Goal: Task Accomplishment & Management: Complete application form

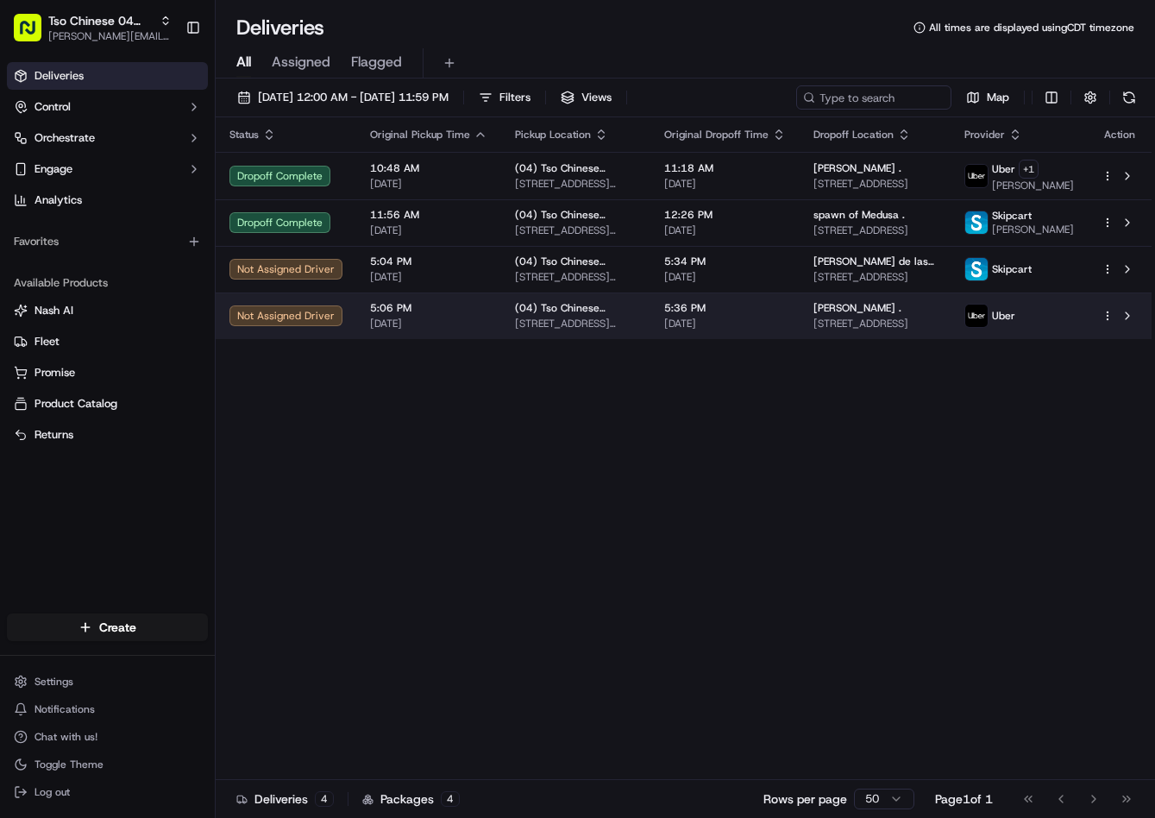
click at [1081, 376] on div "Status Original Pickup Time Pickup Location Original Dropoff Time Dropoff Locat…" at bounding box center [684, 448] width 936 height 663
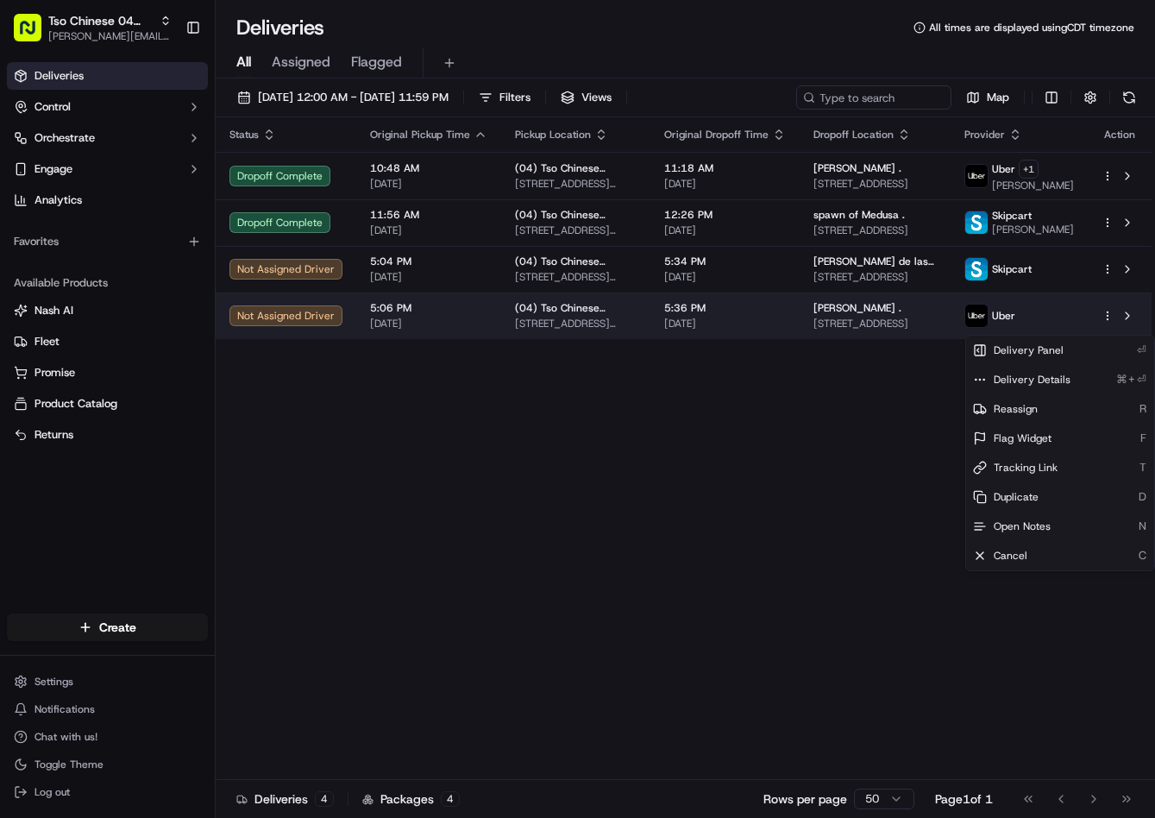
click at [1103, 324] on html "Tso Chinese 04 Round Rock jason@tsochinese.com Toggle Sidebar Deliveries Contro…" at bounding box center [577, 409] width 1155 height 818
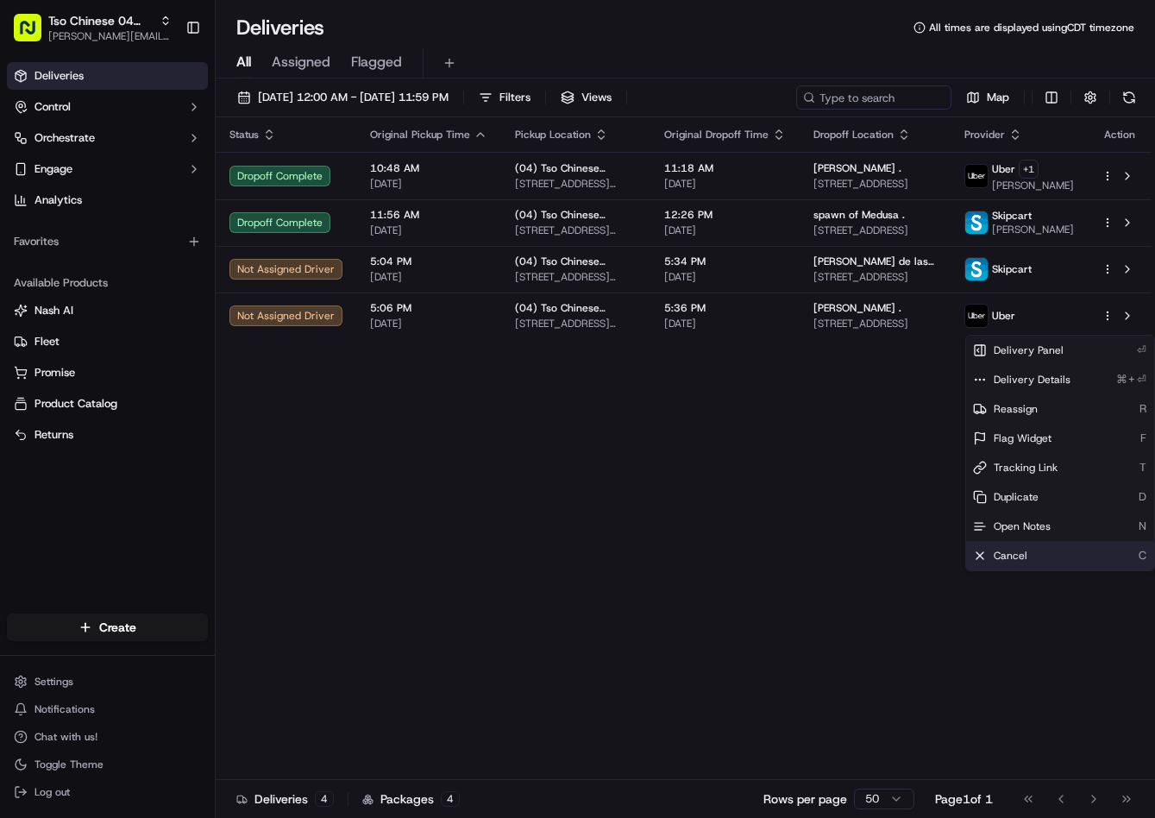
click at [1029, 556] on div "Cancel C" at bounding box center [1060, 555] width 188 height 29
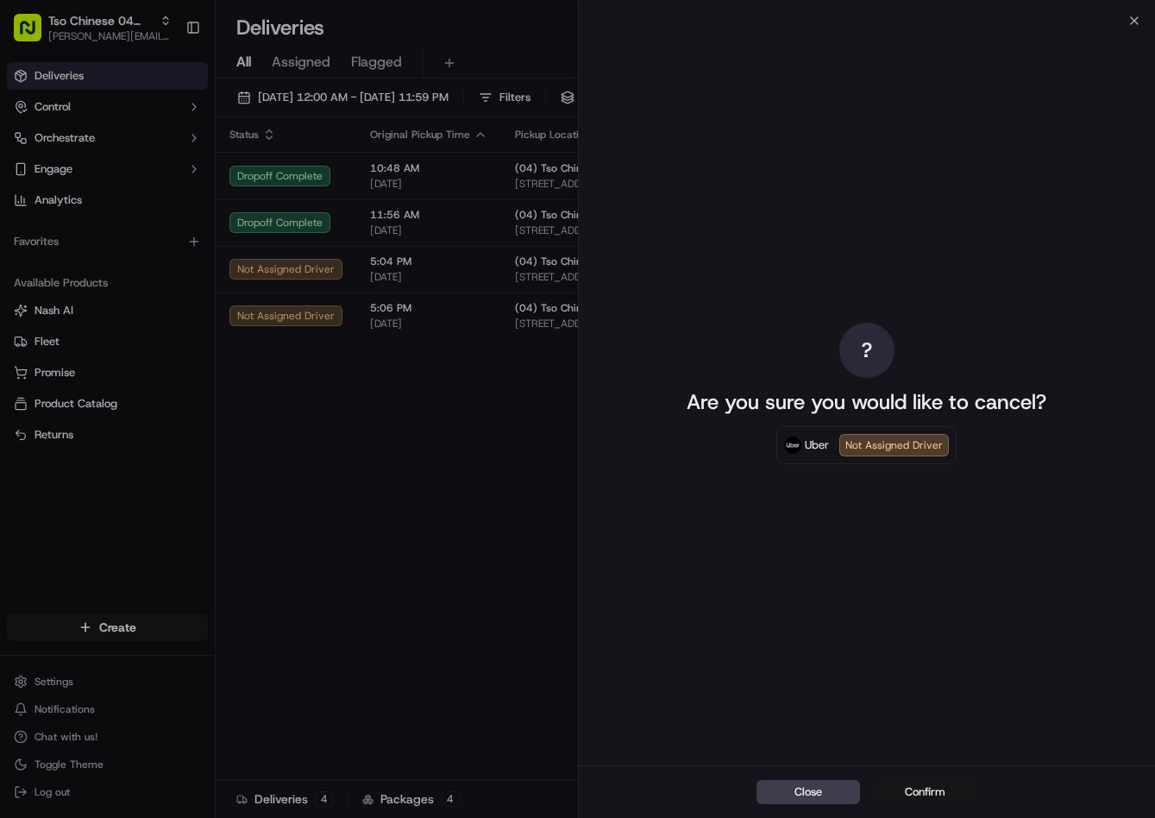
click at [926, 785] on button "Confirm" at bounding box center [926, 792] width 104 height 24
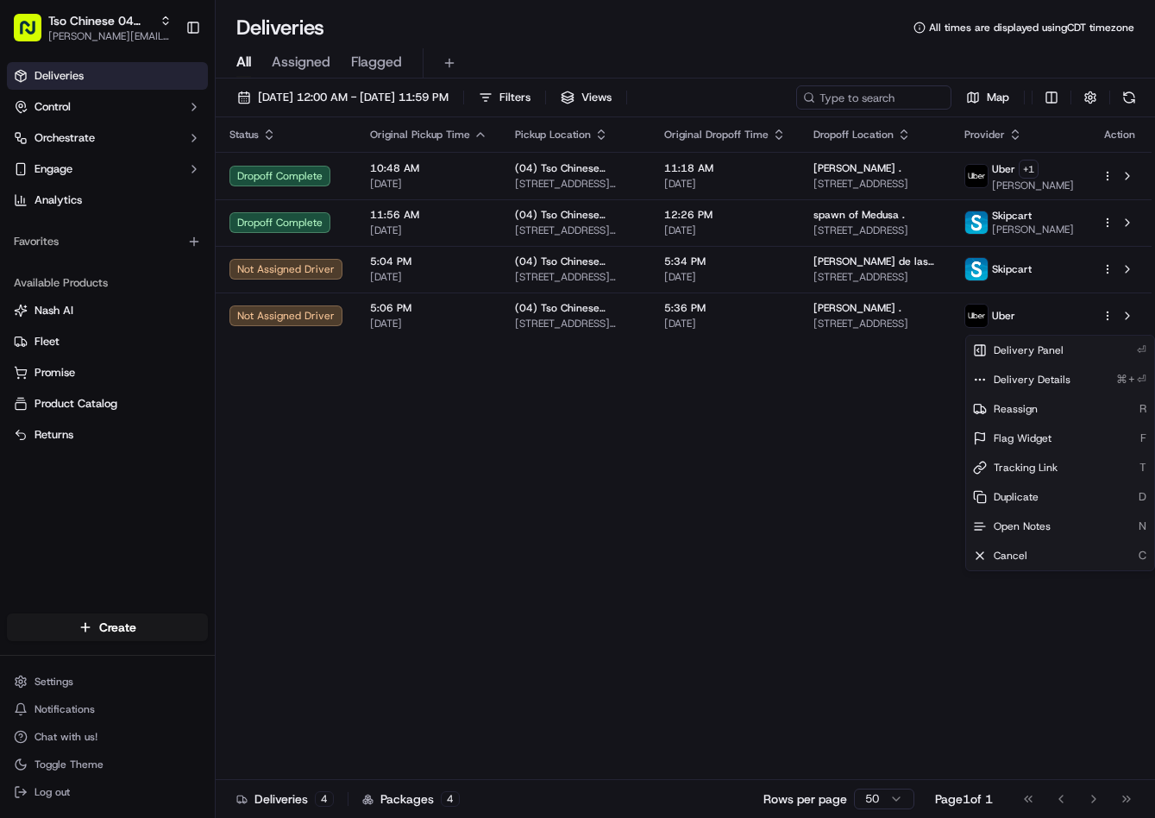
click at [524, 525] on div "Status Original Pickup Time Pickup Location Original Dropoff Time Dropoff Locat…" at bounding box center [684, 448] width 936 height 663
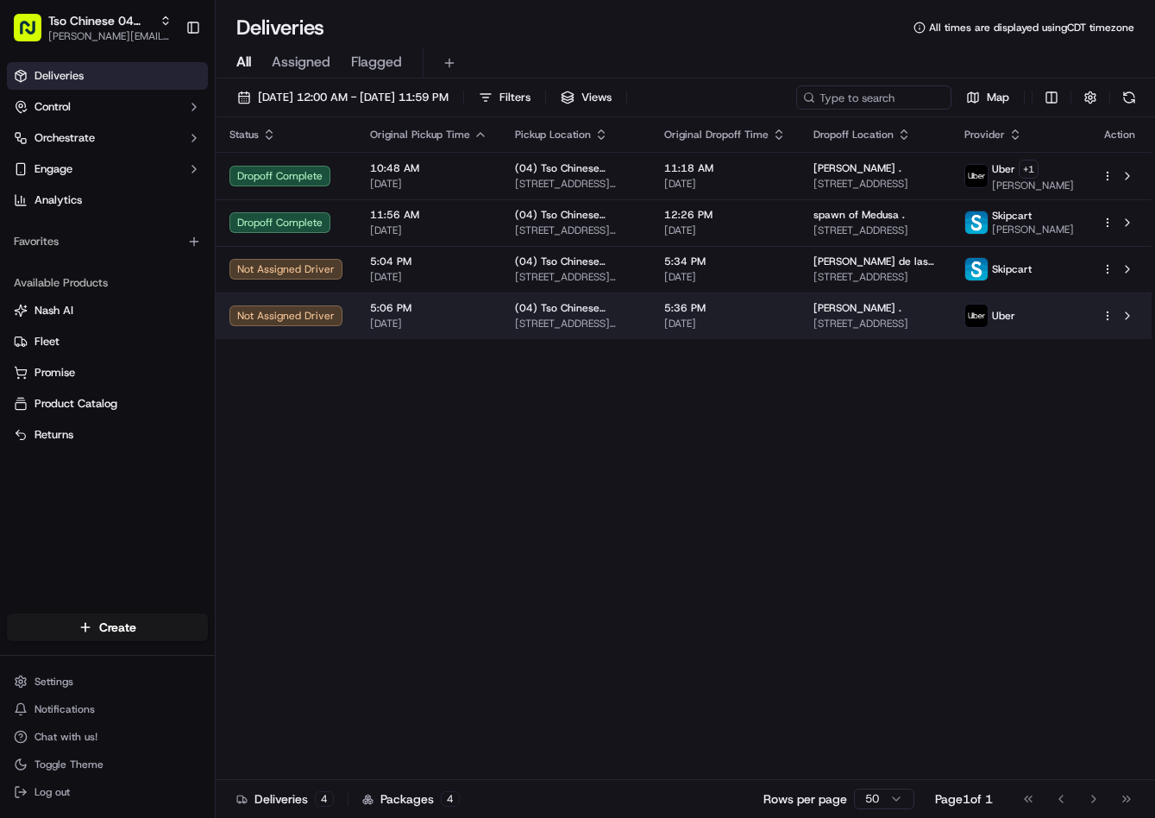
click at [1105, 331] on html "Tso Chinese 04 Round Rock jason@tsochinese.com Toggle Sidebar Deliveries Contro…" at bounding box center [577, 409] width 1155 height 818
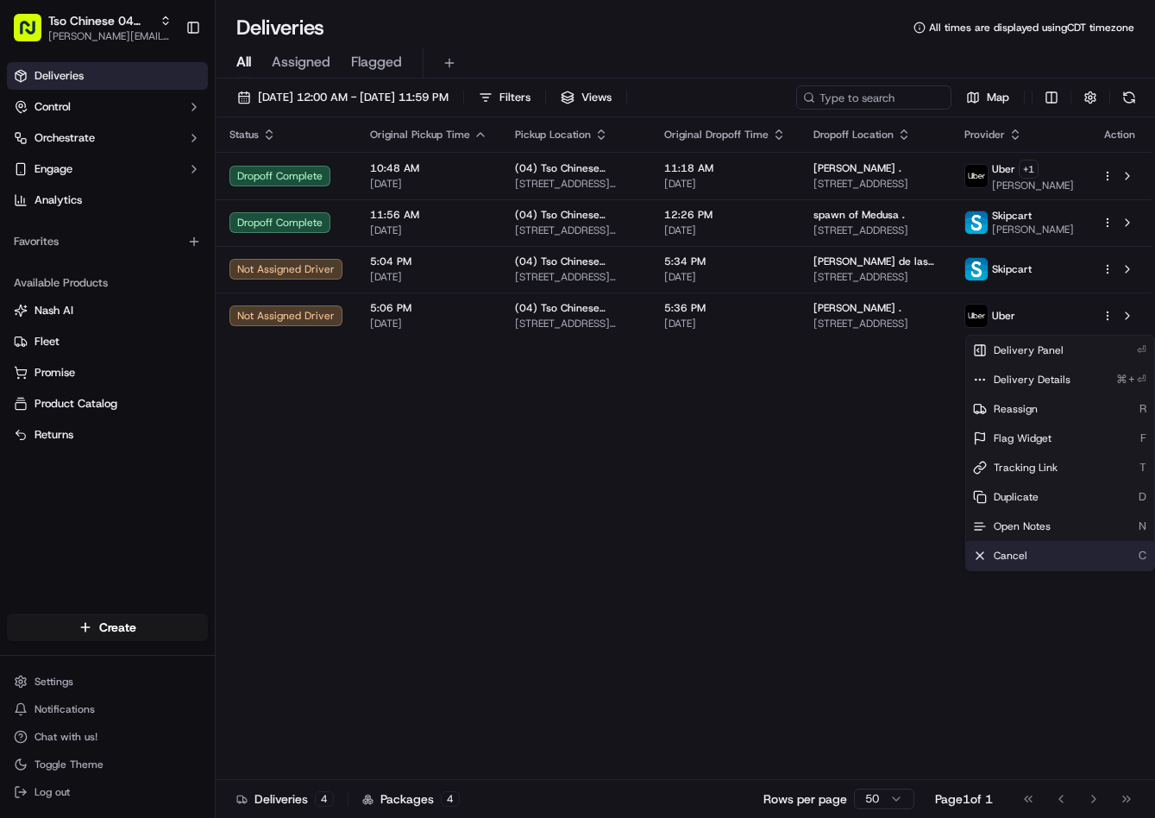
click at [1015, 562] on div "Cancel C" at bounding box center [1060, 555] width 188 height 29
click at [1019, 556] on span "Cancel" at bounding box center [1011, 556] width 34 height 14
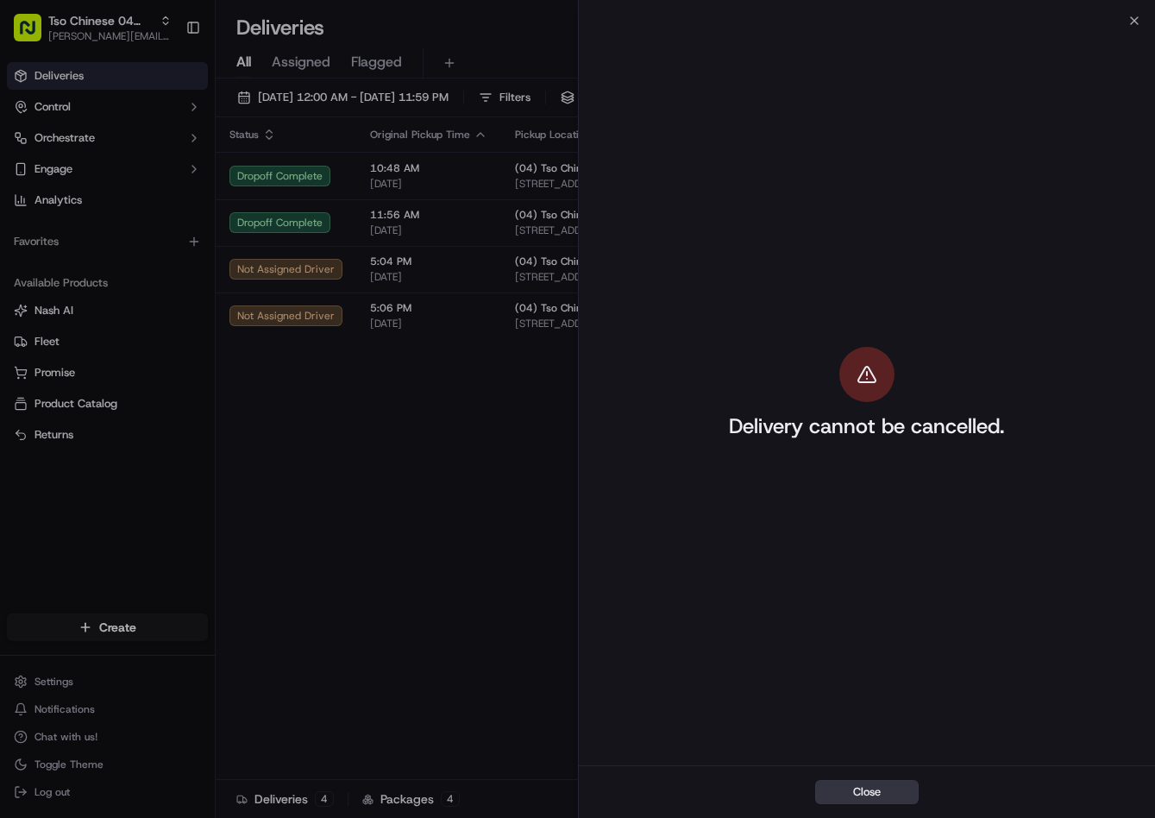
click at [889, 788] on button "Close" at bounding box center [867, 792] width 104 height 24
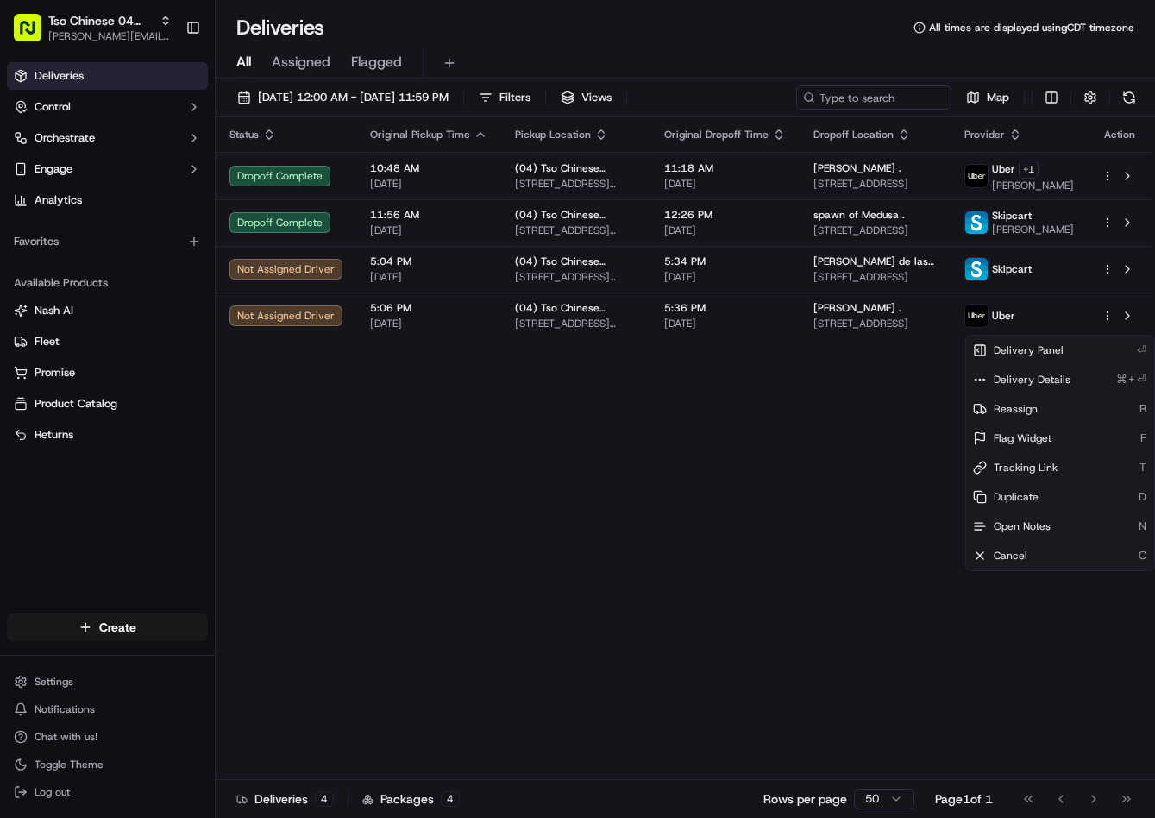
click at [482, 528] on div "Status Original Pickup Time Pickup Location Original Dropoff Time Dropoff Locat…" at bounding box center [684, 448] width 936 height 663
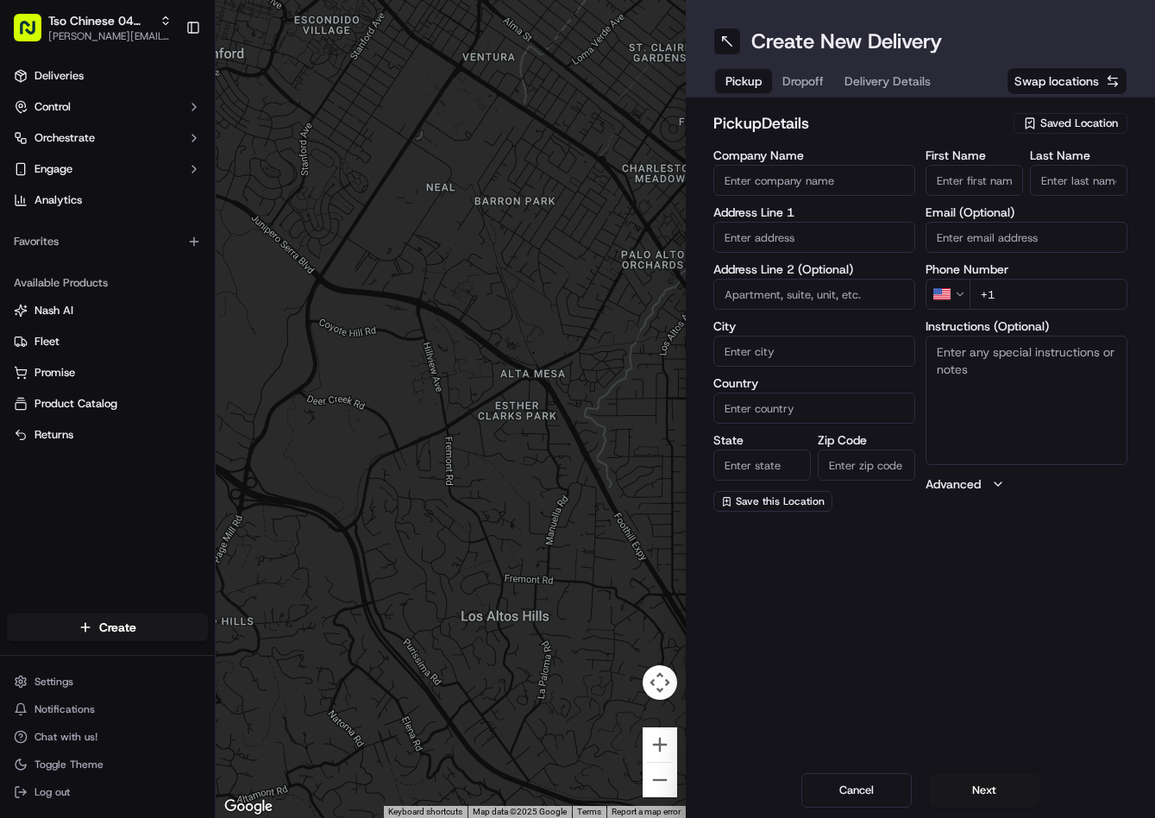
click at [1067, 112] on button "Saved Location" at bounding box center [1071, 123] width 114 height 24
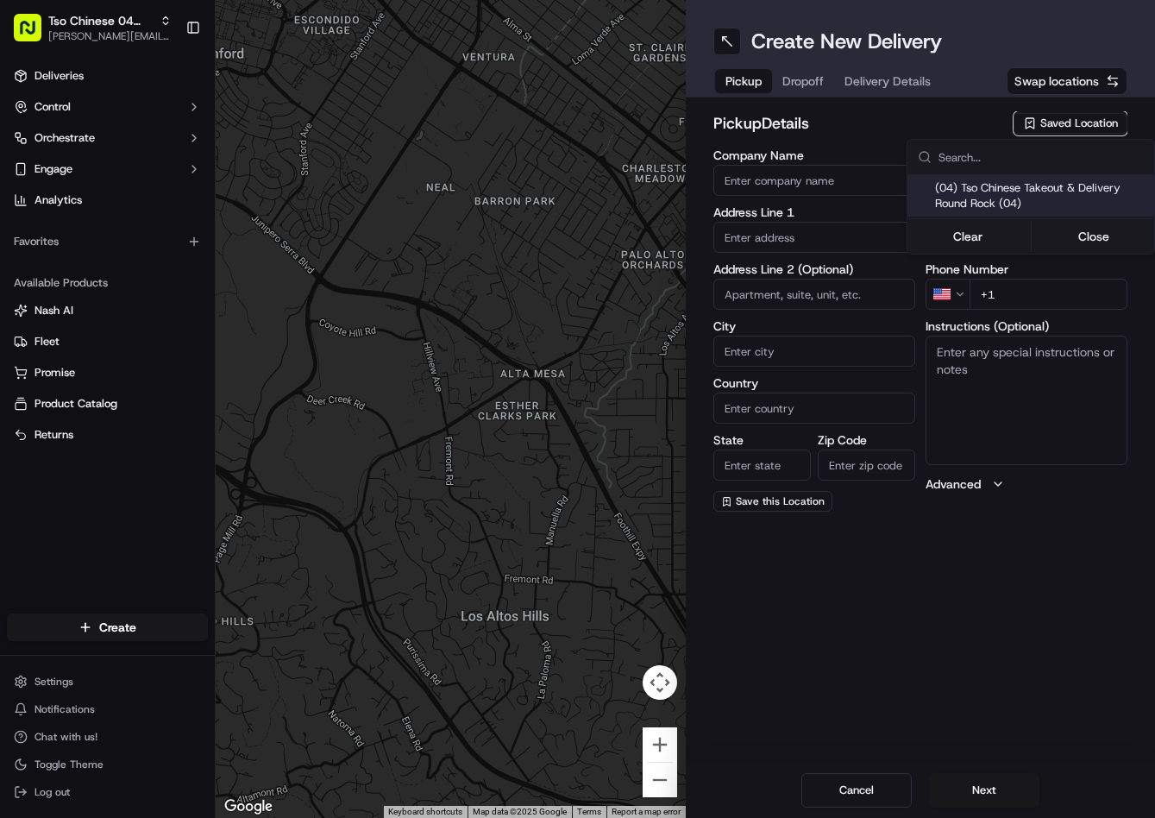
click at [1002, 197] on span "(04) Tso Chinese Takeout & Delivery Round Rock (04)" at bounding box center [1041, 195] width 212 height 31
type input "(04) Tso Chinese Takeout & Delivery Round Rock"
type input "2000 N Mays St"
type input "Ste 108"
type input "Round Rock"
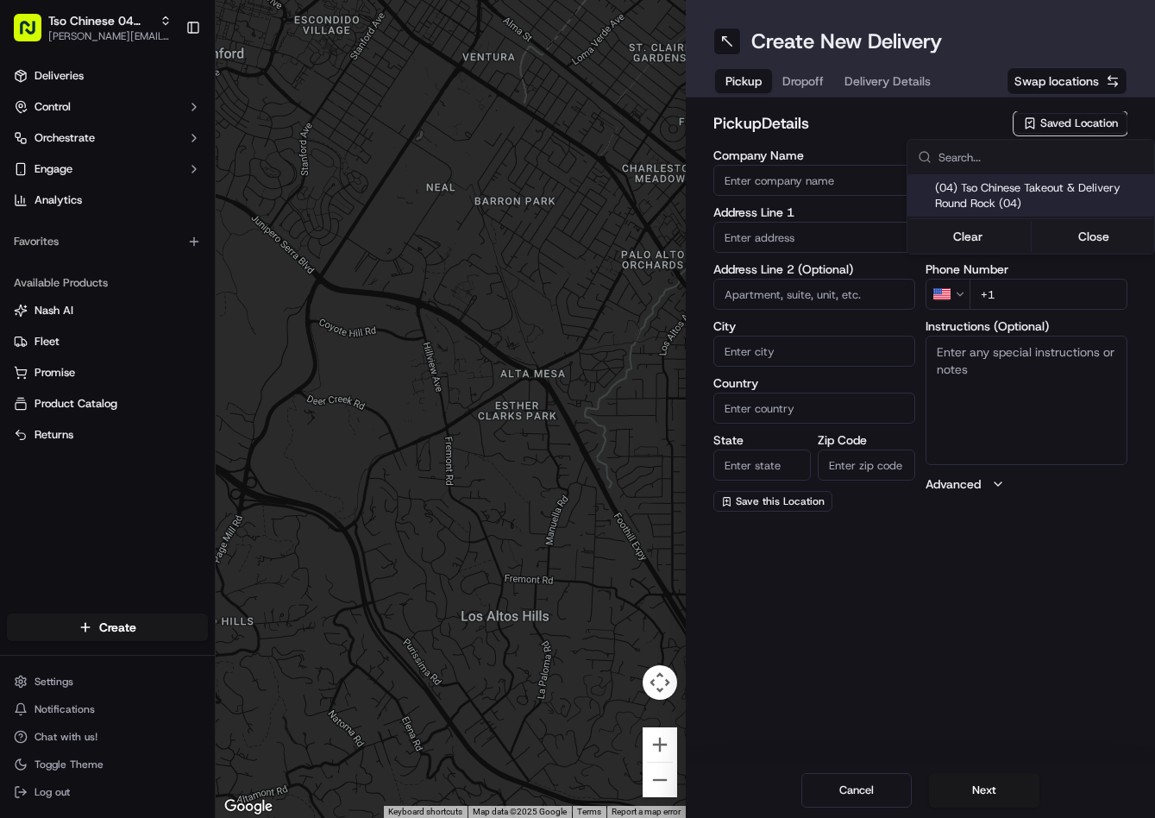
type input "US"
type input "TX"
type input "78664"
type input "Tso Chinese"
type input "Round Rock Manager"
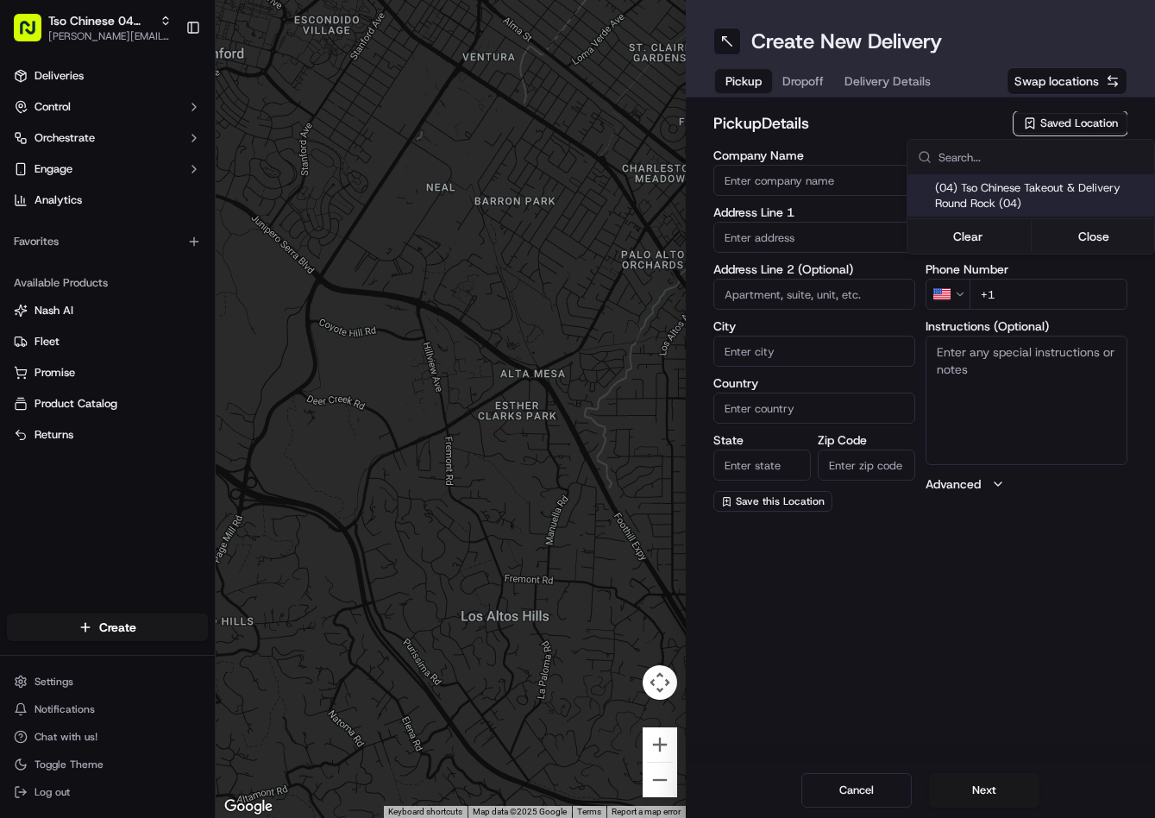
type input "roundrockstore@tsochinese.com"
type input "+1 512 956 9231"
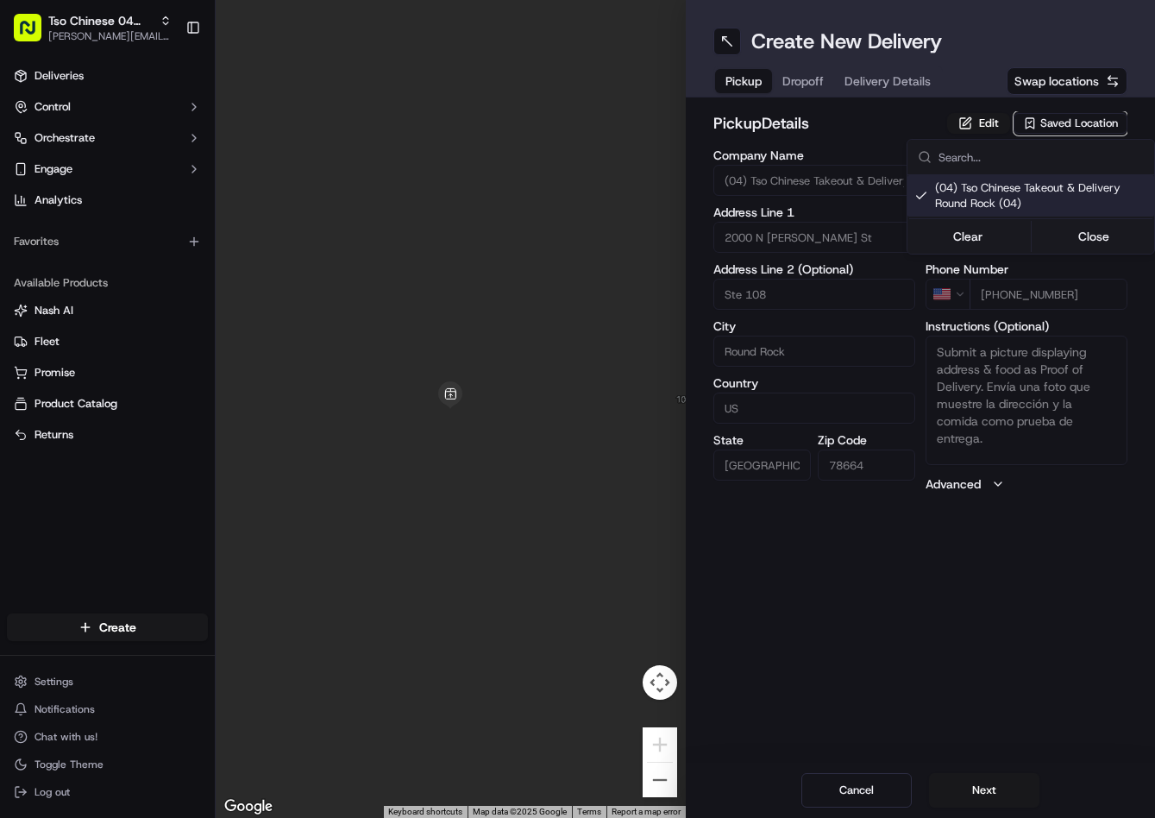
click at [781, 79] on html "Tso Chinese 04 Round Rock jason@tsochinese.com Toggle Sidebar Deliveries Contro…" at bounding box center [577, 409] width 1155 height 818
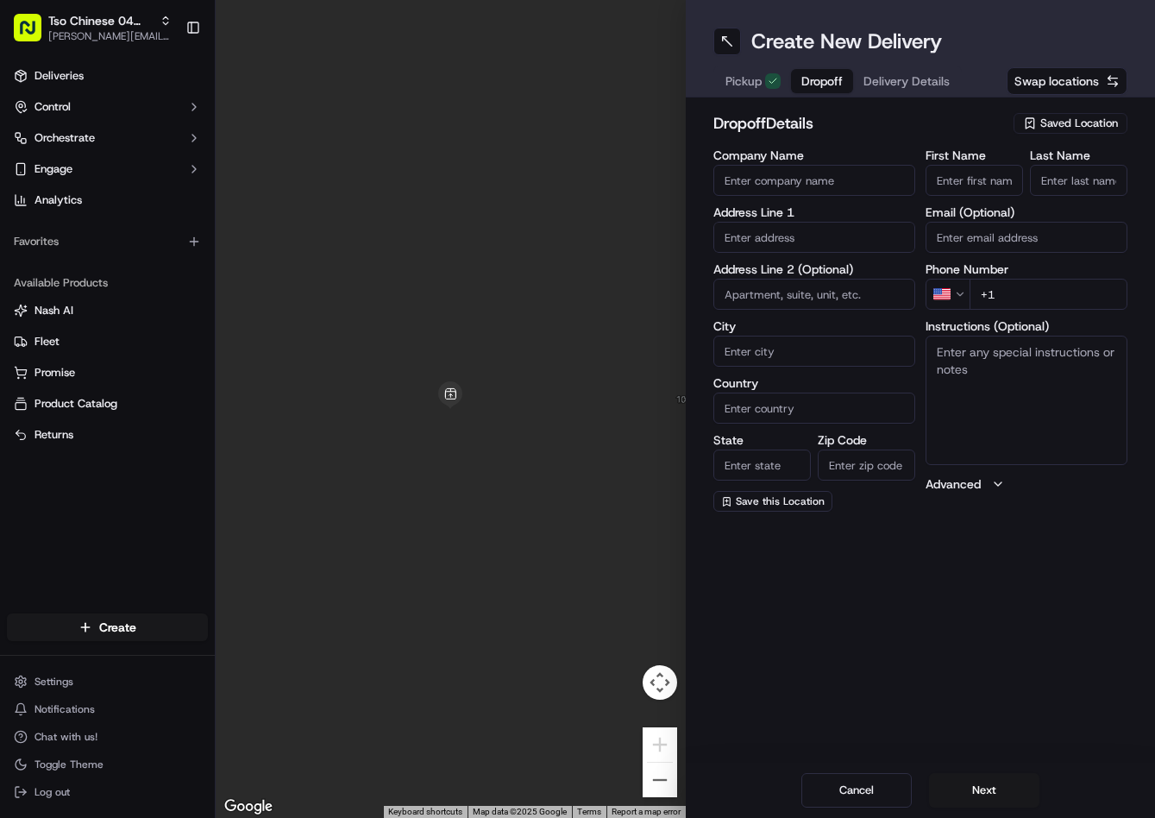
click at [793, 79] on button "Dropoff" at bounding box center [822, 81] width 62 height 24
click at [819, 231] on input "text" at bounding box center [814, 237] width 202 height 31
paste input "8656 Ephraim Rd, Austin, TX 78717-5411, United States"
click at [817, 285] on div "8656 Ephraim Road, Austin, TX" at bounding box center [814, 274] width 193 height 26
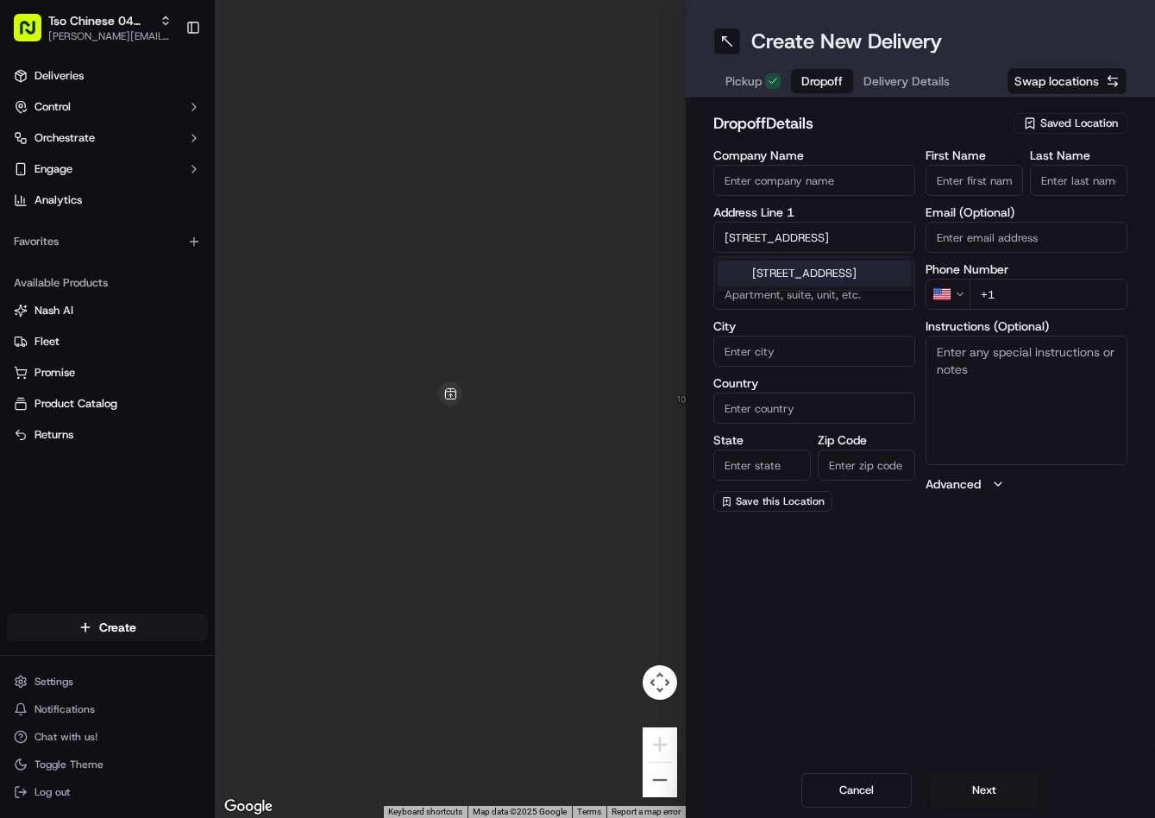
scroll to position [0, 0]
type input "8656 Ephraim Road, Austin, TX 78717, USA"
type input "Austin"
type input "[GEOGRAPHIC_DATA]"
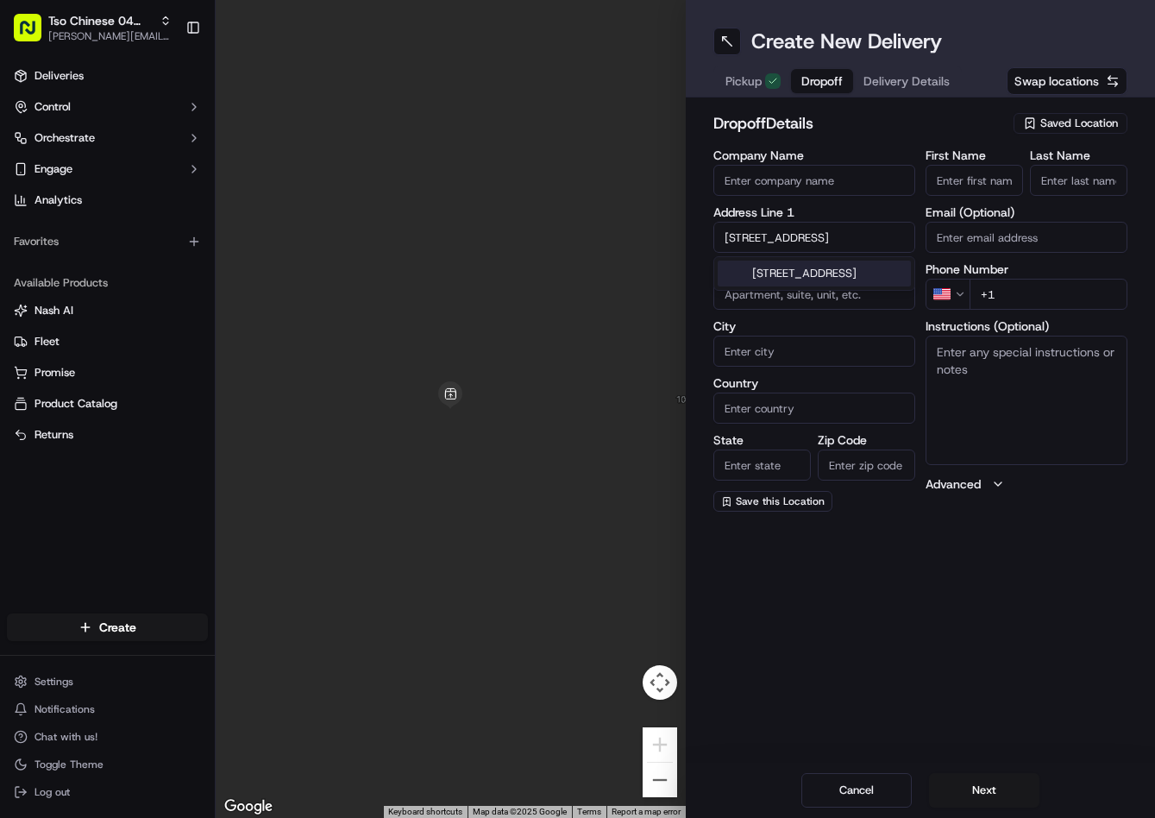
type input "78717"
type input "8656 Ephraim Road"
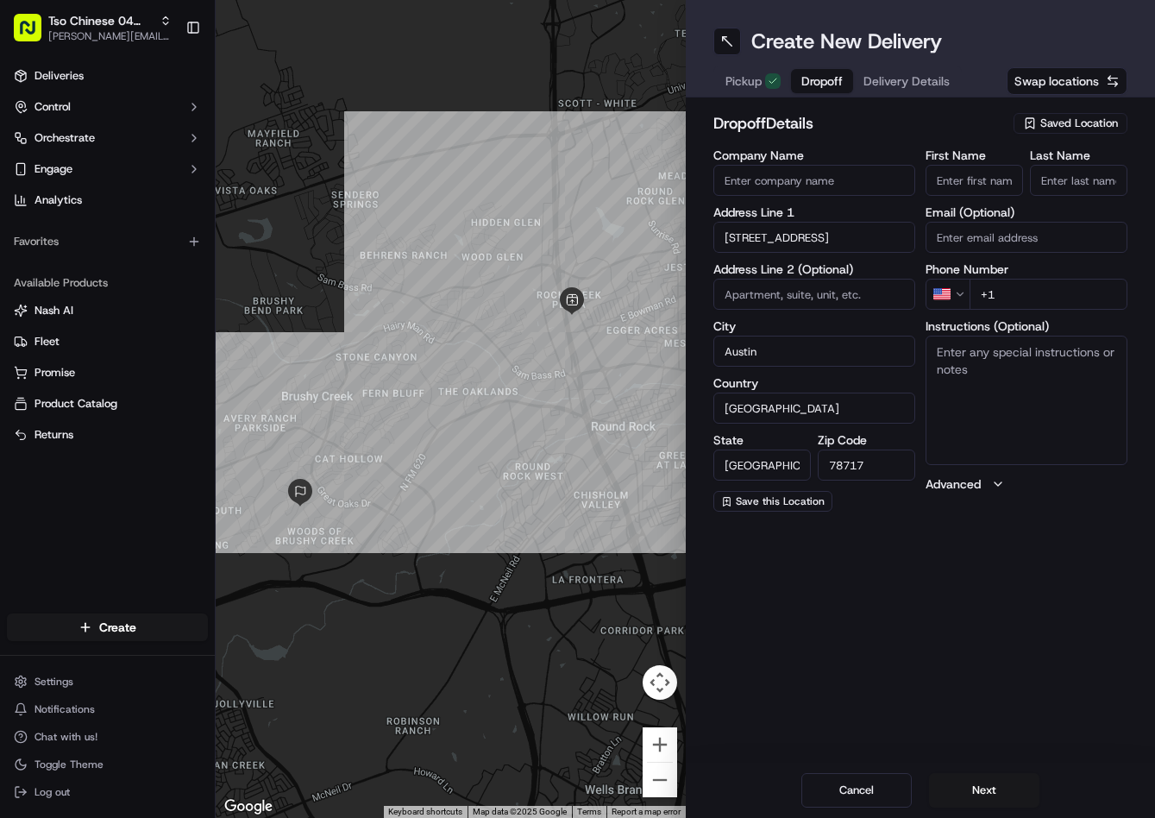
click at [907, 76] on span "Delivery Details" at bounding box center [907, 80] width 86 height 17
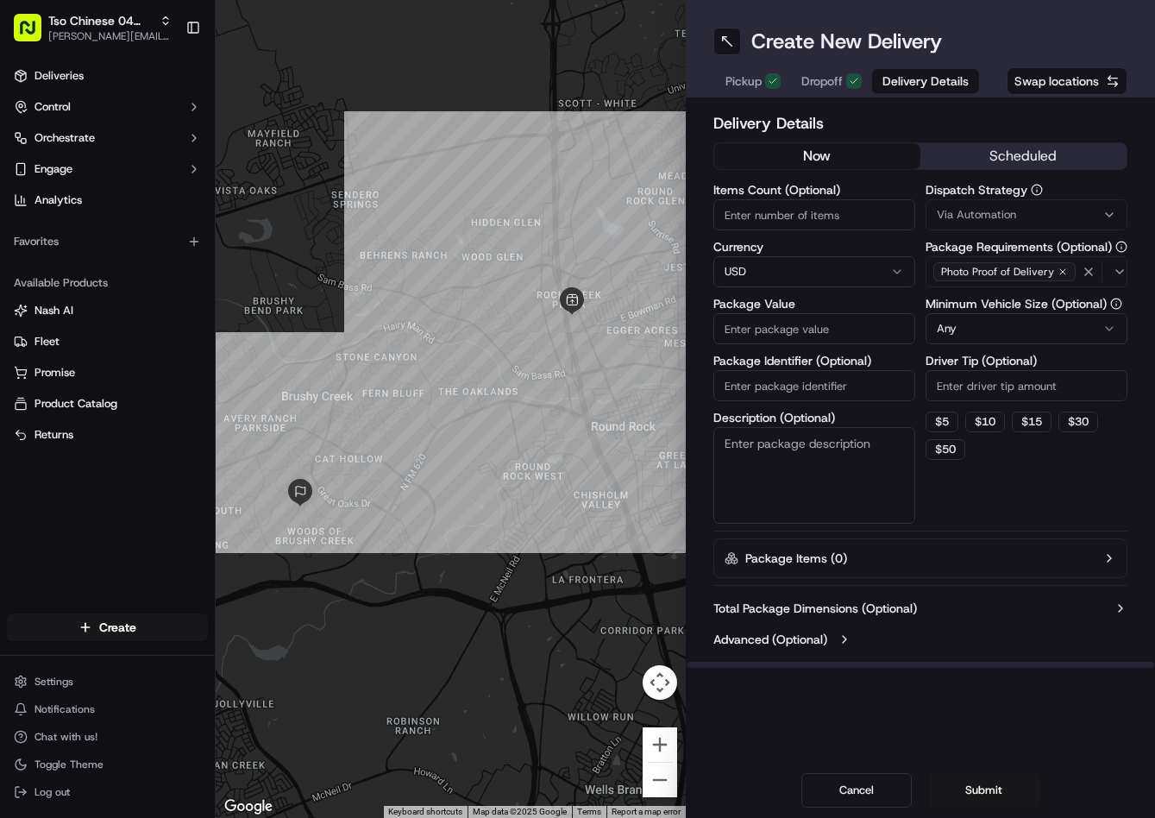
click at [952, 209] on span "Via Automation" at bounding box center [976, 215] width 79 height 16
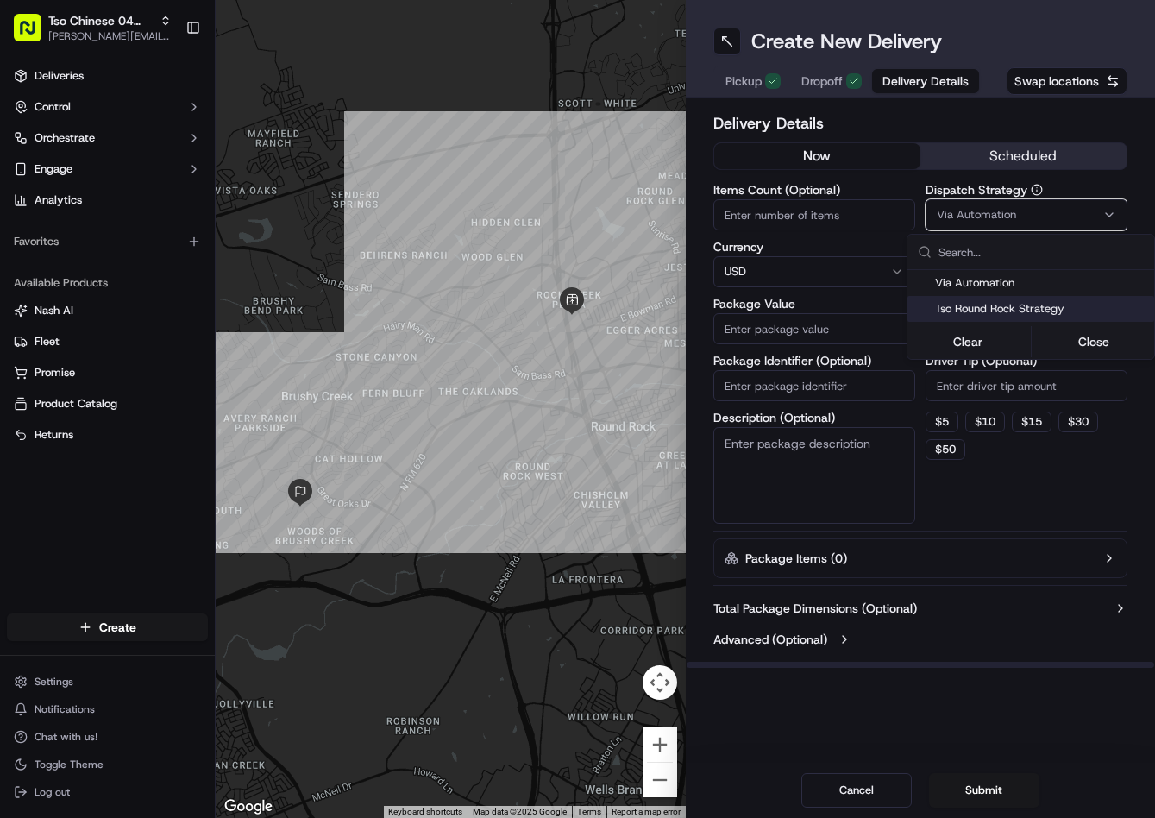
click at [995, 307] on span "Tso Round Rock Strategy" at bounding box center [1041, 309] width 212 height 16
click at [1000, 385] on html "Tso Chinese 04 Round Rock [PERSON_NAME][EMAIL_ADDRESS][DOMAIN_NAME] Toggle Side…" at bounding box center [577, 409] width 1155 height 818
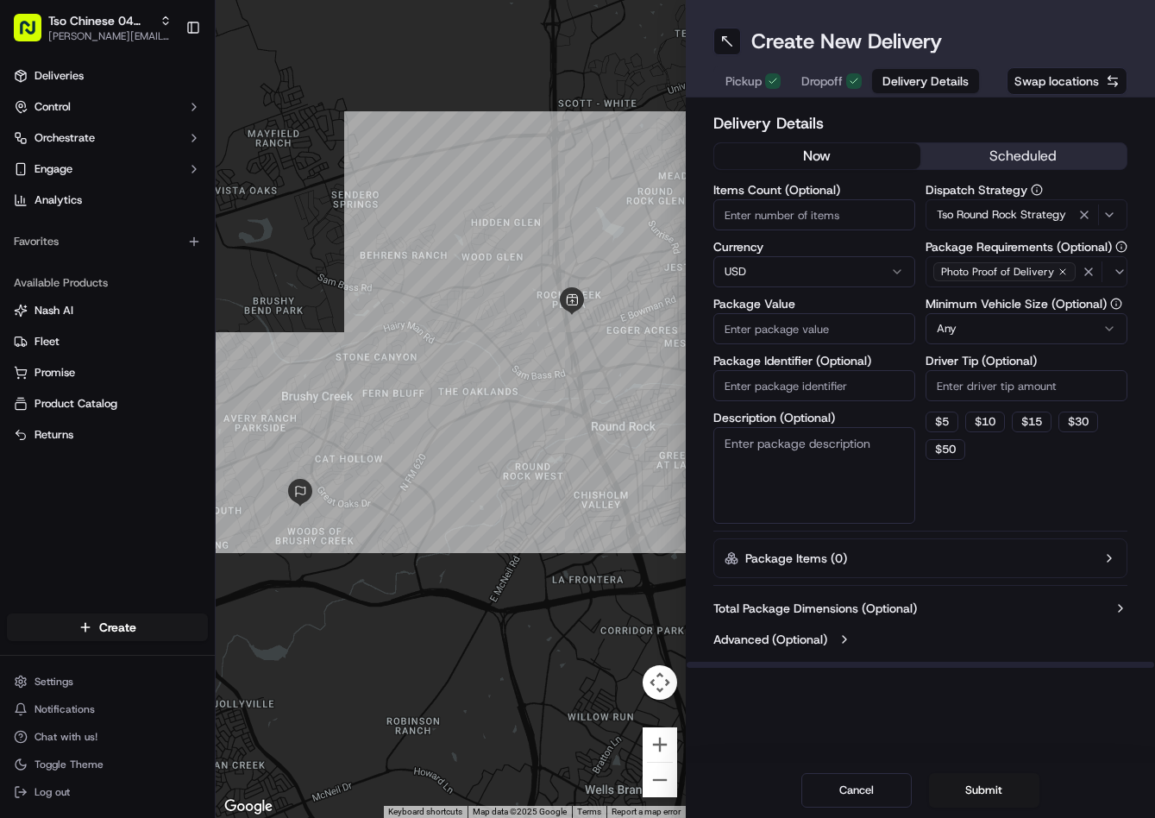
click at [1000, 385] on input "Driver Tip (Optional)" at bounding box center [1027, 385] width 202 height 31
type input "2"
click at [843, 78] on button "Dropoff" at bounding box center [831, 81] width 81 height 24
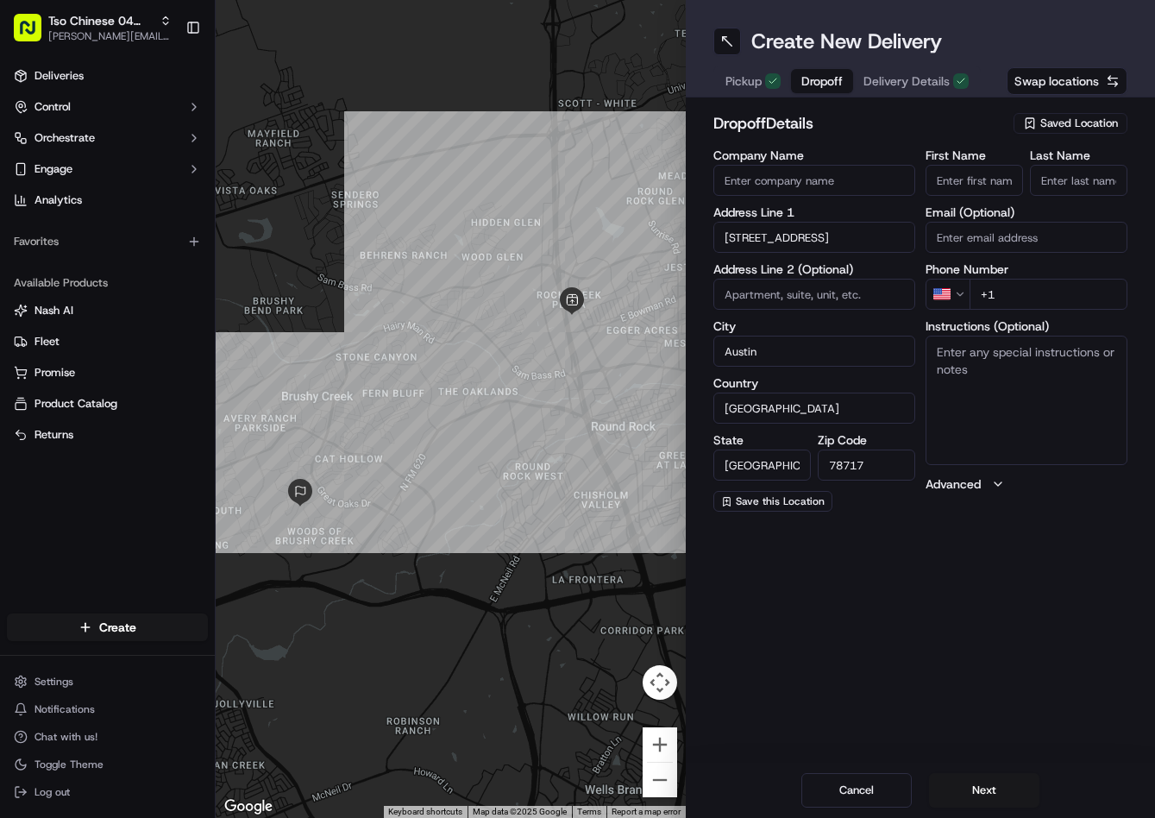
click at [1096, 293] on input "+1" at bounding box center [1049, 294] width 158 height 31
paste input "512 779 5727"
type input "+1 512 779 5727"
click at [971, 176] on input "First Name" at bounding box center [974, 180] width 97 height 31
paste input "Sandra de las Fuentes Email"
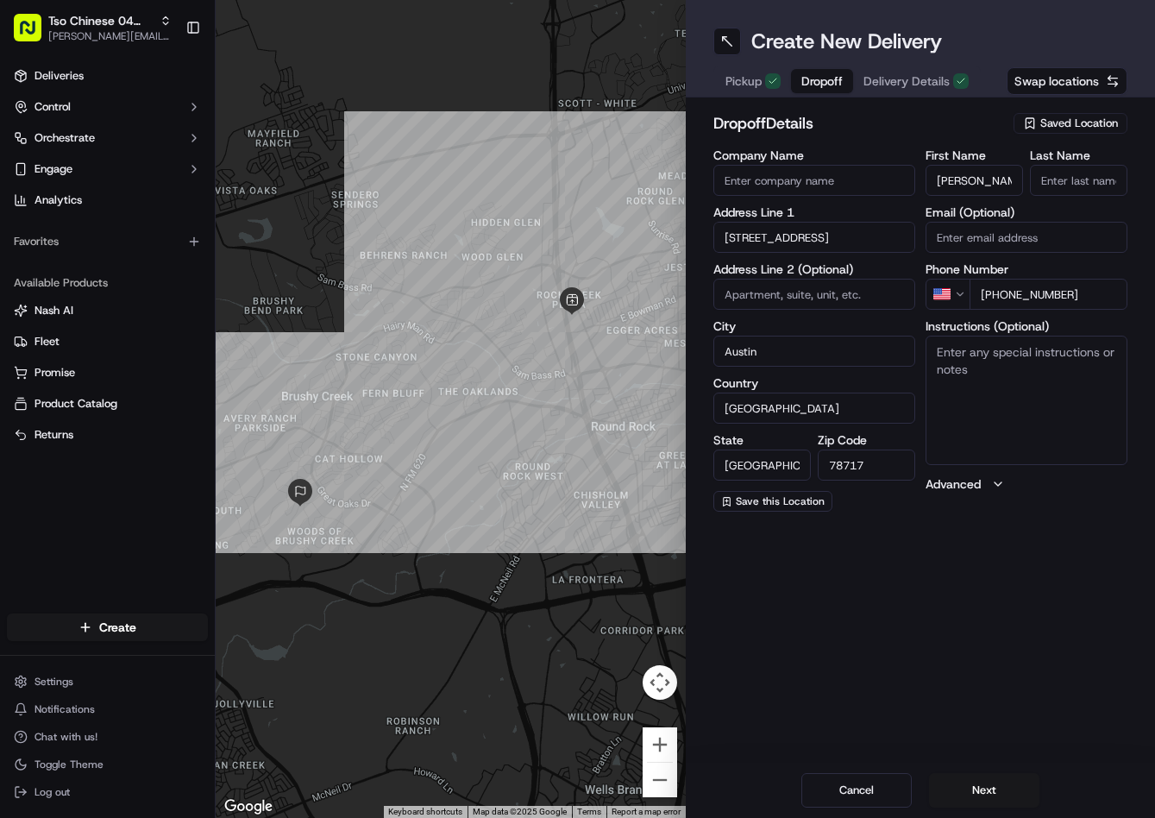
scroll to position [0, 72]
type input "Sandra de las Fuentes Email"
click at [1046, 173] on input "Last Name" at bounding box center [1078, 180] width 97 height 31
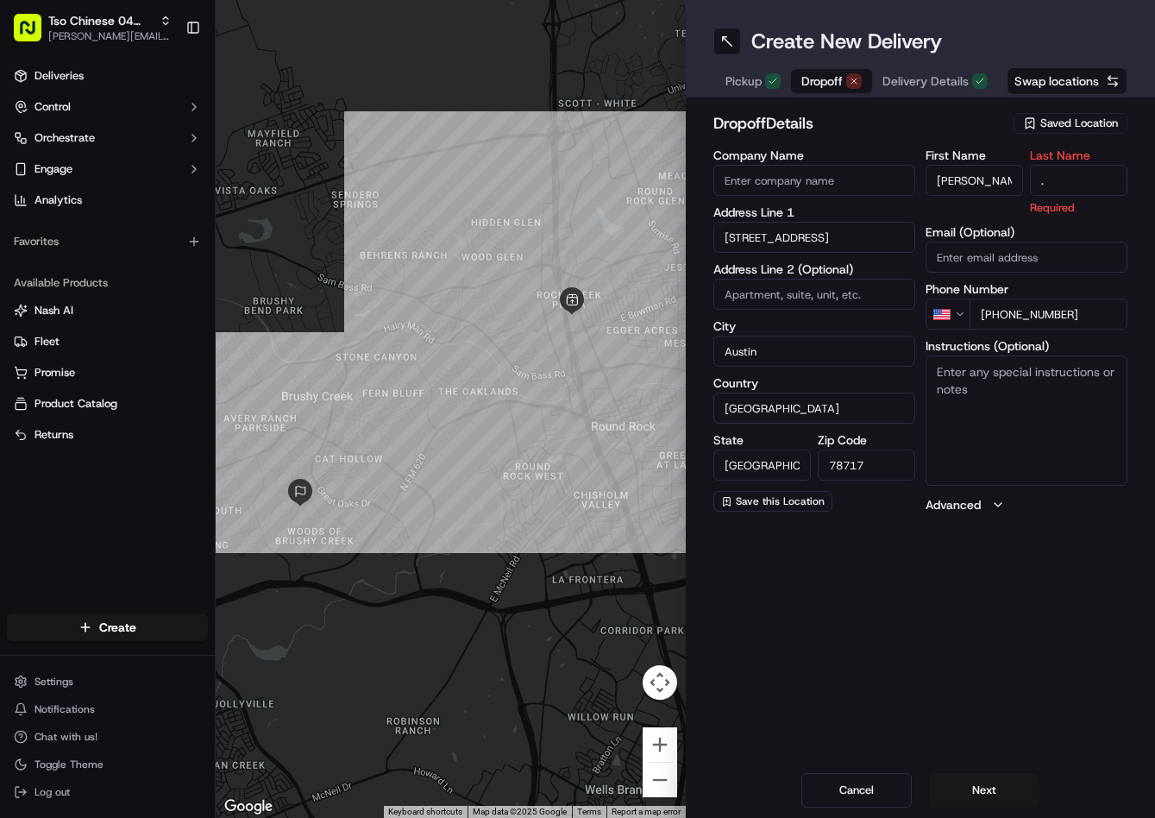
type input "."
click at [955, 107] on div "dropoff Details Saved Location Company Name Address Line 1 8656 Ephraim Road Ad…" at bounding box center [921, 312] width 470 height 430
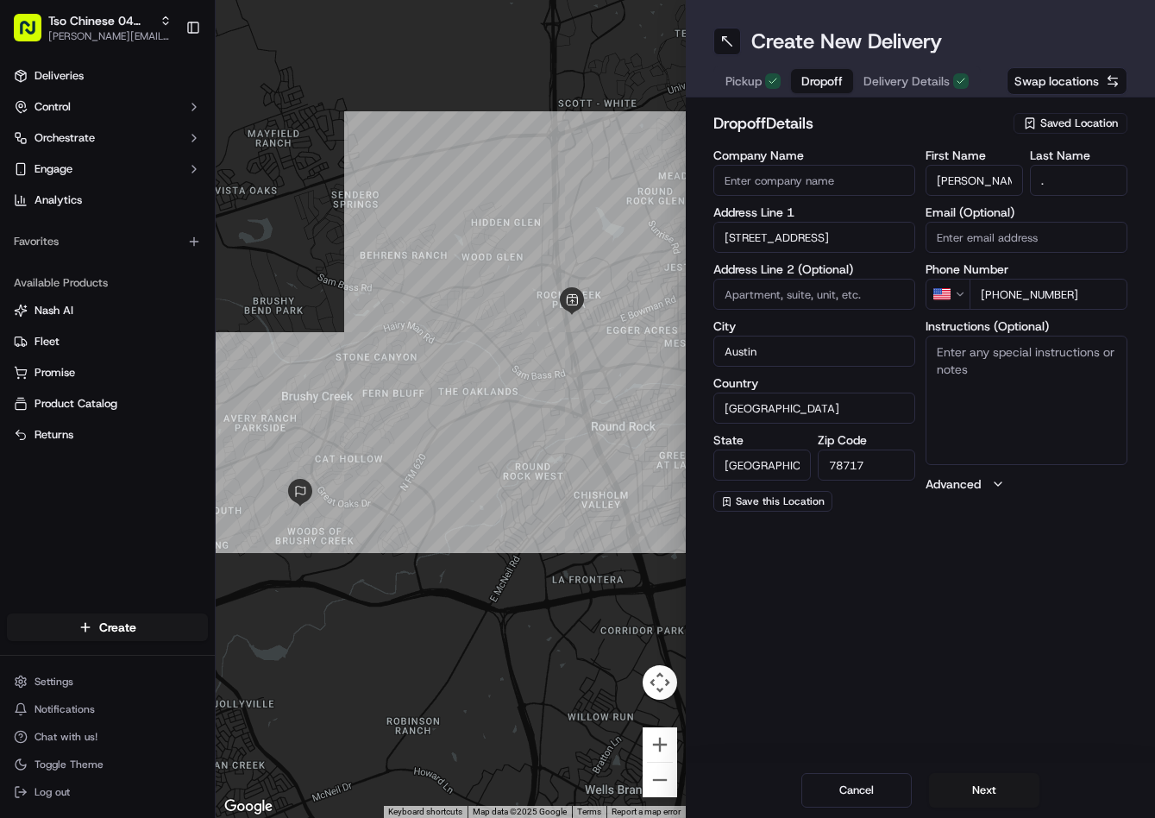
click at [927, 88] on span "Delivery Details" at bounding box center [907, 80] width 86 height 17
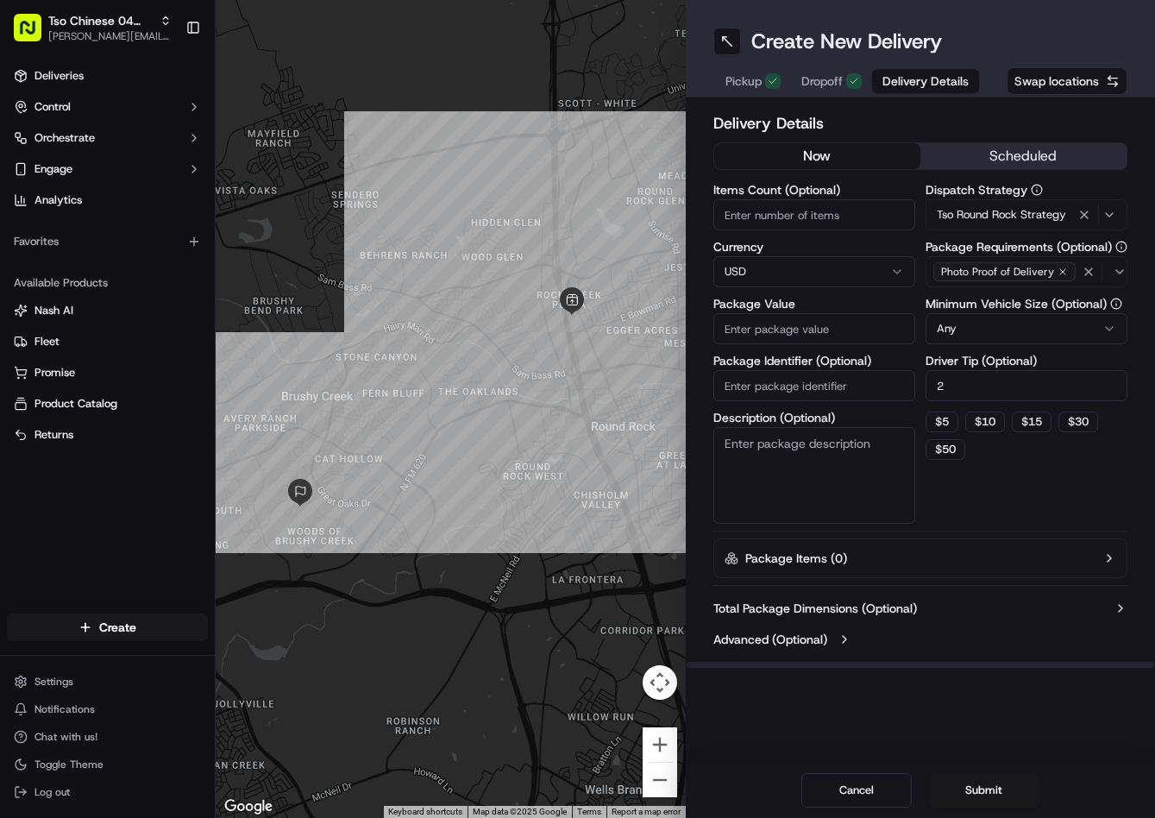
click at [810, 316] on input "Package Value" at bounding box center [814, 328] width 202 height 31
type input "37.78"
click at [801, 390] on input "Package Identifier (Optional)" at bounding box center [814, 385] width 202 height 31
paste input "2Z5I6JX"
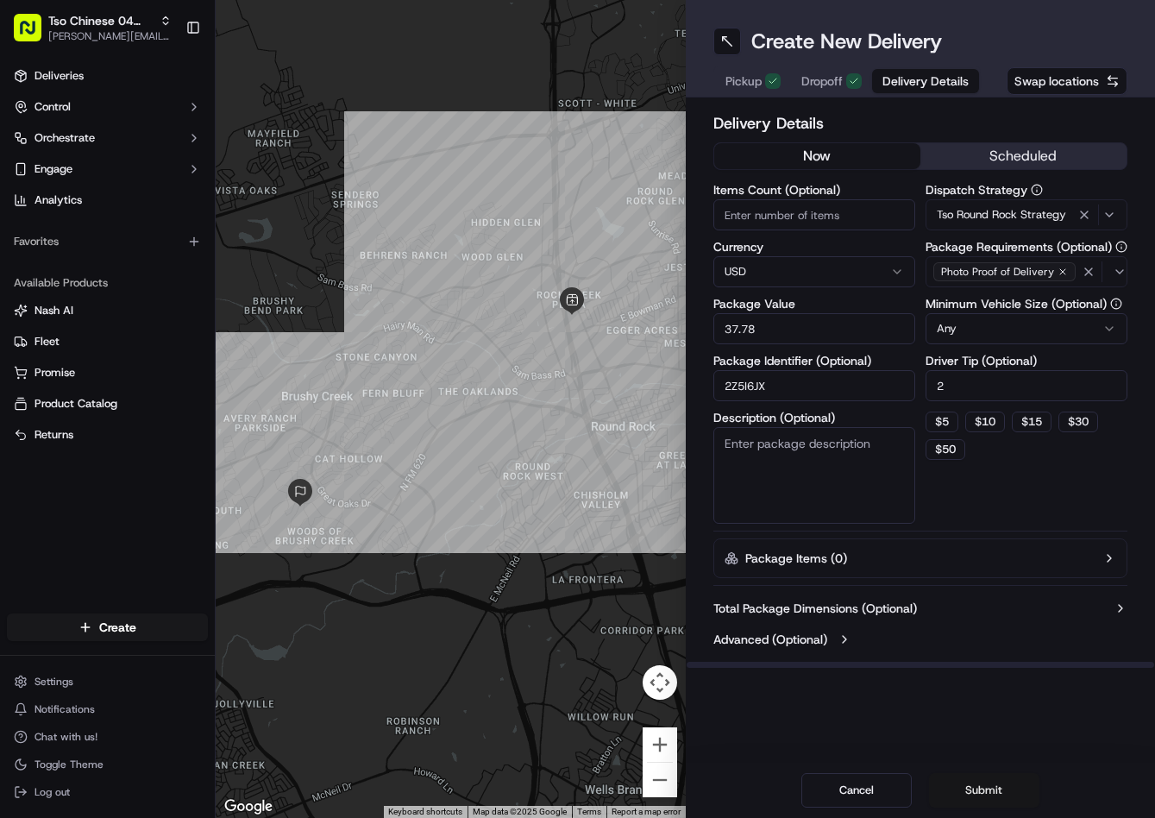
type input "2Z5I6JX"
click at [981, 798] on button "Submit" at bounding box center [984, 790] width 110 height 35
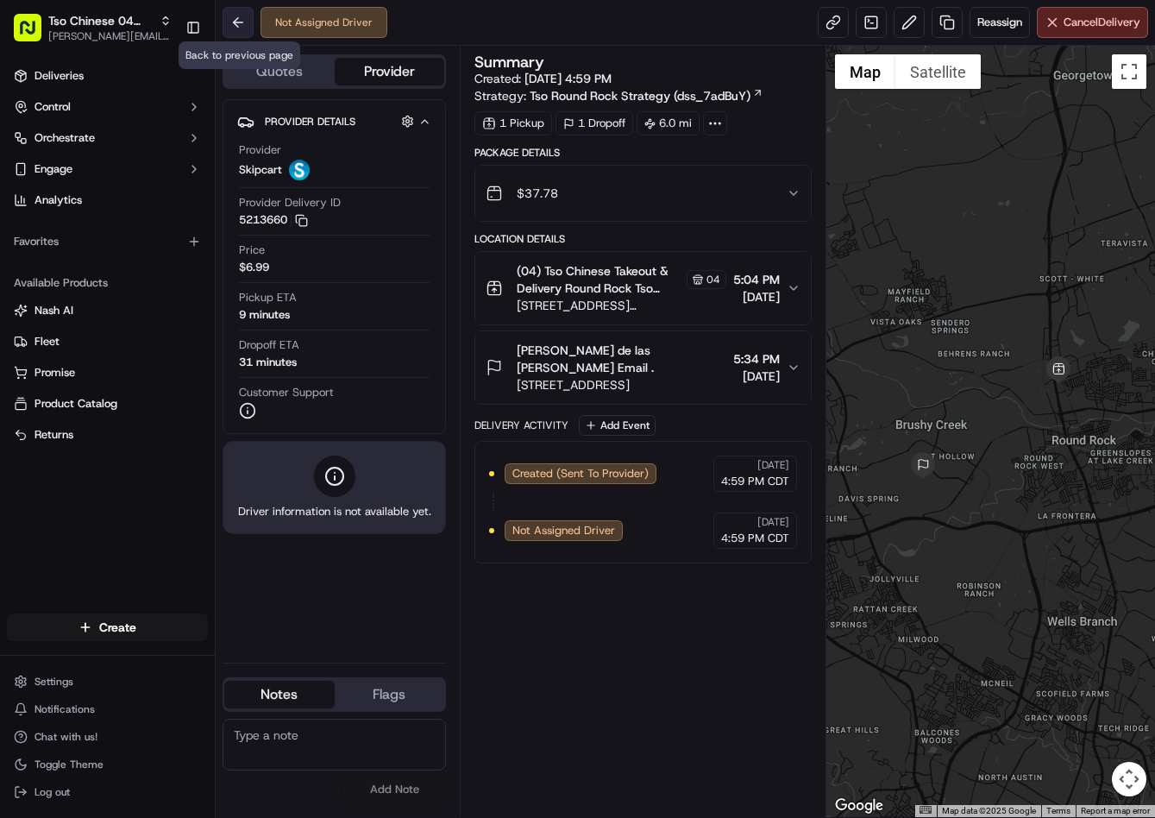
click at [251, 23] on button at bounding box center [238, 22] width 31 height 31
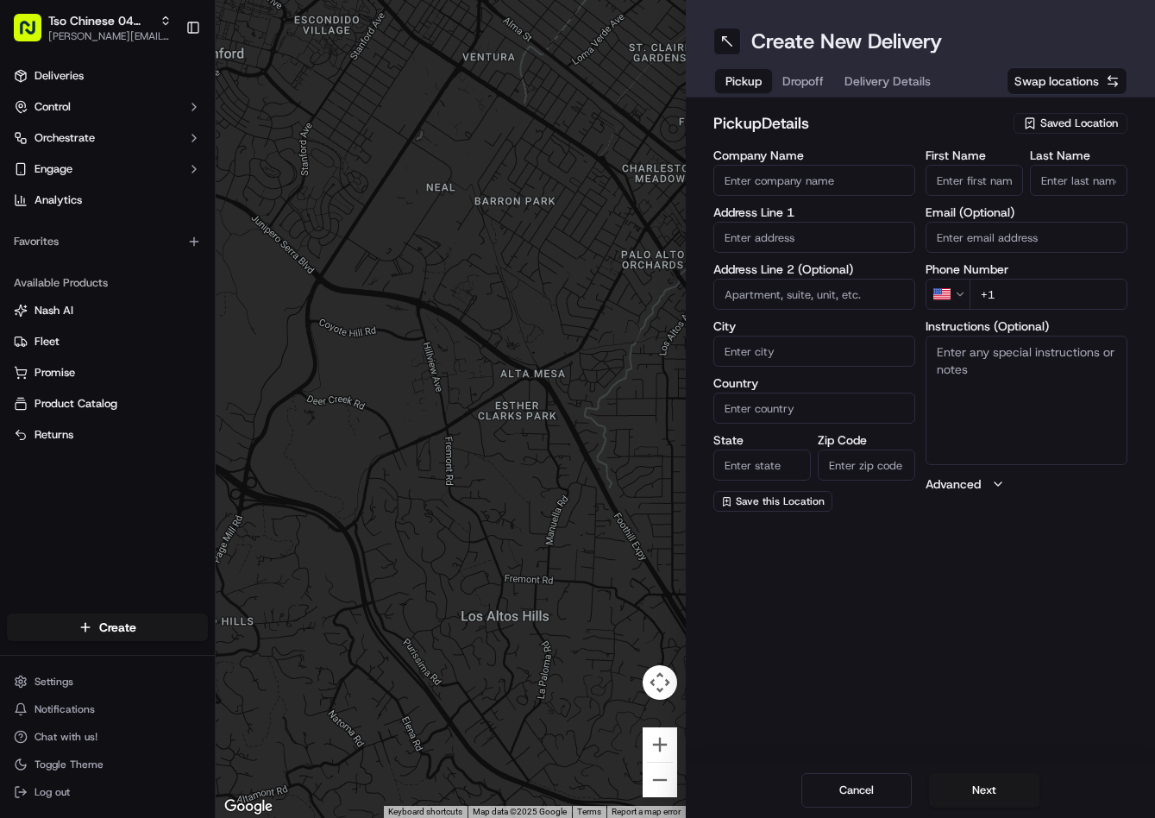
click at [1084, 122] on span "Saved Location" at bounding box center [1079, 124] width 78 height 16
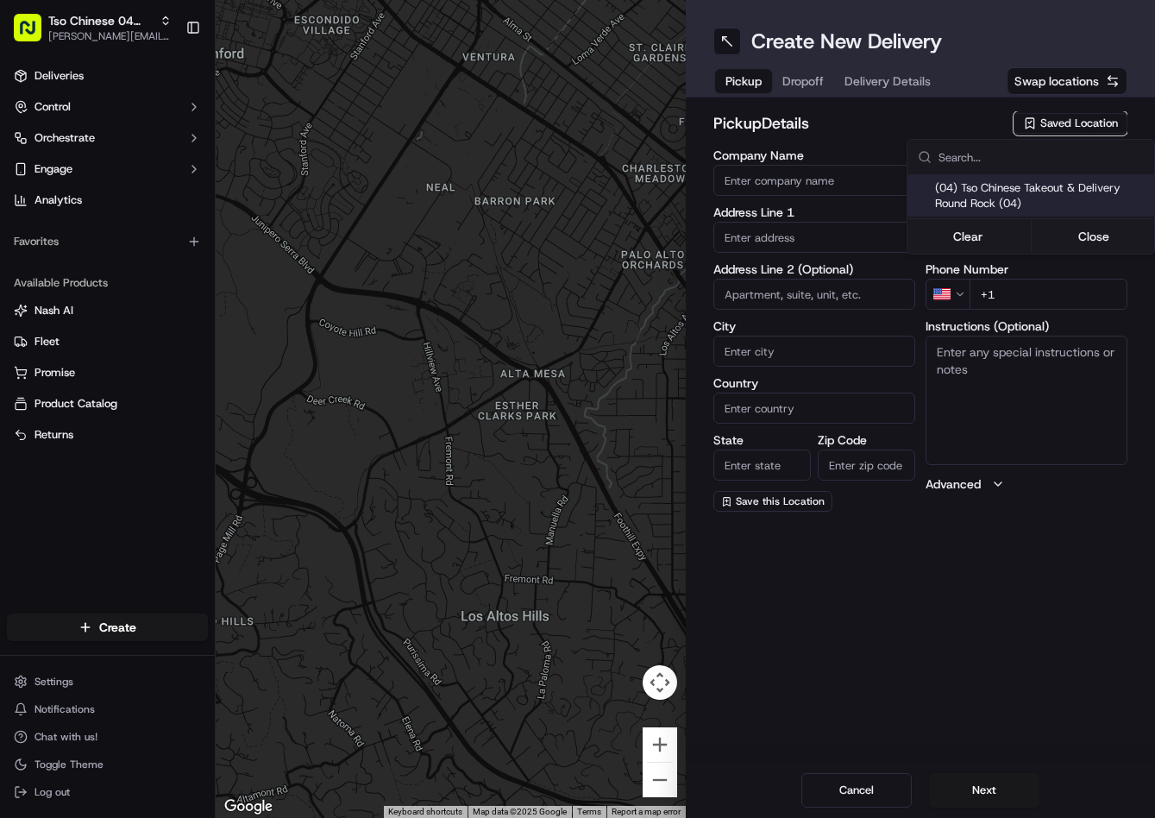
click at [1012, 192] on span "(04) Tso Chinese Takeout & Delivery Round Rock (04)" at bounding box center [1041, 195] width 212 height 31
type input "(04) Tso Chinese Takeout & Delivery Round Rock"
type input "2000 N Mays St"
type input "Ste 108"
type input "Round Rock"
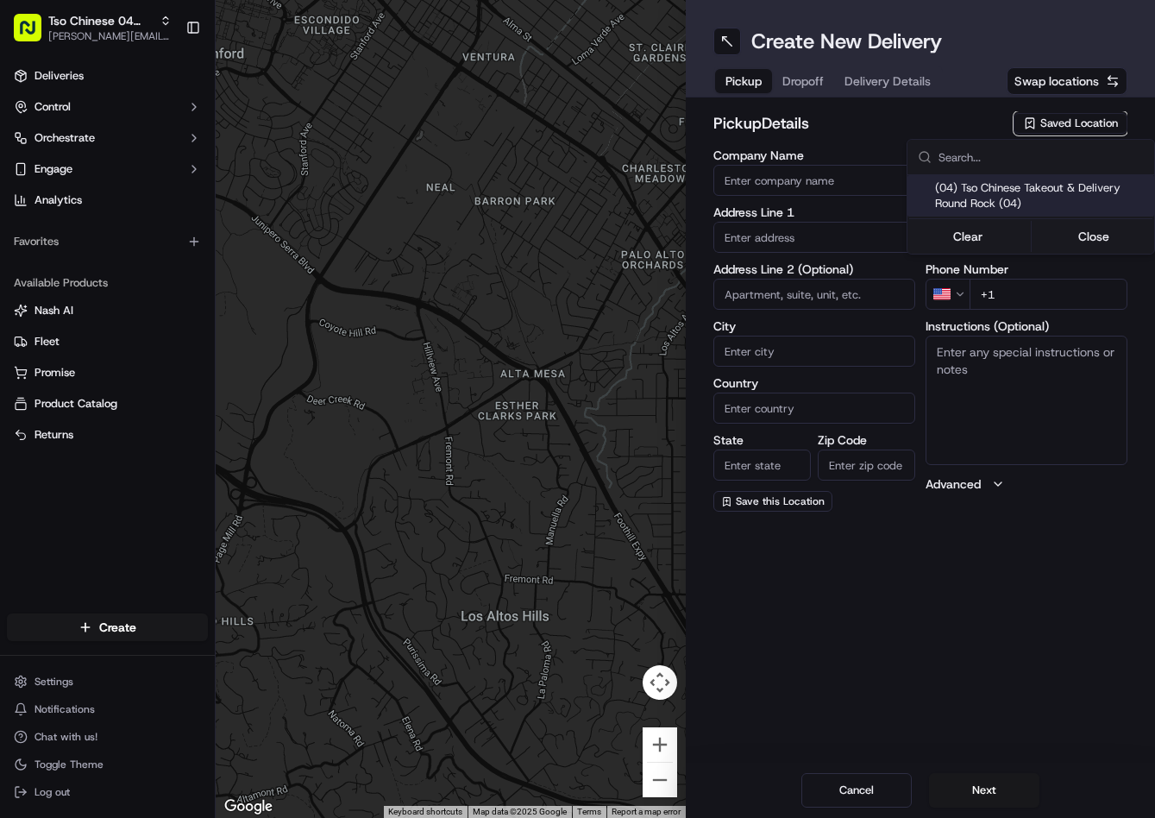
type input "US"
type input "[GEOGRAPHIC_DATA]"
type input "78664"
type input "Tso Chinese"
type input "Round Rock Manager"
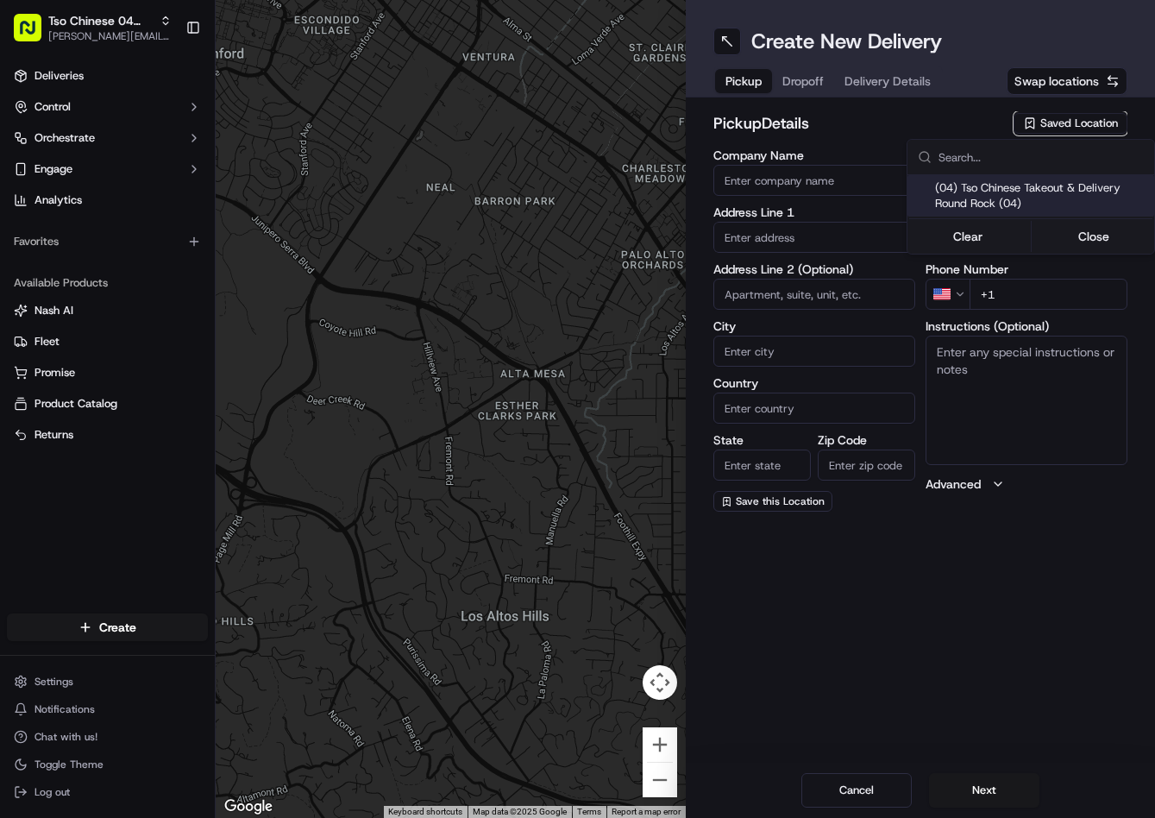
type input "roundrockstore@tsochinese.com"
type input "+1 512 956 9231"
type textarea "Submit a picture displaying address & food as Proof of Delivery. Envía una foto…"
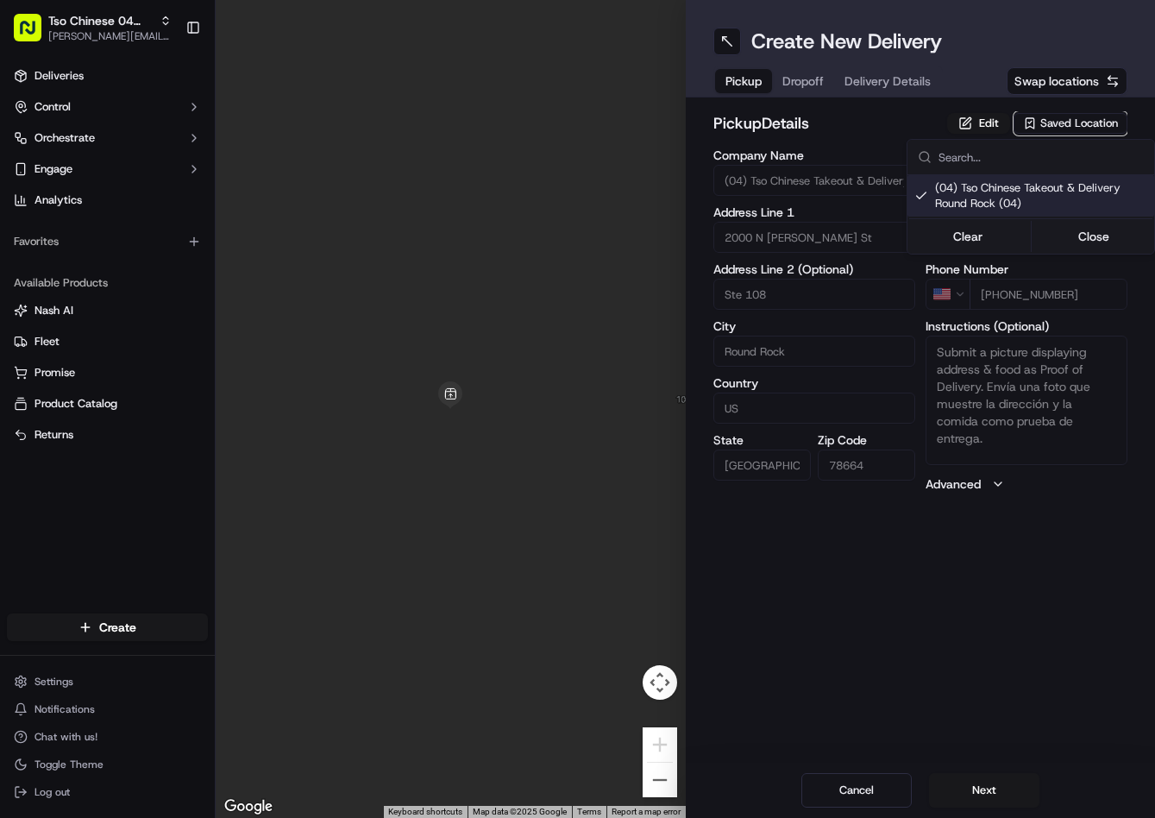
click at [814, 83] on html "Tso Chinese 04 Round Rock jason@tsochinese.com Toggle Sidebar Deliveries Contro…" at bounding box center [577, 409] width 1155 height 818
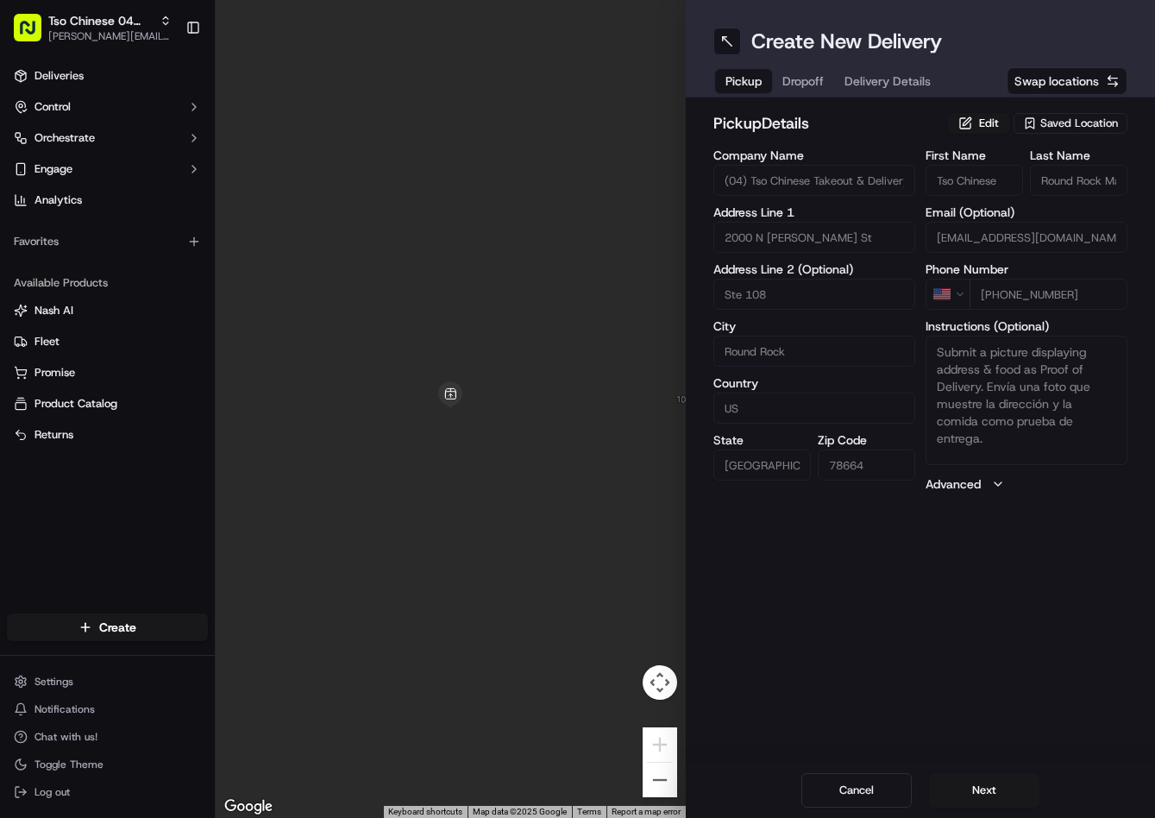
click at [810, 86] on span "Dropoff" at bounding box center [802, 80] width 41 height 17
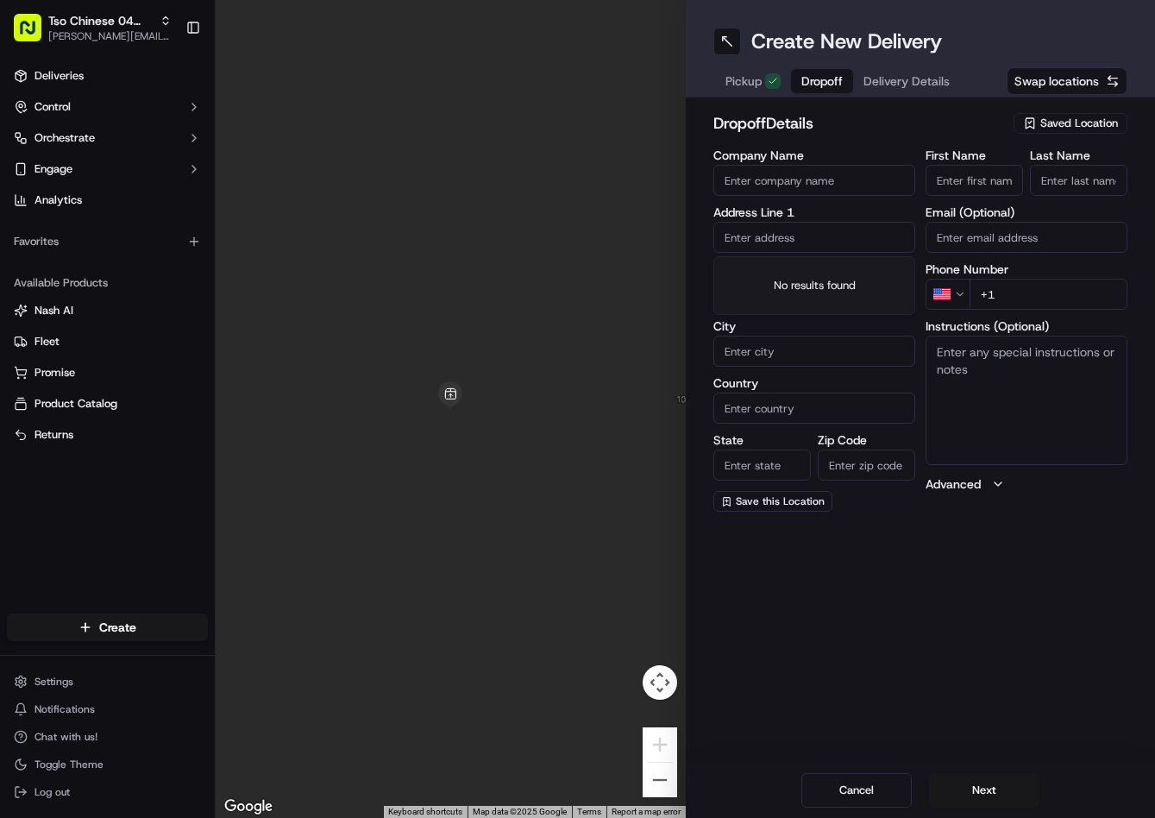
click at [801, 236] on input "text" at bounding box center [814, 237] width 202 height 31
paste input "11405 Pradera Dr, Austin, TX 78759-4521, United States"
click at [808, 274] on div "11405 Pradera Drive, Austin, TX" at bounding box center [814, 274] width 193 height 26
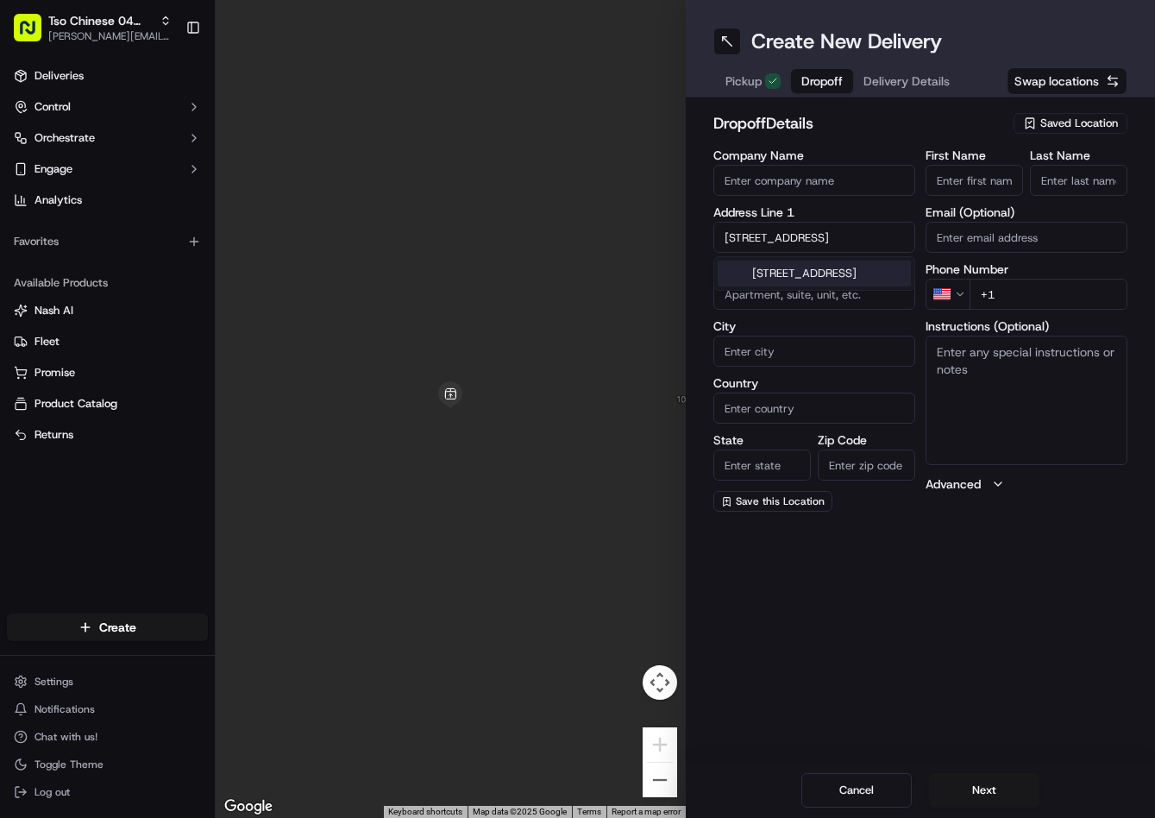
type input "11405 Pradera Dr, Austin, TX 78759, USA"
type input "Austin"
type input "[GEOGRAPHIC_DATA]"
type input "78759"
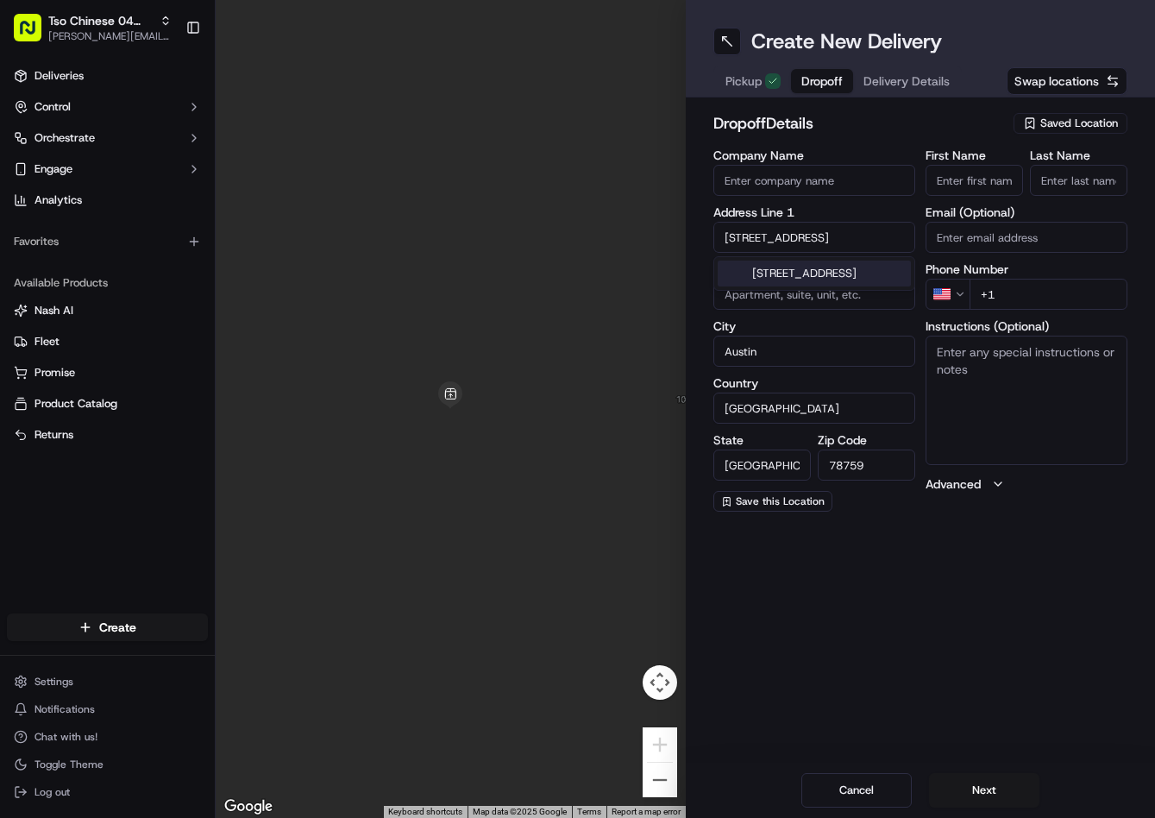
type input "11405 Pradera Drive"
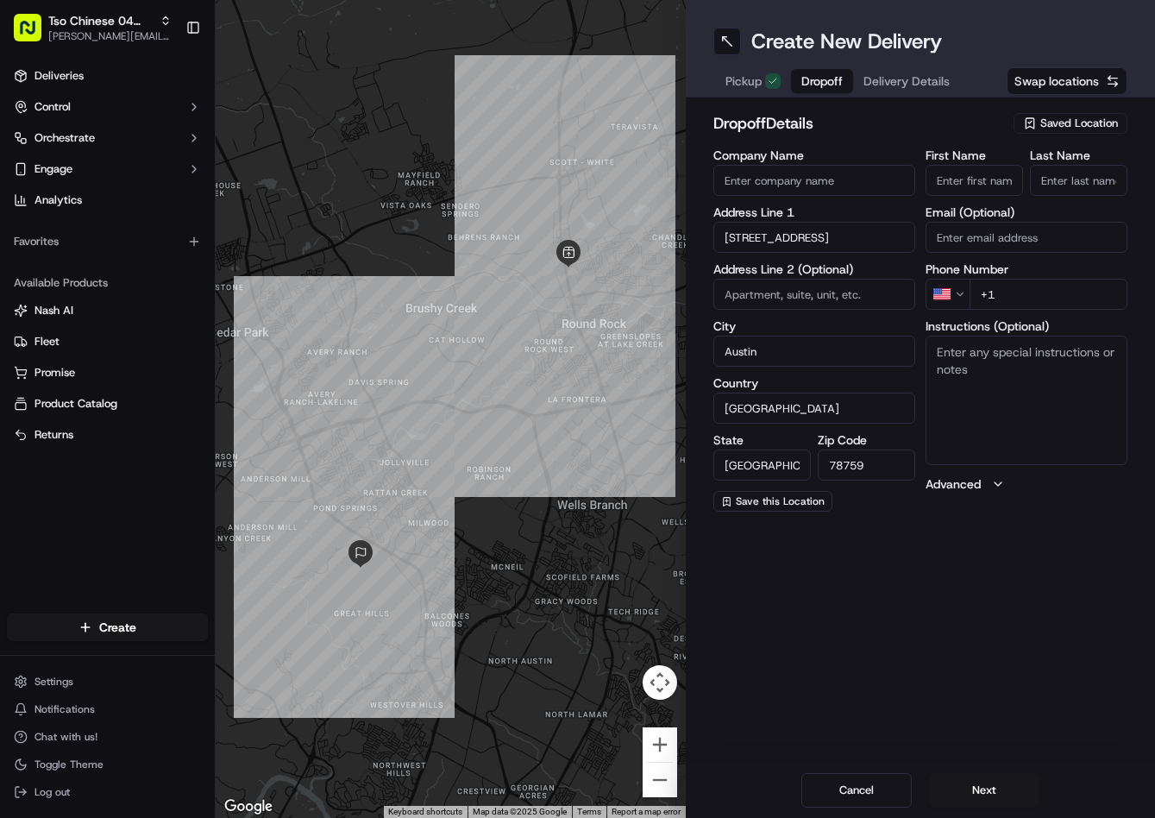
click at [1058, 293] on input "+1" at bounding box center [1049, 294] width 158 height 31
paste input "512 658 8875"
type input "+1 512 658 8875"
click at [976, 178] on input "First Name" at bounding box center [974, 180] width 97 height 31
paste input "James Duncan"
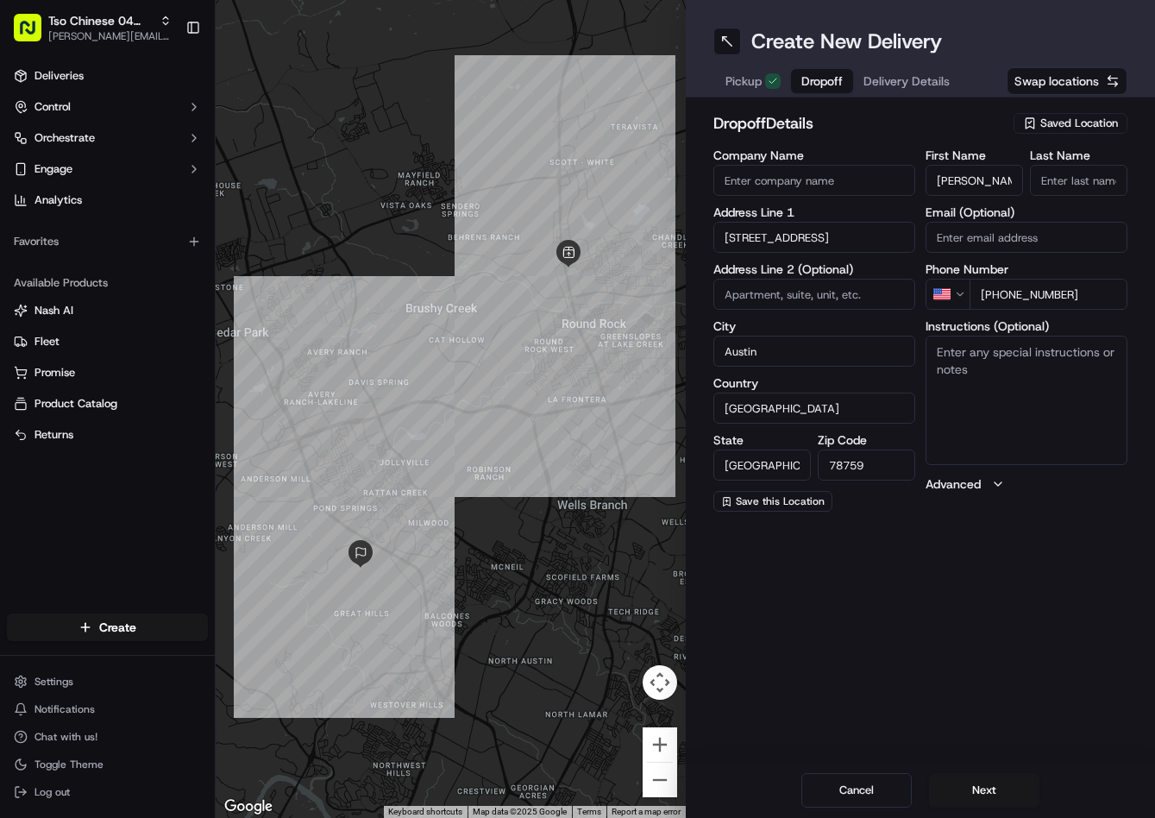
type input "James Duncan"
click at [1071, 185] on input "Last Name" at bounding box center [1078, 180] width 97 height 31
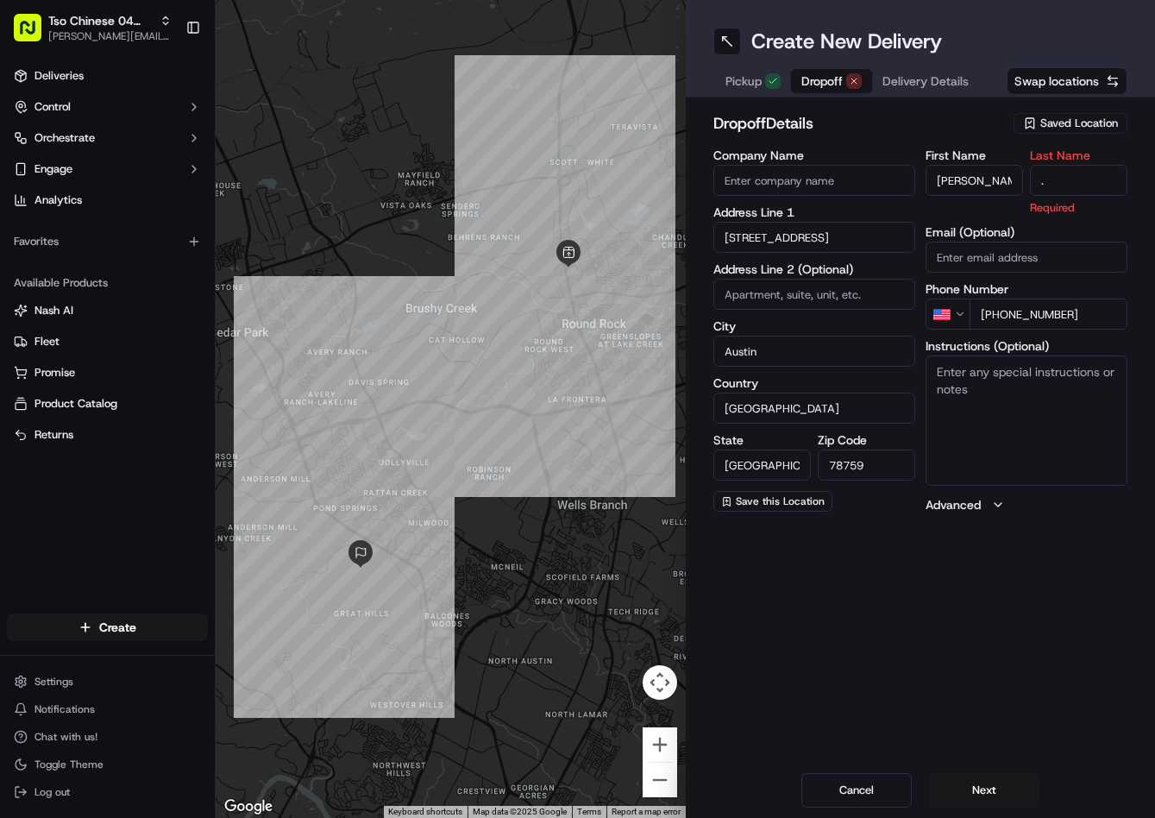
type input "."
click at [986, 128] on h2 "dropoff Details" at bounding box center [858, 123] width 291 height 24
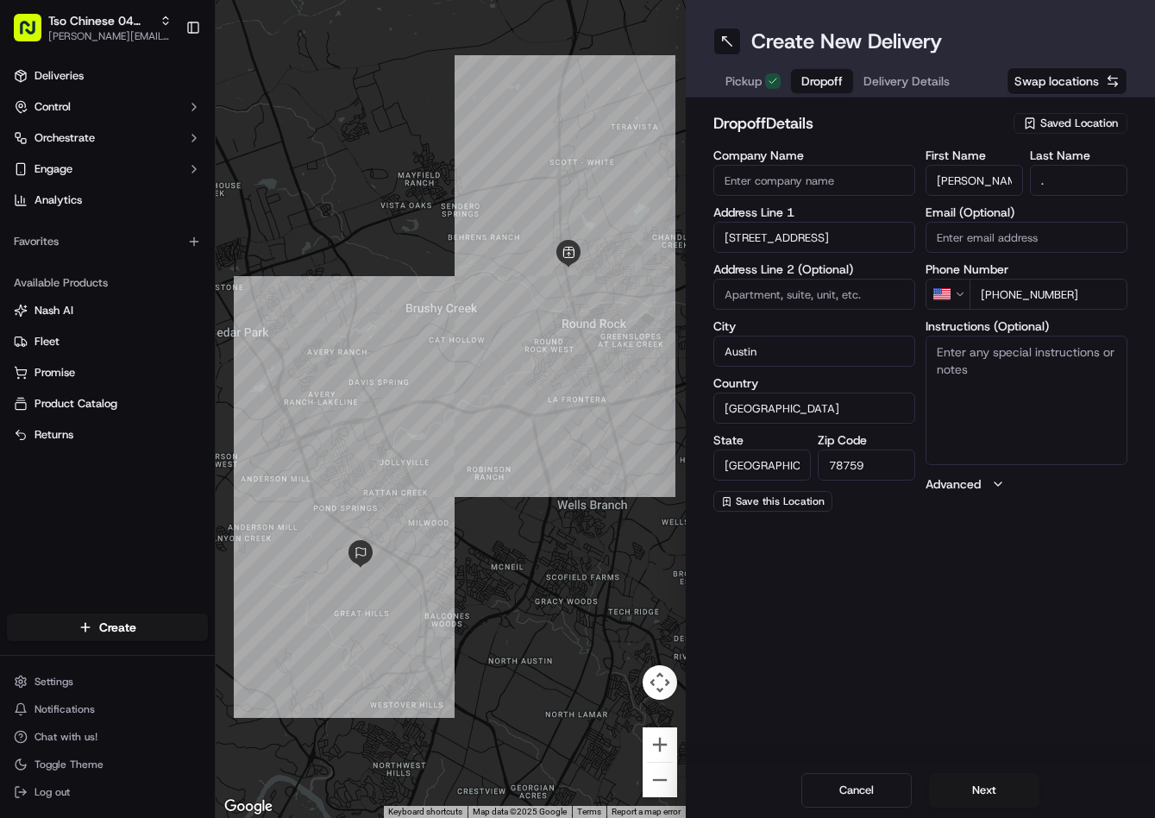
click at [912, 79] on span "Delivery Details" at bounding box center [907, 80] width 86 height 17
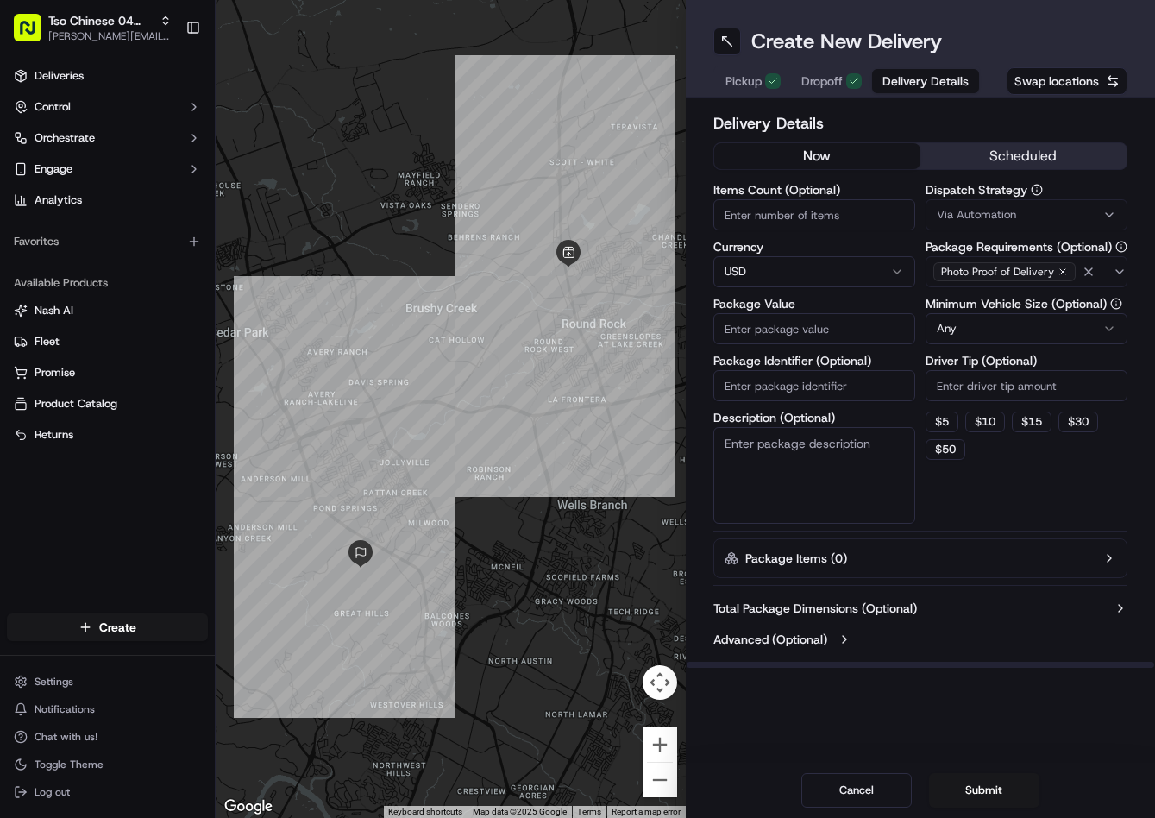
click at [1019, 212] on div "Via Automation" at bounding box center [1026, 215] width 193 height 16
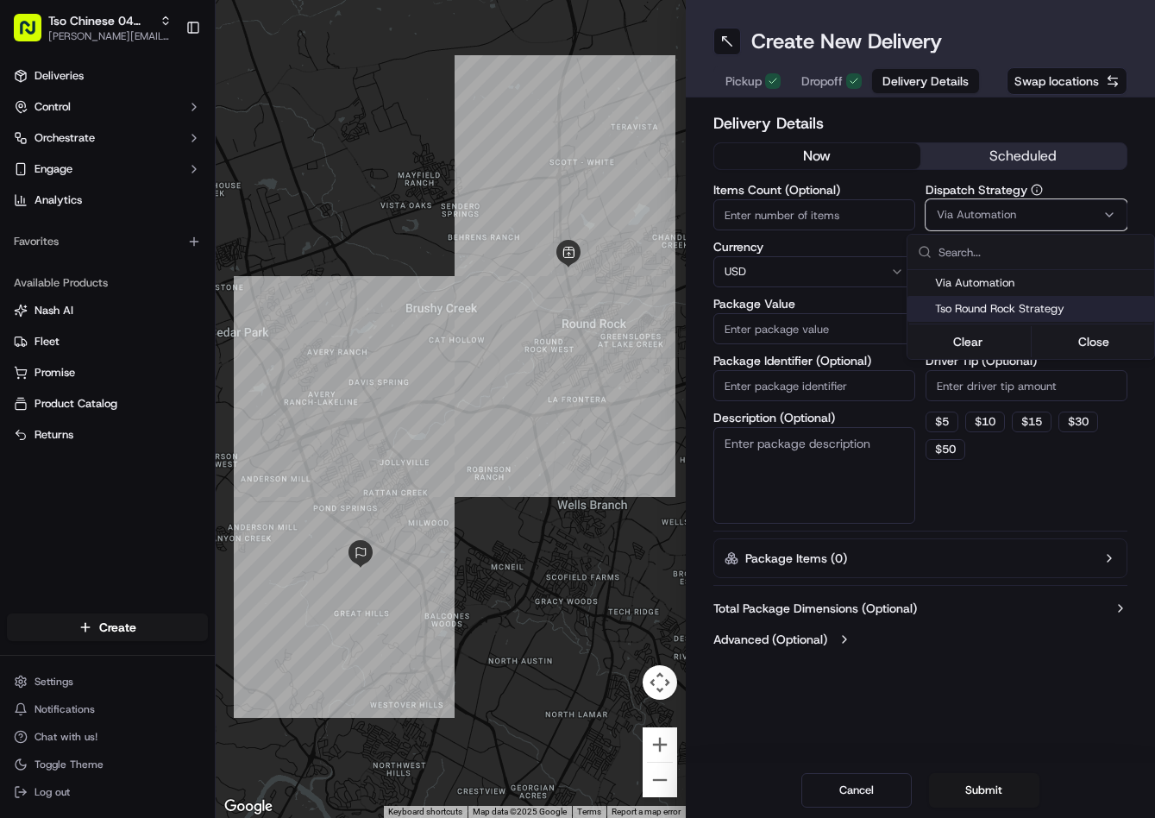
click at [991, 309] on span "Tso Round Rock Strategy" at bounding box center [1041, 309] width 212 height 16
click at [960, 373] on html "Tso Chinese 04 Round Rock jason@tsochinese.com Toggle Sidebar Deliveries Contro…" at bounding box center [577, 409] width 1155 height 818
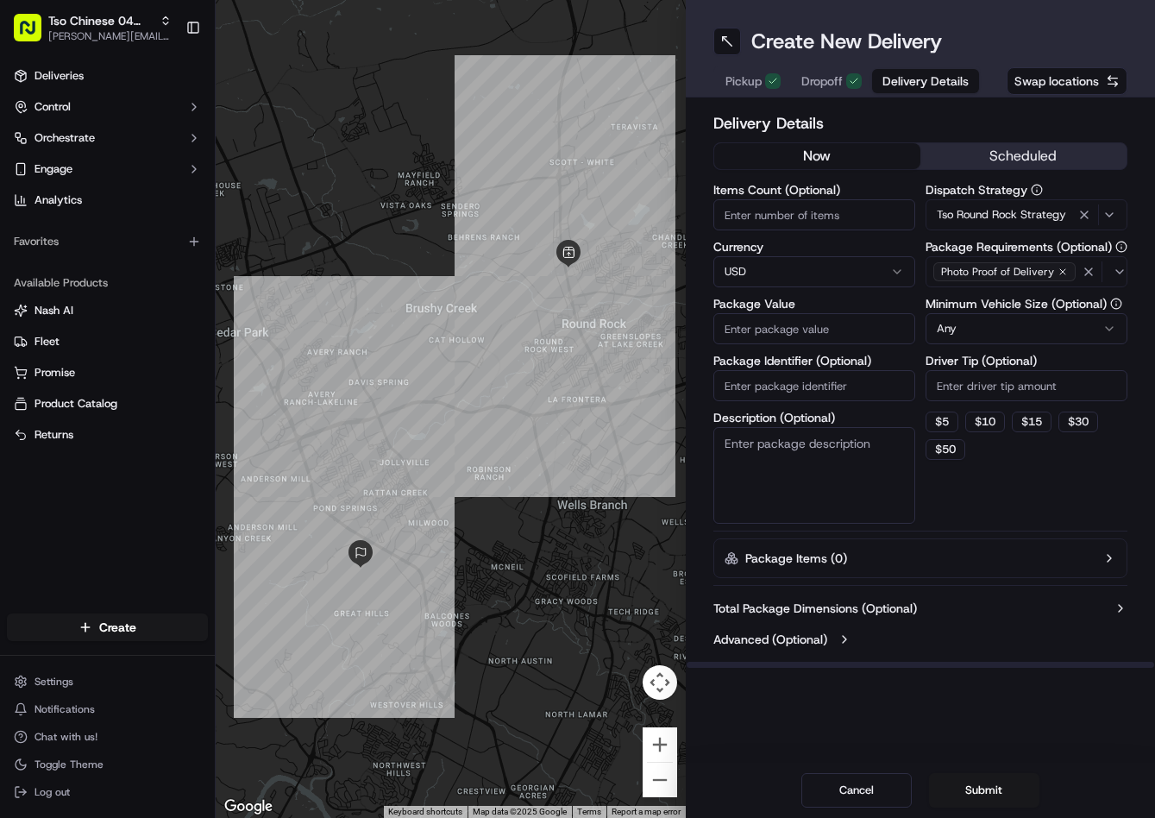
click at [962, 373] on input "Driver Tip (Optional)" at bounding box center [1027, 385] width 202 height 31
type input "2"
click at [848, 331] on input "Package Value" at bounding box center [814, 328] width 202 height 31
type input "31.28"
click at [850, 390] on input "Package Identifier (Optional)" at bounding box center [814, 385] width 202 height 31
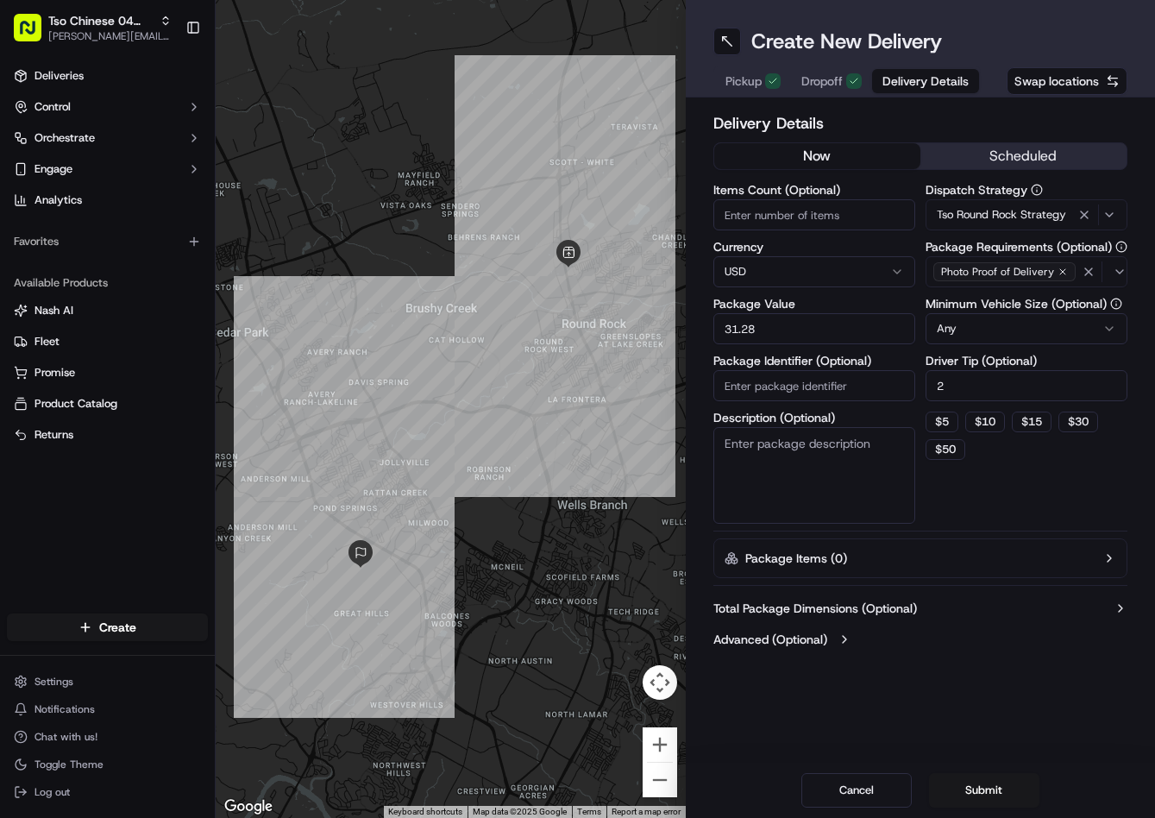
click at [850, 390] on input "Package Identifier (Optional)" at bounding box center [814, 385] width 202 height 31
paste input "KYJDJ6X"
type input "KYJDJ6X"
click at [989, 785] on button "Submit" at bounding box center [984, 790] width 110 height 35
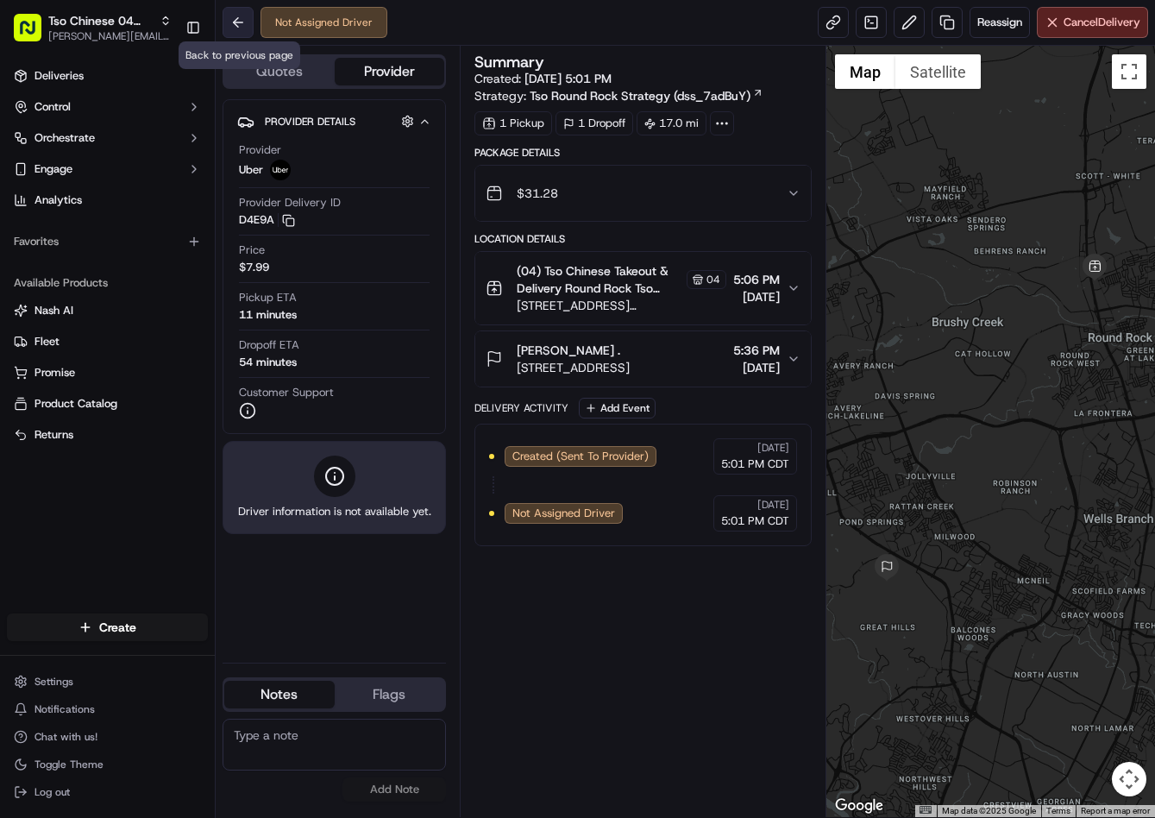
click at [236, 12] on button at bounding box center [238, 22] width 31 height 31
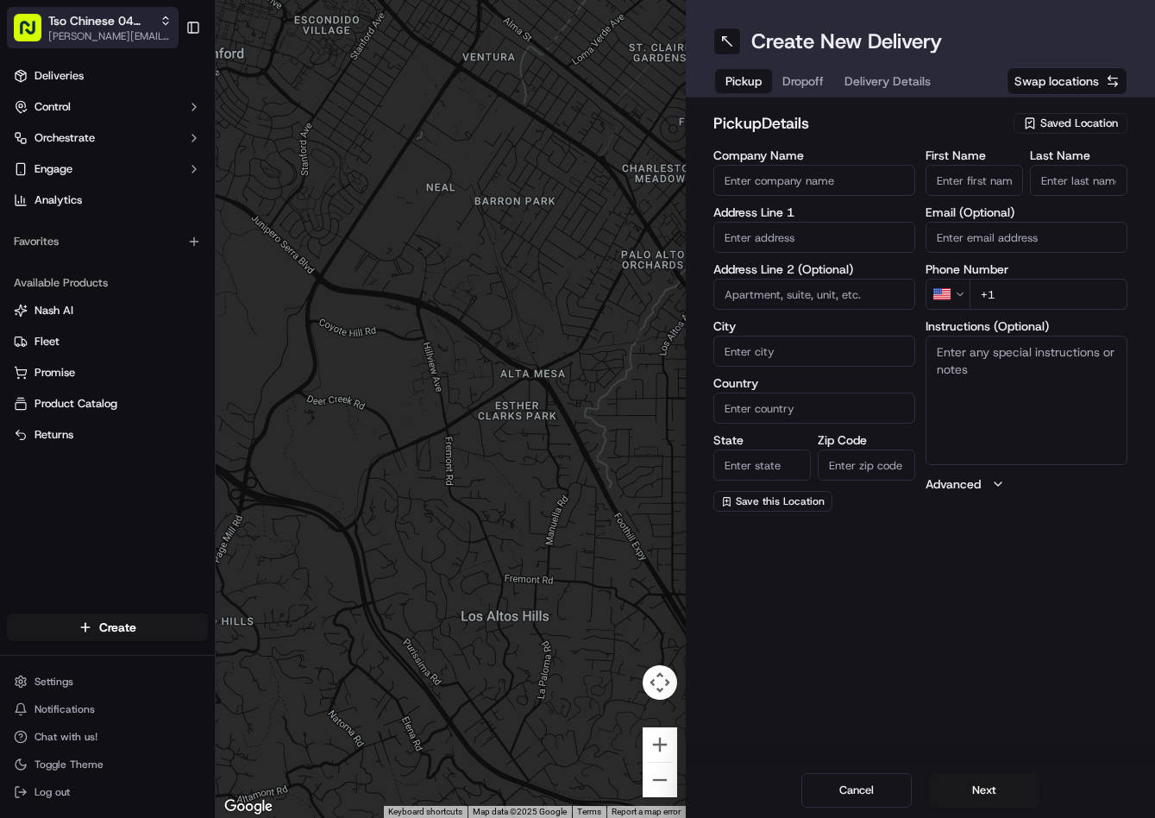
click at [122, 16] on span "Tso Chinese 04 Round Rock" at bounding box center [100, 20] width 104 height 17
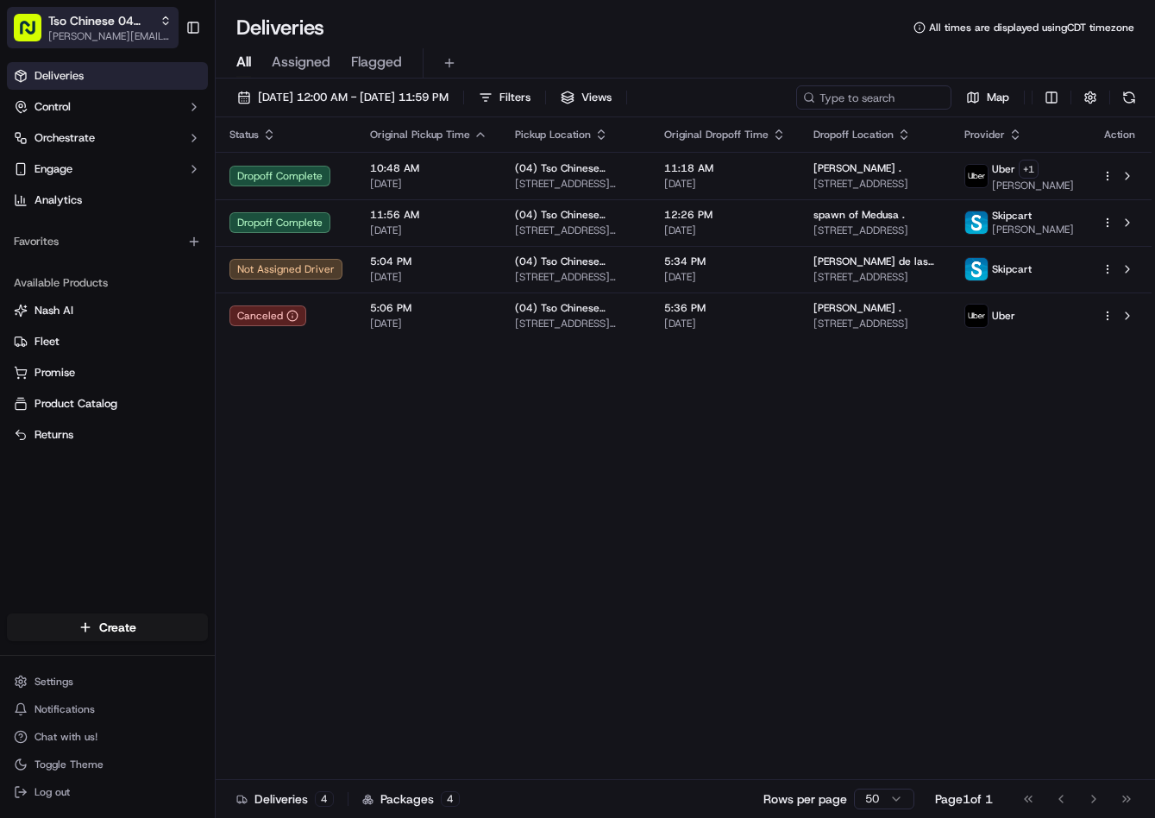
click at [116, 29] on span "[PERSON_NAME][EMAIL_ADDRESS][DOMAIN_NAME]" at bounding box center [109, 36] width 123 height 14
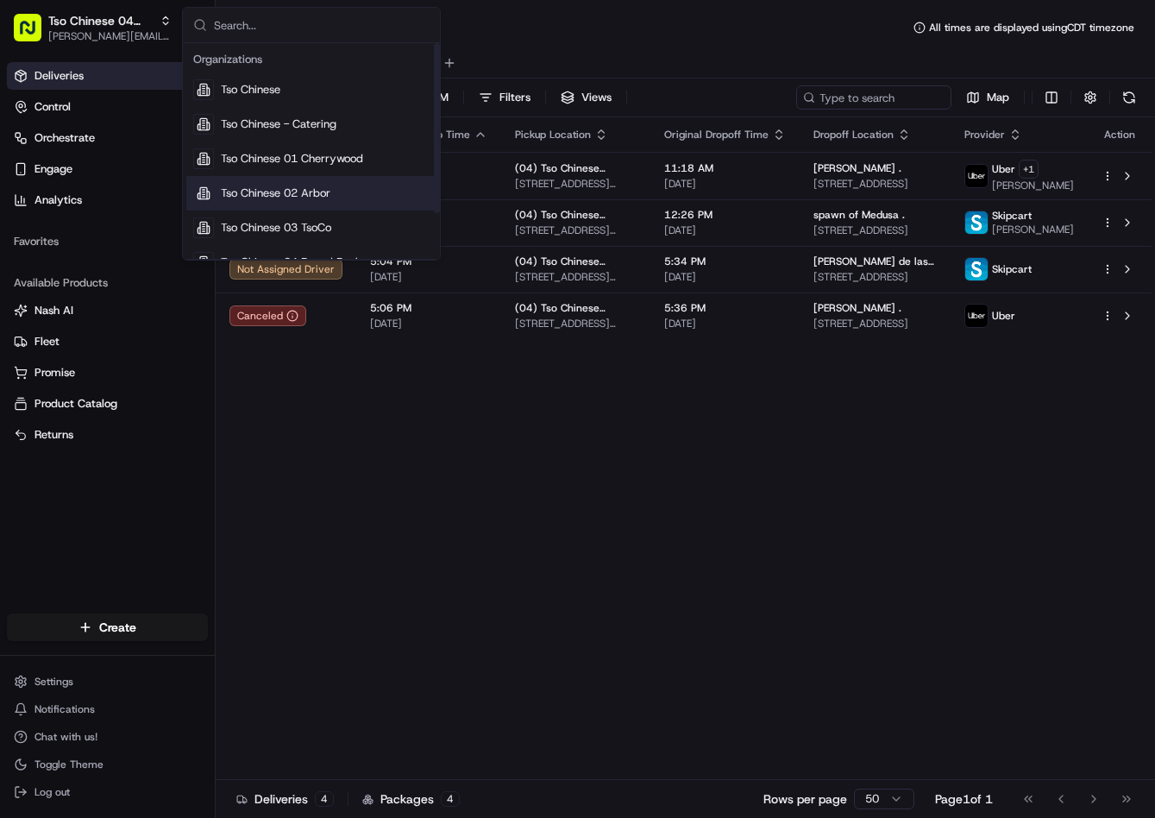
click at [325, 204] on div "Tso Chinese 02 Arbor" at bounding box center [311, 193] width 250 height 35
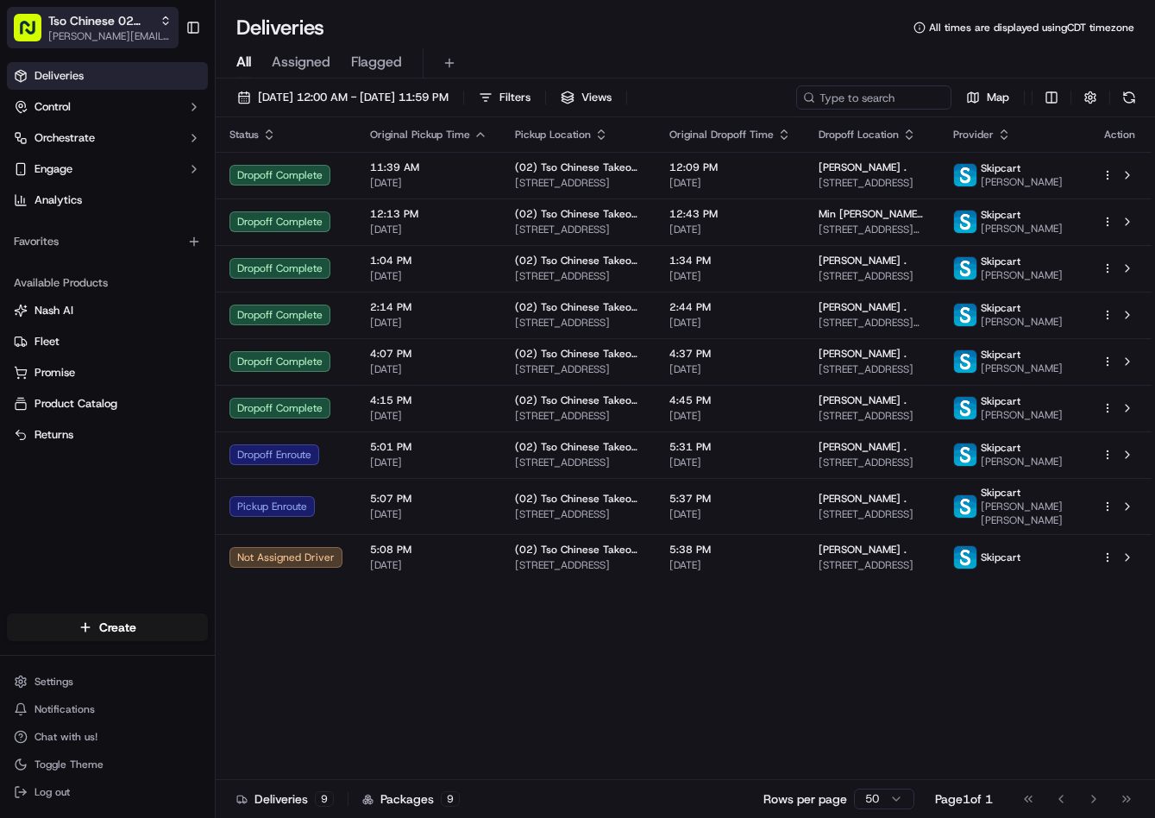
click at [104, 19] on span "Tso Chinese 02 Arbor" at bounding box center [100, 20] width 104 height 17
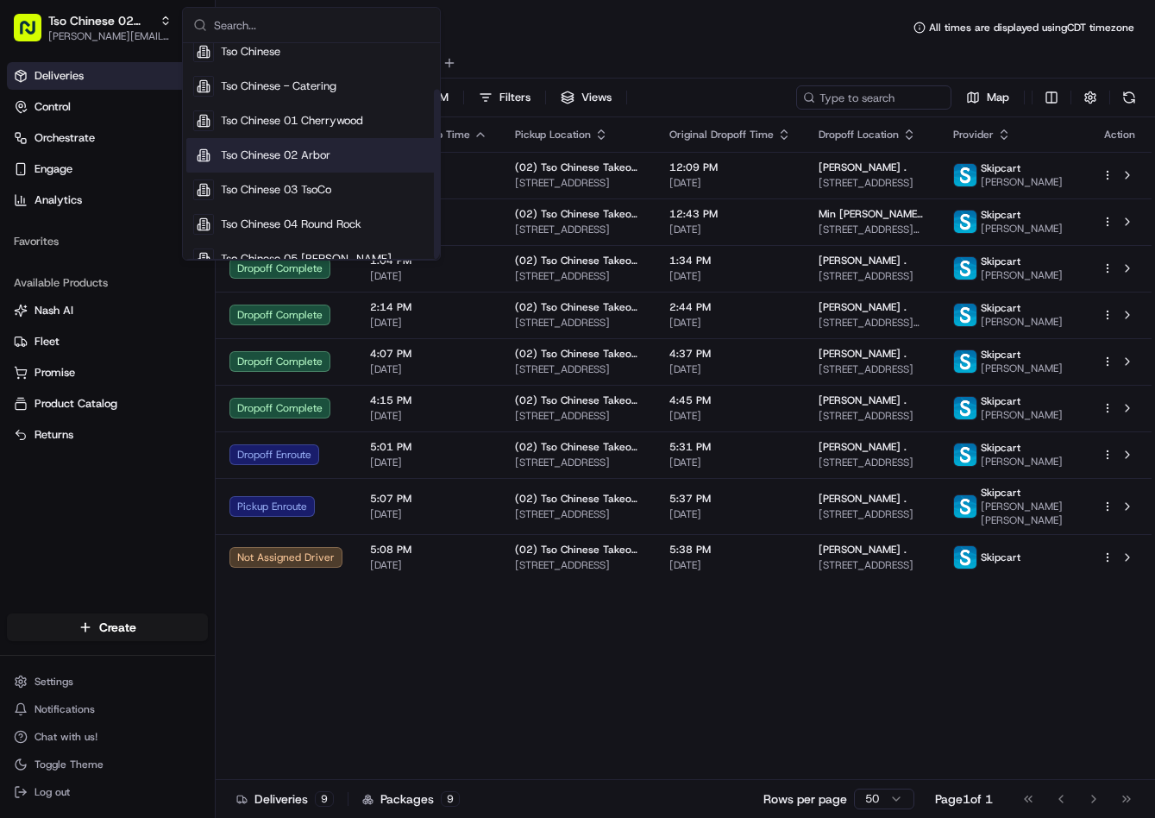
scroll to position [59, 0]
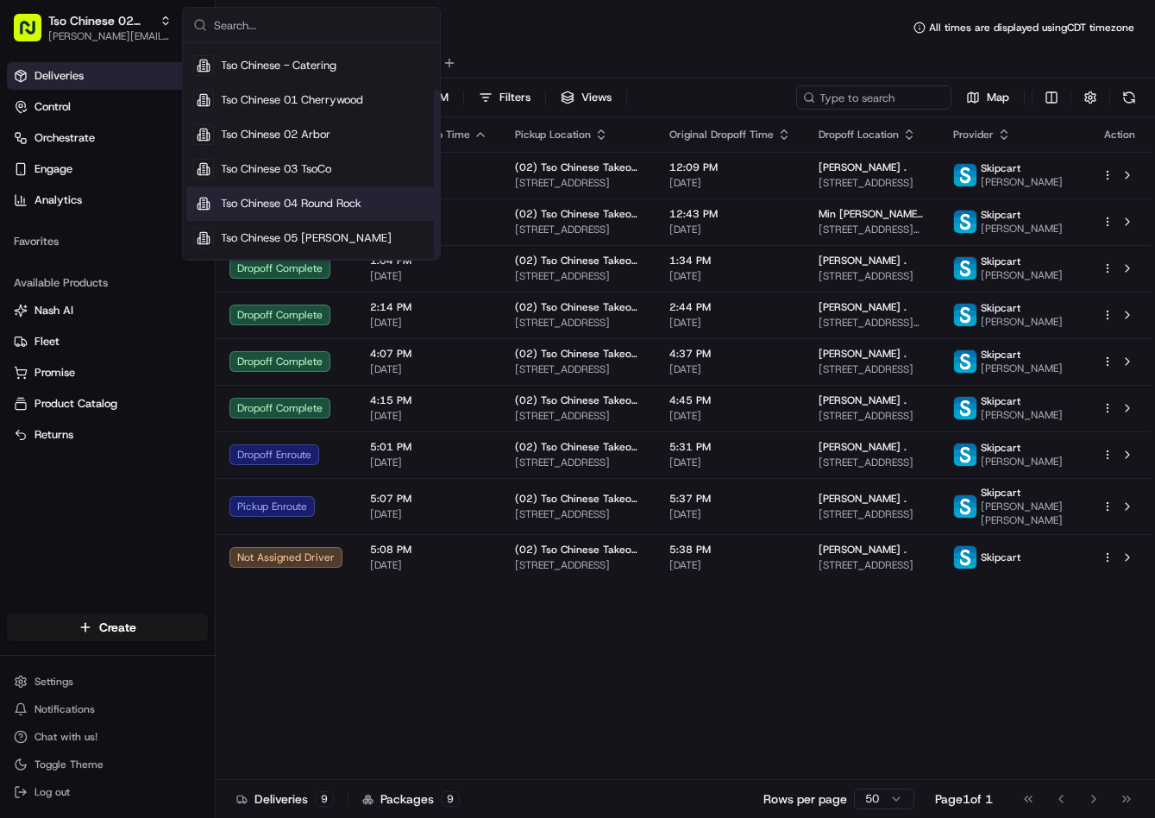
click at [358, 210] on span "Tso Chinese 04 Round Rock" at bounding box center [291, 204] width 141 height 16
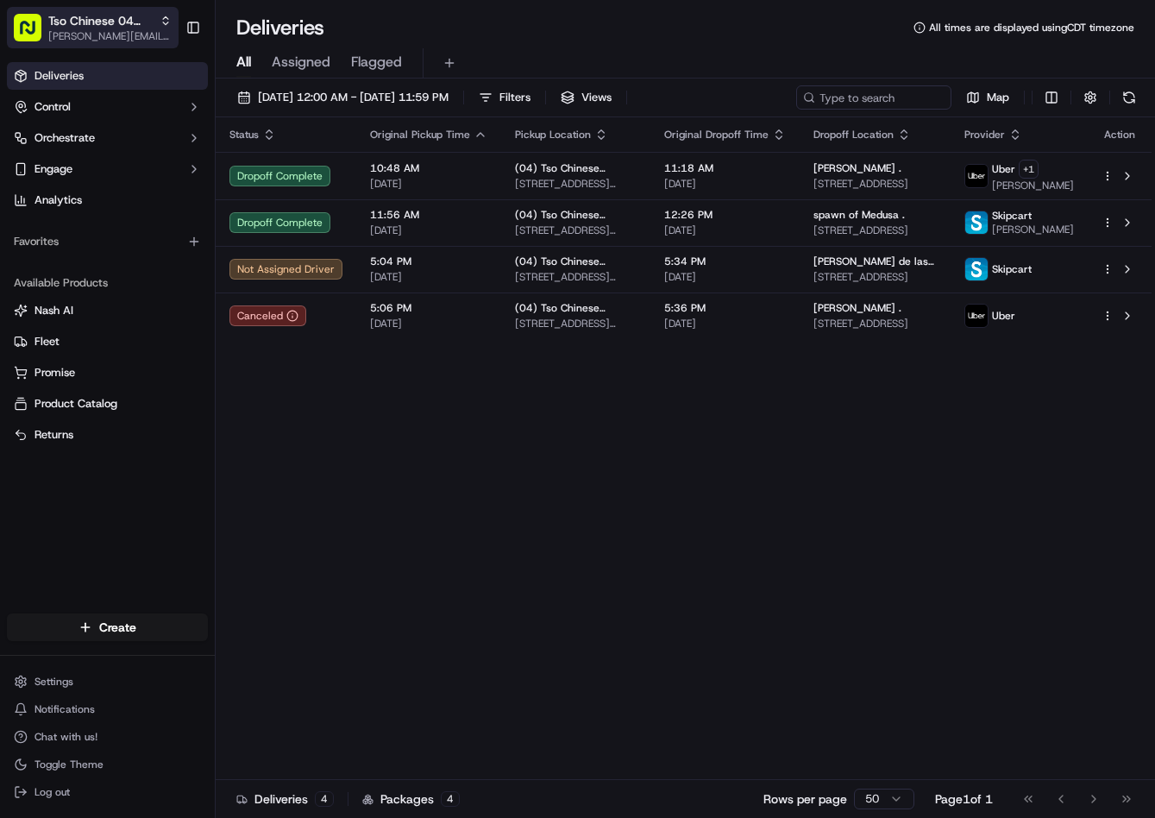
click at [123, 29] on span "[PERSON_NAME][EMAIL_ADDRESS][DOMAIN_NAME]" at bounding box center [109, 36] width 123 height 14
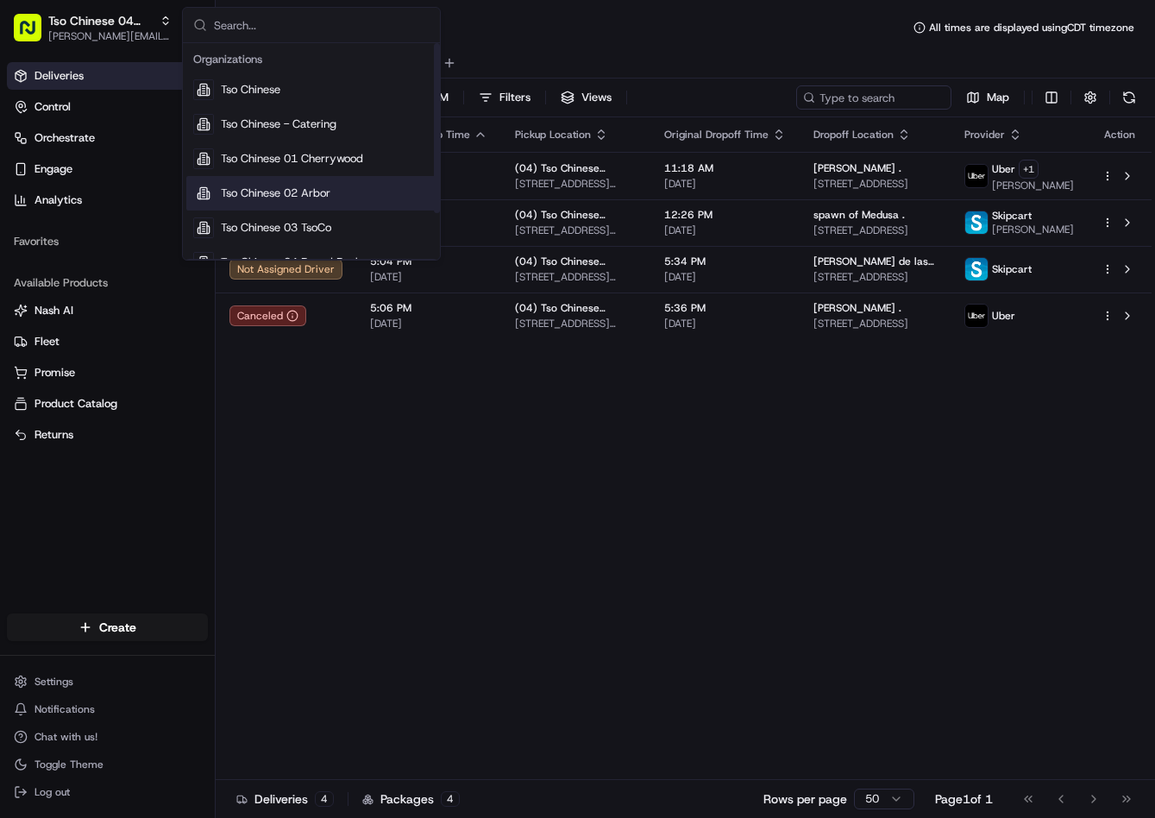
click at [358, 202] on div "Tso Chinese 02 Arbor" at bounding box center [311, 193] width 250 height 35
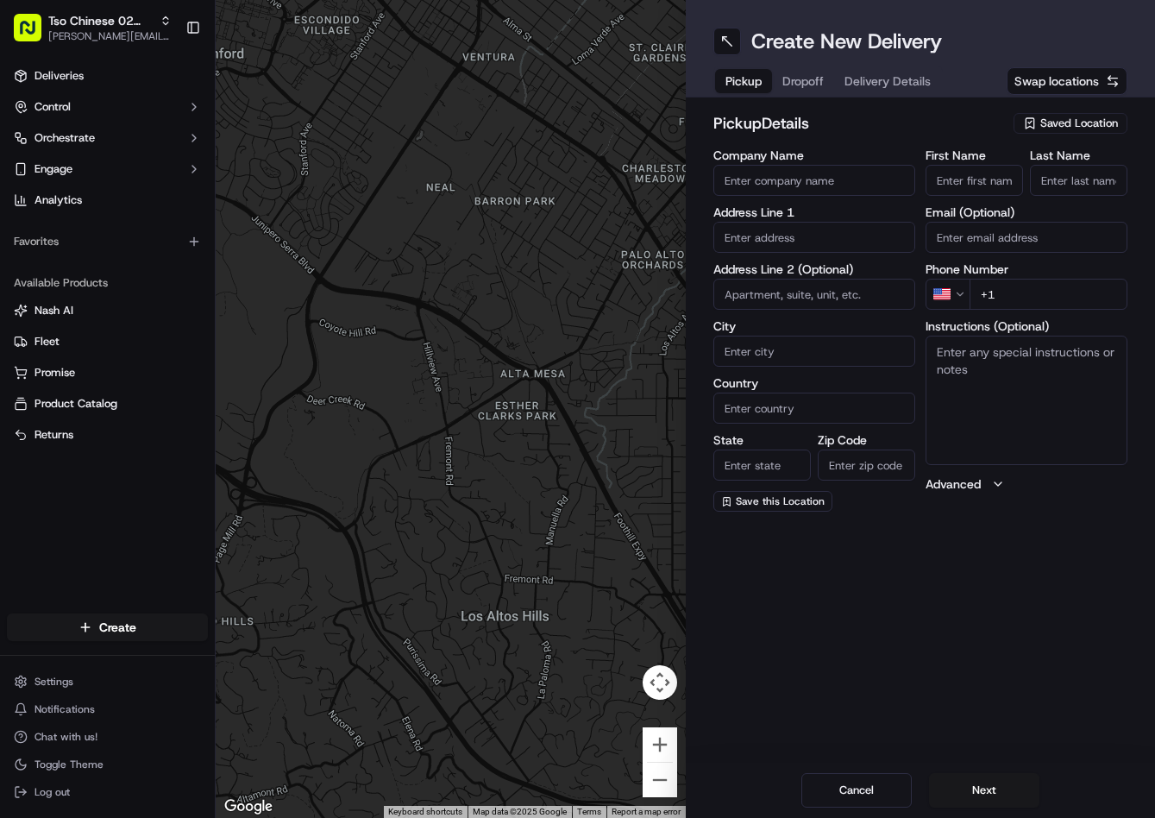
click at [1074, 122] on span "Saved Location" at bounding box center [1079, 124] width 78 height 16
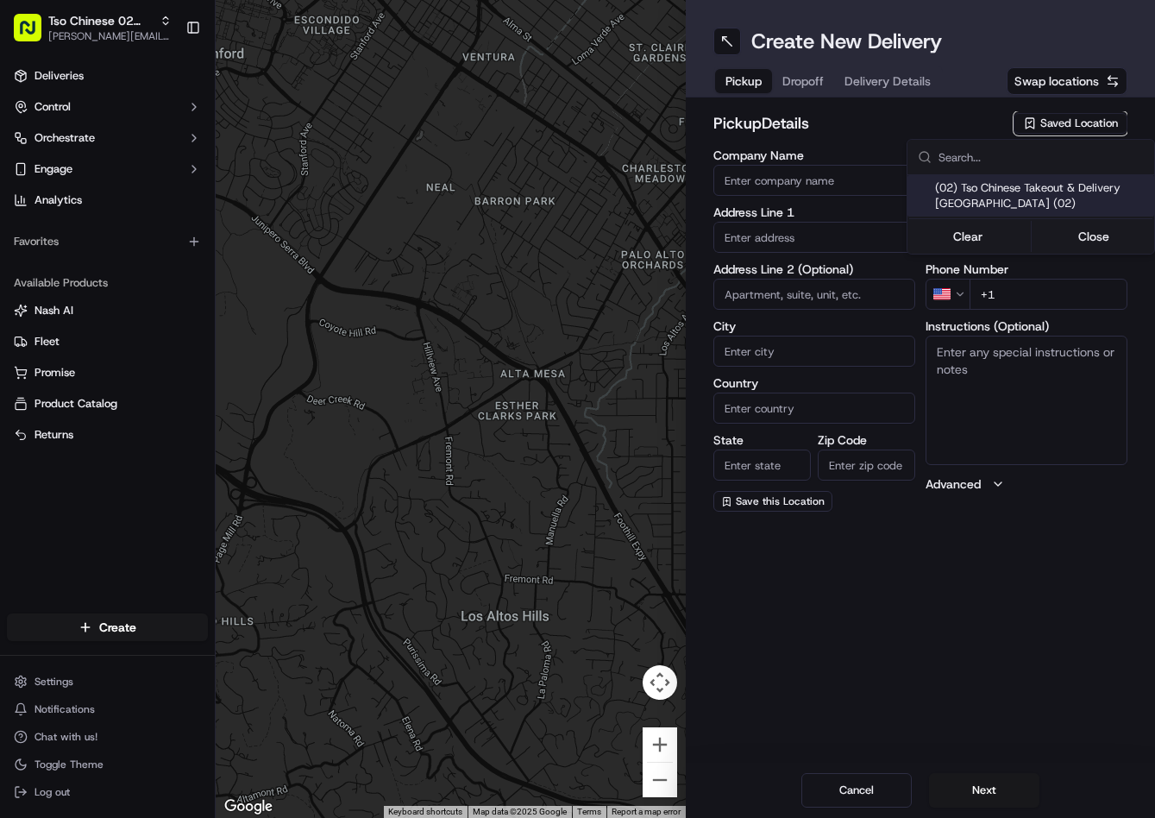
click at [991, 190] on span "(02) Tso Chinese Takeout & Delivery Arboretum Crossing (02)" at bounding box center [1041, 195] width 212 height 31
type input "(02) Tso Chinese Takeout & Delivery Arboretum Crossing"
type input "9333 Research Blvd"
type input "Bldg E Ste 402"
type input "Austin"
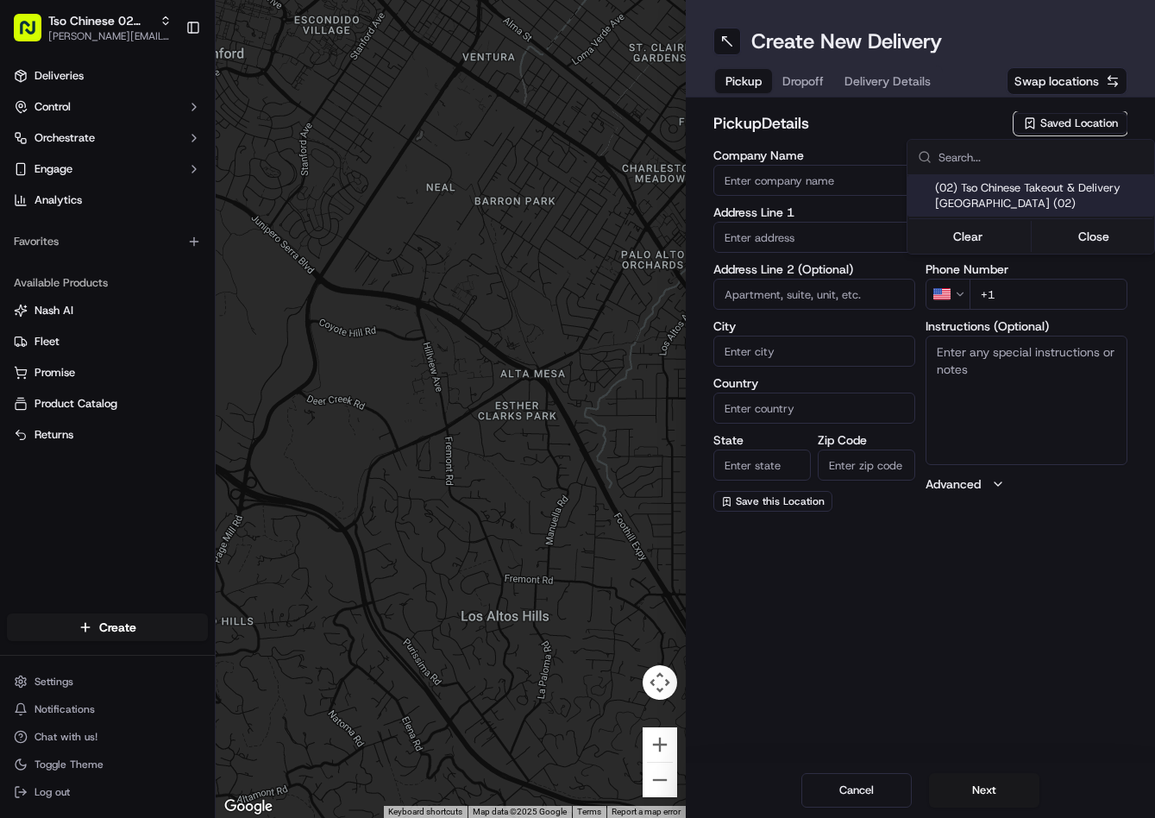
type input "US"
type input "[GEOGRAPHIC_DATA]"
type input "78759"
type input "Tso Chinese"
type input "Arboretum Crossing Manager"
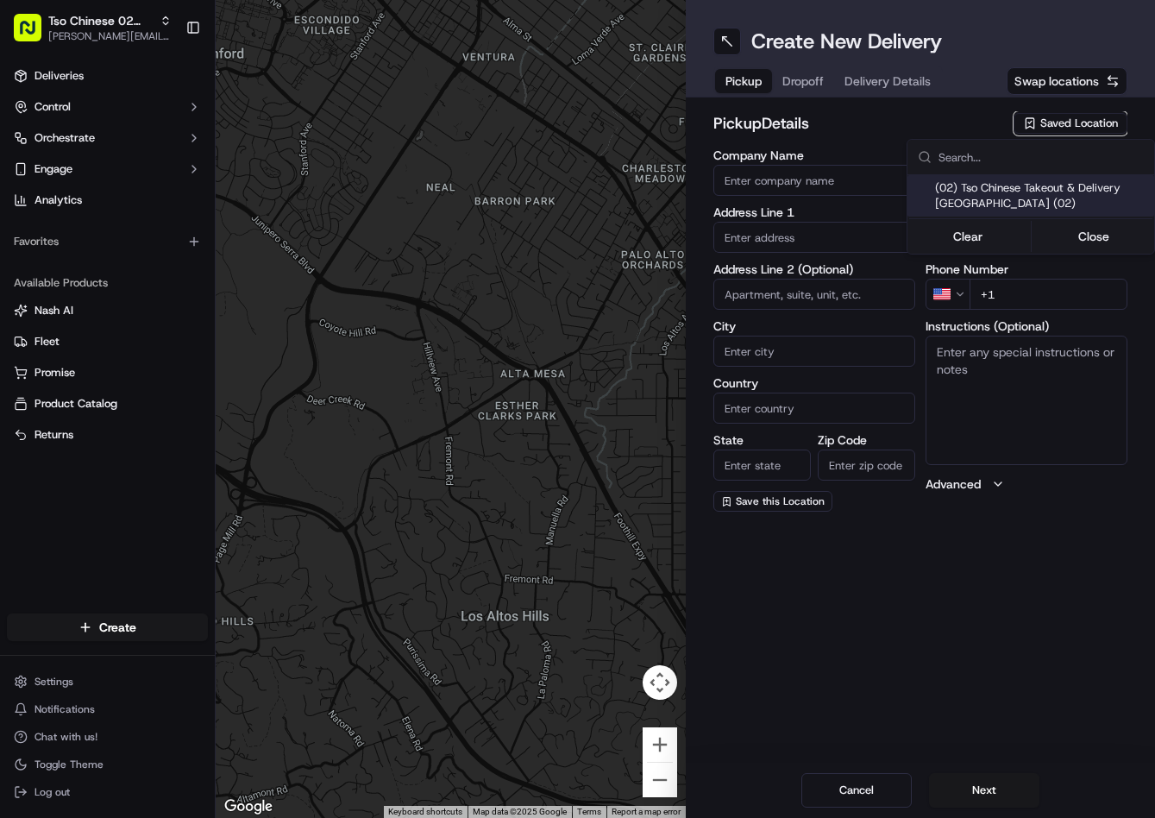
type input "arborstore@tsochinese.com"
type input "+1 512 344 9434"
type textarea "Submit a picture displaying address & food as Proof of Delivery. Envía una foto…"
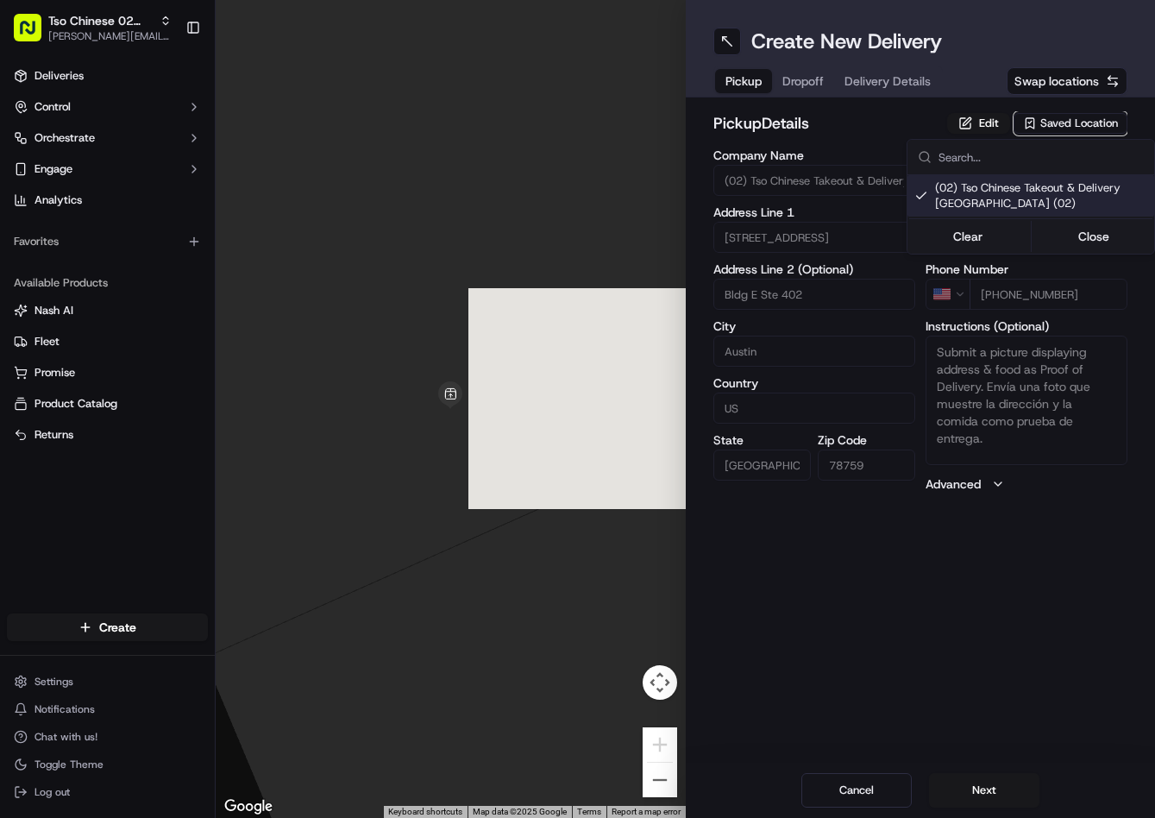
click at [815, 88] on html "Tso Chinese 02 Arbor jason@tsochinese.com Toggle Sidebar Deliveries Control Orc…" at bounding box center [577, 409] width 1155 height 818
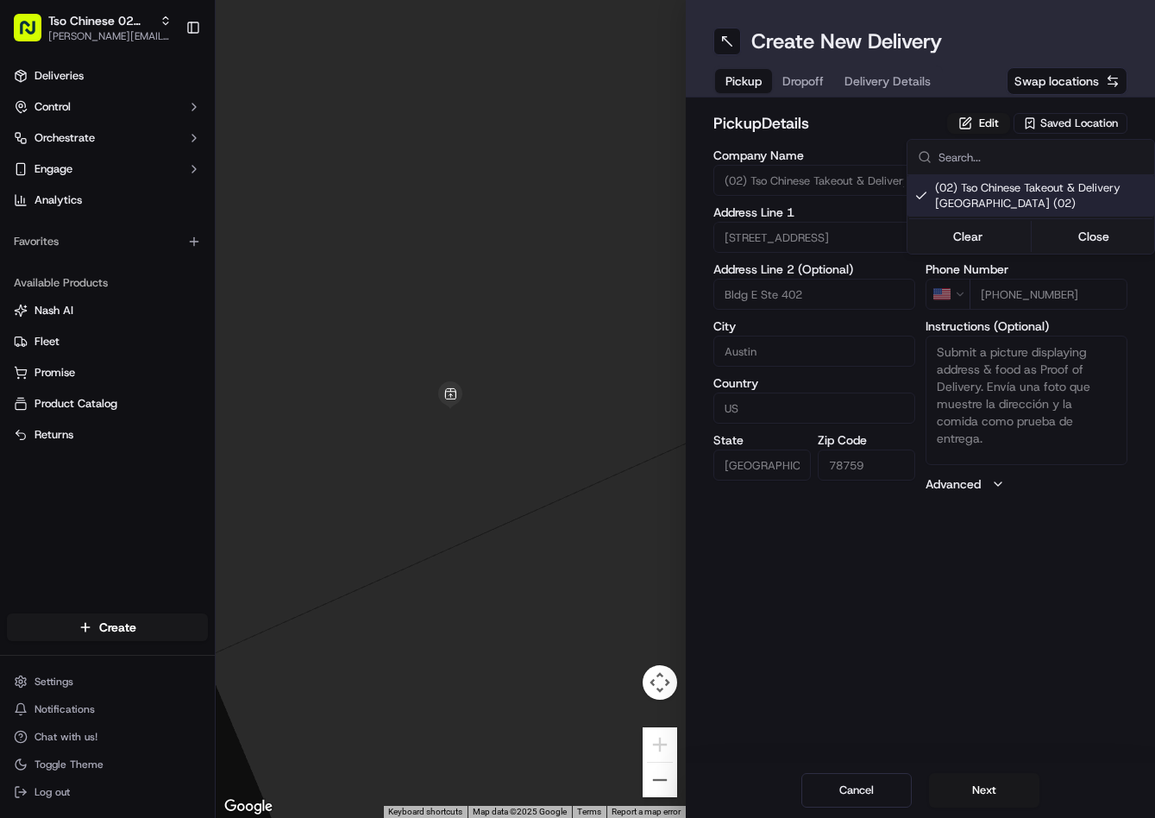
click at [808, 79] on span "Dropoff" at bounding box center [802, 80] width 41 height 17
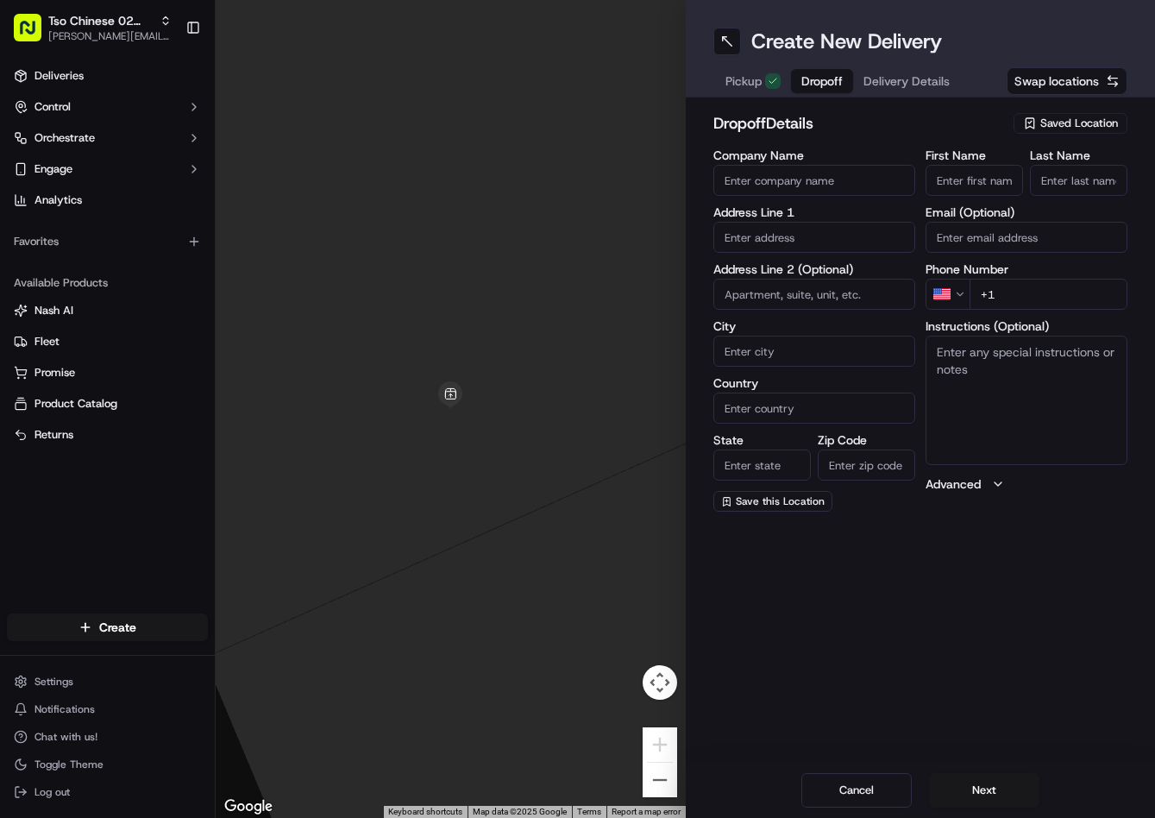
click at [1062, 292] on input "+1" at bounding box center [1049, 294] width 158 height 31
paste input "512 658 8875"
type input "+1 512 658 8875"
click at [798, 243] on input "text" at bounding box center [814, 237] width 202 height 31
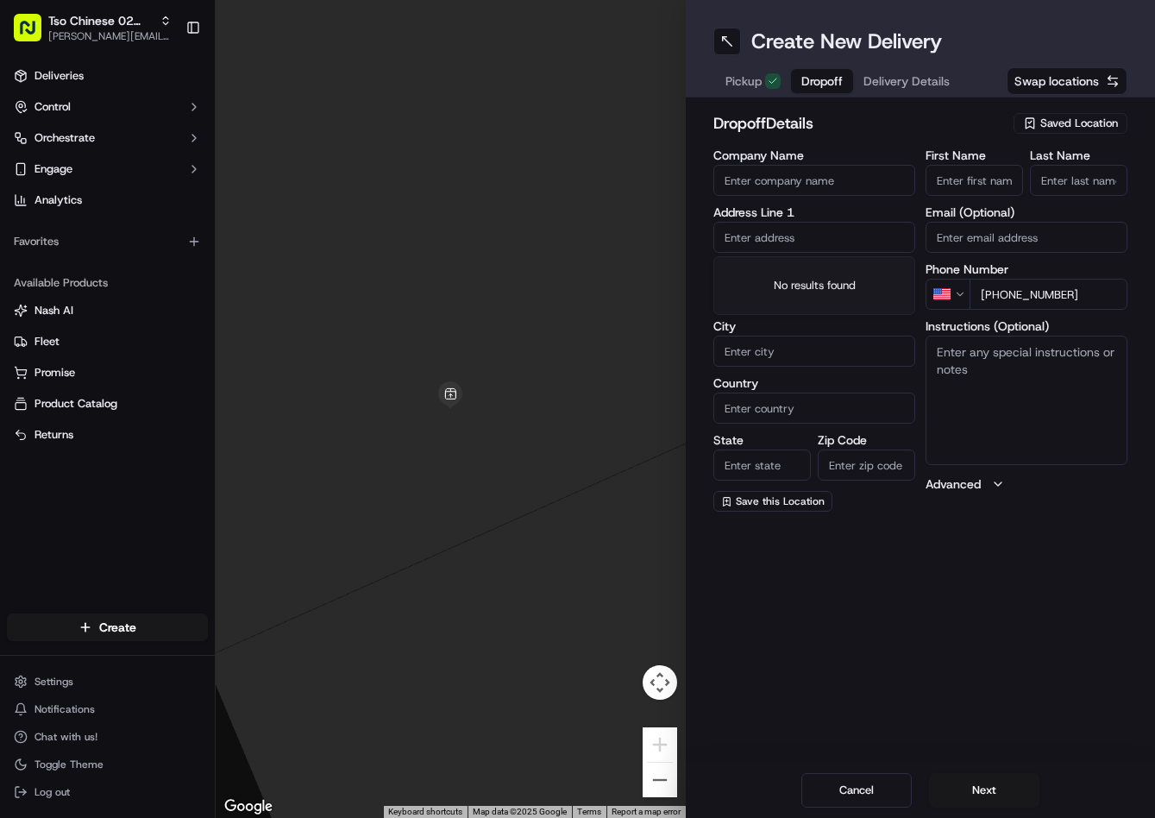
paste input "11405 Pradera Dr, Austin, TX 78759-4521, United States"
click at [810, 276] on div "11405 Pradera Drive, Austin, TX" at bounding box center [814, 274] width 193 height 26
type input "11405 Pradera Dr, Austin, TX 78759, USA"
type input "Austin"
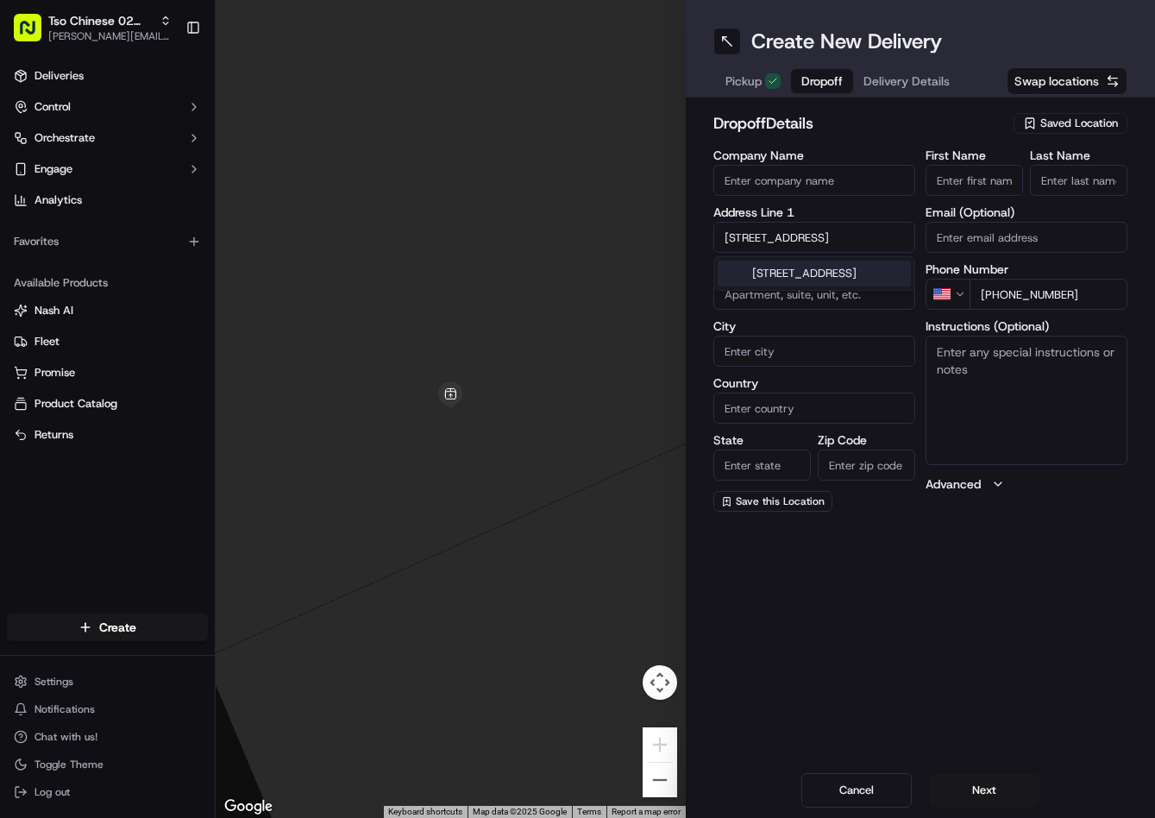
type input "United States"
type input "TX"
type input "78759"
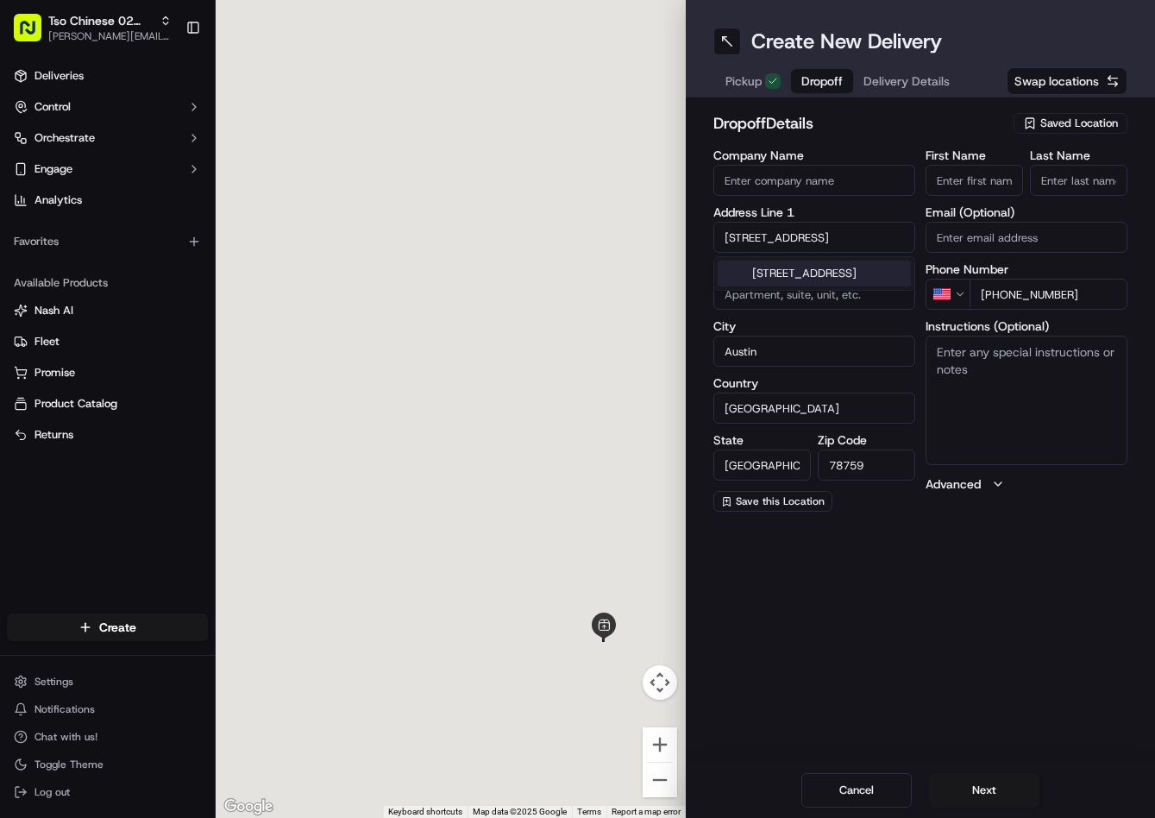
scroll to position [0, 0]
type input "11405 Pradera Drive"
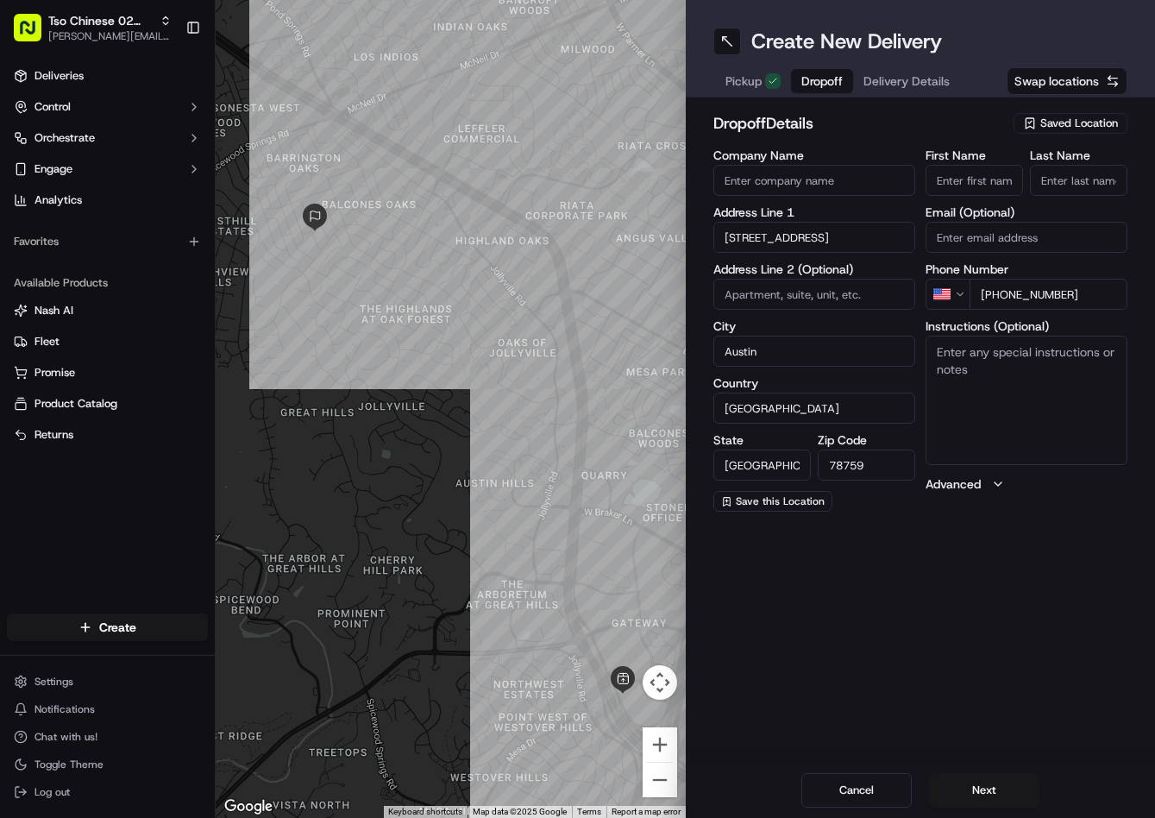
click at [981, 178] on input "First Name" at bounding box center [974, 180] width 97 height 31
paste input "James Duncan"
type input "James Duncan"
click at [1076, 181] on input "Last Name" at bounding box center [1078, 180] width 97 height 31
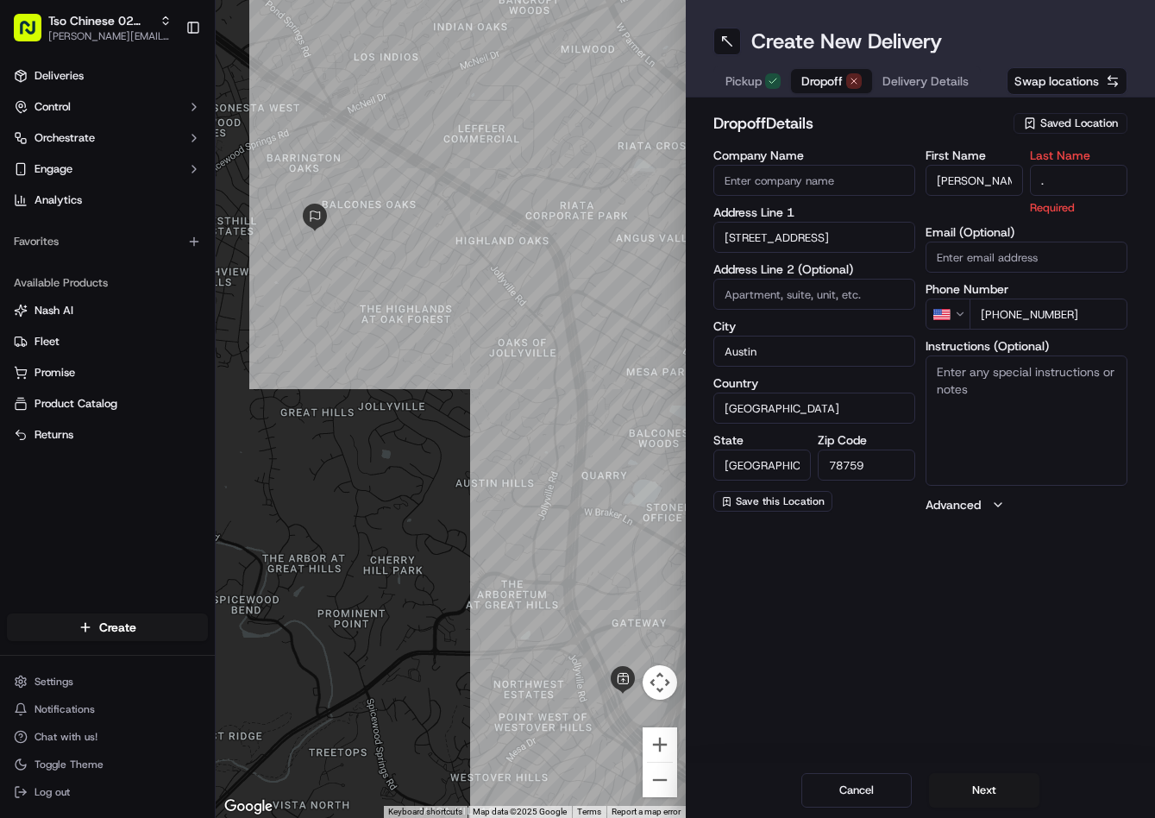
type input "."
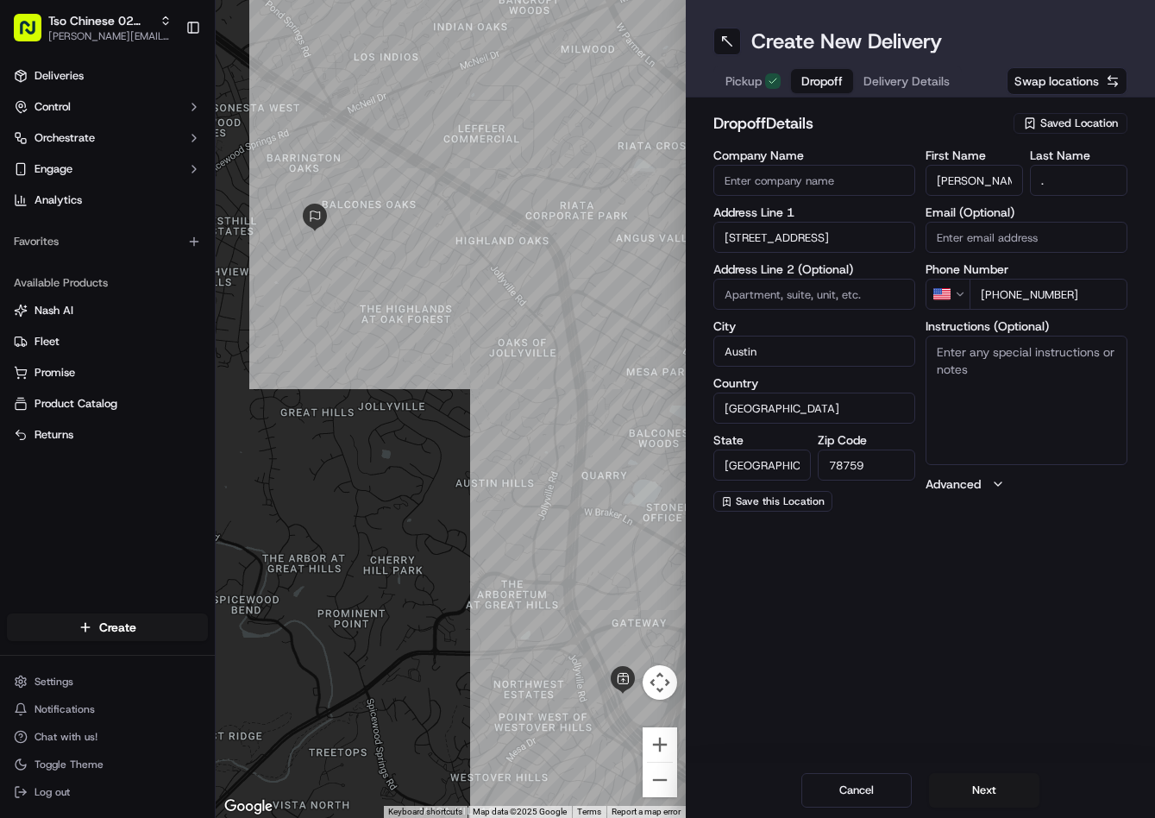
click at [957, 126] on h2 "dropoff Details" at bounding box center [858, 123] width 291 height 24
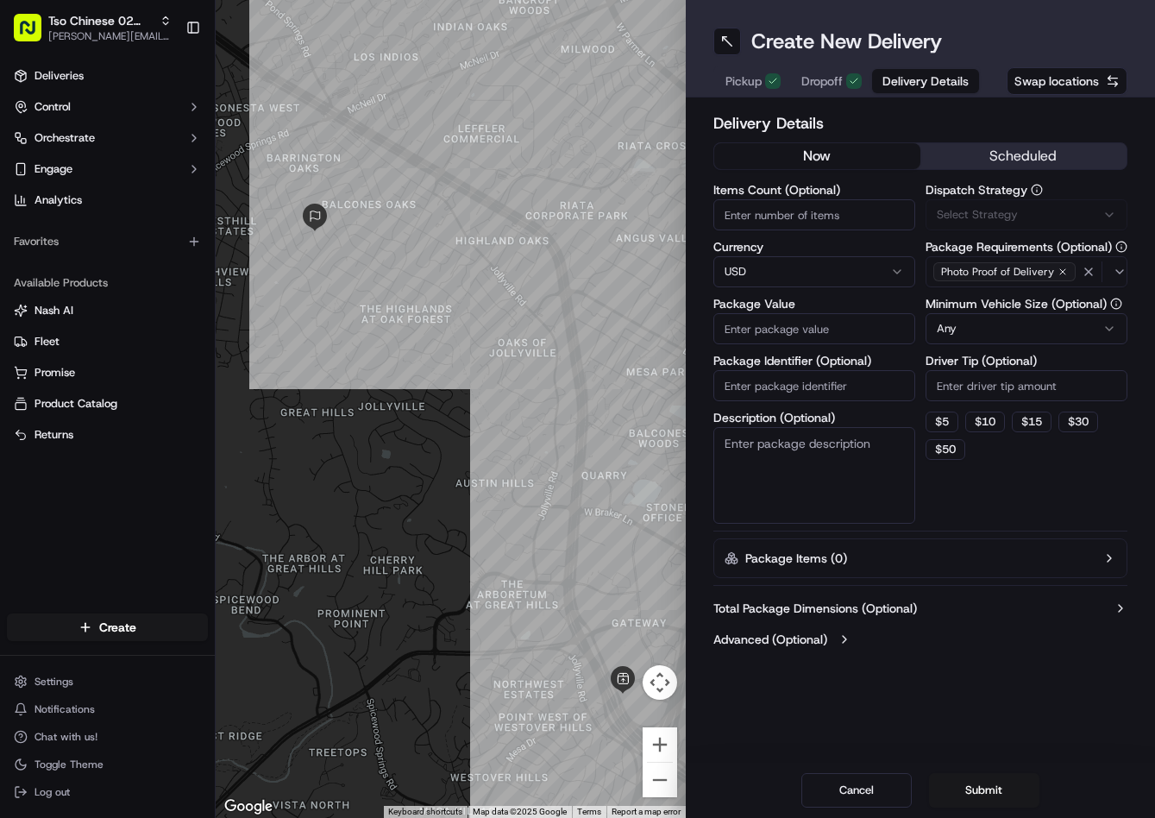
click at [883, 78] on span "Delivery Details" at bounding box center [926, 80] width 86 height 17
click at [1000, 223] on button "Via Automation" at bounding box center [1027, 214] width 202 height 31
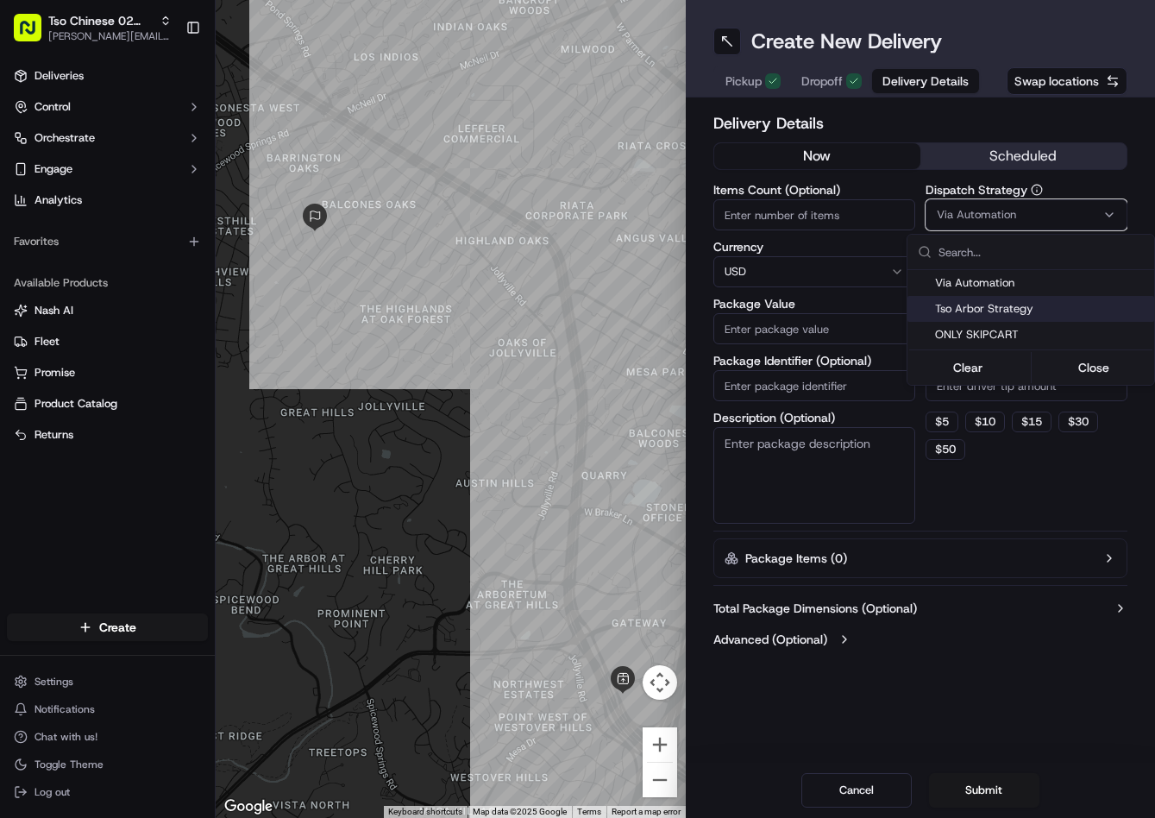
click at [1005, 311] on span "Tso Arbor Strategy" at bounding box center [1041, 309] width 212 height 16
click at [983, 340] on span "ONLY SKIPCART" at bounding box center [1041, 335] width 212 height 16
click at [988, 314] on span "Tso Arbor Strategy" at bounding box center [1041, 309] width 212 height 16
click at [1017, 474] on html "Tso Chinese 02 Arbor [PERSON_NAME][EMAIL_ADDRESS][DOMAIN_NAME] Toggle Sidebar D…" at bounding box center [577, 409] width 1155 height 818
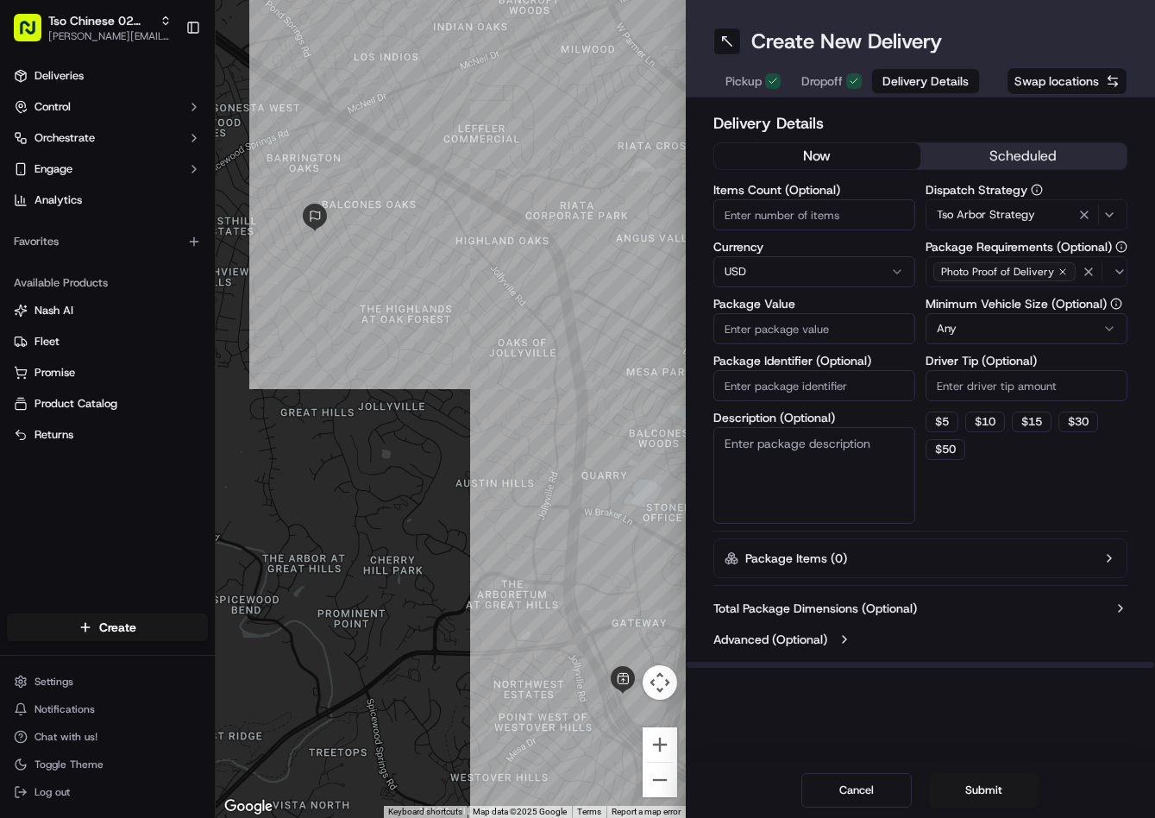
click at [1012, 393] on input "Driver Tip (Optional)" at bounding box center [1027, 385] width 202 height 31
type input "2"
click at [853, 331] on input "Package Value" at bounding box center [814, 328] width 202 height 31
type input "31.28"
click at [855, 386] on input "Package Identifier (Optional)" at bounding box center [814, 385] width 202 height 31
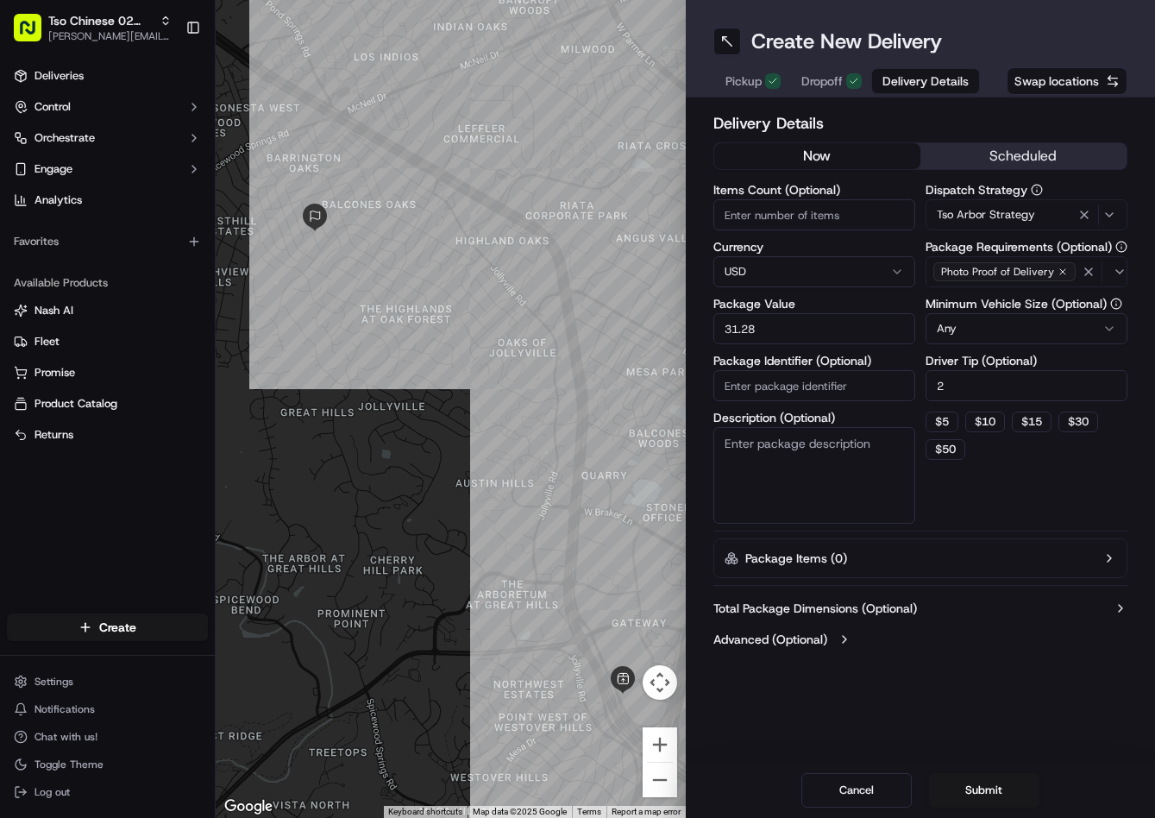
click at [855, 386] on input "Package Identifier (Optional)" at bounding box center [814, 385] width 202 height 31
paste input "KYJDJ6X"
type input "KYJDJ6X"
click at [971, 785] on button "Submit" at bounding box center [984, 790] width 110 height 35
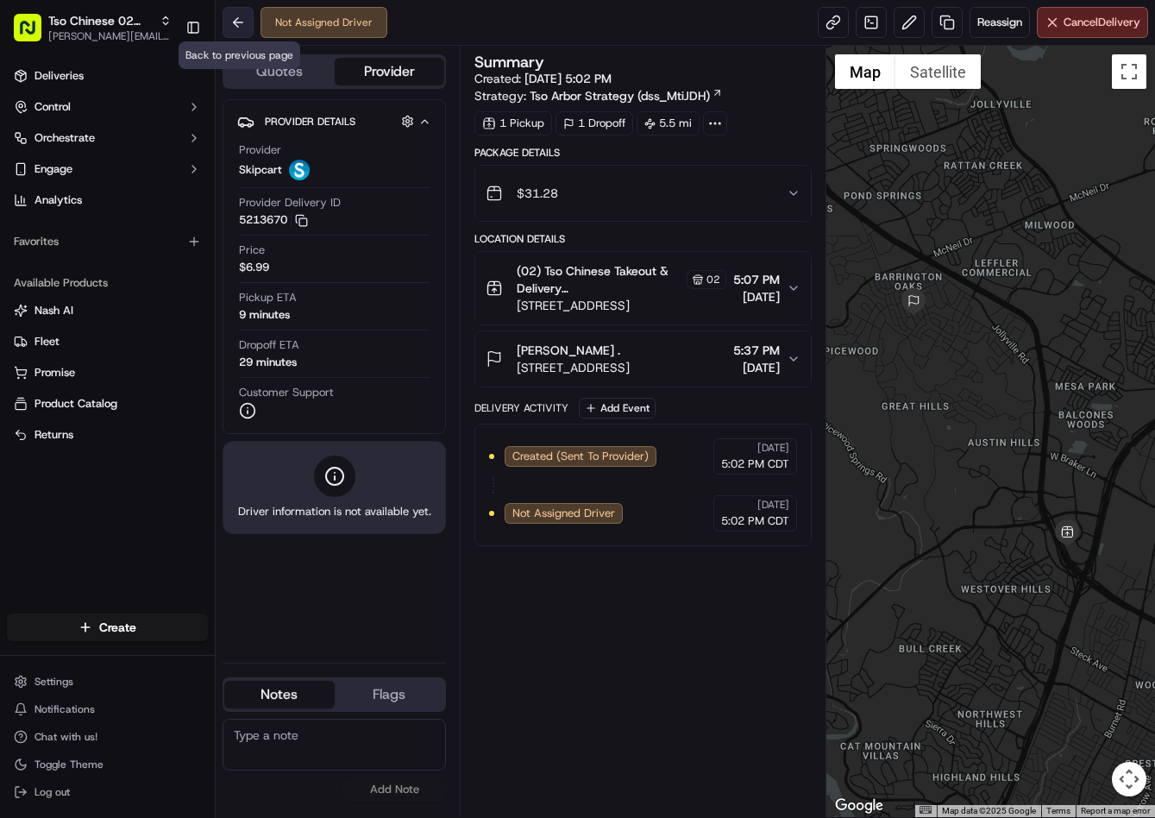
click at [244, 29] on button at bounding box center [238, 22] width 31 height 31
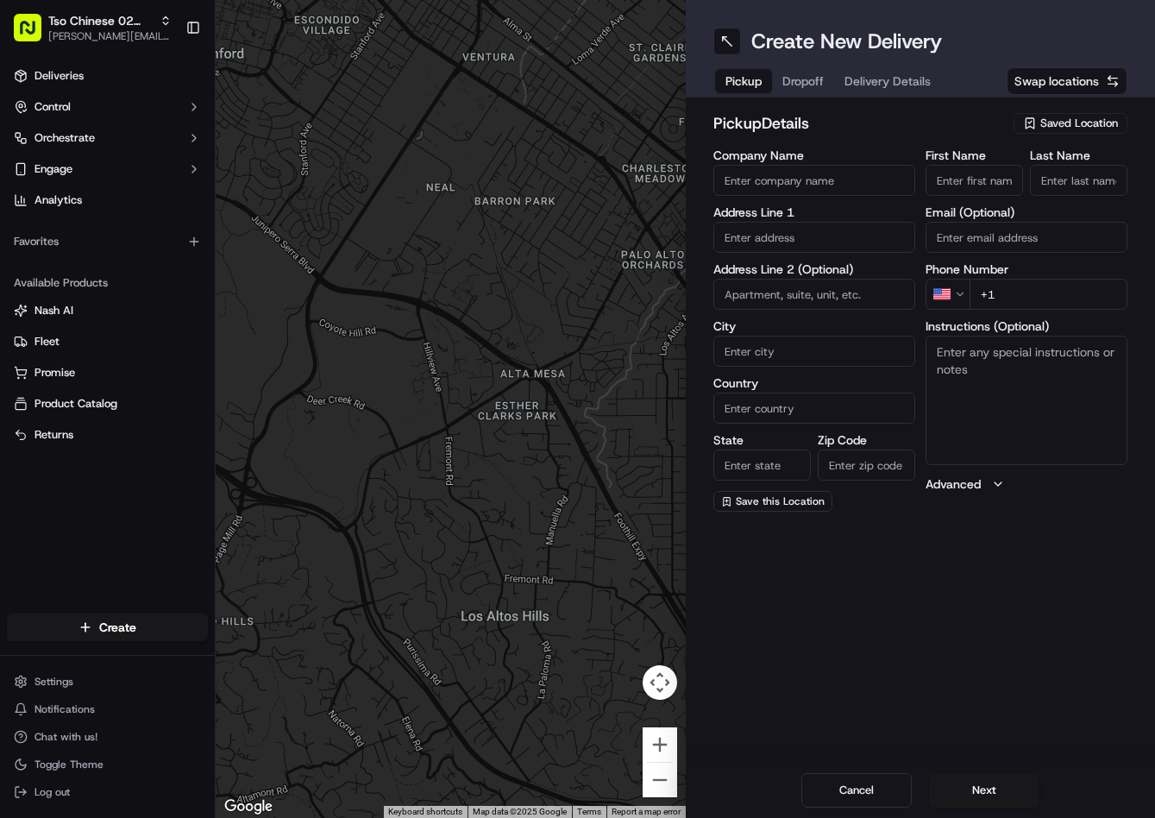
click at [1079, 121] on span "Saved Location" at bounding box center [1079, 124] width 78 height 16
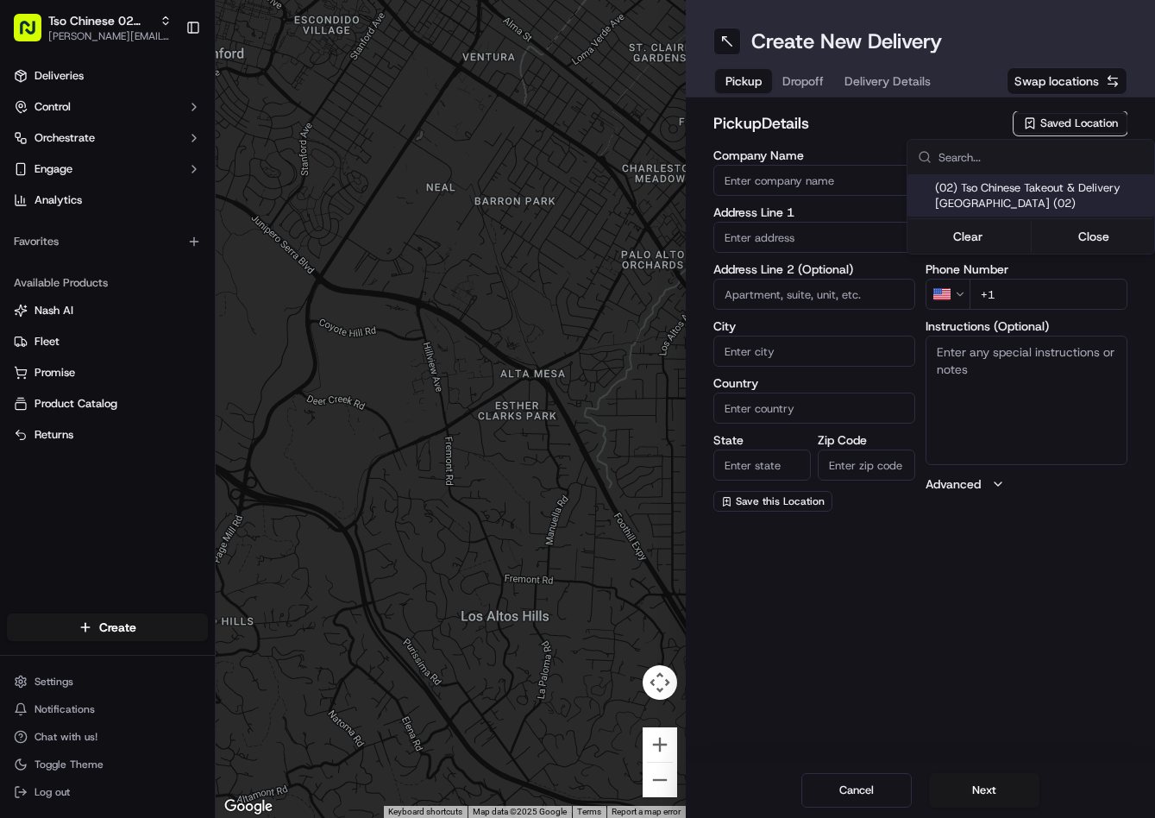
click at [1027, 195] on span "(02) Tso Chinese Takeout & Delivery [GEOGRAPHIC_DATA] (02)" at bounding box center [1041, 195] width 212 height 31
type input "(02) Tso Chinese Takeout & Delivery [GEOGRAPHIC_DATA]"
type input "[STREET_ADDRESS]"
type input "Bldg E Ste 402"
type input "Austin"
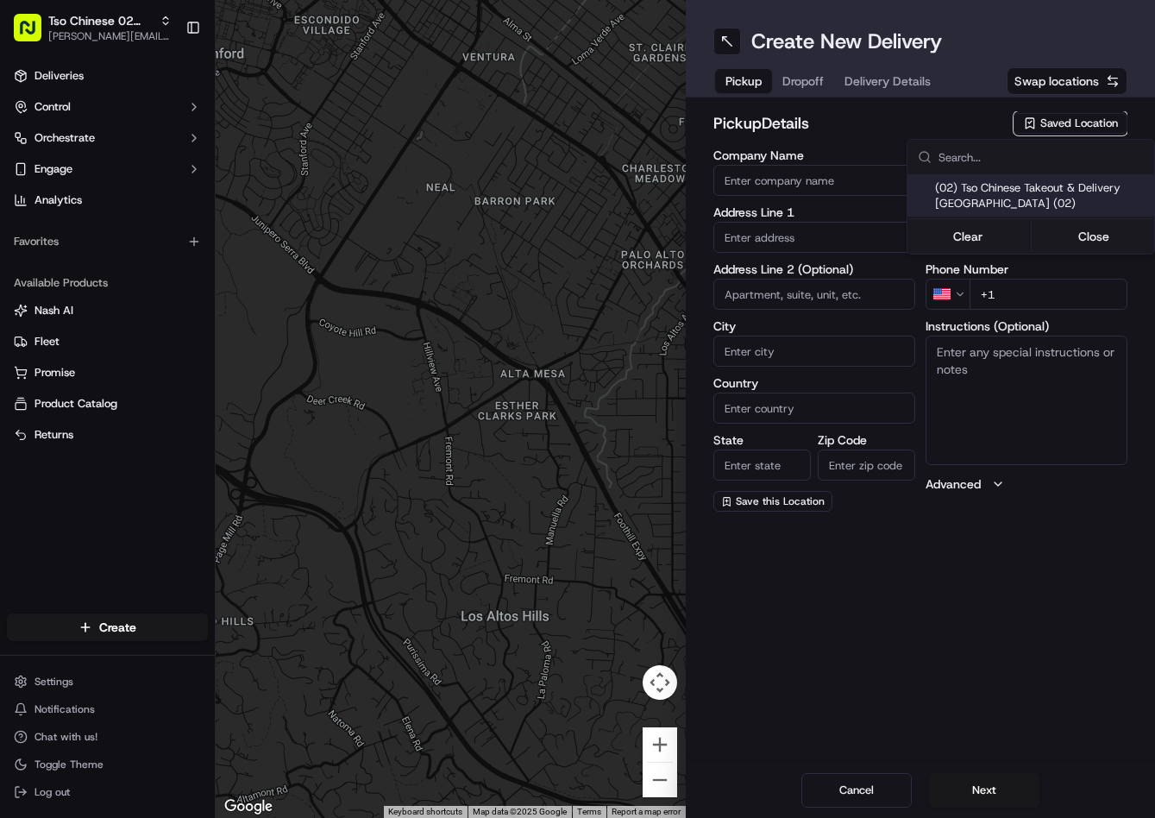
type input "US"
type input "[GEOGRAPHIC_DATA]"
type input "78759"
type input "Tso Chinese"
type input "Arboretum Crossing Manager"
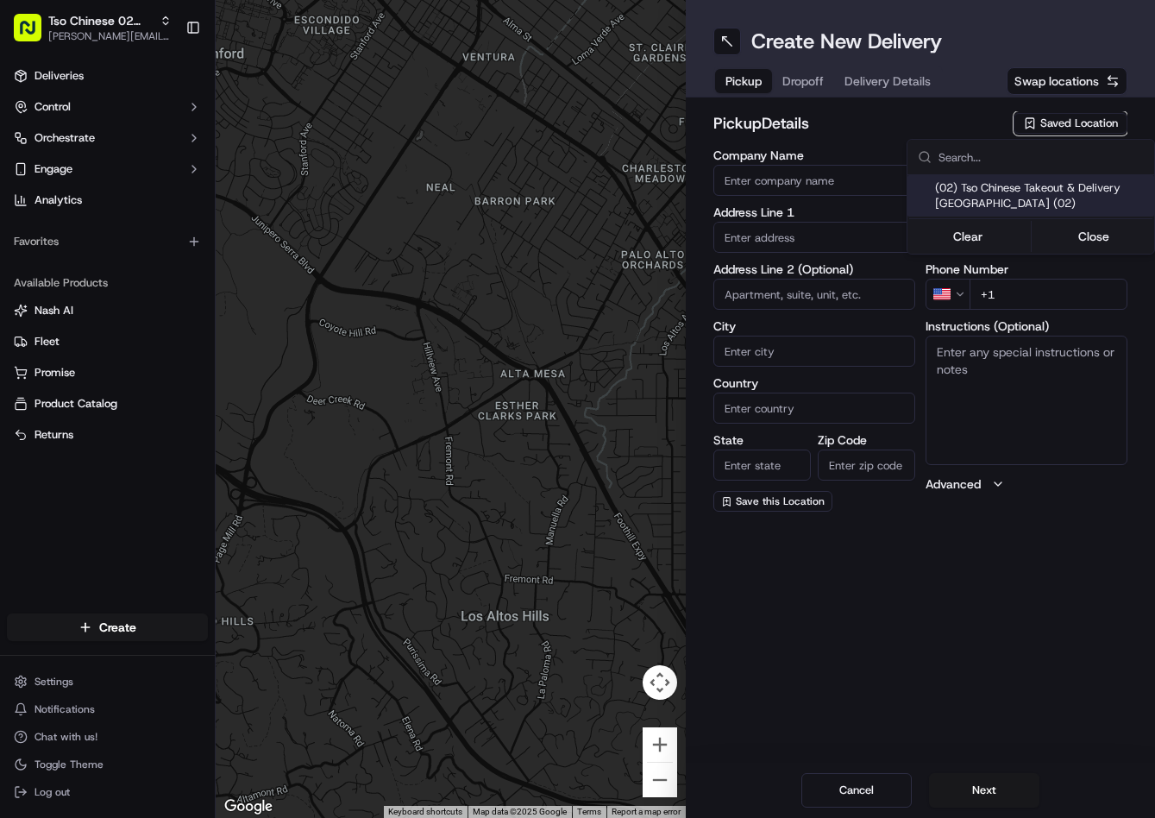
type input "[EMAIL_ADDRESS][DOMAIN_NAME]"
type input "[PHONE_NUMBER]"
type textarea "Submit a picture displaying address & food as Proof of Delivery. Envía una foto…"
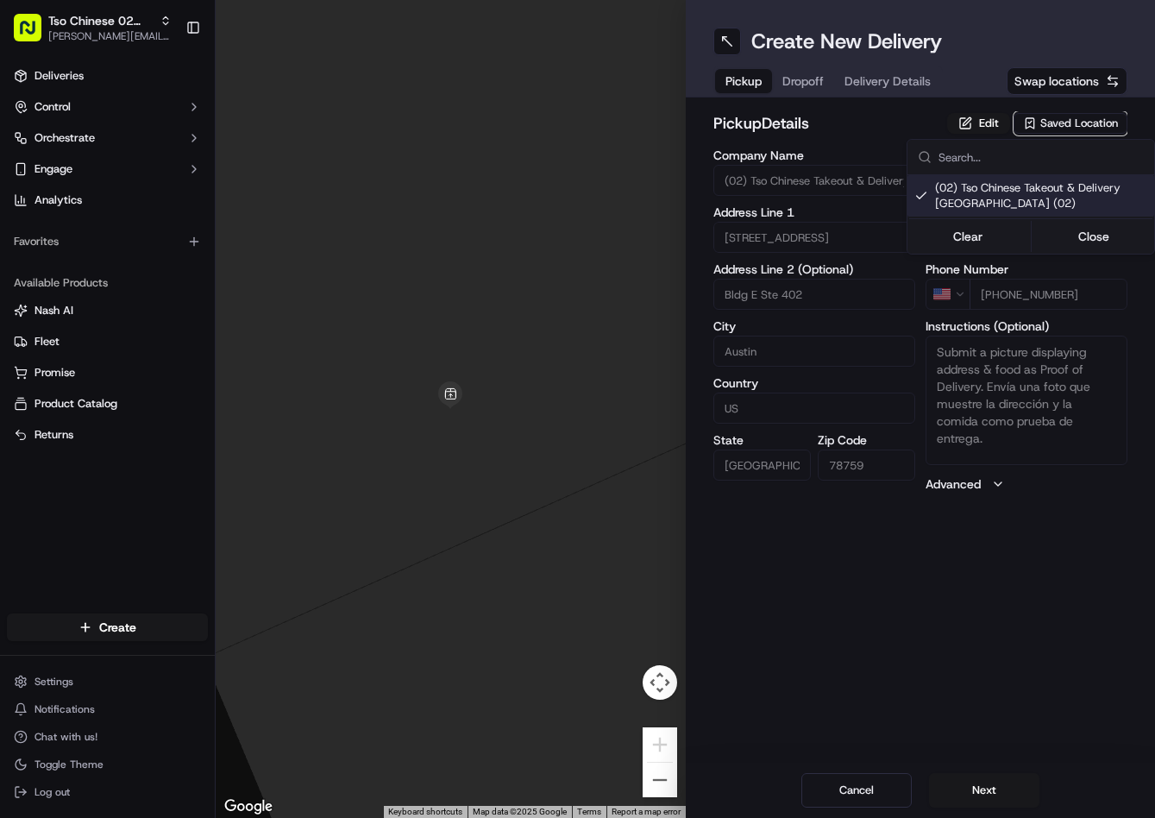
click at [814, 81] on html "Tso Chinese 02 Arbor [PERSON_NAME][EMAIL_ADDRESS][DOMAIN_NAME] Toggle Sidebar D…" at bounding box center [577, 409] width 1155 height 818
click at [814, 85] on span "Dropoff" at bounding box center [802, 80] width 41 height 17
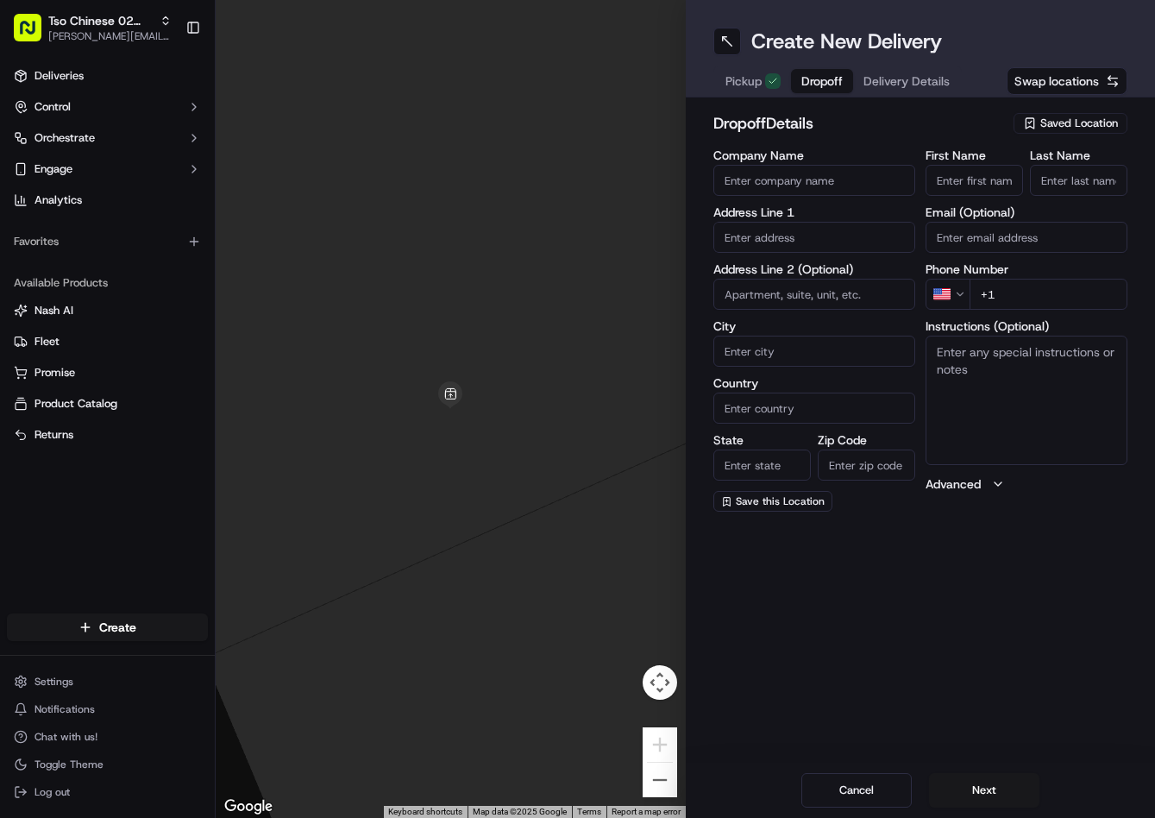
click at [1058, 304] on input "+1" at bounding box center [1049, 294] width 158 height 31
paste input "1 512 758 550"
click at [1096, 298] on input "+1 1 512 758 550" at bounding box center [1049, 294] width 158 height 31
click at [1019, 535] on div "Create New Delivery Pickup Dropoff Delivery Details Swap locations dropoff Deta…" at bounding box center [921, 409] width 470 height 818
click at [996, 288] on input "+1 1 512 758 5501" at bounding box center [1049, 294] width 158 height 31
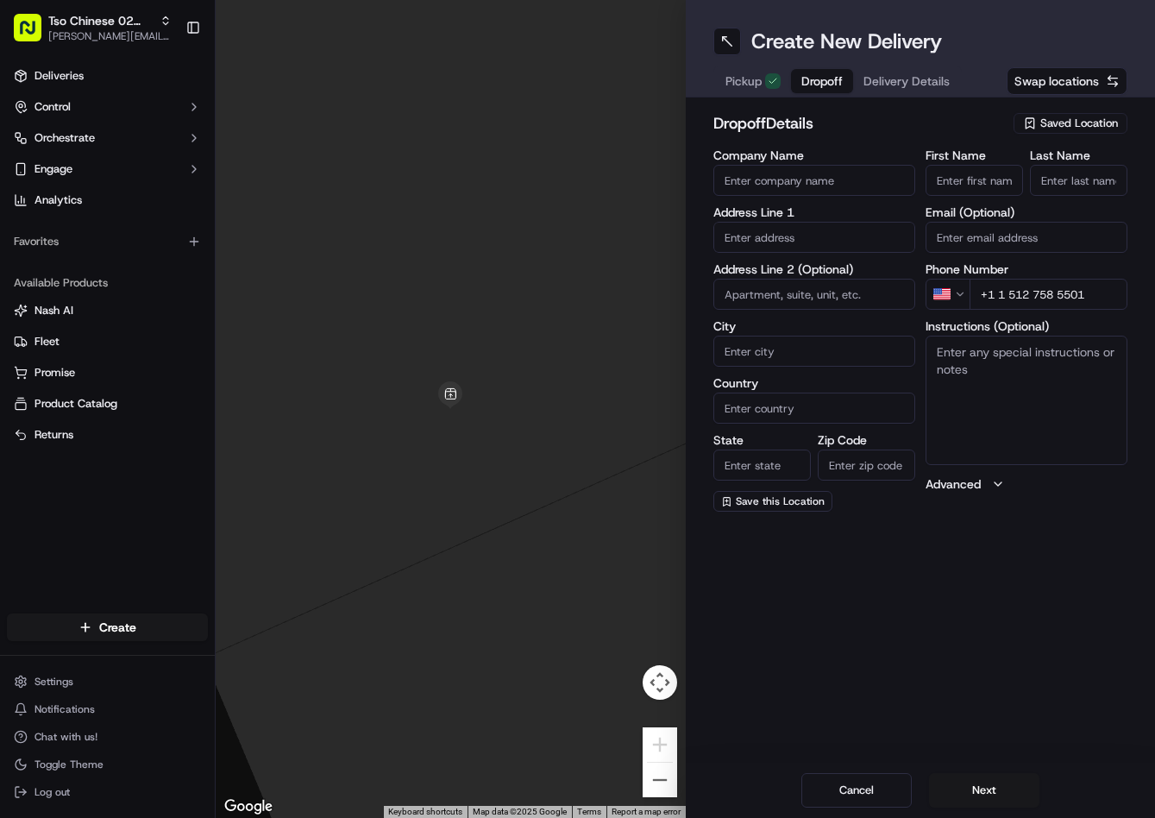
type input "+1 512 758 5501"
click at [805, 245] on input "text" at bounding box center [814, 237] width 202 height 31
paste input "203 E Skyview Rd, Austin, TX 78752, USA"
click at [805, 286] on div "203 E Skyview Rd, Austin, TX 78752, USA" at bounding box center [814, 274] width 193 height 26
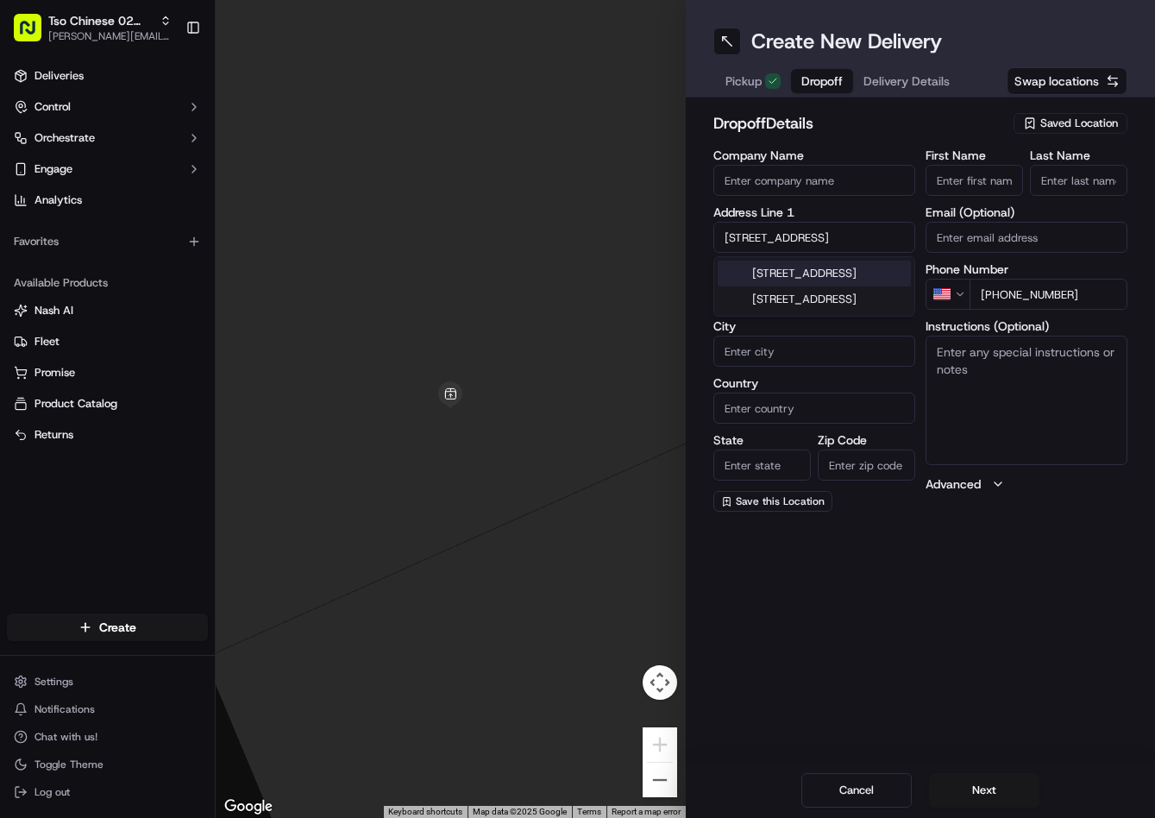
type input "203 E Skyview Rd, Austin, TX 78752, USA"
type input "Austin"
type input "[GEOGRAPHIC_DATA]"
type input "78752"
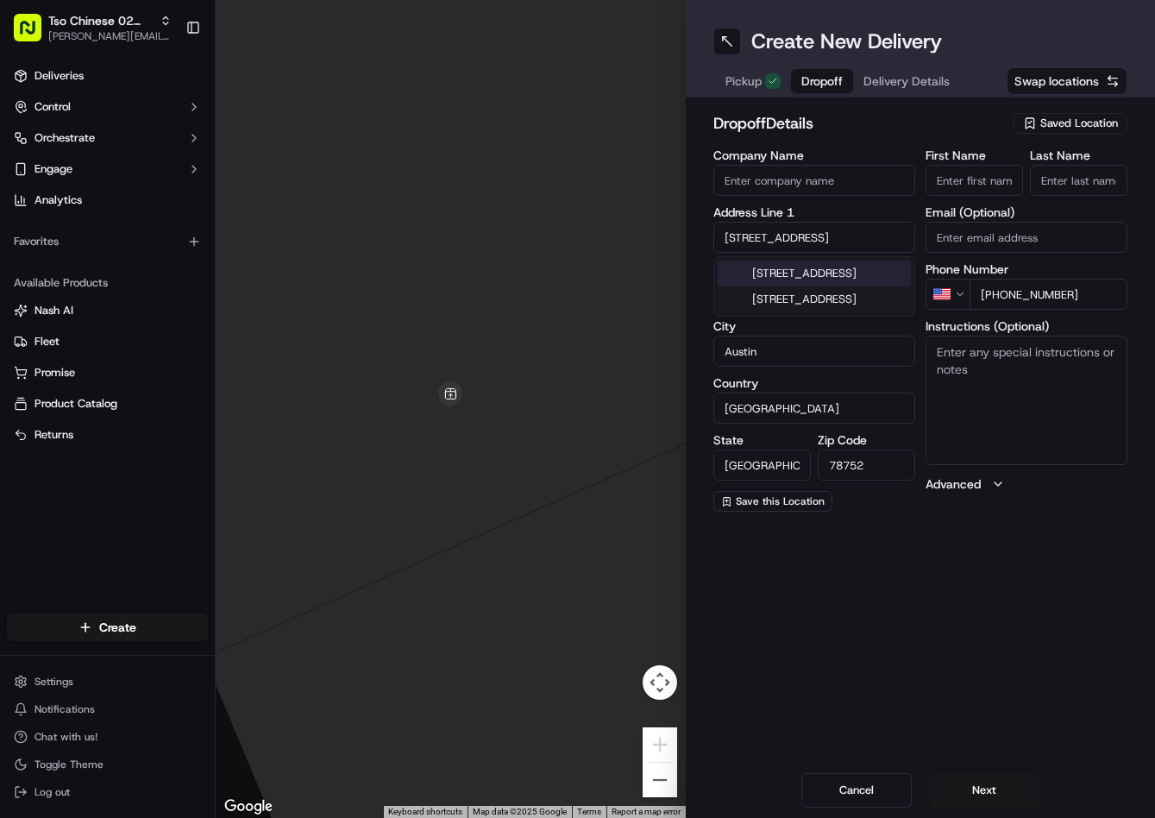
type input "203 East Skyview Road"
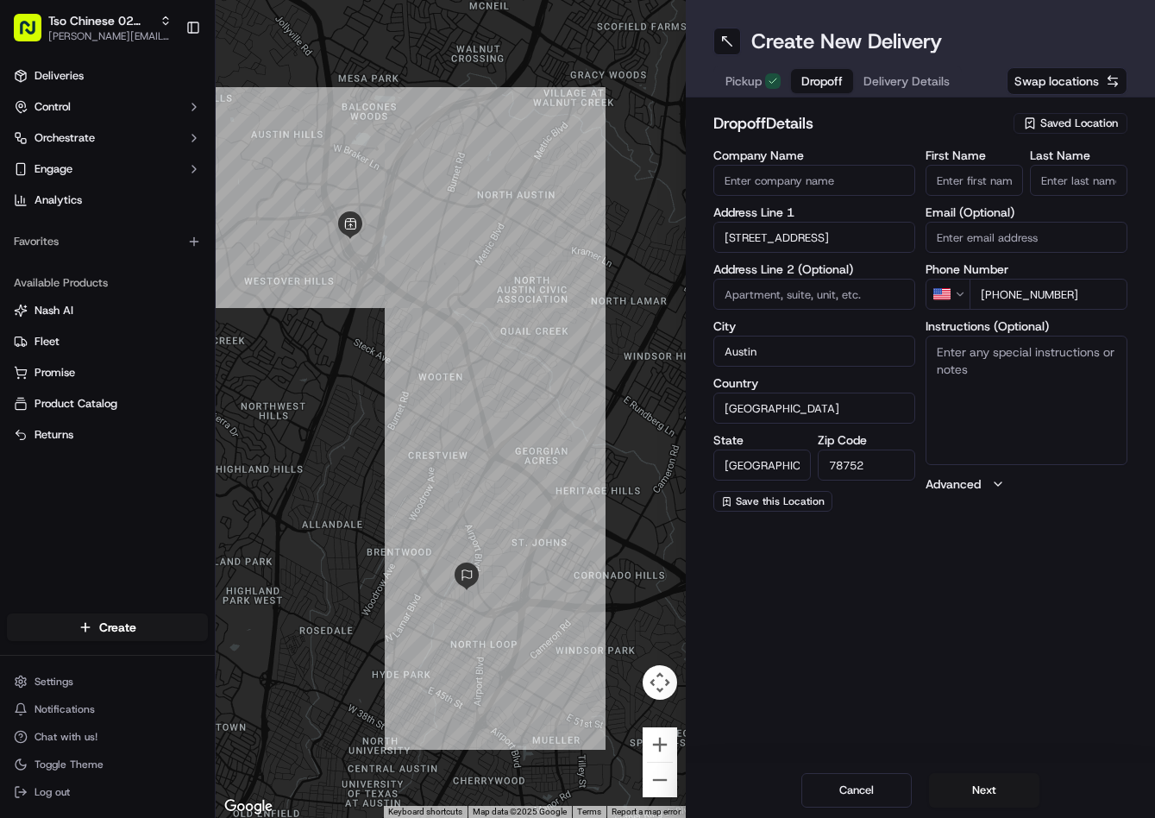
click at [1026, 459] on textarea "Instructions (Optional)" at bounding box center [1027, 400] width 202 height 129
paste textarea "Just leave on doorstep. Thanks!"
type textarea "Just leave on doorstep. Thanks!"
drag, startPoint x: 977, startPoint y: 174, endPoint x: 1002, endPoint y: 174, distance: 24.2
click at [979, 174] on input "First Name" at bounding box center [974, 180] width 97 height 31
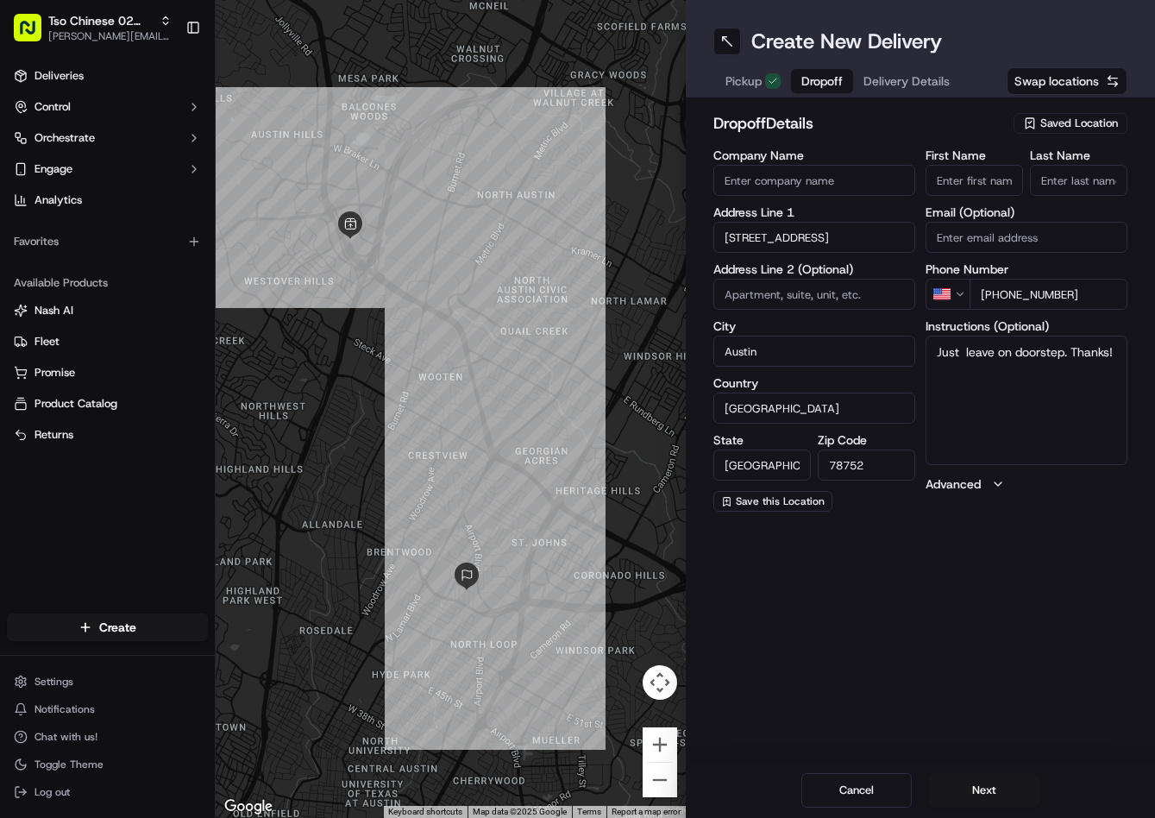
paste input "Faith Henry"
type input "Faith Henry"
click at [1076, 171] on input "Last Name" at bounding box center [1078, 180] width 97 height 31
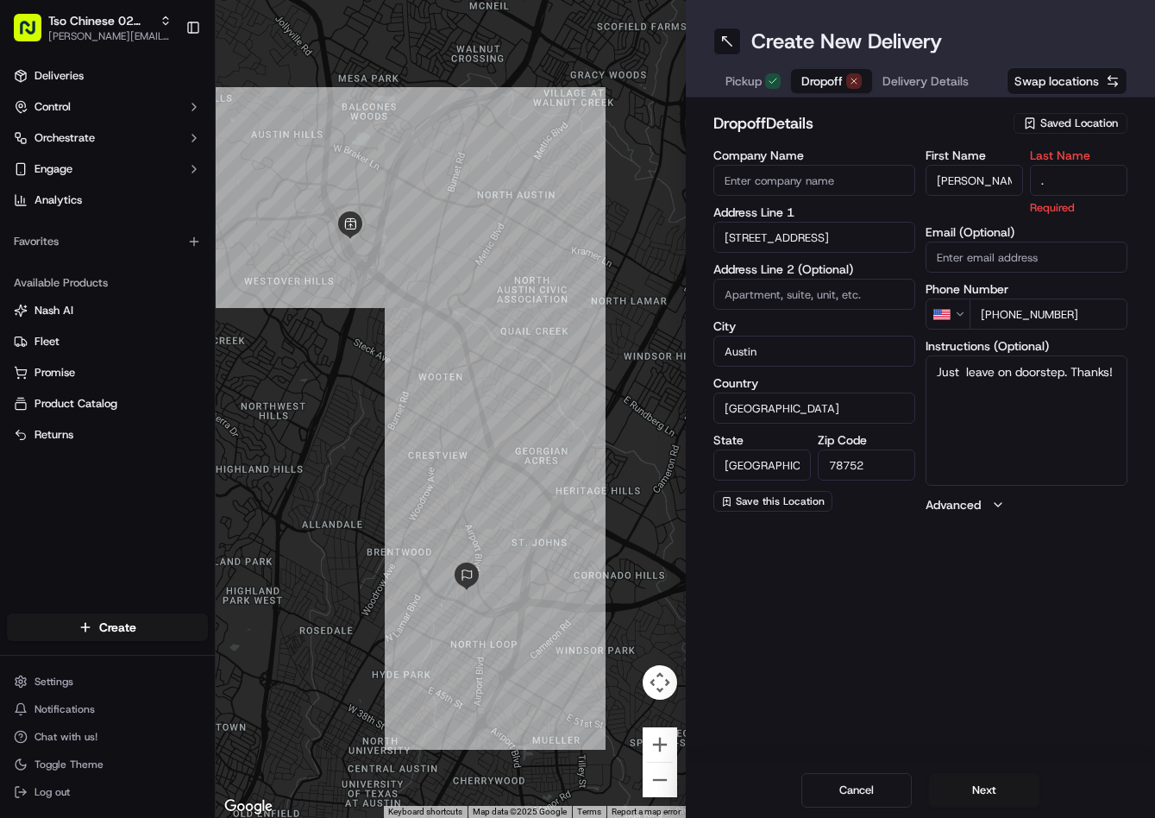
type input "."
click at [972, 129] on h2 "dropoff Details" at bounding box center [858, 123] width 291 height 24
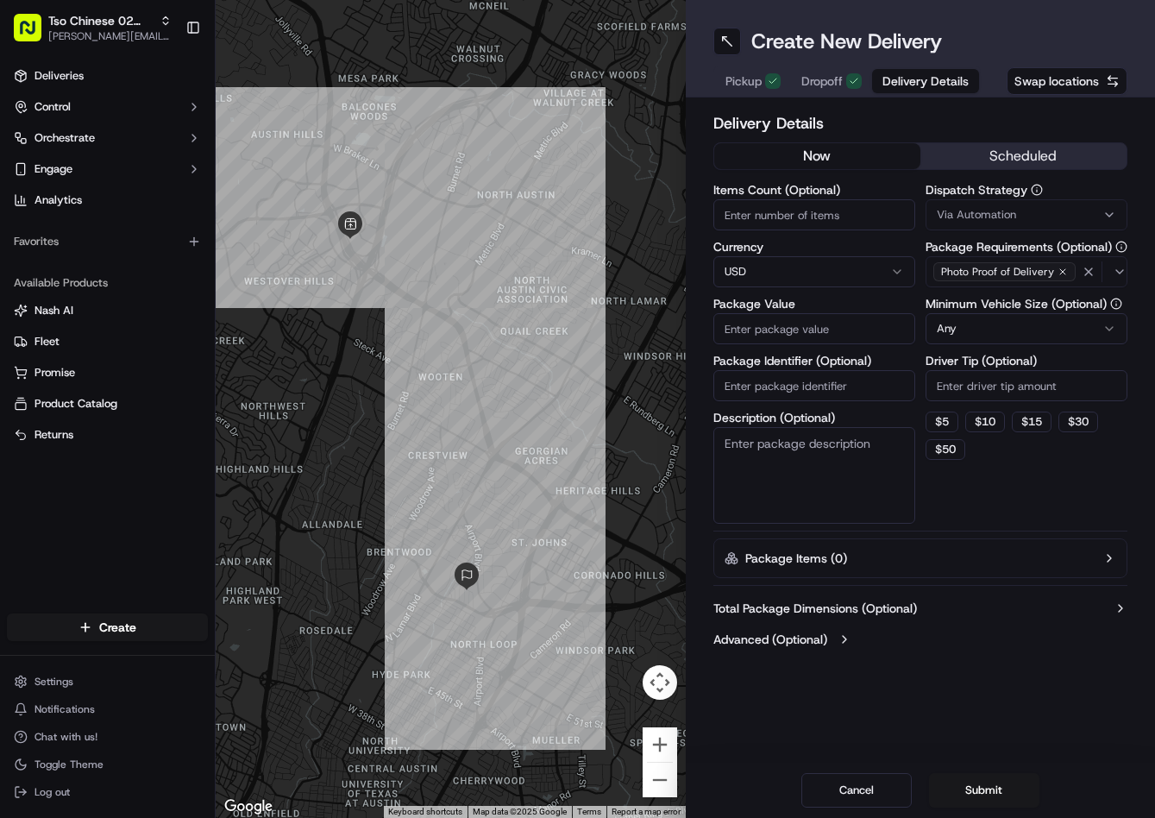
click at [919, 72] on span "Delivery Details" at bounding box center [926, 80] width 86 height 17
click at [1008, 224] on button "Via Automation" at bounding box center [1027, 214] width 202 height 31
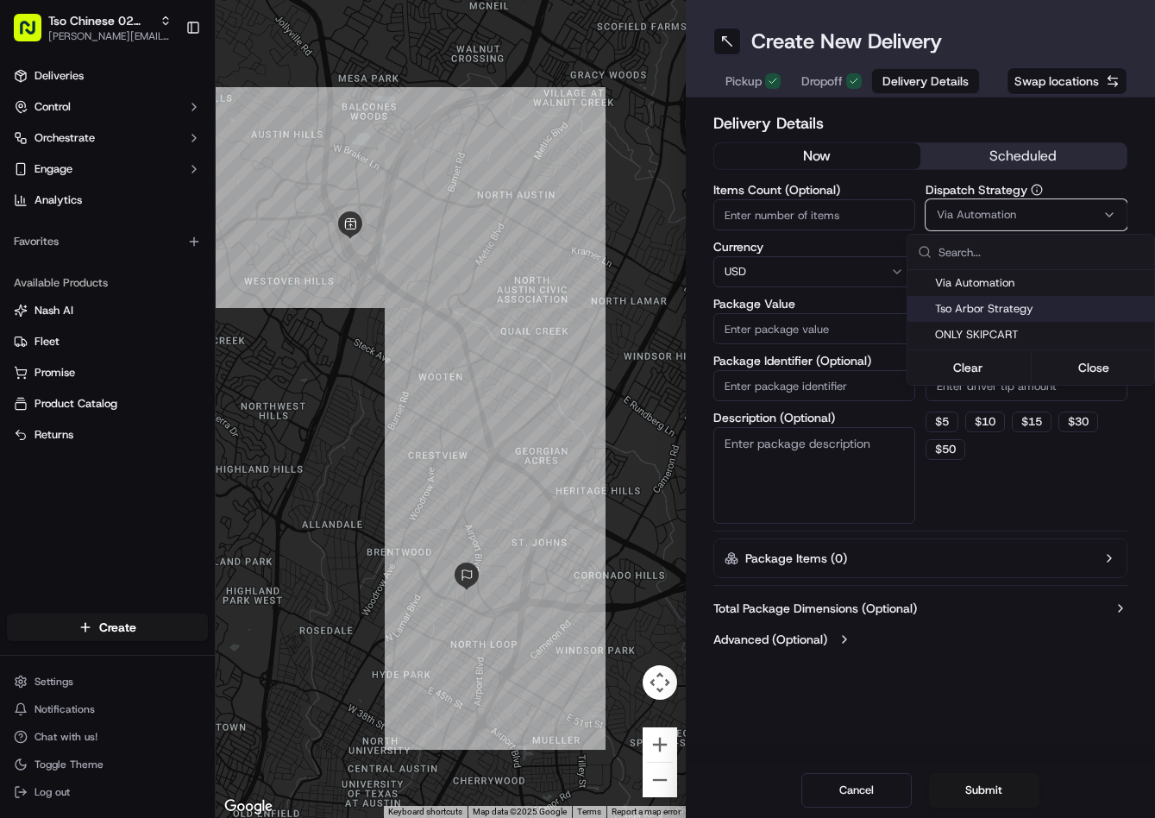
click at [1024, 317] on div "Tso Arbor Strategy" at bounding box center [1031, 309] width 247 height 26
click at [996, 388] on html "Tso Chinese 02 Arbor jason@tsochinese.com Toggle Sidebar Deliveries Control Orc…" at bounding box center [577, 409] width 1155 height 818
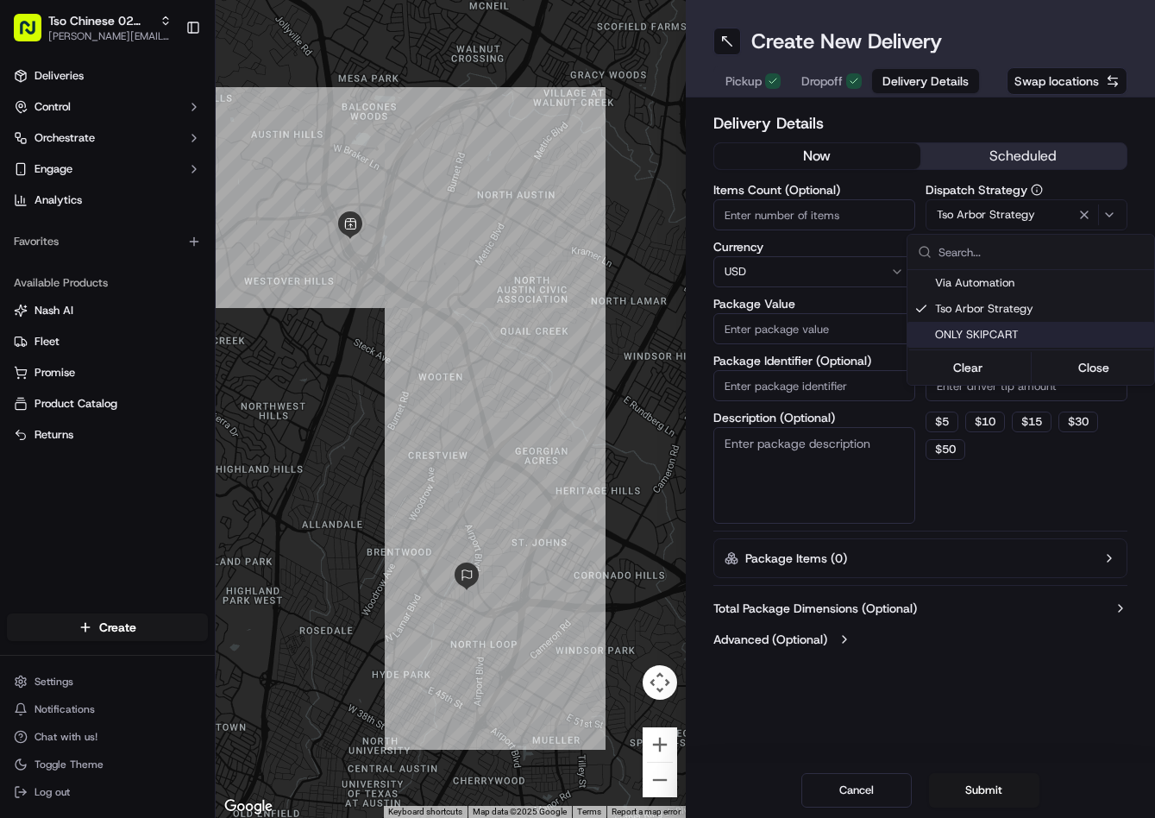
click at [991, 386] on input "Driver Tip (Optional)" at bounding box center [1027, 385] width 202 height 31
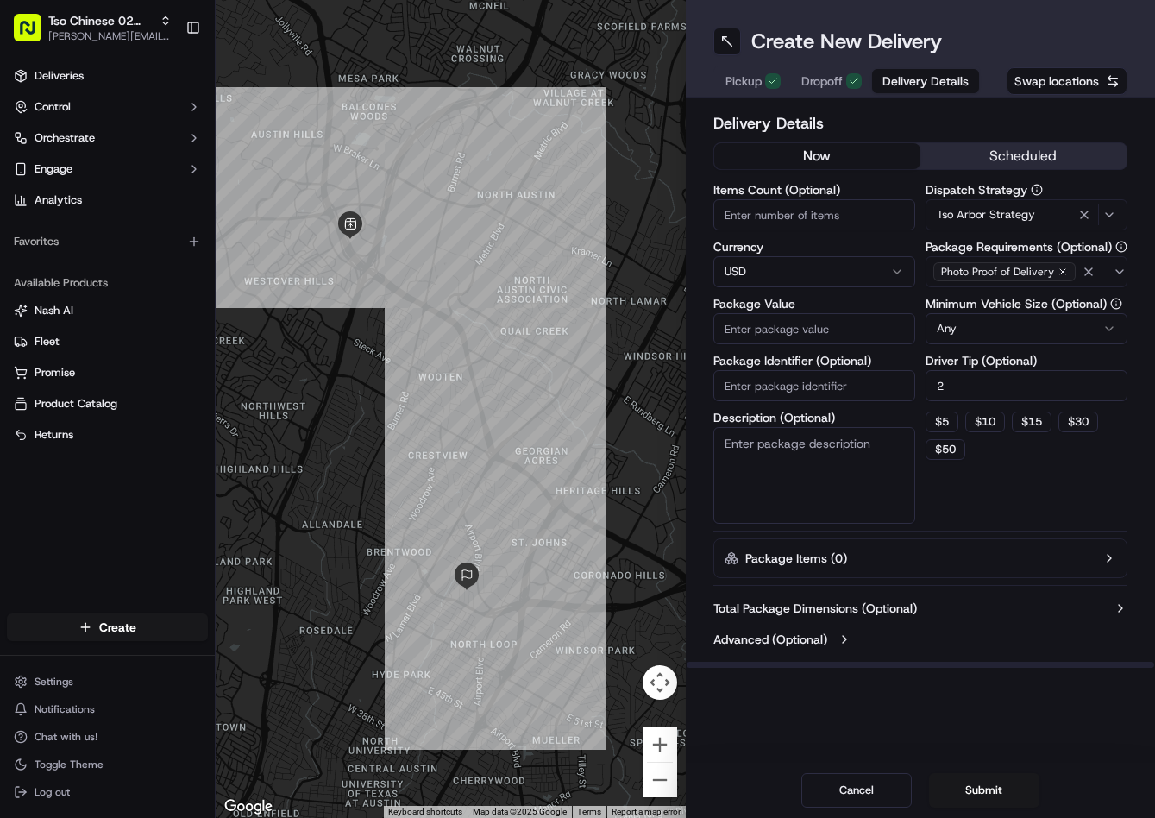
type input "2"
click at [843, 331] on input "Package Value" at bounding box center [814, 328] width 202 height 31
type input "44.22"
click at [850, 381] on input "Package Identifier (Optional)" at bounding box center [814, 385] width 202 height 31
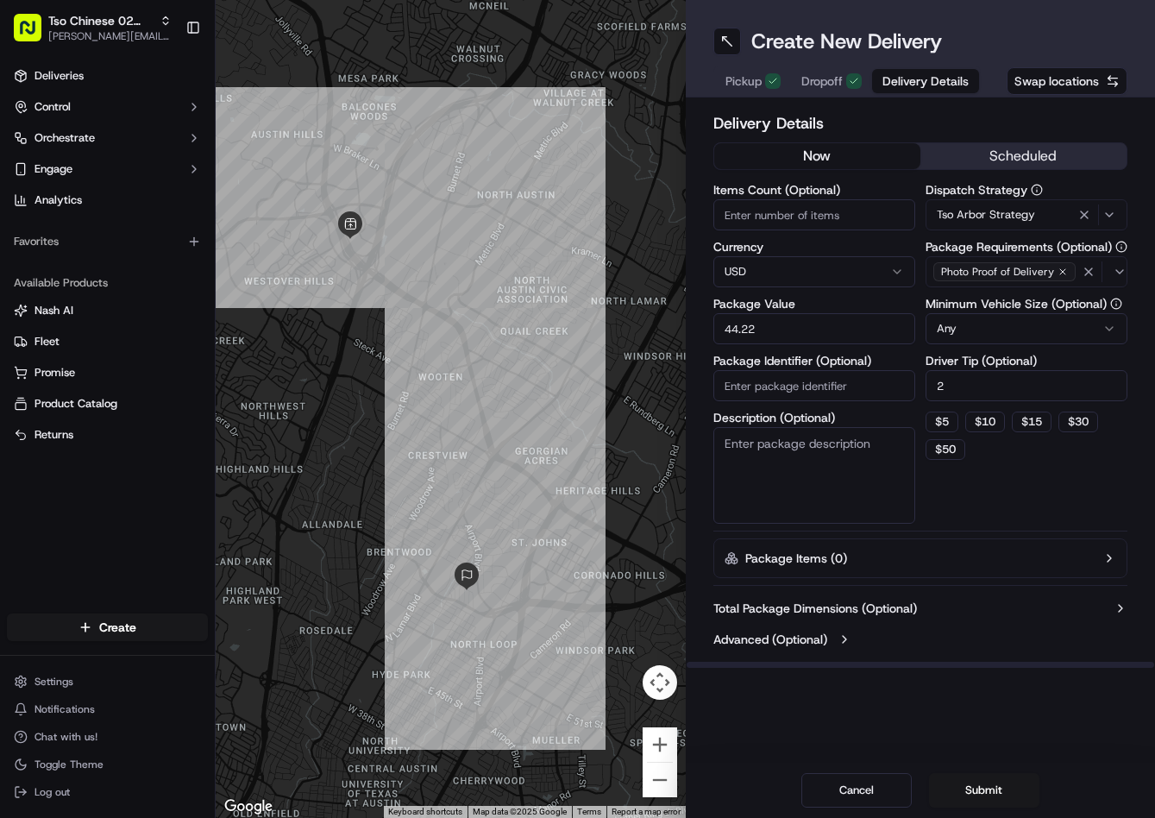
paste input "LIW57JN"
type input "LIW57JN"
click at [981, 782] on button "Submit" at bounding box center [984, 790] width 110 height 35
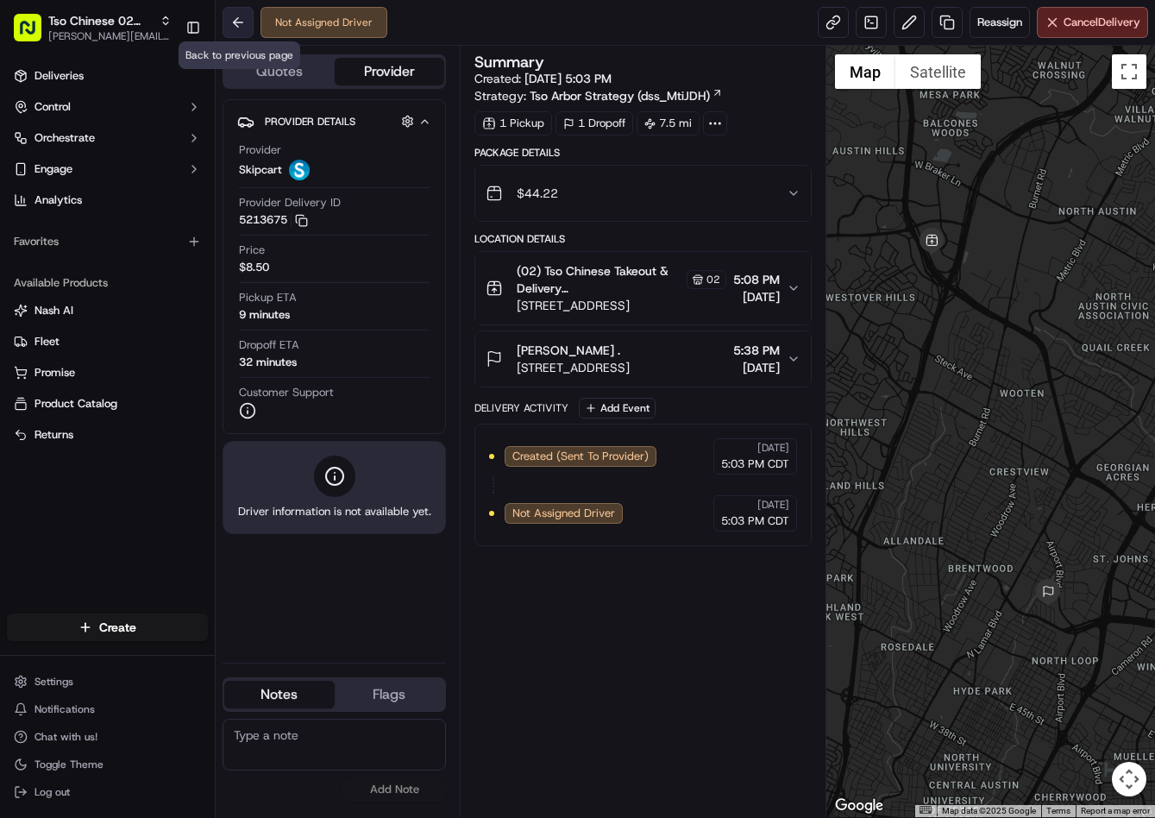
click at [232, 24] on button at bounding box center [238, 22] width 31 height 31
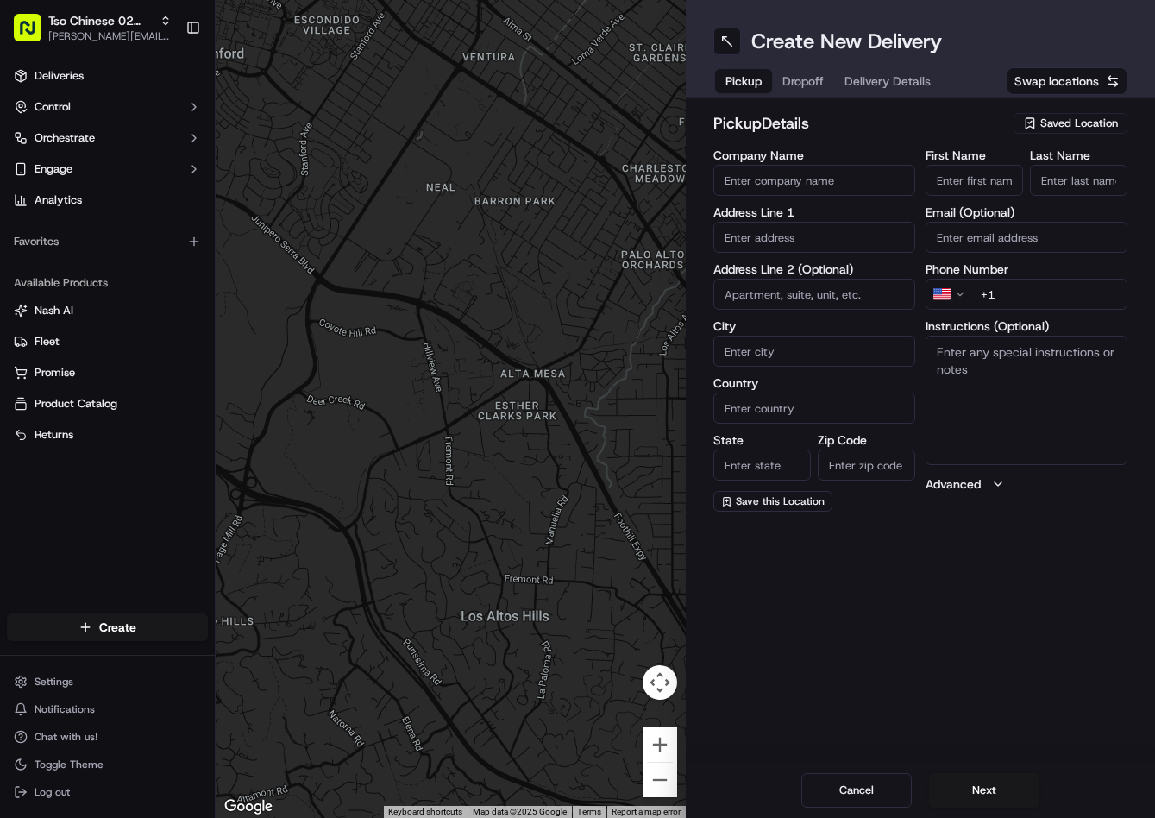
click at [1057, 124] on span "Saved Location" at bounding box center [1079, 124] width 78 height 16
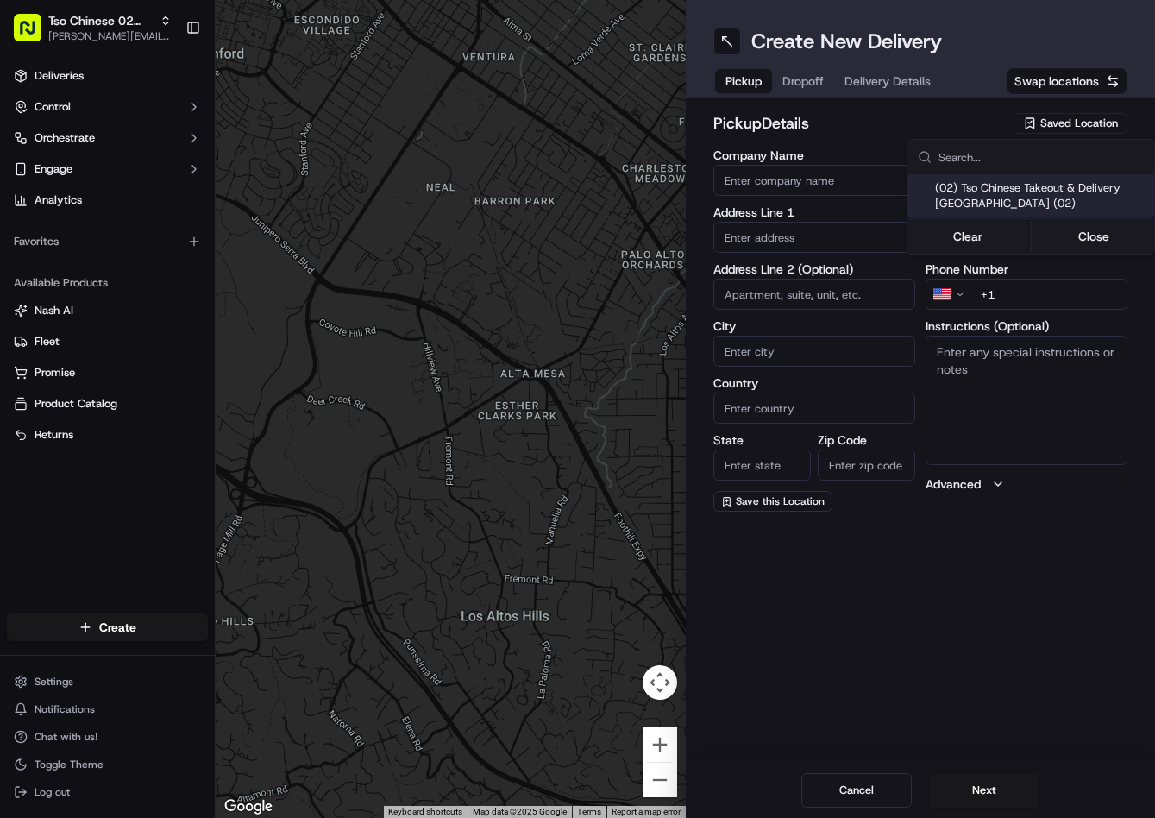
click at [1058, 122] on html "Tso Chinese 02 Arbor [PERSON_NAME][EMAIL_ADDRESS][DOMAIN_NAME] Toggle Sidebar D…" at bounding box center [577, 409] width 1155 height 818
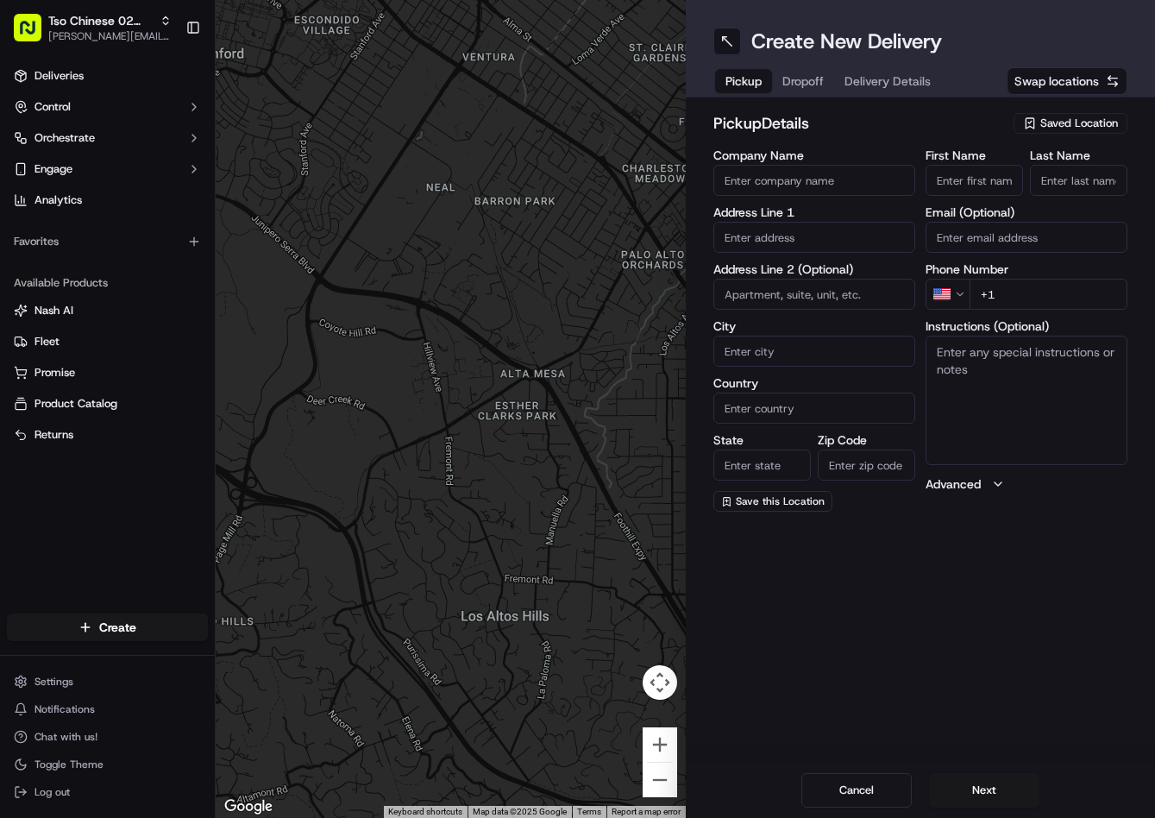
click at [1058, 122] on span "Saved Location" at bounding box center [1079, 124] width 78 height 16
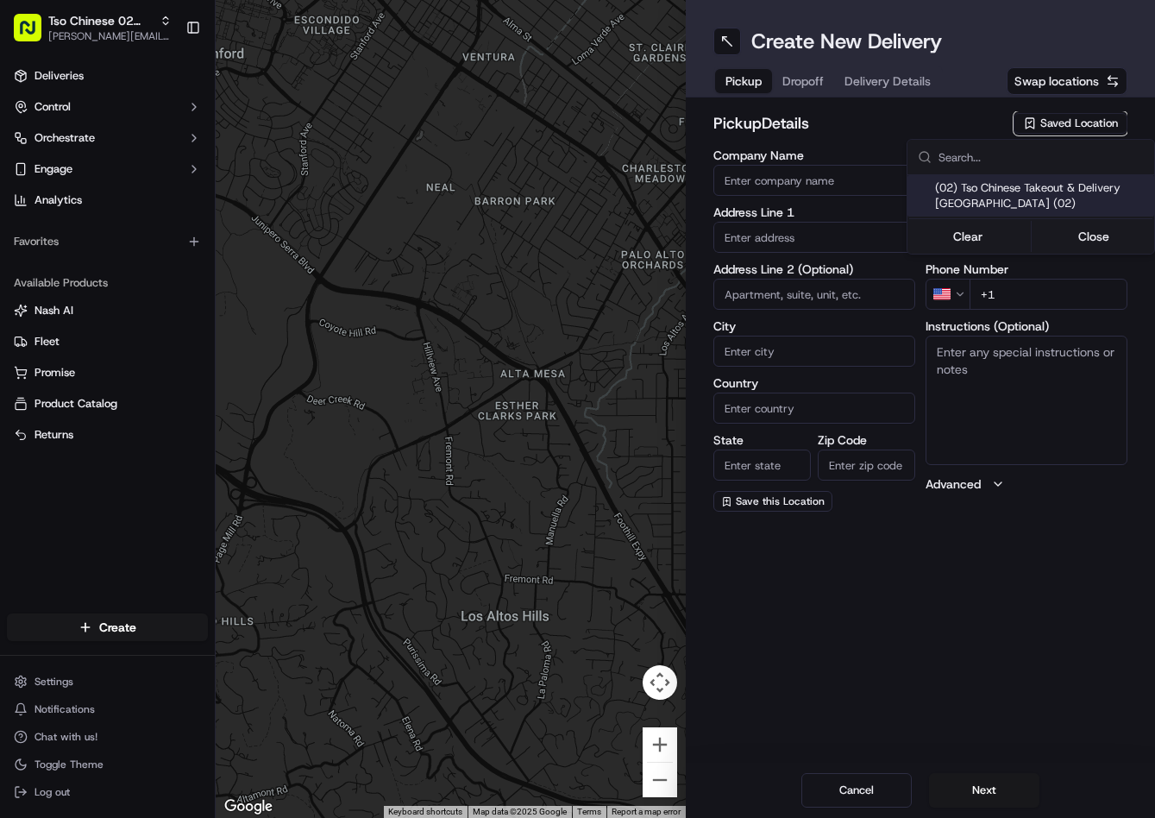
click at [1041, 169] on input "text" at bounding box center [1041, 157] width 205 height 35
click at [1050, 188] on span "(02) Tso Chinese Takeout & Delivery [GEOGRAPHIC_DATA] (02)" at bounding box center [1041, 195] width 212 height 31
type input "(02) Tso Chinese Takeout & Delivery [GEOGRAPHIC_DATA]"
type input "[STREET_ADDRESS]"
type input "Bldg E Ste 402"
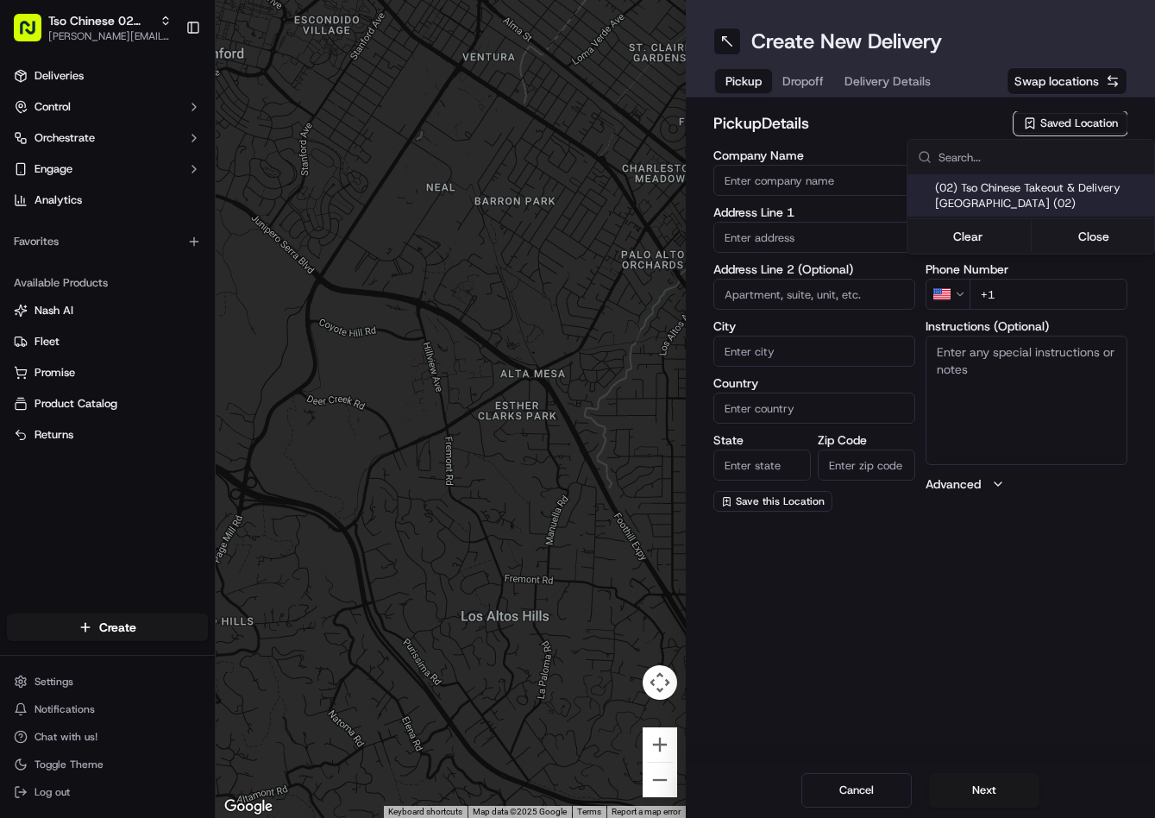
type input "Austin"
type input "US"
type input "TX"
type input "78759"
type input "Tso Chinese"
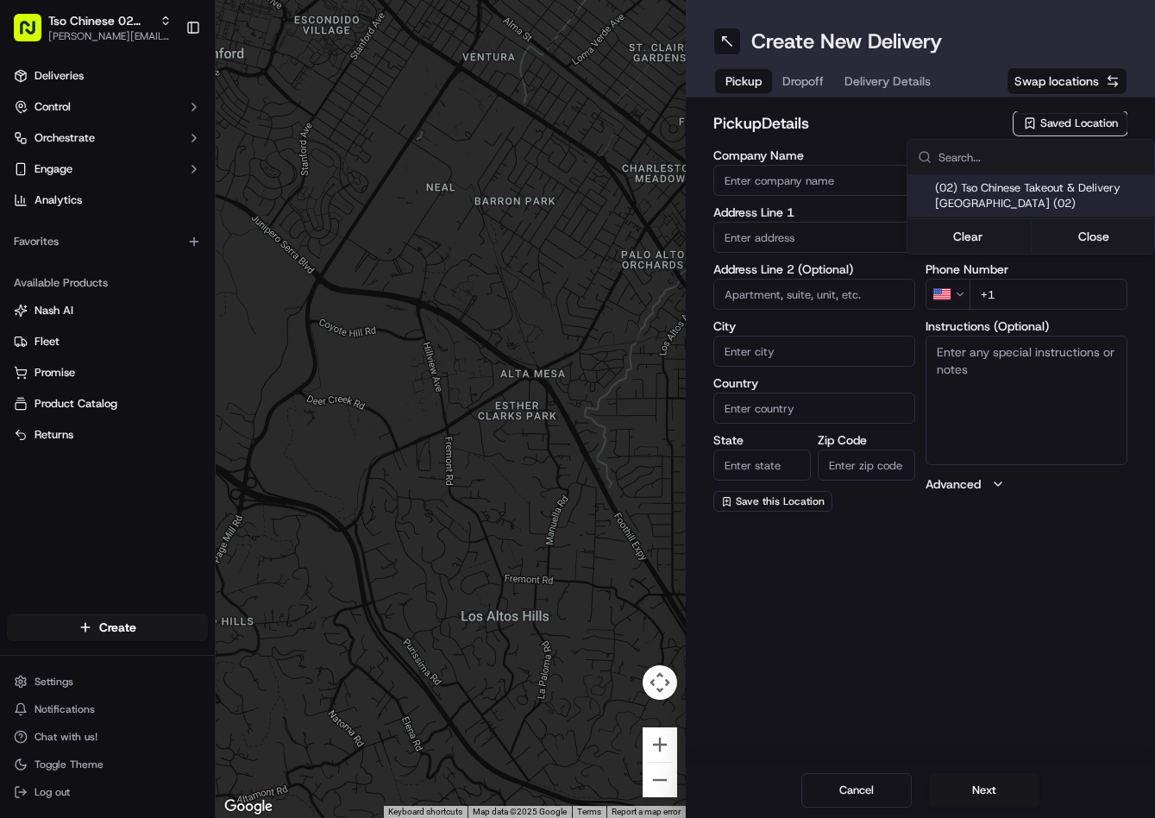
type input "Arboretum Crossing Manager"
type input "arborstore@tsochinese.com"
type input "+1 512 344 9434"
type textarea "Submit a picture displaying address & food as Proof of Delivery. Envía una foto…"
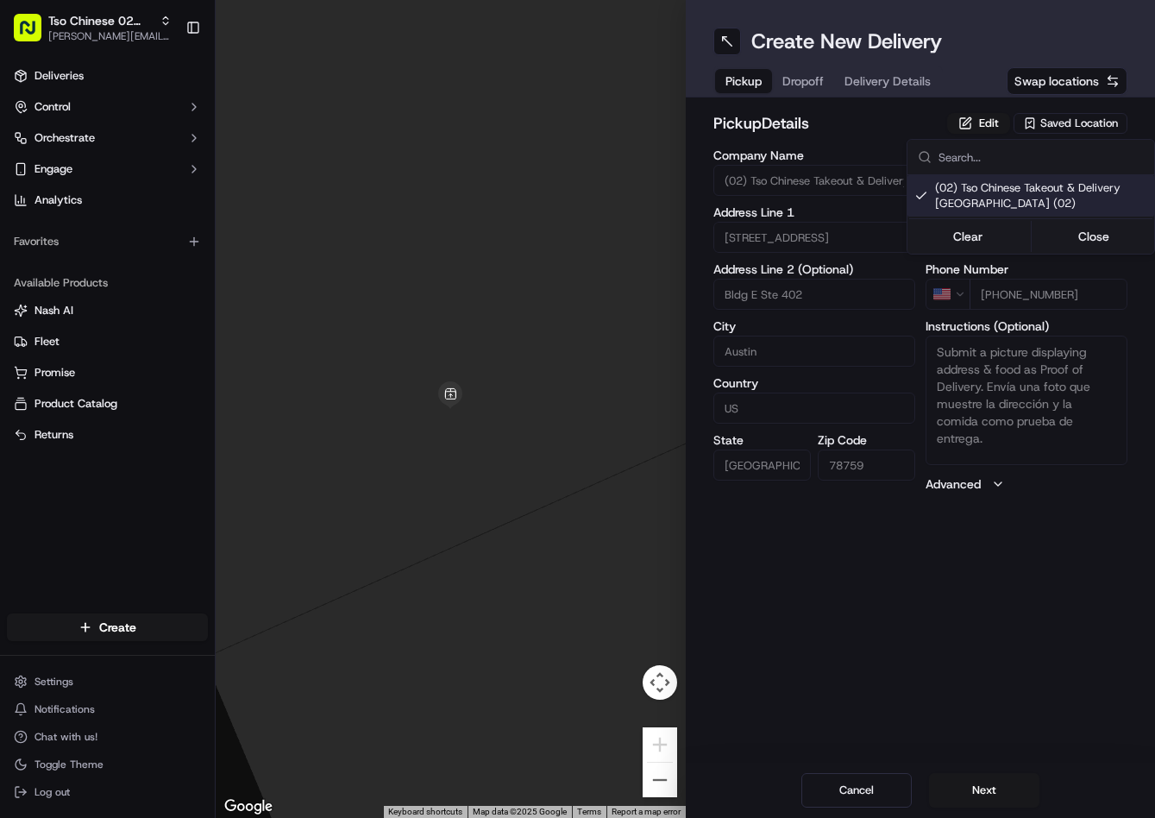
click at [807, 88] on html "Tso Chinese 02 Arbor jason@tsochinese.com Toggle Sidebar Deliveries Control Orc…" at bounding box center [577, 409] width 1155 height 818
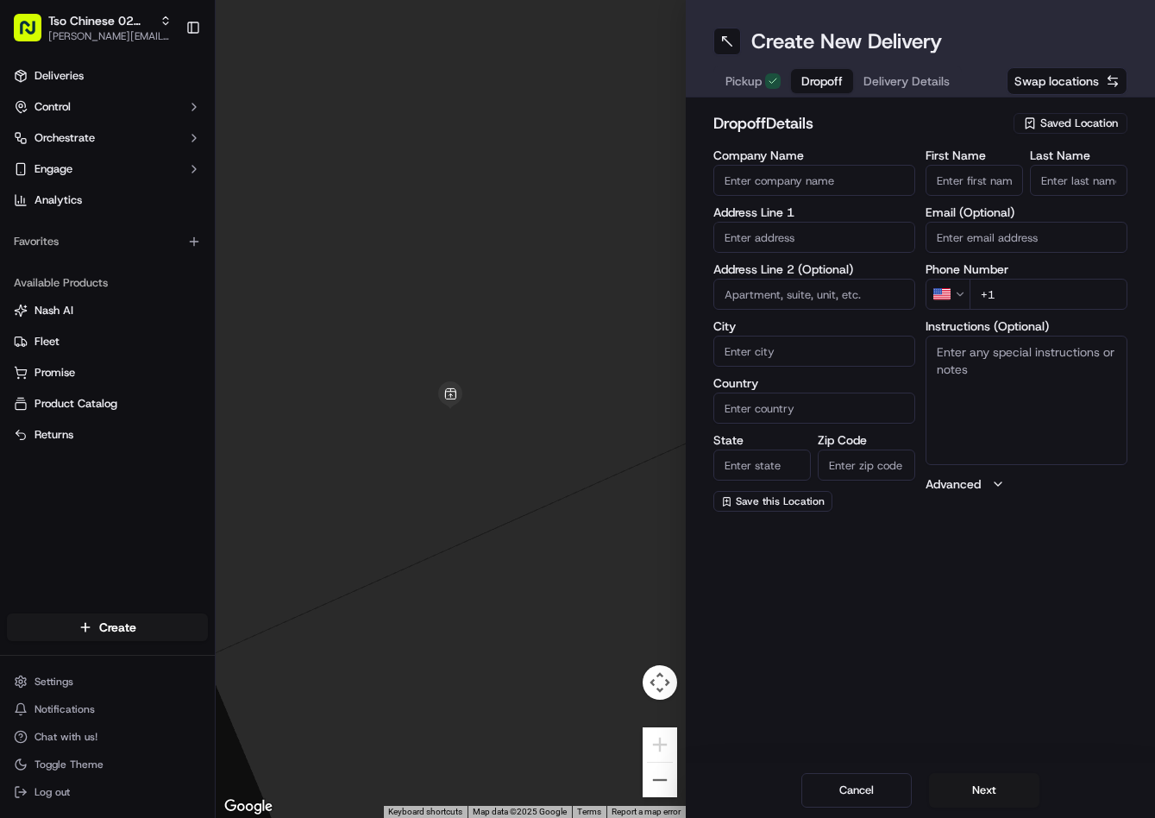
click at [807, 83] on span "Dropoff" at bounding box center [821, 80] width 41 height 17
click at [1000, 400] on textarea "Instructions (Optional)" at bounding box center [1027, 400] width 202 height 129
paste textarea "Knock on door"
type textarea "Knock on door"
click at [772, 231] on input "text" at bounding box center [814, 237] width 202 height 31
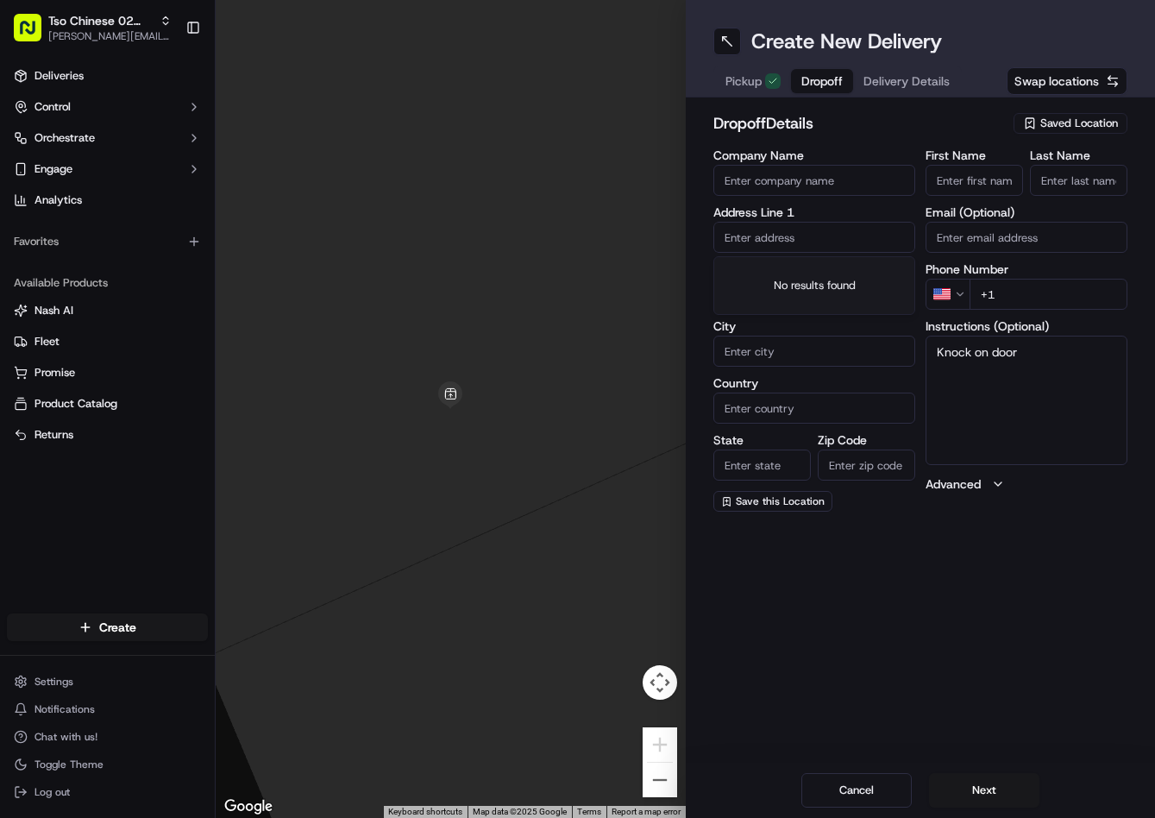
click at [772, 231] on input "text" at bounding box center [814, 237] width 202 height 31
paste input "1300 Choquette Dr, Austin, TX 78757-2604, United States"
click at [826, 274] on div "1300 Choquette Drive, Austin, TX" at bounding box center [814, 281] width 193 height 41
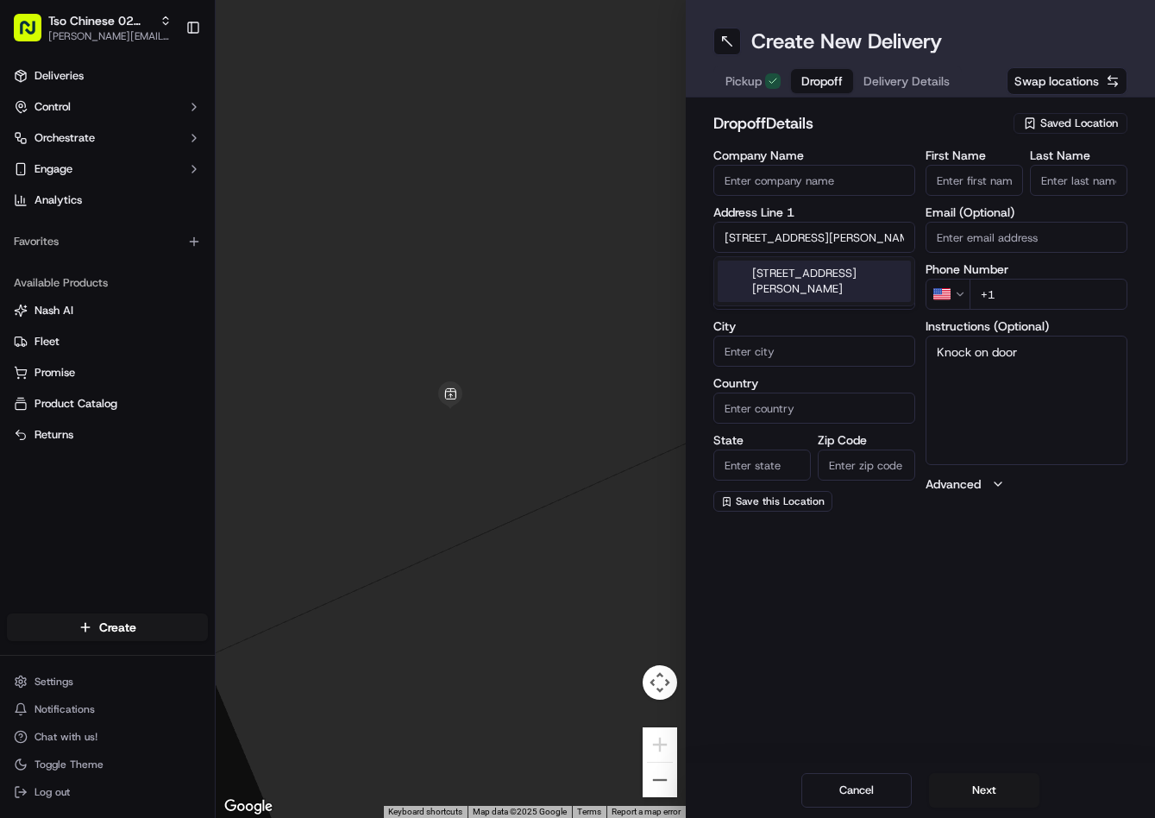
type input "1300 Choquette Dr, Austin, TX 78757, USA"
type input "Austin"
type input "[GEOGRAPHIC_DATA]"
type input "78757"
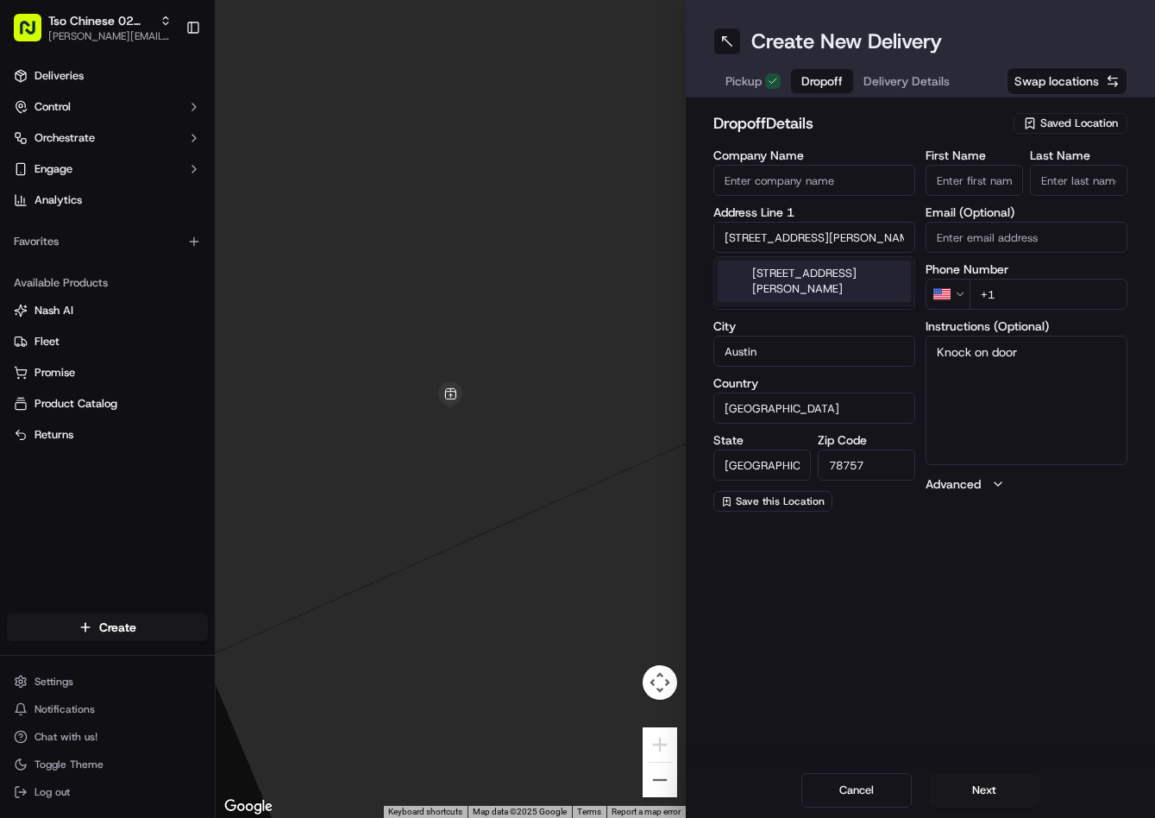
type input "1300 Choquette Drive"
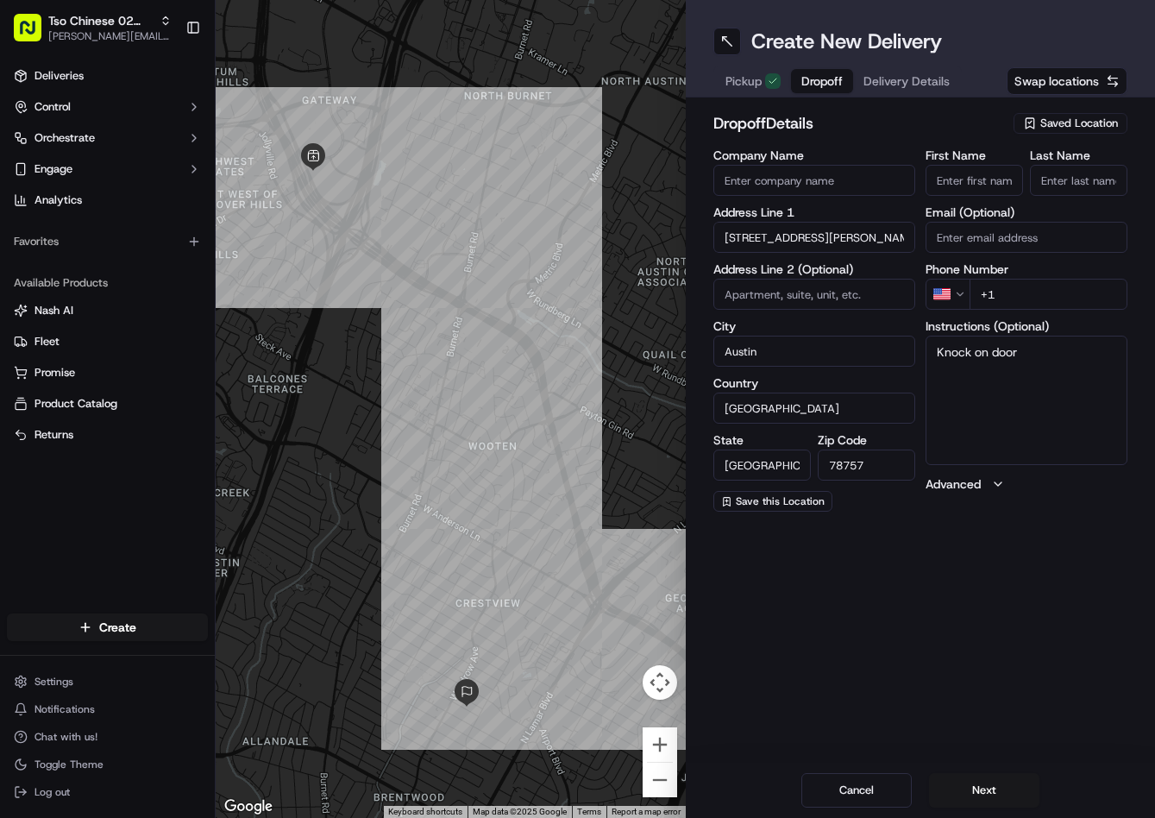
click at [1076, 285] on input "+1" at bounding box center [1049, 294] width 158 height 31
paste input "51 25764949"
drag, startPoint x: 1091, startPoint y: 297, endPoint x: 974, endPoint y: 293, distance: 117.4
click at [945, 302] on div "PE +51 25764949" at bounding box center [1027, 294] width 202 height 31
drag, startPoint x: 1079, startPoint y: 286, endPoint x: 927, endPoint y: 281, distance: 151.9
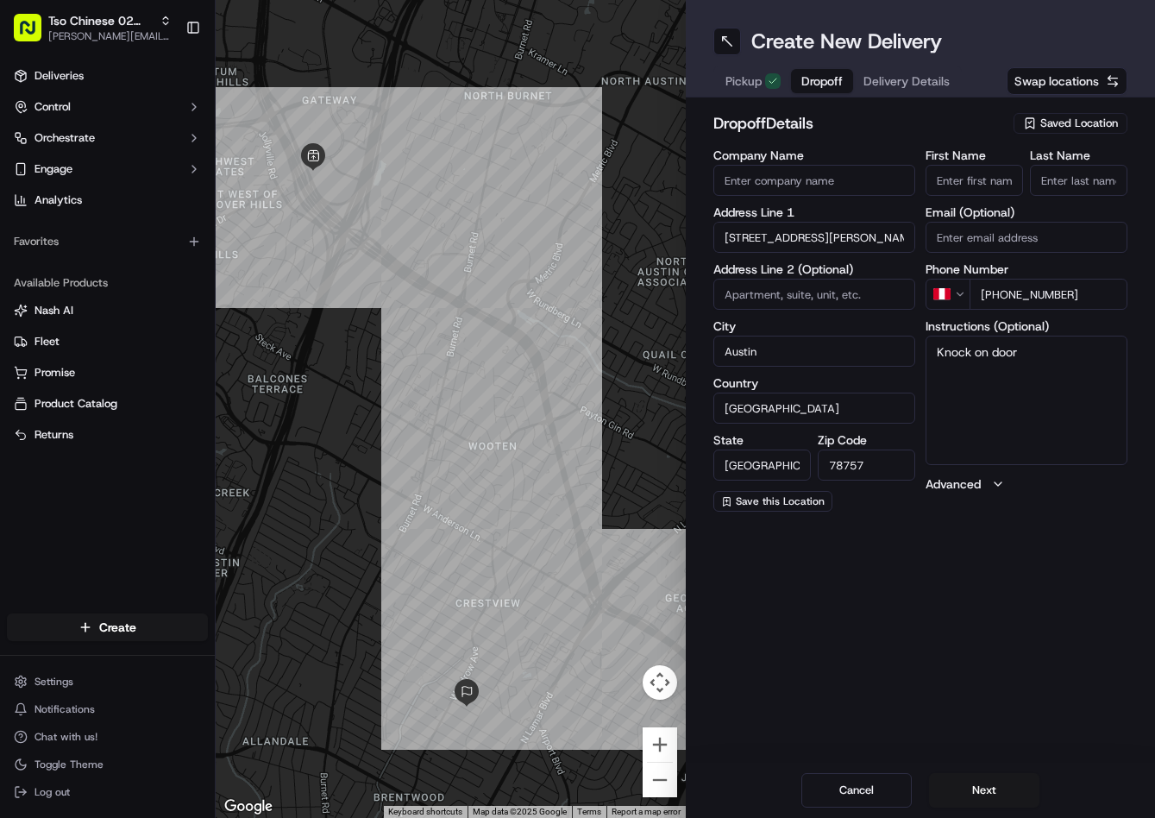
click at [927, 281] on div "PE +51 25764949" at bounding box center [1027, 294] width 202 height 31
paste input "512 576 4949"
type input "+1 512 576 4949"
click at [1010, 164] on div "First Name" at bounding box center [974, 172] width 97 height 47
click at [1005, 181] on input "First Name" at bounding box center [974, 180] width 97 height 31
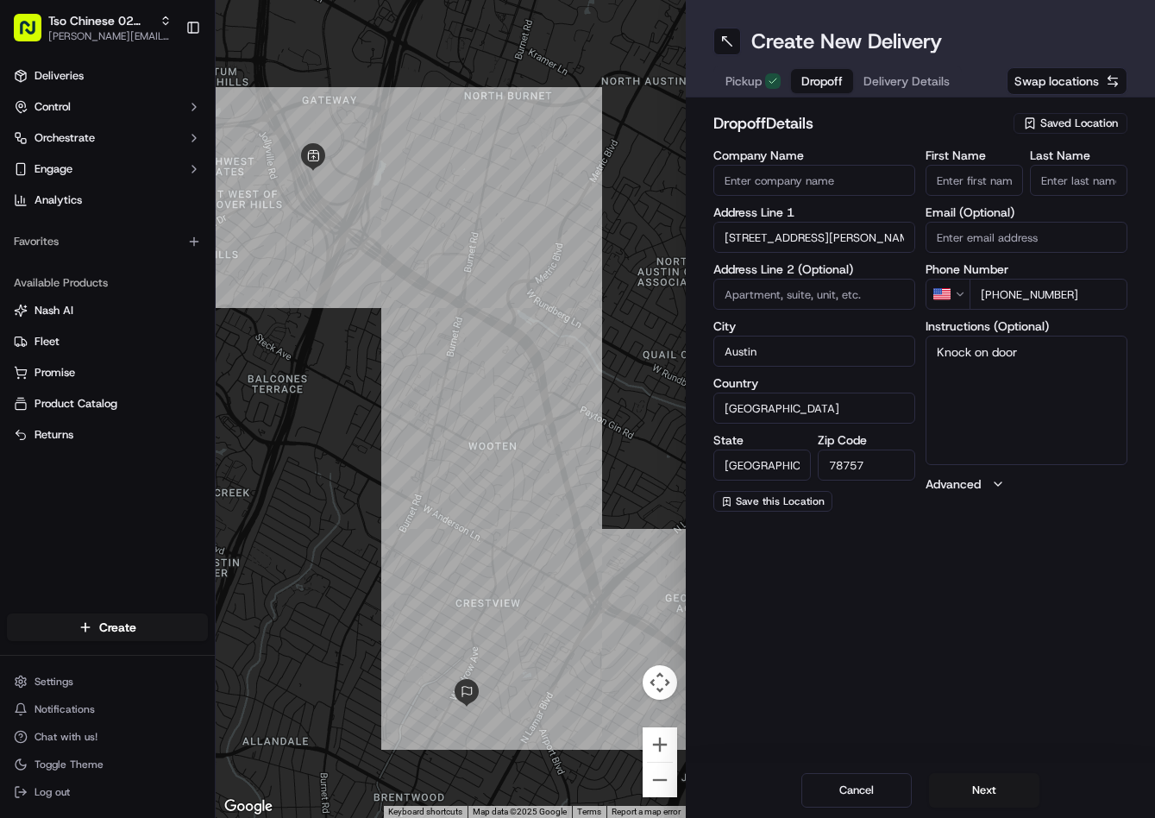
paste input "Drew Finkel"
type input "Drew Finkel"
click at [1065, 188] on input "Last Name" at bounding box center [1078, 180] width 97 height 31
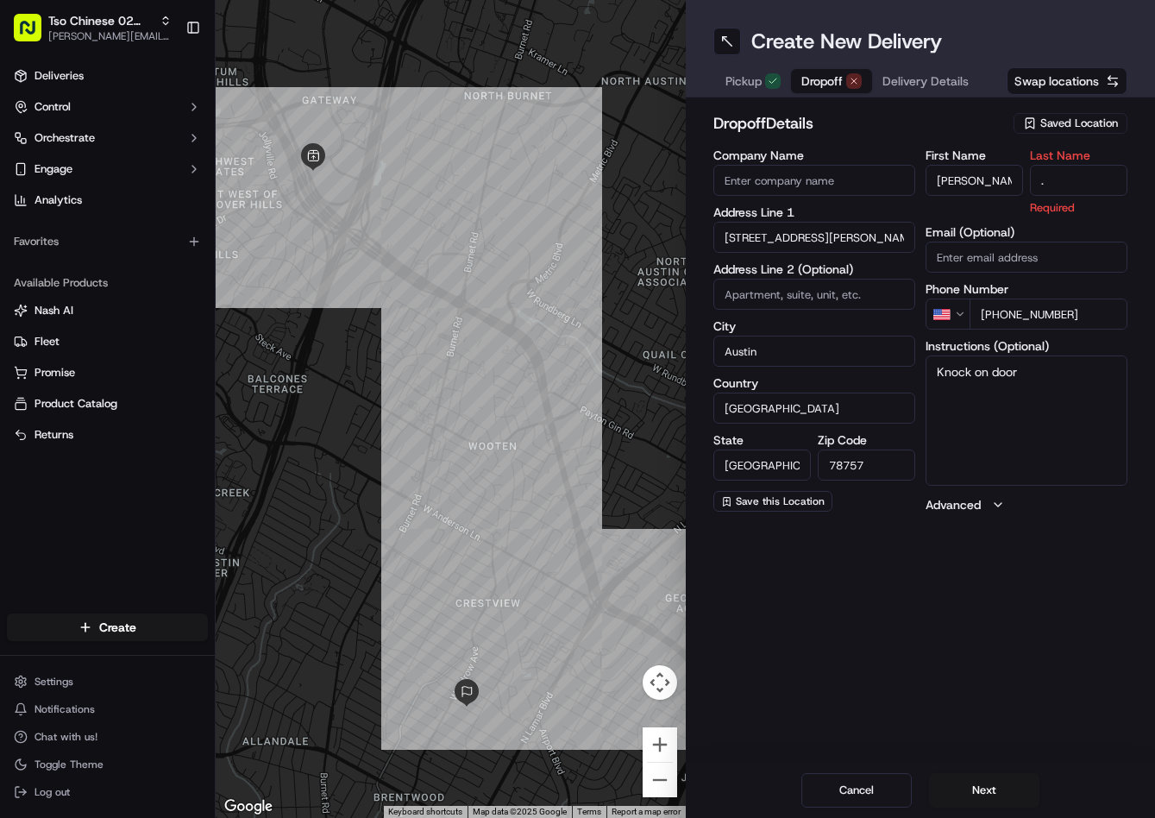
type input "."
click at [979, 104] on div "dropoff Details Saved Location Company Name Address Line 1 1300 Choquette Drive…" at bounding box center [921, 312] width 470 height 430
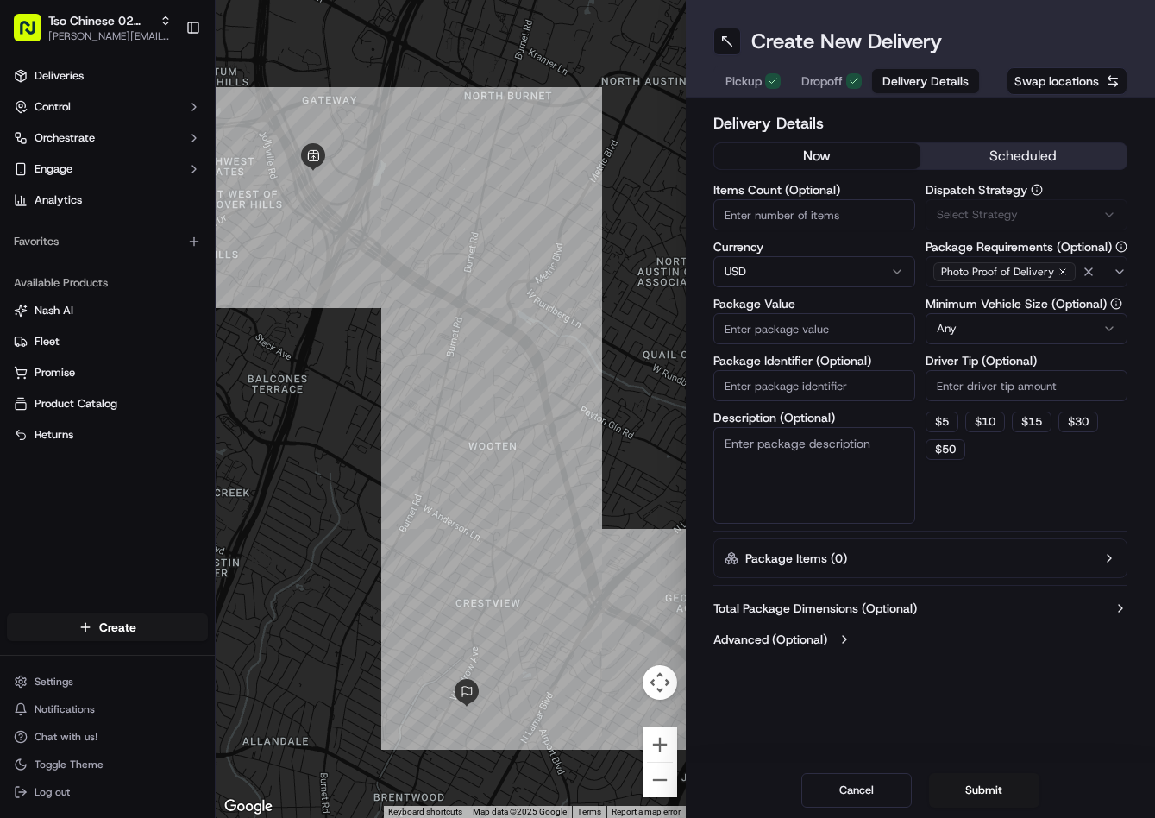
click at [881, 91] on button "Delivery Details" at bounding box center [925, 81] width 107 height 24
click at [991, 221] on span "Via Automation" at bounding box center [976, 215] width 79 height 16
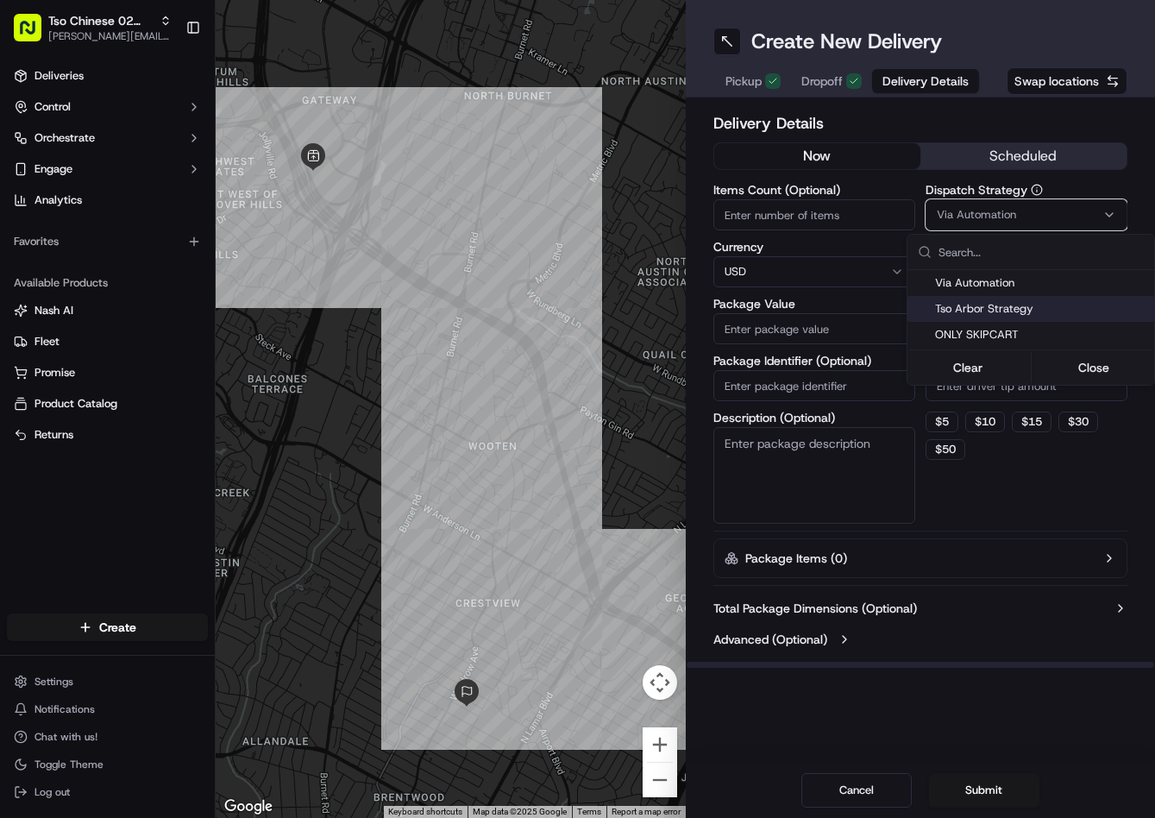
click at [979, 321] on div "Tso Arbor Strategy" at bounding box center [1031, 309] width 247 height 26
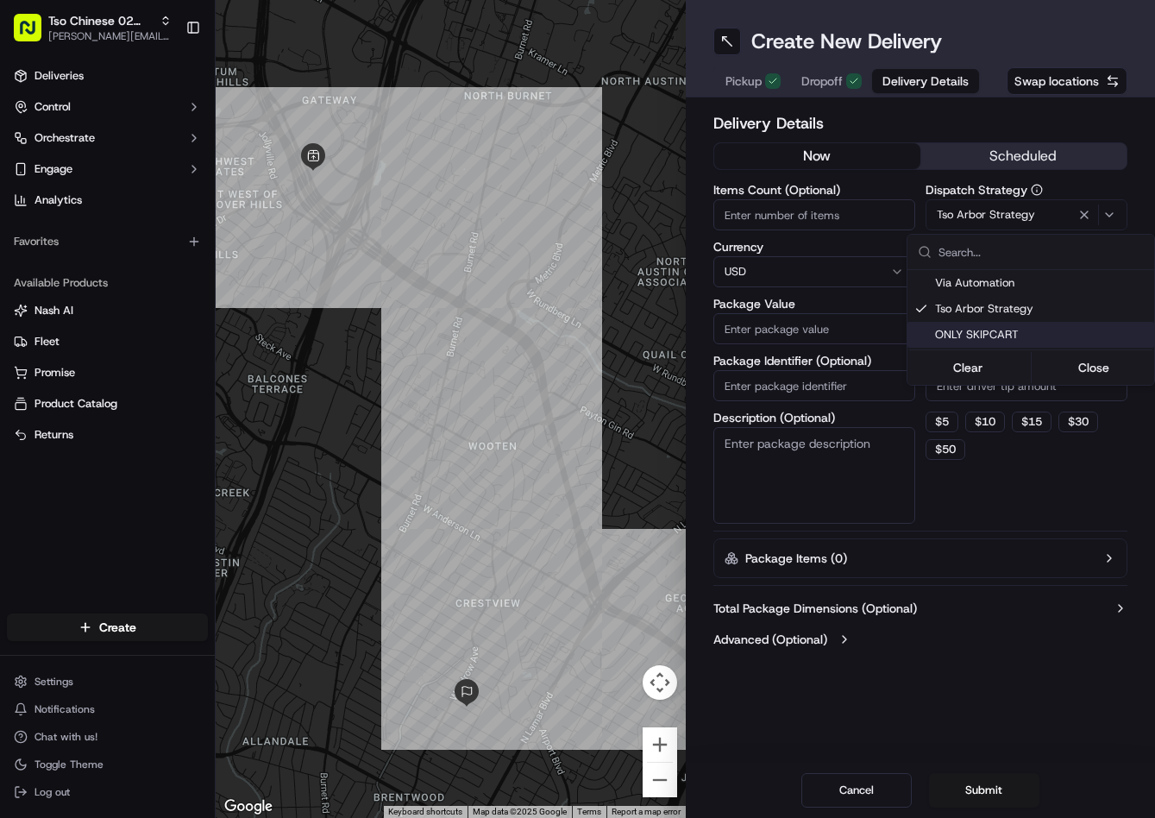
click at [977, 390] on html "Tso Chinese 02 Arbor jason@tsochinese.com Toggle Sidebar Deliveries Control Orc…" at bounding box center [577, 409] width 1155 height 818
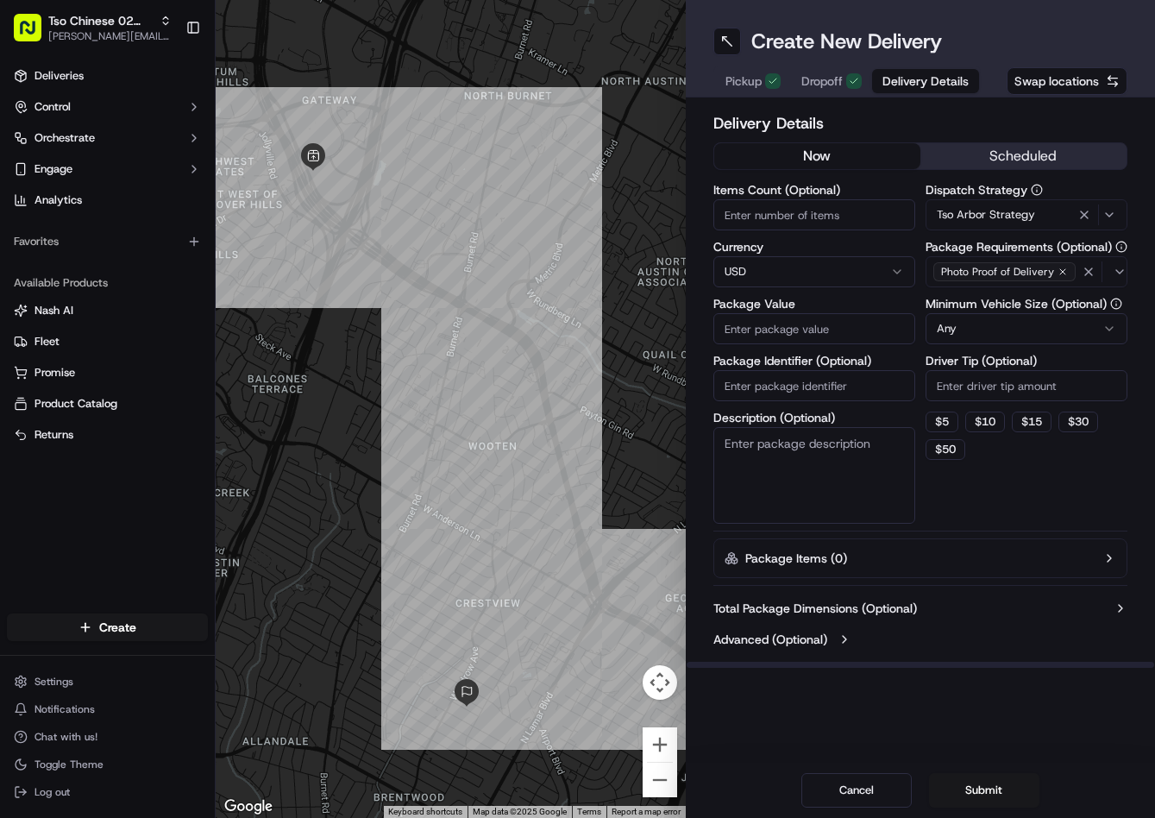
click at [977, 390] on input "Driver Tip (Optional)" at bounding box center [1027, 385] width 202 height 31
type input "2"
click at [841, 328] on input "Package Value" at bounding box center [814, 328] width 202 height 31
type input "71.12"
click at [829, 380] on input "Package Identifier (Optional)" at bounding box center [814, 385] width 202 height 31
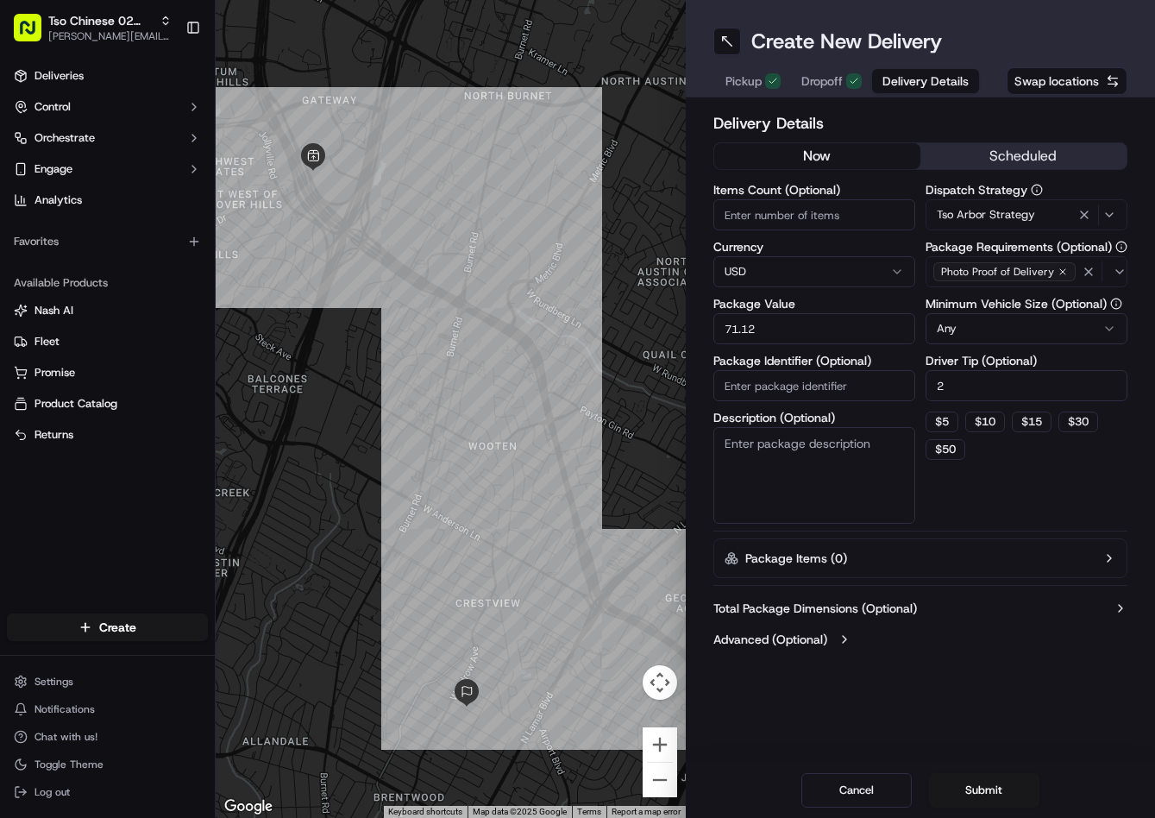
click at [829, 380] on input "Package Identifier (Optional)" at bounding box center [814, 385] width 202 height 31
paste input "UCWM1NB"
type input "UCWM1NB"
click at [984, 788] on button "Submit" at bounding box center [984, 790] width 110 height 35
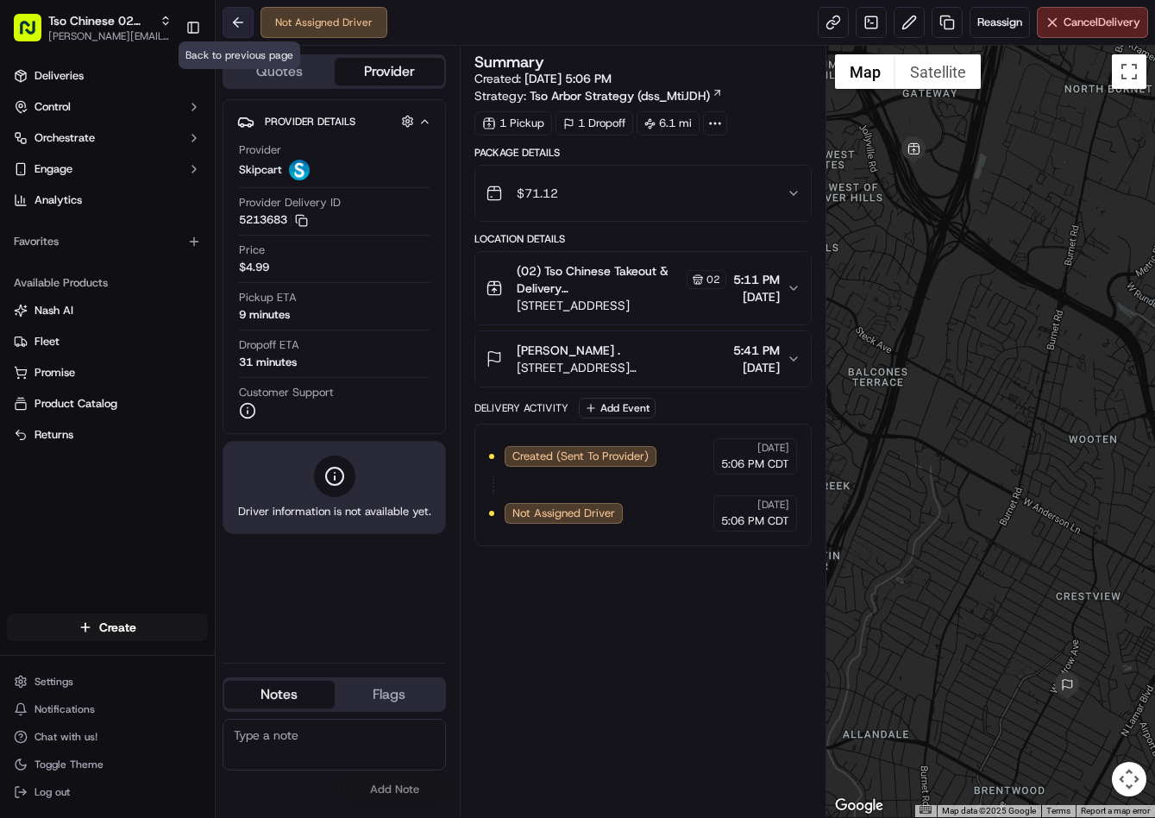
click at [248, 14] on button at bounding box center [238, 22] width 31 height 31
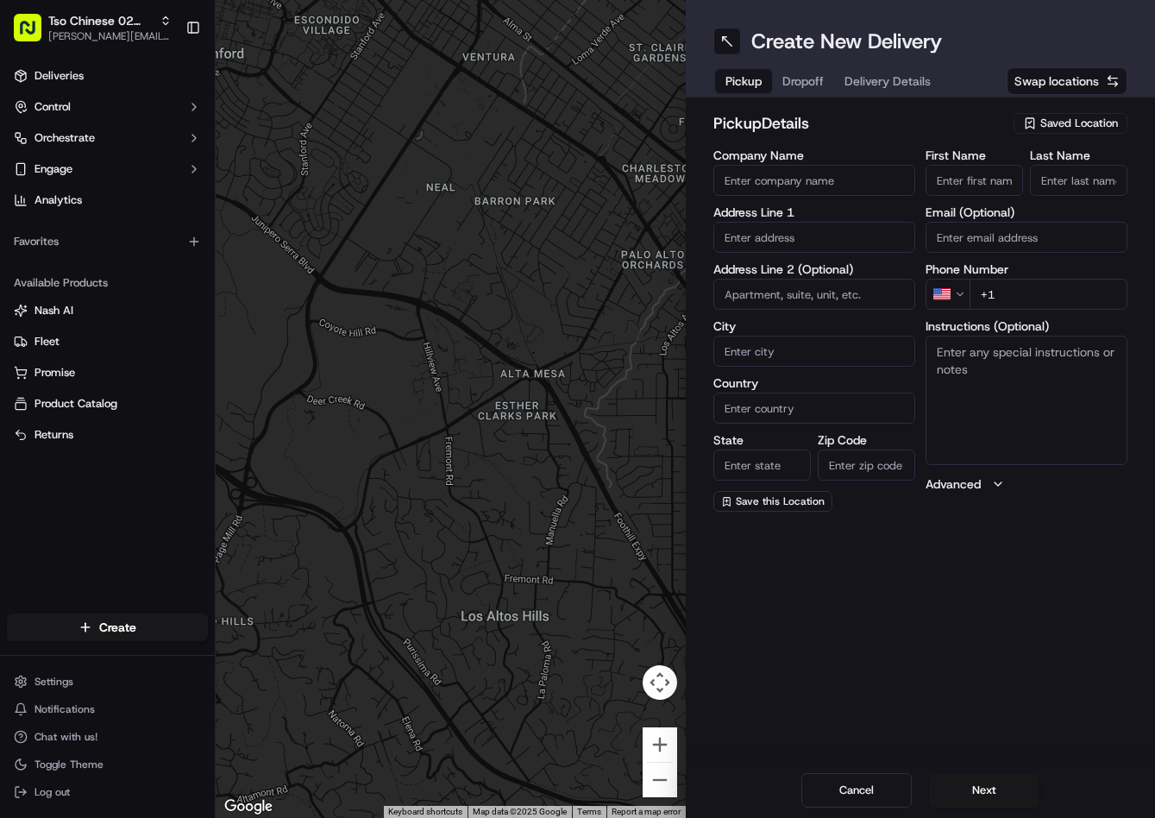
click at [1072, 116] on span "Saved Location" at bounding box center [1079, 124] width 78 height 16
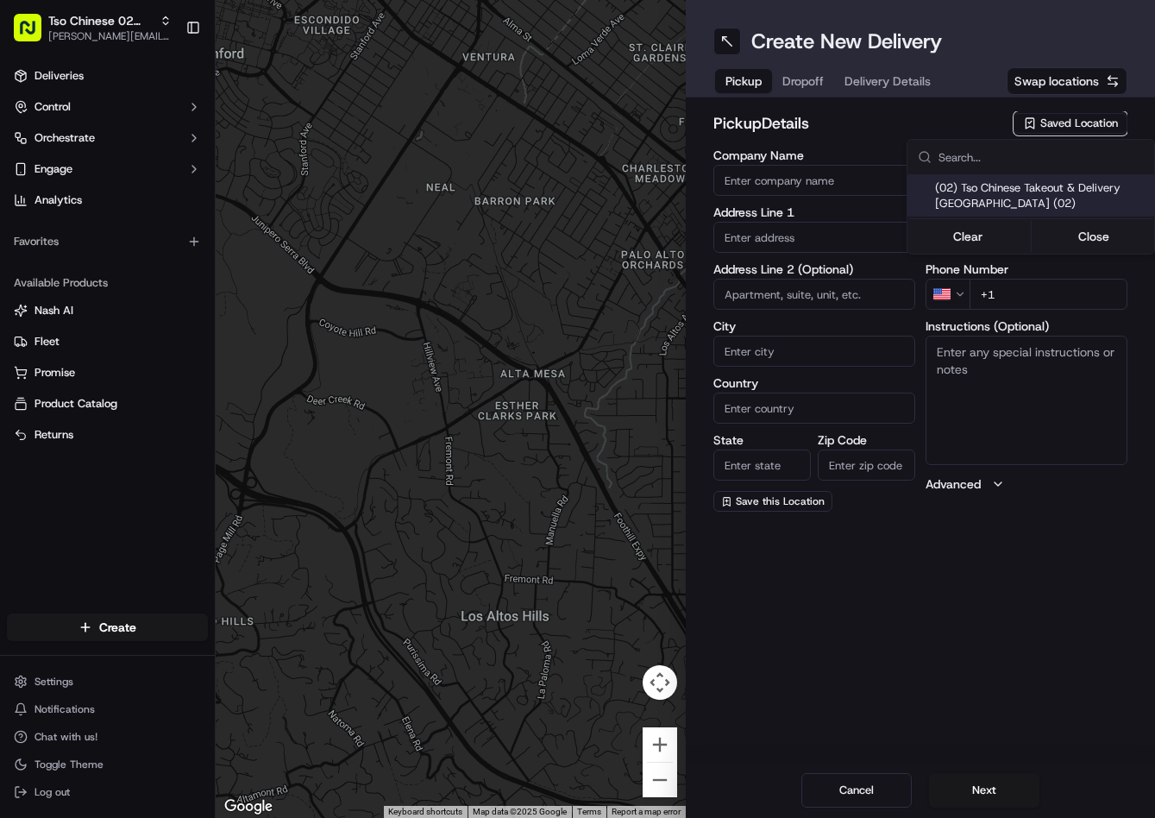
click at [1036, 181] on span "(02) Tso Chinese Takeout & Delivery Arboretum Crossing (02)" at bounding box center [1041, 195] width 212 height 31
type input "(02) Tso Chinese Takeout & Delivery Arboretum Crossing"
type input "9333 Research Blvd"
type input "Bldg E Ste 402"
type input "Austin"
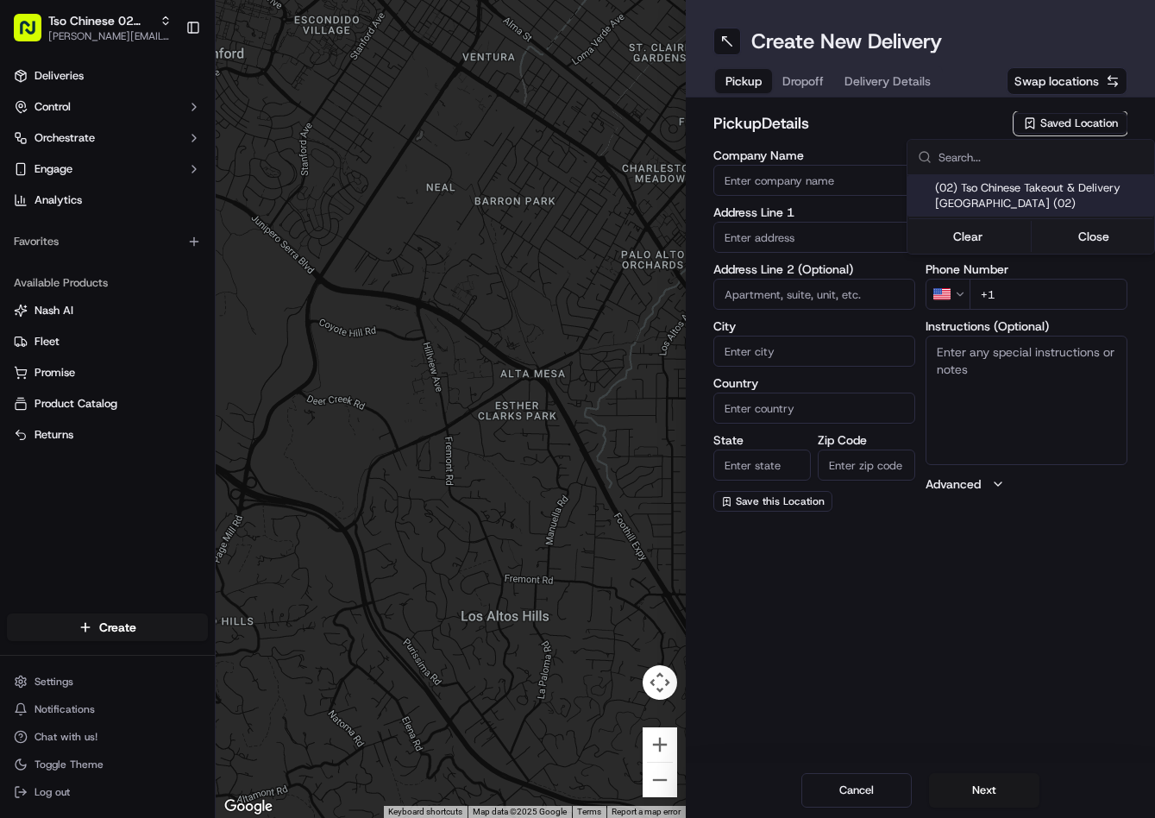
type input "US"
type input "TX"
type input "78759"
type input "Tso Chinese"
type input "Arboretum Crossing Manager"
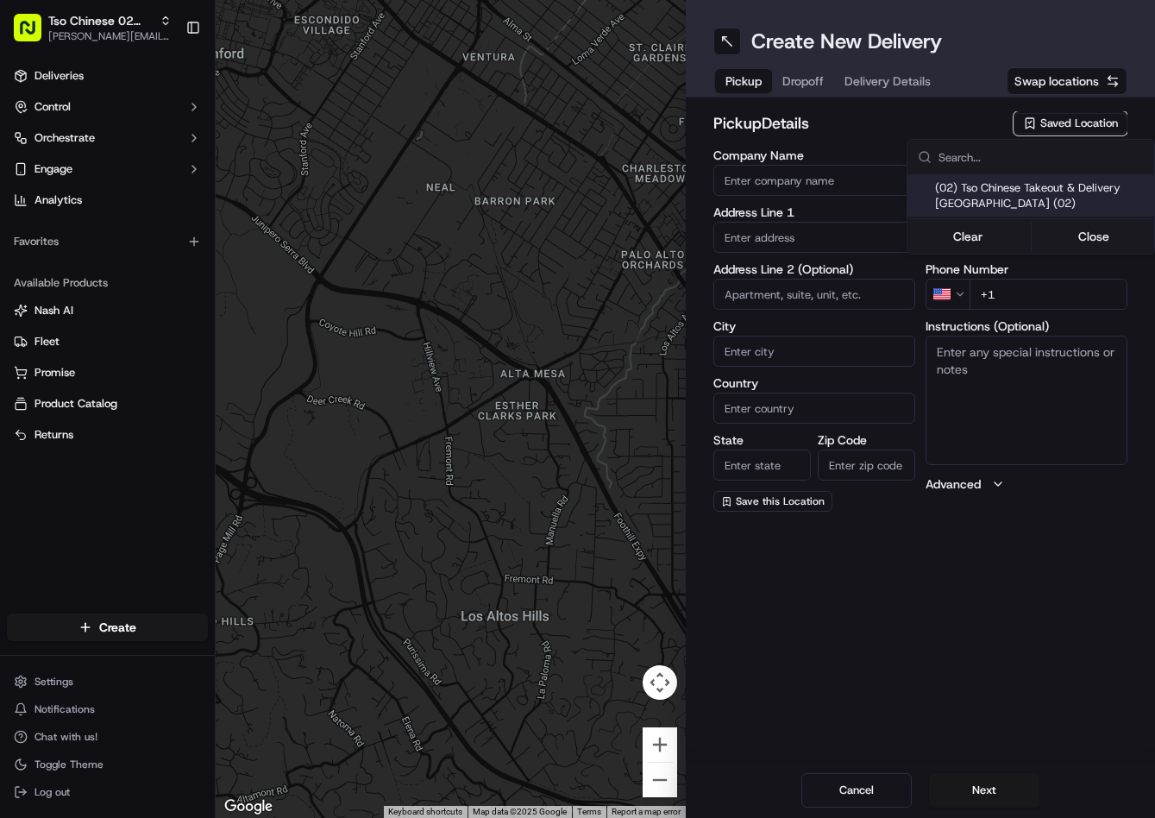
type input "arborstore@tsochinese.com"
type input "+1 512 344 9434"
type textarea "Submit a picture displaying address & food as Proof of Delivery. Envía una foto…"
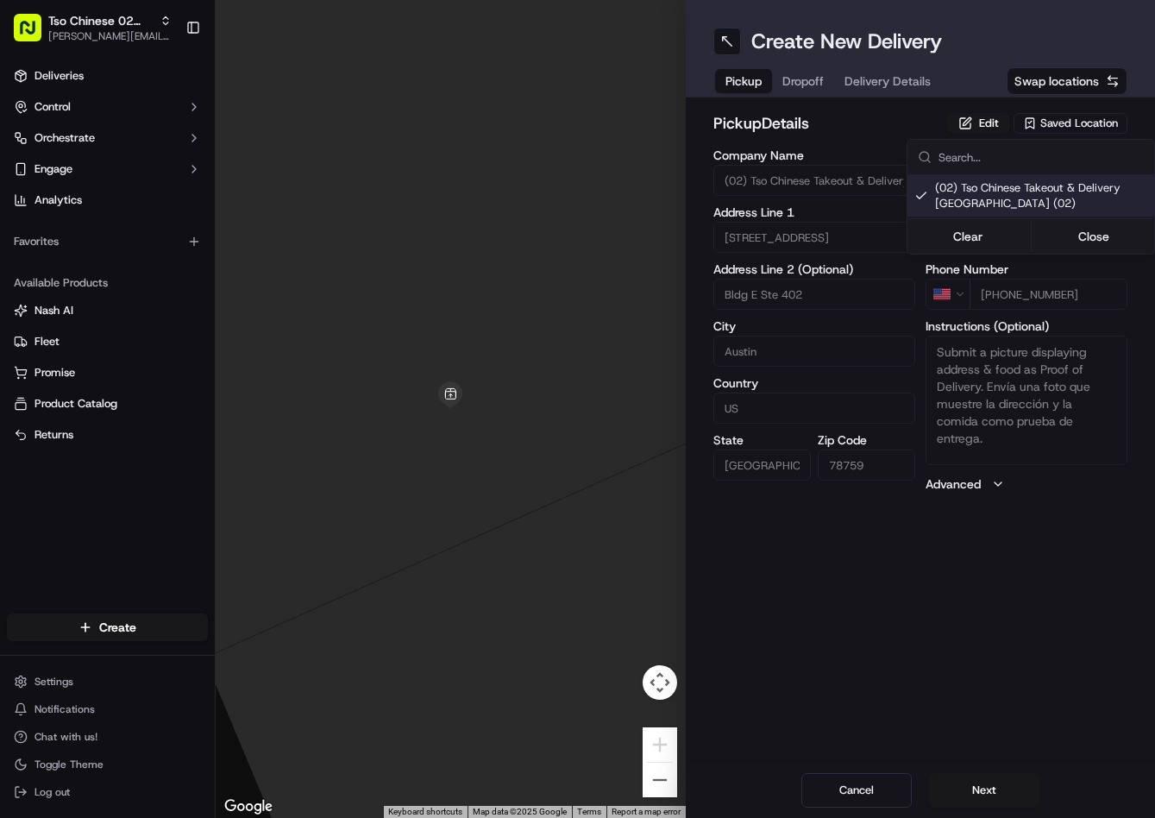
click at [786, 90] on html "Tso Chinese 02 Arbor jason@tsochinese.com Toggle Sidebar Deliveries Control Orc…" at bounding box center [577, 409] width 1155 height 818
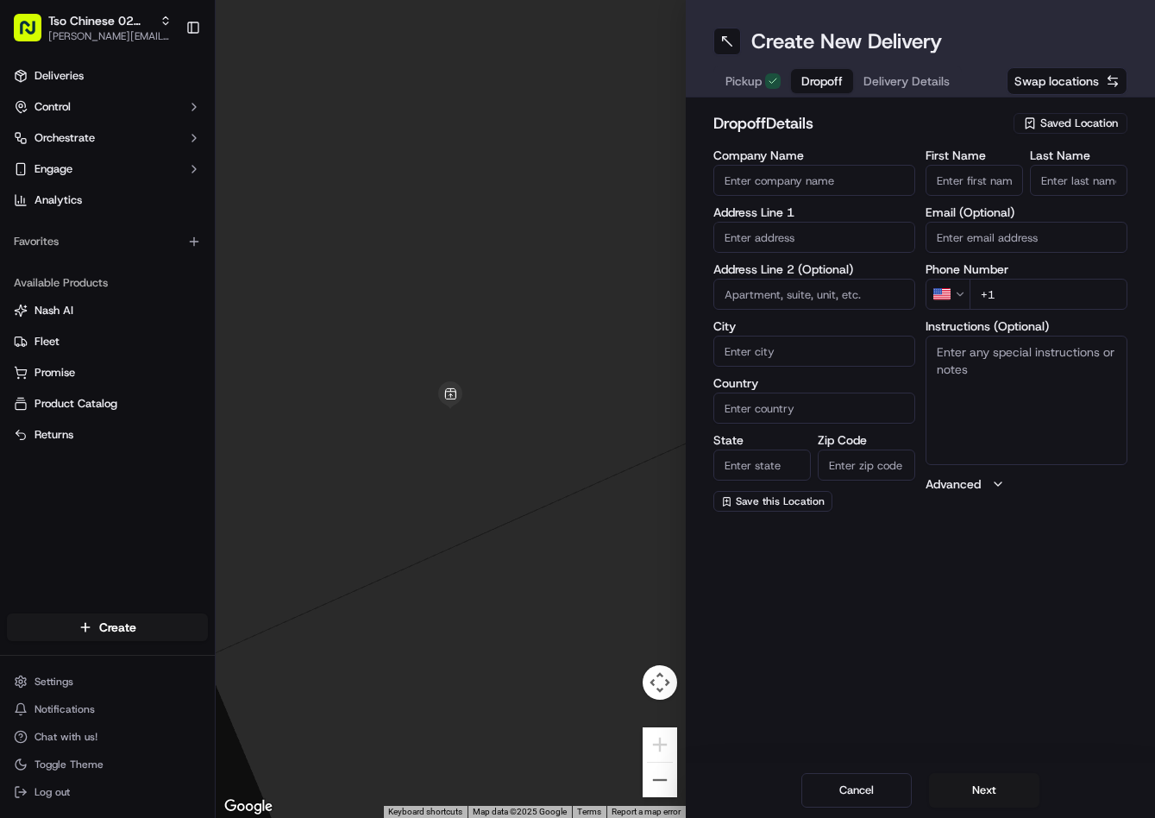
click at [798, 88] on button "Dropoff" at bounding box center [822, 81] width 62 height 24
click at [819, 223] on input "text" at bounding box center [814, 237] width 202 height 31
paste input "3600 Greystone Dr, Austin, TX 78731-2236, United States"
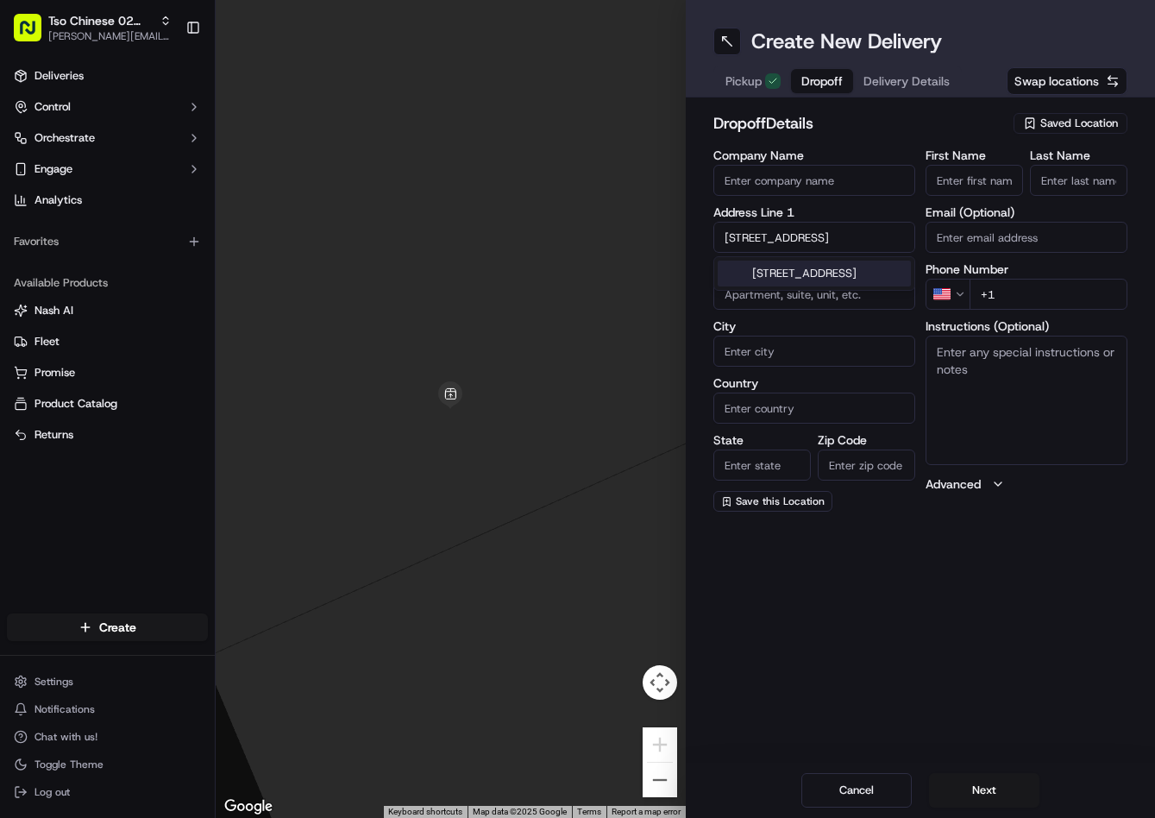
click at [798, 285] on div "3600 Greystone Drive, Austin, TX" at bounding box center [814, 274] width 193 height 26
type input "3600 Greystone Dr, Austin, TX 78731, USA"
type input "Austin"
type input "United States"
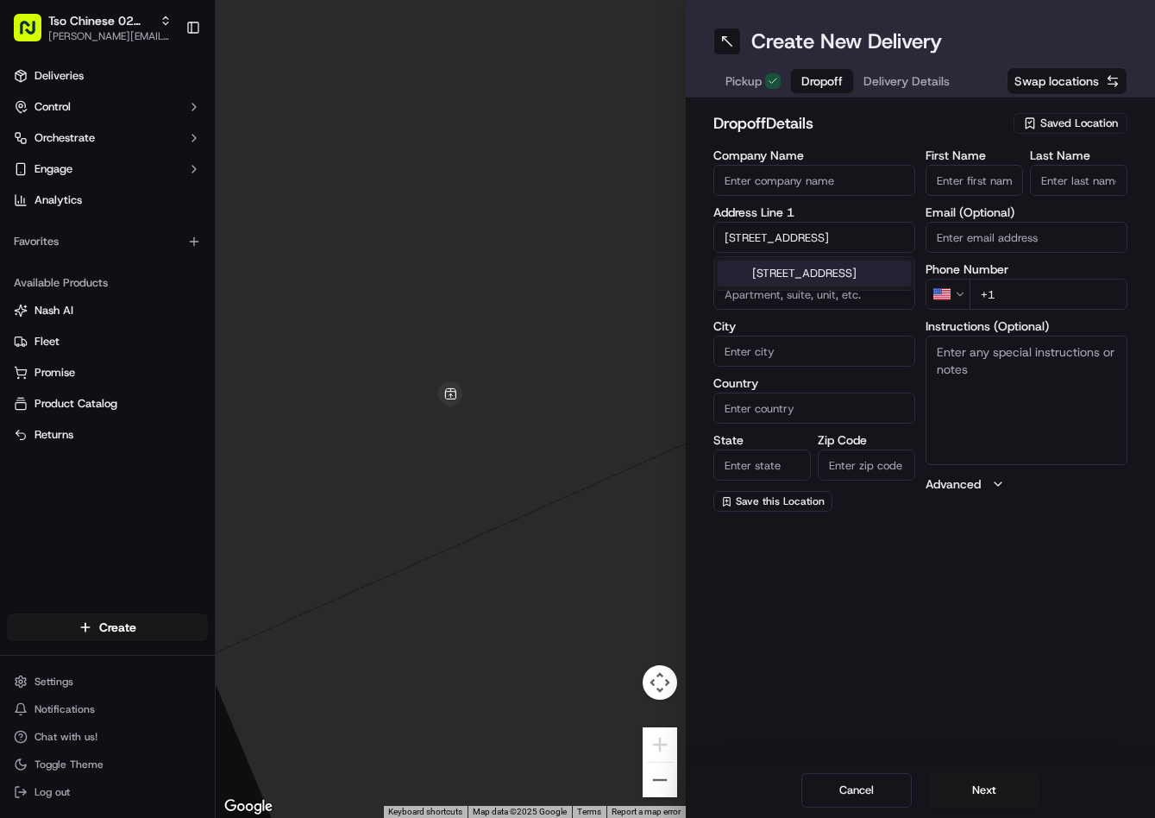
type input "TX"
type input "78731"
type input "3600 Greystone Drive"
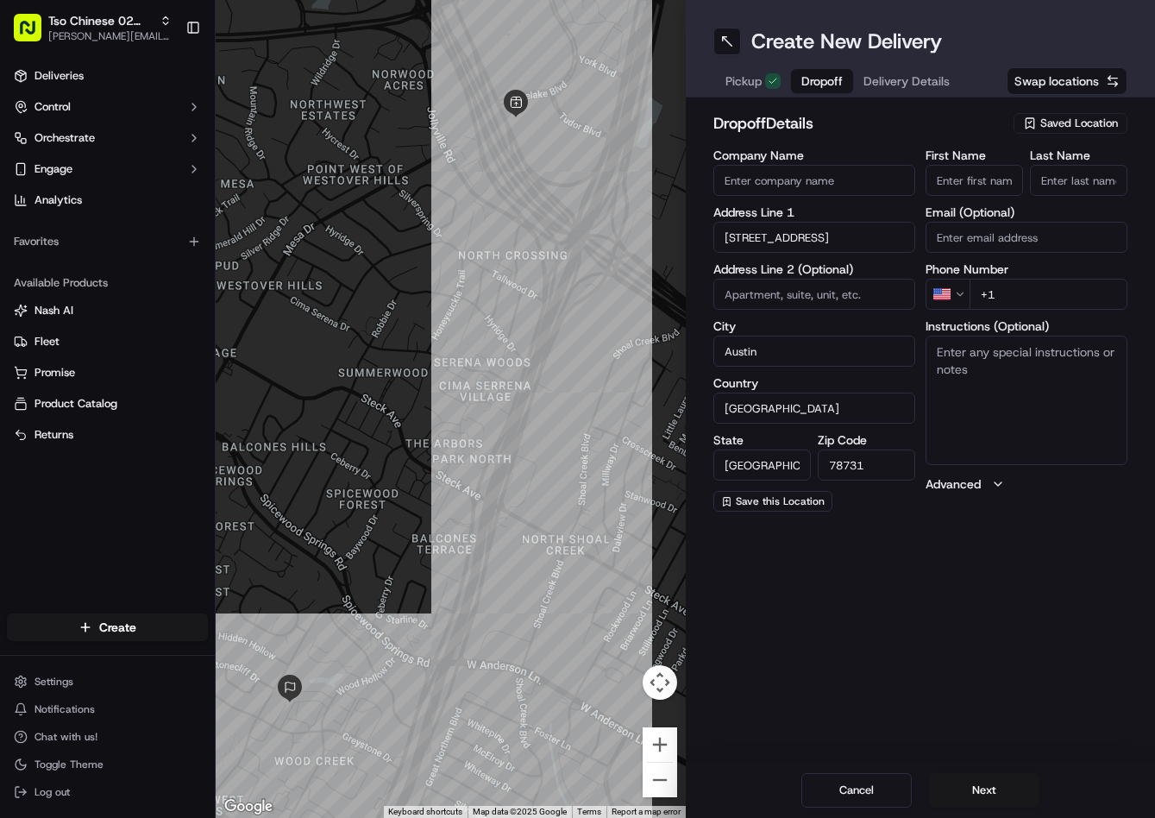
click at [1007, 402] on textarea "Instructions (Optional)" at bounding box center [1027, 400] width 202 height 129
paste textarea "Bridge at Northwest Hills"
type textarea "Bridge at Northwest Hills - 517"
click at [1088, 288] on input "+1" at bounding box center [1049, 294] width 158 height 31
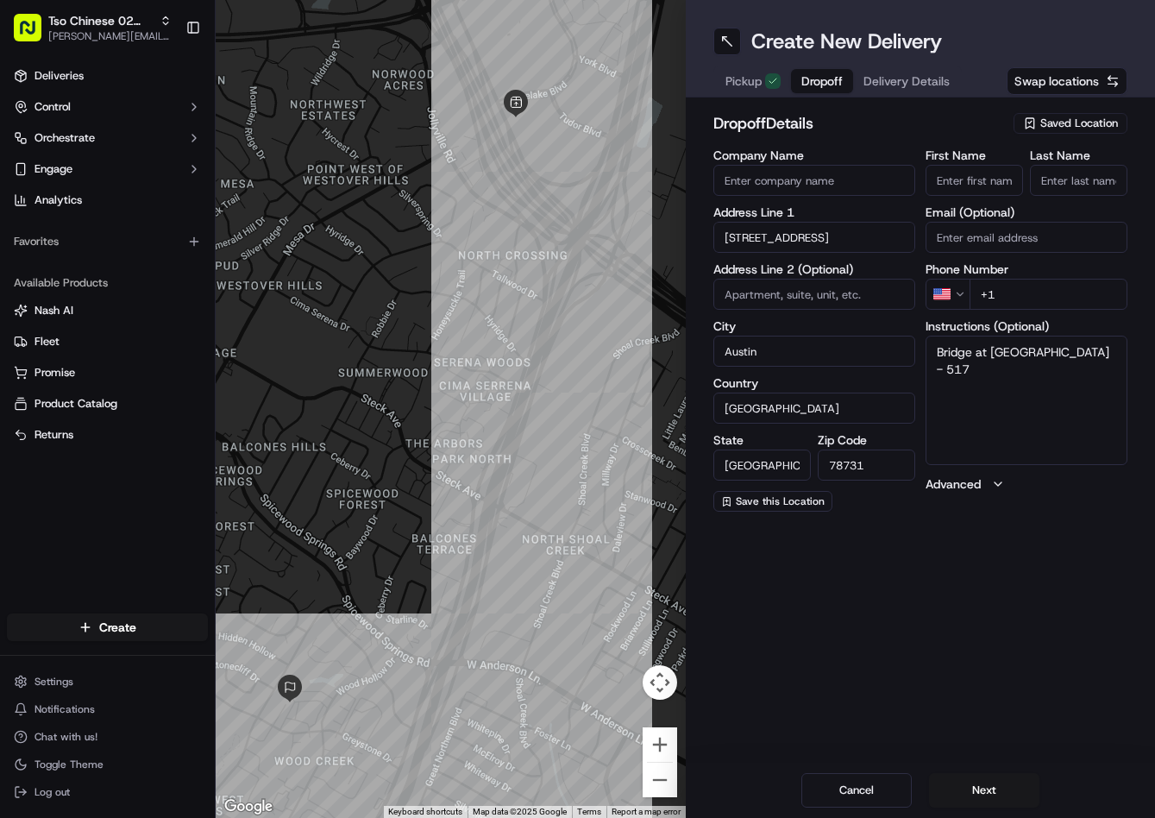
paste input "409 291 1706"
type input "+1 409 291 1706"
click at [979, 176] on input "First Name" at bounding box center [974, 180] width 97 height 31
paste input "Devin Leleux"
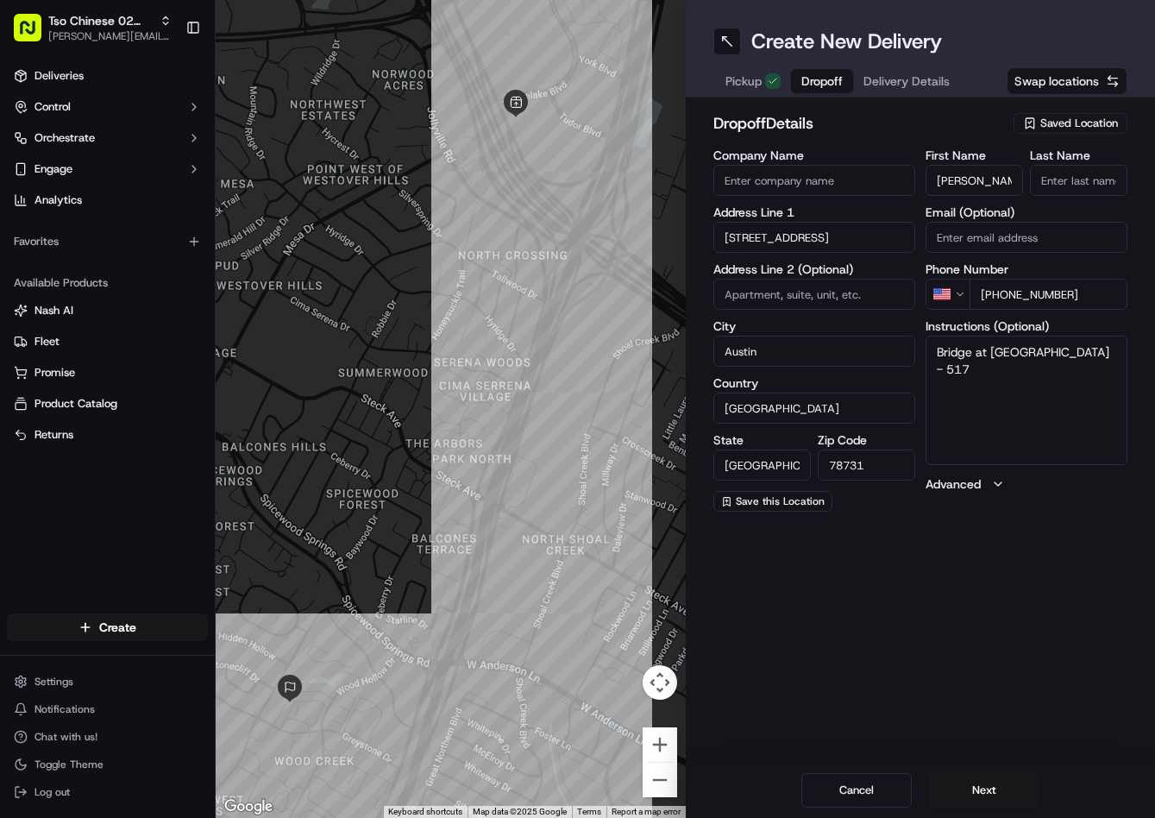
type input "Devin Leleux"
click at [1071, 178] on input "Last Name" at bounding box center [1078, 180] width 97 height 31
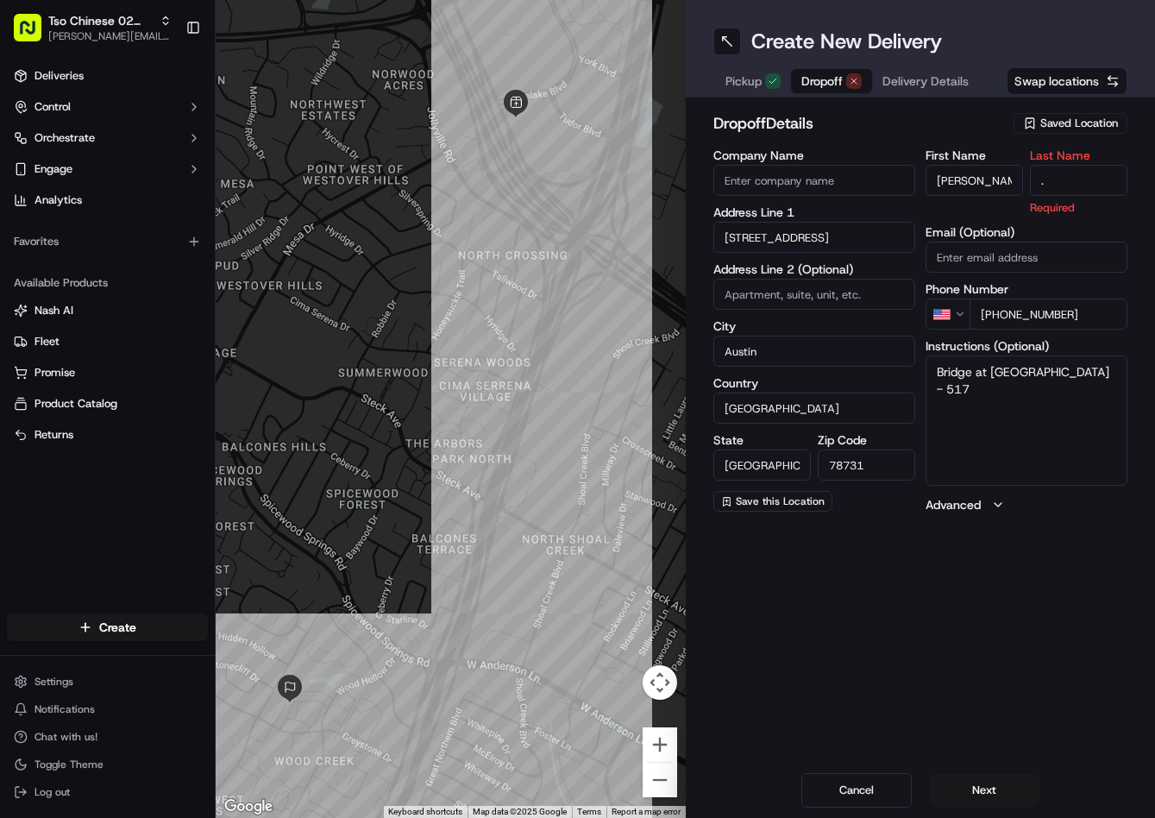
type input "."
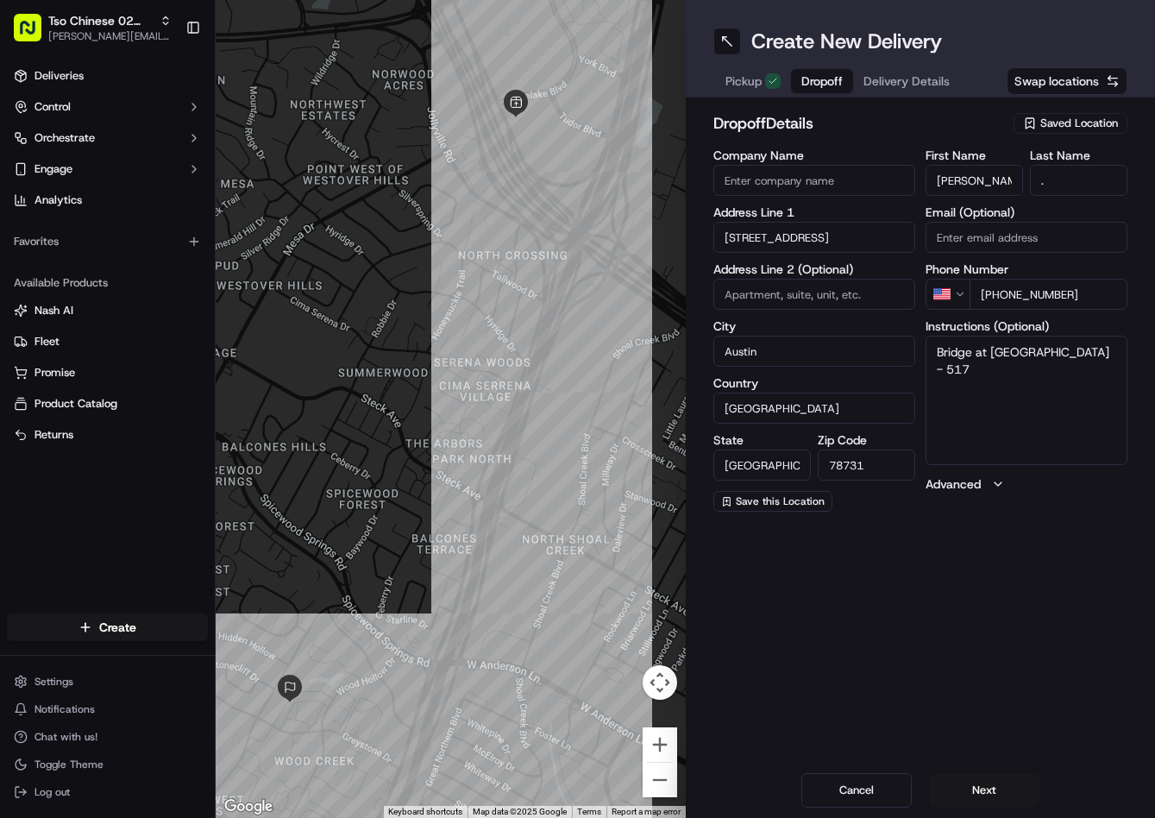
click at [948, 143] on div "dropoff Details Saved Location Company Name Address Line 1 3600 Greystone Drive…" at bounding box center [920, 311] width 415 height 400
click at [929, 90] on button "Delivery Details" at bounding box center [906, 81] width 107 height 24
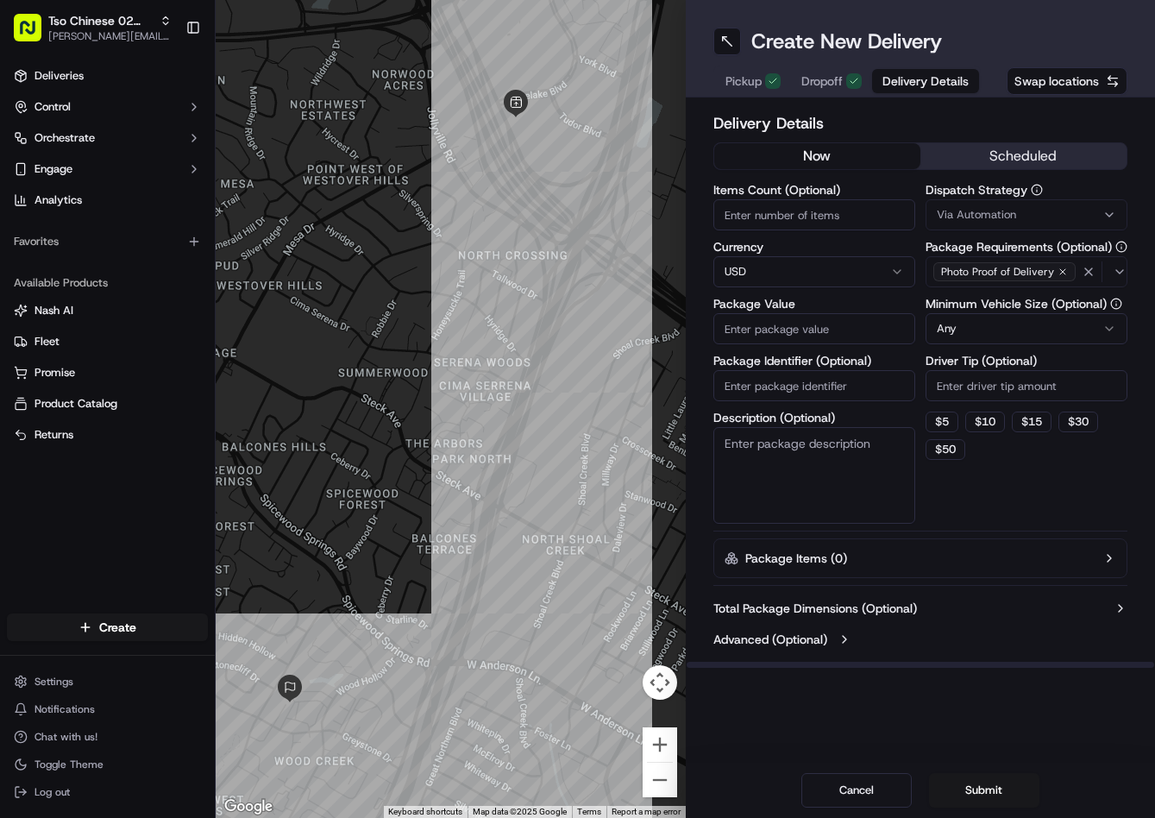
click at [1019, 228] on button "Via Automation" at bounding box center [1027, 214] width 202 height 31
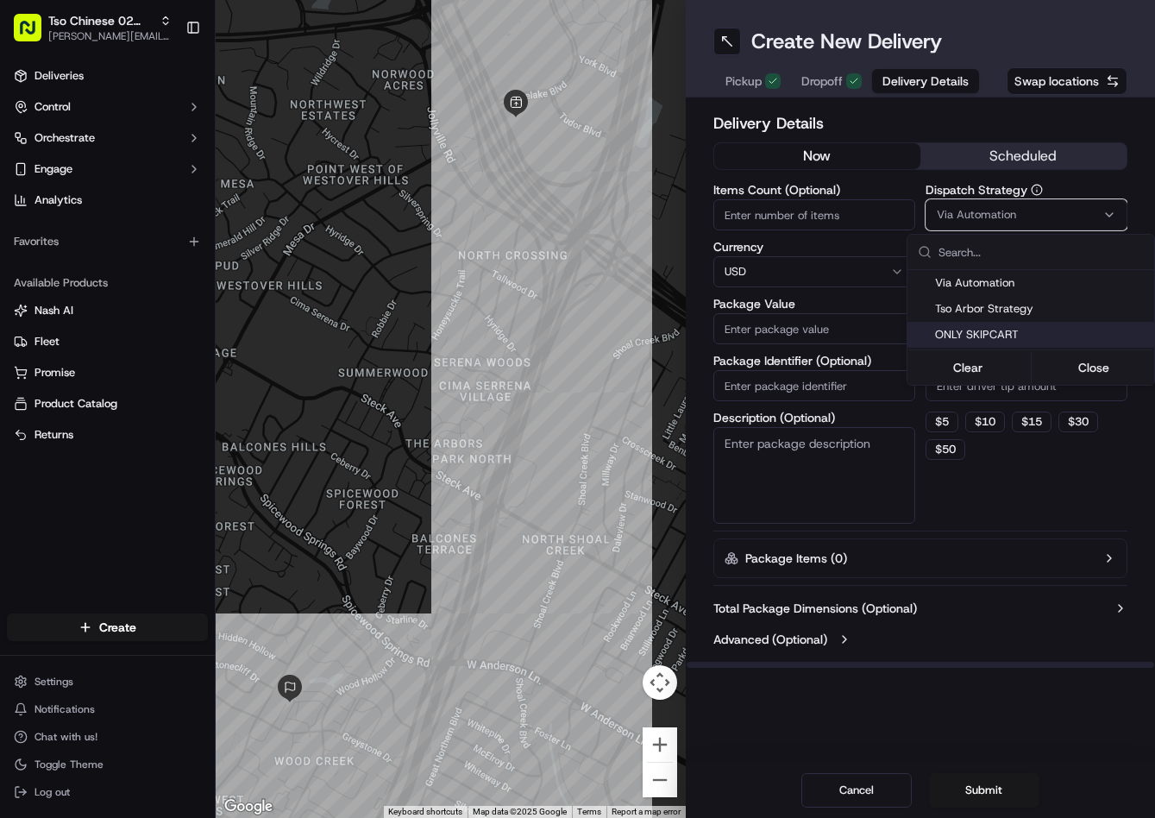
click at [1022, 321] on div "Tso Arbor Strategy" at bounding box center [1031, 309] width 247 height 26
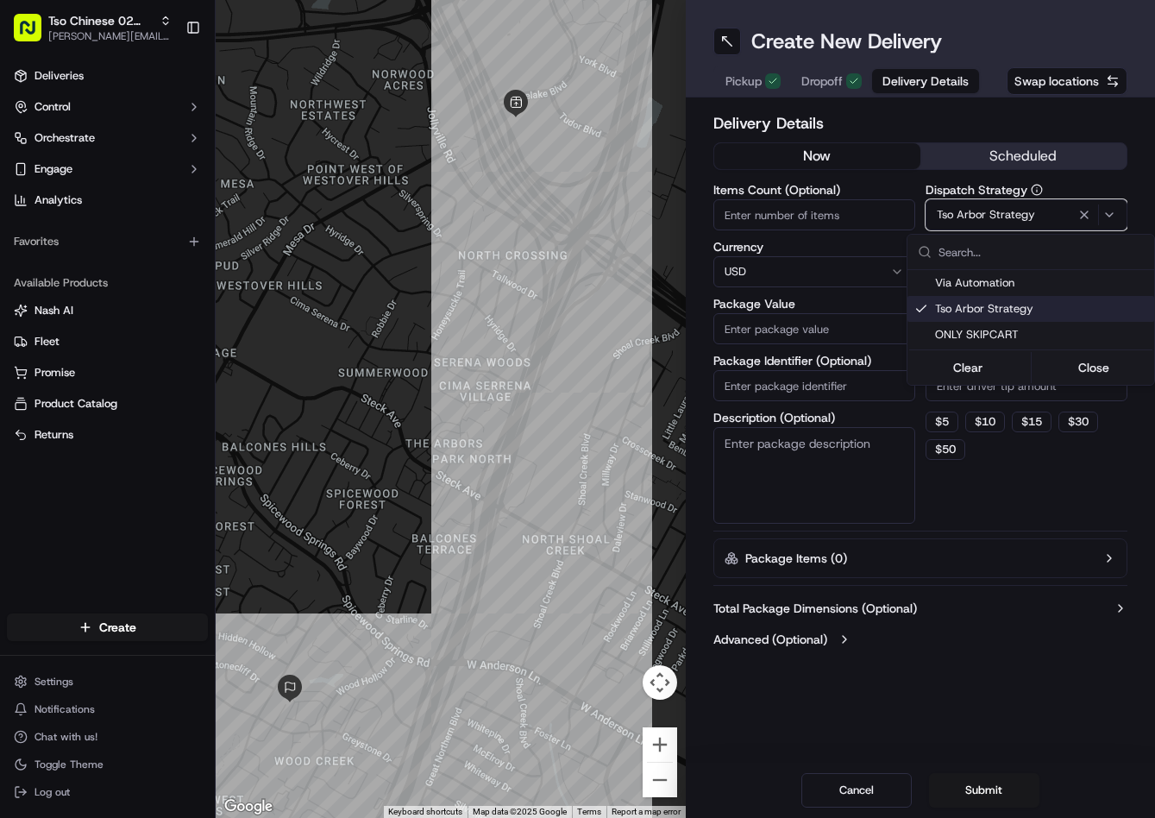
click at [1022, 311] on span "Tso Arbor Strategy" at bounding box center [1041, 309] width 212 height 16
click at [1007, 397] on html "Tso Chinese 02 Arbor jason@tsochinese.com Toggle Sidebar Deliveries Control Orc…" at bounding box center [577, 409] width 1155 height 818
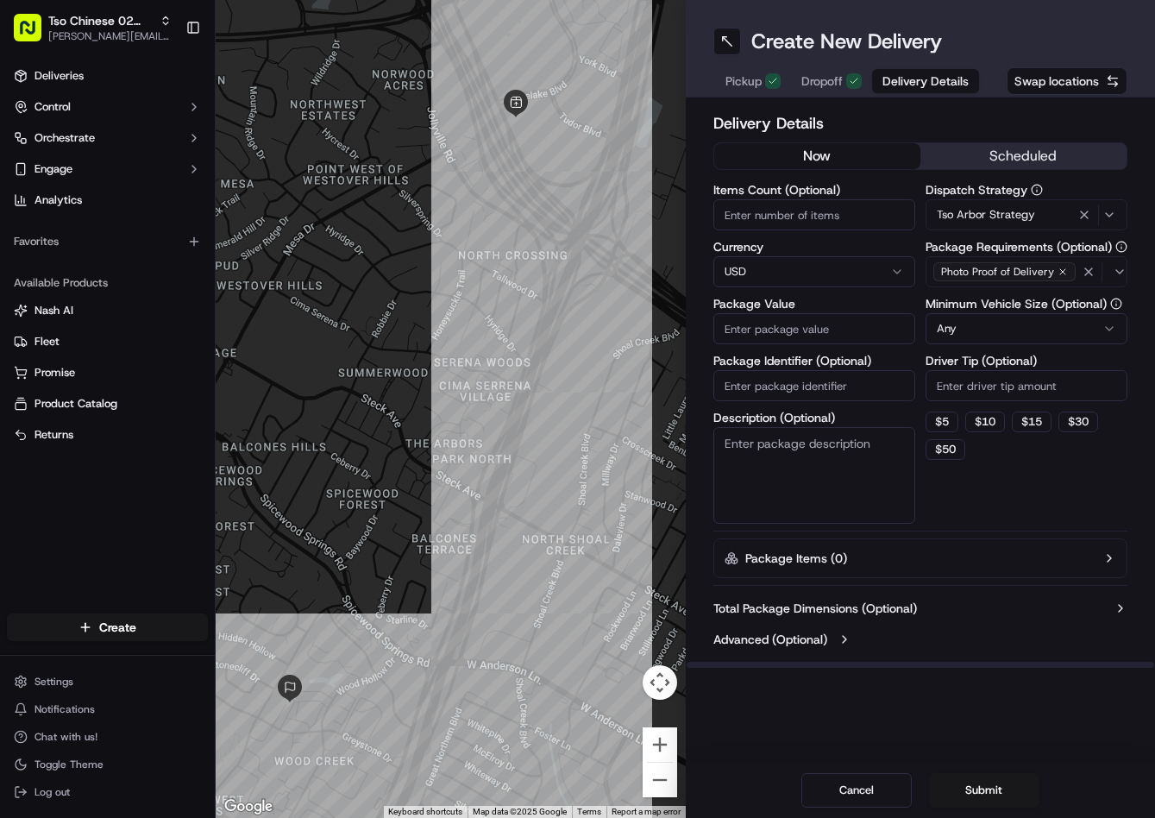
click at [1002, 385] on input "Driver Tip (Optional)" at bounding box center [1027, 385] width 202 height 31
type input "2"
click at [846, 333] on input "Package Value" at bounding box center [814, 328] width 202 height 31
type input "49.63"
click at [819, 395] on input "Package Identifier (Optional)" at bounding box center [814, 385] width 202 height 31
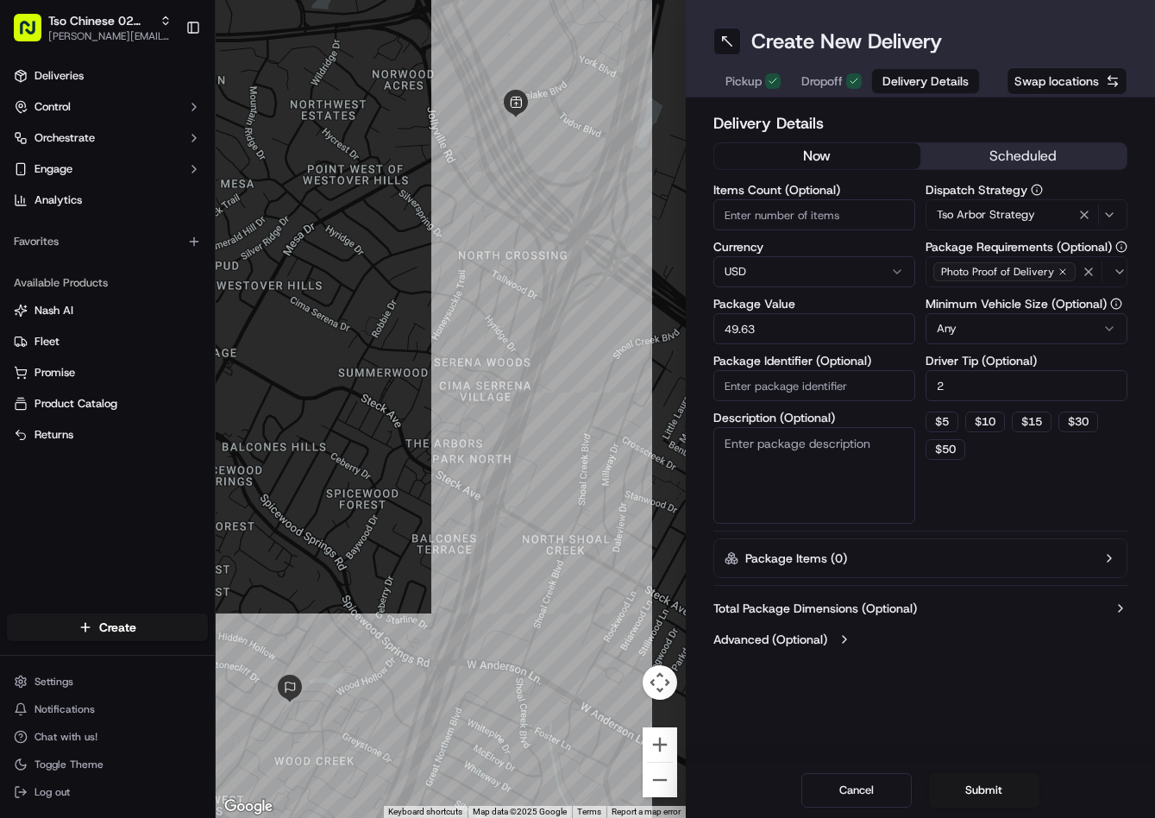
click at [819, 395] on input "Package Identifier (Optional)" at bounding box center [814, 385] width 202 height 31
paste input "WYQGKWP"
type input "WYQGKWP"
click at [981, 792] on button "Submit" at bounding box center [984, 790] width 110 height 35
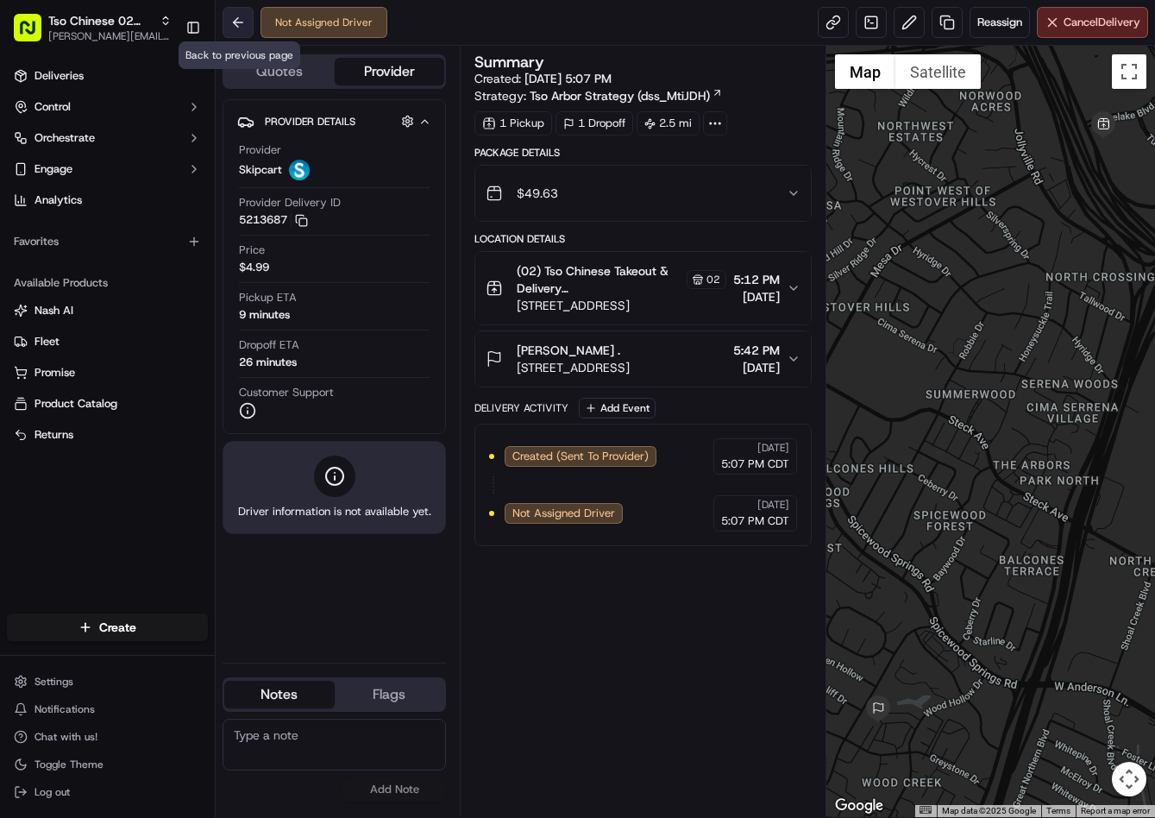
click at [244, 26] on button at bounding box center [238, 22] width 31 height 31
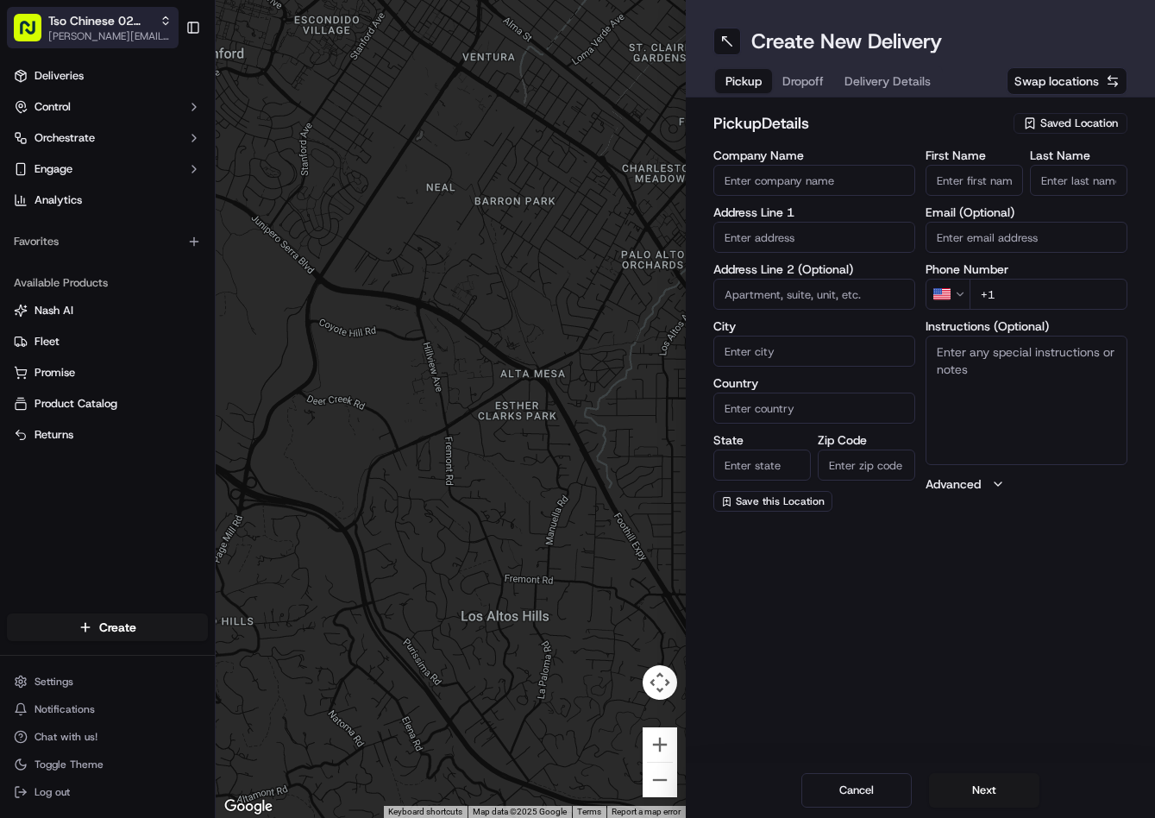
click at [135, 22] on span "Tso Chinese 02 Arbor" at bounding box center [100, 20] width 104 height 17
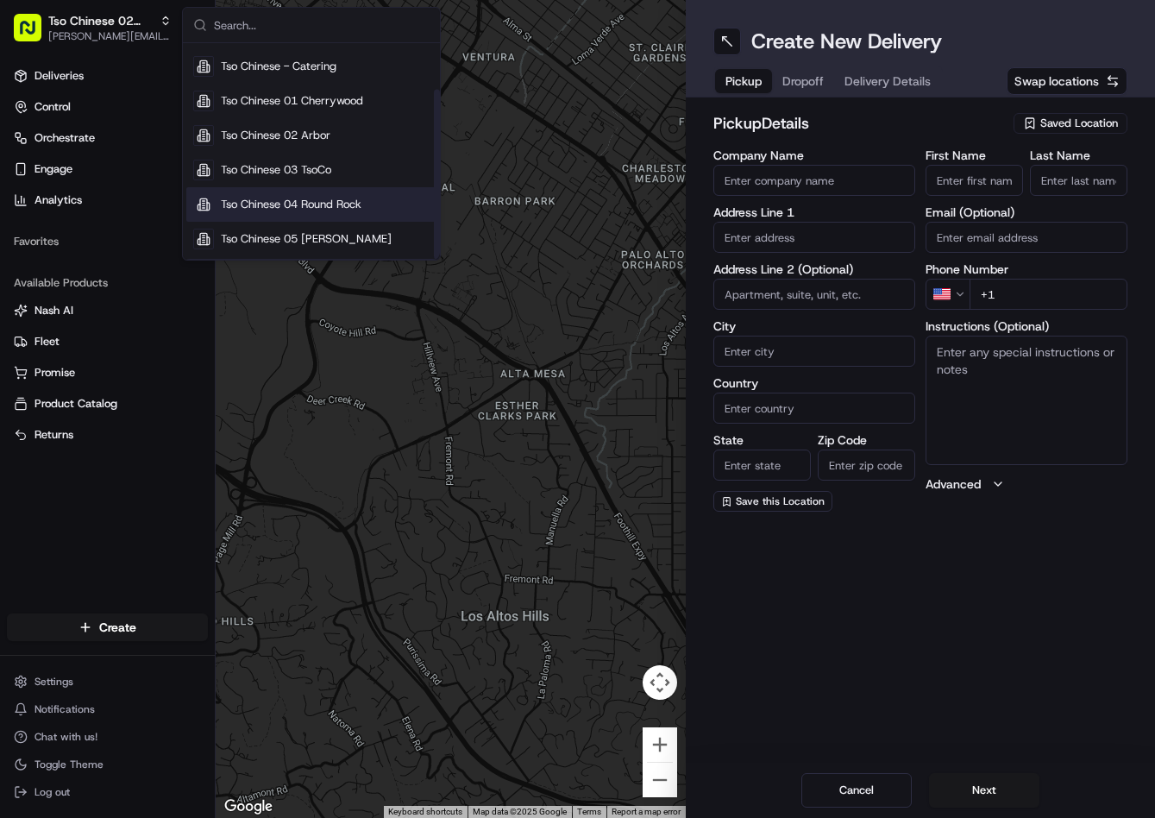
scroll to position [59, 0]
click at [368, 202] on div "Tso Chinese 04 Round Rock" at bounding box center [311, 203] width 250 height 35
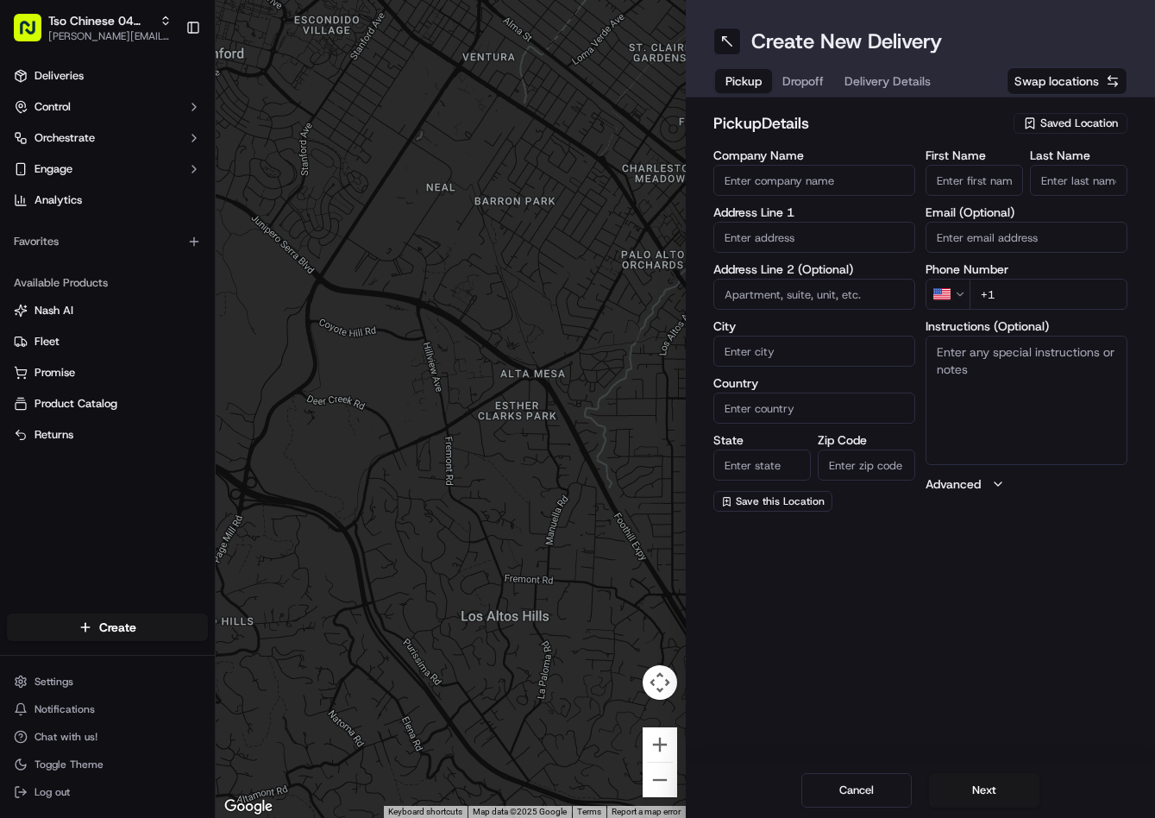
click at [1077, 117] on span "Saved Location" at bounding box center [1079, 124] width 78 height 16
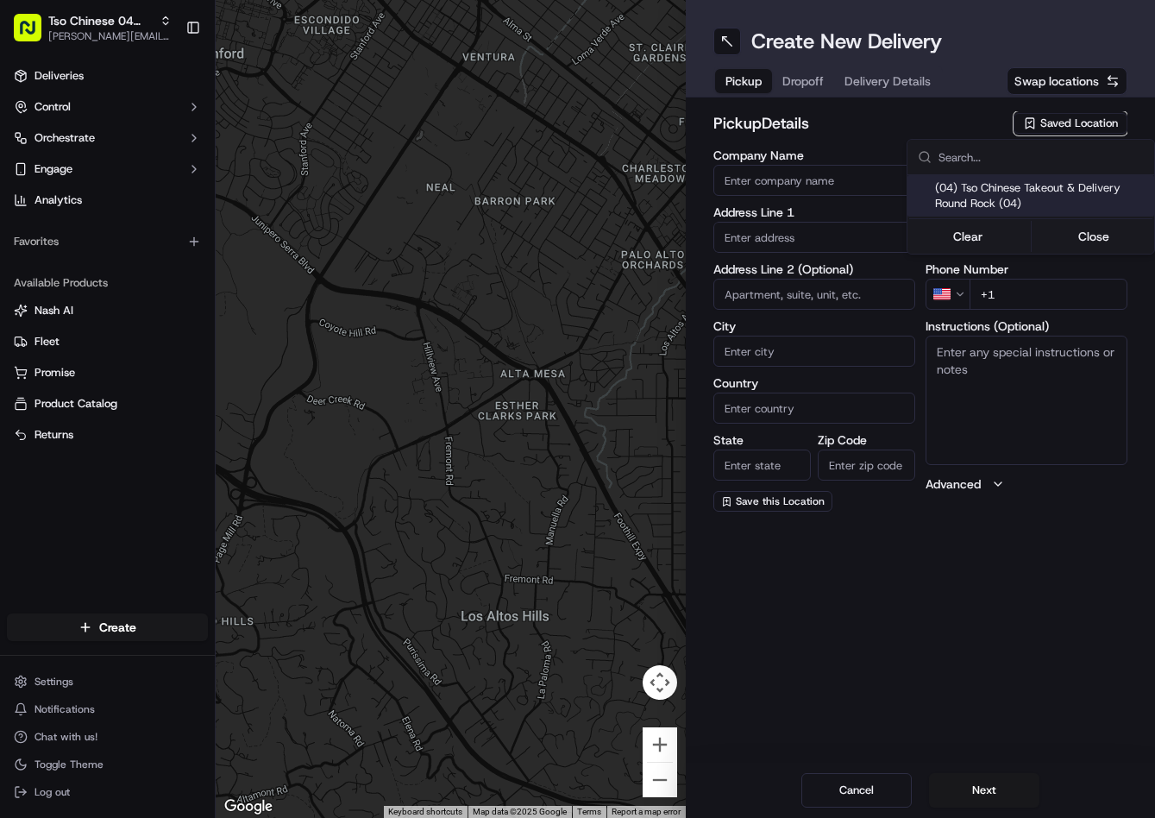
drag, startPoint x: 1033, startPoint y: 185, endPoint x: 1003, endPoint y: 174, distance: 31.1
click at [1031, 185] on span "(04) Tso Chinese Takeout & Delivery Round Rock (04)" at bounding box center [1041, 195] width 212 height 31
type input "(04) Tso Chinese Takeout & Delivery Round Rock"
type input "2000 N Mays St"
type input "Ste 108"
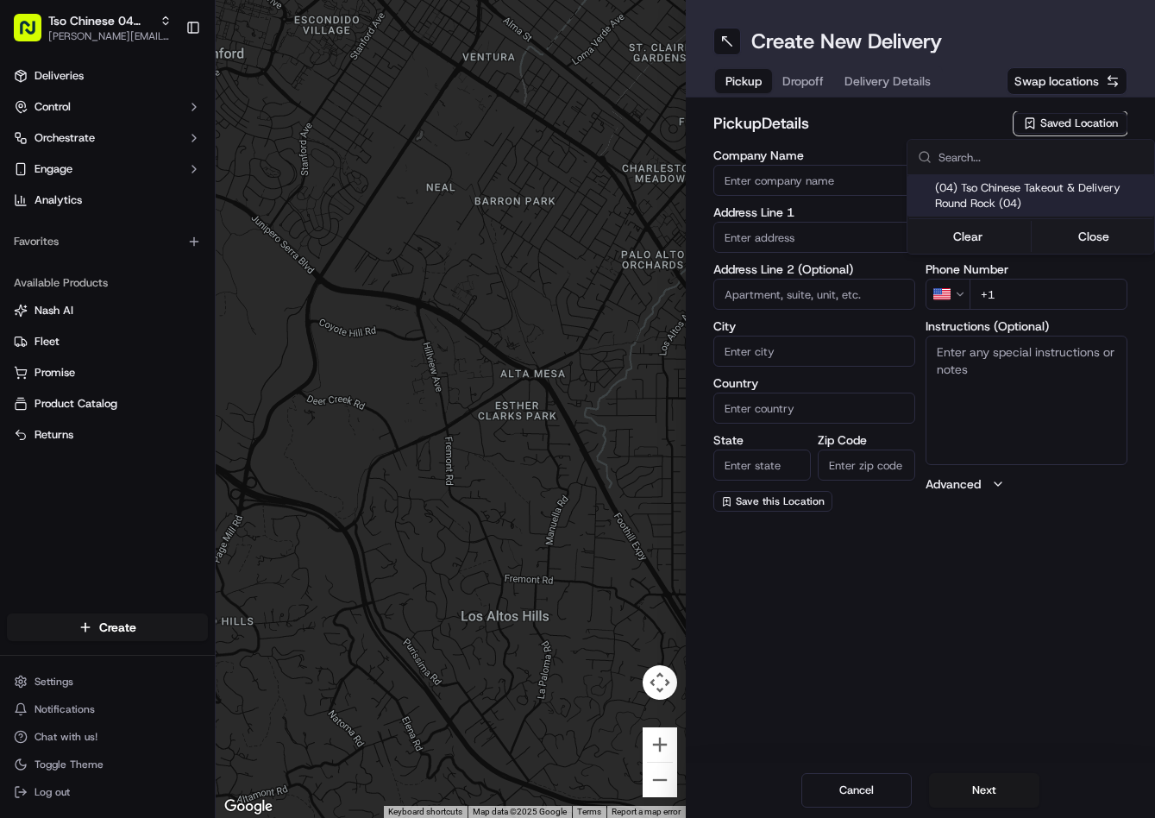
type input "Round Rock"
type input "US"
type input "TX"
type input "78664"
type input "Tso Chinese"
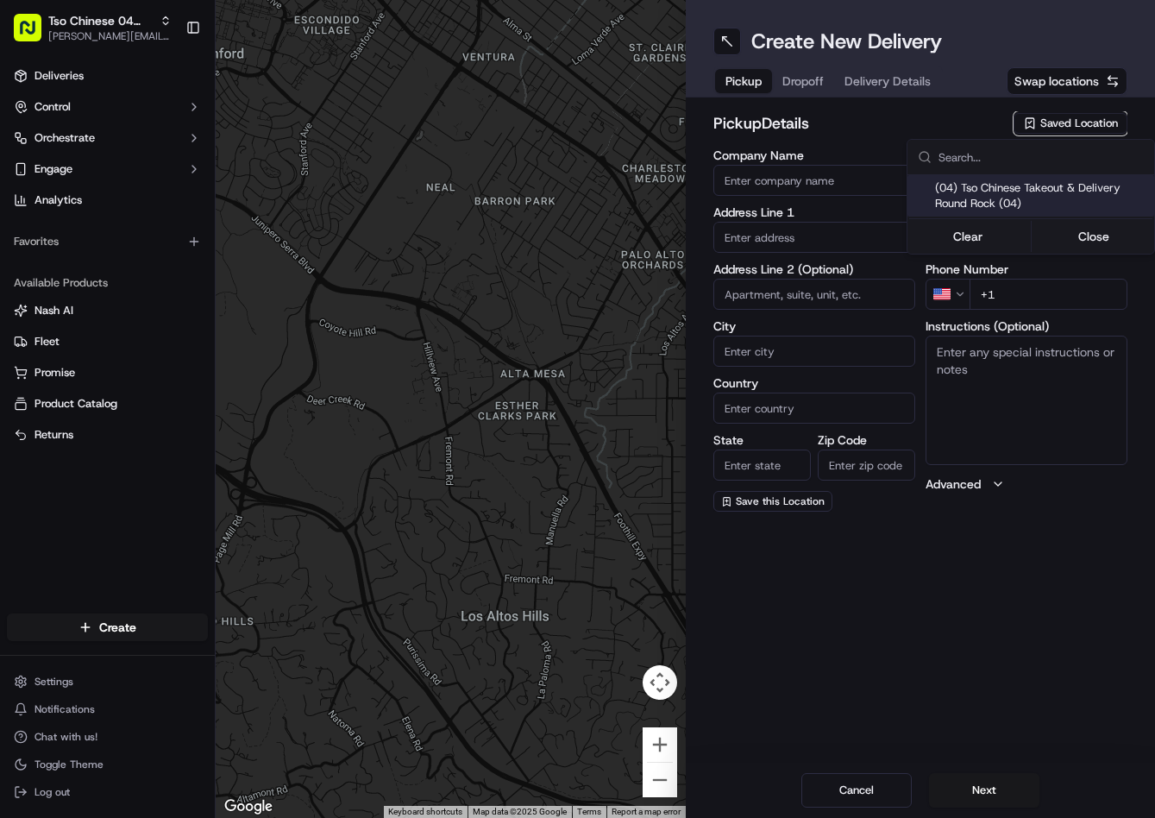
type input "Round Rock Manager"
type input "roundrockstore@tsochinese.com"
type input "+1 512 956 9231"
type textarea "Submit a picture displaying address & food as Proof of Delivery. Envía una foto…"
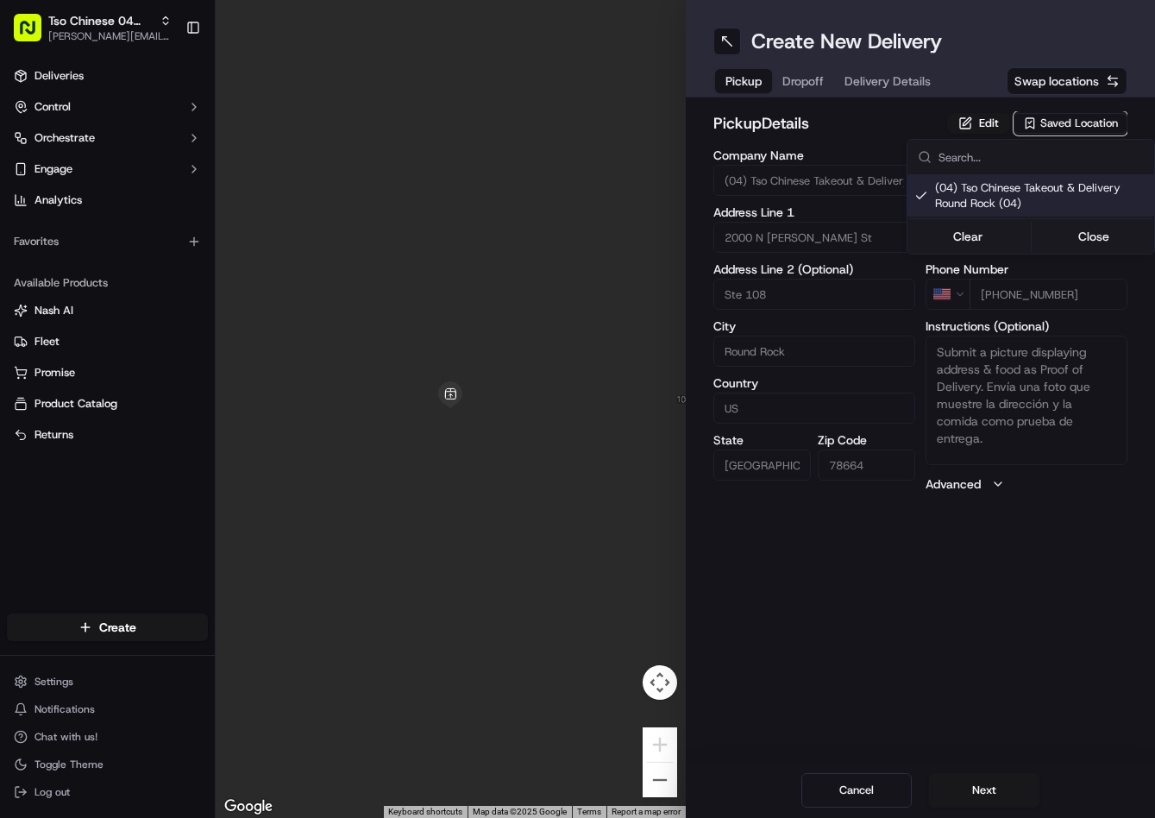
click at [808, 91] on html "Tso Chinese 04 Round Rock jason@tsochinese.com Toggle Sidebar Deliveries Contro…" at bounding box center [577, 409] width 1155 height 818
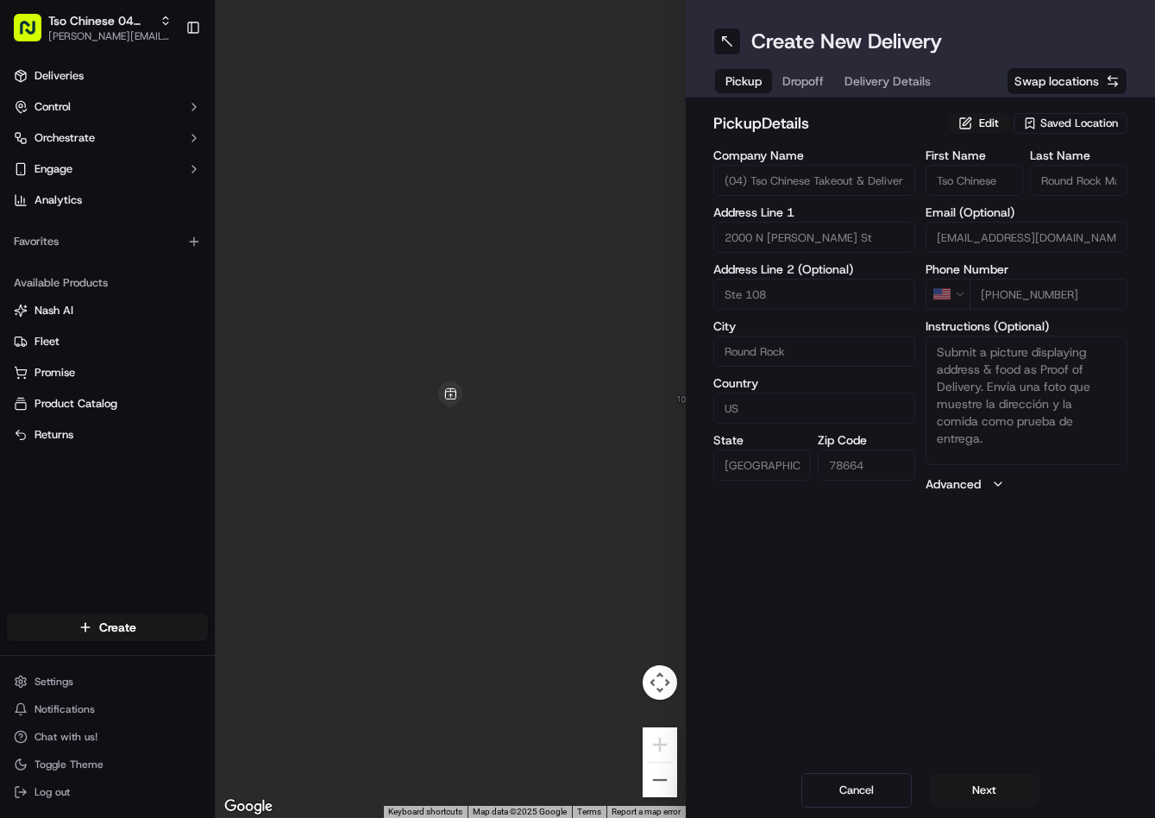
click at [807, 88] on span "Dropoff" at bounding box center [802, 80] width 41 height 17
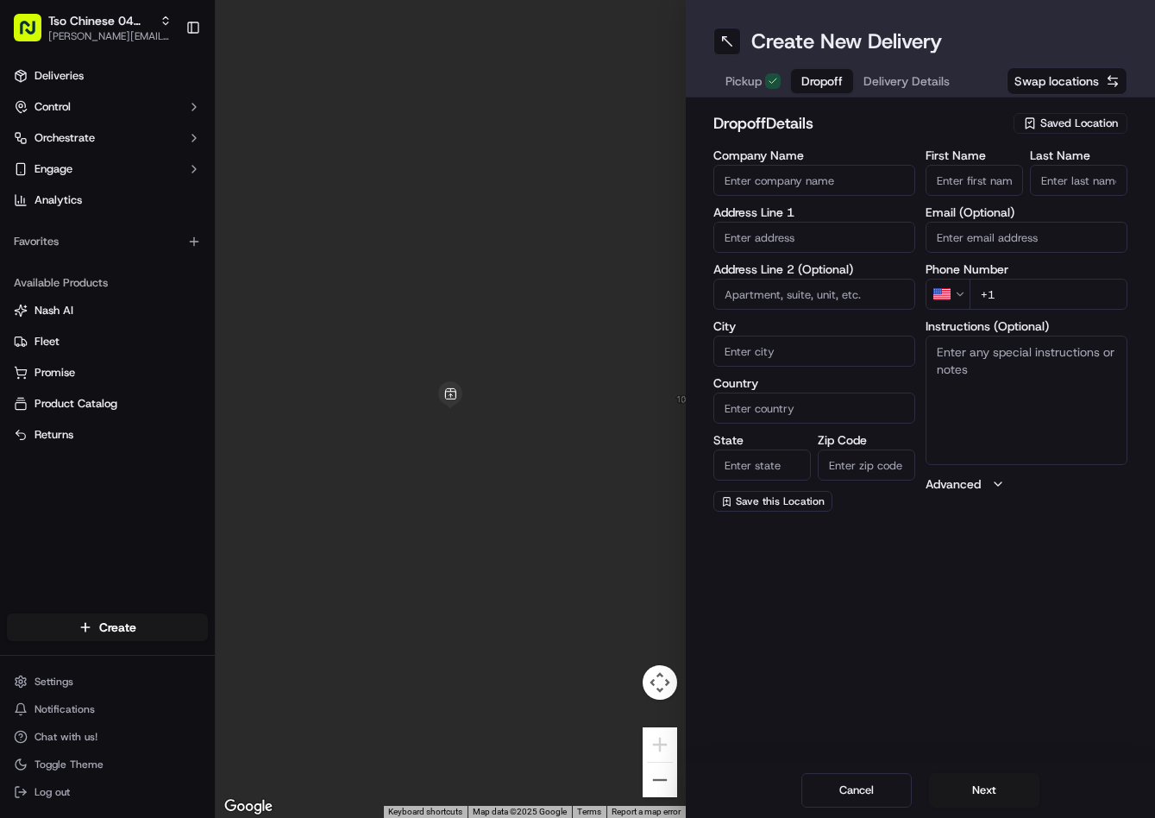
click at [834, 240] on input "text" at bounding box center [814, 237] width 202 height 31
paste input "306 Potters Peak Way, Georgetown, TX 78626-7151, United States"
click at [850, 280] on div "306 Potters Peak Way, Georgetown, TX" at bounding box center [814, 274] width 193 height 26
type input "[STREET_ADDRESS]"
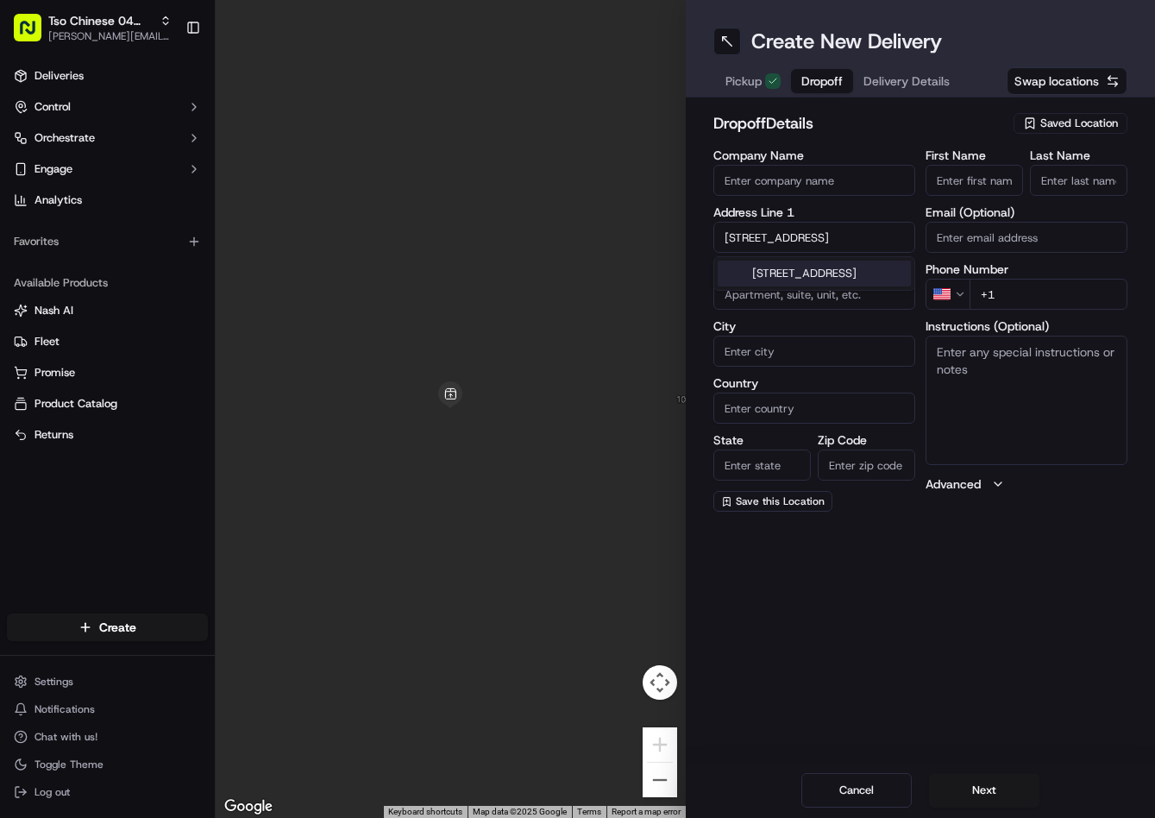
type input "Georgetown"
type input "United States"
type input "TX"
type input "78626"
type input "306 Potters Peak Way"
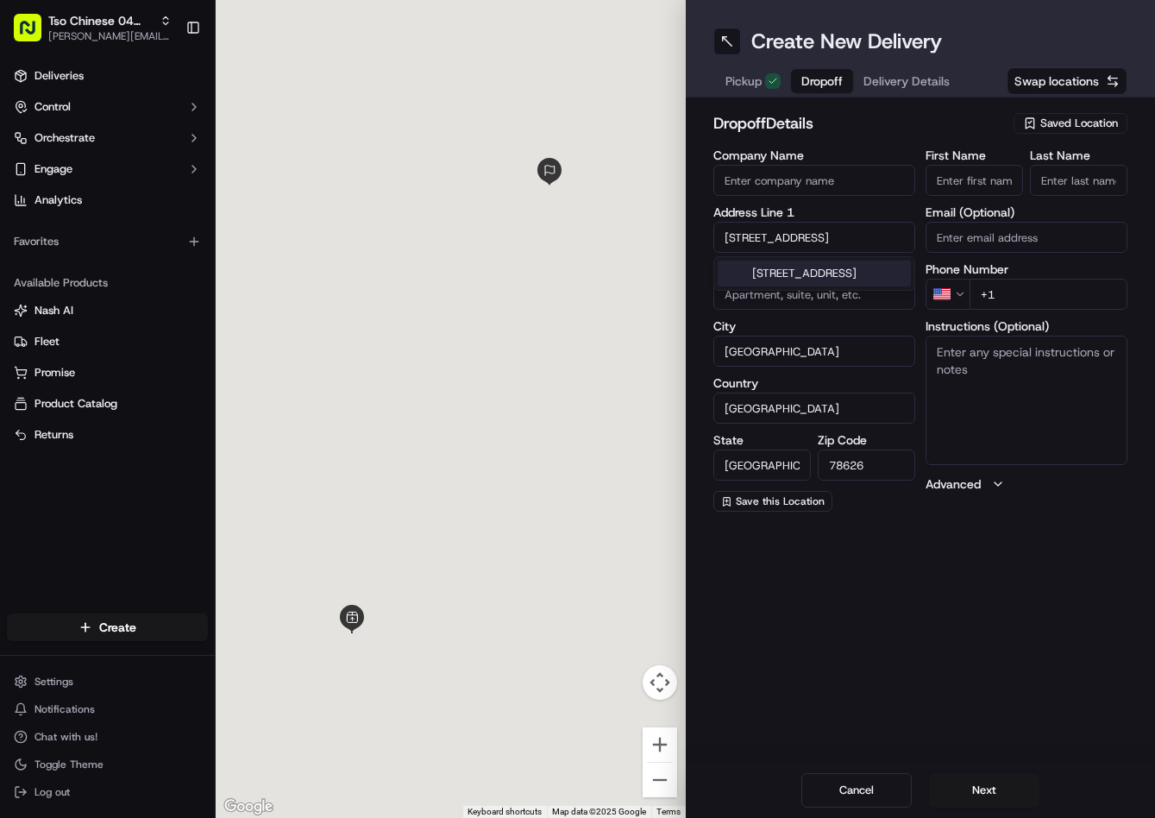
scroll to position [0, 0]
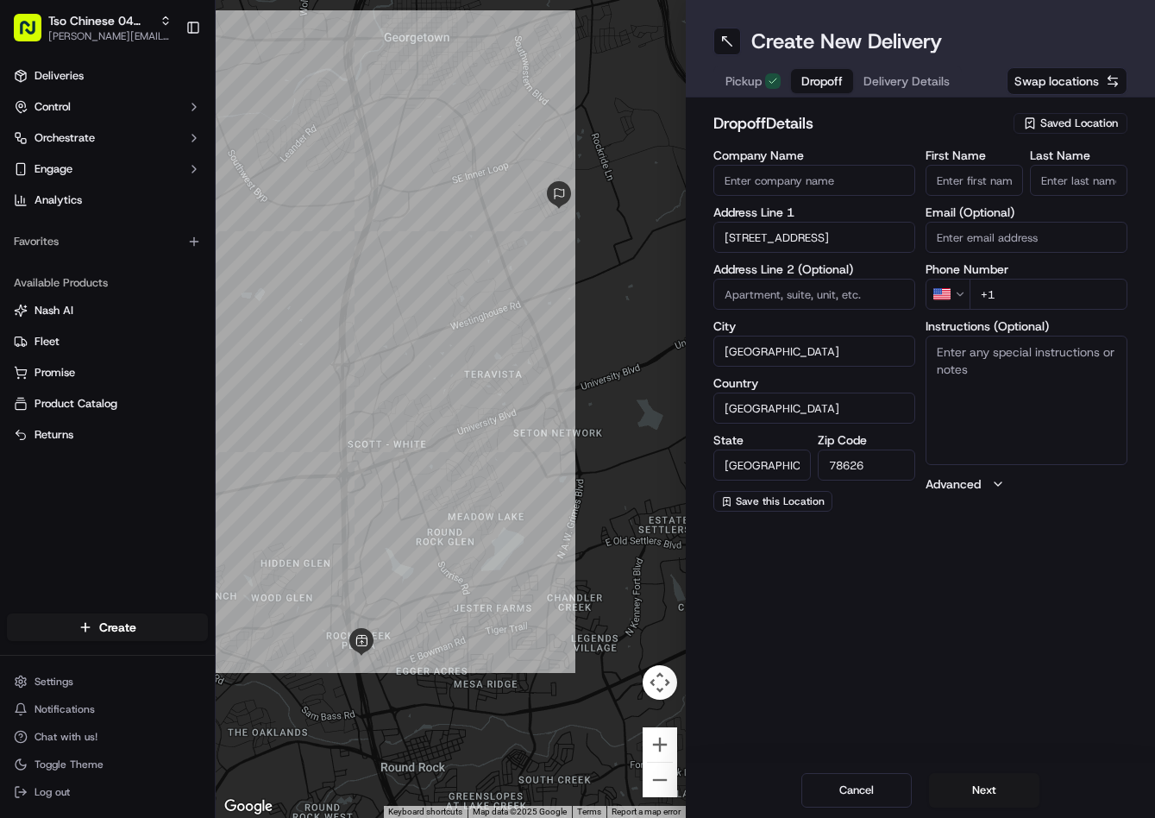
click at [1071, 290] on input "+1" at bounding box center [1049, 294] width 158 height 31
paste input "512 736 8181"
type input "+1 512 736 8181"
click at [998, 179] on input "First Name" at bounding box center [974, 180] width 97 height 31
paste input "emma kingsley"
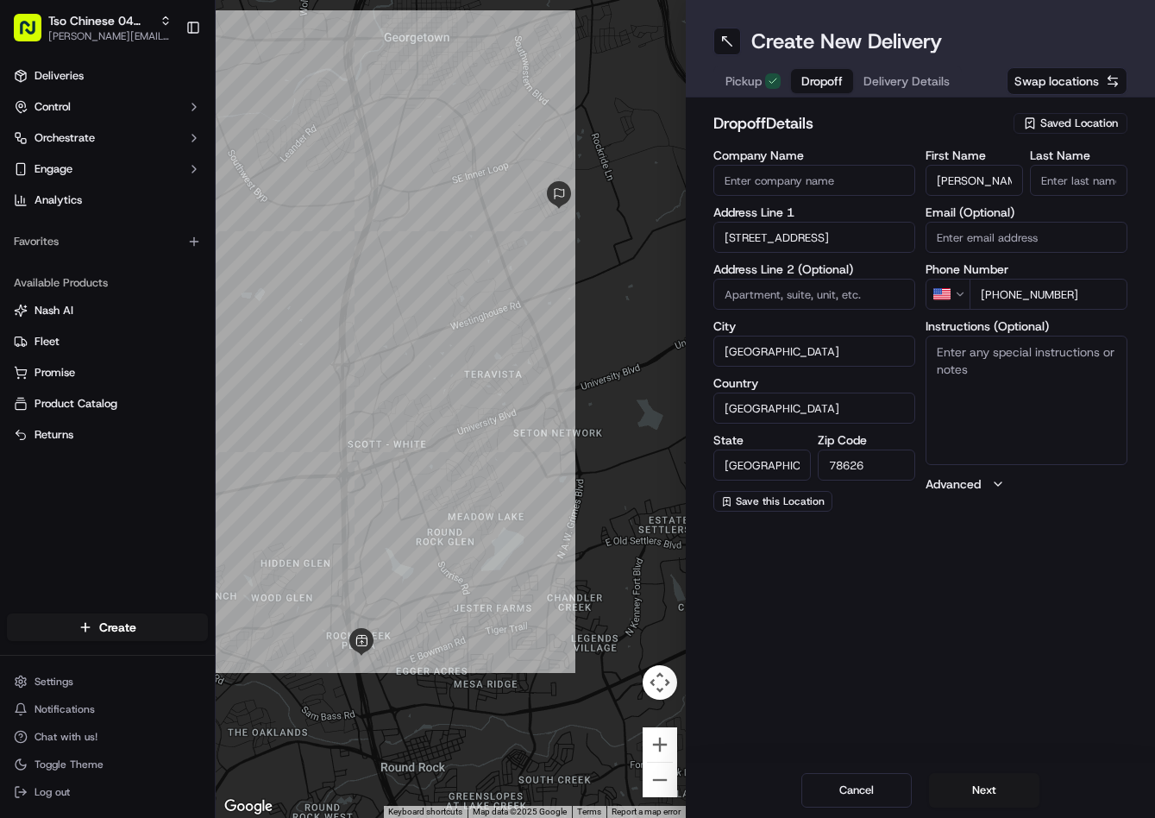
scroll to position [0, 3]
type input "emma kingsley"
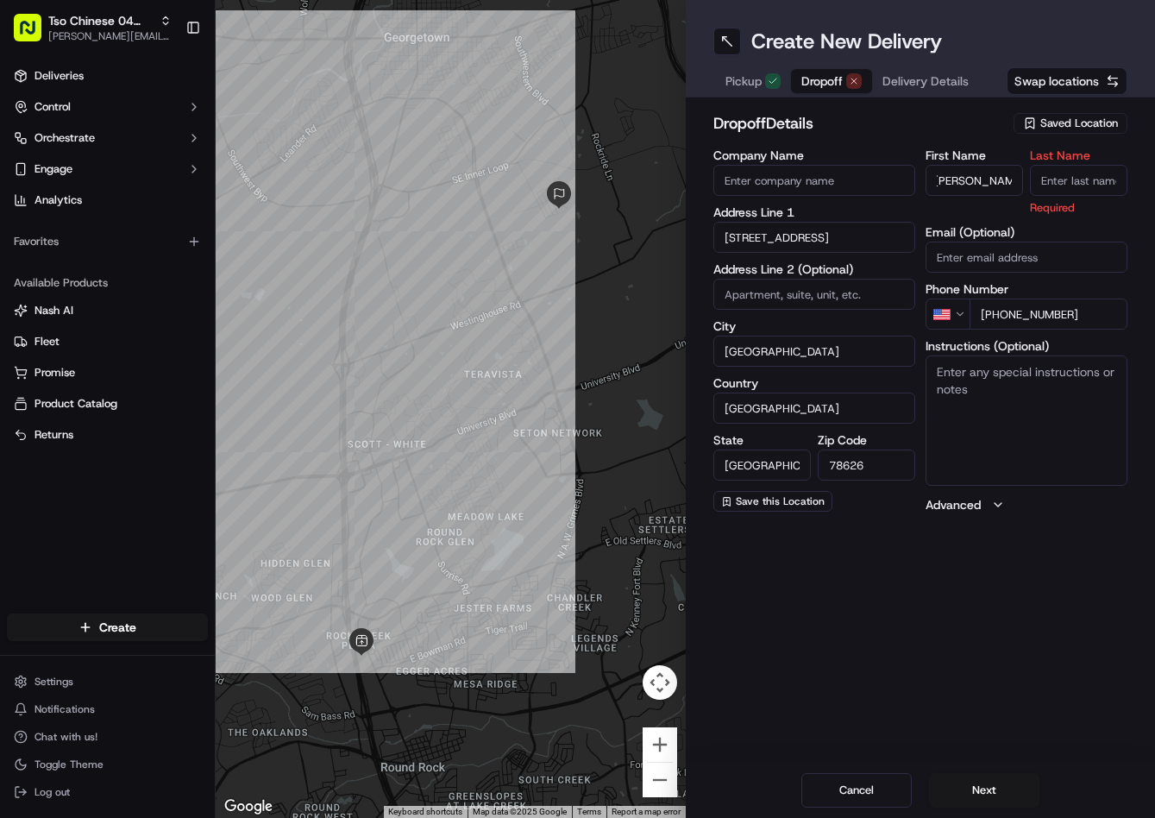
scroll to position [0, 0]
click at [1074, 181] on input "Last Name" at bounding box center [1078, 180] width 97 height 31
type input "."
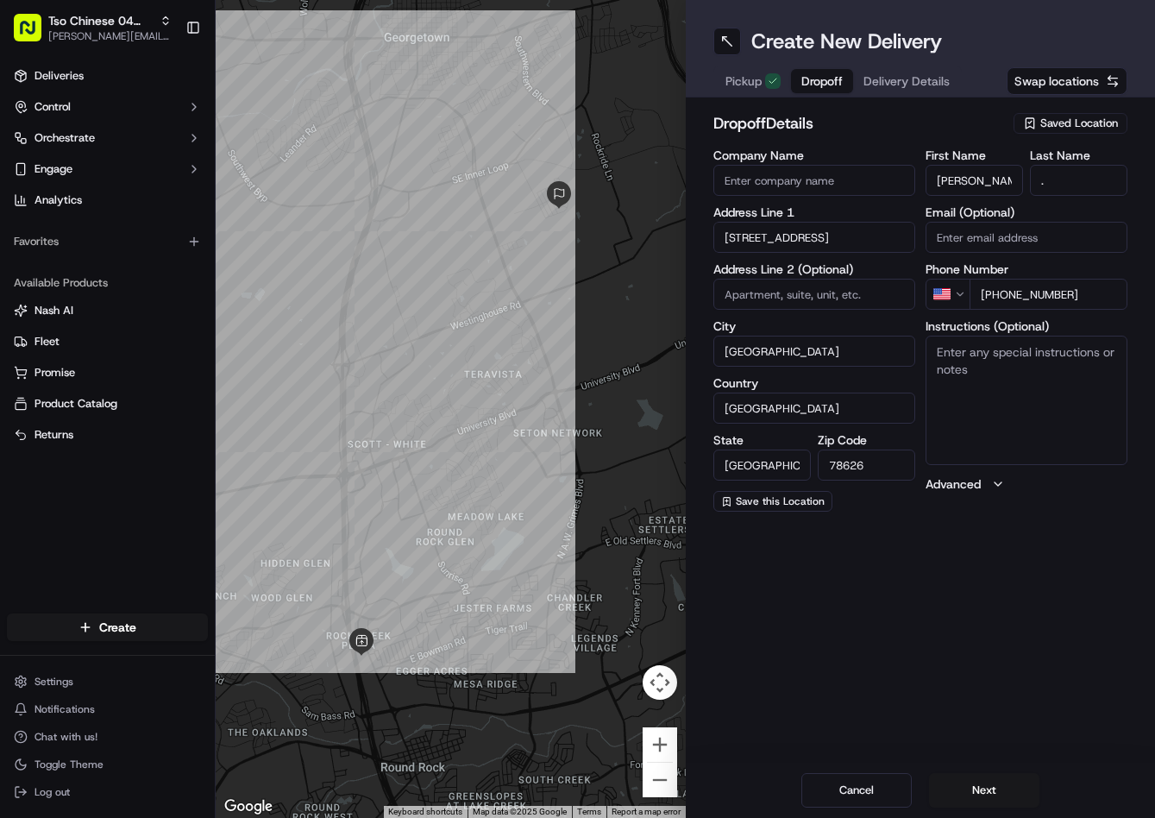
click at [991, 155] on label "First Name" at bounding box center [974, 155] width 97 height 12
click at [991, 165] on input "emma kingsley" at bounding box center [974, 180] width 97 height 31
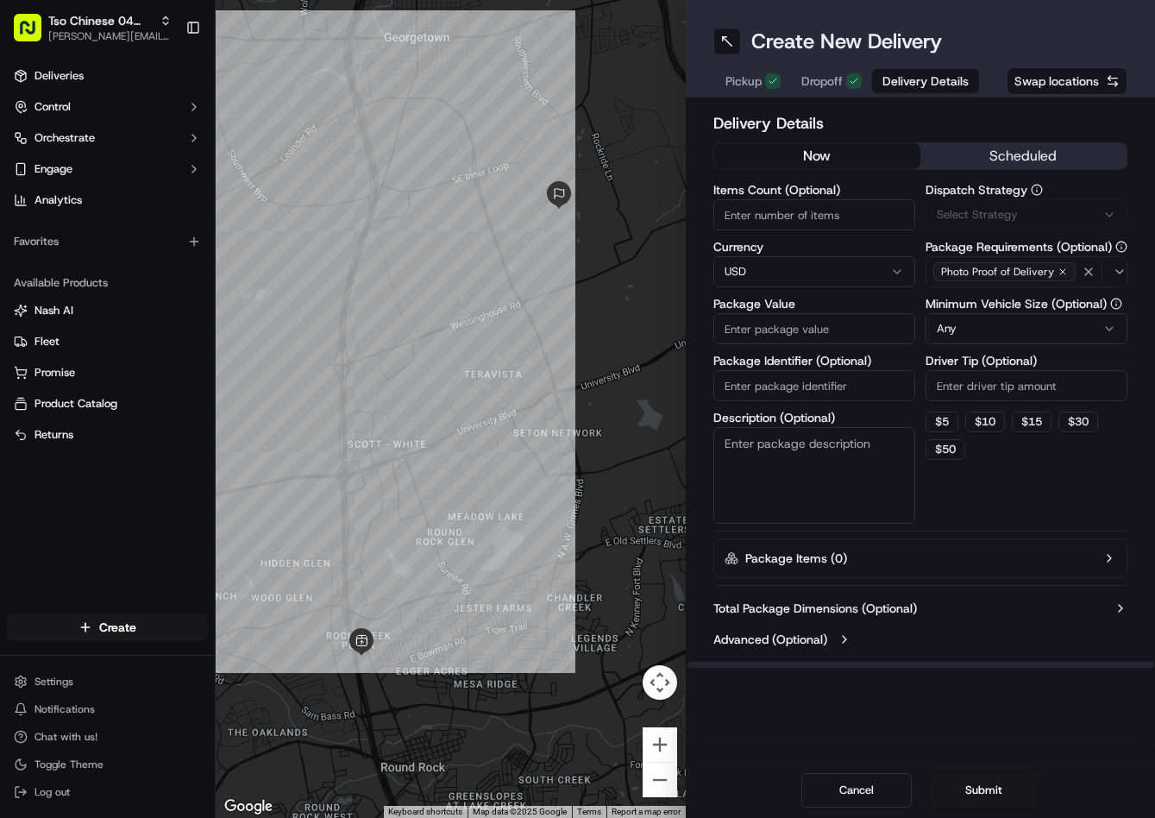
click at [919, 86] on span "Delivery Details" at bounding box center [926, 80] width 86 height 17
click at [1012, 202] on button "Via Automation" at bounding box center [1027, 214] width 202 height 31
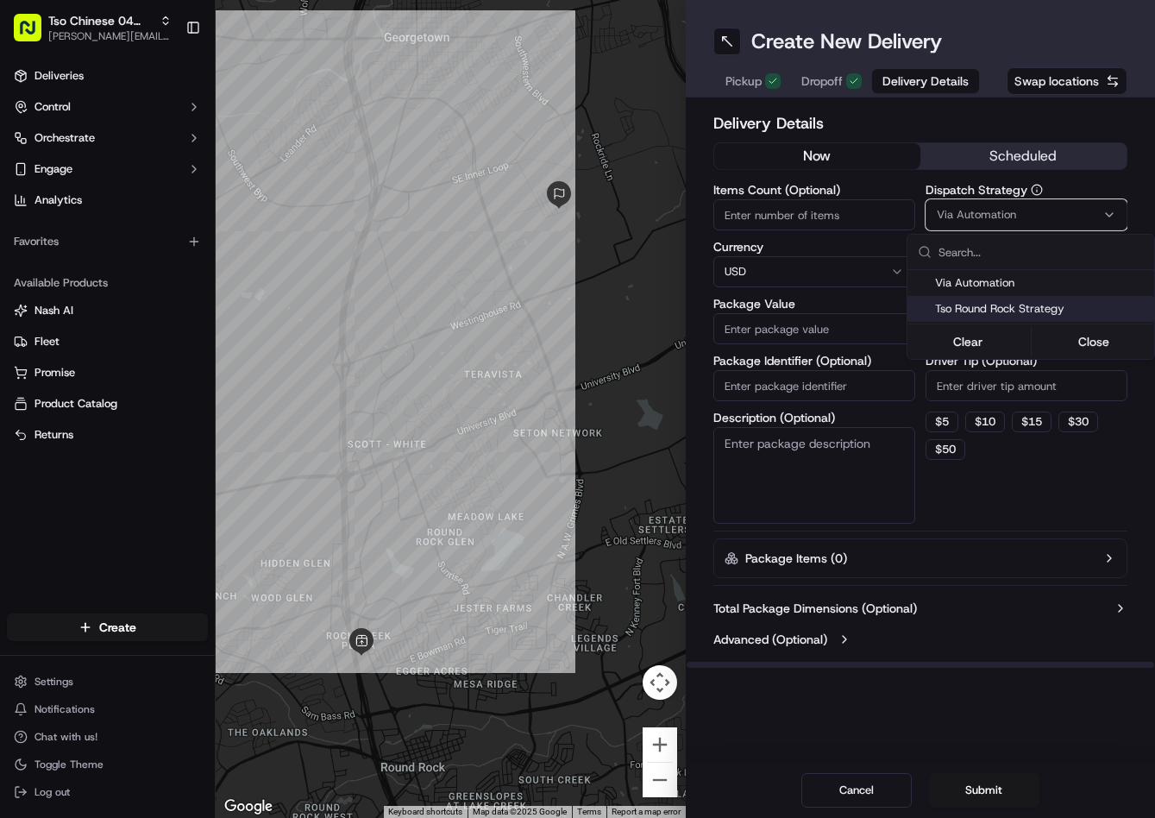
click at [1019, 309] on span "Tso Round Rock Strategy" at bounding box center [1041, 309] width 212 height 16
click at [988, 385] on html "Tso Chinese 04 Round Rock jason@tsochinese.com Toggle Sidebar Deliveries Contro…" at bounding box center [577, 409] width 1155 height 818
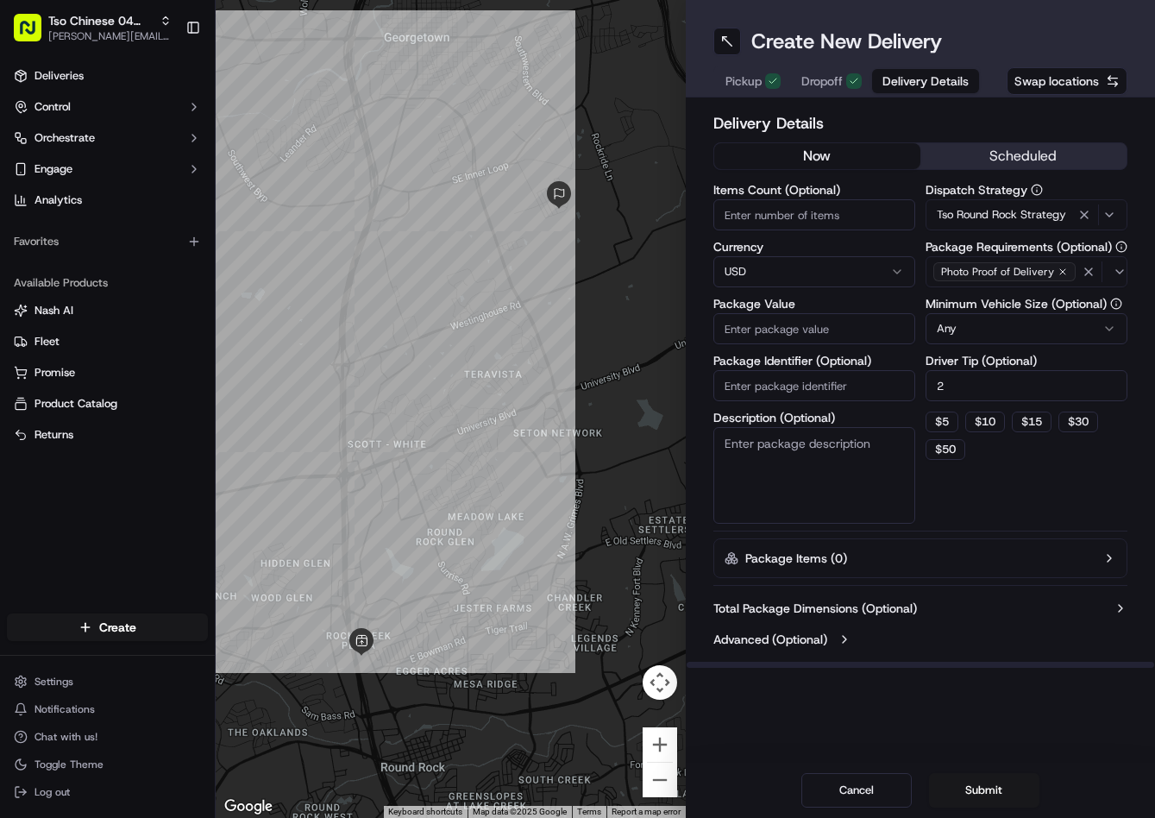
type input "2"
click at [881, 333] on input "Package Value" at bounding box center [814, 328] width 202 height 31
type input "76.1"
click at [814, 395] on input "Package Identifier (Optional)" at bounding box center [814, 385] width 202 height 31
paste input "QZWN67W"
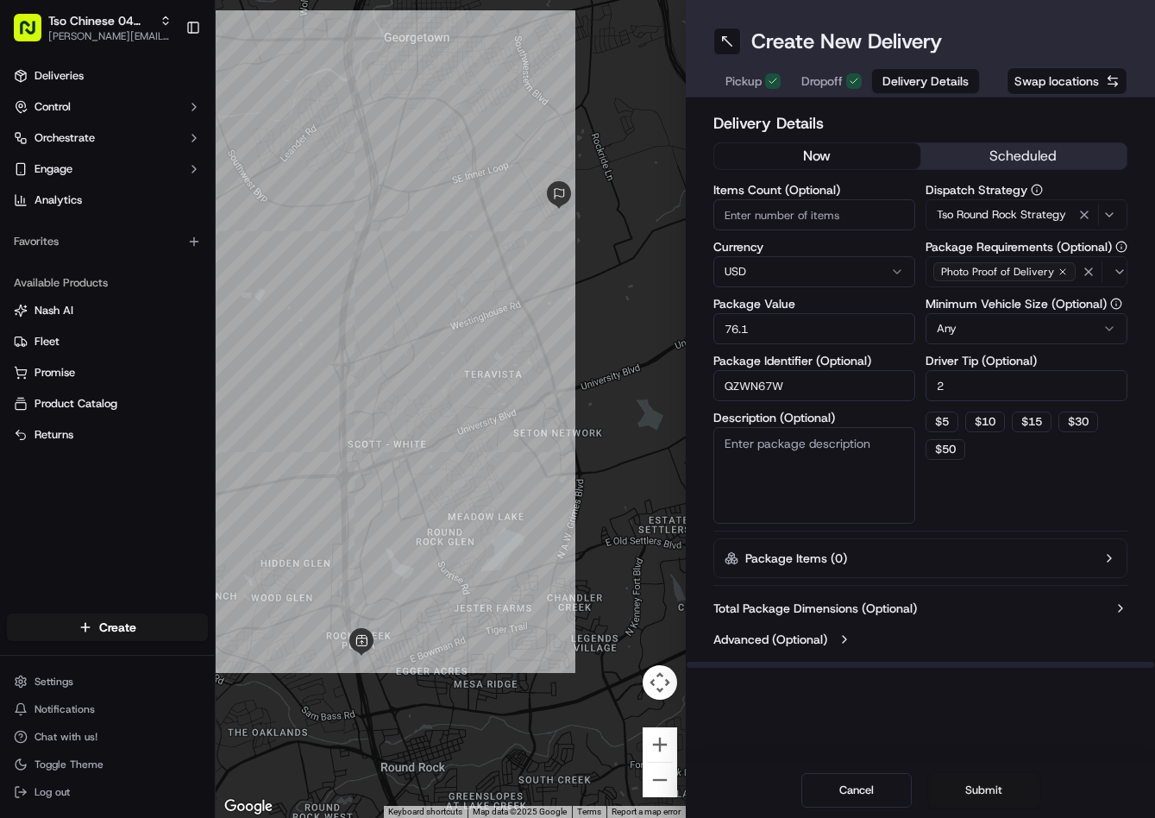
type input "QZWN67W"
click at [988, 776] on button "Submit" at bounding box center [984, 790] width 110 height 35
click at [988, 776] on div "Cancel Submit" at bounding box center [921, 790] width 470 height 55
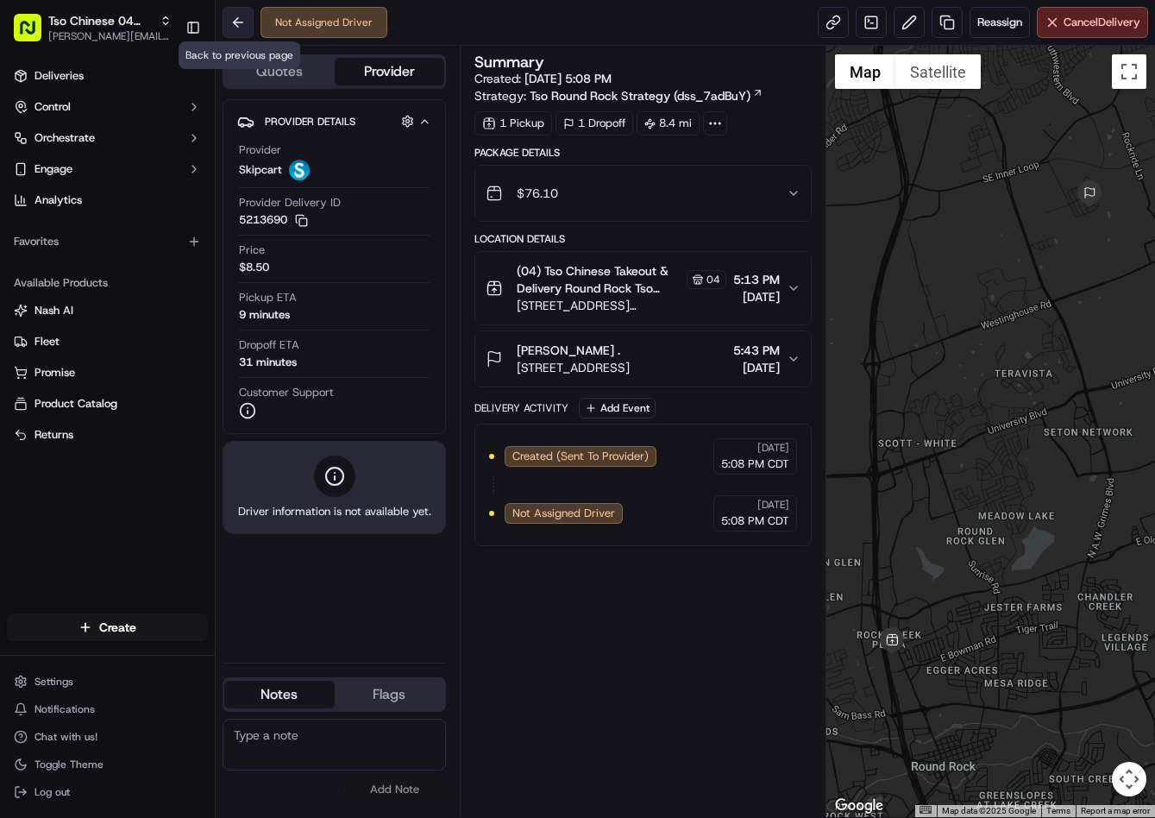
click at [237, 21] on button at bounding box center [238, 22] width 31 height 31
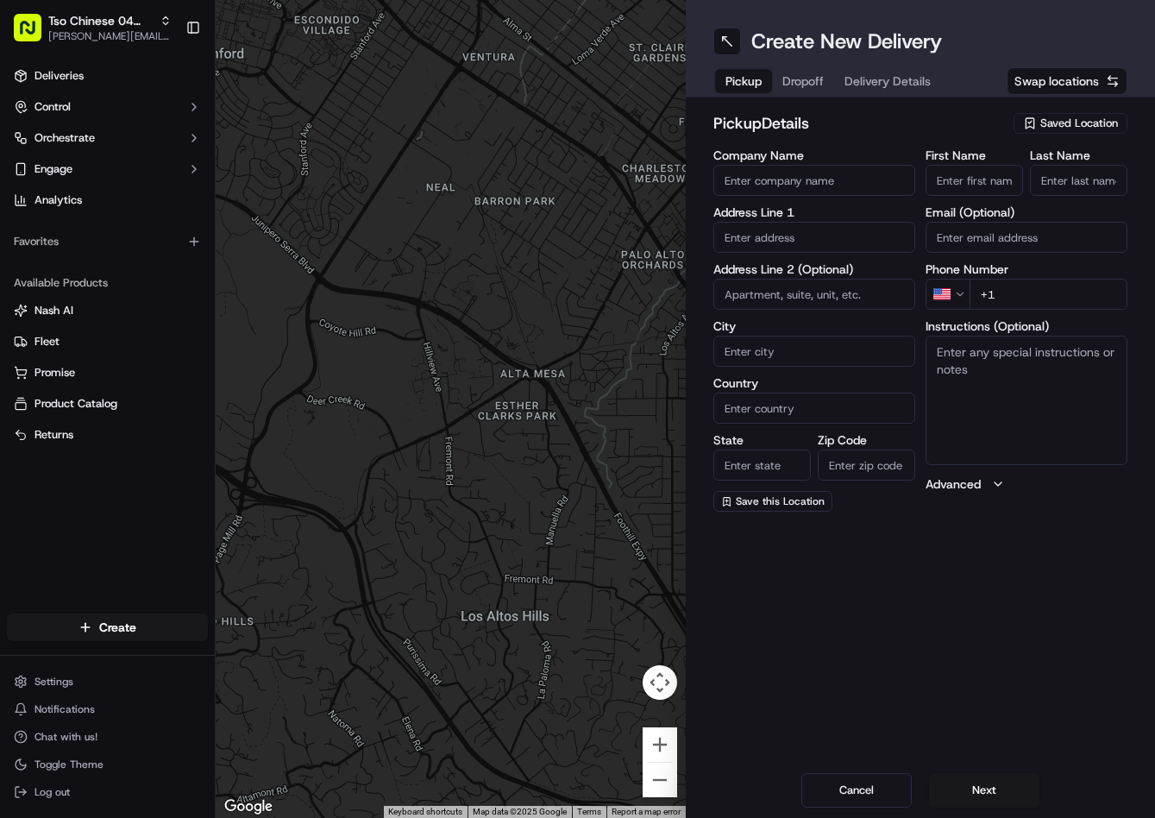
click at [1043, 116] on span "Saved Location" at bounding box center [1079, 124] width 78 height 16
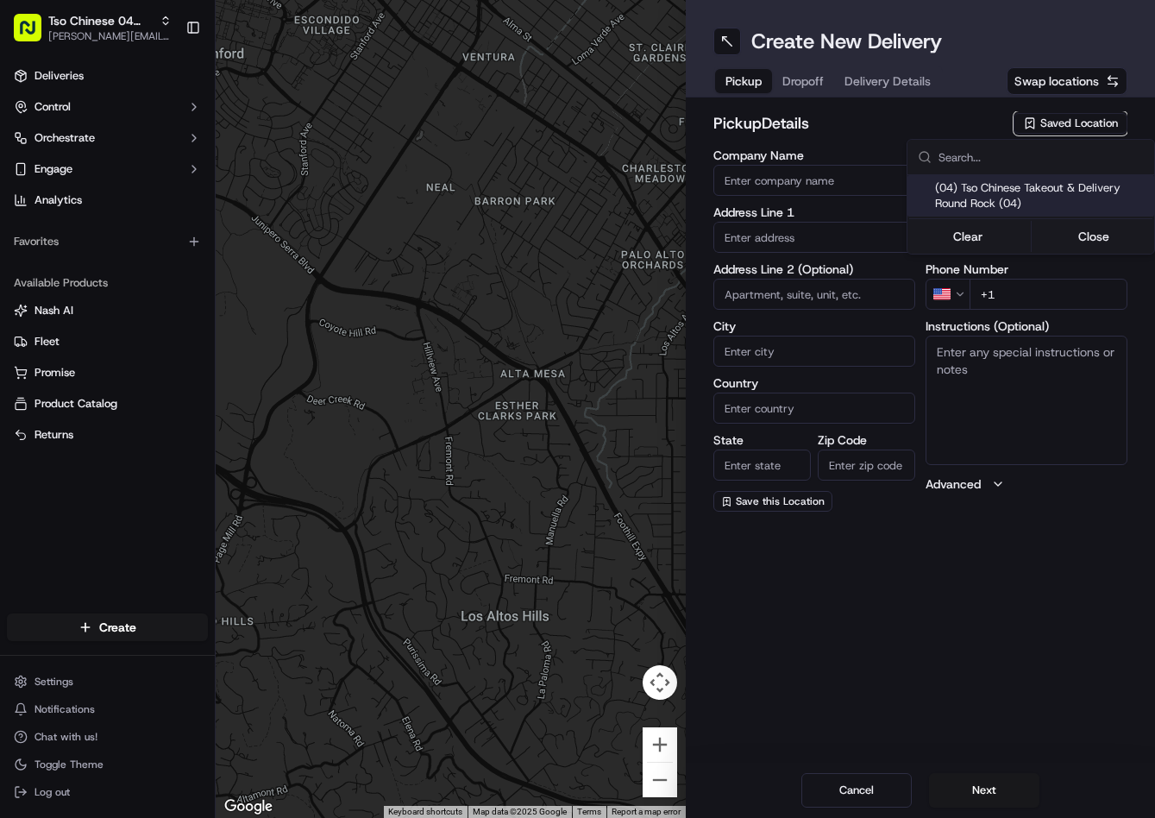
click at [1033, 190] on span "(04) Tso Chinese Takeout & Delivery Round Rock (04)" at bounding box center [1041, 195] width 212 height 31
type input "(04) Tso Chinese Takeout & Delivery Round Rock"
type input "2000 N Mays St"
type input "Ste 108"
type input "Round Rock"
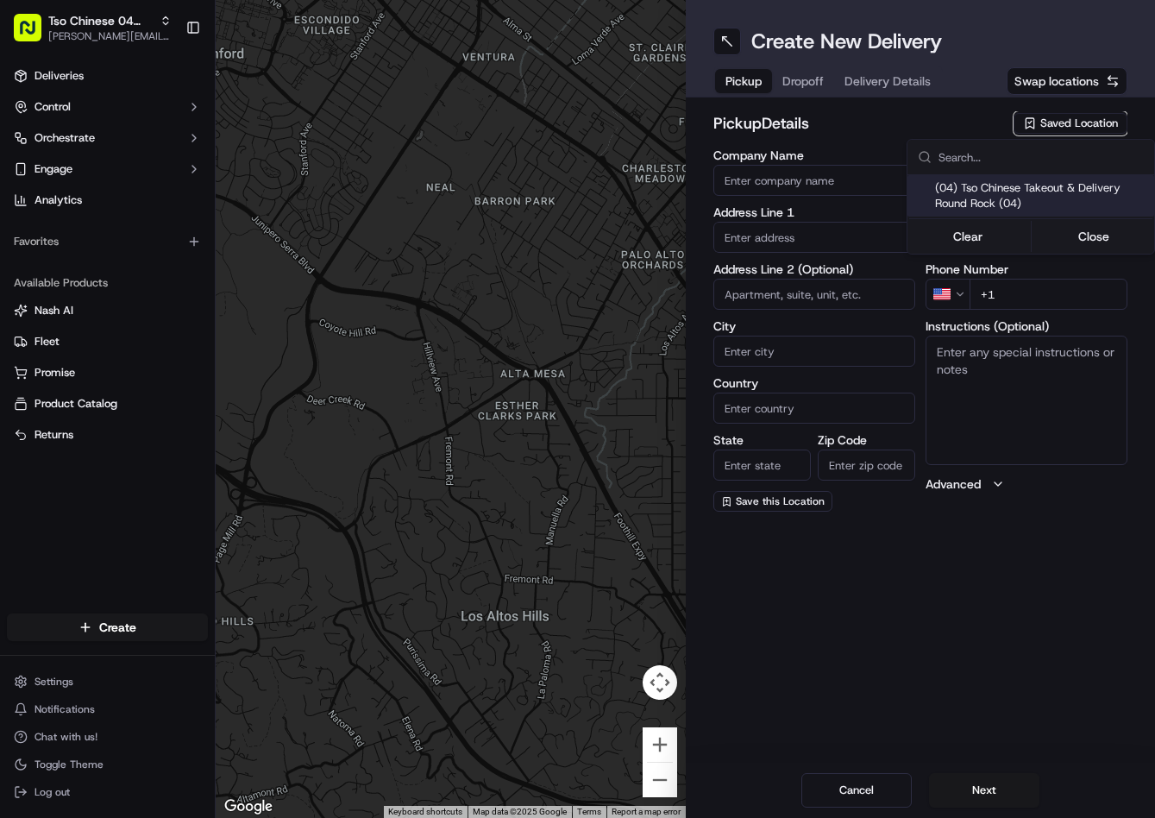
type input "US"
type input "TX"
type input "78664"
type input "Tso Chinese"
type input "Round Rock Manager"
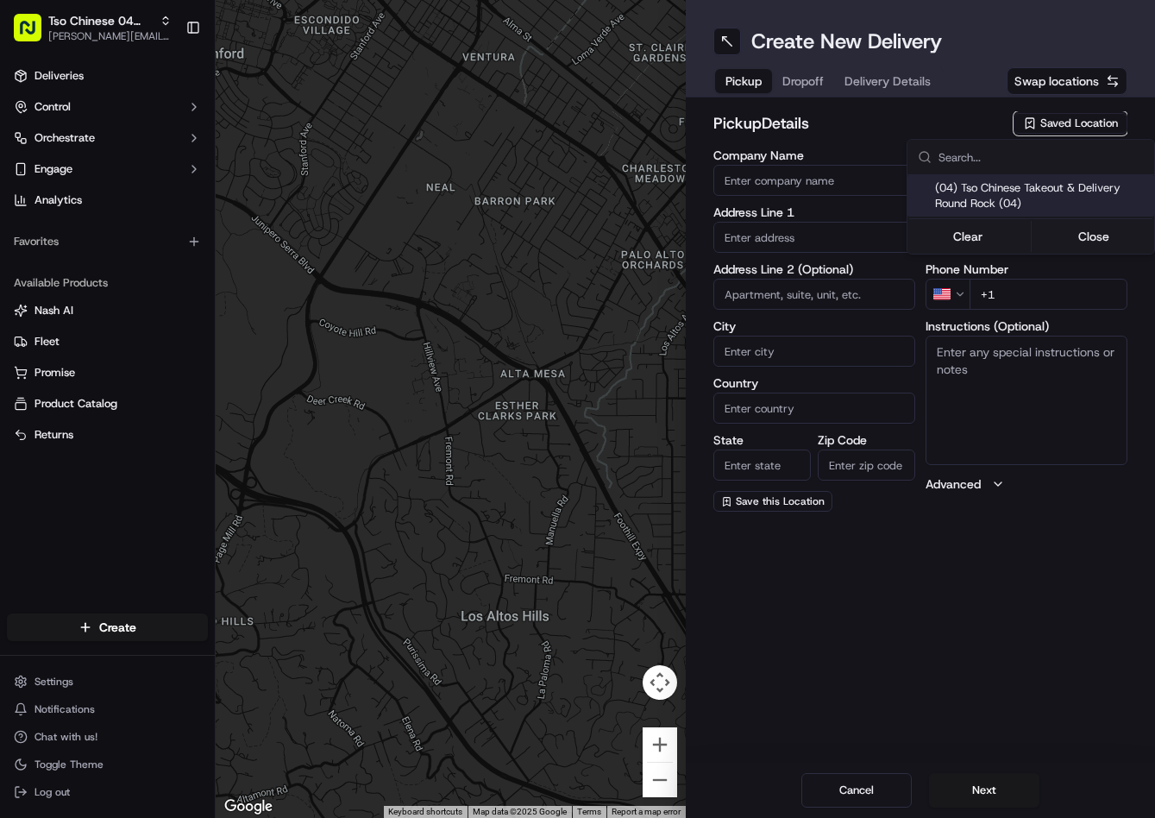
type input "roundrockstore@tsochinese.com"
type input "+1 512 956 9231"
type textarea "Submit a picture displaying address & food as Proof of Delivery. Envía una foto…"
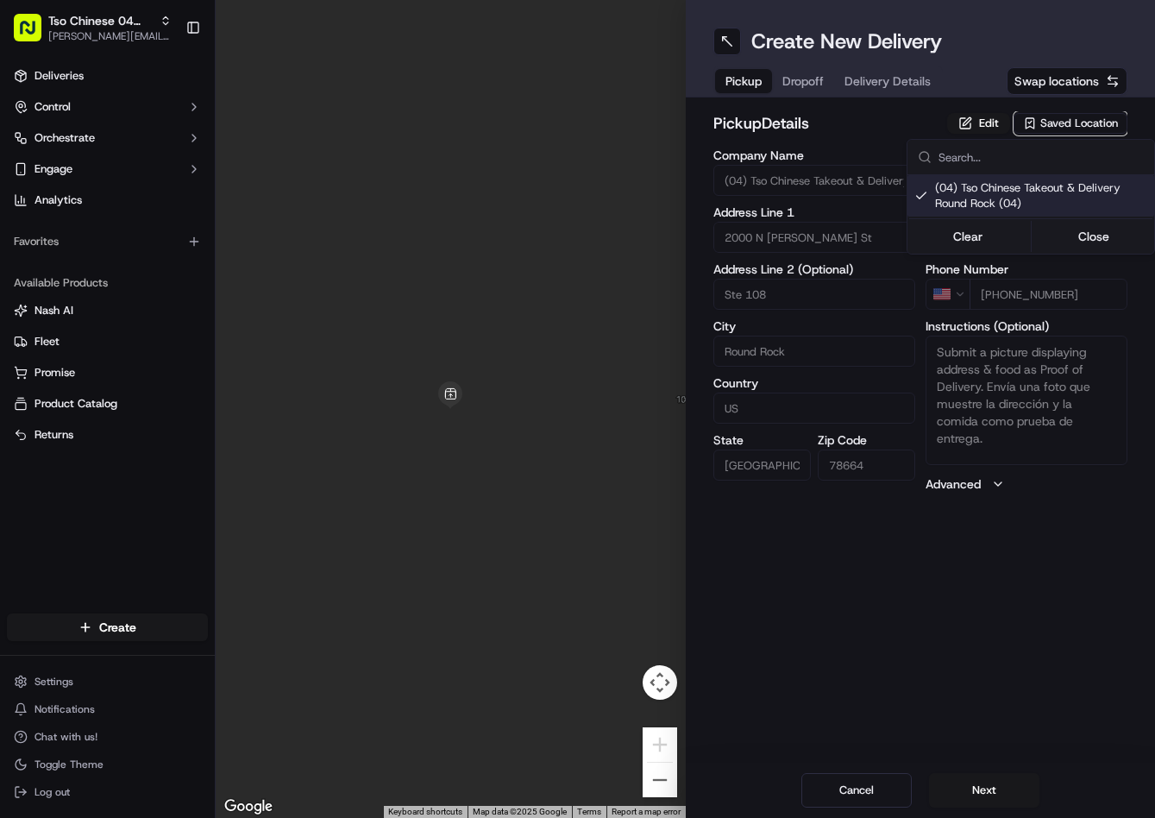
click at [803, 78] on html "Tso Chinese 04 Round Rock jason@tsochinese.com Toggle Sidebar Deliveries Contro…" at bounding box center [577, 409] width 1155 height 818
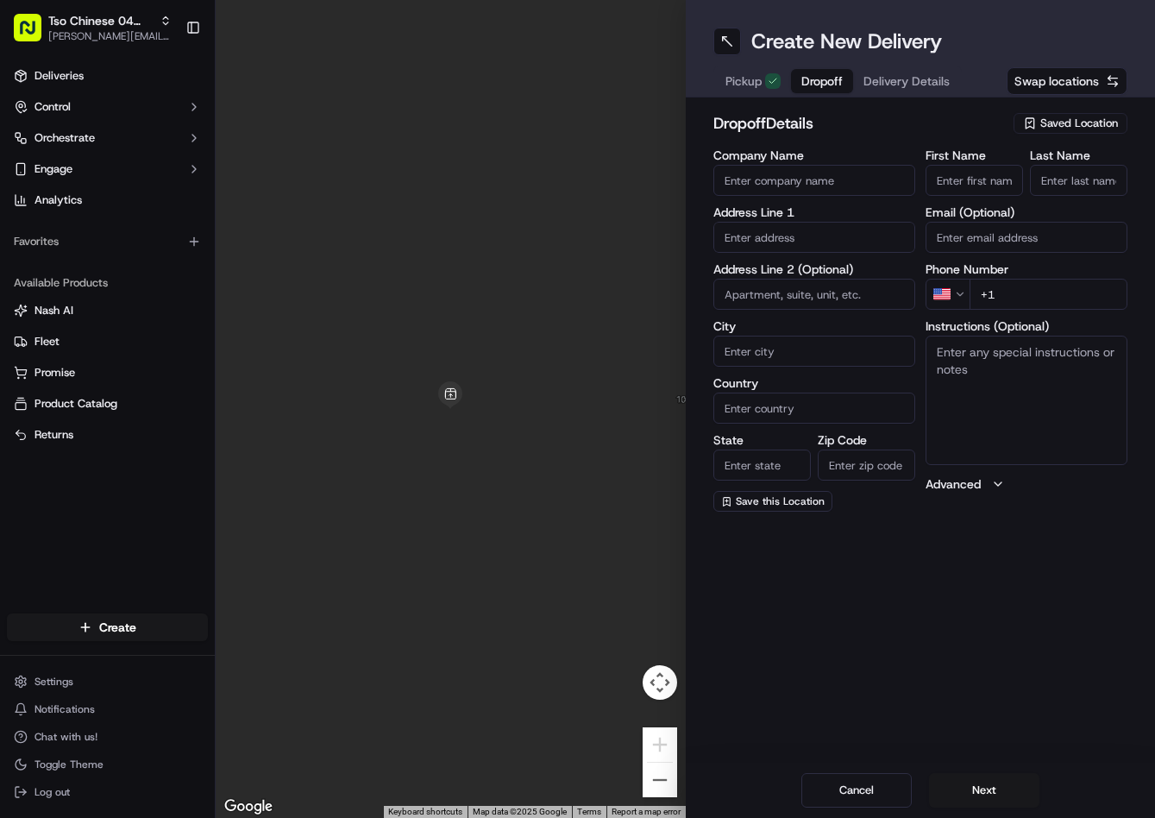
click at [803, 78] on span "Dropoff" at bounding box center [821, 80] width 41 height 17
click at [819, 231] on input "text" at bounding box center [814, 237] width 202 height 31
paste input "[STREET_ADDRESS][PERSON_NAME]"
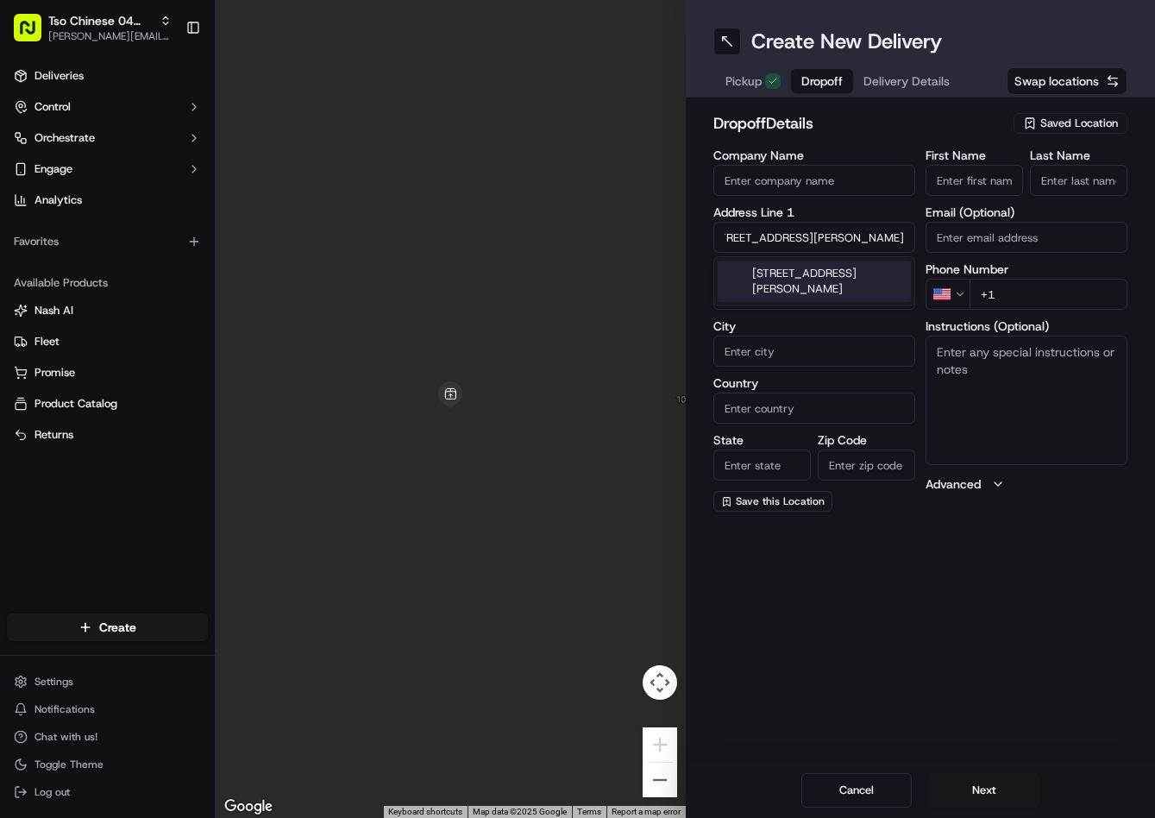
click at [845, 276] on div "[STREET_ADDRESS][PERSON_NAME]" at bounding box center [814, 281] width 193 height 41
type input "[STREET_ADDRESS][PERSON_NAME]"
type input "Georgetown"
type input "United States"
type input "TX"
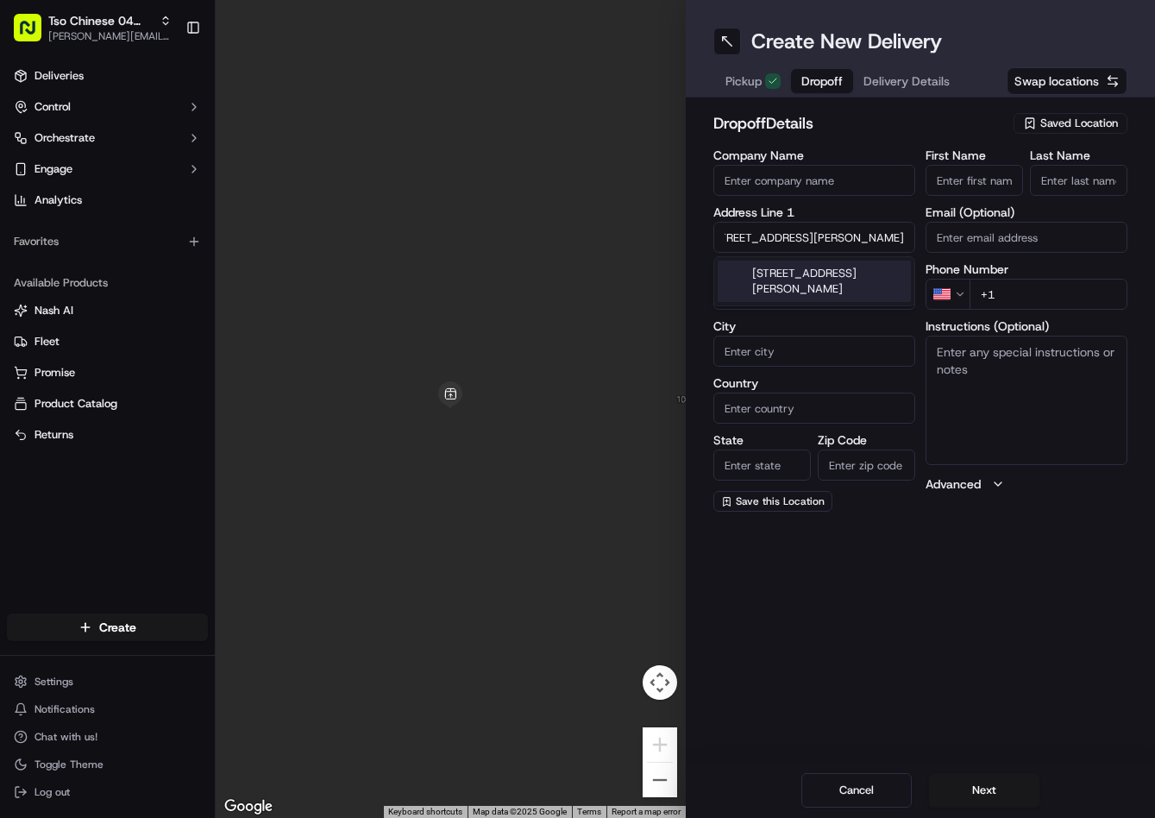
type input "78626"
type input "525 Windom Way"
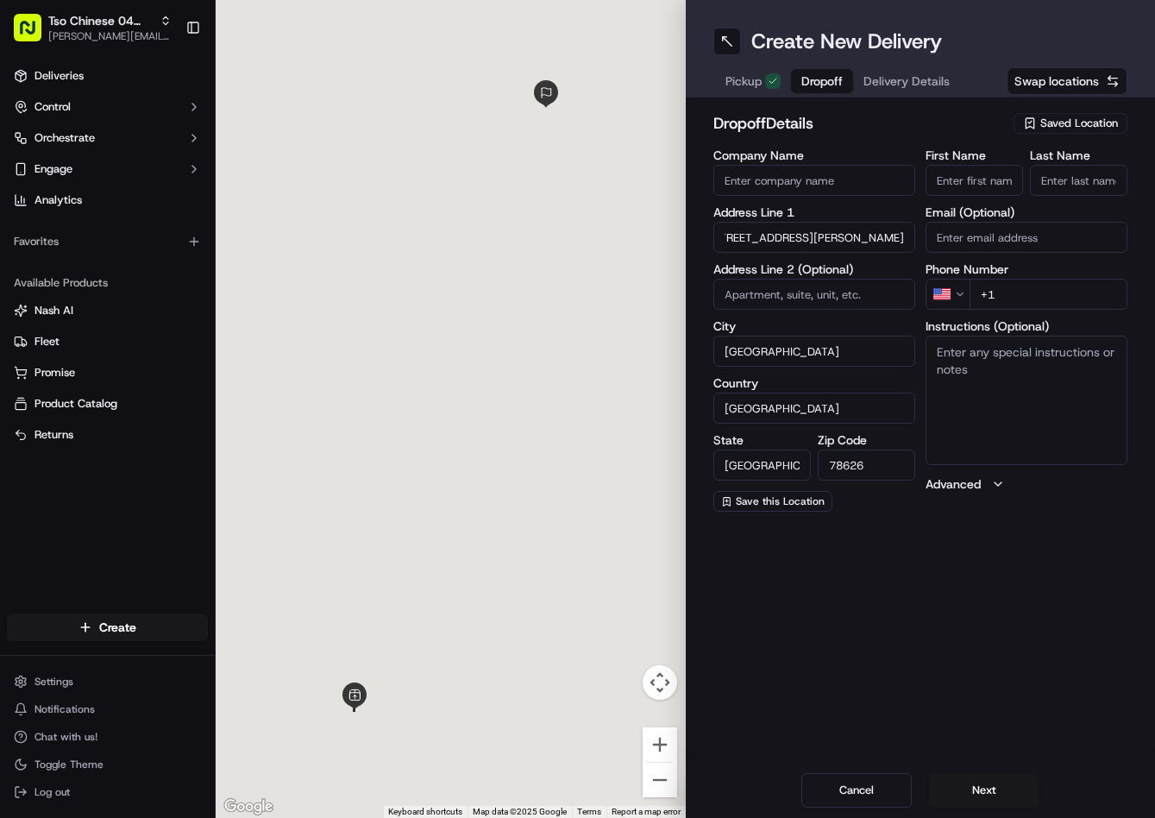
scroll to position [0, 0]
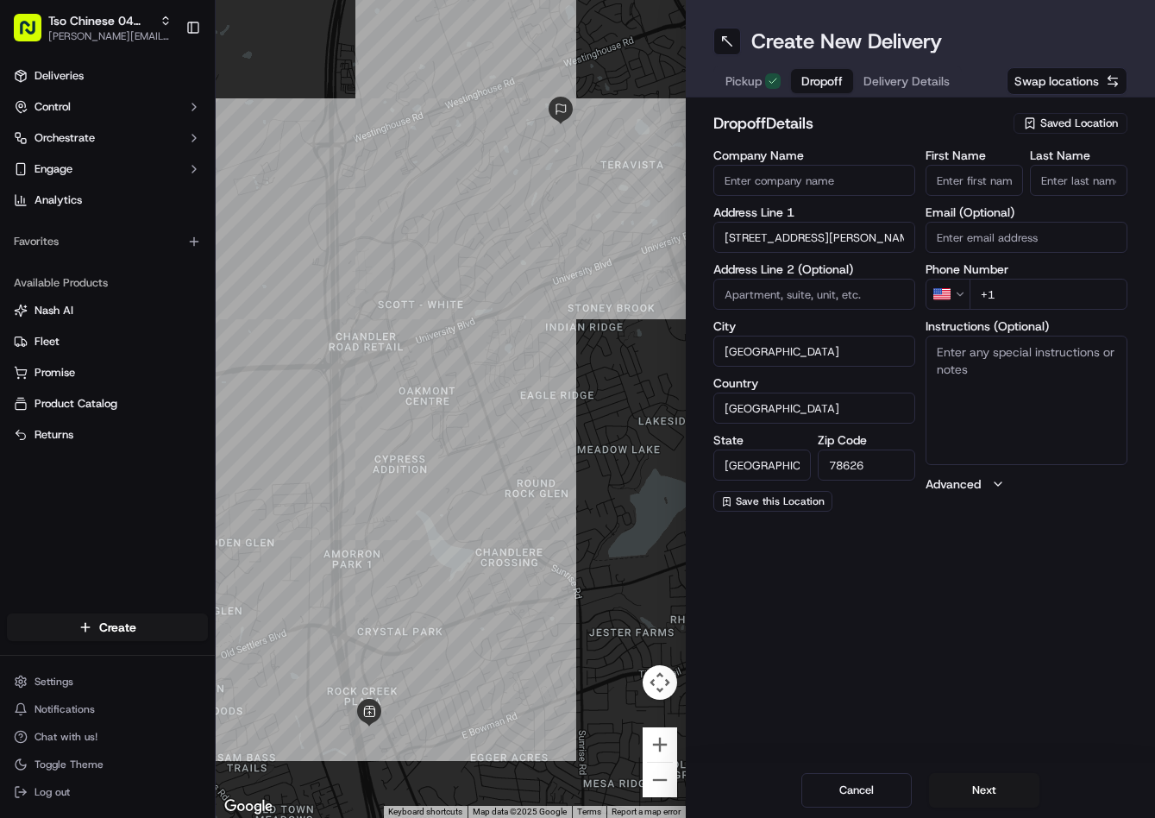
click at [1091, 298] on input "+1" at bounding box center [1049, 294] width 158 height 31
paste input "949 400 8610"
type input "+1 949 400 8610"
click at [991, 176] on input "First Name" at bounding box center [974, 180] width 97 height 31
paste input "James Woods"
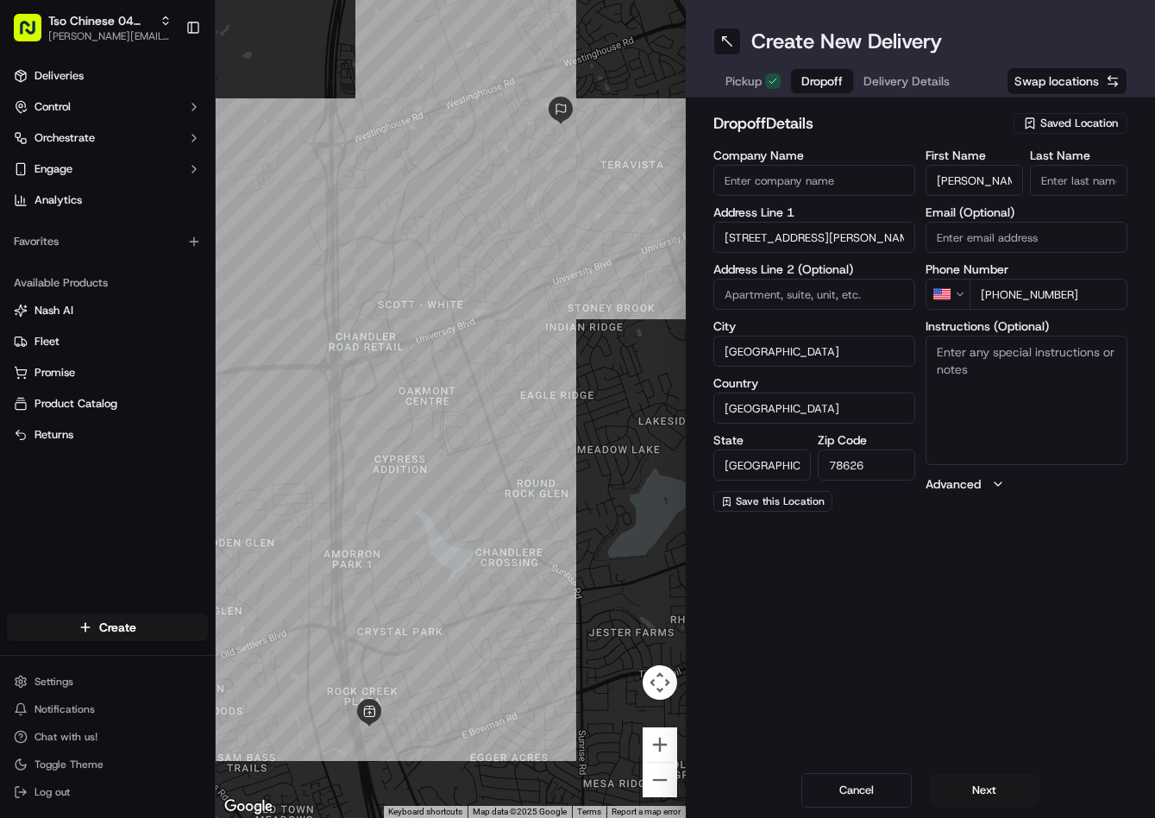
type input "James Woods"
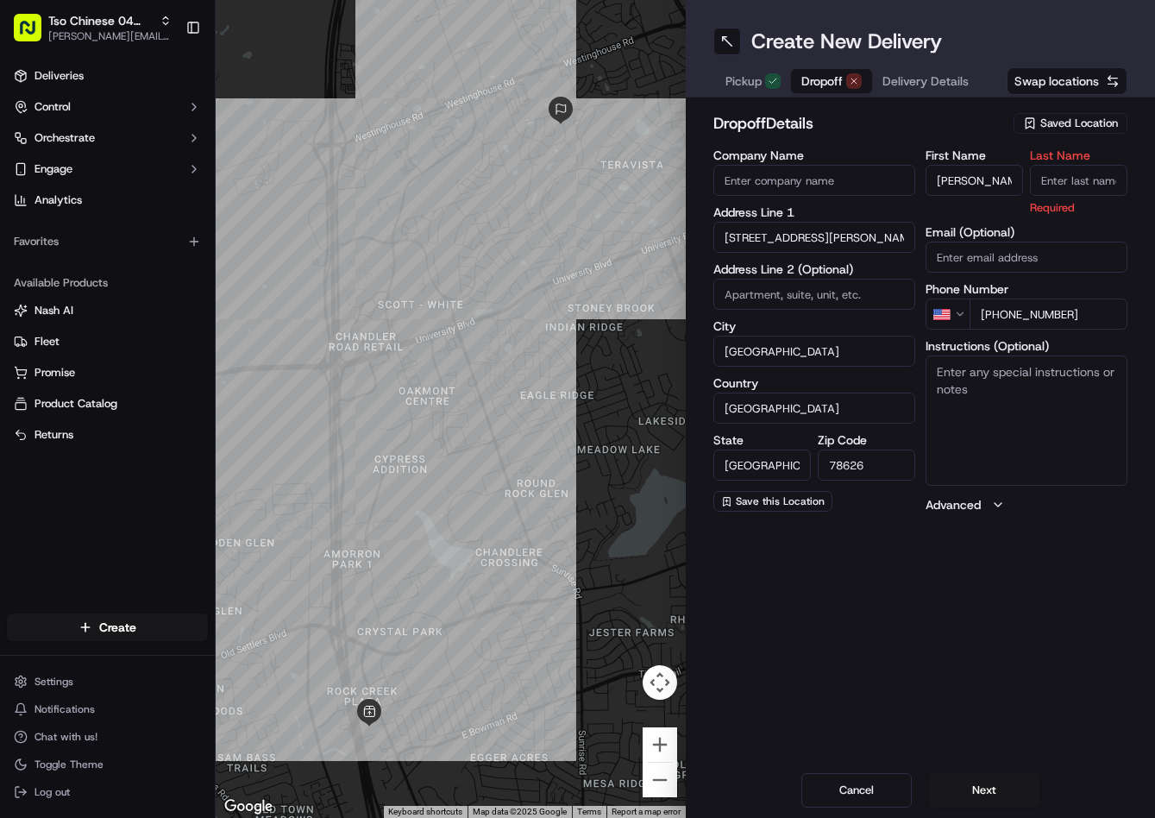
click at [1069, 178] on input "Last Name" at bounding box center [1078, 180] width 97 height 31
type input "."
click at [991, 117] on h2 "dropoff Details" at bounding box center [858, 123] width 291 height 24
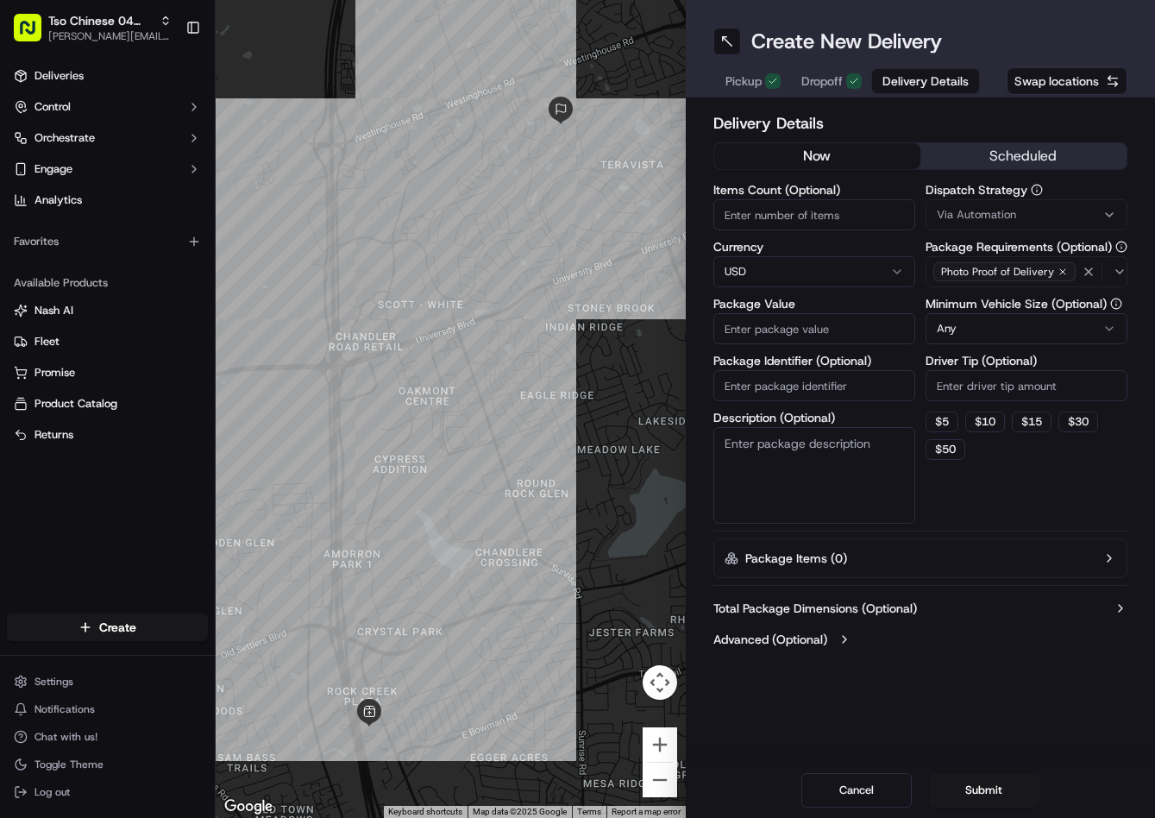
click at [955, 79] on button "Delivery Details" at bounding box center [925, 81] width 107 height 24
click at [1031, 214] on div "Via Automation" at bounding box center [1026, 215] width 193 height 16
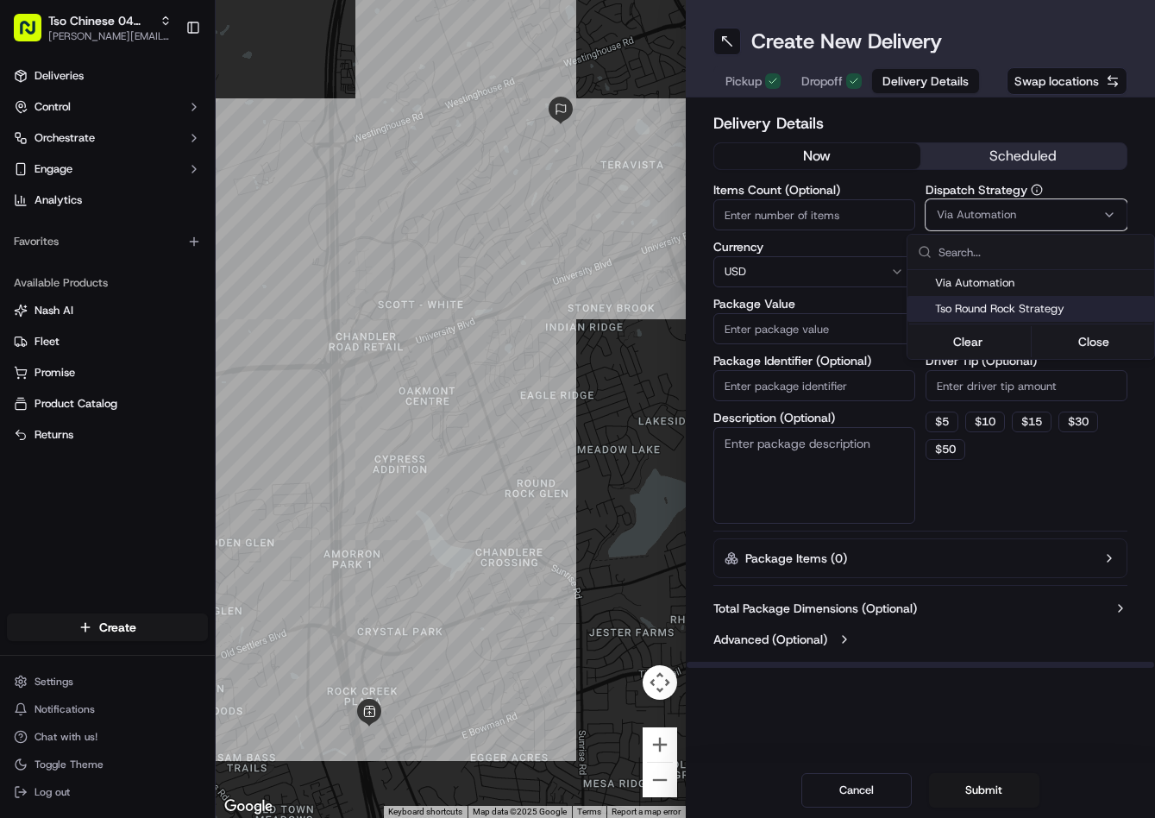
click at [1022, 302] on span "Tso Round Rock Strategy" at bounding box center [1041, 309] width 212 height 16
click at [1003, 373] on html "Tso Chinese 04 Round Rock jason@tsochinese.com Toggle Sidebar Deliveries Contro…" at bounding box center [577, 409] width 1155 height 818
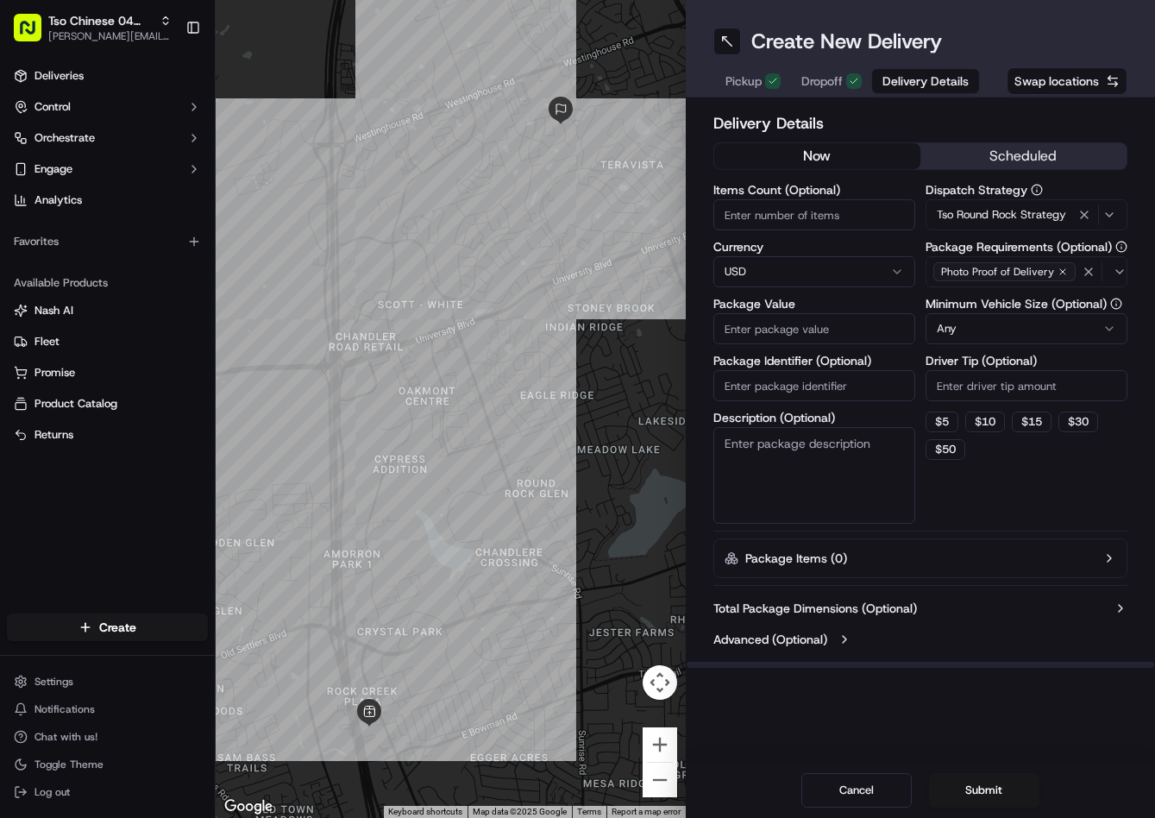
click at [1003, 388] on input "Driver Tip (Optional)" at bounding box center [1027, 385] width 202 height 31
type input "2"
click at [845, 324] on input "Package Value" at bounding box center [814, 328] width 202 height 31
type input "56.13"
click at [874, 380] on input "Package Identifier (Optional)" at bounding box center [814, 385] width 202 height 31
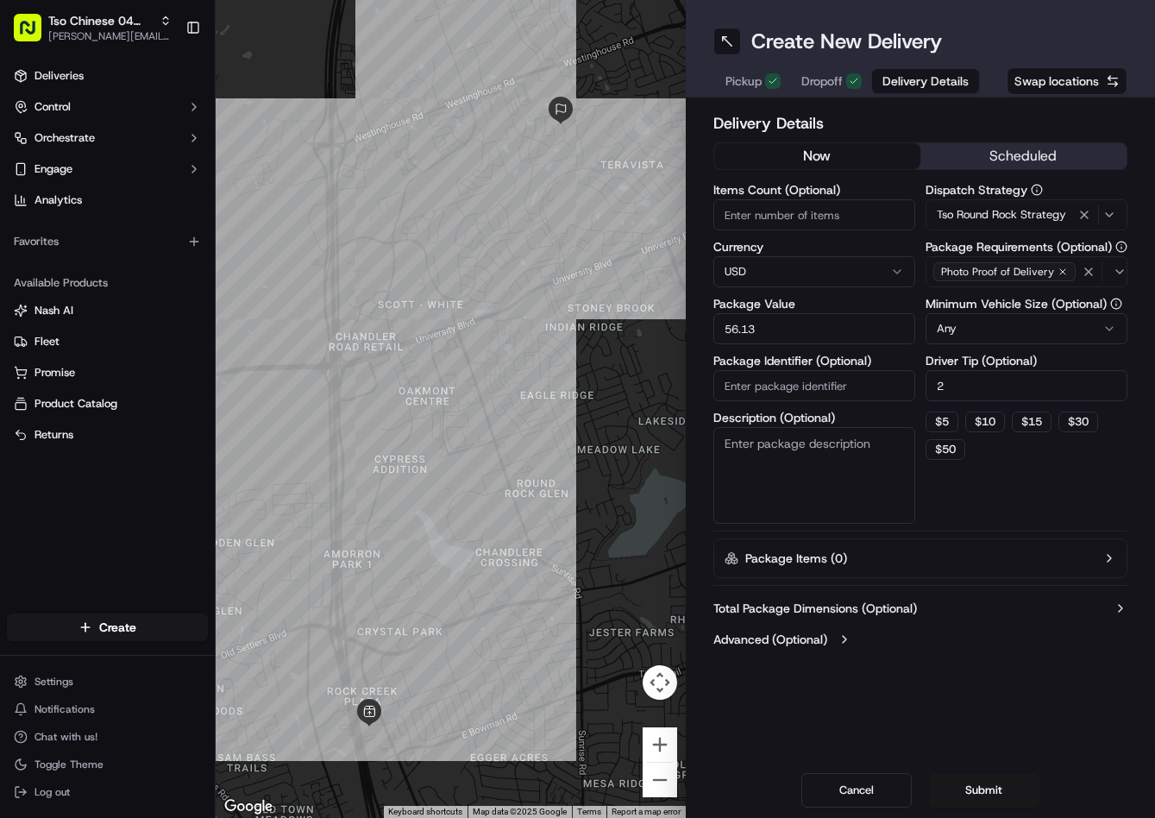
click at [874, 380] on input "Package Identifier (Optional)" at bounding box center [814, 385] width 202 height 31
paste input "HBNGDKQ"
type input "HBNGDKQ"
click at [998, 795] on button "Submit" at bounding box center [984, 790] width 110 height 35
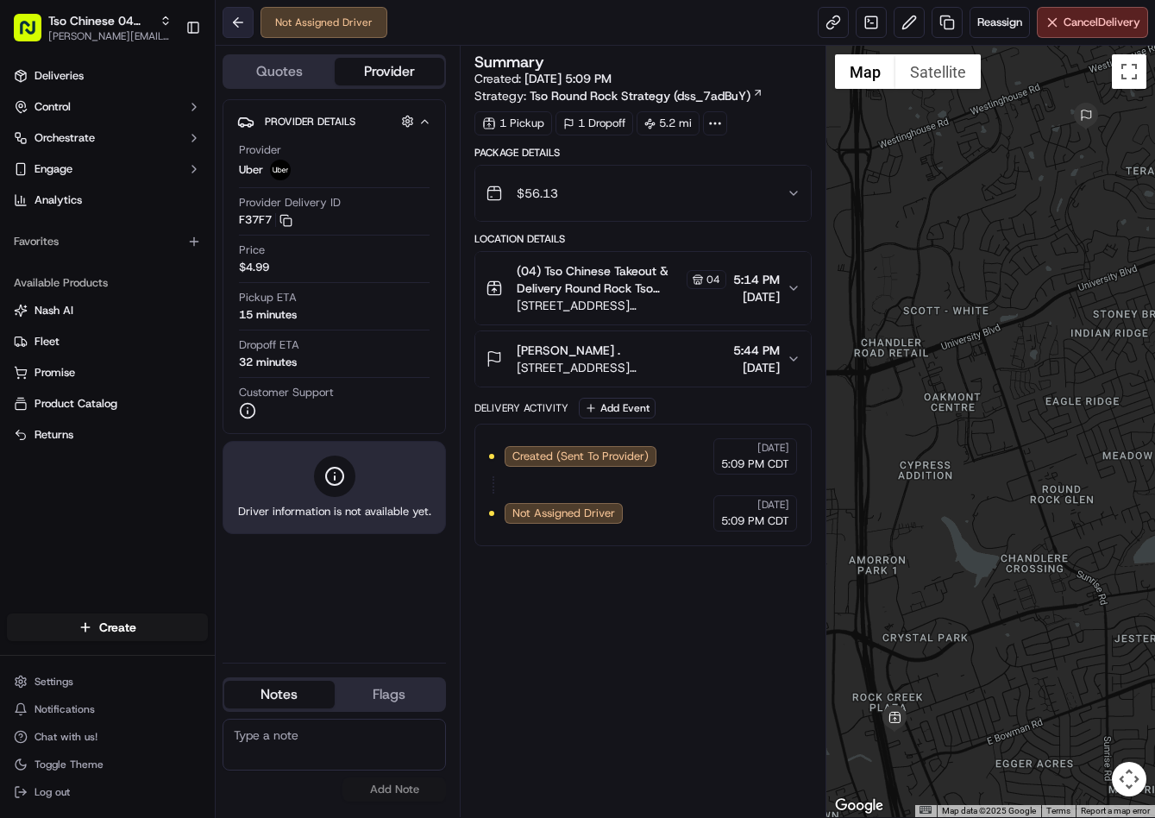
click at [237, 35] on button at bounding box center [238, 22] width 31 height 31
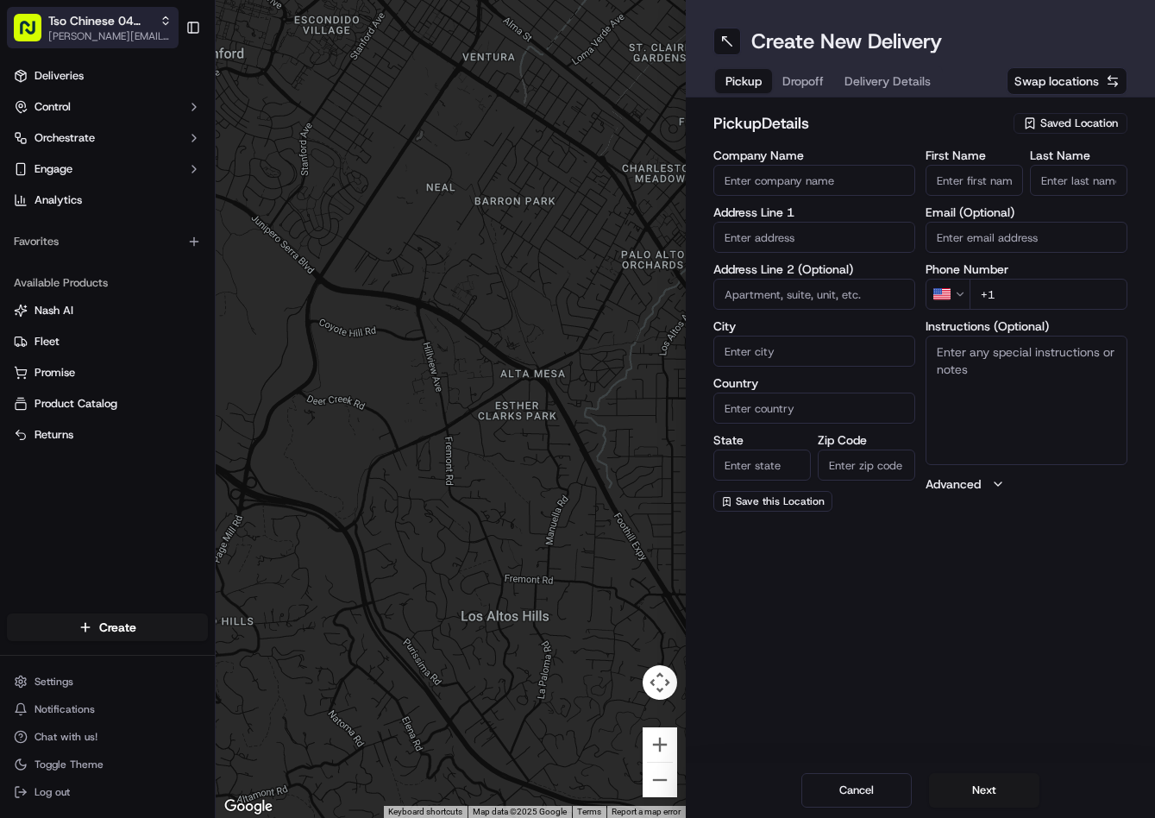
click at [160, 16] on icon "button" at bounding box center [166, 21] width 12 height 12
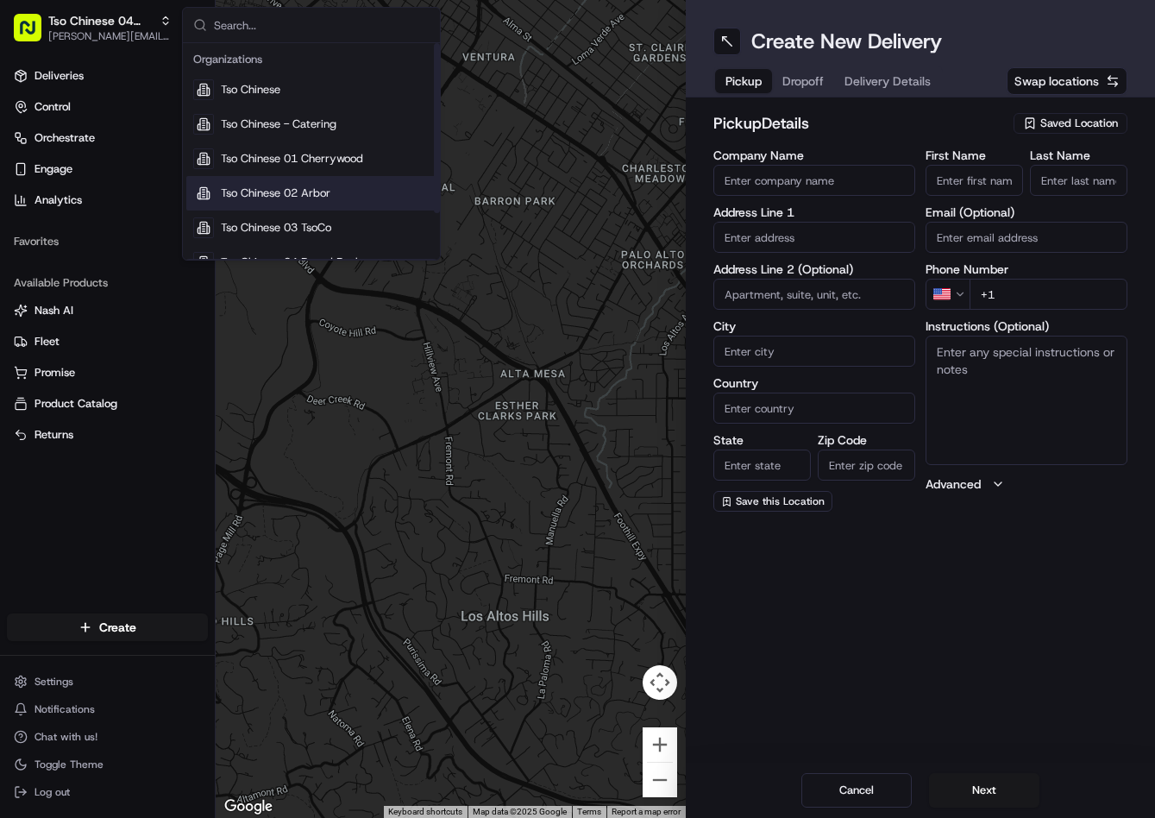
click at [327, 192] on span "Tso Chinese 02 Arbor" at bounding box center [276, 193] width 110 height 16
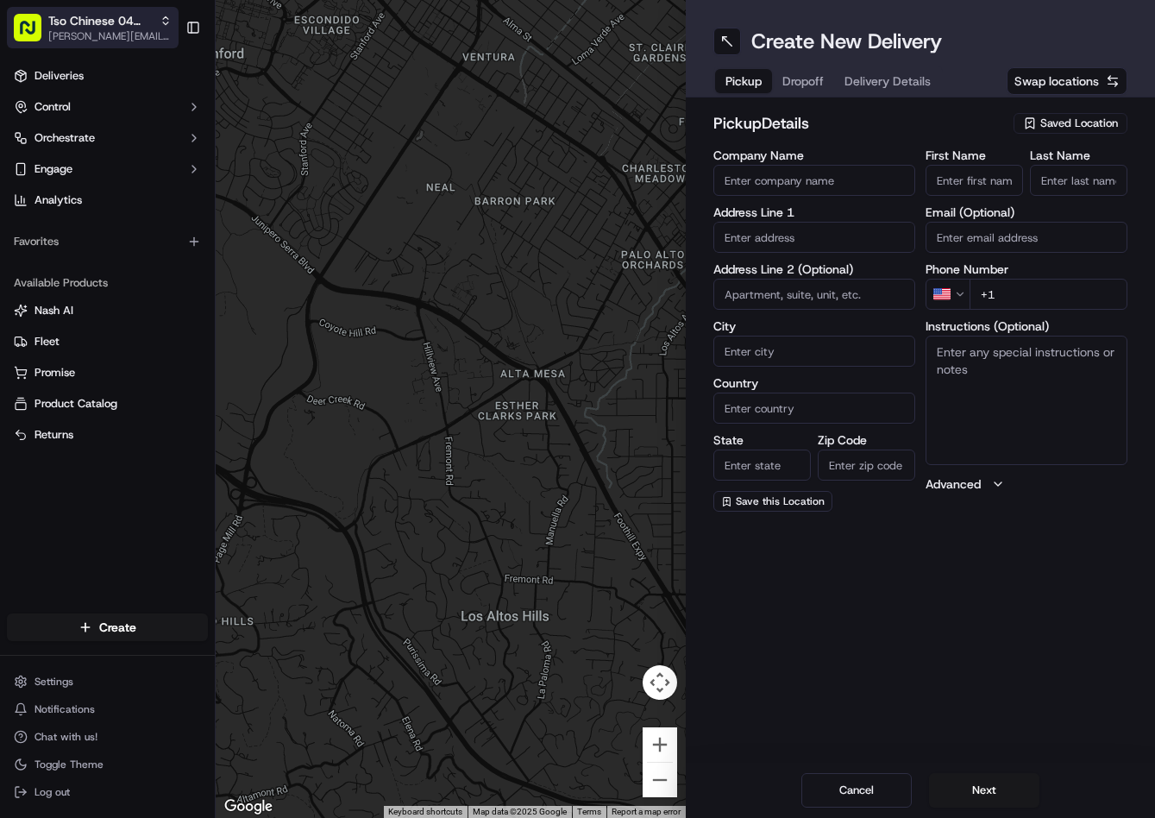
click at [134, 43] on button "Tso Chinese 04 Round Rock jason@tsochinese.com" at bounding box center [93, 27] width 172 height 41
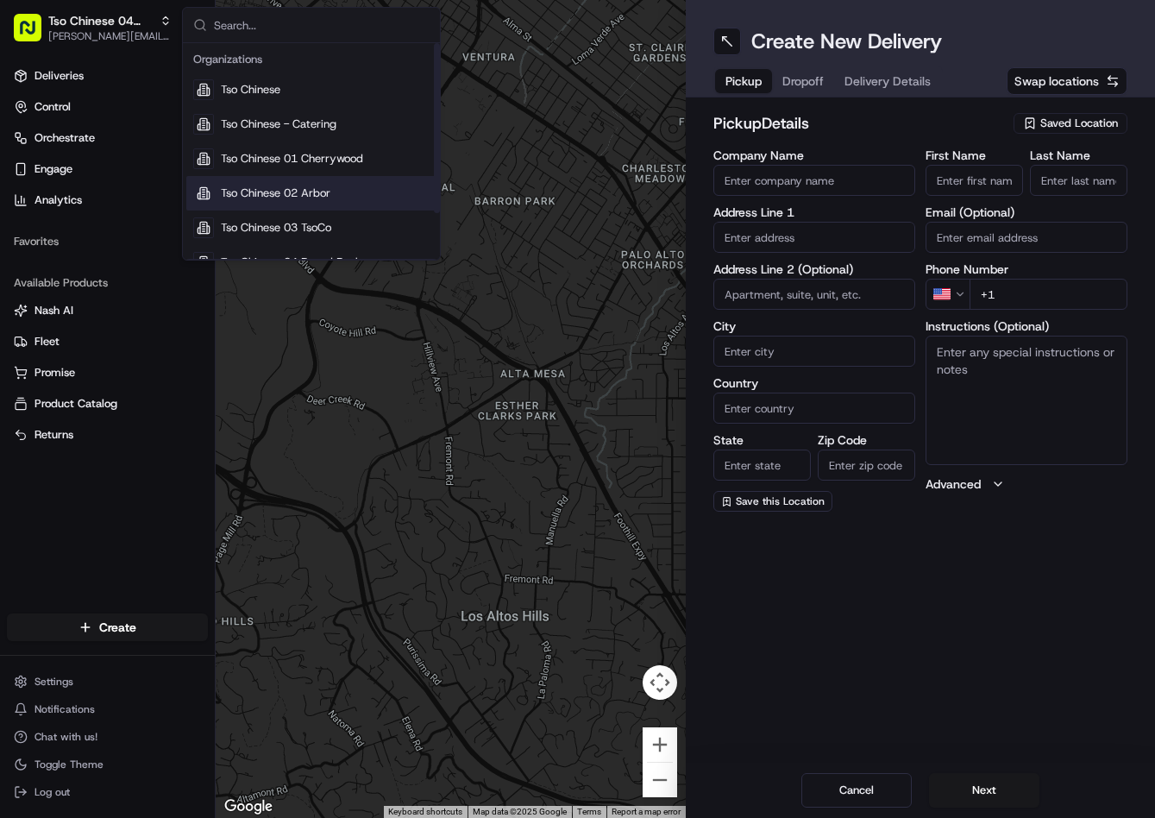
click at [310, 195] on span "Tso Chinese 02 Arbor" at bounding box center [276, 193] width 110 height 16
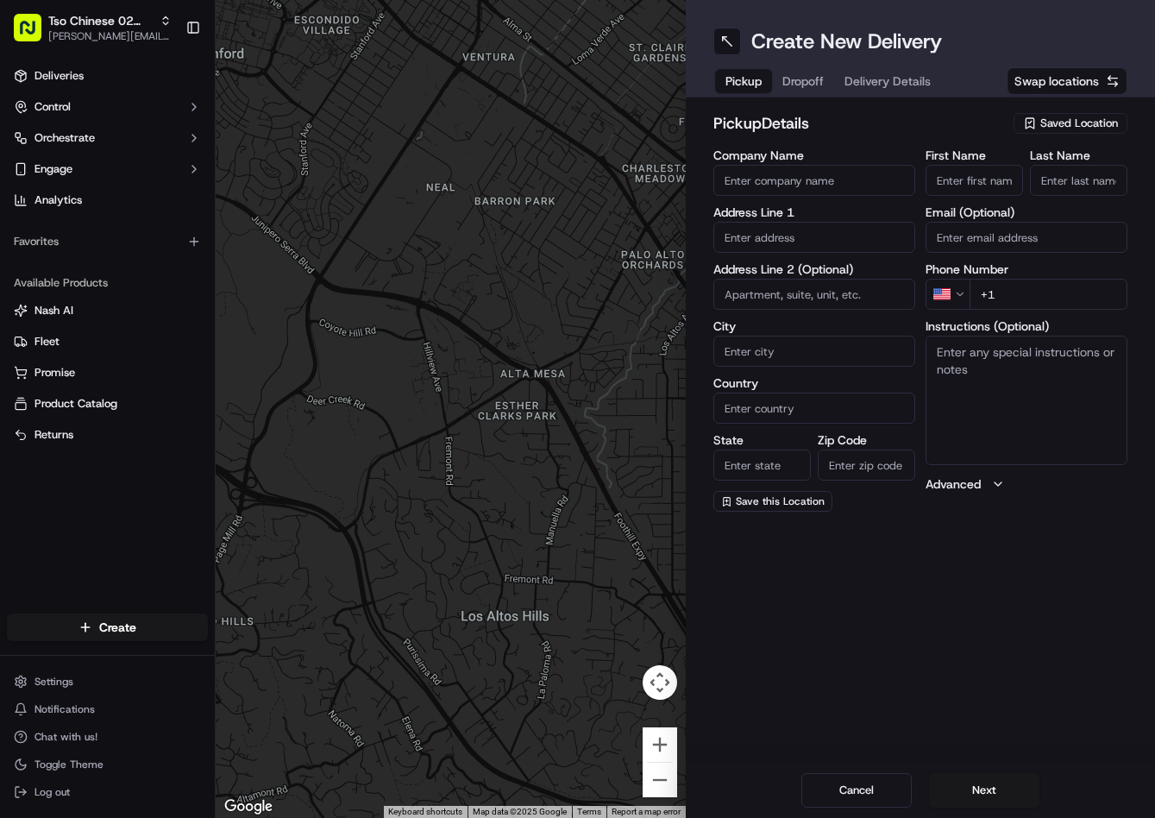
click at [1041, 119] on span "Saved Location" at bounding box center [1079, 124] width 78 height 16
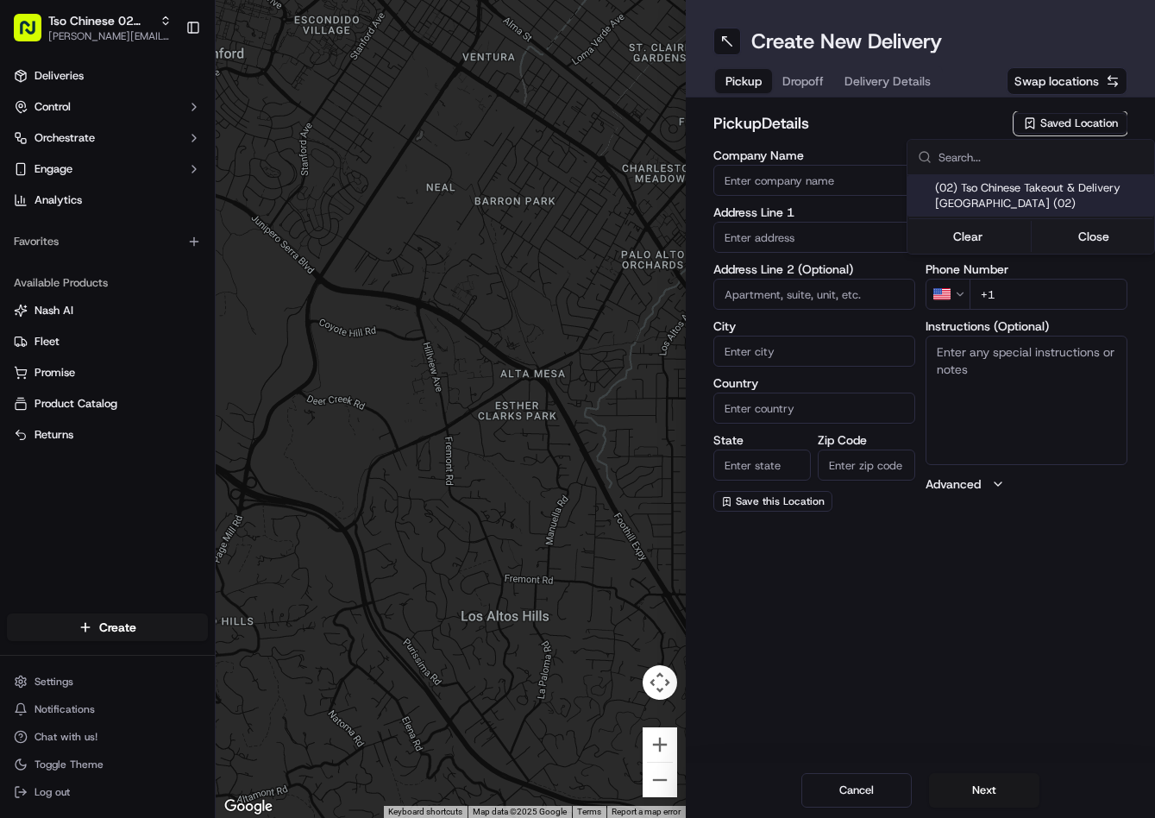
click at [1014, 188] on span "(02) Tso Chinese Takeout & Delivery [GEOGRAPHIC_DATA] (02)" at bounding box center [1041, 195] width 212 height 31
type input "(02) Tso Chinese Takeout & Delivery [GEOGRAPHIC_DATA]"
type input "[STREET_ADDRESS]"
type input "Bldg E Ste 402"
type input "Austin"
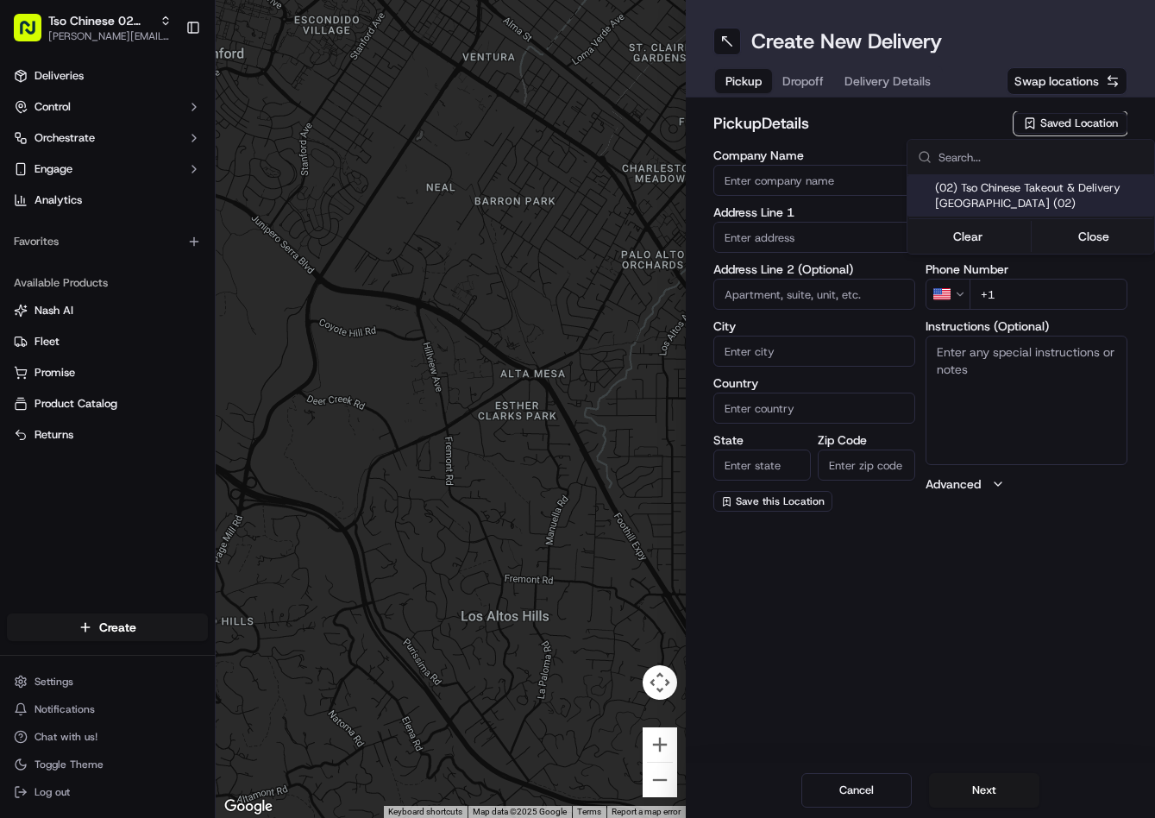
type input "US"
type input "TX"
type input "78759"
type input "Tso Chinese"
type input "Arboretum Crossing Manager"
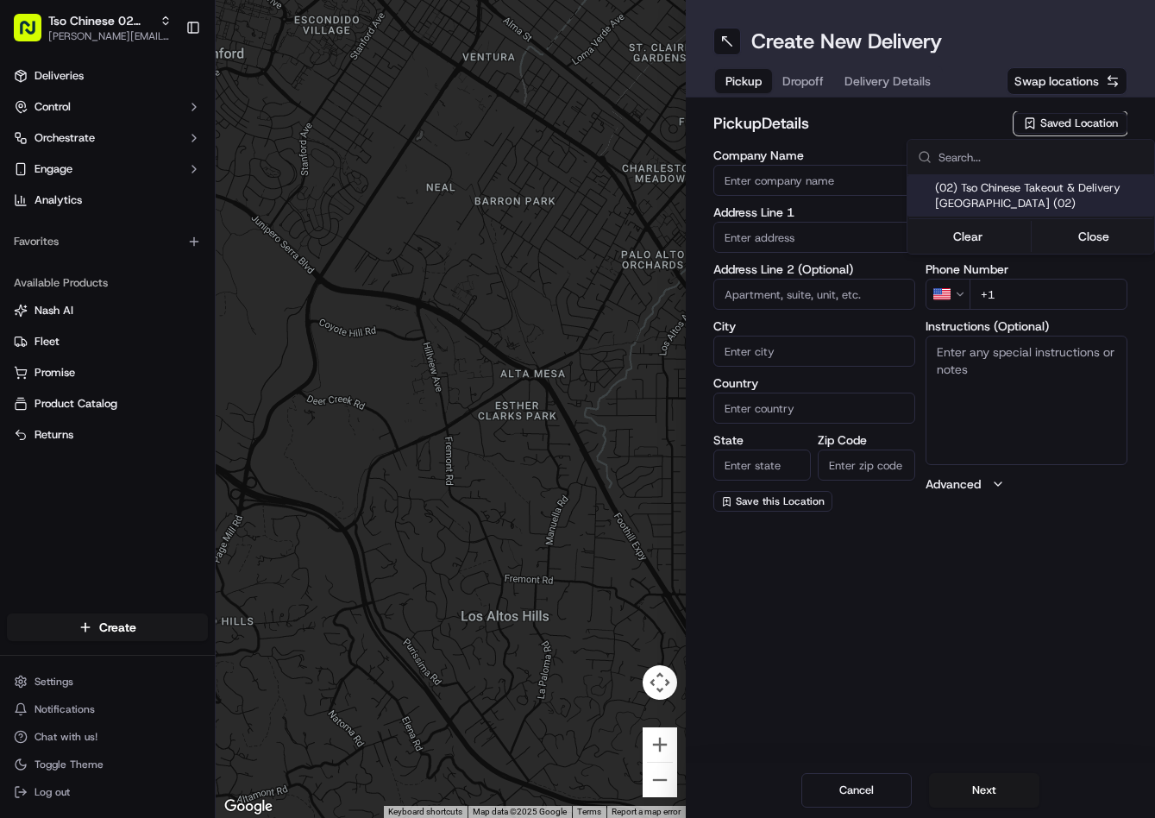
type input "arborstore@tsochinese.com"
type input "+1 512 344 9434"
type textarea "Submit a picture displaying address & food as Proof of Delivery. Envía una foto…"
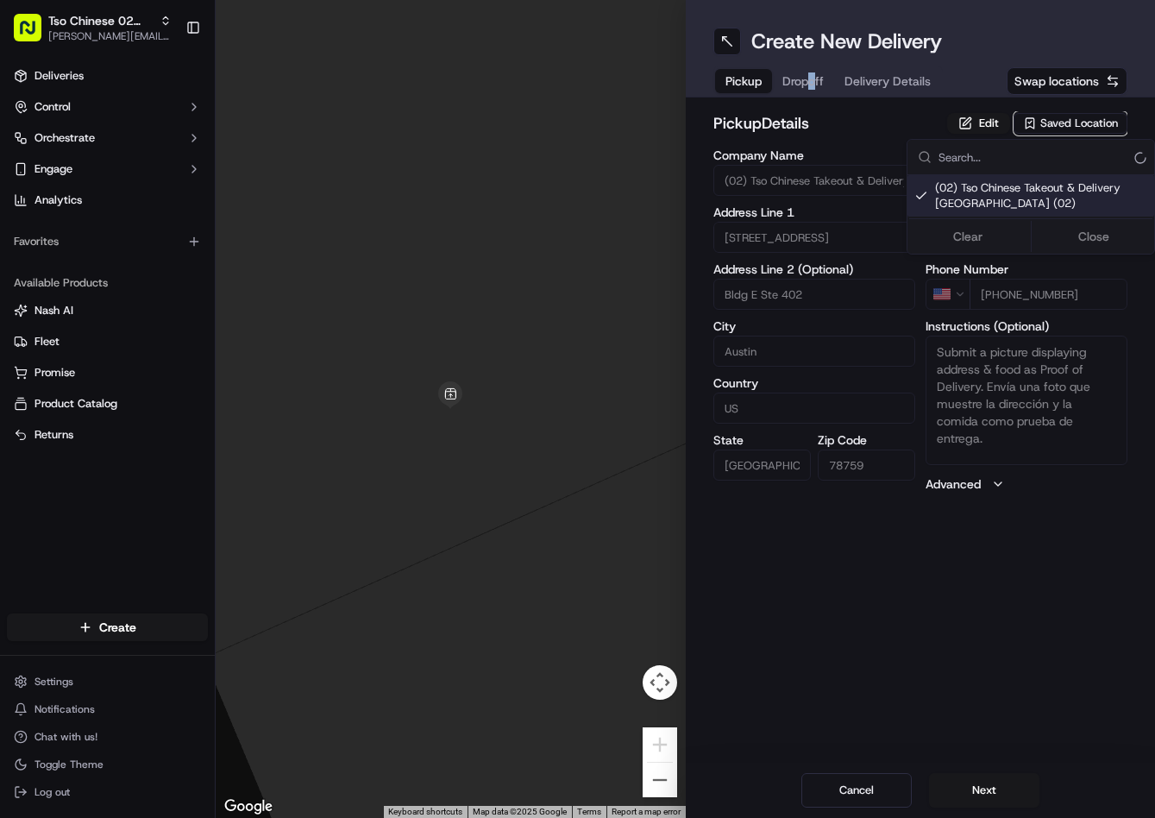
click at [812, 79] on html "Tso Chinese 02 Arbor jason@tsochinese.com Toggle Sidebar Deliveries Control Orc…" at bounding box center [577, 409] width 1155 height 818
click at [812, 79] on span "Dropoff" at bounding box center [802, 80] width 41 height 17
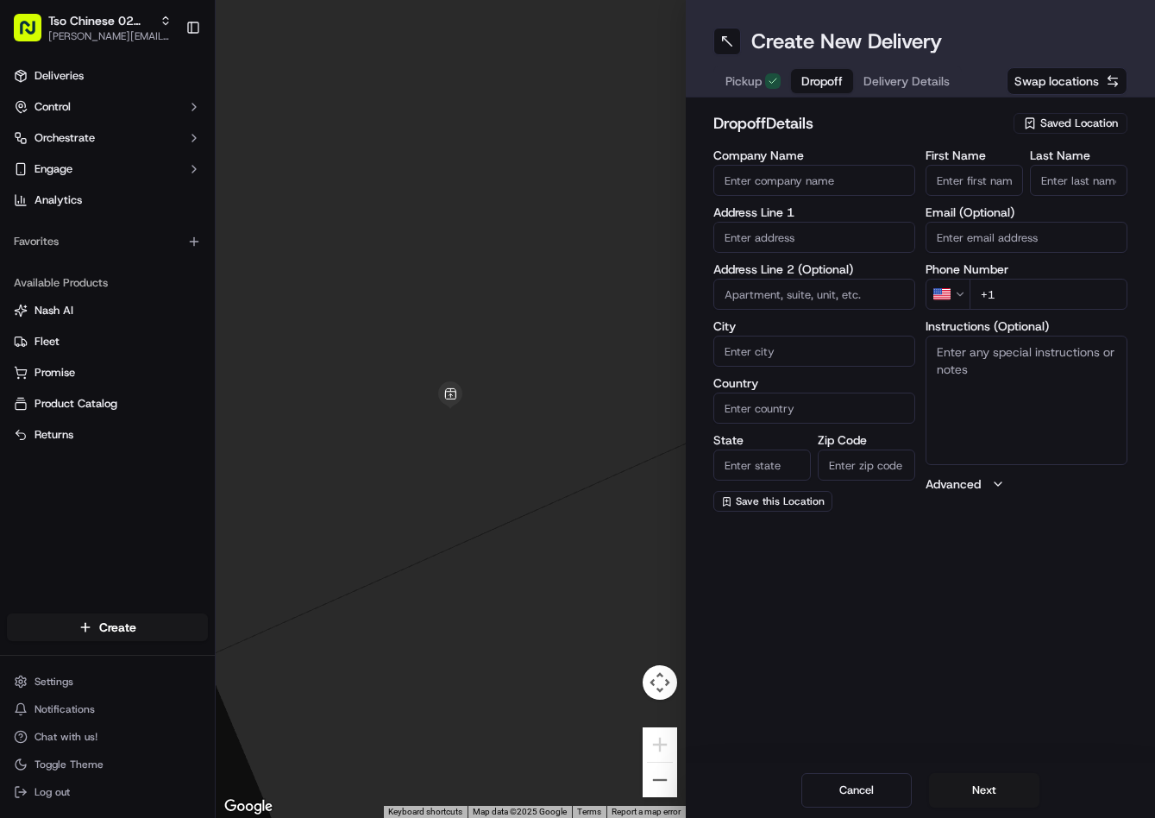
click at [1005, 47] on div "Create New Delivery" at bounding box center [920, 42] width 415 height 28
click at [1055, 305] on input "+1" at bounding box center [1049, 294] width 158 height 31
paste input "512 909 5326"
type input "+1 512 909 5326"
click at [789, 233] on input "text" at bounding box center [814, 237] width 202 height 31
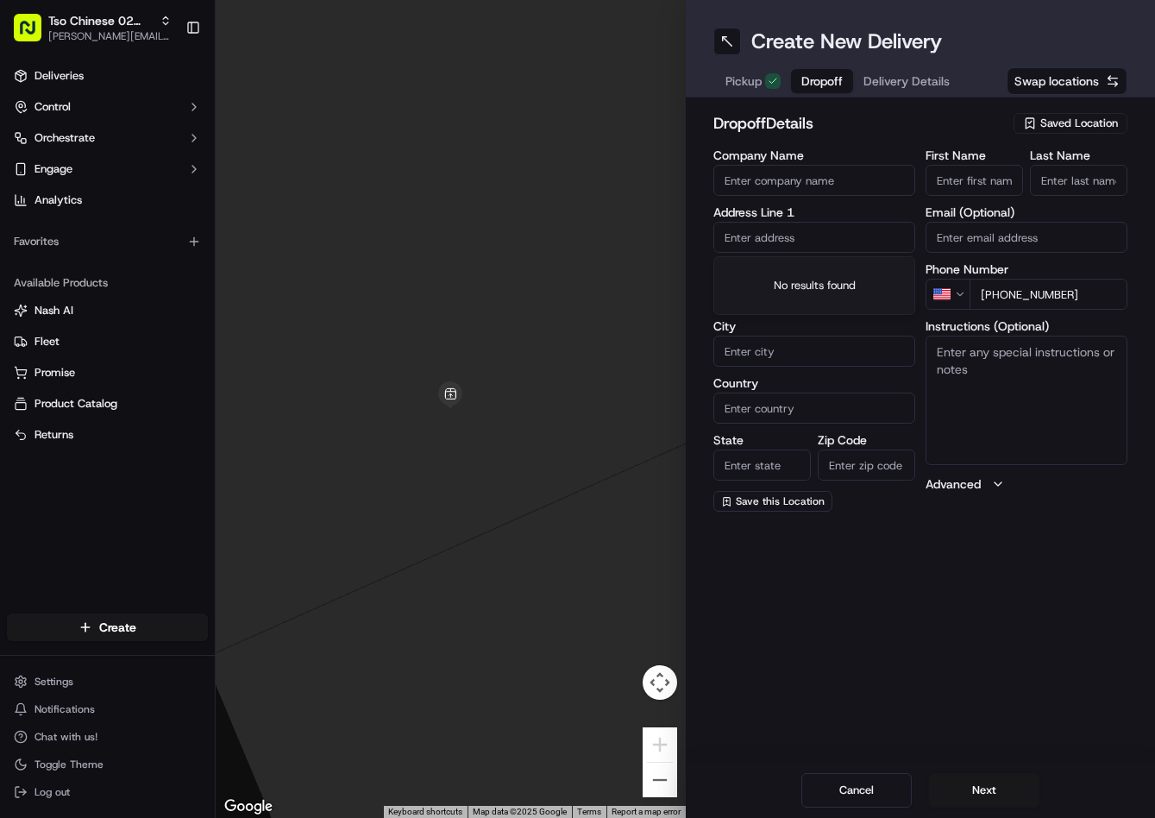
click at [789, 233] on input "text" at bounding box center [814, 237] width 202 height 31
paste input "4159 Steck Ave, Austin, TX 78759-8511, United States"
click at [800, 269] on div "4159 Steck Avenue, Austin, TX" at bounding box center [814, 281] width 193 height 41
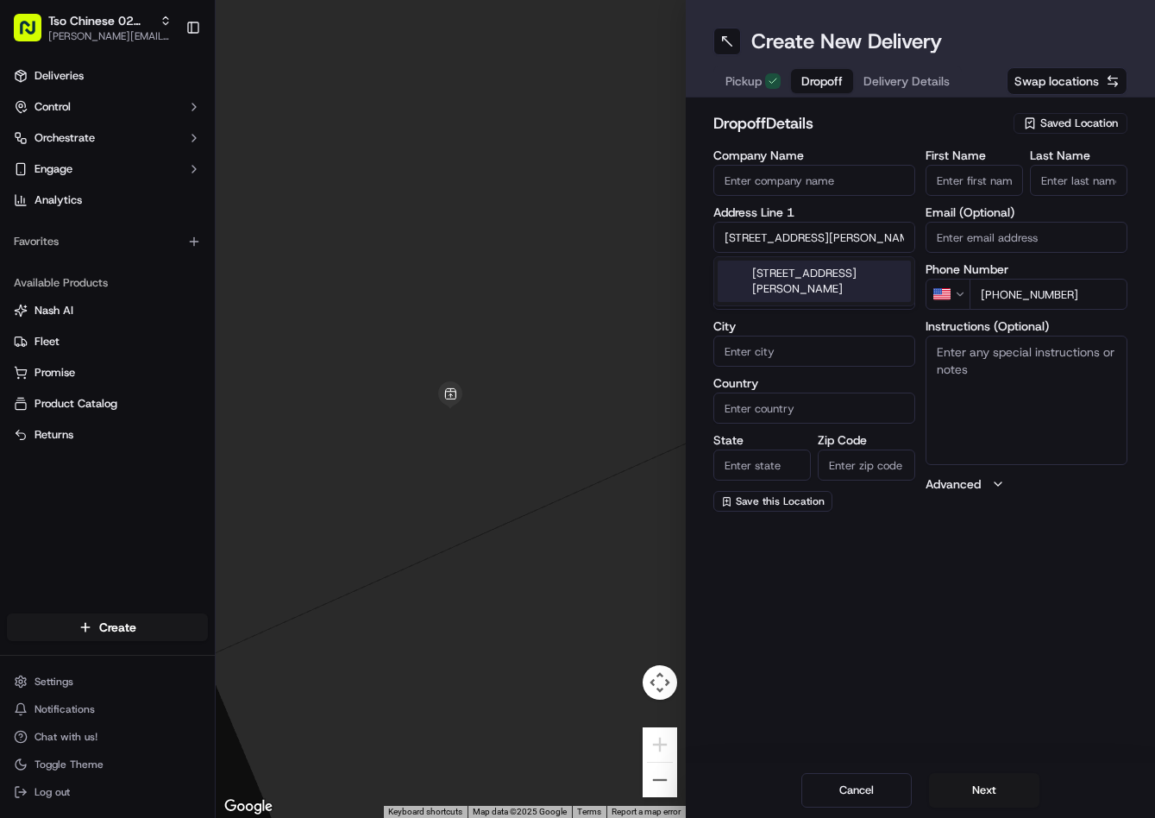
type input "4159 Steck Ave, Austin, TX 78759, USA"
type input "Austin"
type input "United States"
type input "TX"
type input "78759"
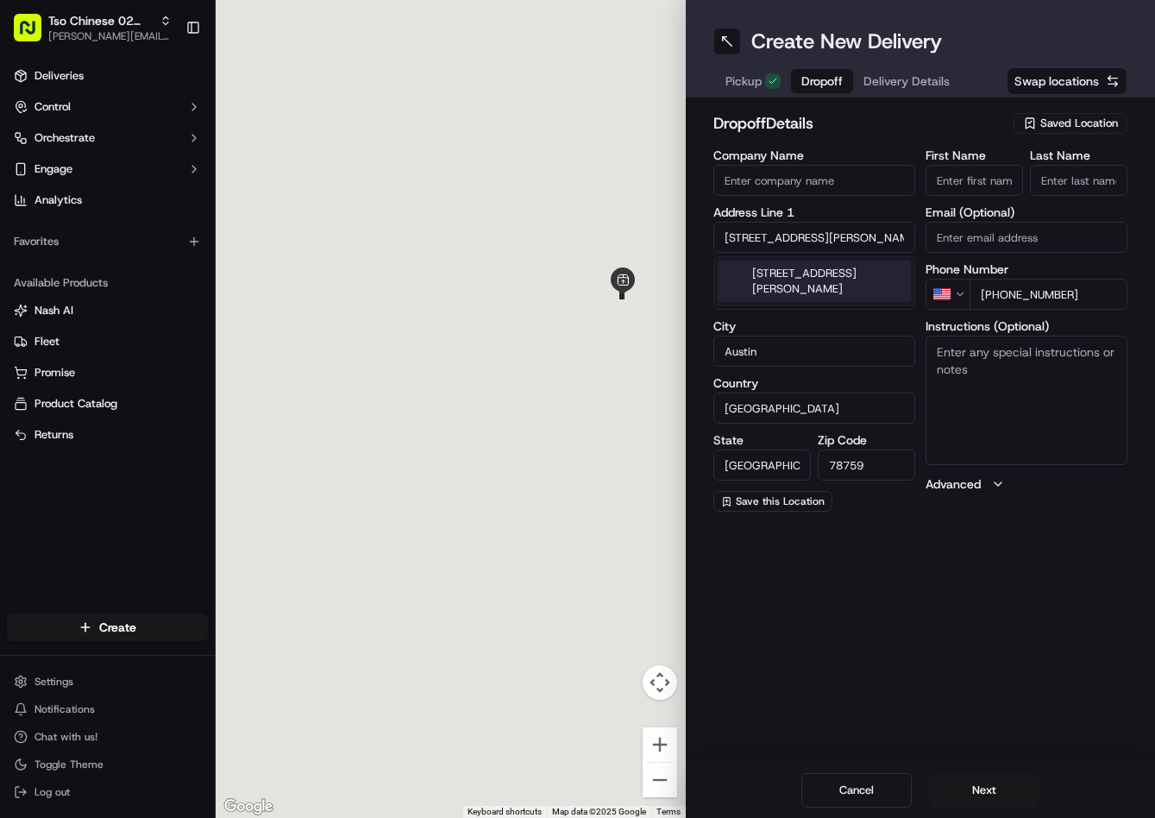
type input "4159 Steck Avenue"
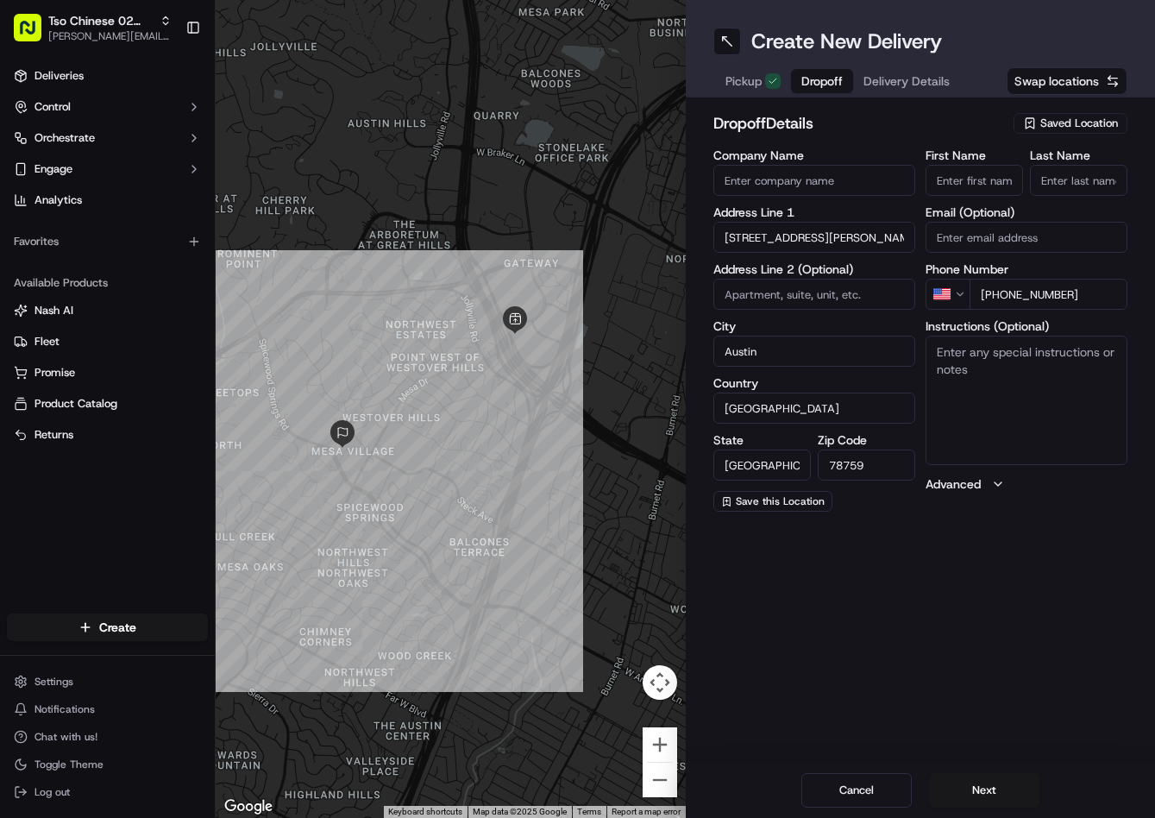
paste textarea "Mesa Village"
click at [1015, 378] on textarea "Mesa Village" at bounding box center [1027, 400] width 202 height 129
type textarea "Mesa Village Building N Unit 243"
click at [991, 190] on input "First Name" at bounding box center [974, 180] width 97 height 31
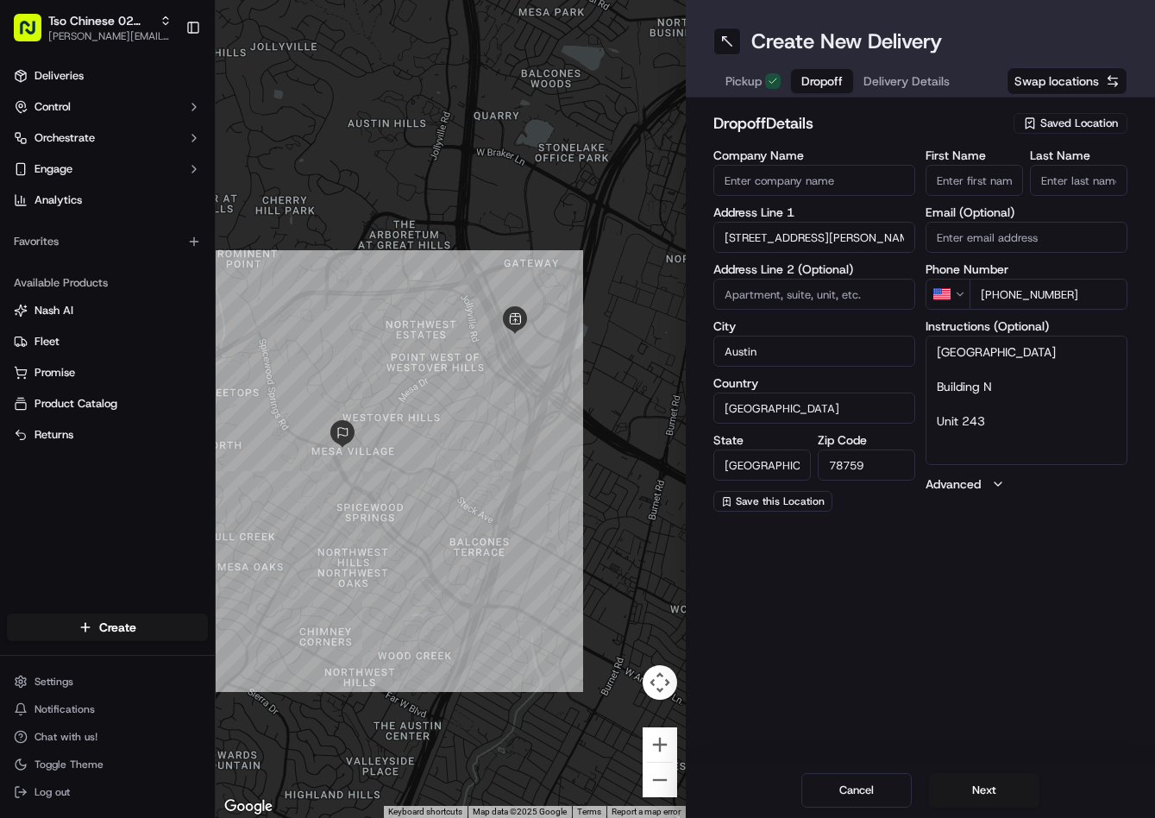
paste input "Kevin Kittrell"
type input "Kevin Kittrell"
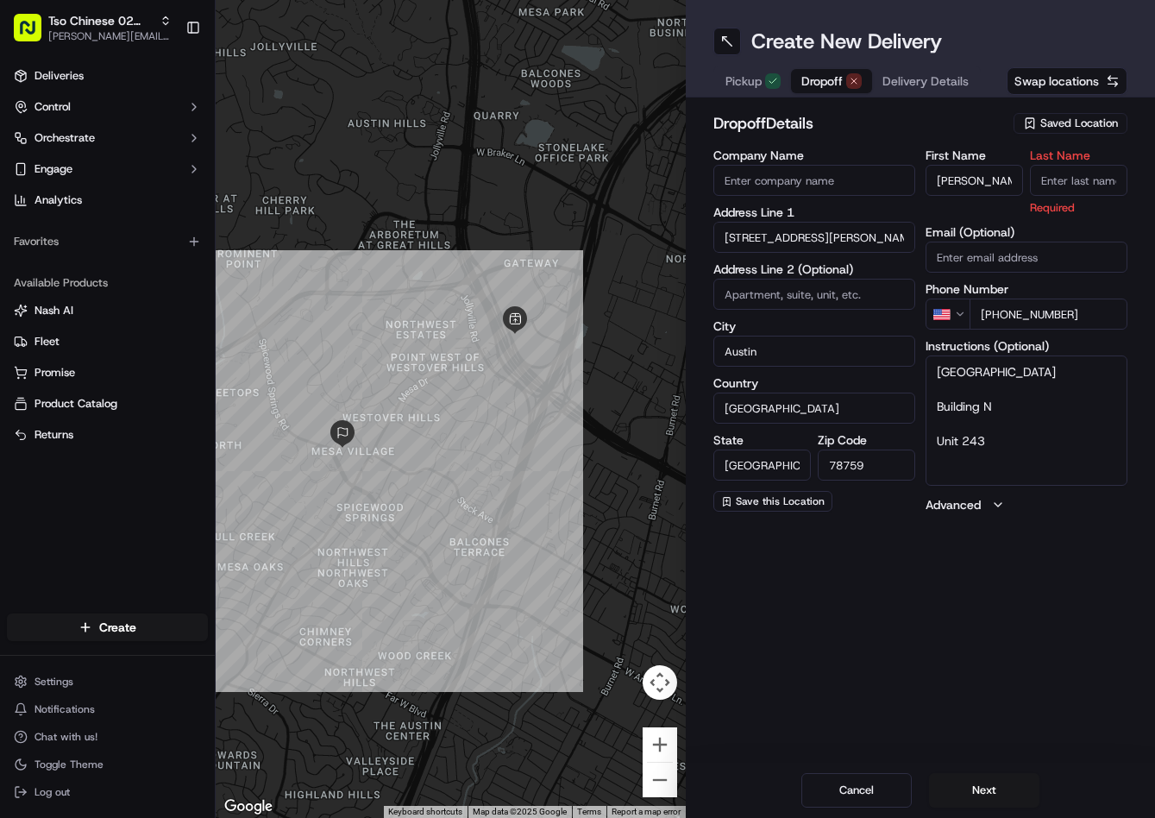
click at [1053, 188] on input "Last Name" at bounding box center [1078, 180] width 97 height 31
type input "."
click at [971, 128] on h2 "dropoff Details" at bounding box center [858, 123] width 291 height 24
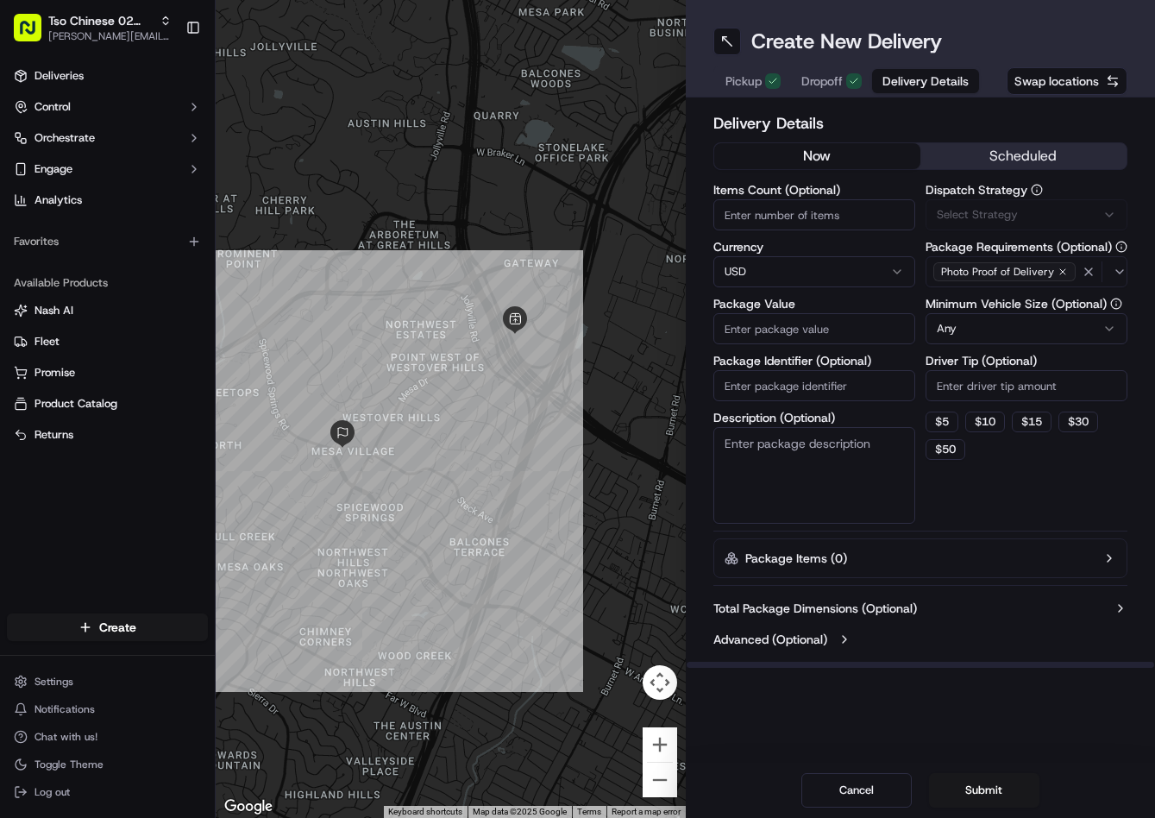
click at [941, 90] on button "Delivery Details" at bounding box center [925, 81] width 107 height 24
click at [1008, 219] on span "Via Automation" at bounding box center [976, 215] width 79 height 16
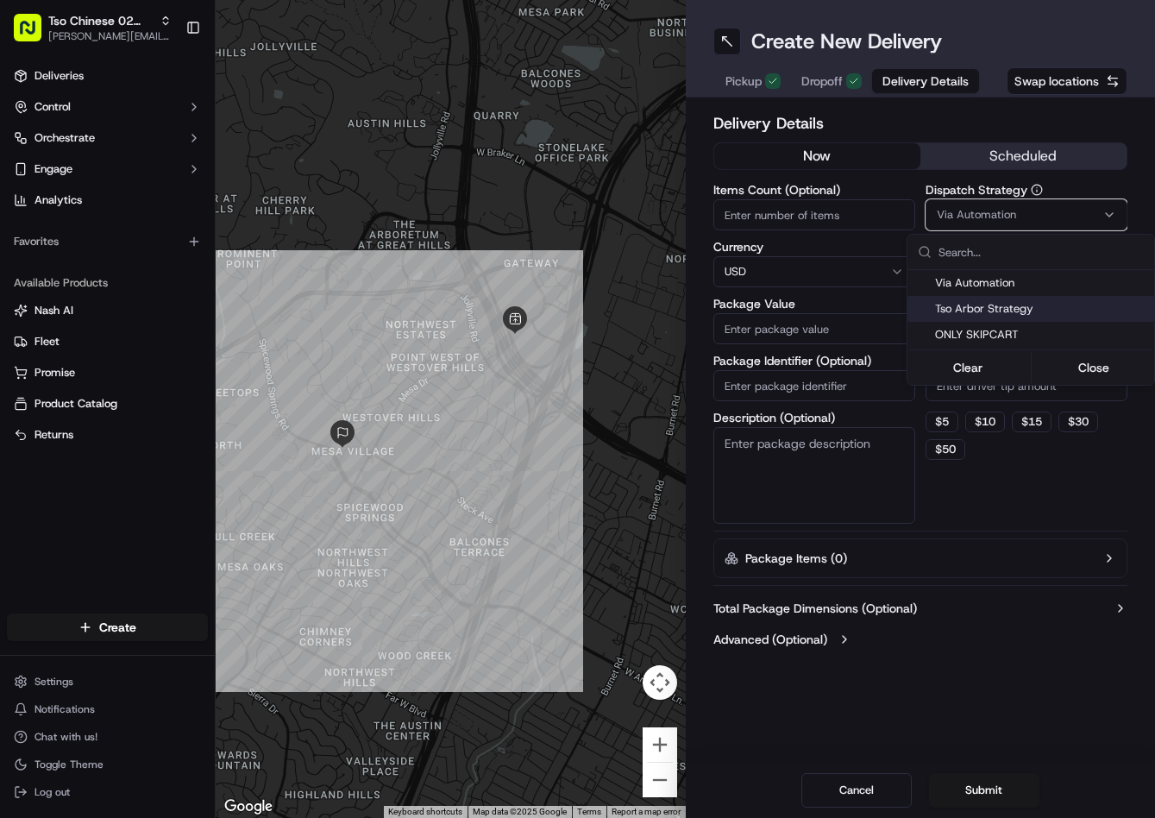
click at [1021, 309] on span "Tso Arbor Strategy" at bounding box center [1041, 309] width 212 height 16
click at [1019, 386] on html "Tso Chinese 02 Arbor jason@tsochinese.com Toggle Sidebar Deliveries Control Orc…" at bounding box center [577, 409] width 1155 height 818
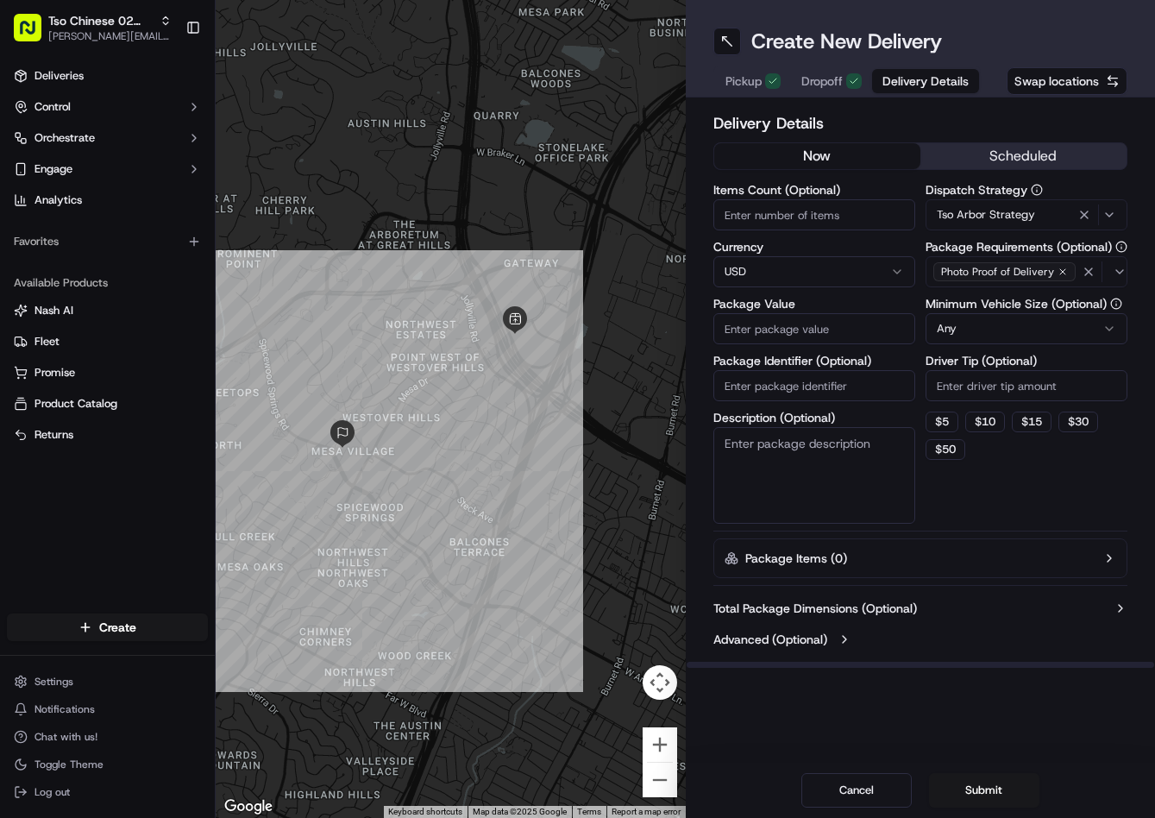
click at [1017, 386] on input "Driver Tip (Optional)" at bounding box center [1027, 385] width 202 height 31
type input "2"
click at [848, 336] on input "Package Value" at bounding box center [814, 328] width 202 height 31
type input "29.12"
click at [858, 392] on input "Package Identifier (Optional)" at bounding box center [814, 385] width 202 height 31
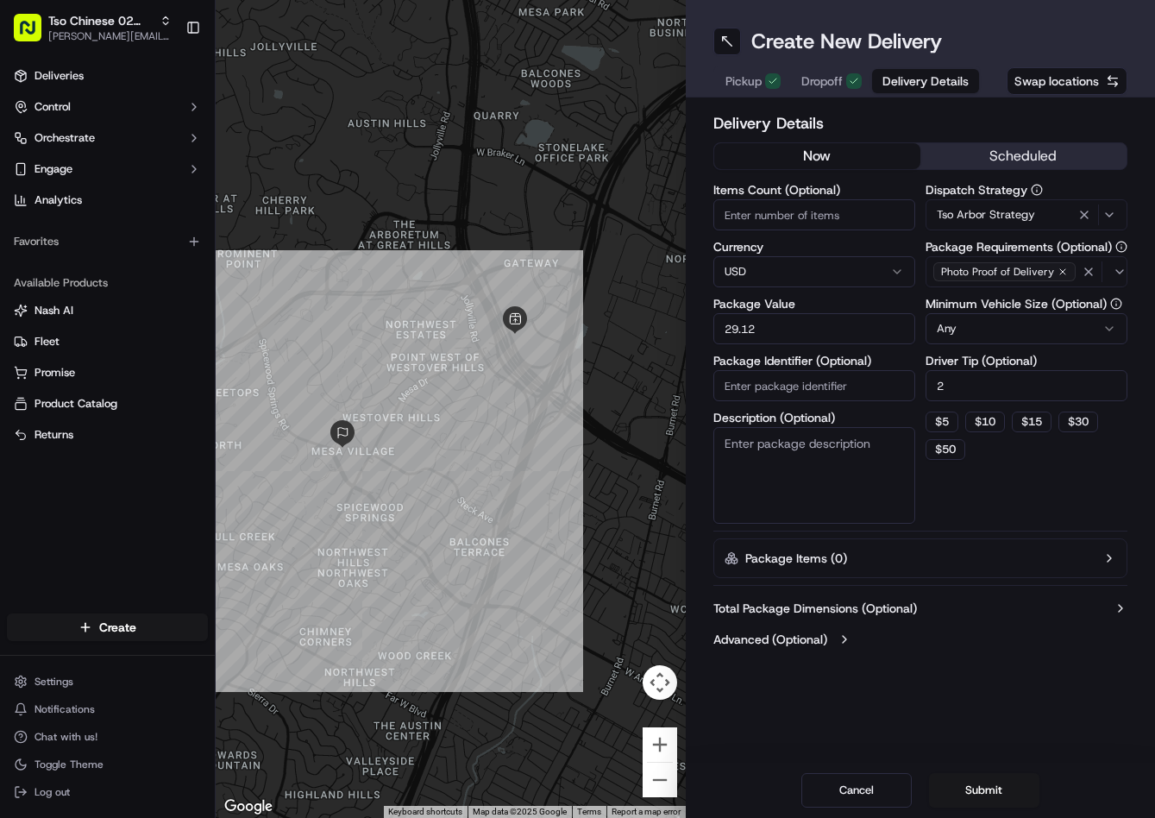
click at [858, 392] on input "Package Identifier (Optional)" at bounding box center [814, 385] width 202 height 31
paste input "63XPGG8"
type input "63XPGG8"
click at [976, 771] on div "Cancel Submit" at bounding box center [921, 790] width 470 height 55
click at [979, 788] on button "Submit" at bounding box center [984, 790] width 110 height 35
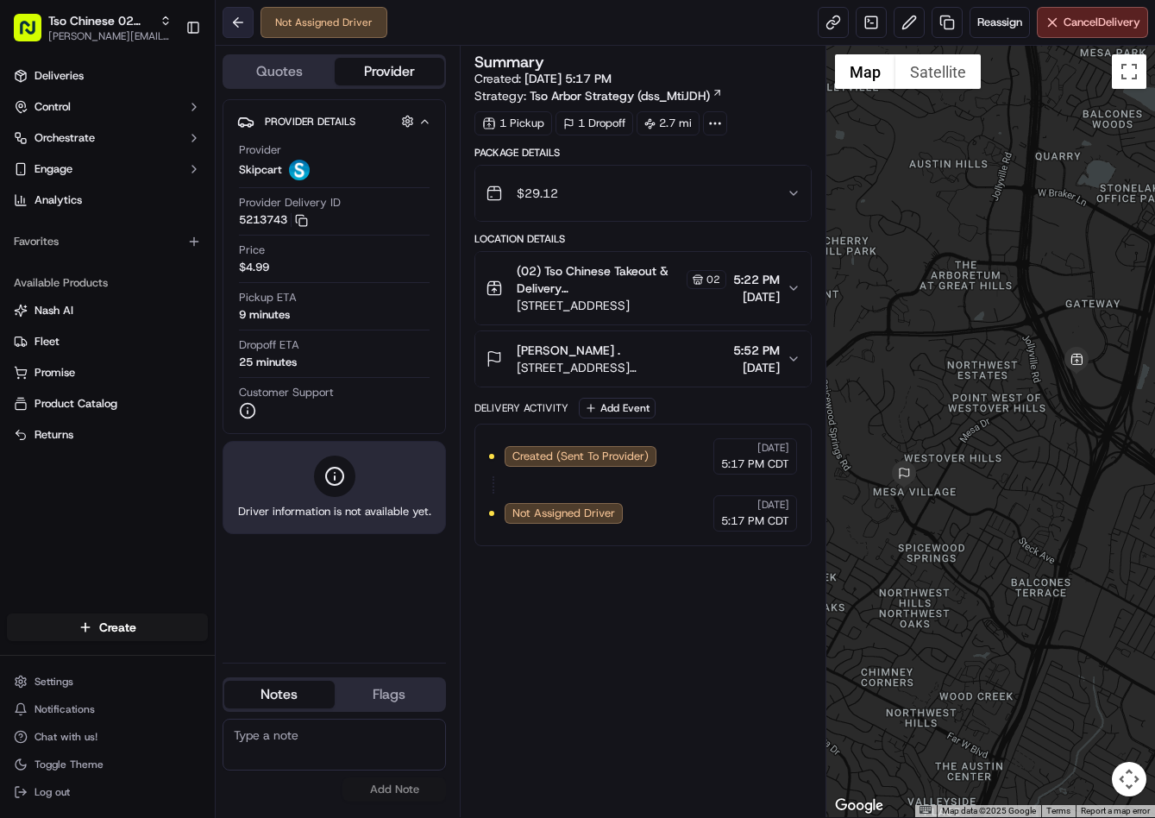
click at [239, 19] on button at bounding box center [238, 22] width 31 height 31
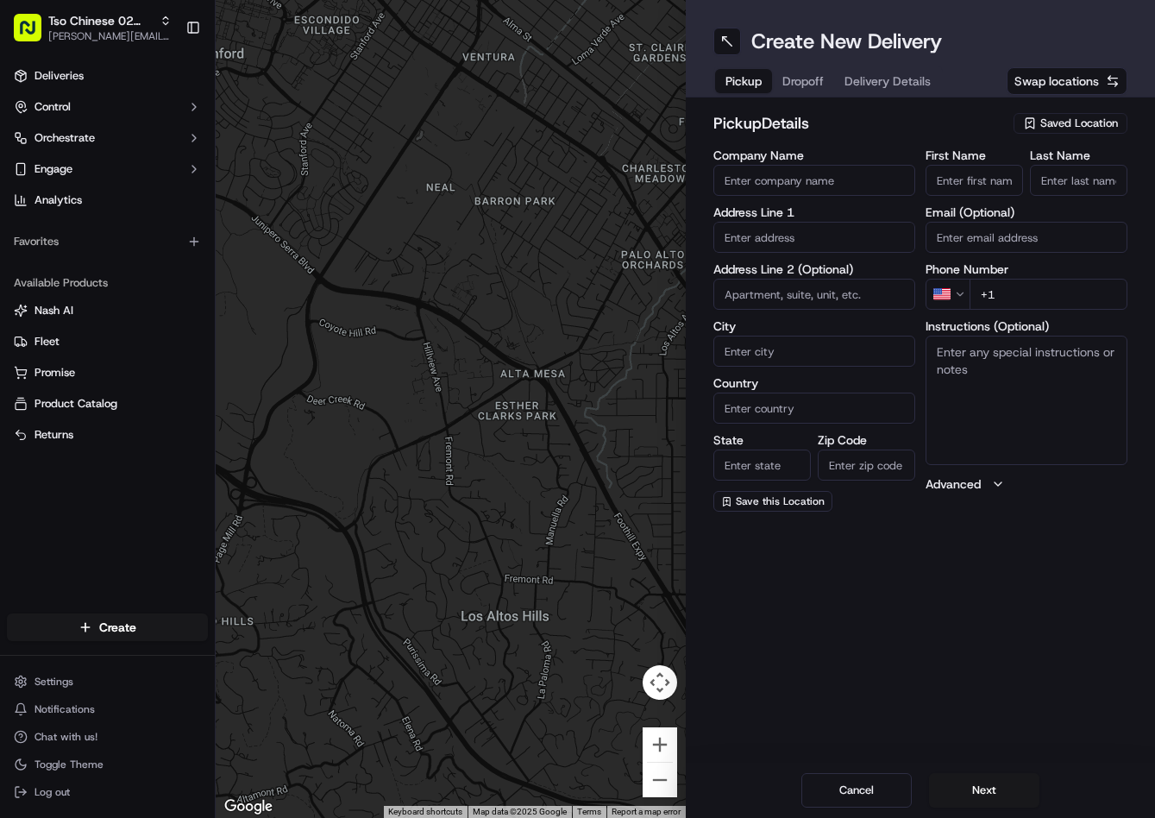
click at [1088, 128] on span "Saved Location" at bounding box center [1079, 124] width 78 height 16
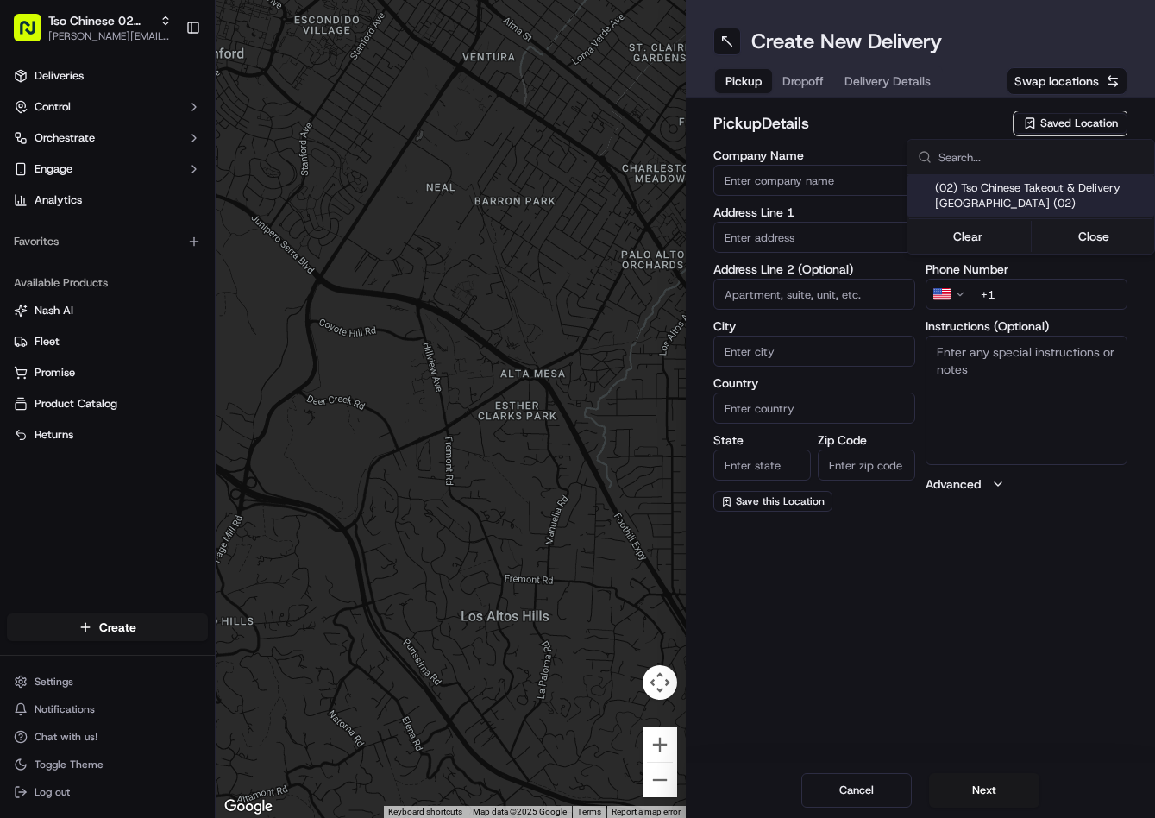
click at [1027, 200] on span "(02) Tso Chinese Takeout & Delivery Arboretum Crossing (02)" at bounding box center [1041, 195] width 212 height 31
type input "(02) Tso Chinese Takeout & Delivery Arboretum Crossing"
type input "9333 Research Blvd"
type input "Bldg E Ste 402"
type input "Austin"
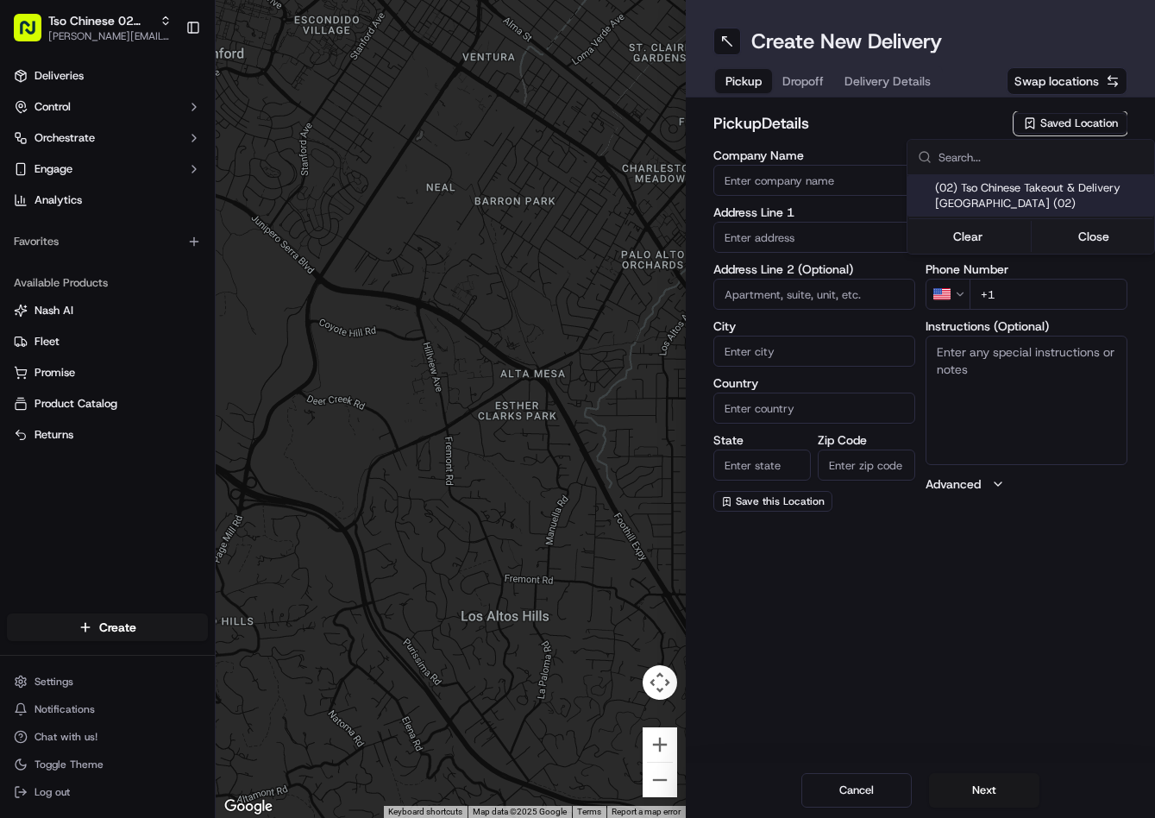
type input "US"
type input "TX"
type input "78759"
type input "Tso Chinese"
type input "Arboretum Crossing Manager"
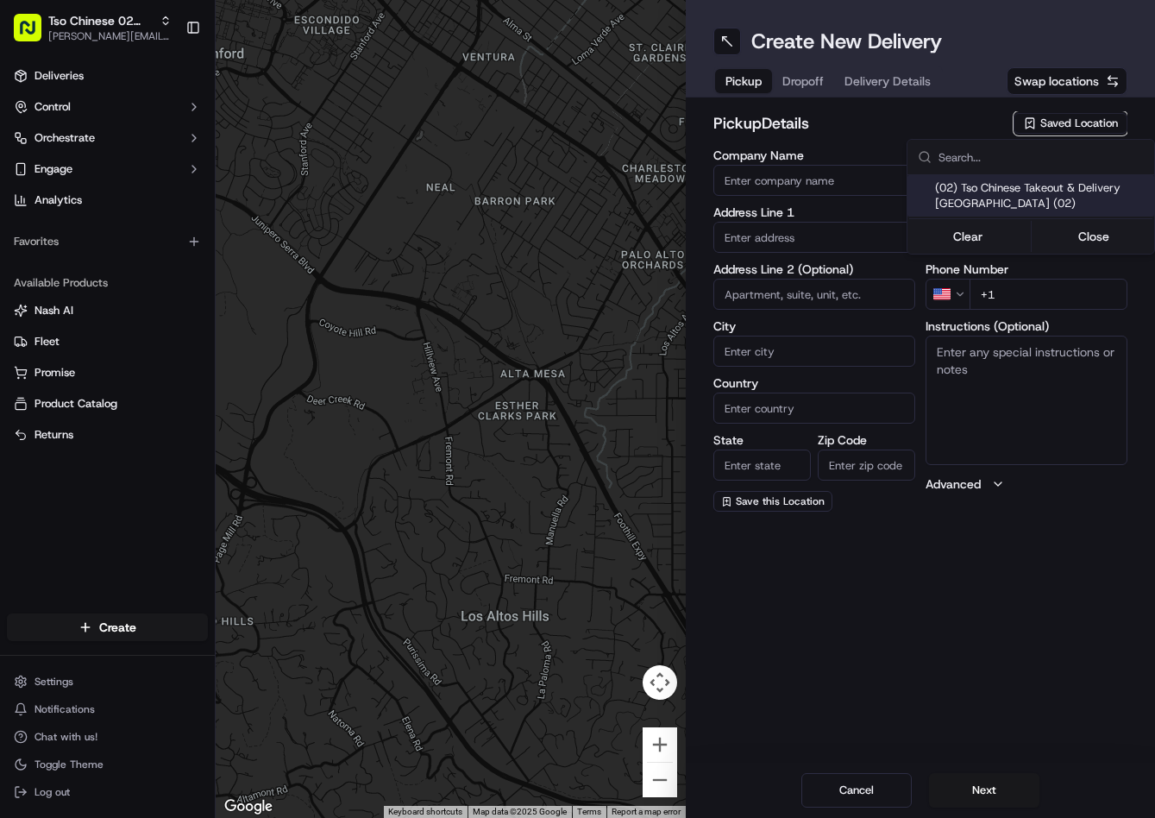
type input "arborstore@tsochinese.com"
type input "+1 512 344 9434"
type textarea "Submit a picture displaying address & food as Proof of Delivery. Envía una foto…"
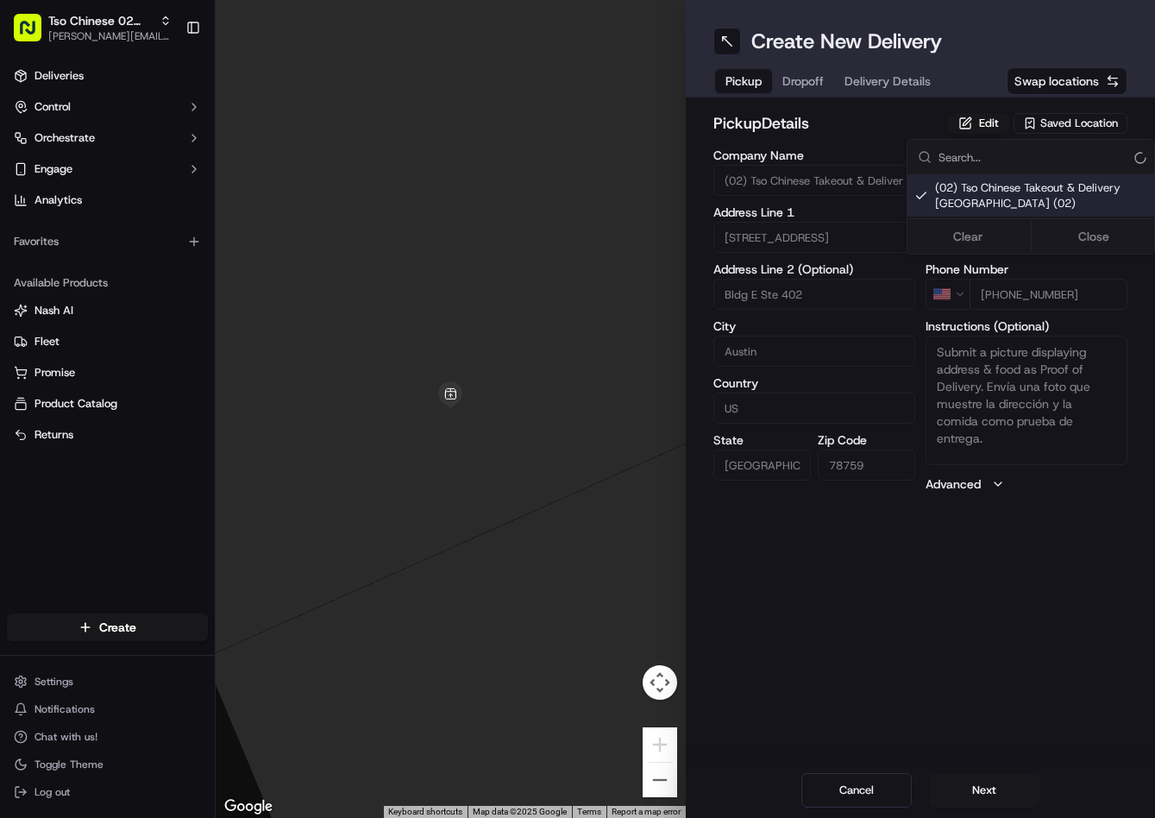
drag, startPoint x: 782, startPoint y: 85, endPoint x: 814, endPoint y: 86, distance: 31.1
click at [788, 85] on html "Tso Chinese 02 Arbor jason@tsochinese.com Toggle Sidebar Deliveries Control Orc…" at bounding box center [577, 409] width 1155 height 818
click at [814, 86] on span "Dropoff" at bounding box center [802, 80] width 41 height 17
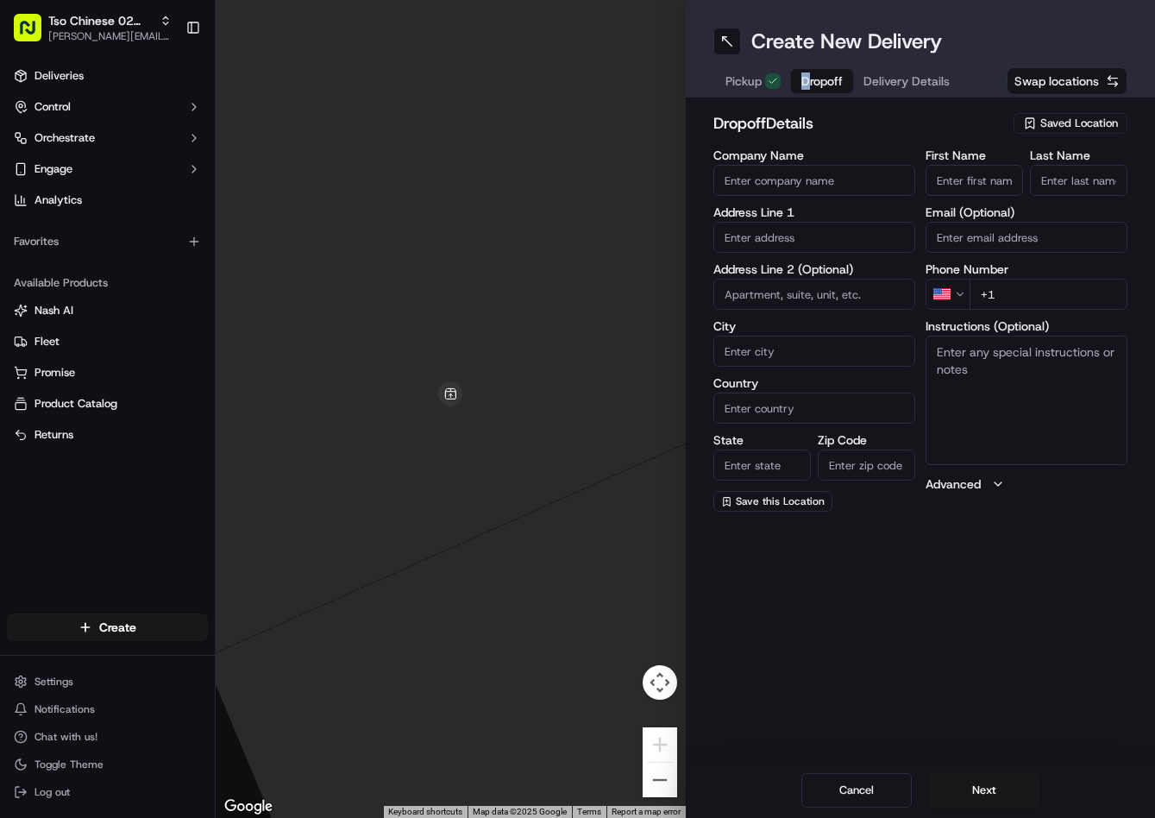
click at [817, 235] on input "text" at bounding box center [814, 237] width 202 height 31
paste input "8105 Amelia Cv, Austin, TX 78750-7880, United States"
click at [829, 274] on div "8105 Amelia Cove, Austin, TX" at bounding box center [814, 281] width 193 height 41
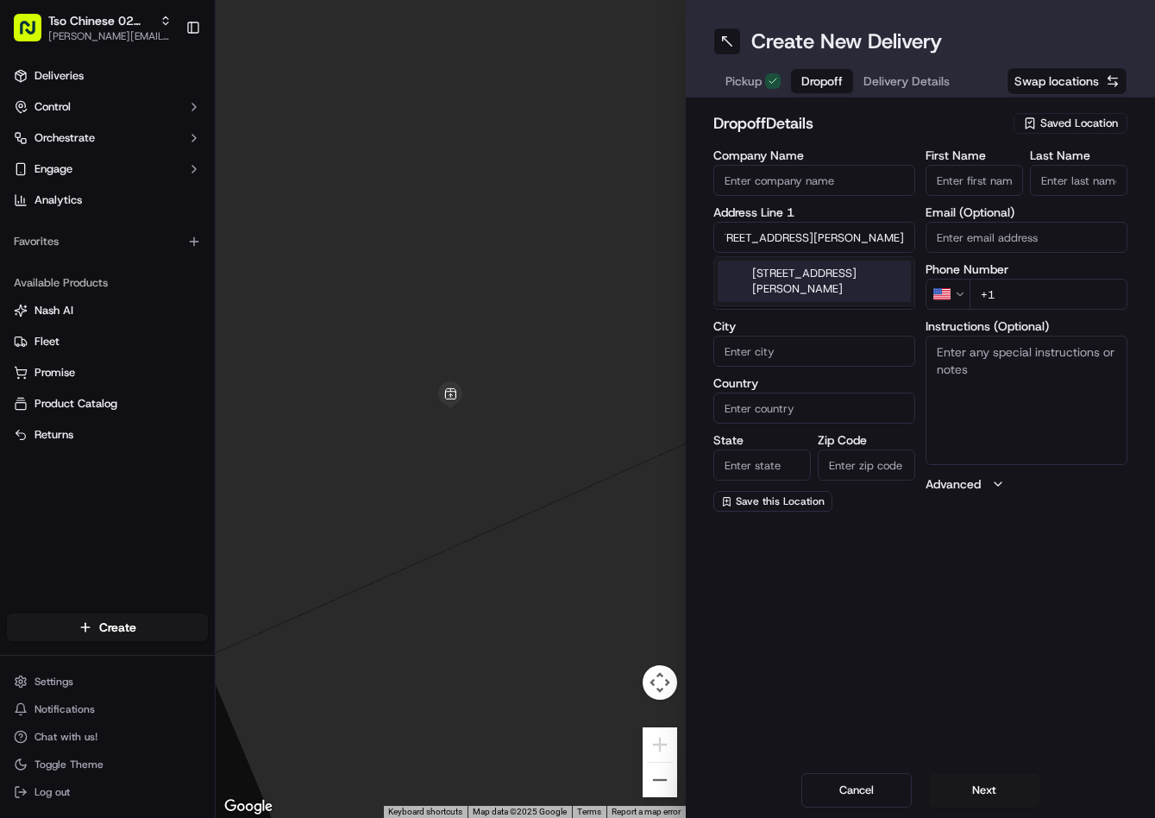
type input "8105 Amelia Cove, Austin, TX 78750, USA"
type input "Austin"
type input "United States"
type input "TX"
type input "78750"
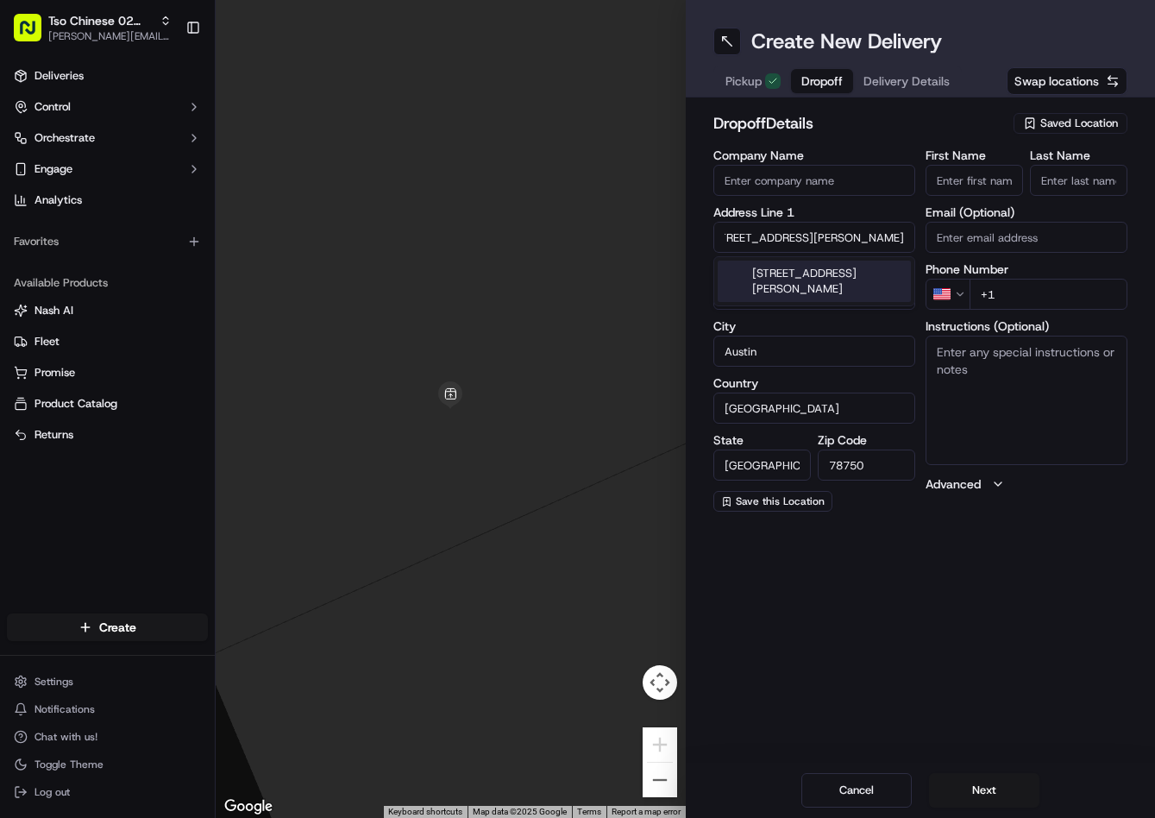
scroll to position [0, 0]
type input "8105 Amelia Cove"
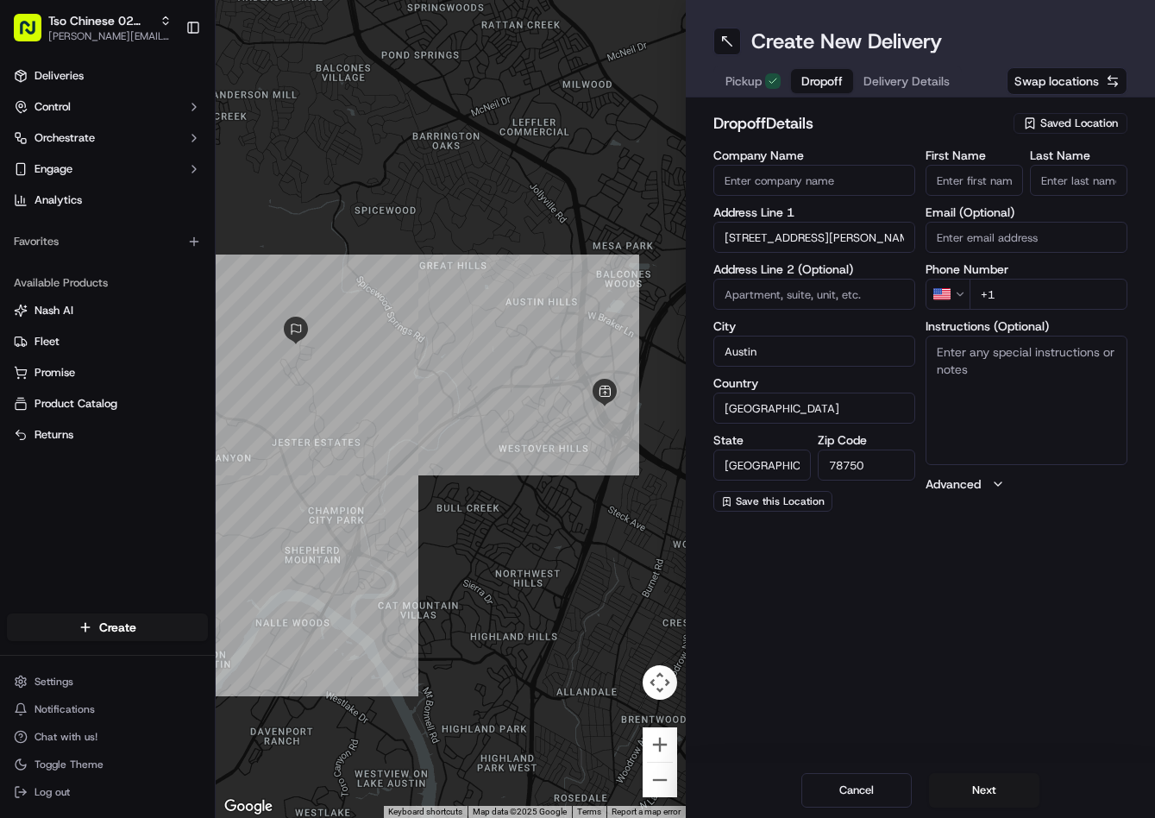
click at [1100, 298] on input "+1" at bounding box center [1049, 294] width 158 height 31
paste input "918 232 1373"
type input "+1 918 232 1373"
click at [1002, 185] on input "First Name" at bounding box center [974, 180] width 97 height 31
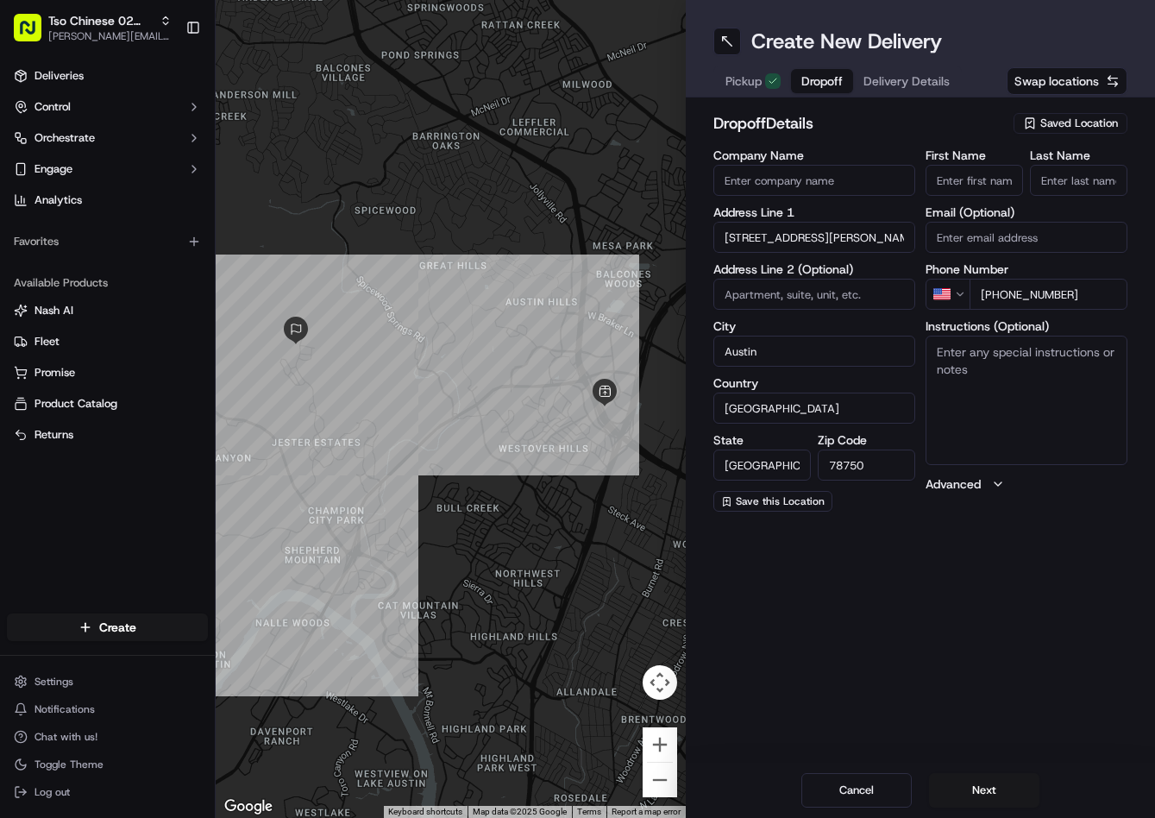
paste input "Meredith Lantz"
type input "Meredith Lantz"
click at [1052, 181] on input "Last Name" at bounding box center [1078, 180] width 97 height 31
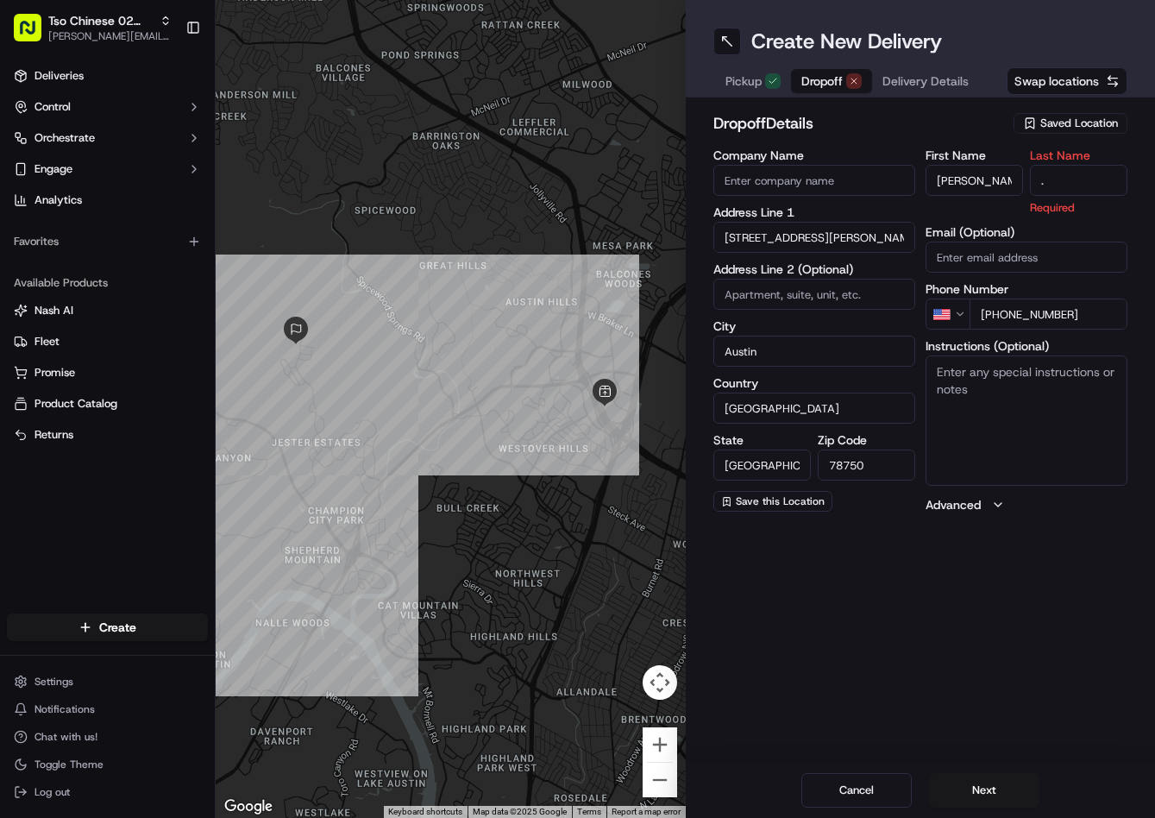
type input "."
click at [967, 131] on h2 "dropoff Details" at bounding box center [858, 123] width 291 height 24
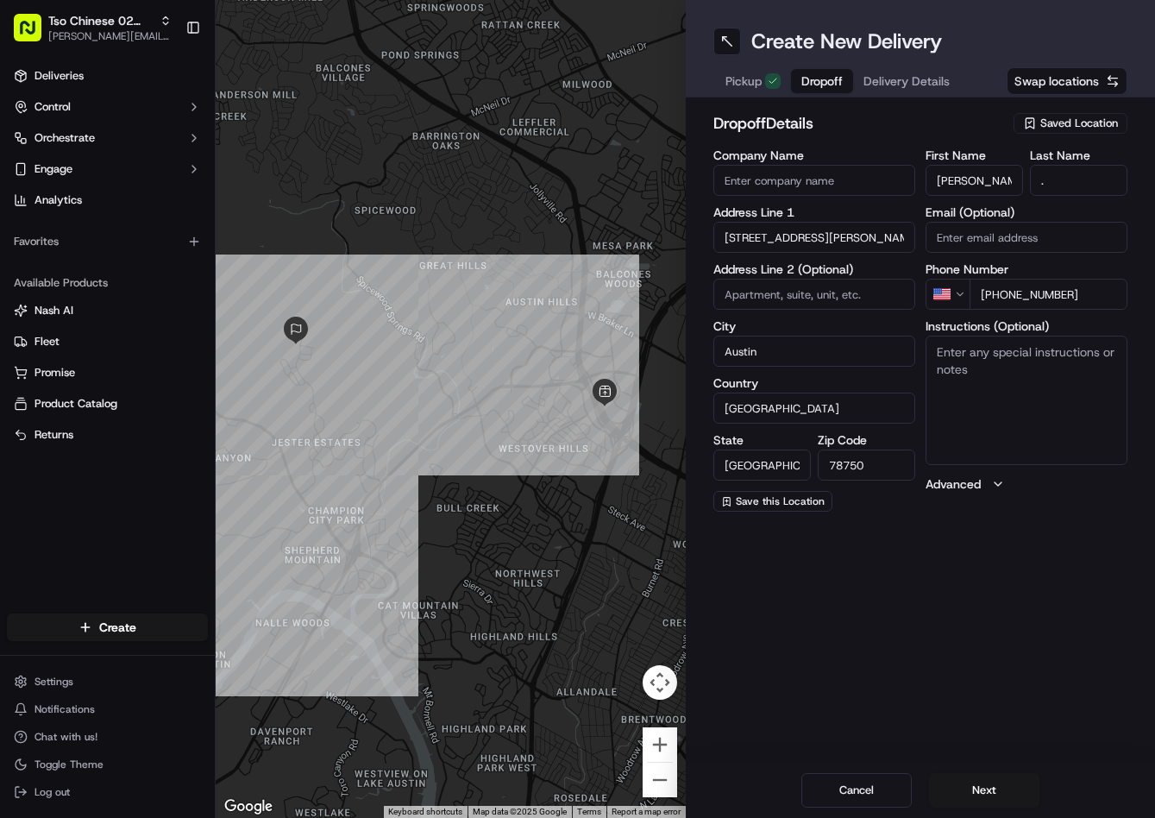
click at [922, 88] on span "Delivery Details" at bounding box center [907, 80] width 86 height 17
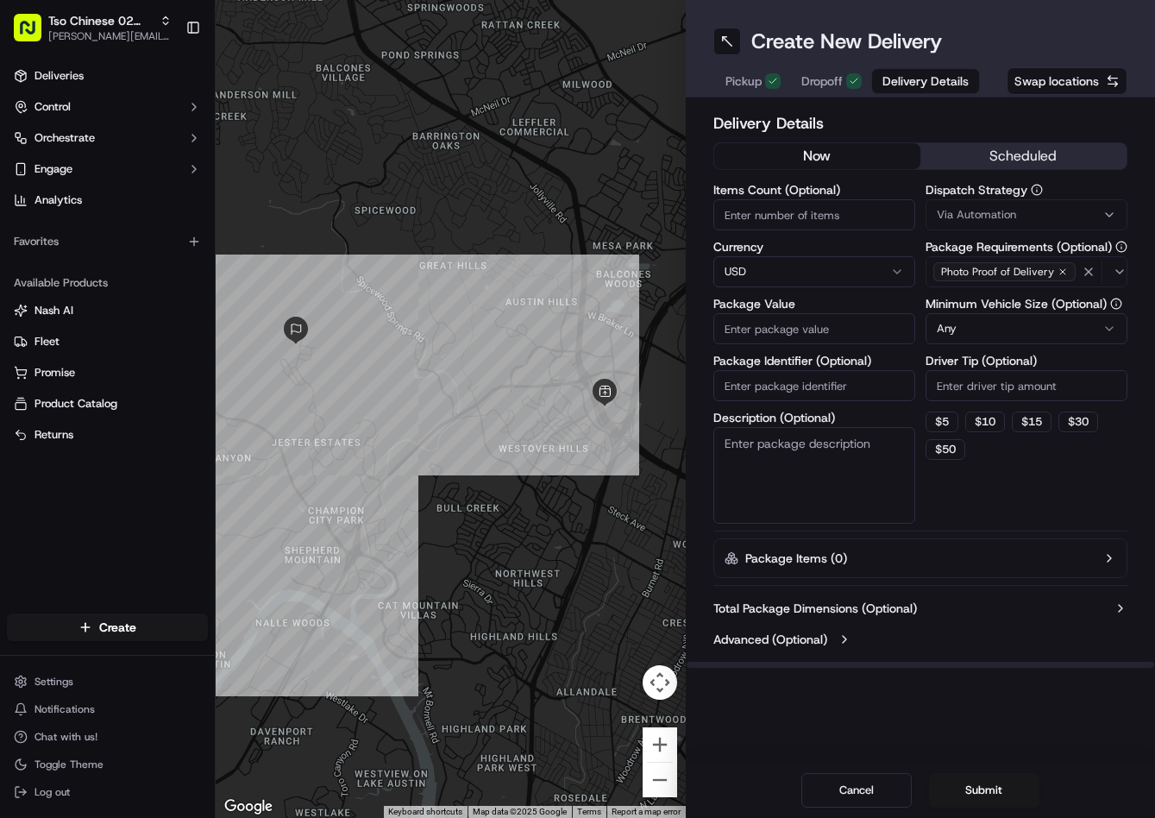
click at [971, 221] on span "Via Automation" at bounding box center [976, 215] width 79 height 16
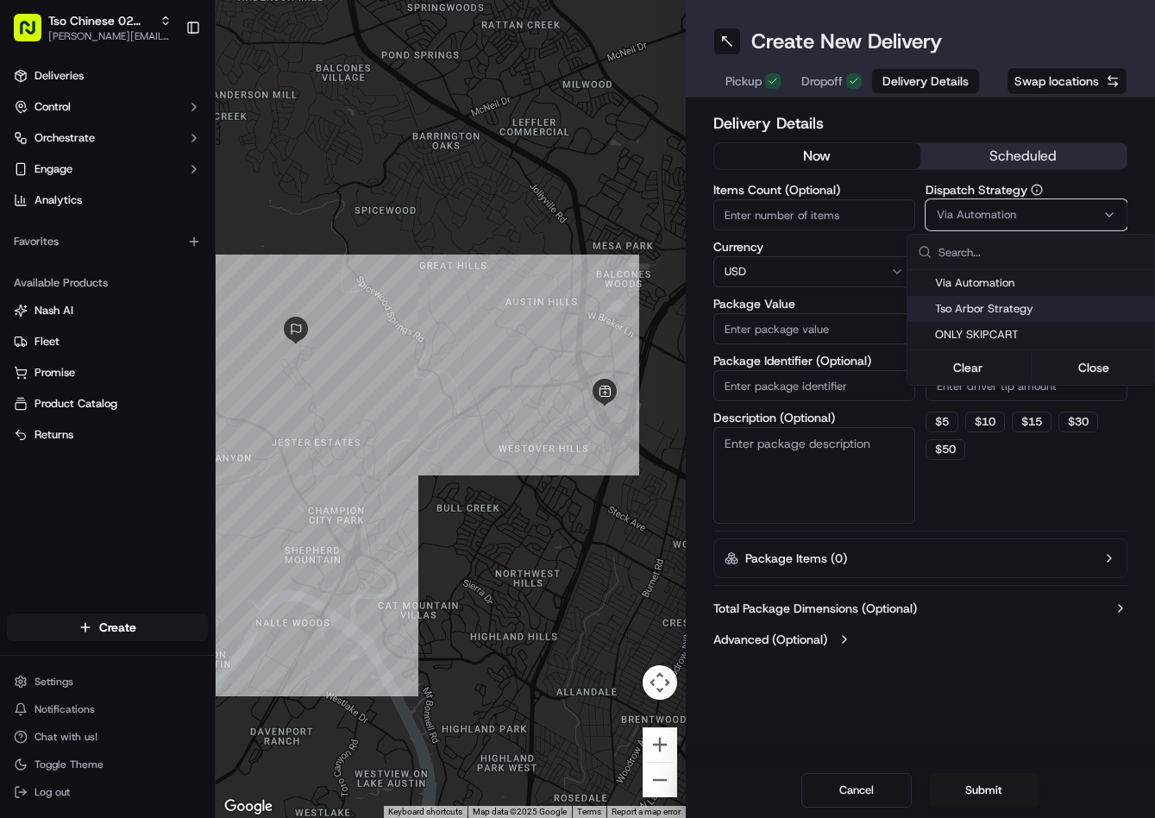
click at [979, 314] on span "Tso Arbor Strategy" at bounding box center [1041, 309] width 212 height 16
click at [971, 395] on html "Tso Chinese 02 Arbor jason@tsochinese.com Toggle Sidebar Deliveries Control Orc…" at bounding box center [577, 409] width 1155 height 818
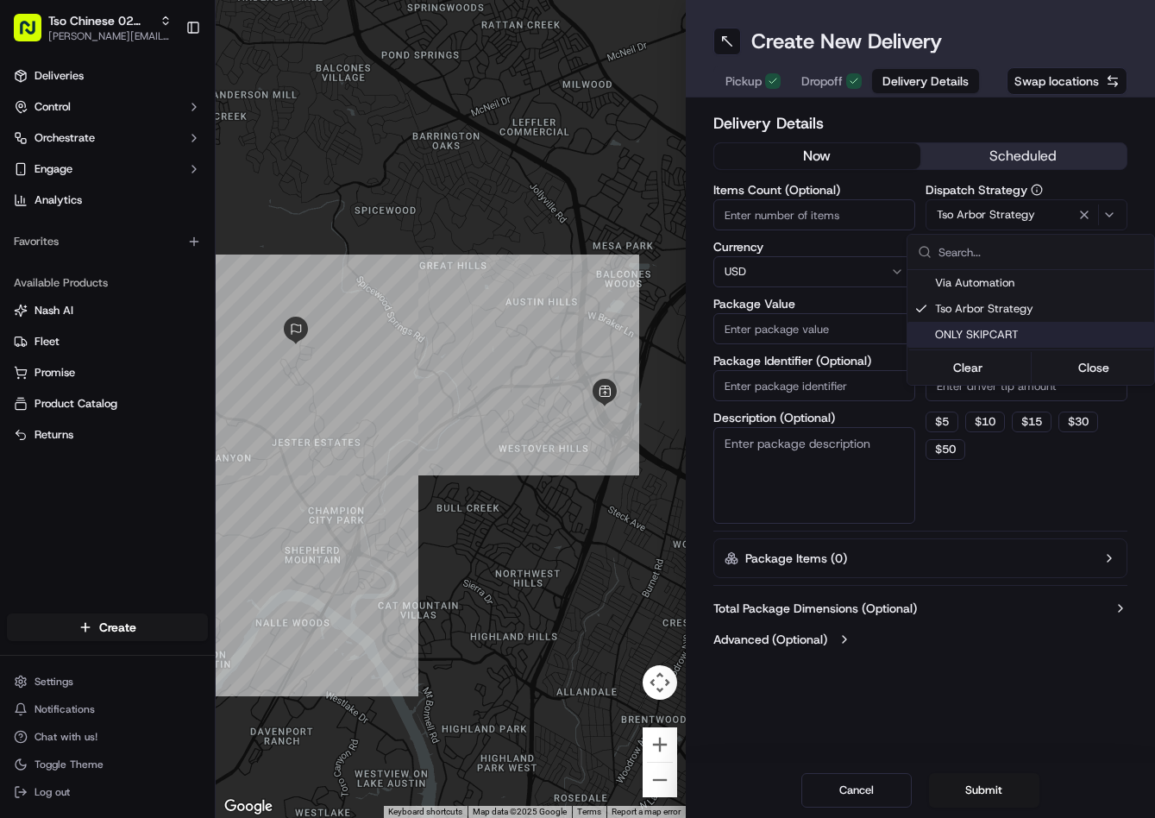
click at [969, 393] on input "Driver Tip (Optional)" at bounding box center [1027, 385] width 202 height 31
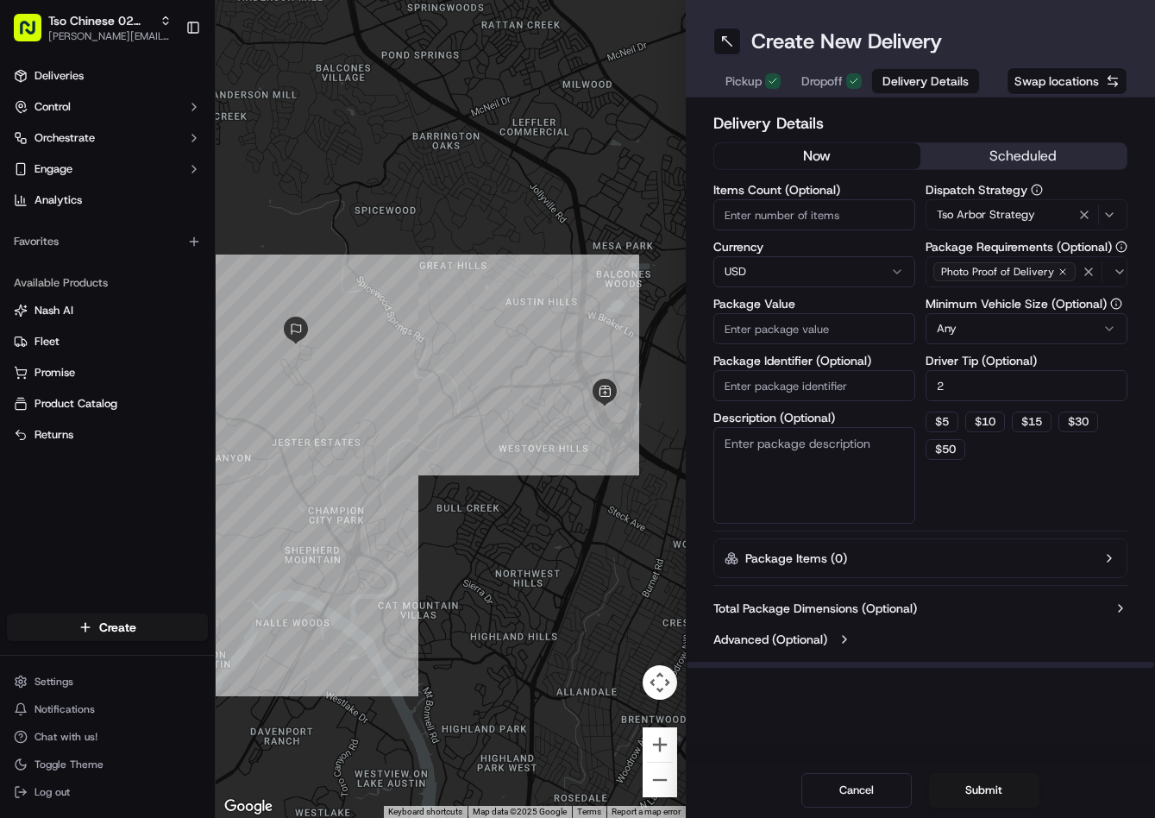
type input "2"
click at [846, 317] on input "Package Value" at bounding box center [814, 328] width 202 height 31
type input "113.28"
click at [851, 397] on input "Package Identifier (Optional)" at bounding box center [814, 385] width 202 height 31
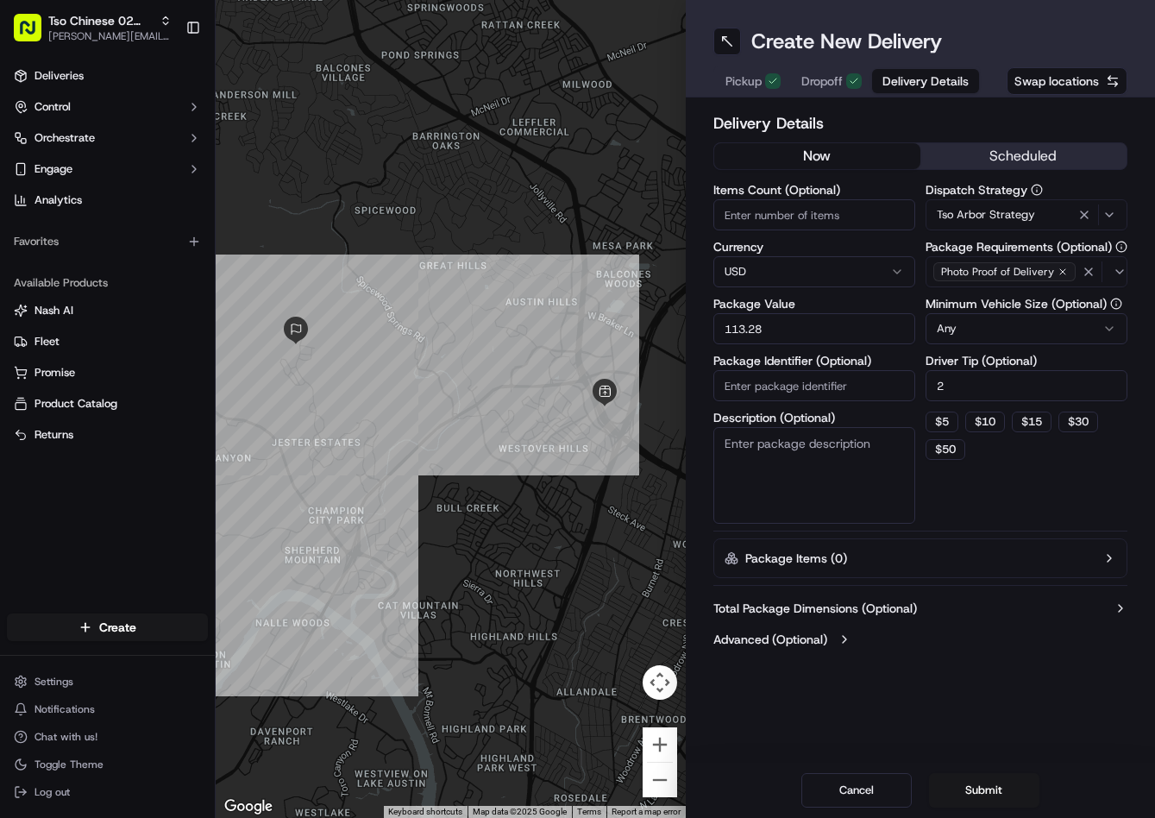
paste input "9D6737F"
type input "9D6737F"
click at [977, 799] on button "Submit" at bounding box center [984, 790] width 110 height 35
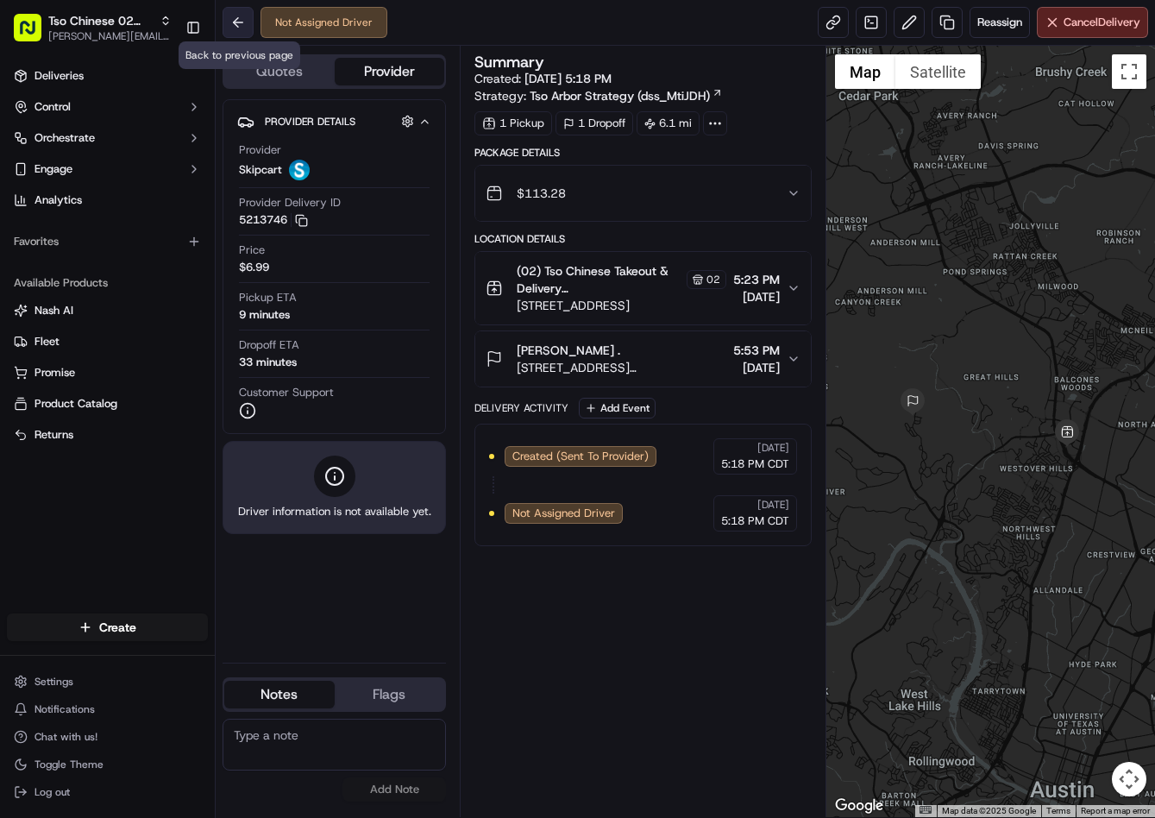
click at [234, 33] on button at bounding box center [238, 22] width 31 height 31
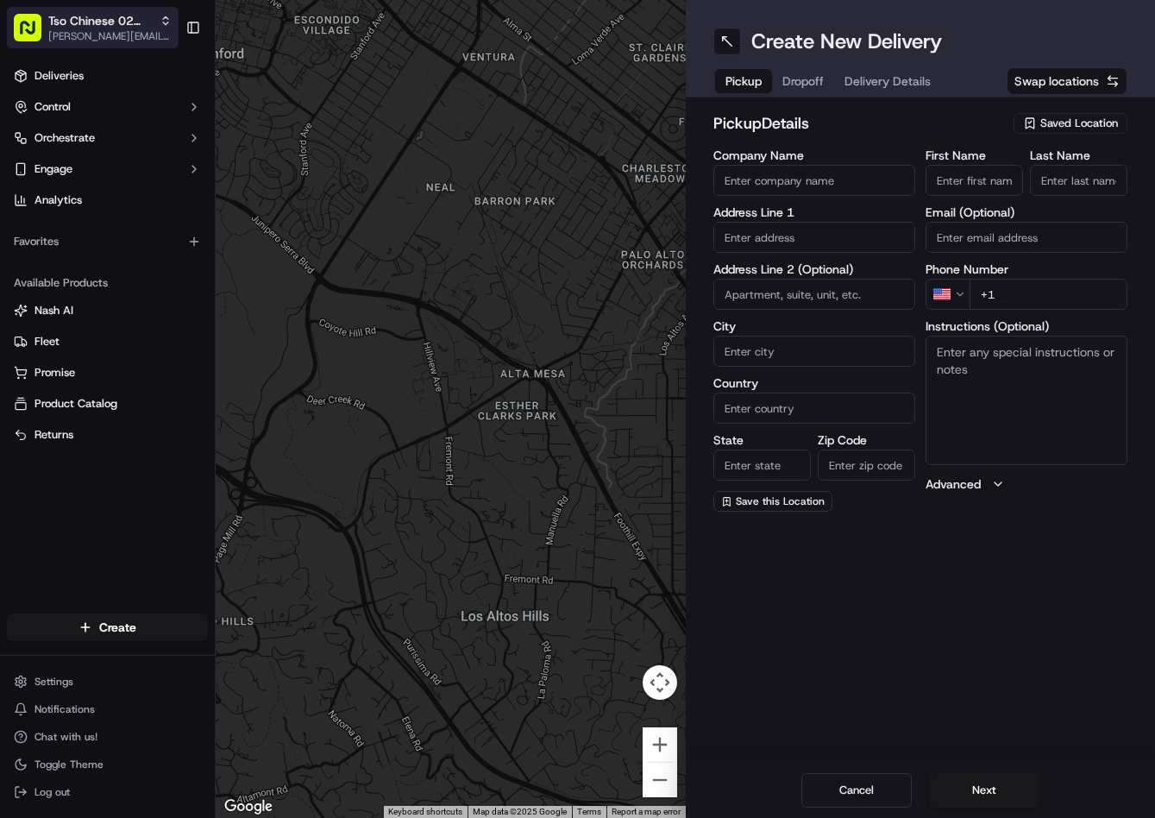
click at [116, 21] on span "Tso Chinese 02 Arbor" at bounding box center [100, 20] width 104 height 17
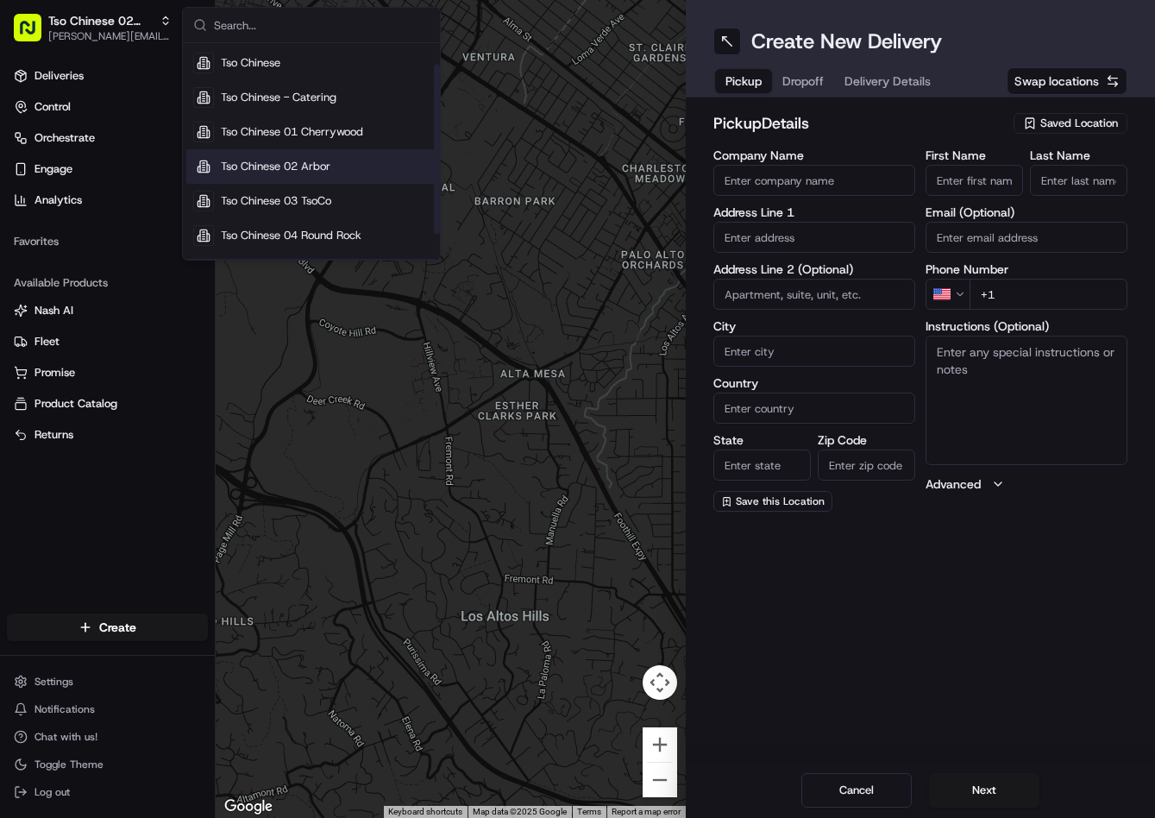
scroll to position [28, 0]
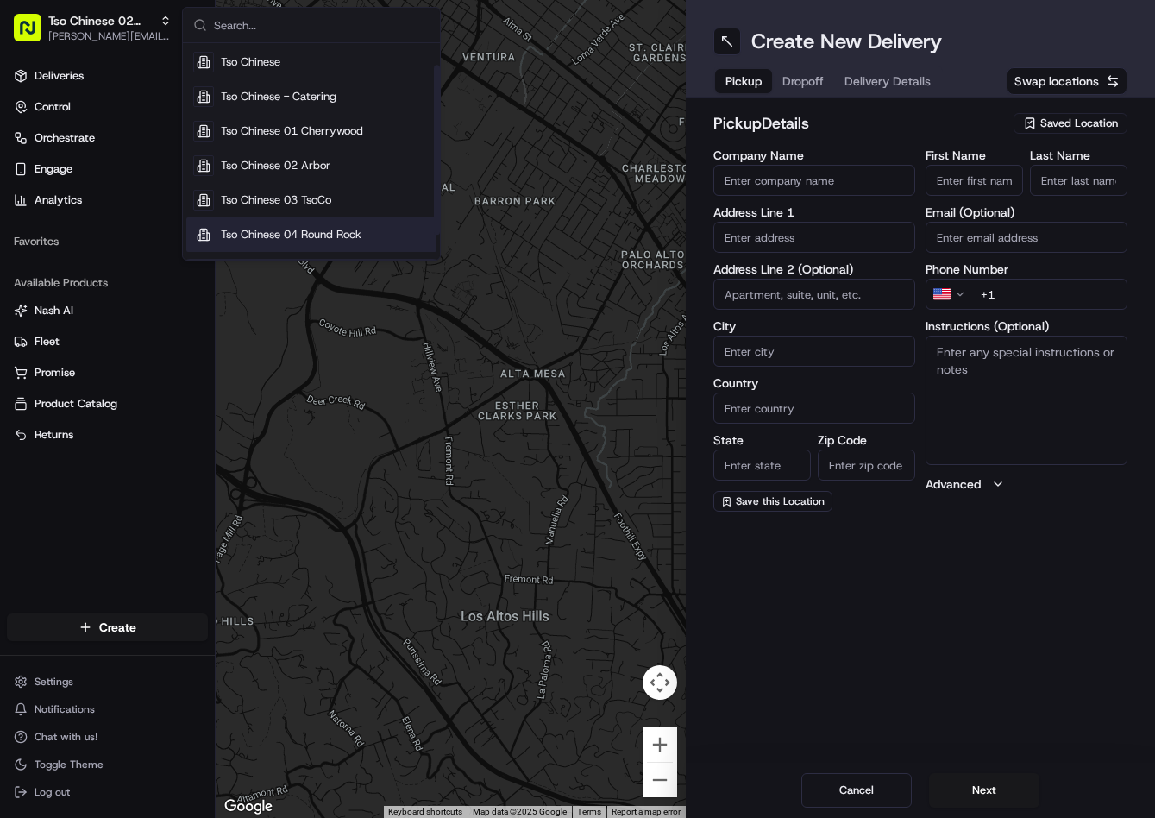
click at [334, 224] on div "Tso Chinese 04 Round Rock" at bounding box center [311, 234] width 250 height 35
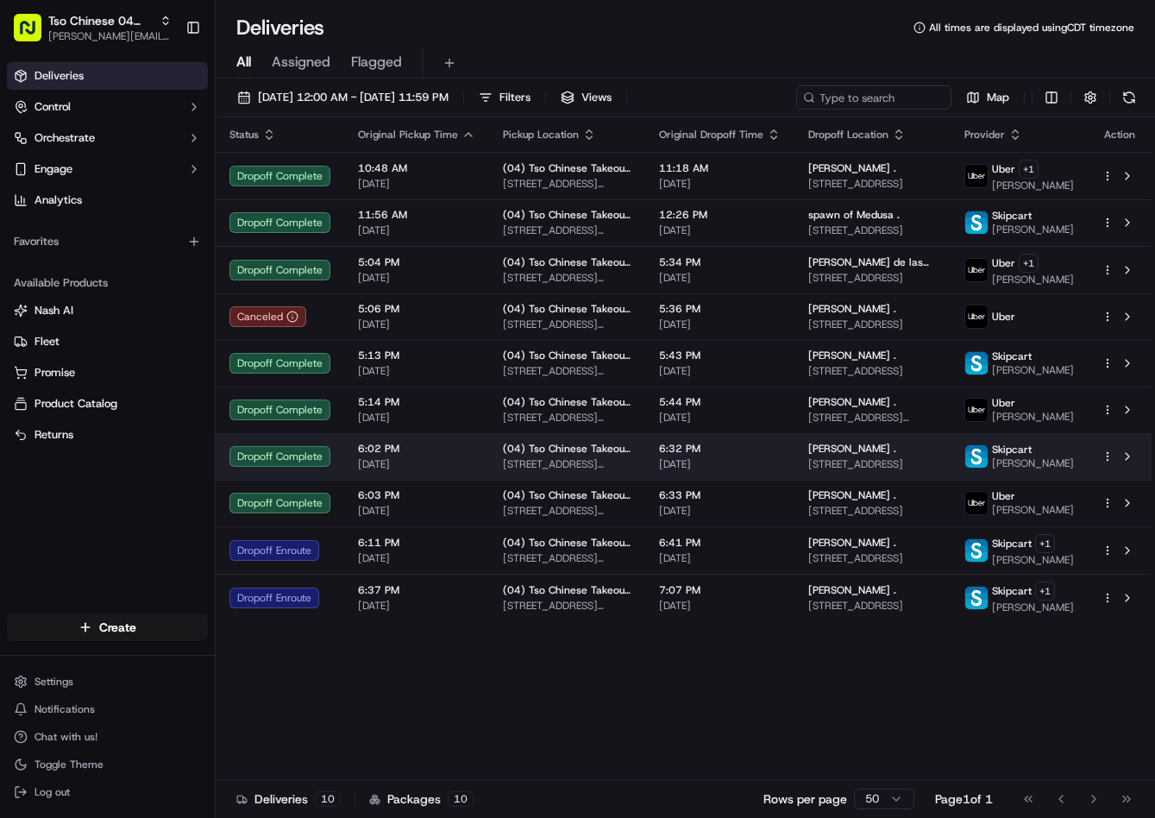
click at [798, 471] on td "[PERSON_NAME] . [STREET_ADDRESS]" at bounding box center [873, 456] width 156 height 47
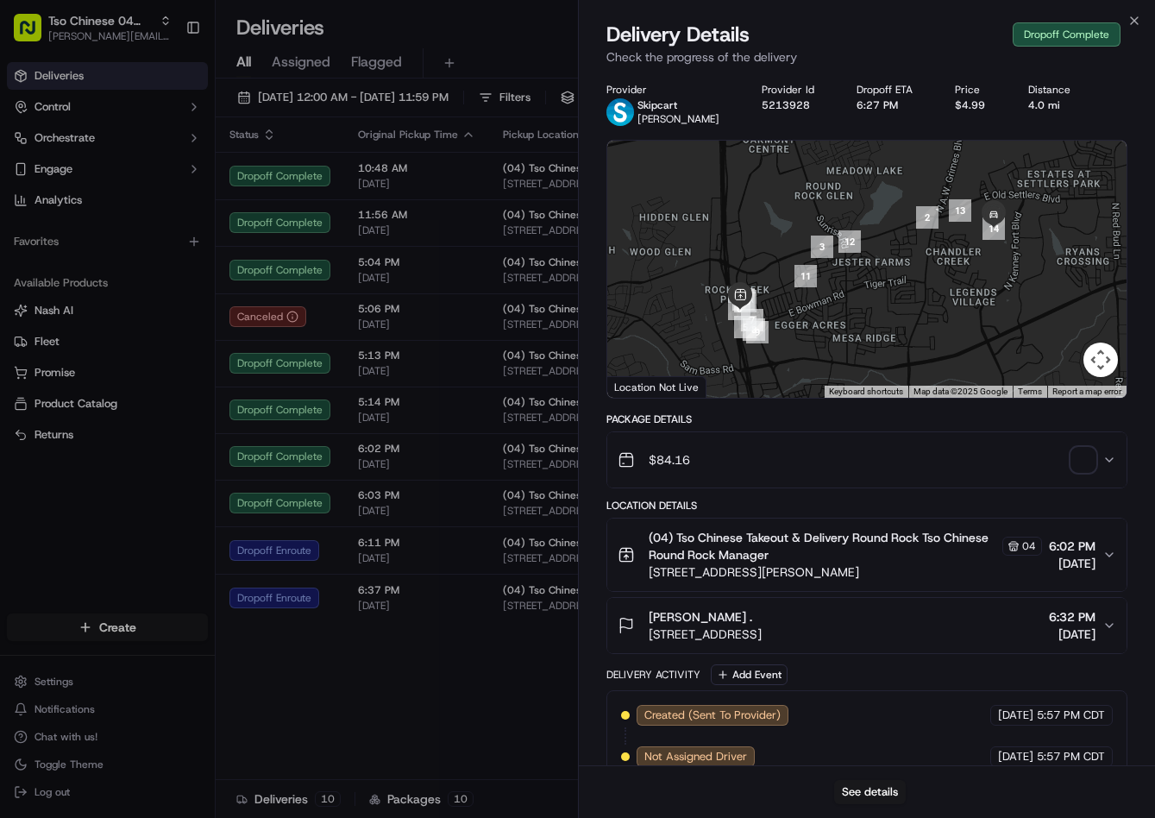
click at [1083, 464] on span "button" at bounding box center [1083, 460] width 24 height 24
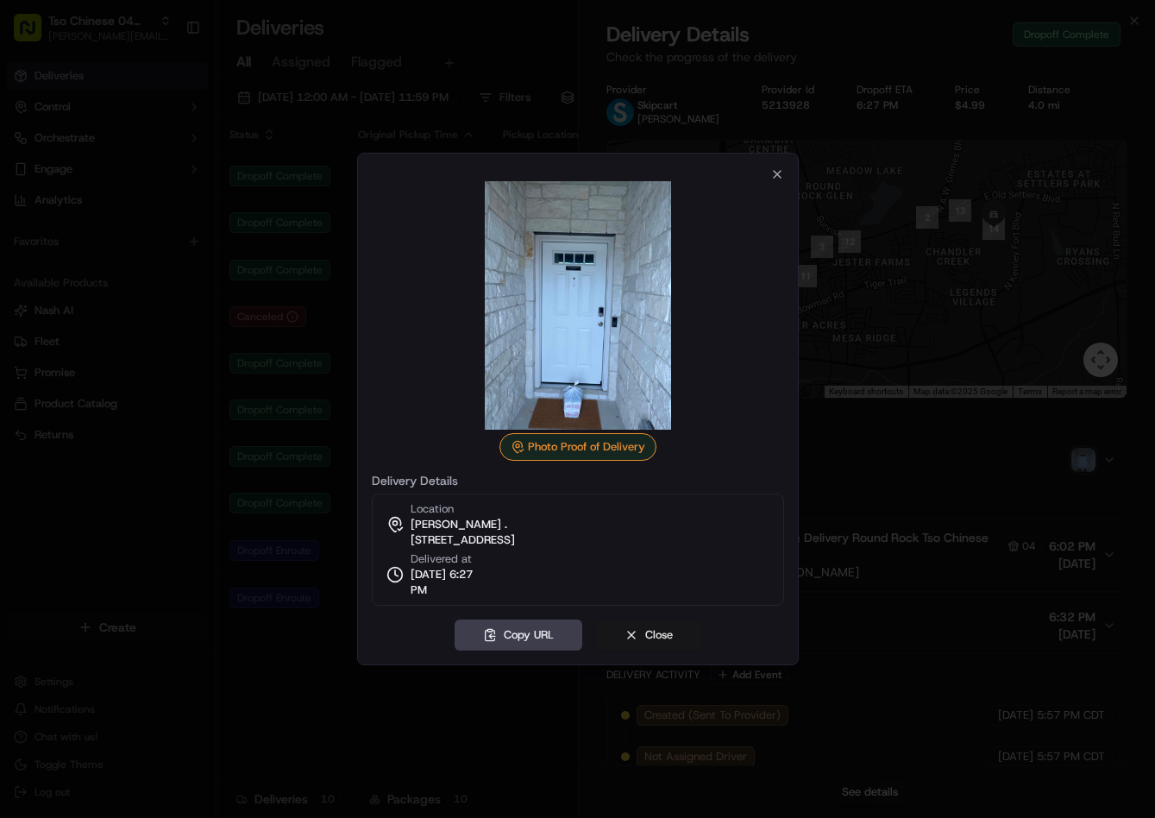
click at [658, 637] on button "Close" at bounding box center [648, 634] width 105 height 31
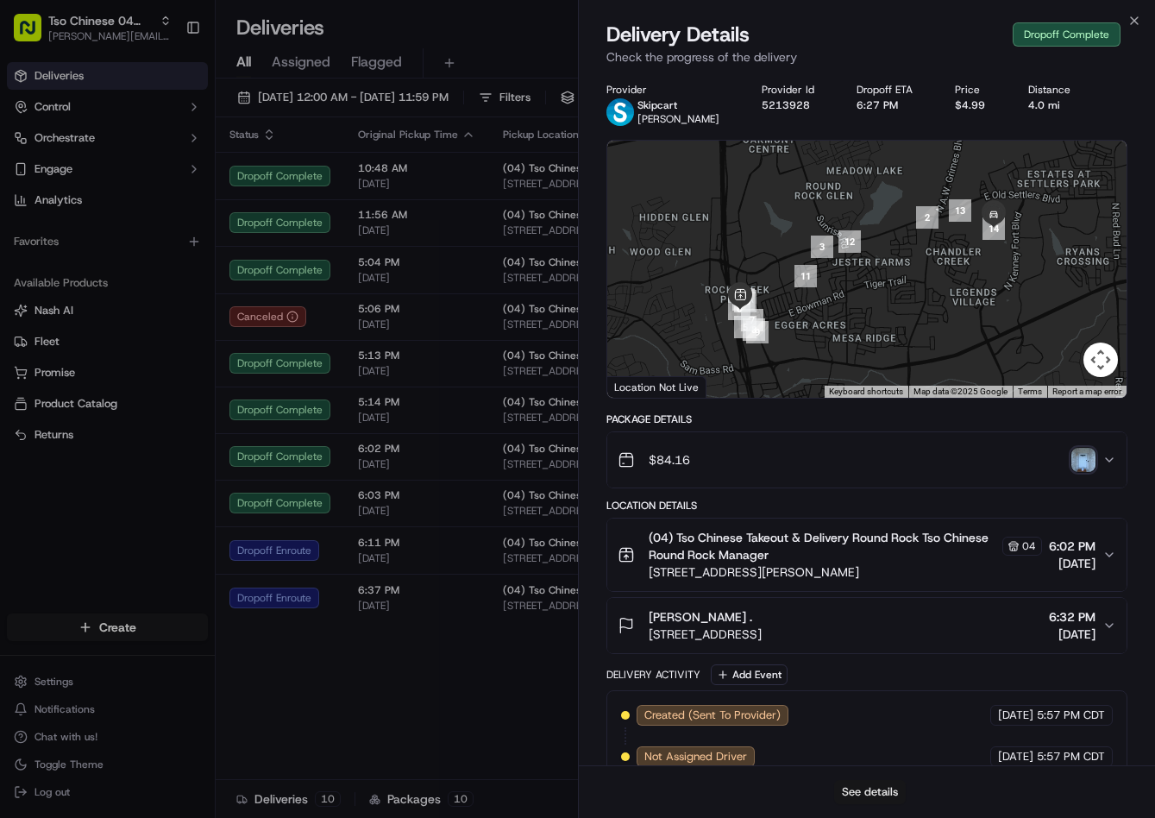
click at [889, 794] on button "See details" at bounding box center [870, 792] width 72 height 24
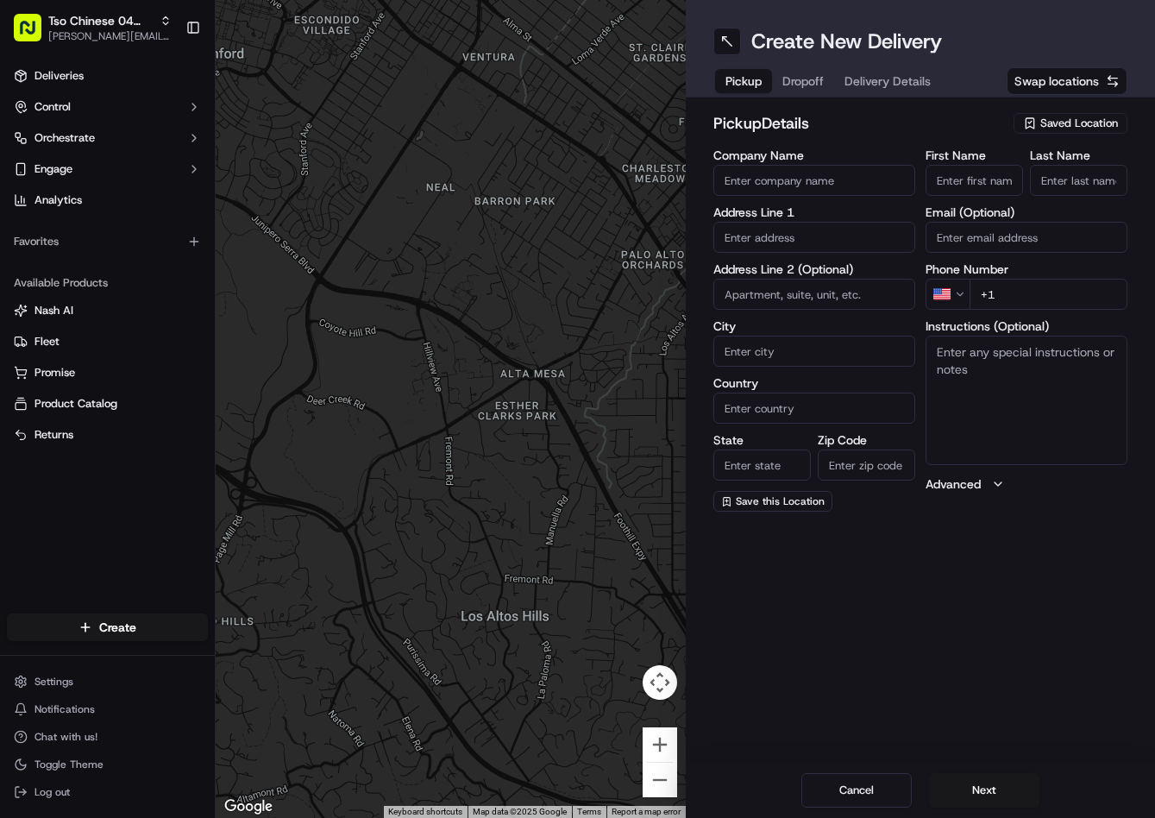
click at [1065, 126] on span "Saved Location" at bounding box center [1079, 124] width 78 height 16
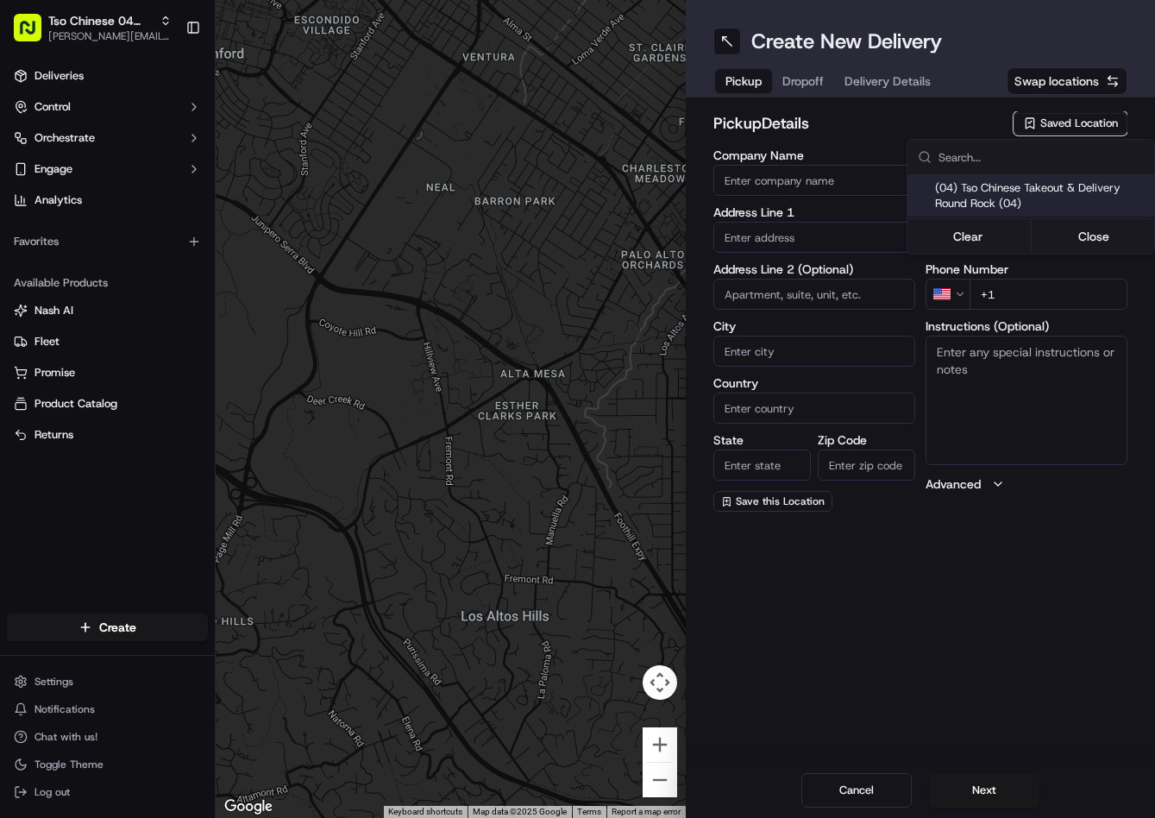
click at [1014, 209] on span "(04) Tso Chinese Takeout & Delivery Round Rock (04)" at bounding box center [1041, 195] width 212 height 31
type input "(04) Tso Chinese Takeout & Delivery Round Rock"
type input "2000 N [PERSON_NAME] St"
type input "Ste 108"
type input "Round Rock"
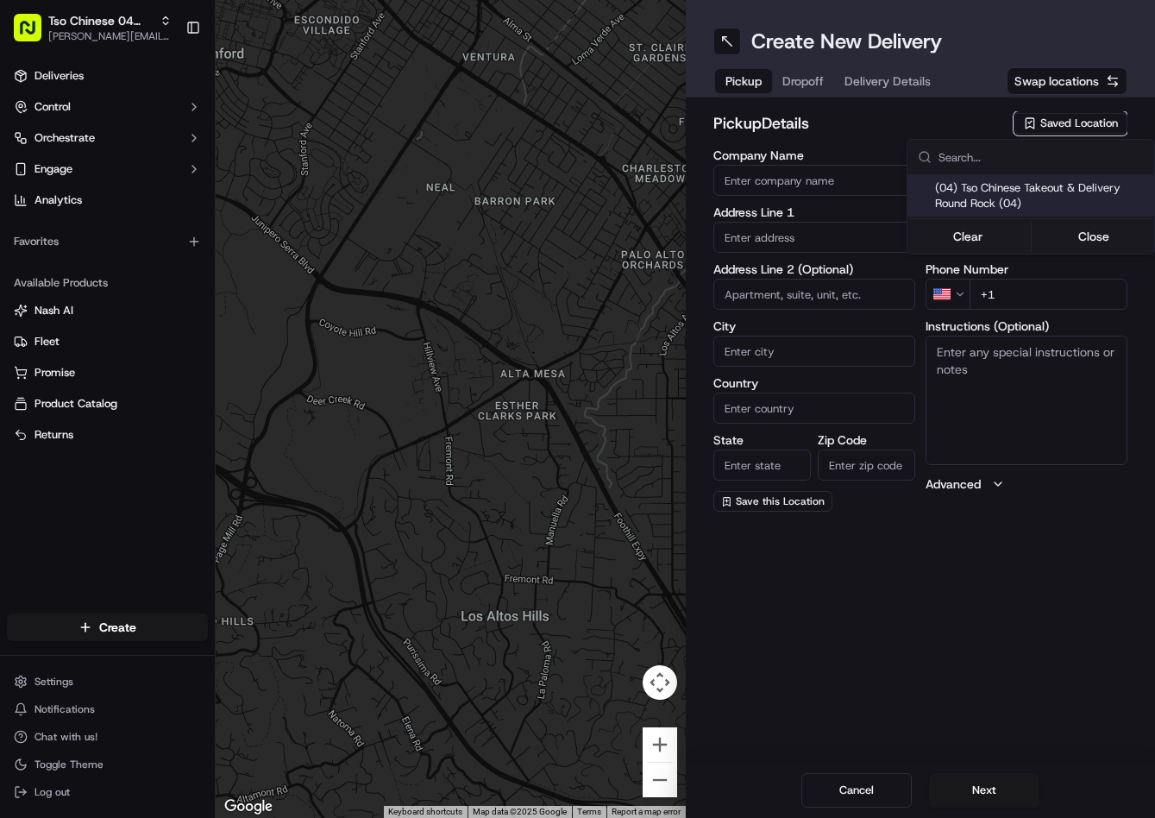
type input "US"
type input "TX"
type input "78664"
type input "Tso Chinese"
type input "Round Rock Manager"
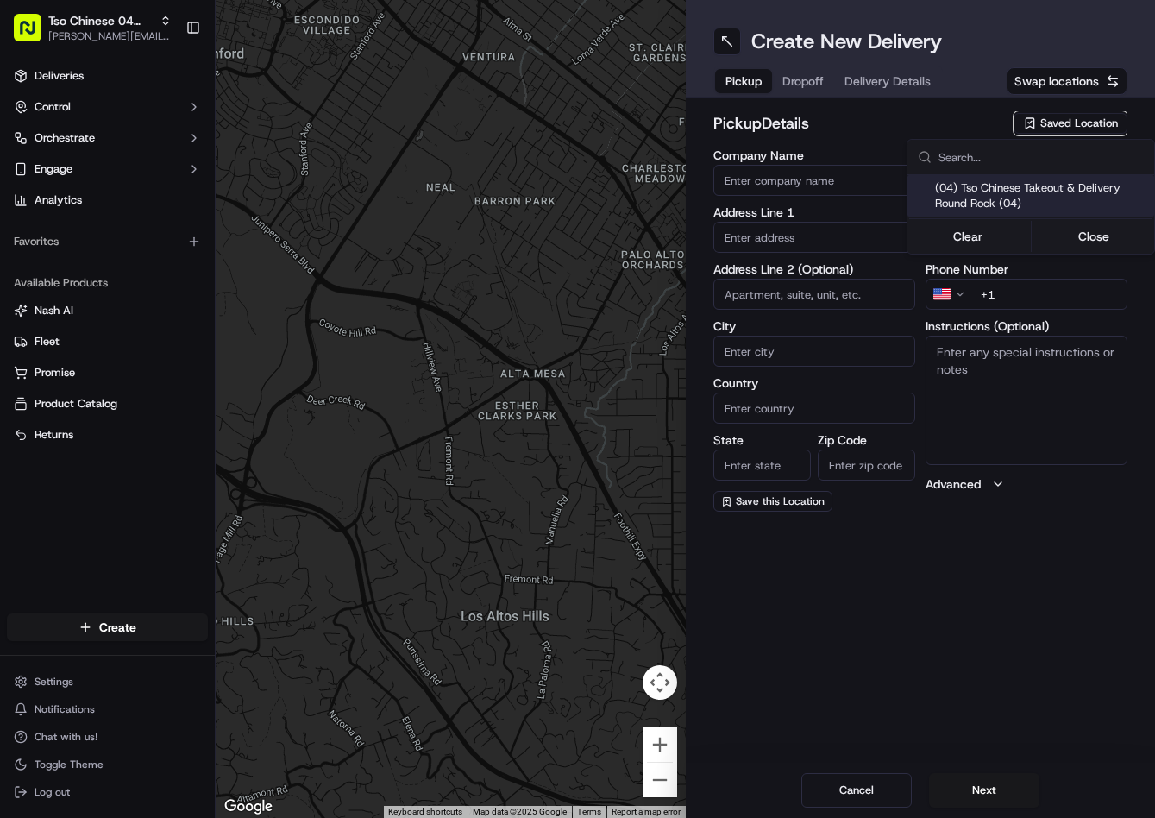
type input "roundrockstore@tsochinese.com"
type input "+1 512 956 9231"
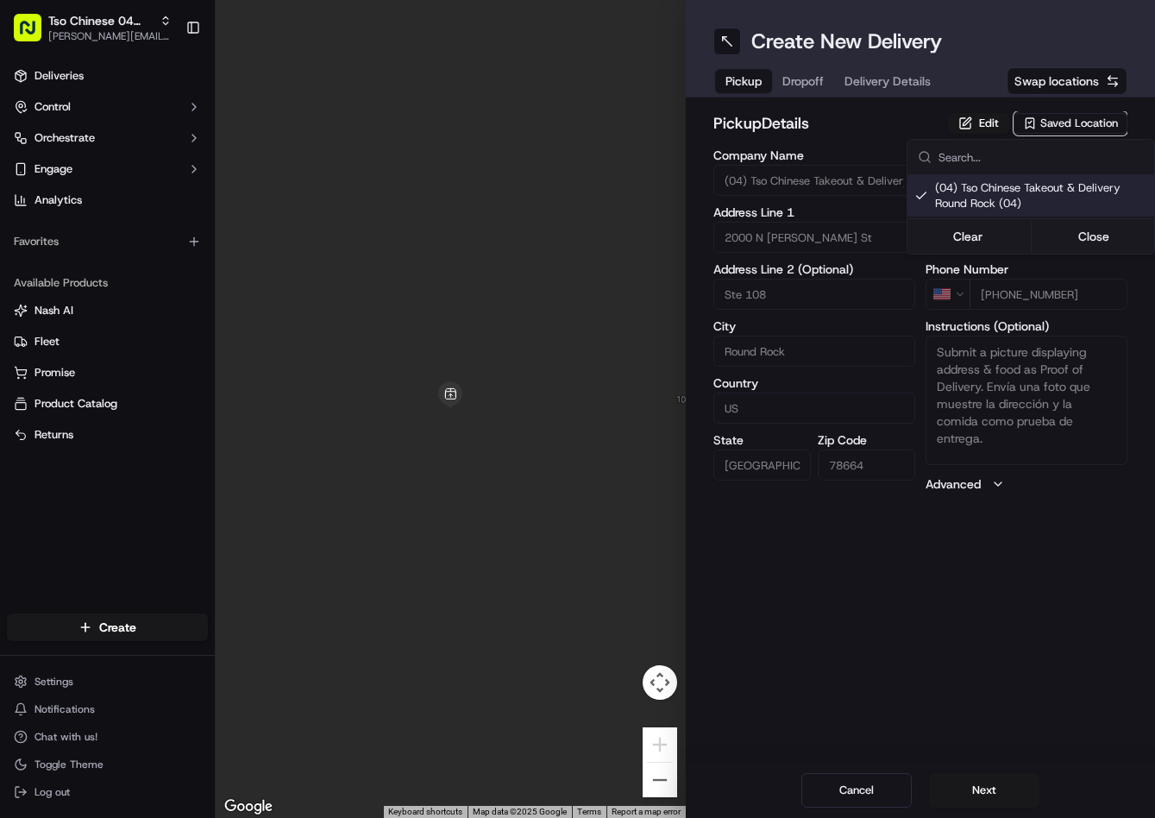
click at [810, 102] on html "Tso Chinese 04 Round Rock jason@tsochinese.com Toggle Sidebar Deliveries Contro…" at bounding box center [577, 409] width 1155 height 818
click at [808, 98] on div "pickup Details Edit Saved Location Company Name (04) Tso Chinese Takeout & Deli…" at bounding box center [921, 301] width 470 height 409
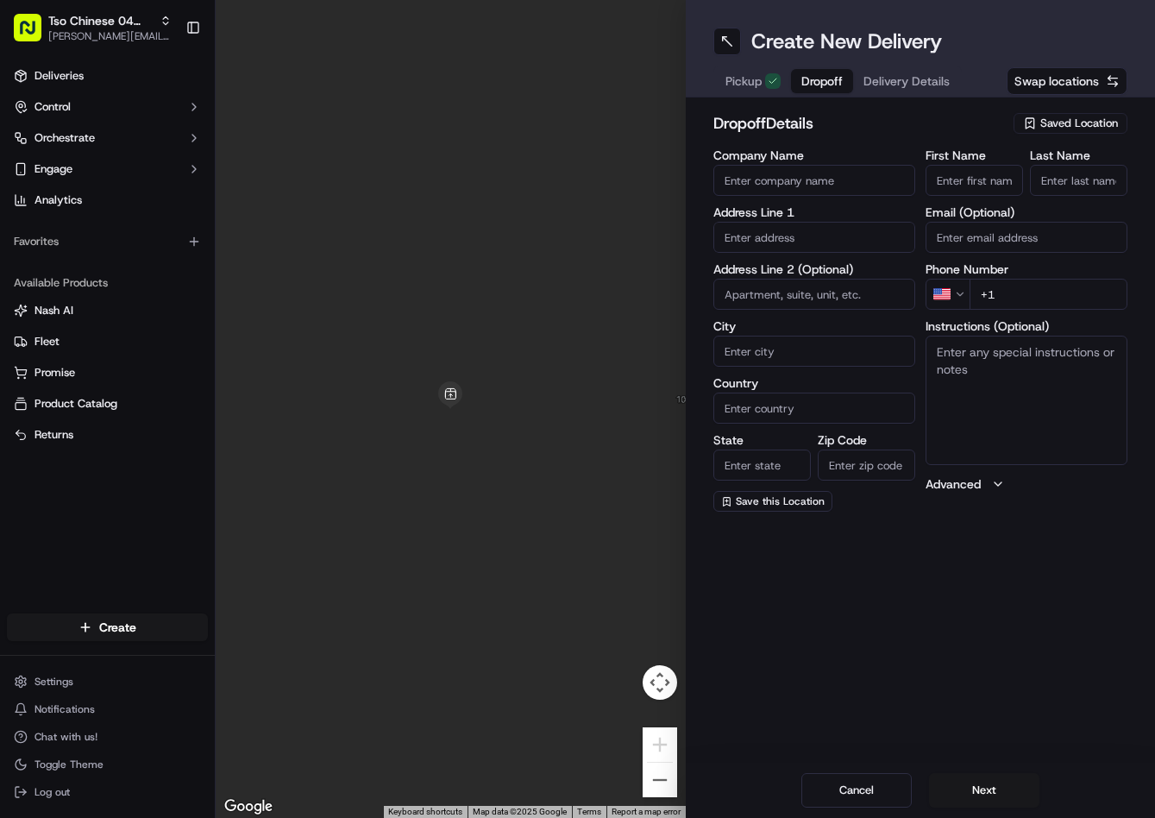
click at [808, 90] on button "Dropoff" at bounding box center [822, 81] width 62 height 24
click at [834, 242] on input "text" at bounding box center [814, 237] width 202 height 31
paste input "2824 Roost Ln, Round Rock, TX 78665-2884, United States"
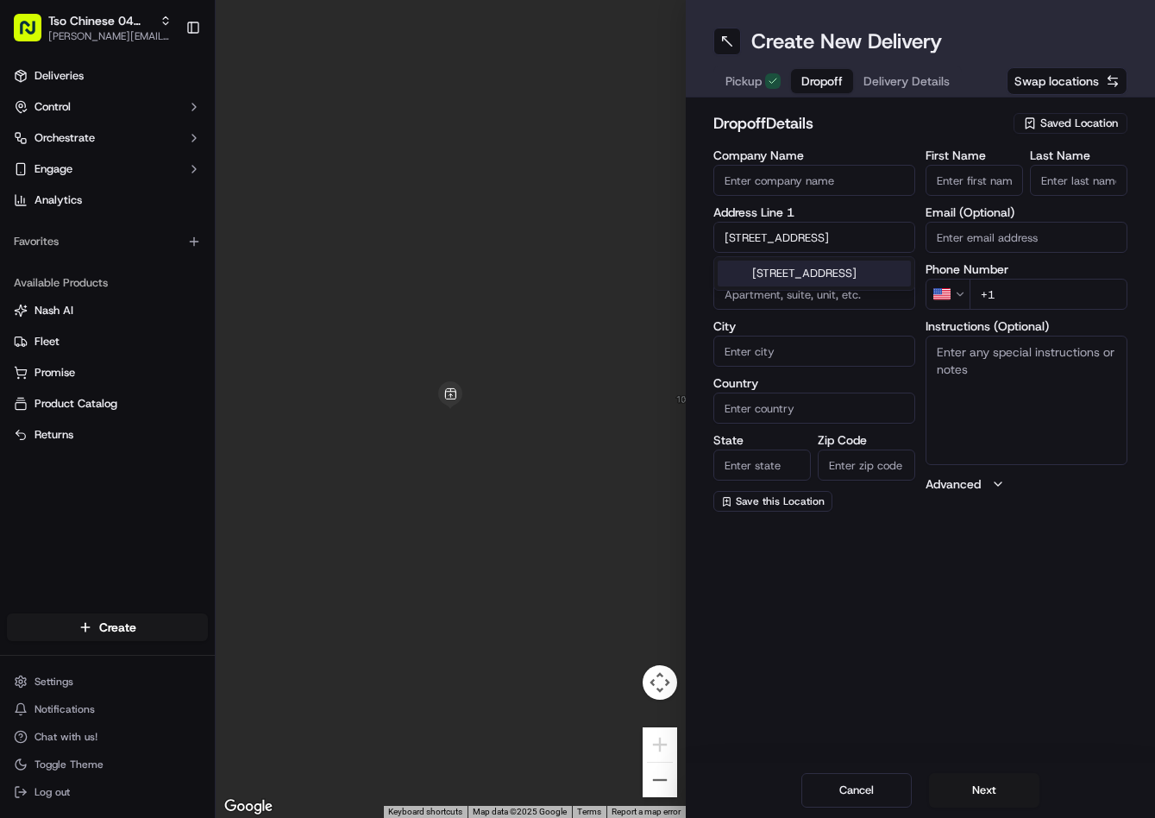
click at [851, 273] on div "2824 Roost Lane, Round Rock, TX" at bounding box center [814, 274] width 193 height 26
type input "[STREET_ADDRESS]"
type input "Round Rock"
type input "United States"
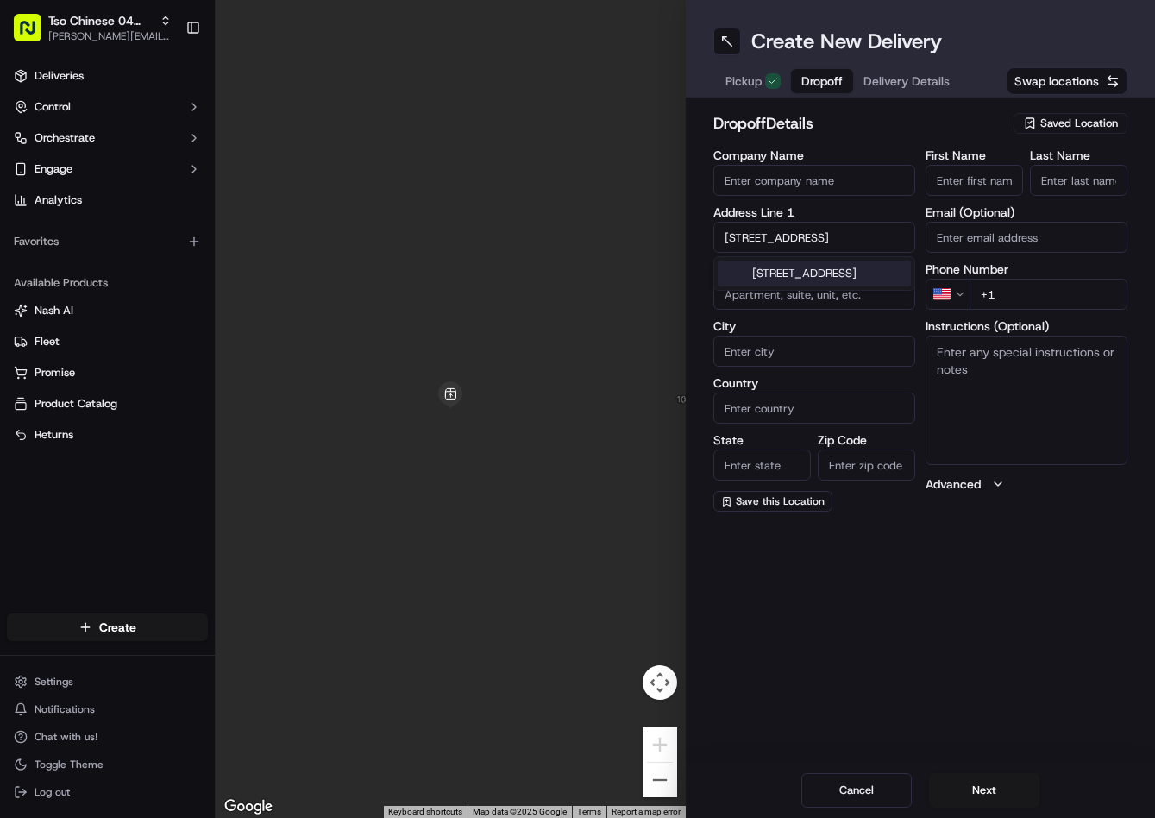
type input "TX"
type input "78665"
type input "2824 Roost Lane"
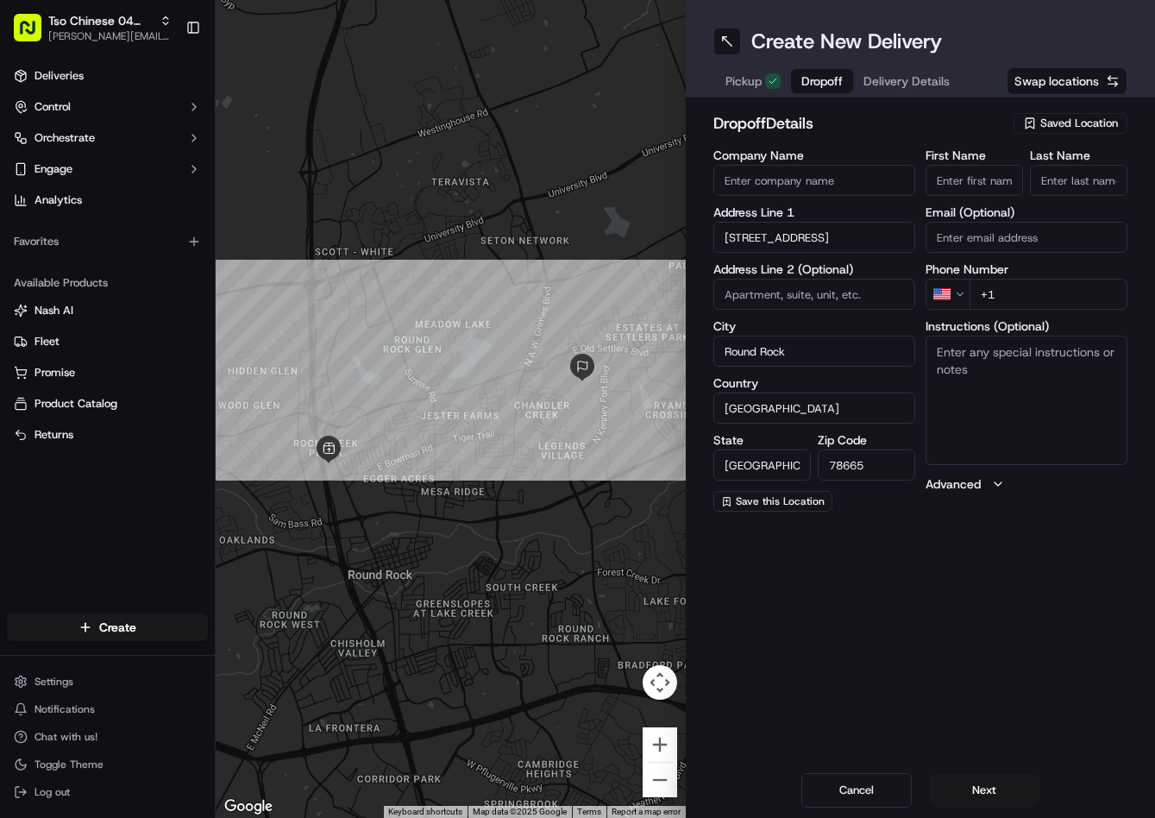
click at [1077, 298] on input "+1" at bounding box center [1049, 294] width 158 height 31
paste input "817 793 1684"
type input "+1 817 793 1684"
click at [998, 181] on input "First Name" at bounding box center [974, 180] width 97 height 31
paste input "Michael Kubecka"
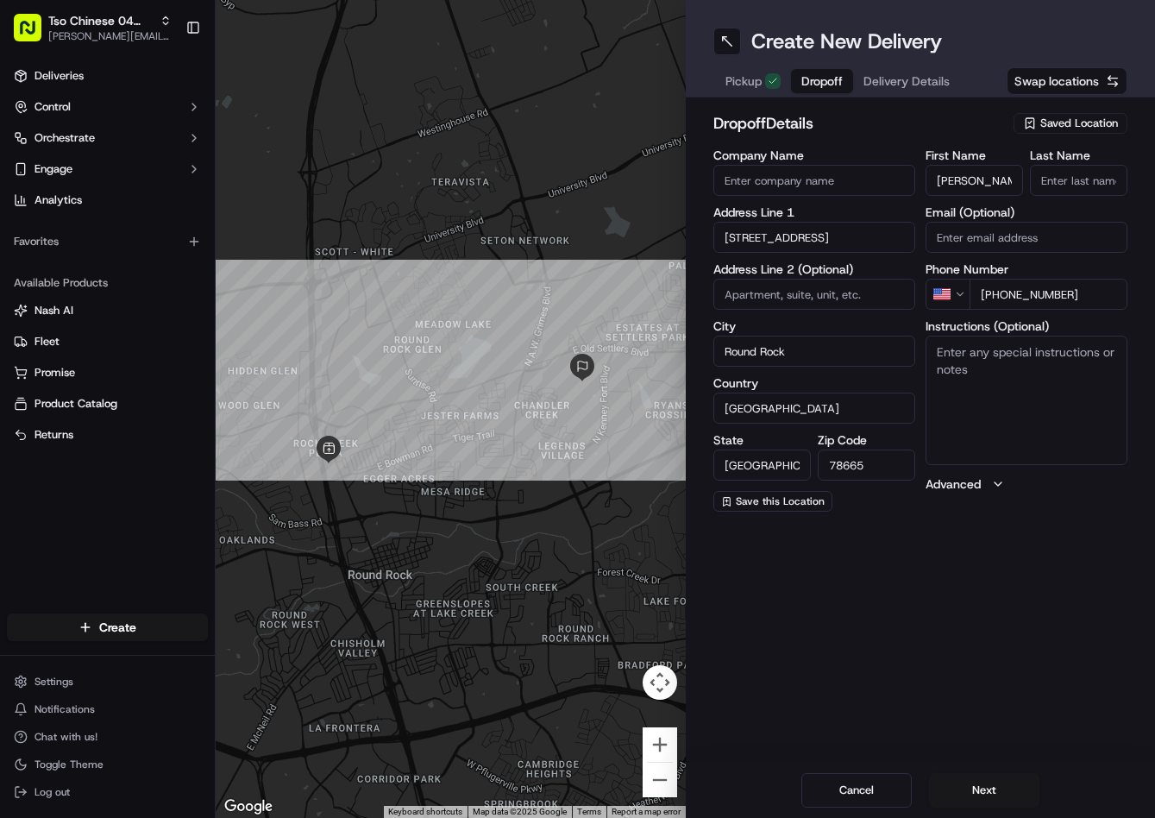
scroll to position [0, 11]
type input "Michael Kubecka"
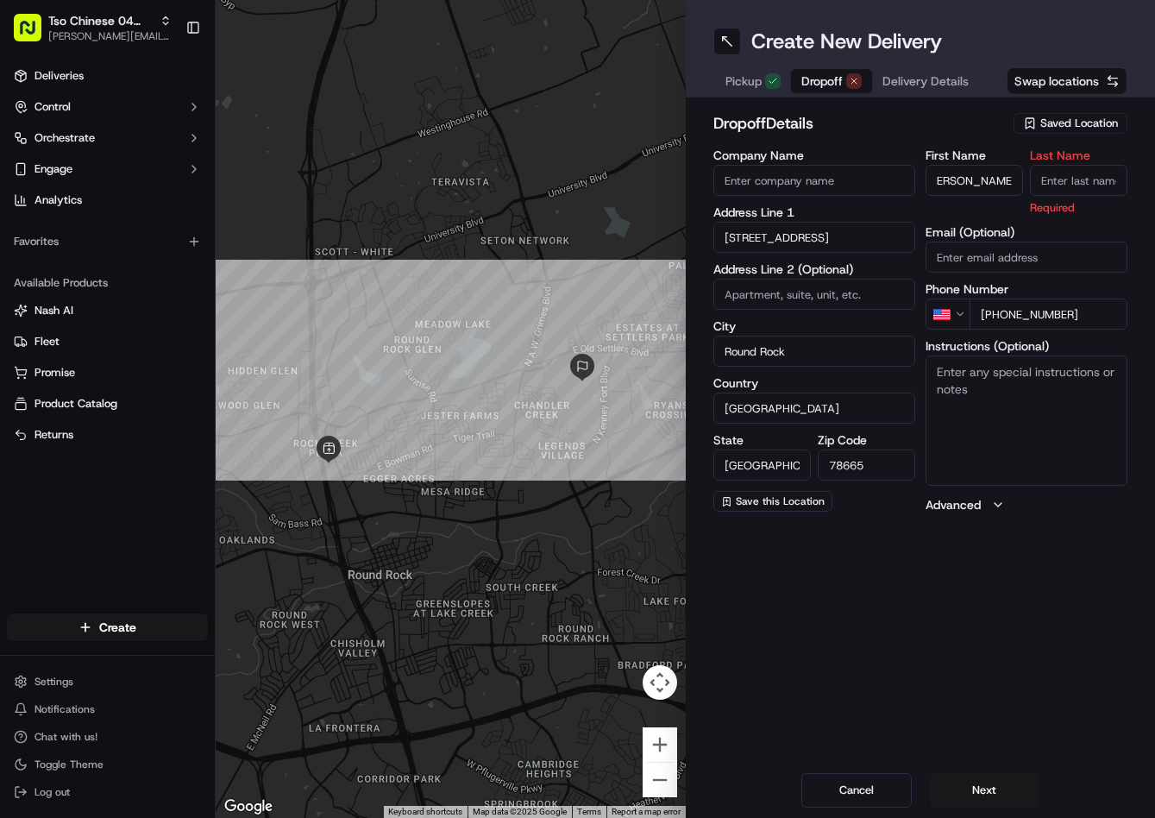
click at [1067, 167] on input "Last Name" at bounding box center [1078, 180] width 97 height 31
type input "."
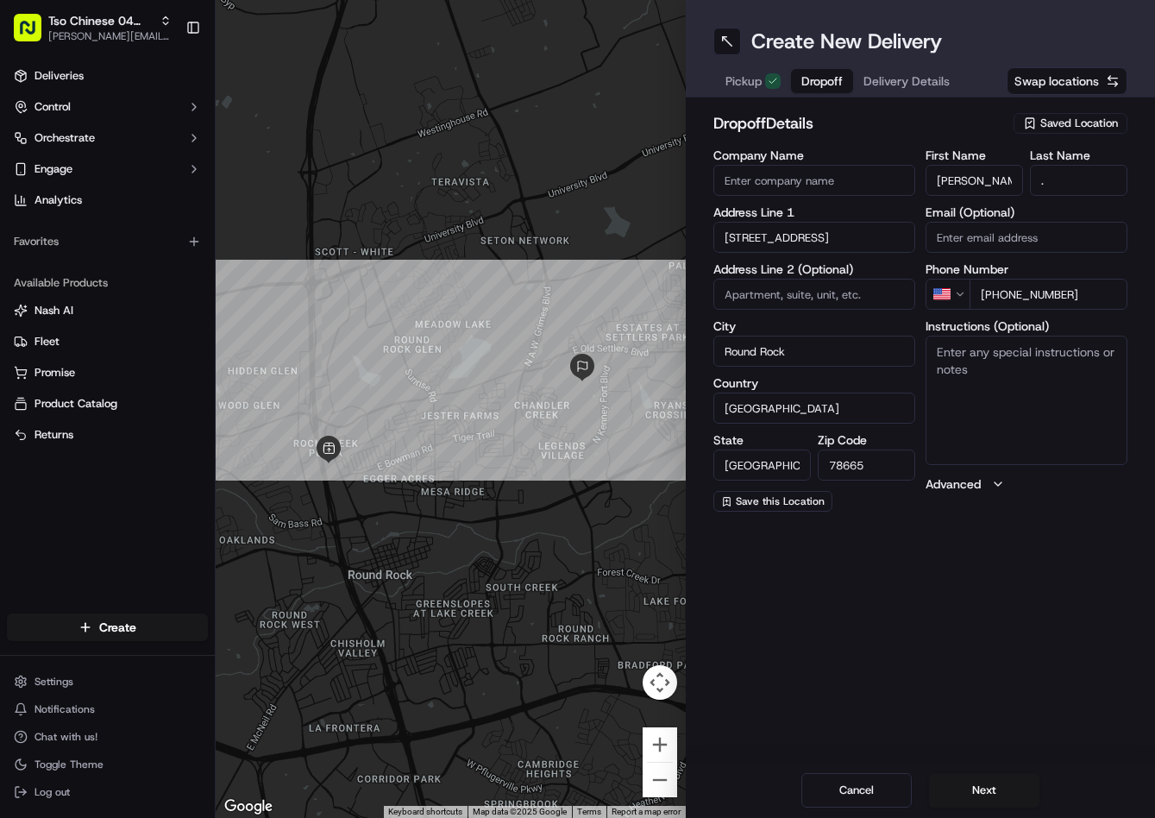
drag, startPoint x: 984, startPoint y: 112, endPoint x: 962, endPoint y: 104, distance: 24.0
click at [983, 112] on h2 "dropoff Details" at bounding box center [858, 123] width 291 height 24
click at [931, 86] on span "Delivery Details" at bounding box center [907, 80] width 86 height 17
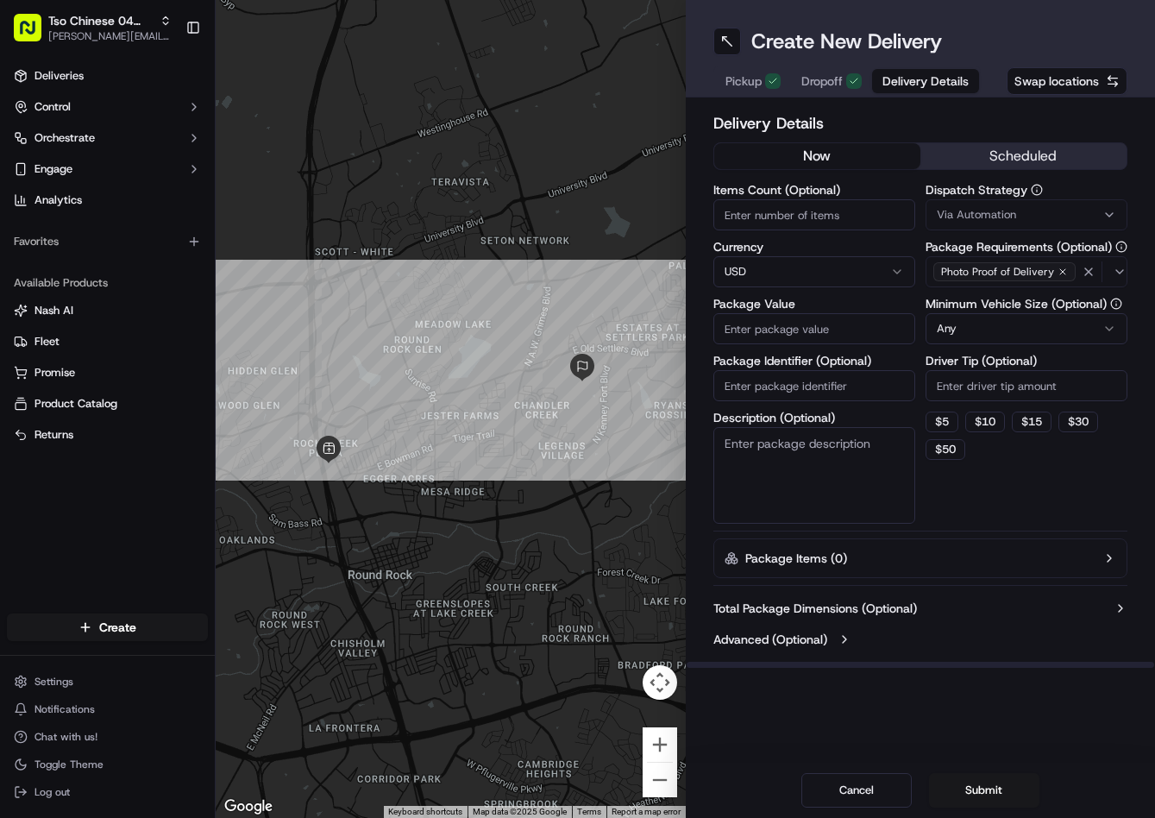
click at [1022, 217] on div "Via Automation" at bounding box center [1026, 215] width 193 height 16
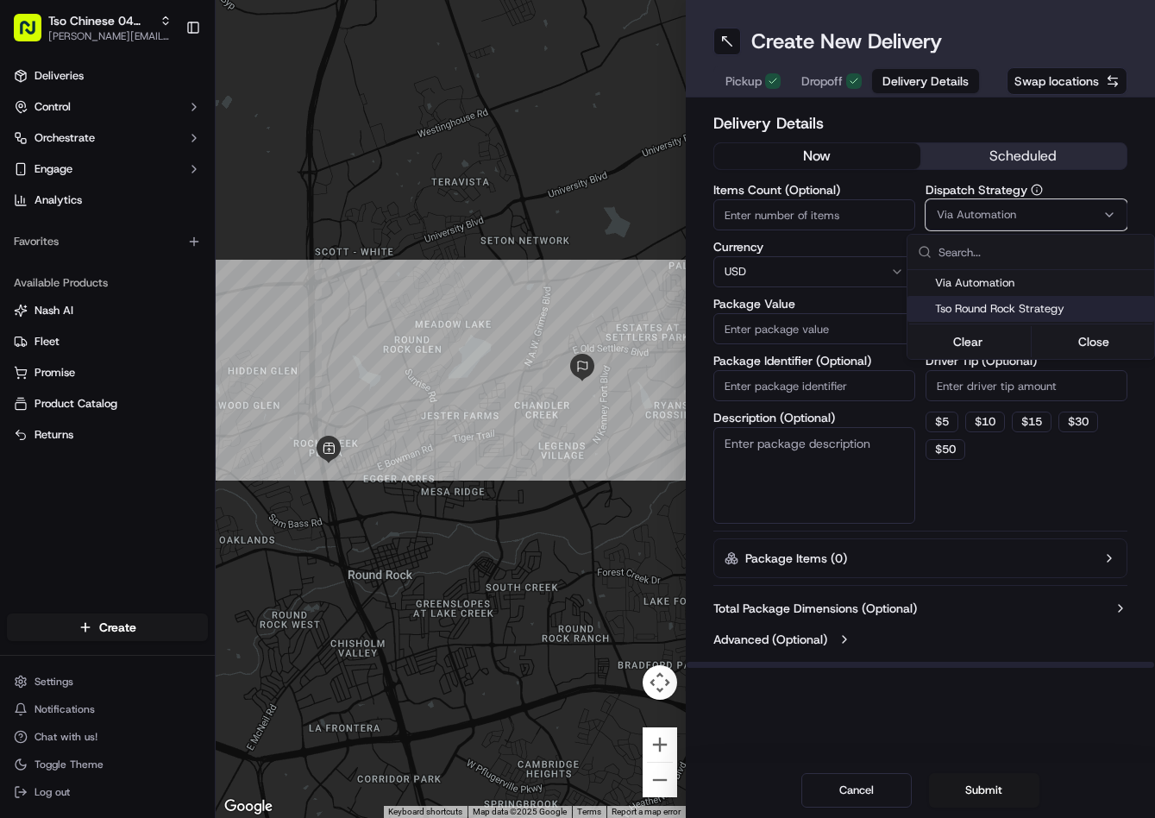
click at [1008, 317] on div "Tso Round Rock Strategy" at bounding box center [1031, 309] width 247 height 26
drag, startPoint x: 995, startPoint y: 399, endPoint x: 993, endPoint y: 386, distance: 12.2
click at [995, 392] on html "Tso Chinese 04 Round Rock [PERSON_NAME][EMAIL_ADDRESS][DOMAIN_NAME] Toggle Side…" at bounding box center [577, 409] width 1155 height 818
click at [991, 381] on input "Driver Tip (Optional)" at bounding box center [1027, 385] width 202 height 31
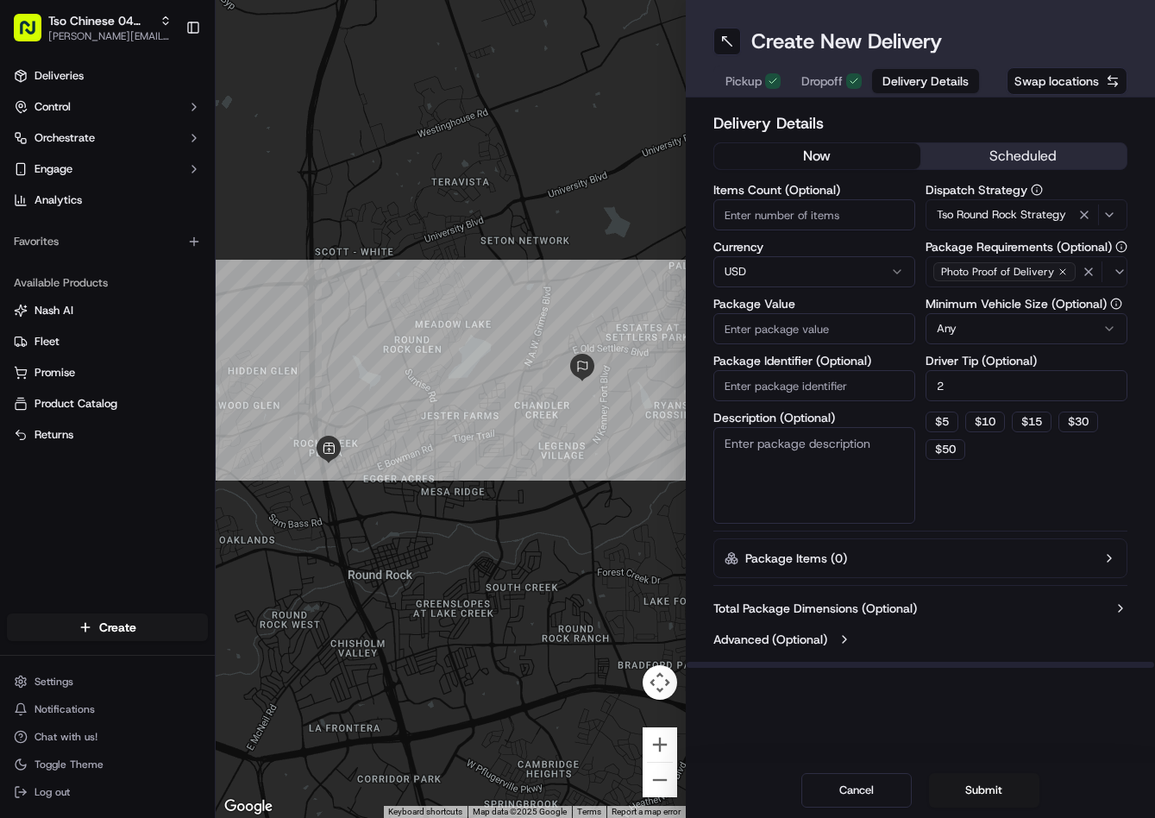
type input "2"
click at [851, 331] on input "Package Value" at bounding box center [814, 328] width 202 height 31
type input "84.16"
click at [838, 385] on input "Package Identifier (Optional)" at bounding box center [814, 385] width 202 height 31
paste input "QWDAJKO"
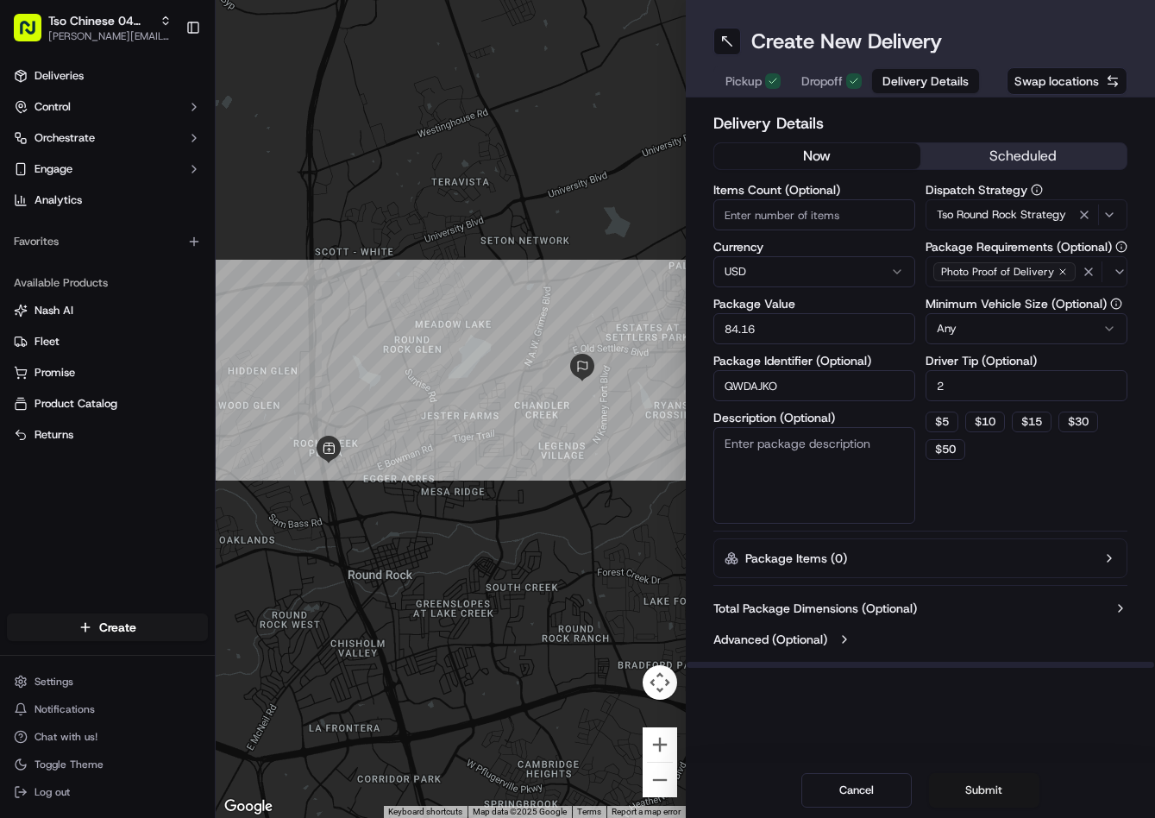
type input "QWDAJKO"
click at [986, 782] on button "Submit" at bounding box center [984, 790] width 110 height 35
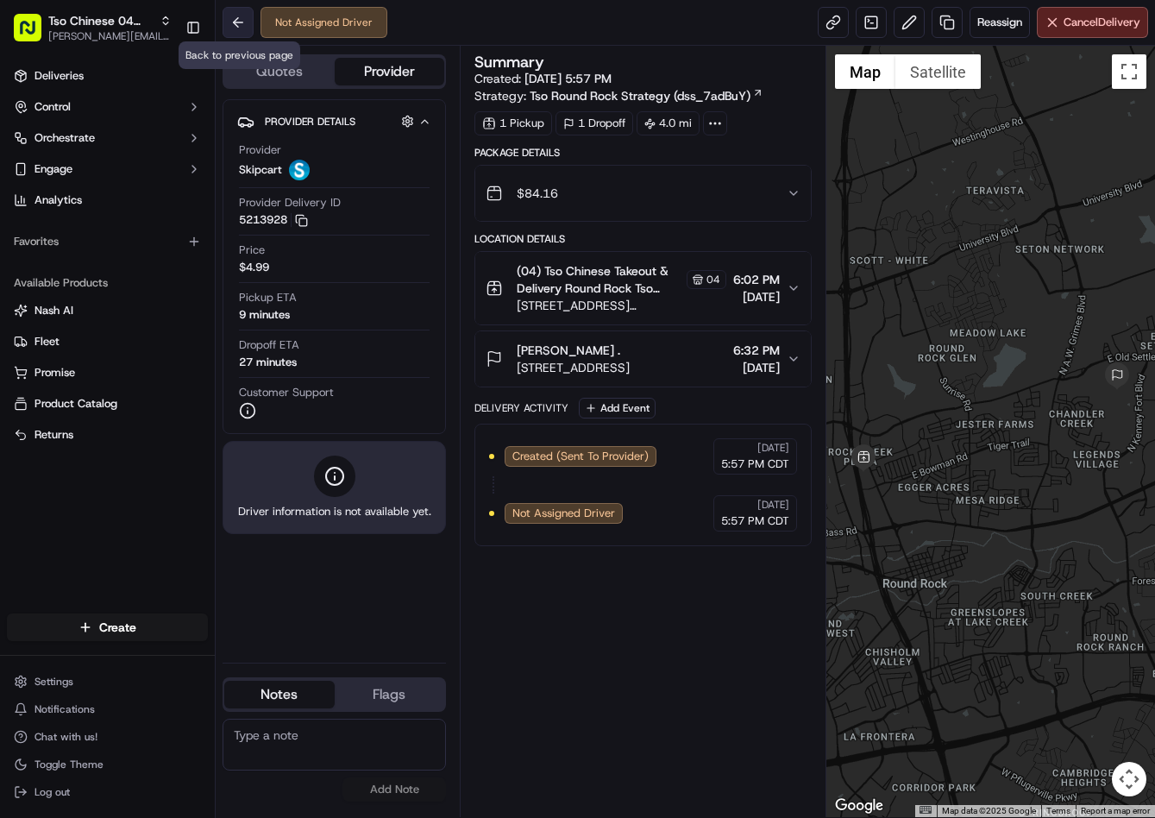
click at [244, 19] on button at bounding box center [238, 22] width 31 height 31
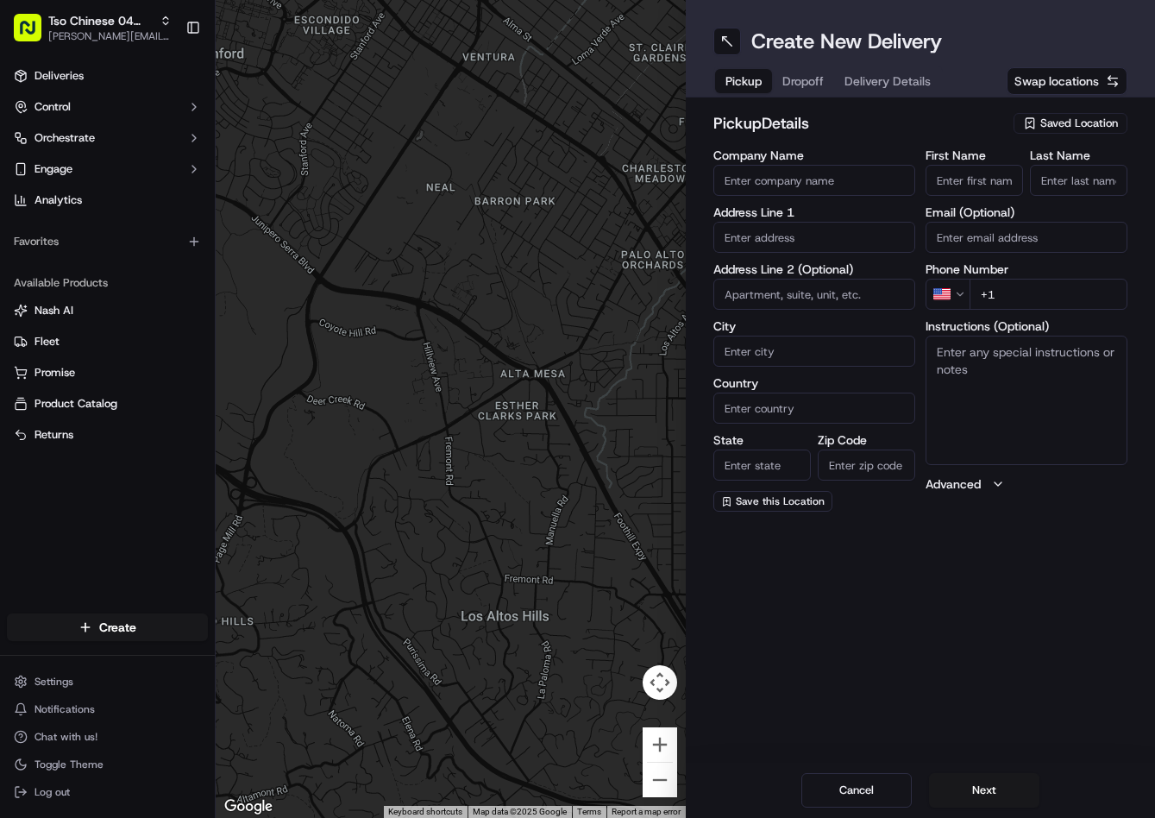
click at [1072, 109] on div "pickup Details Saved Location Company Name Address Line 1 Address Line 2 (Optio…" at bounding box center [921, 311] width 470 height 428
click at [1064, 122] on span "Saved Location" at bounding box center [1079, 124] width 78 height 16
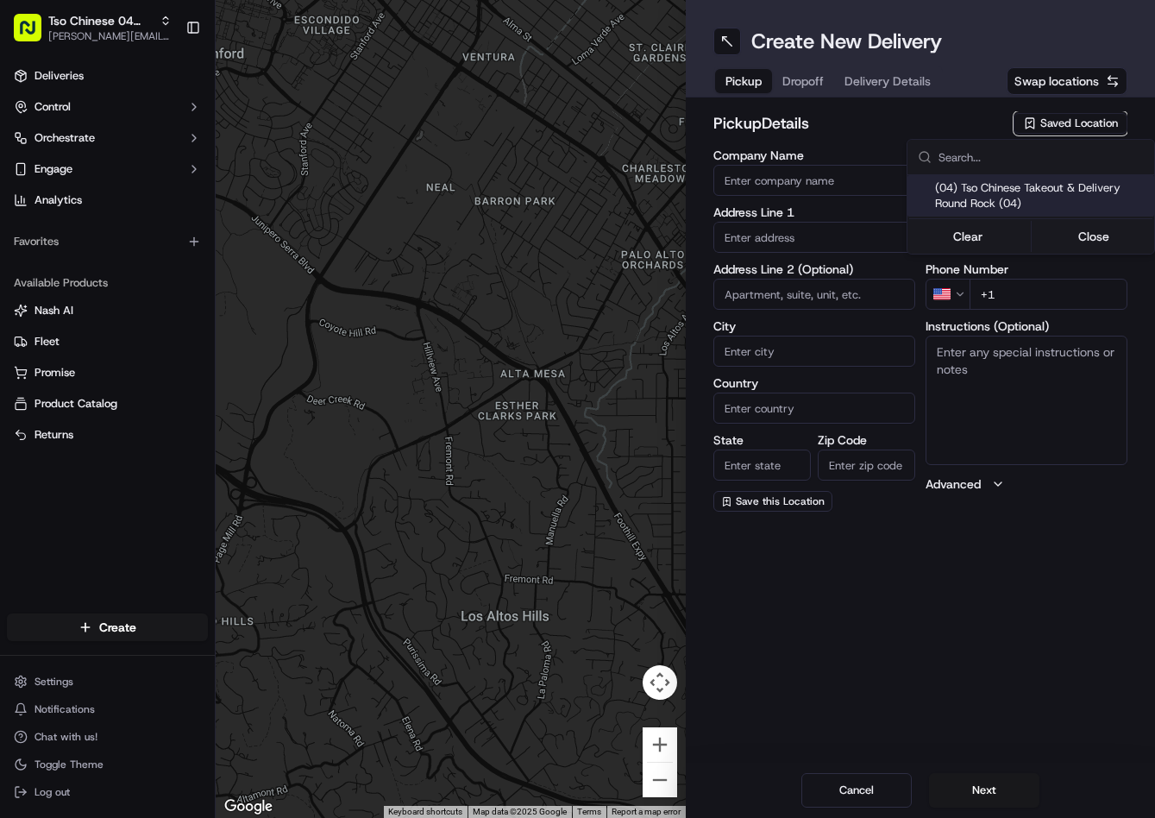
click at [1005, 183] on span "(04) Tso Chinese Takeout & Delivery Round Rock (04)" at bounding box center [1041, 195] width 212 height 31
type input "(04) Tso Chinese Takeout & Delivery Round Rock"
type input "2000 N [PERSON_NAME] St"
type input "Ste 108"
type input "Round Rock"
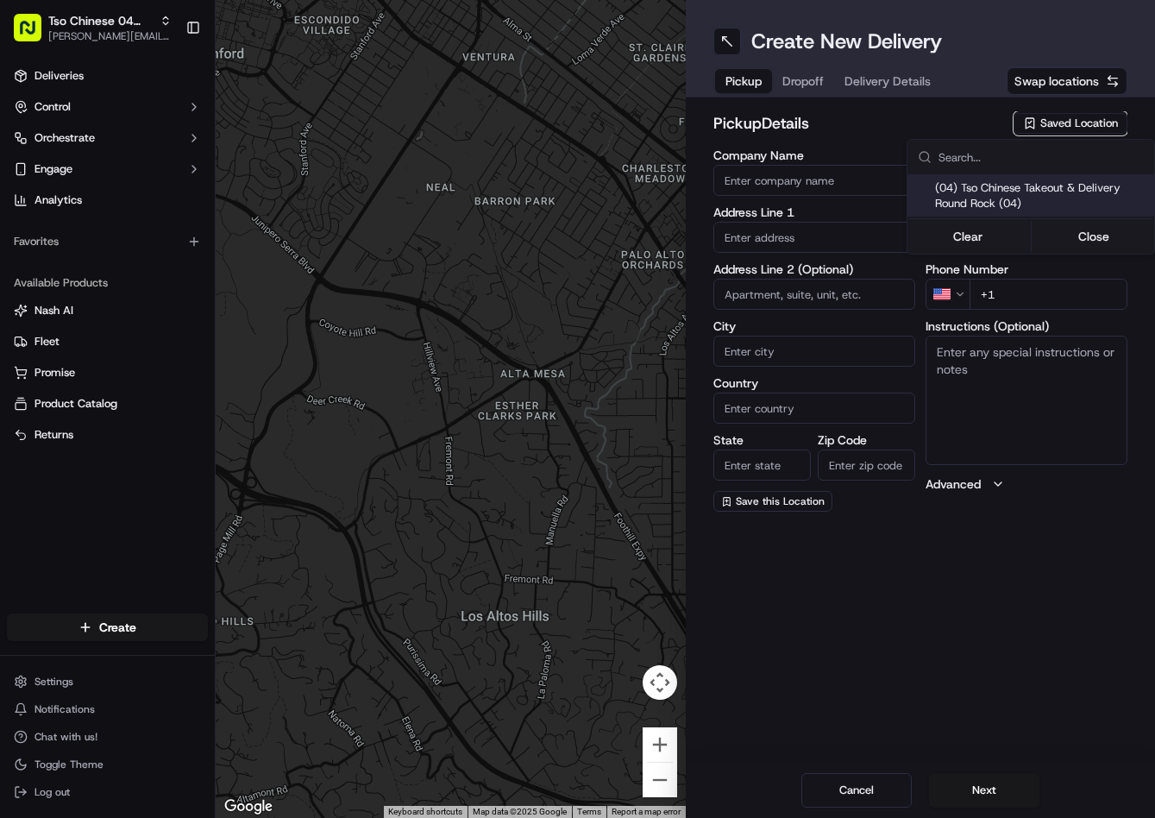
type input "US"
type input "[GEOGRAPHIC_DATA]"
type input "78664"
type input "Tso Chinese"
type input "Round Rock Manager"
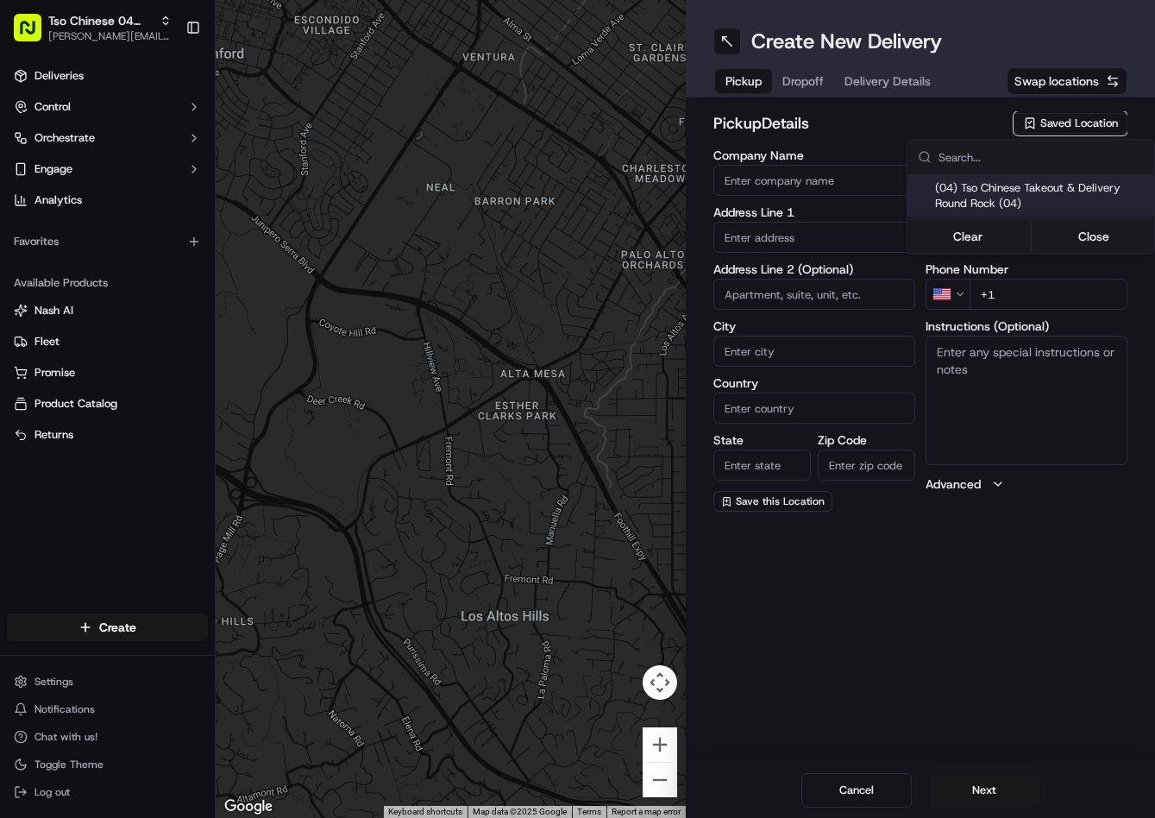
type input "[EMAIL_ADDRESS][DOMAIN_NAME]"
type input "[PHONE_NUMBER]"
type textarea "Submit a picture displaying address & food as Proof of Delivery. Envía una foto…"
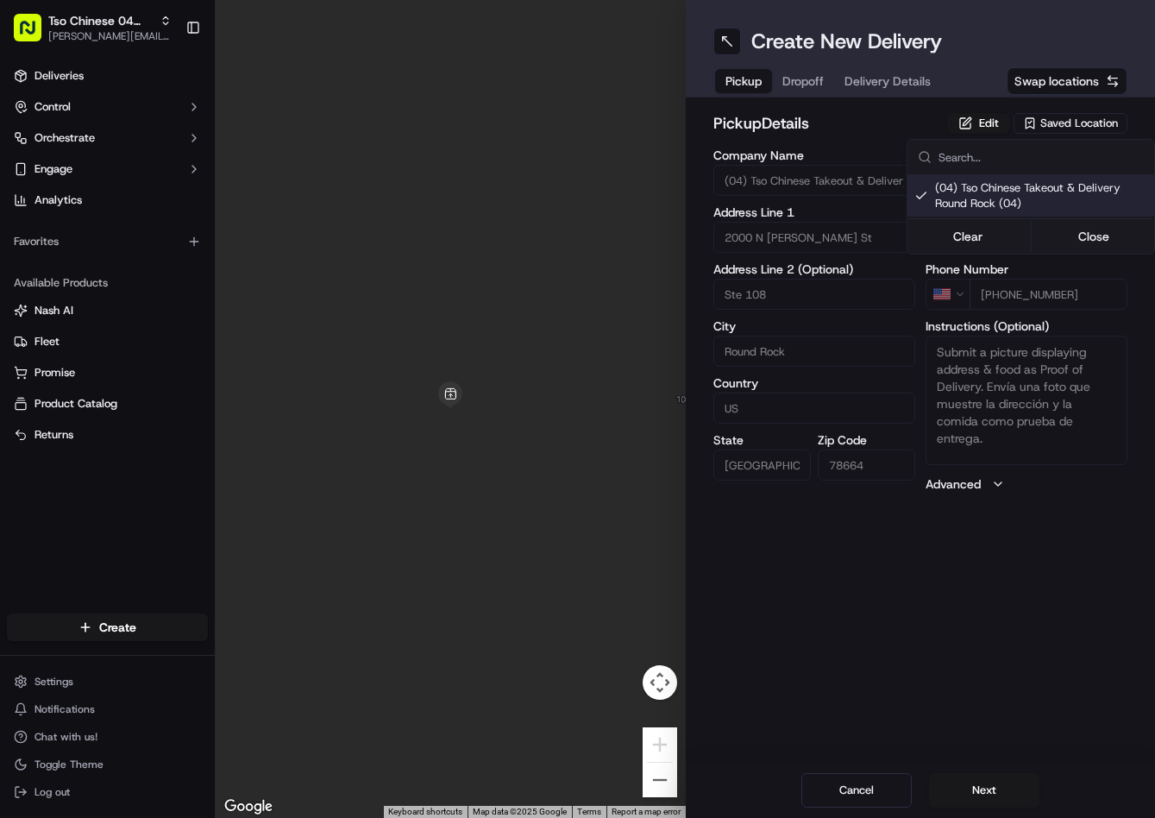
click at [812, 90] on html "Tso Chinese 04 Round Rock [PERSON_NAME][EMAIL_ADDRESS][DOMAIN_NAME] Toggle Side…" at bounding box center [577, 409] width 1155 height 818
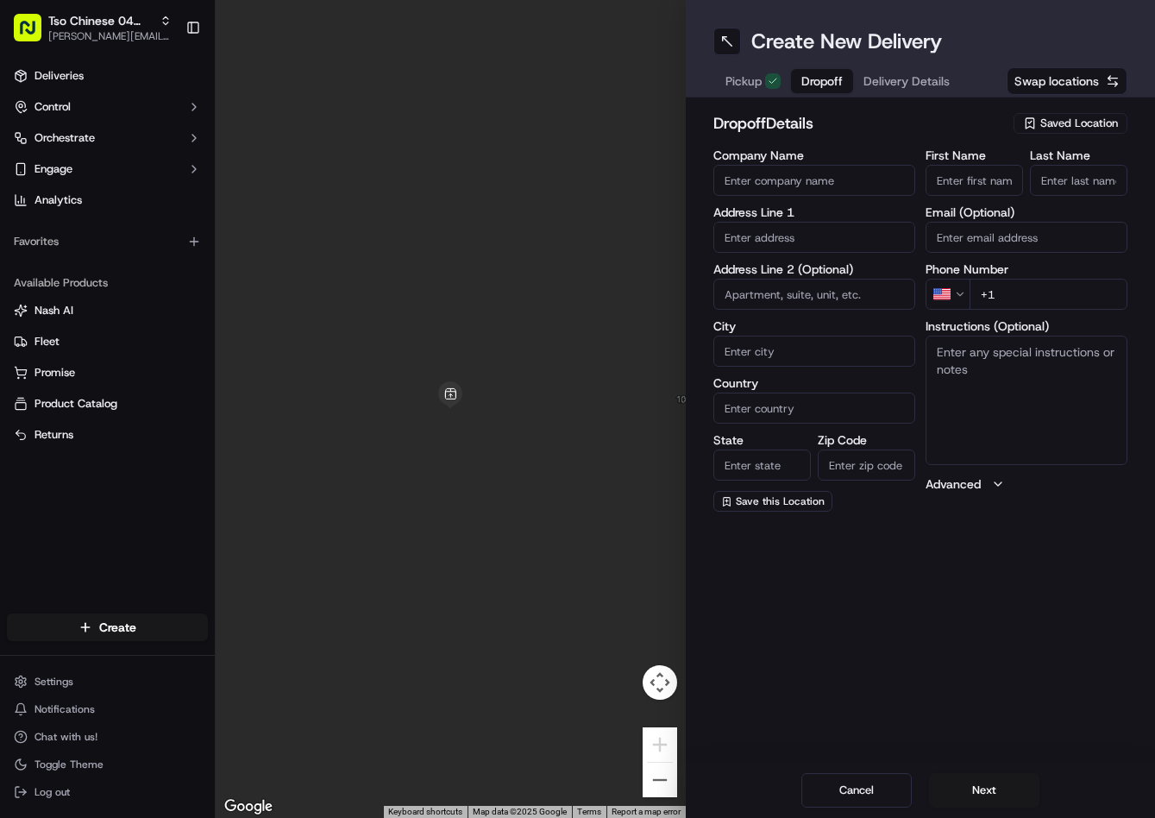
click at [812, 90] on button "Dropoff" at bounding box center [822, 81] width 62 height 24
click at [1072, 298] on input "+1" at bounding box center [1049, 294] width 158 height 31
paste input "530 228 8195"
type input "+1 530 228 8195"
click at [822, 228] on input "text" at bounding box center [814, 237] width 202 height 31
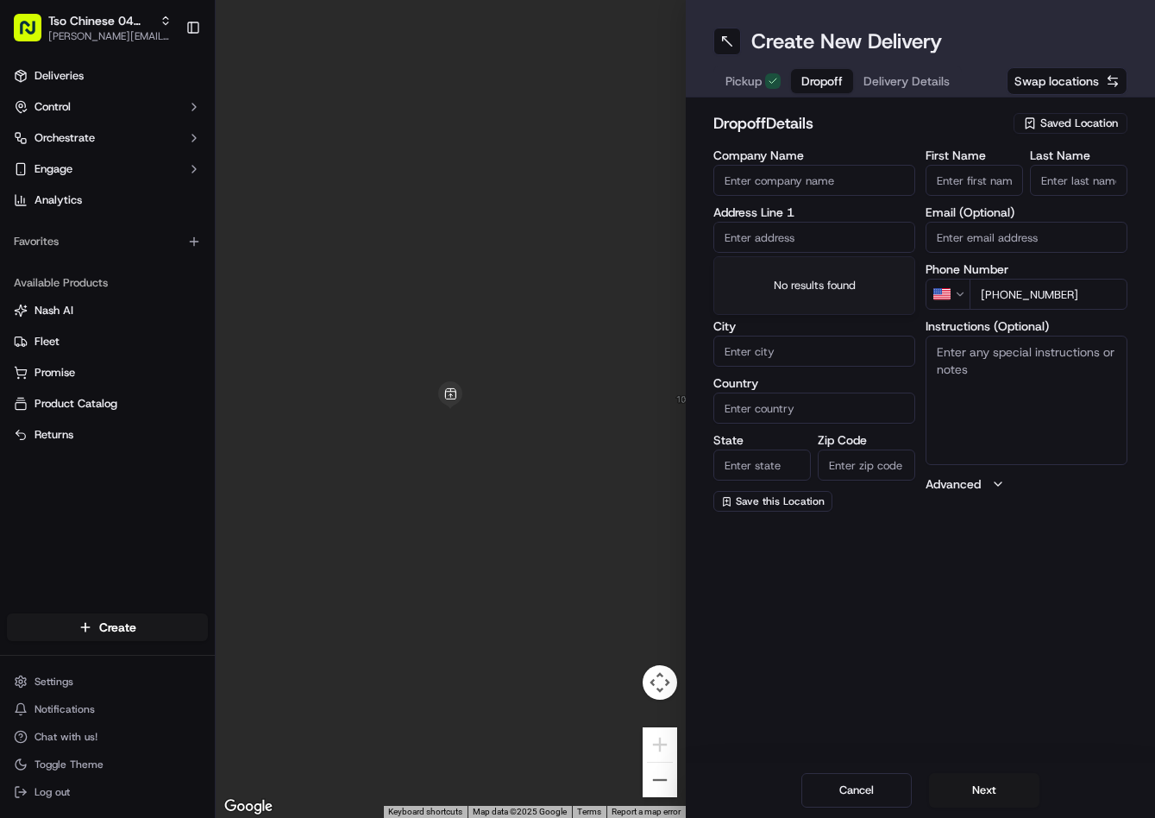
paste input "2264 Bluffstone Dr, Round Rock, TX 78665-2571, United States"
click at [814, 286] on div "2264 Bluffstone Drive, Round Rock, TX" at bounding box center [814, 274] width 193 height 26
type input "2264 Bluffstone Dr, Round Rock, TX 78665, USA"
type input "Round Rock"
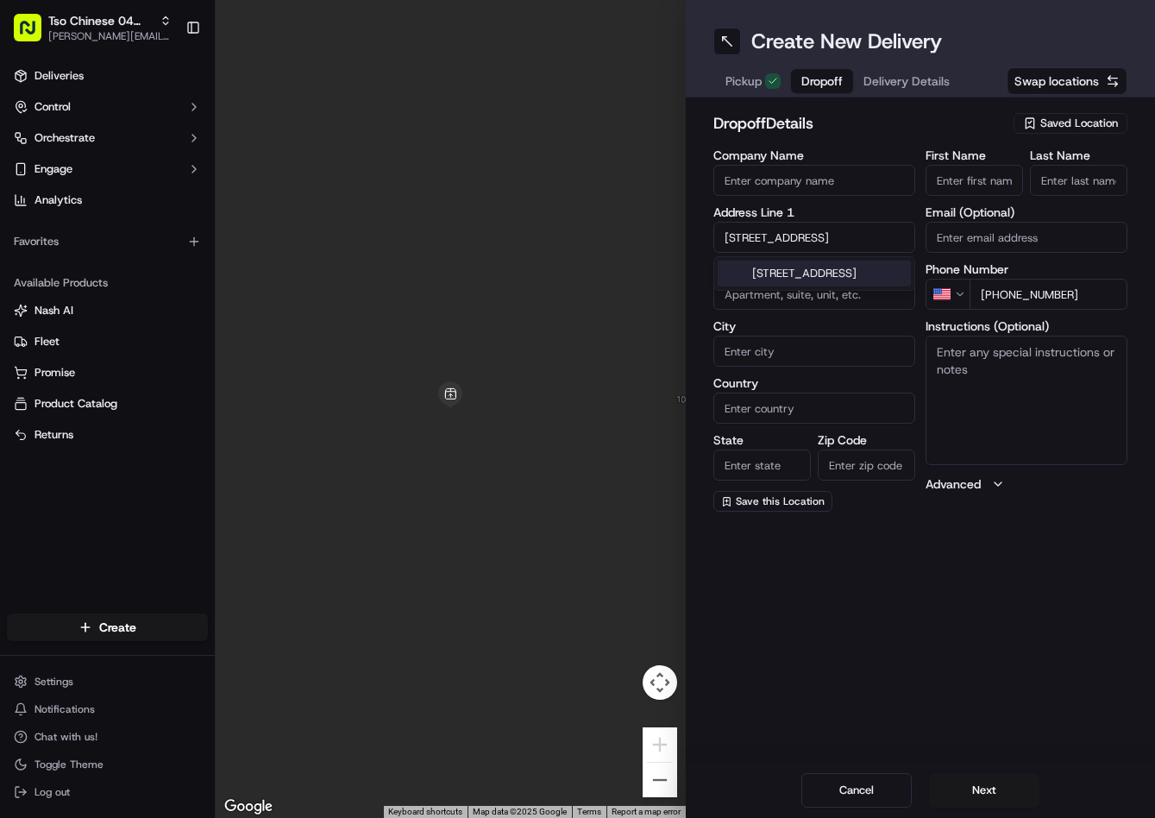
type input "[GEOGRAPHIC_DATA]"
type input "78665"
type input "2264 Bluffstone Drive"
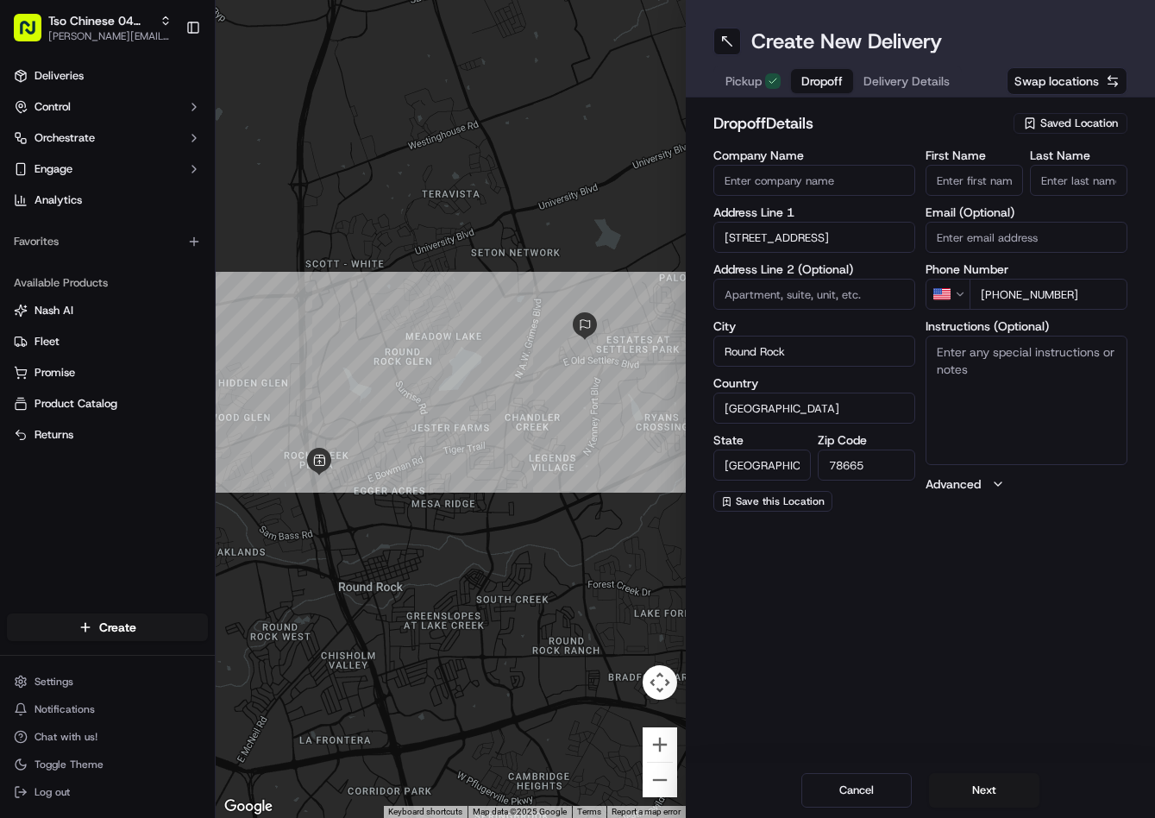
click at [950, 188] on input "First Name" at bounding box center [974, 180] width 97 height 31
paste input "Bob Floyd"
type input "Bob Floyd"
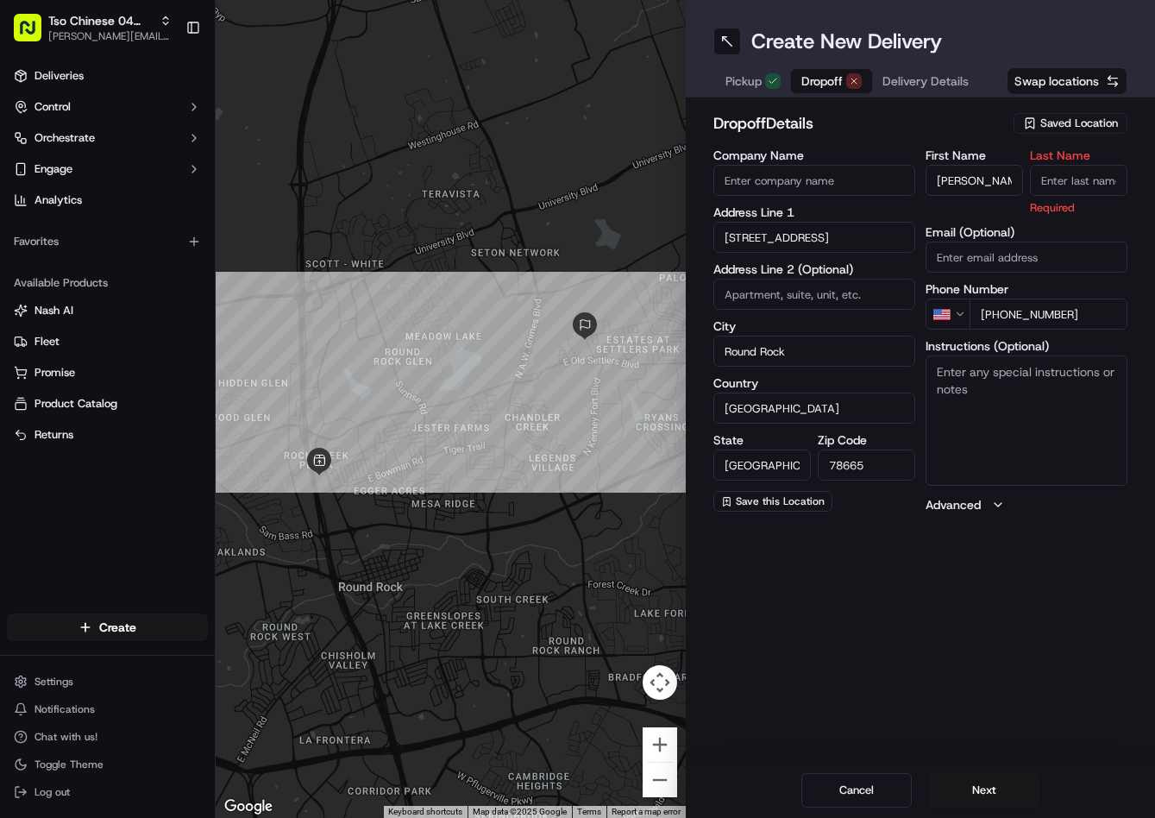
click at [1052, 181] on input "Last Name" at bounding box center [1078, 180] width 97 height 31
type input "."
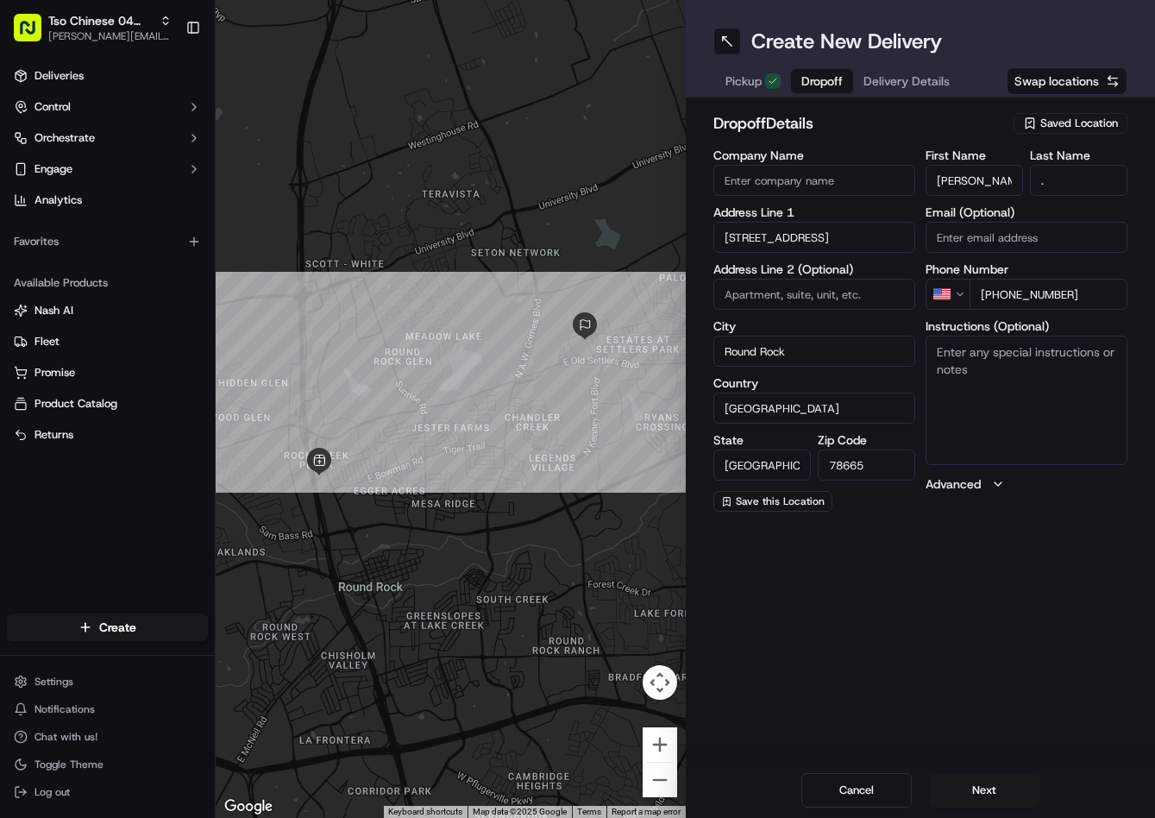
drag, startPoint x: 955, startPoint y: 140, endPoint x: 957, endPoint y: 112, distance: 27.7
click at [953, 140] on div "dropoff Details Saved Location" at bounding box center [920, 126] width 415 height 31
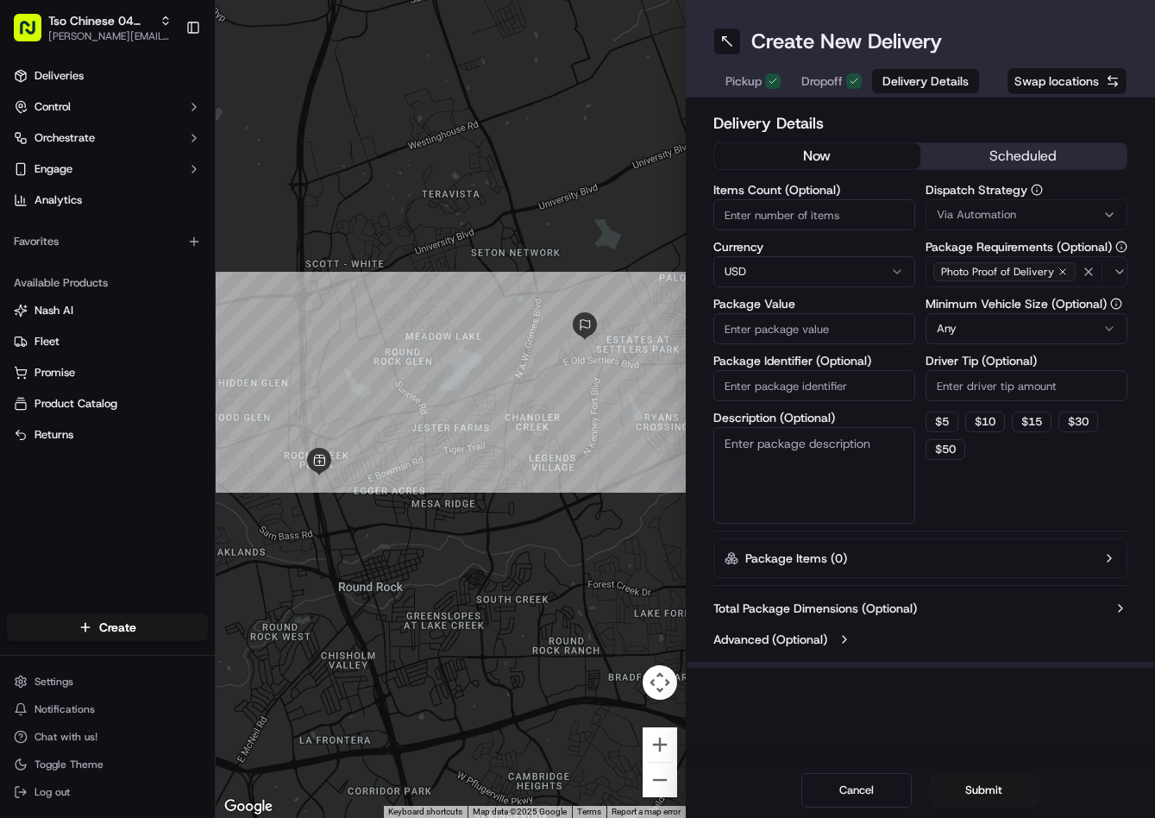
click at [926, 83] on span "Delivery Details" at bounding box center [926, 80] width 86 height 17
click at [1010, 209] on span "Via Automation" at bounding box center [976, 215] width 79 height 16
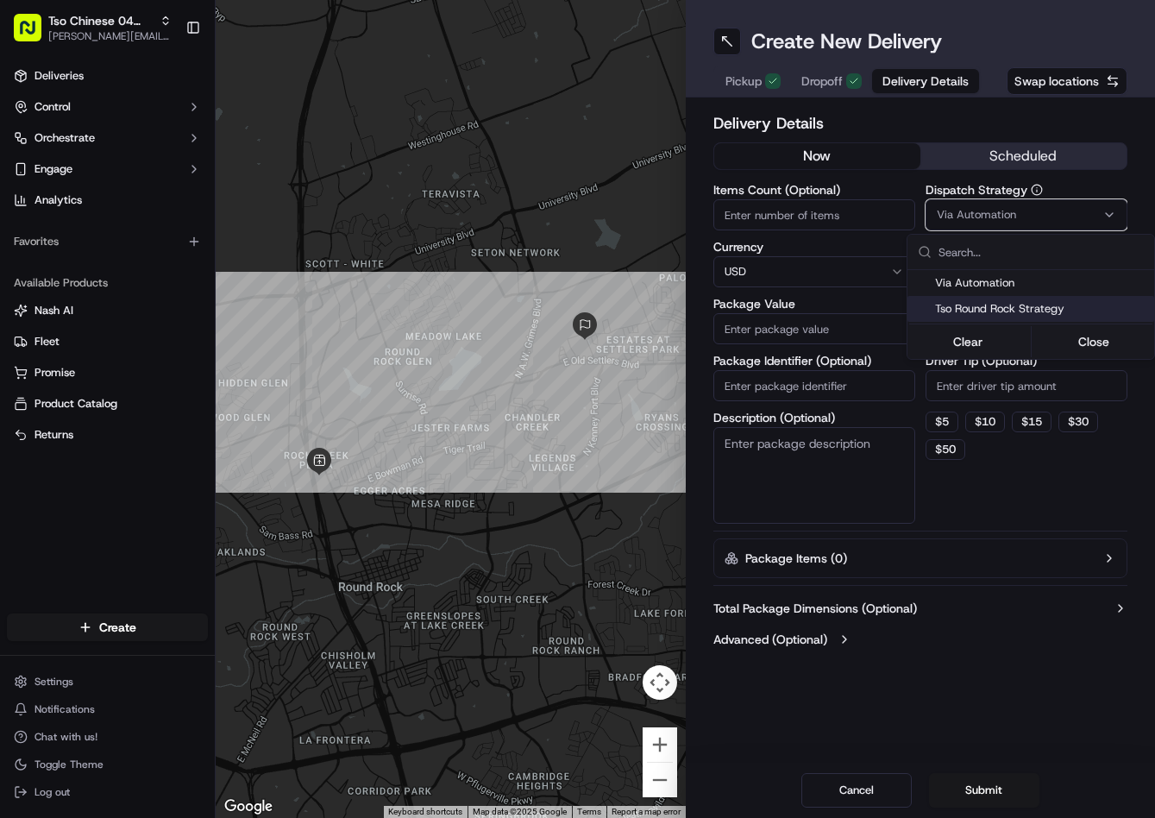
click at [998, 314] on span "Tso Round Rock Strategy" at bounding box center [1041, 309] width 212 height 16
click at [1005, 385] on html "Tso Chinese 04 Round Rock [PERSON_NAME][EMAIL_ADDRESS][DOMAIN_NAME] Toggle Side…" at bounding box center [577, 409] width 1155 height 818
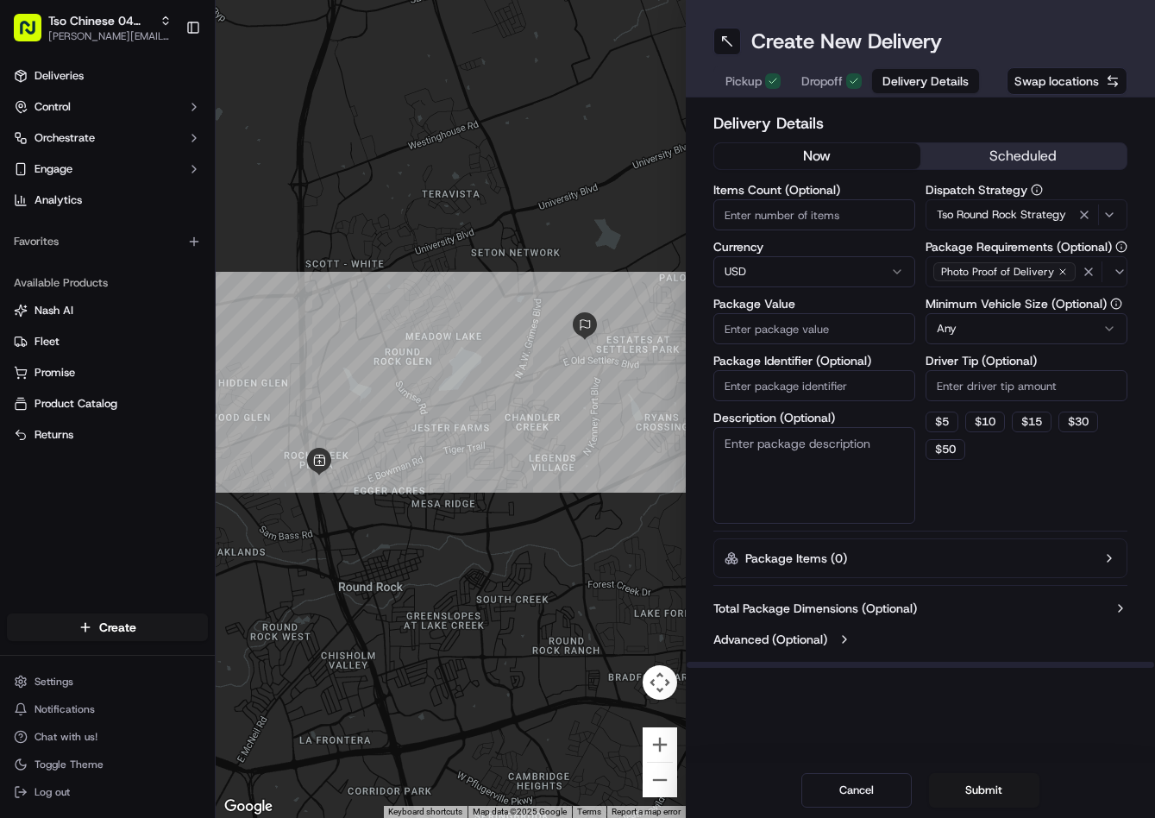
click at [991, 385] on input "Driver Tip (Optional)" at bounding box center [1027, 385] width 202 height 31
type input "2"
click at [853, 336] on input "Package Value" at bounding box center [814, 328] width 202 height 31
type input "36.64"
click at [874, 399] on input "Package Identifier (Optional)" at bounding box center [814, 385] width 202 height 31
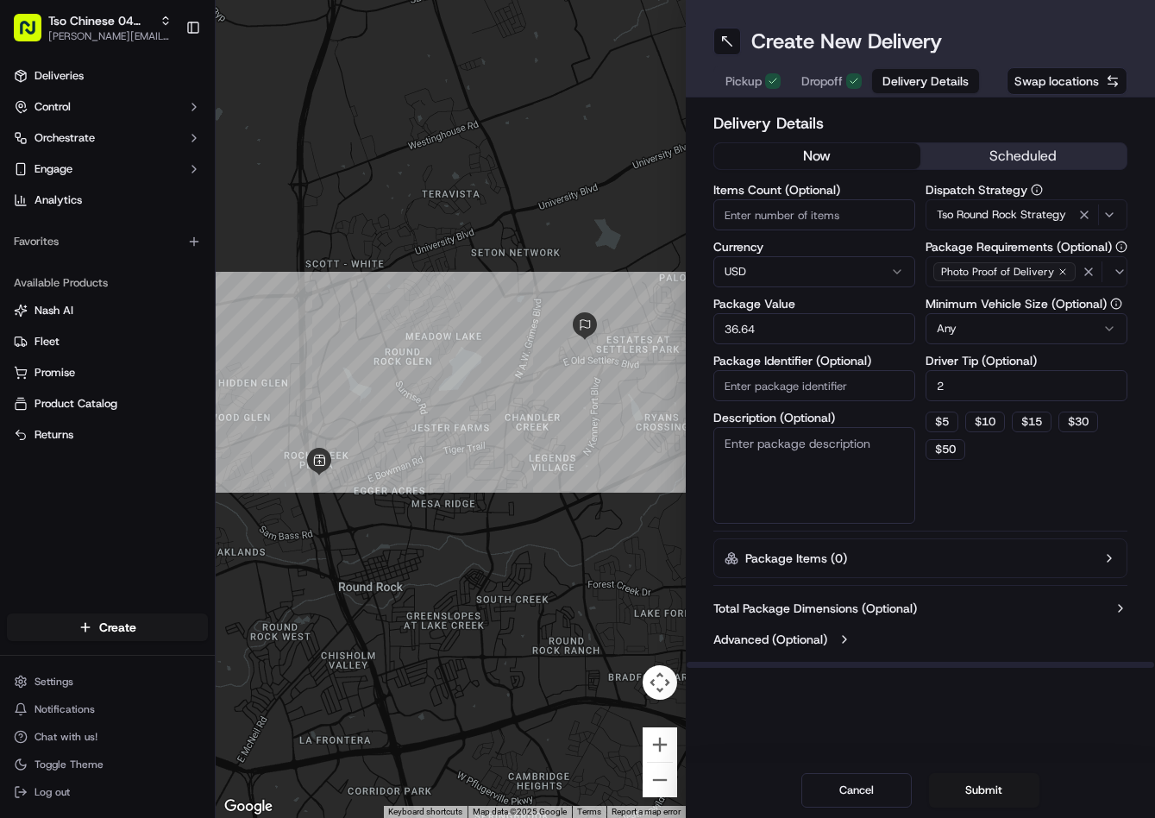
paste input "2U1CDFA"
type input "2U1CDFA"
click at [967, 782] on button "Submit" at bounding box center [984, 790] width 110 height 35
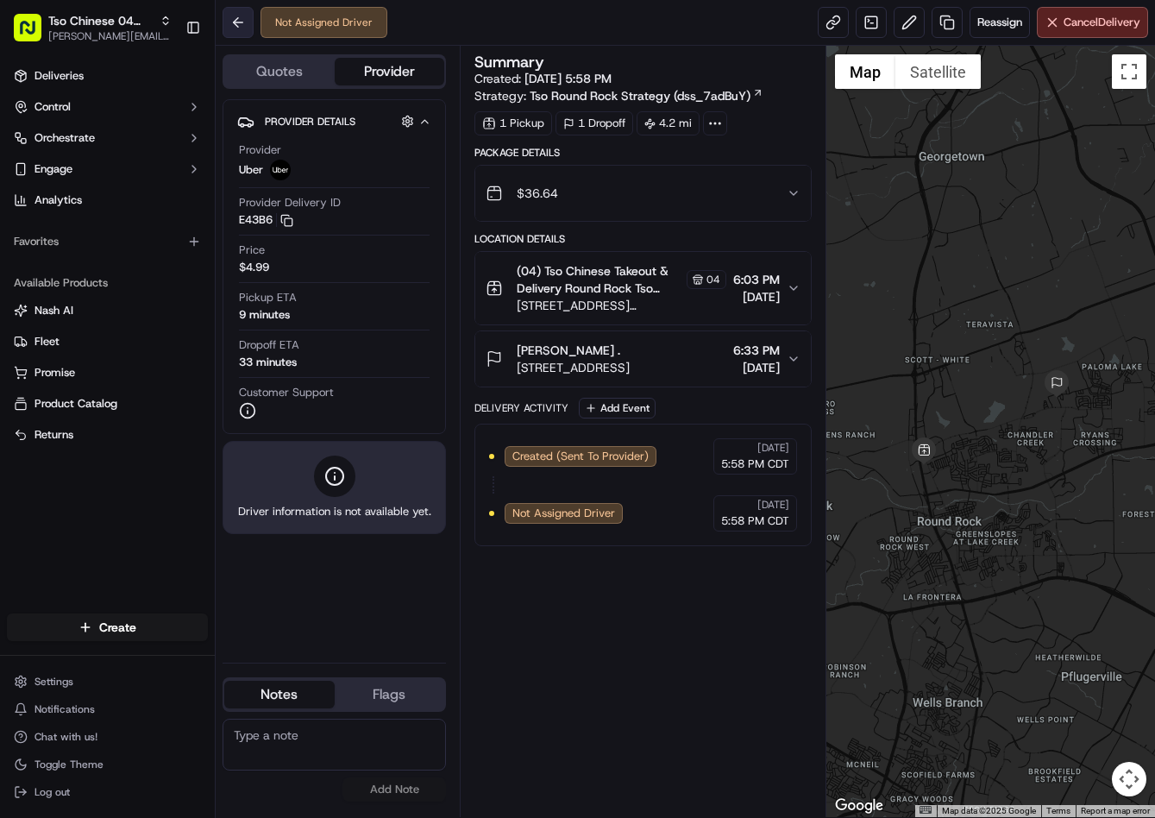
click at [241, 28] on button at bounding box center [238, 22] width 31 height 31
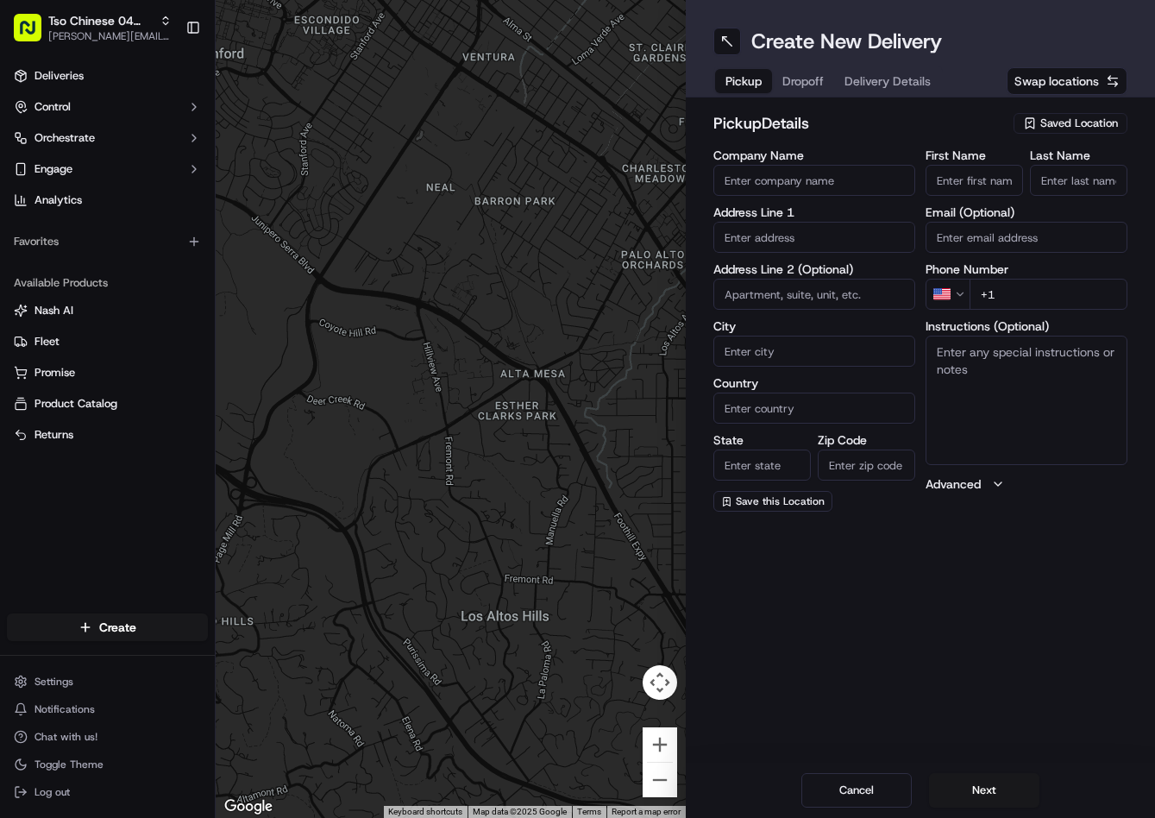
click at [1062, 123] on span "Saved Location" at bounding box center [1079, 124] width 78 height 16
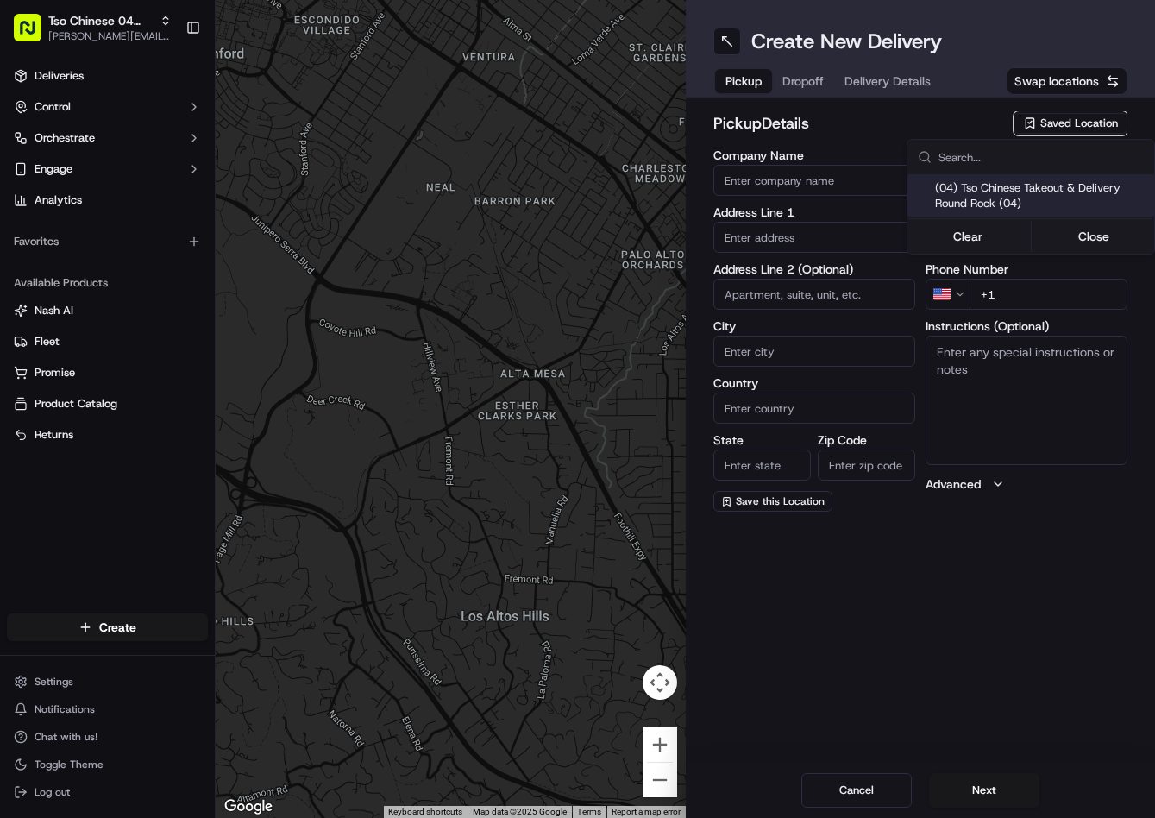
click at [984, 182] on span "(04) Tso Chinese Takeout & Delivery Round Rock (04)" at bounding box center [1041, 195] width 212 height 31
type input "(04) Tso Chinese Takeout & Delivery Round Rock"
type input "2000 N [PERSON_NAME] St"
type input "Ste 108"
type input "Round Rock"
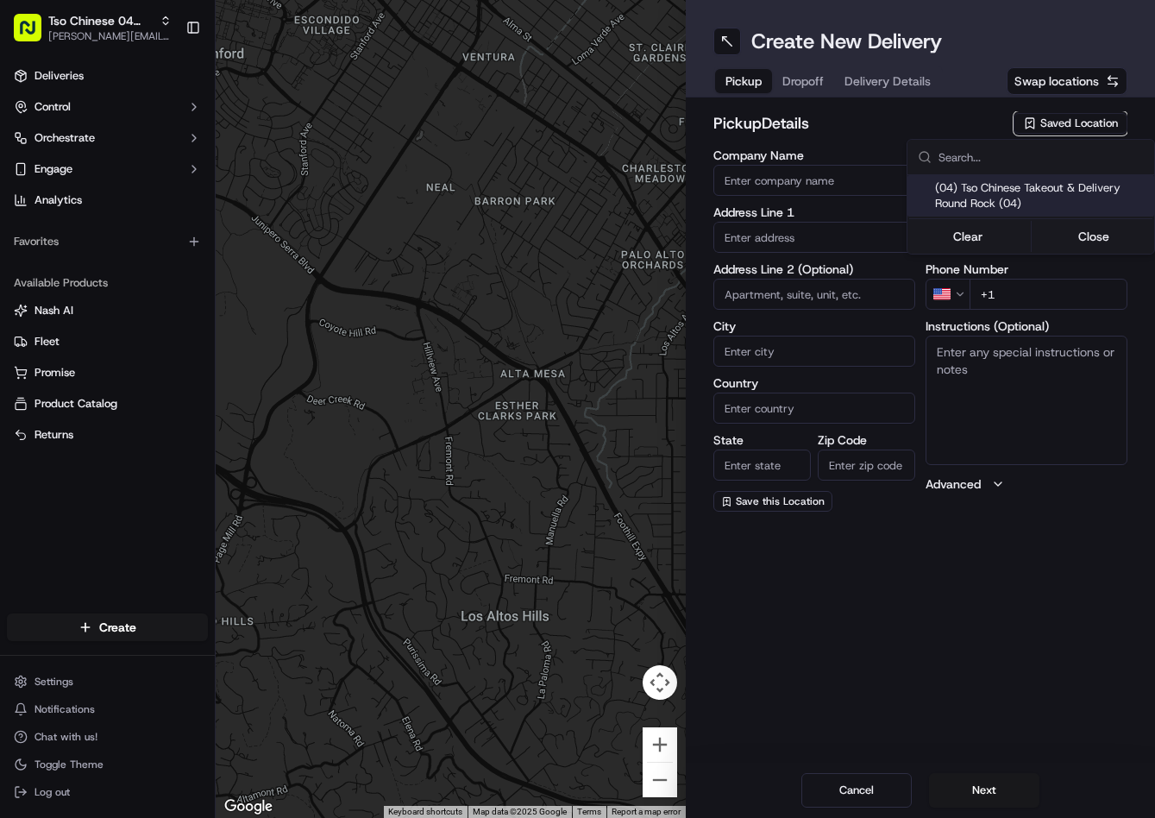
type input "US"
type input "[GEOGRAPHIC_DATA]"
type input "78664"
type input "Tso Chinese"
type input "Round Rock Manager"
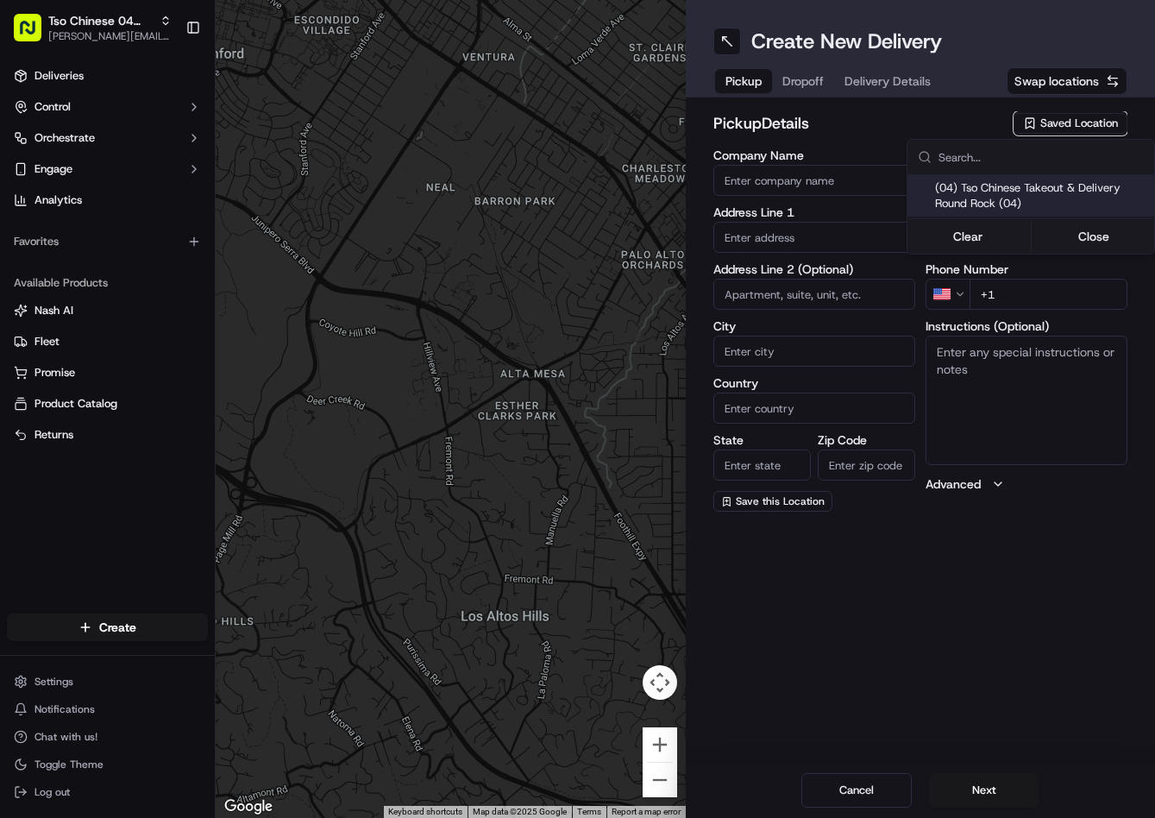
type input "[EMAIL_ADDRESS][DOMAIN_NAME]"
type input "[PHONE_NUMBER]"
type textarea "Submit a picture displaying address & food as Proof of Delivery. Envía una foto…"
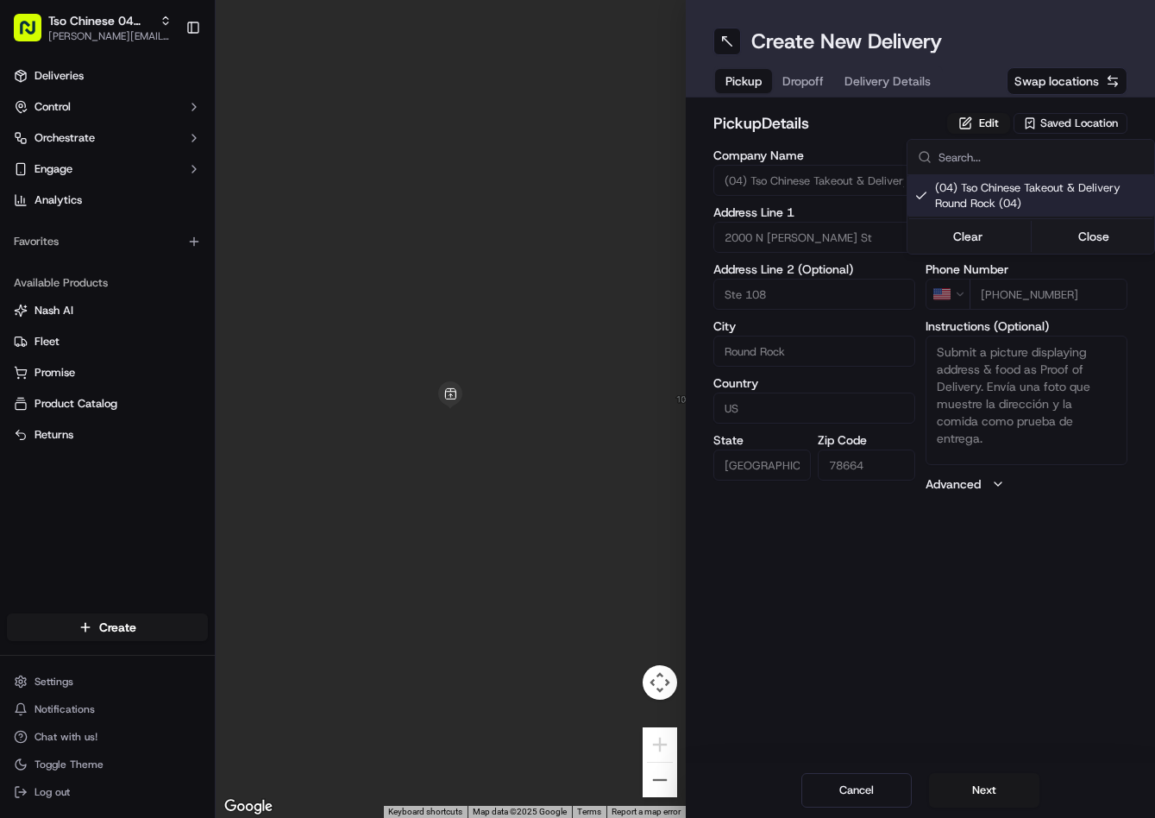
drag, startPoint x: 826, startPoint y: 87, endPoint x: 814, endPoint y: 87, distance: 12.1
click at [820, 87] on html "Tso Chinese 04 Round Rock [PERSON_NAME][EMAIL_ADDRESS][DOMAIN_NAME] Toggle Side…" at bounding box center [577, 409] width 1155 height 818
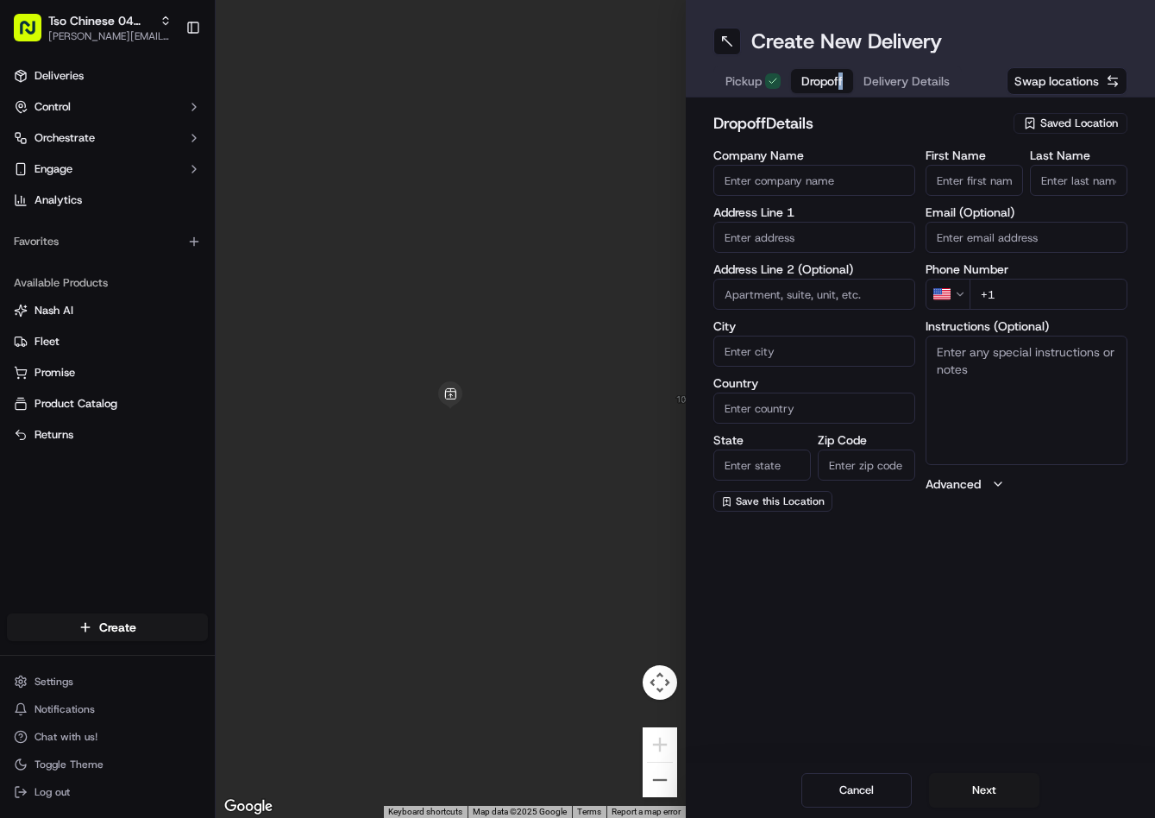
click at [814, 87] on span "Dropoff" at bounding box center [821, 80] width 41 height 17
click at [850, 222] on input "text" at bounding box center [814, 237] width 202 height 31
paste input "2856 Shadowpoint Cv, Round Rock, TX 78665-2695, United States"
click at [807, 273] on div "2856 Shadowpoint Cove, Round Rock, TX" at bounding box center [814, 274] width 193 height 26
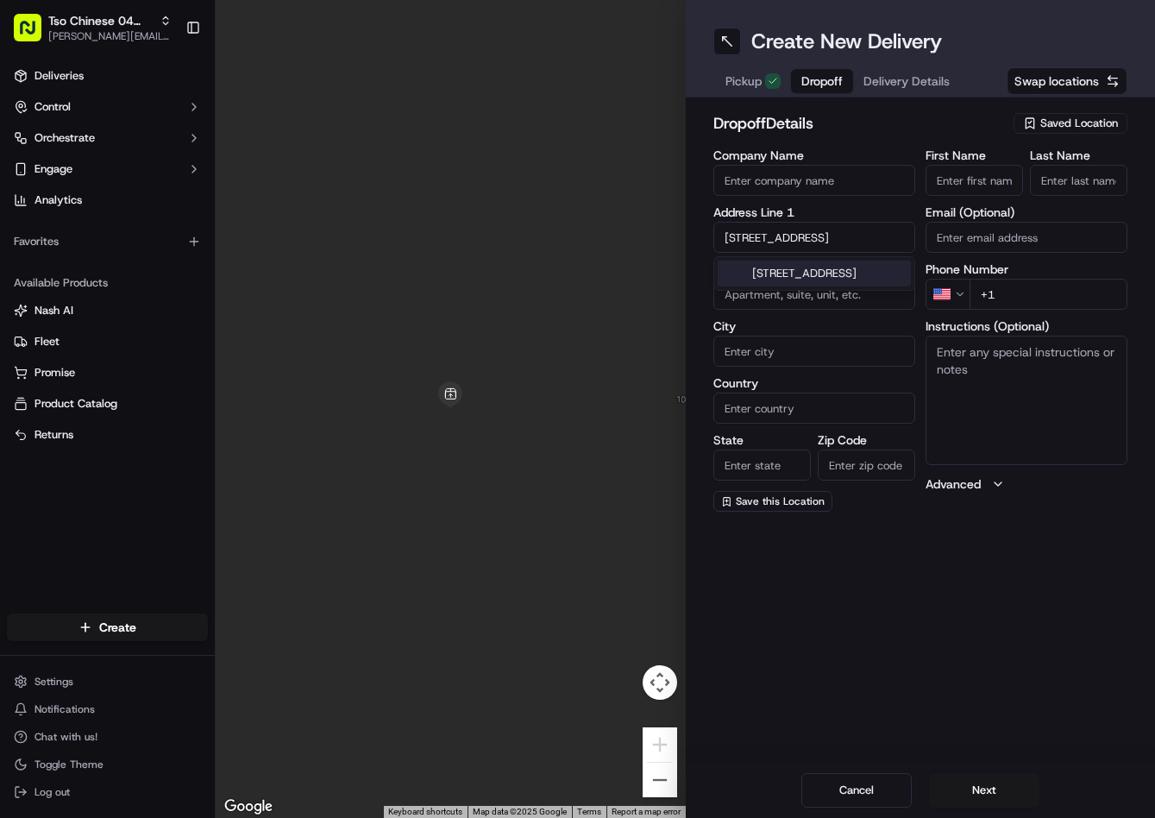
type input "[STREET_ADDRESS]"
type input "Round Rock"
type input "[GEOGRAPHIC_DATA]"
type input "78665"
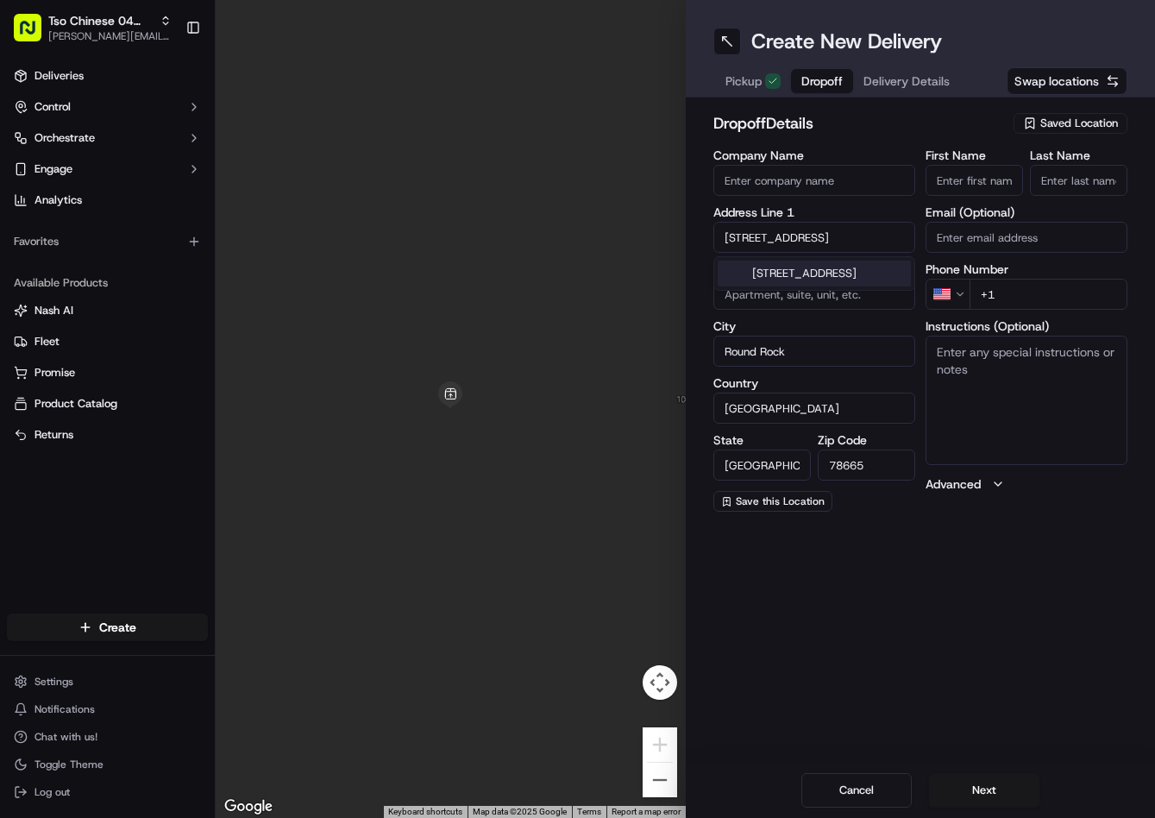
type input "2856 Shadowpoint Cove"
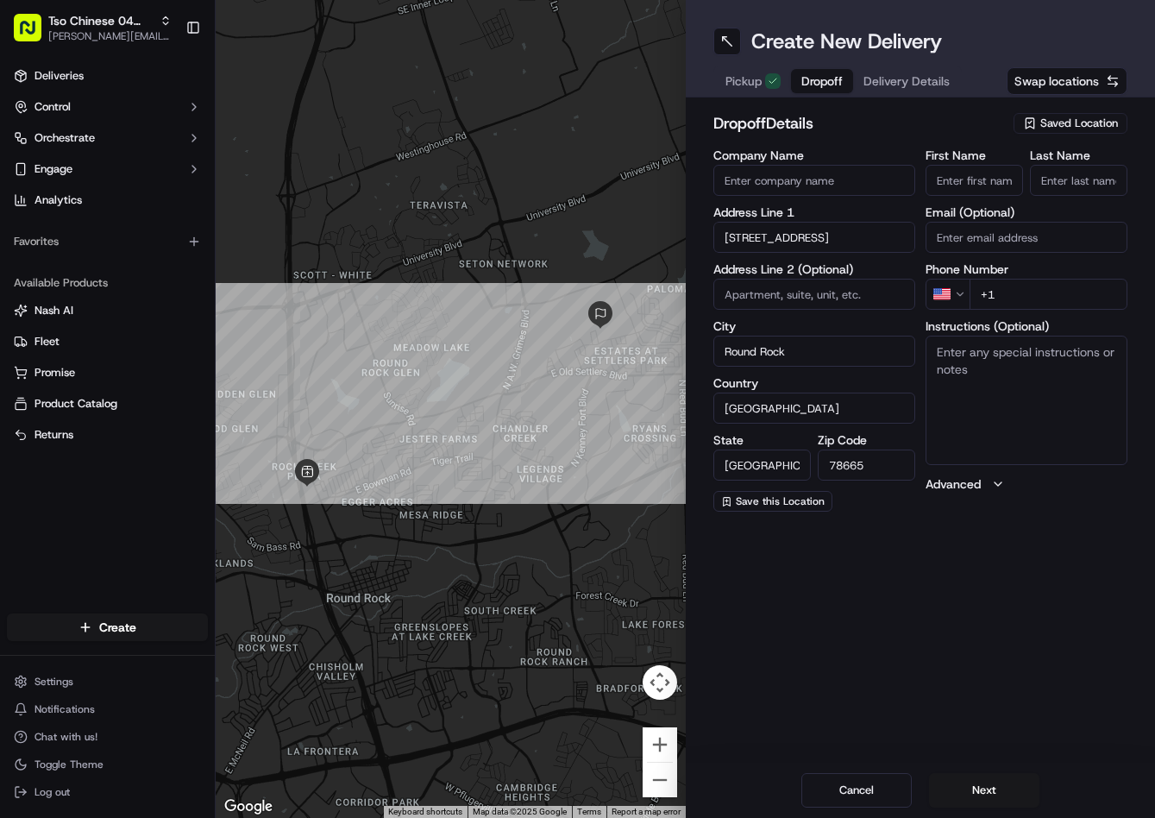
click at [1069, 292] on input "+1" at bounding box center [1049, 294] width 158 height 31
paste input "512 903 1707"
type input "+1 512 903 1707"
click at [993, 184] on input "First Name" at bounding box center [974, 180] width 97 height 31
paste input "Brandi Daniel"
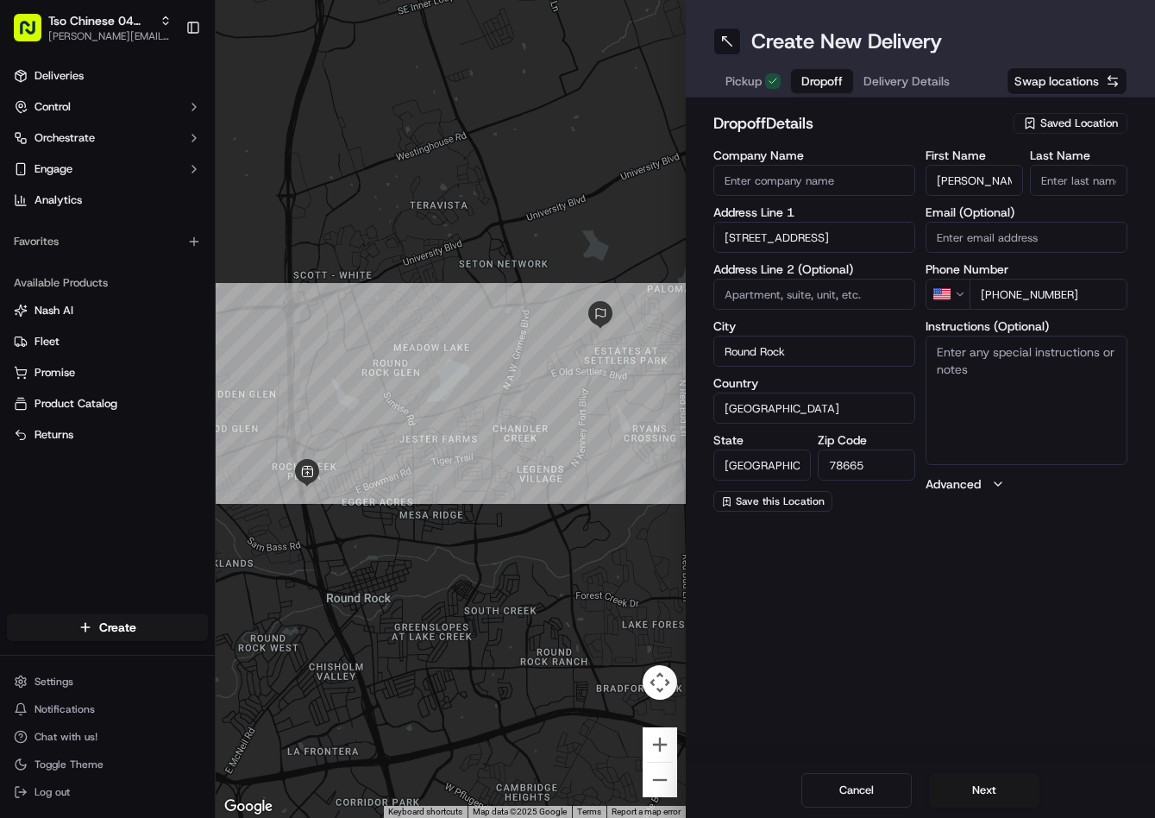
type input "Brandi Daniel"
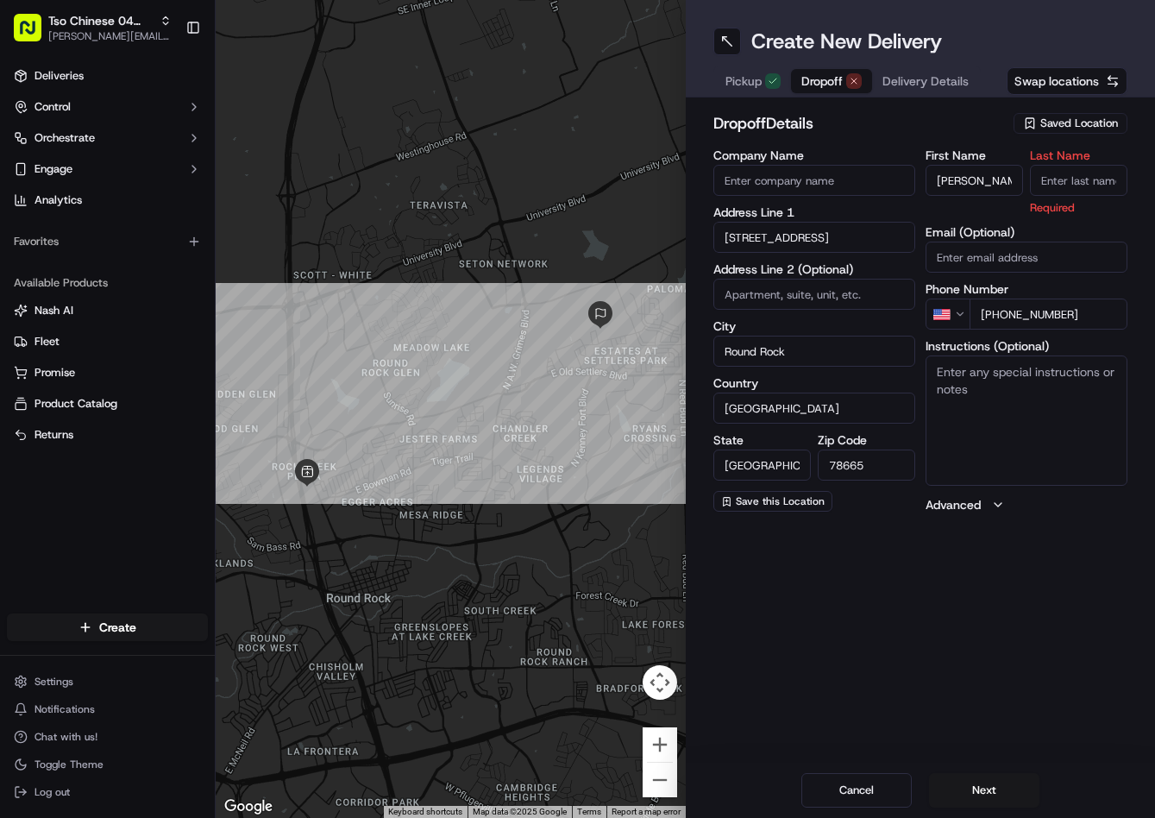
click at [1098, 184] on input "Last Name" at bounding box center [1078, 180] width 97 height 31
type input "."
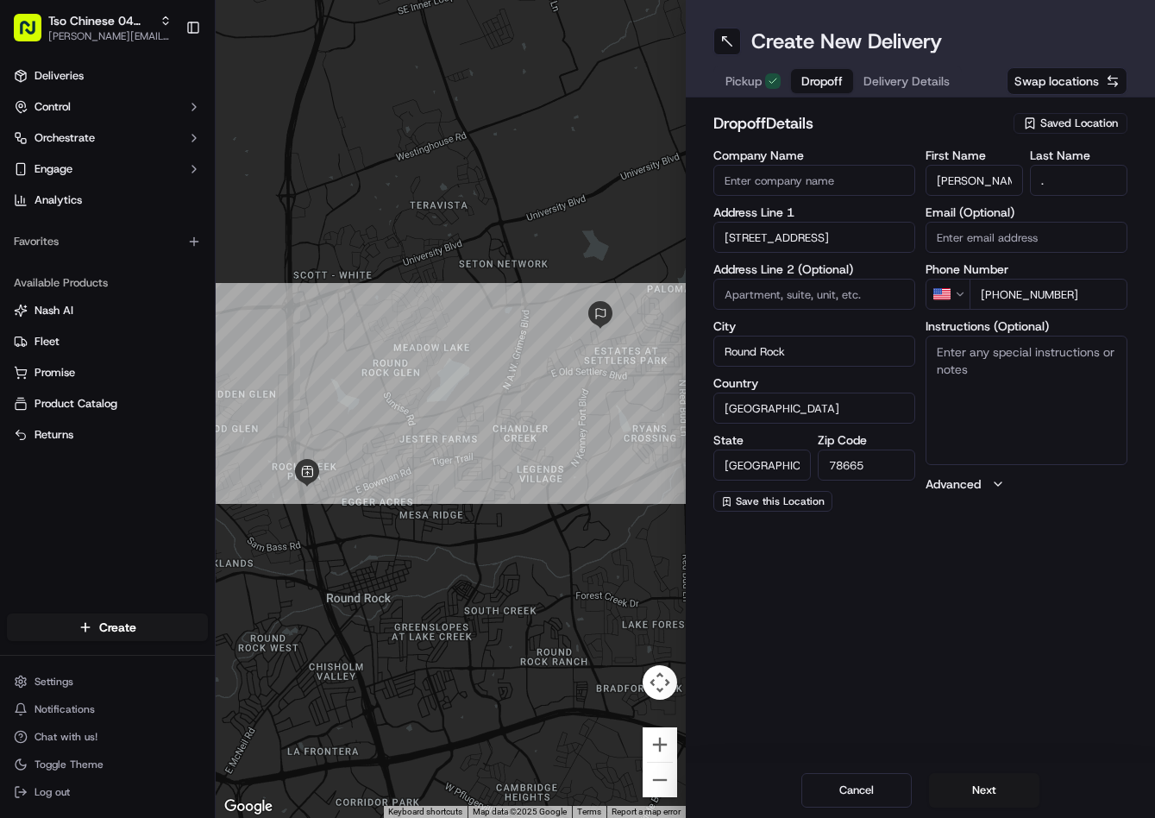
click at [1000, 148] on div "dropoff Details Saved Location Company Name Address Line 1 2856 Shadowpoint Cov…" at bounding box center [920, 311] width 415 height 400
click at [915, 84] on span "Delivery Details" at bounding box center [907, 80] width 86 height 17
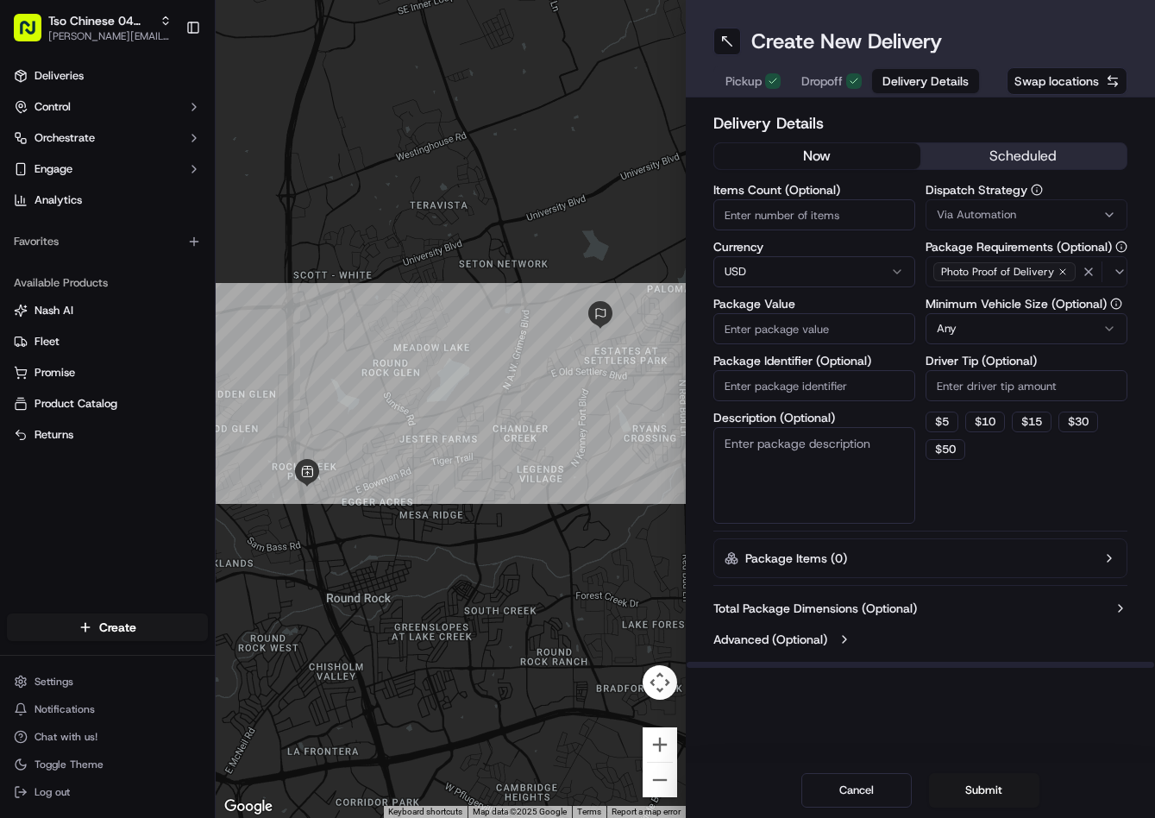
click at [986, 211] on span "Via Automation" at bounding box center [976, 215] width 79 height 16
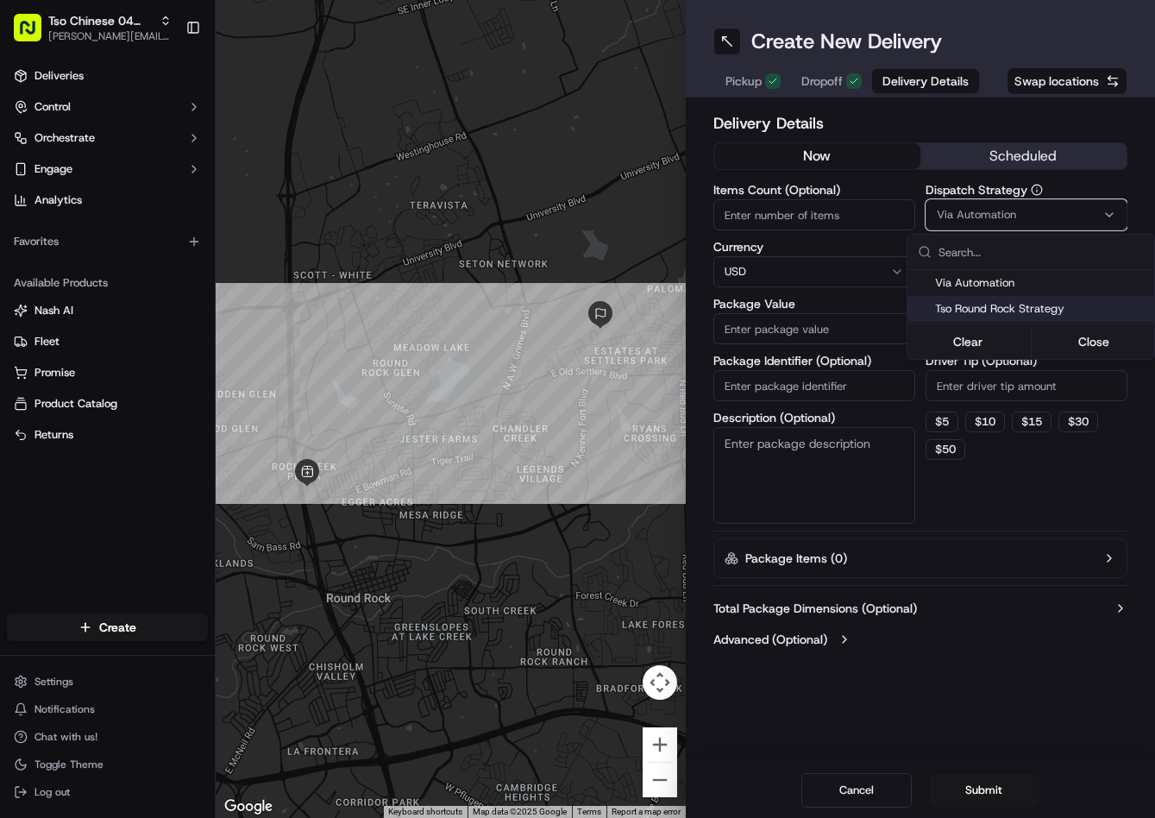
click at [998, 298] on div "Tso Round Rock Strategy" at bounding box center [1031, 309] width 247 height 26
click at [996, 393] on html "Tso Chinese 04 Round Rock jason@tsochinese.com Toggle Sidebar Deliveries Contro…" at bounding box center [577, 409] width 1155 height 818
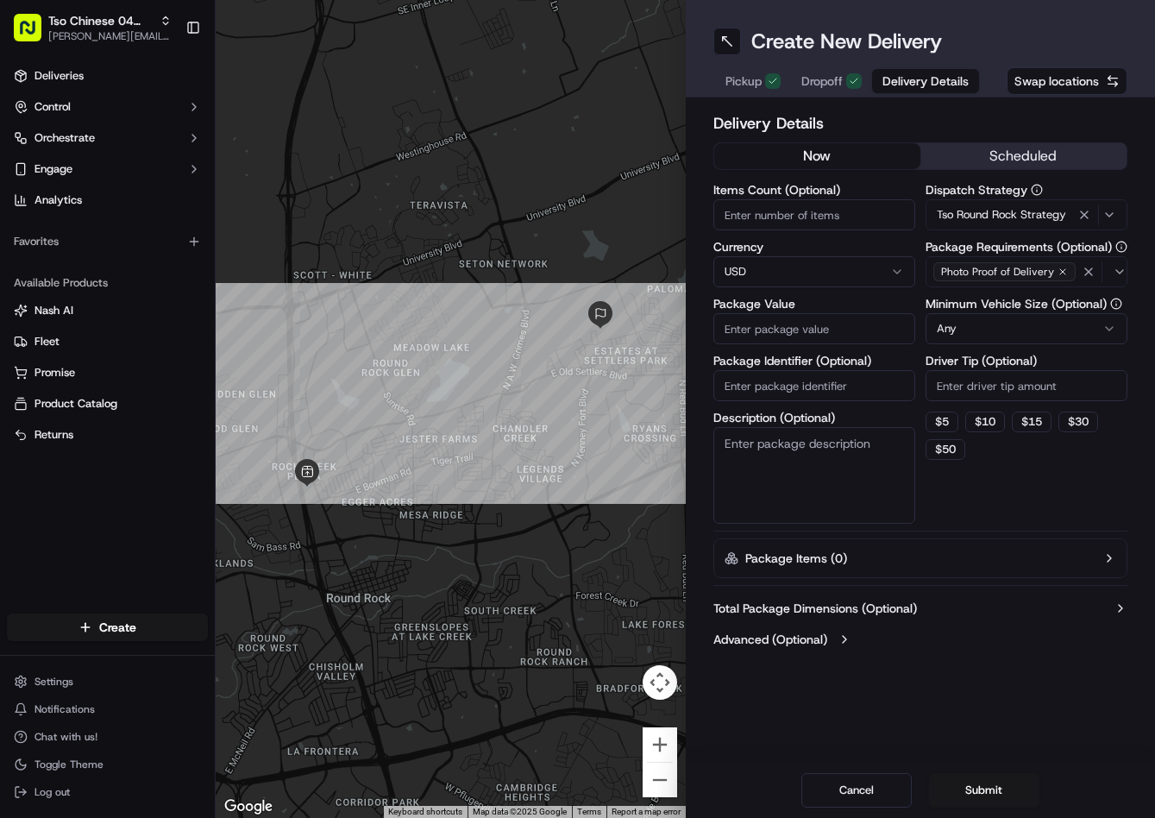
click at [996, 393] on input "Driver Tip (Optional)" at bounding box center [1027, 385] width 202 height 31
type input "2"
click at [853, 329] on input "Package Value" at bounding box center [814, 328] width 202 height 31
type input "90.61"
click at [743, 380] on input "Package Identifier (Optional)" at bounding box center [814, 385] width 202 height 31
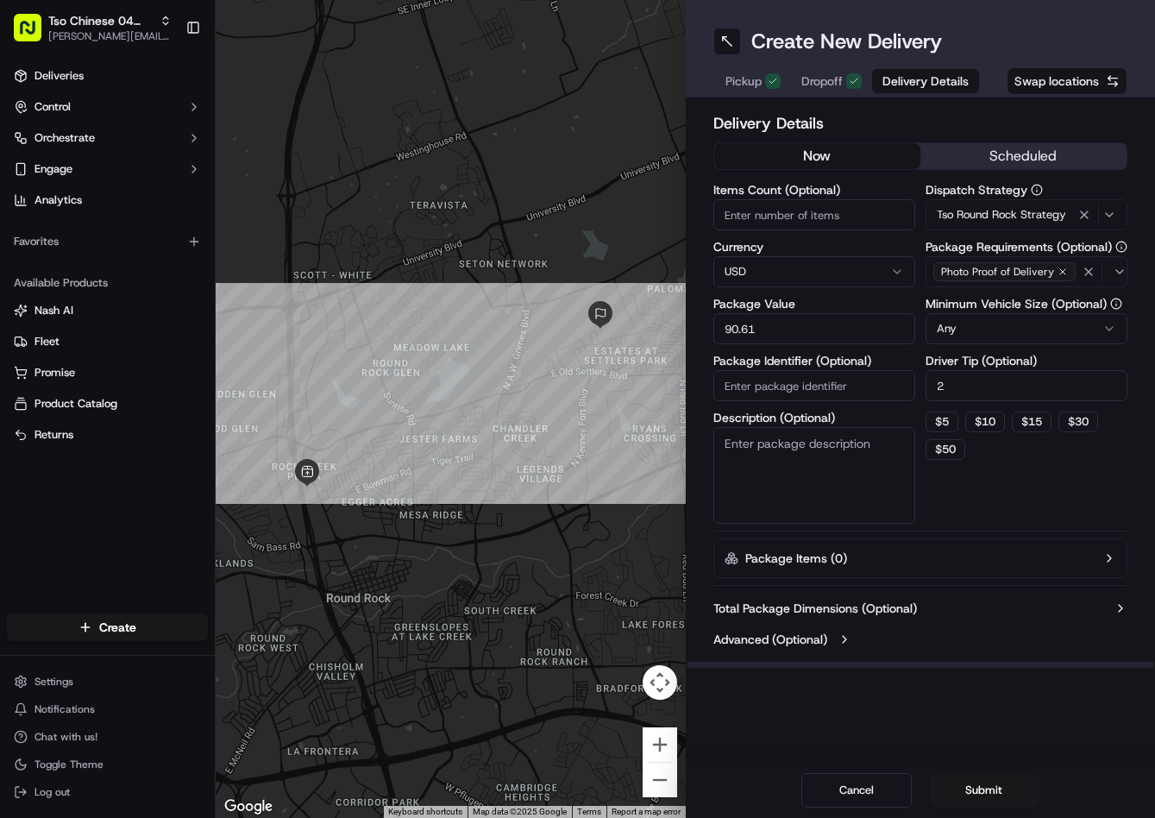
paste input "EFQMEOP"
type input "EFQMEOP"
click at [974, 784] on button "Submit" at bounding box center [984, 790] width 110 height 35
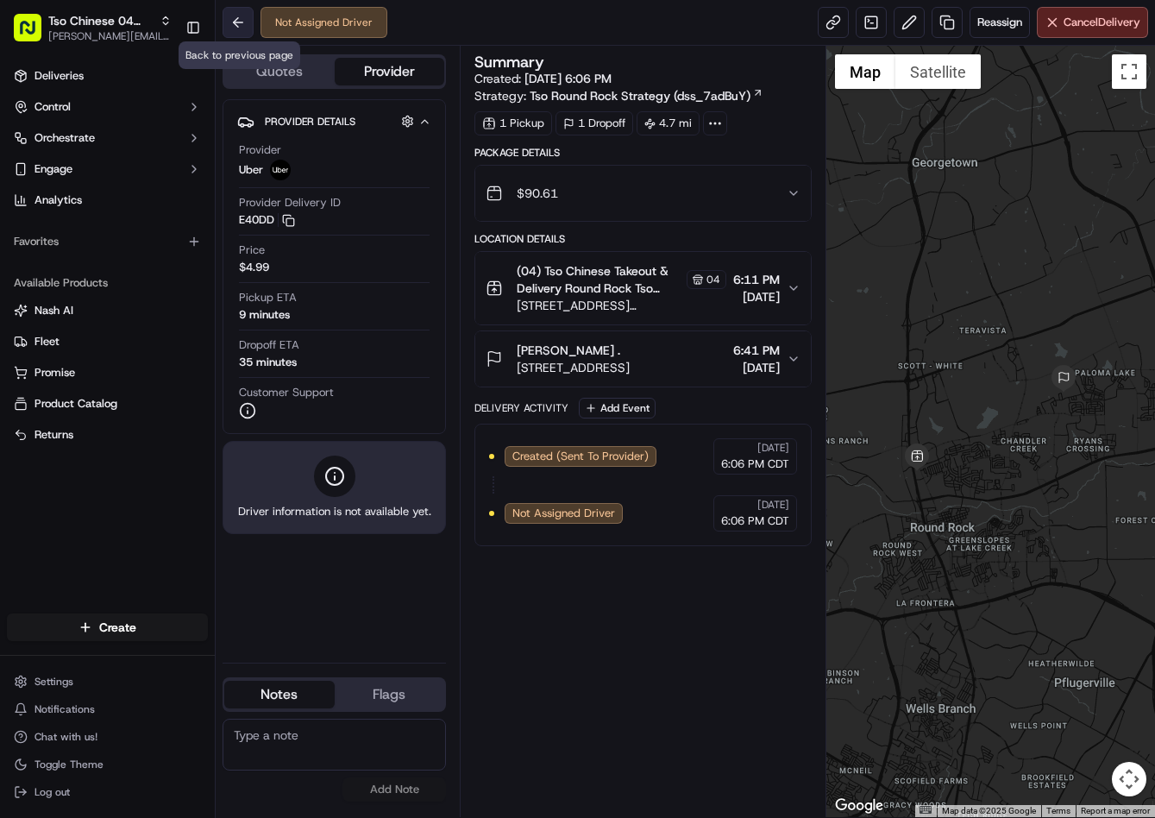
click at [232, 22] on button at bounding box center [238, 22] width 31 height 31
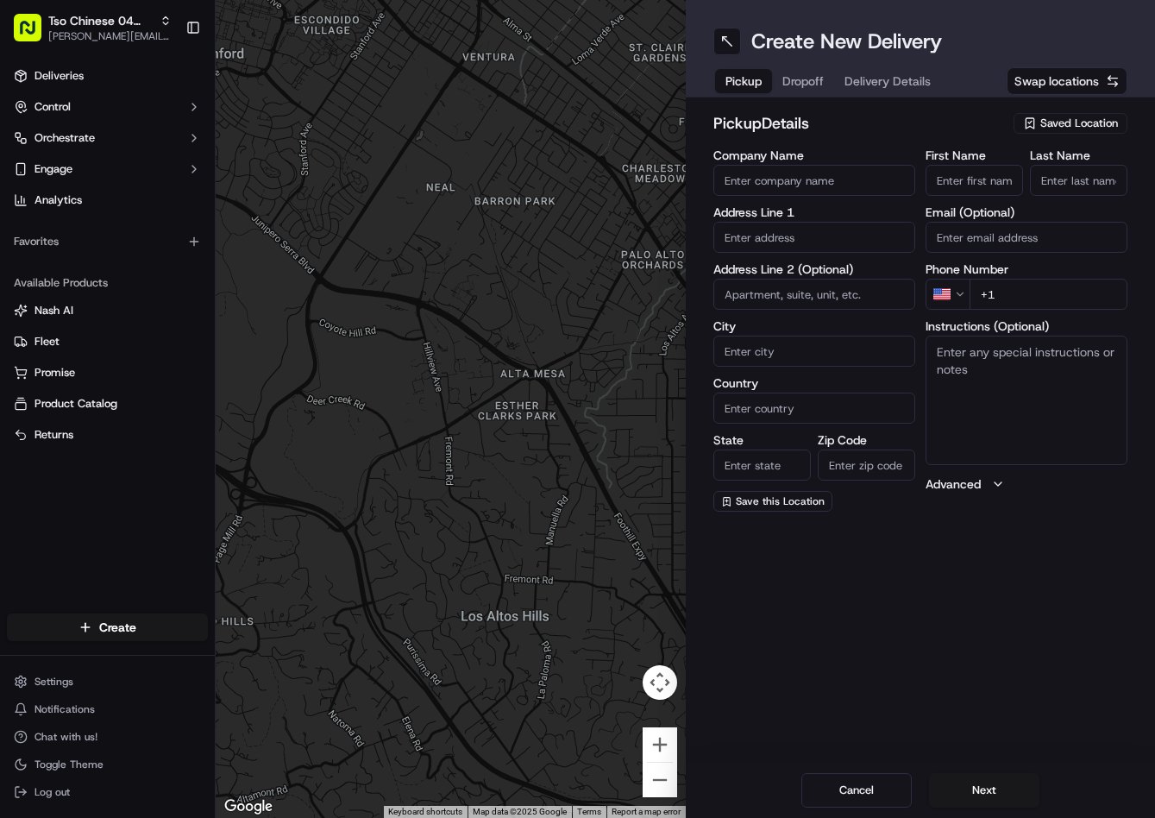
click at [1086, 132] on div "Saved Location" at bounding box center [1071, 123] width 114 height 21
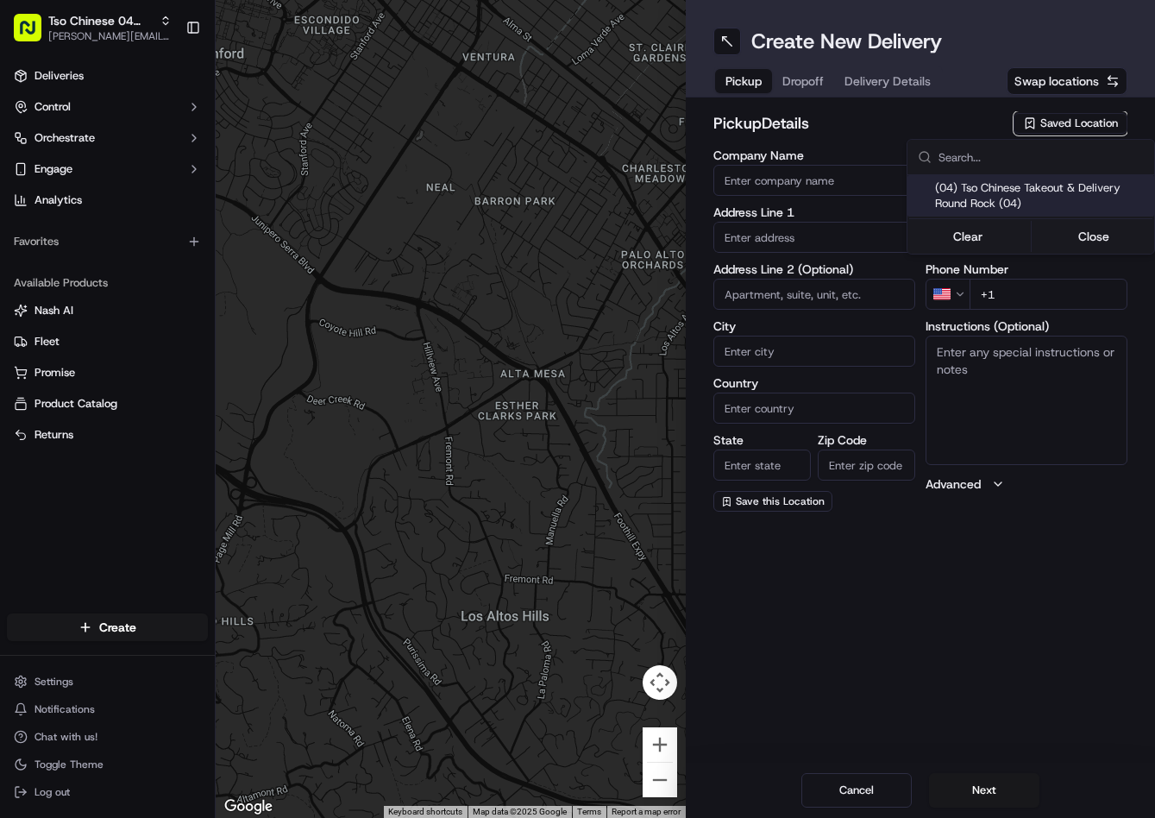
click at [1067, 177] on div "(04) Tso Chinese Takeout & Delivery Round Rock (04)" at bounding box center [1031, 195] width 247 height 41
type input "(04) Tso Chinese Takeout & Delivery Round Rock"
type input "2000 N [PERSON_NAME] St"
type input "Ste 108"
type input "Round Rock"
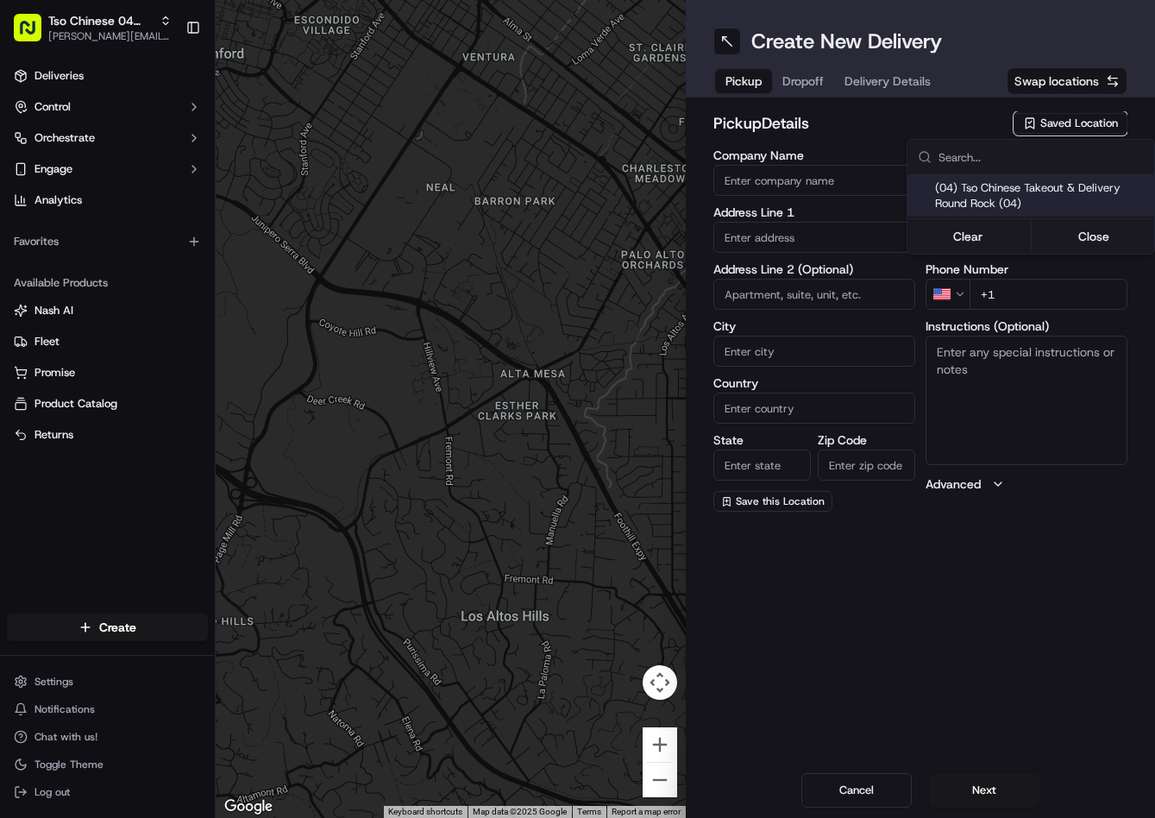
type input "US"
type input "[GEOGRAPHIC_DATA]"
type input "78664"
type input "Tso Chinese"
type input "Round Rock Manager"
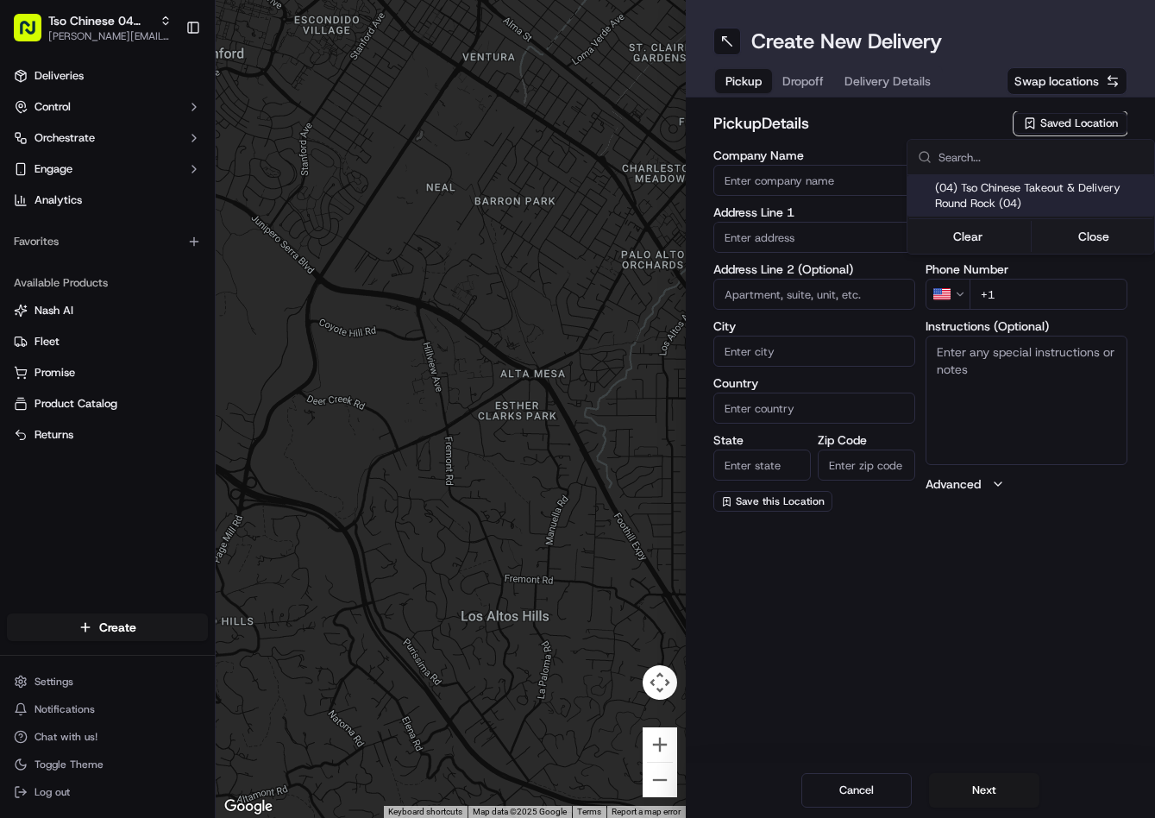
type input "[EMAIL_ADDRESS][DOMAIN_NAME]"
type input "[PHONE_NUMBER]"
type textarea "Submit a picture displaying address & food as Proof of Delivery. Envía una foto…"
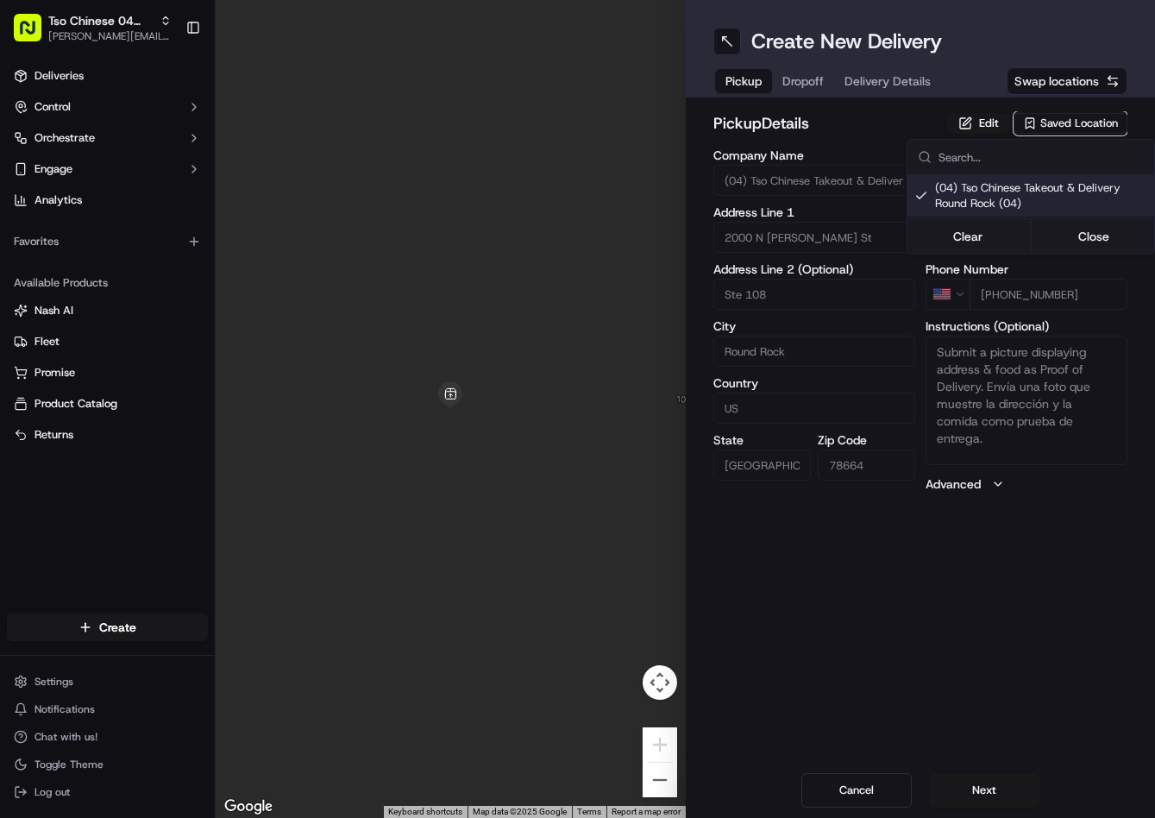
click at [807, 79] on html "Tso Chinese 04 Round Rock [PERSON_NAME][EMAIL_ADDRESS][DOMAIN_NAME] Toggle Side…" at bounding box center [577, 409] width 1155 height 818
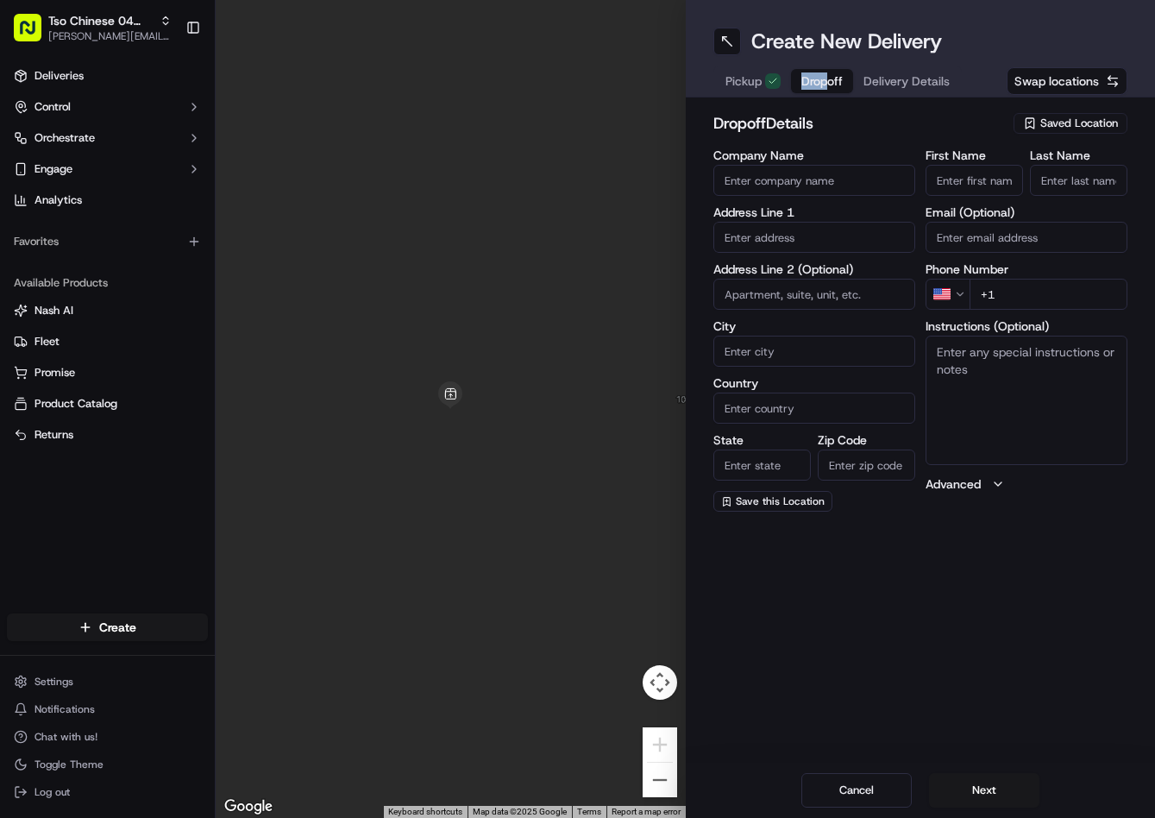
click at [805, 80] on span "Dropoff" at bounding box center [821, 80] width 41 height 17
click at [998, 182] on input "First Name" at bounding box center [974, 180] width 97 height 31
paste input "shatia hayes"
type input "shatia hayes"
click at [1050, 184] on input "Last Name" at bounding box center [1078, 180] width 97 height 31
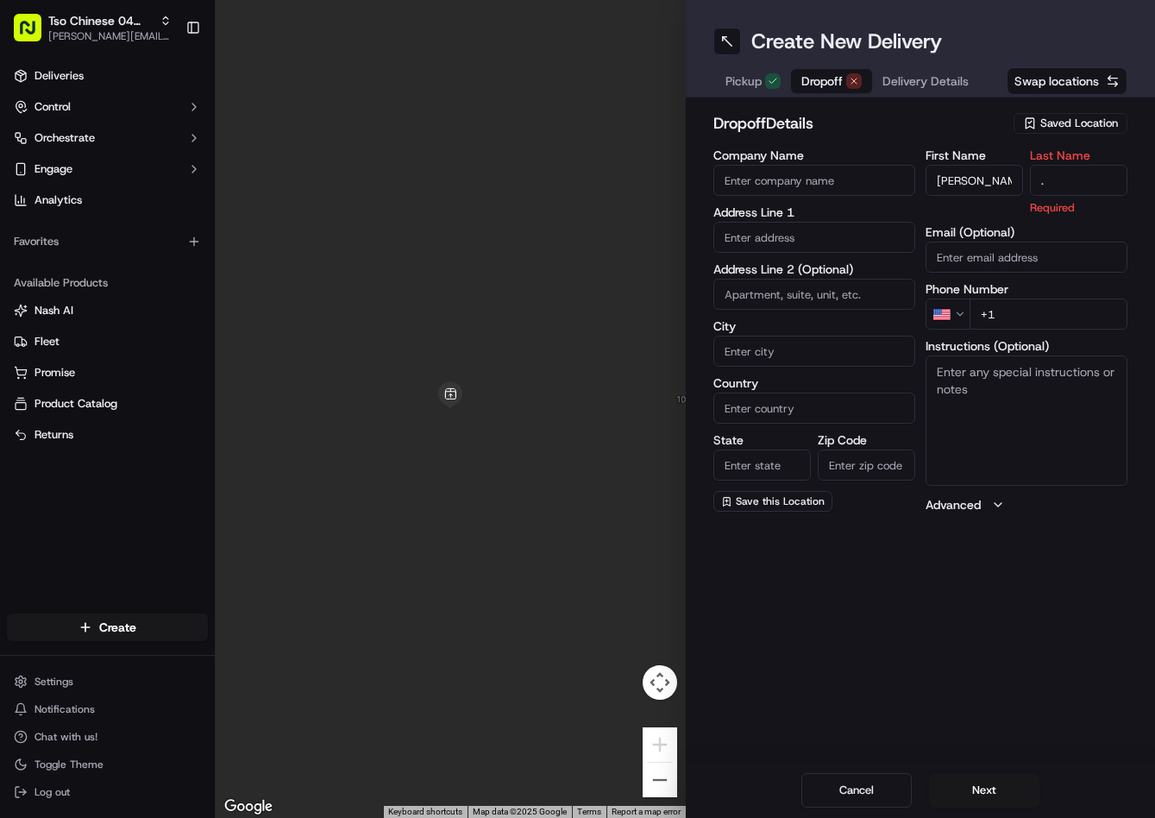
type input "."
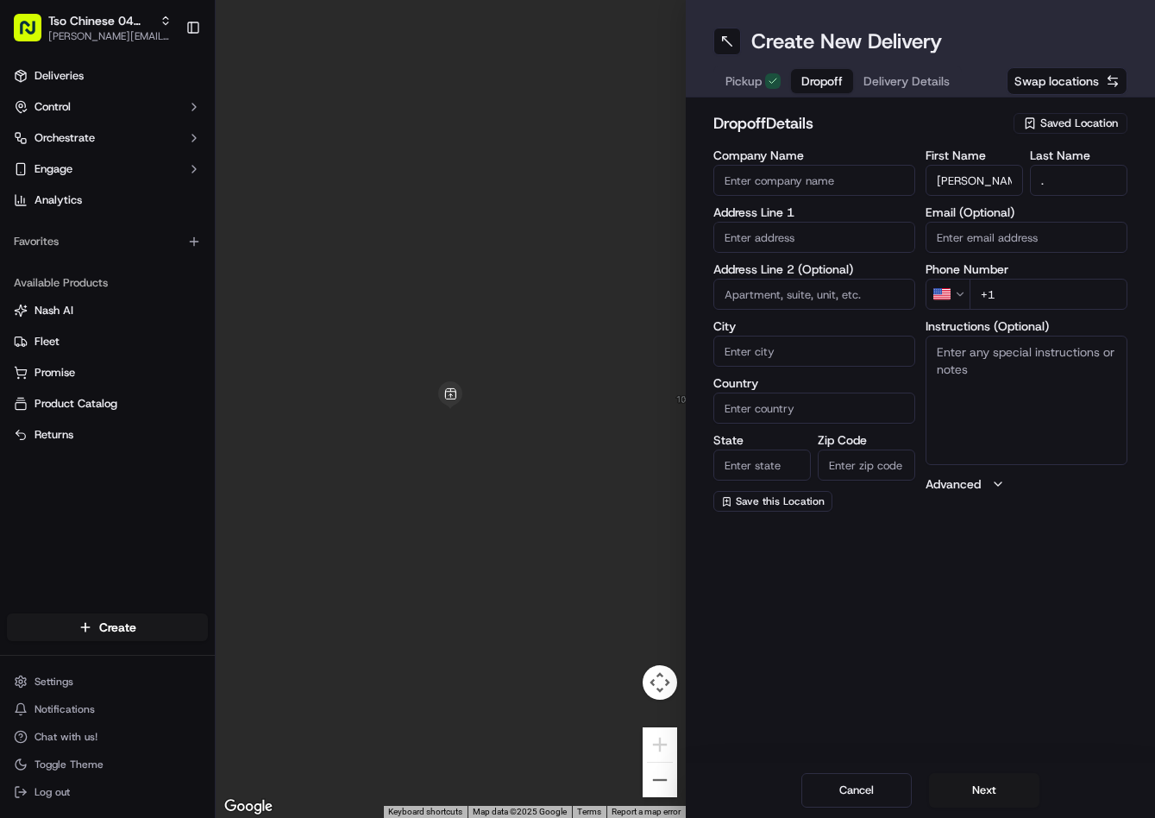
click at [984, 129] on h2 "dropoff Details" at bounding box center [858, 123] width 291 height 24
click at [922, 84] on span "Delivery Details" at bounding box center [907, 80] width 86 height 17
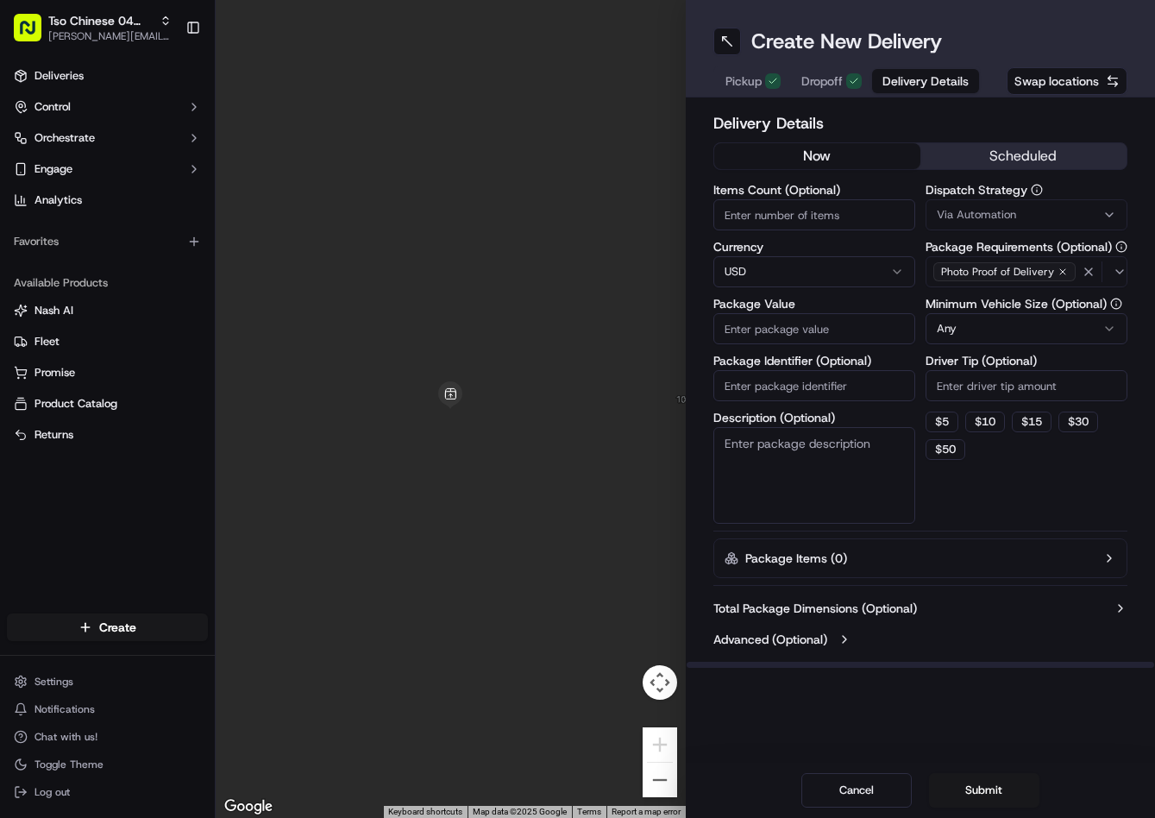
click at [1019, 210] on div "Via Automation" at bounding box center [1026, 215] width 193 height 16
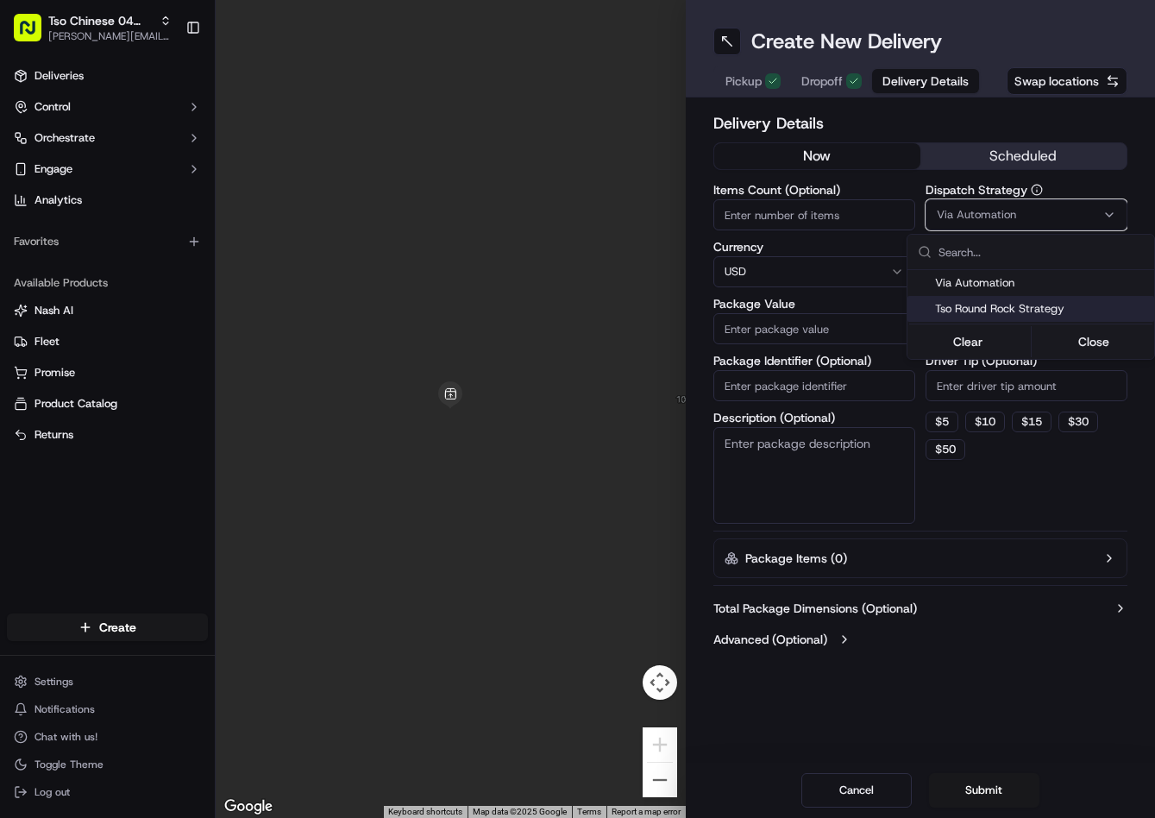
click at [996, 301] on span "Tso Round Rock Strategy" at bounding box center [1041, 309] width 212 height 16
click at [989, 367] on html "Tso Chinese 04 Round Rock jason@tsochinese.com Toggle Sidebar Deliveries Contro…" at bounding box center [577, 409] width 1155 height 818
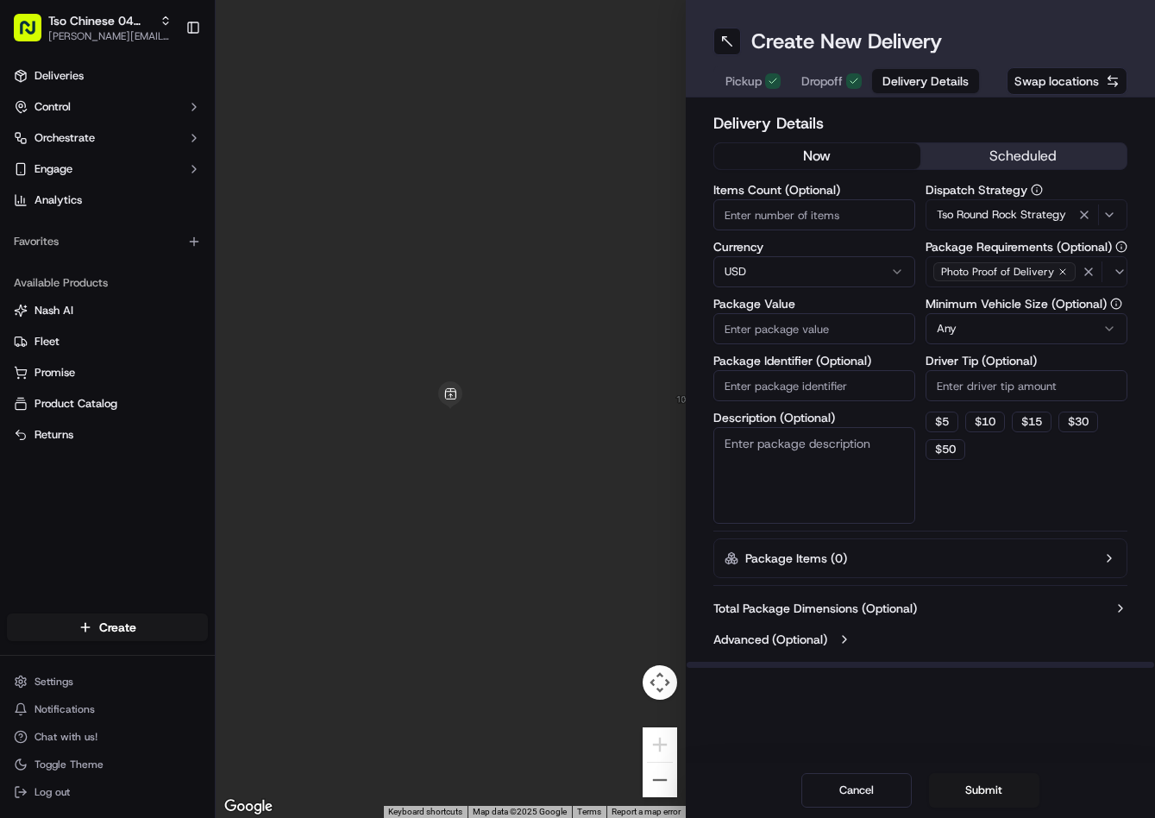
click at [986, 380] on input "Driver Tip (Optional)" at bounding box center [1027, 385] width 202 height 31
type input "2"
click at [870, 377] on input "Package Identifier (Optional)" at bounding box center [814, 385] width 202 height 31
paste input "H0D1FO5"
type input "H0D1FO5"
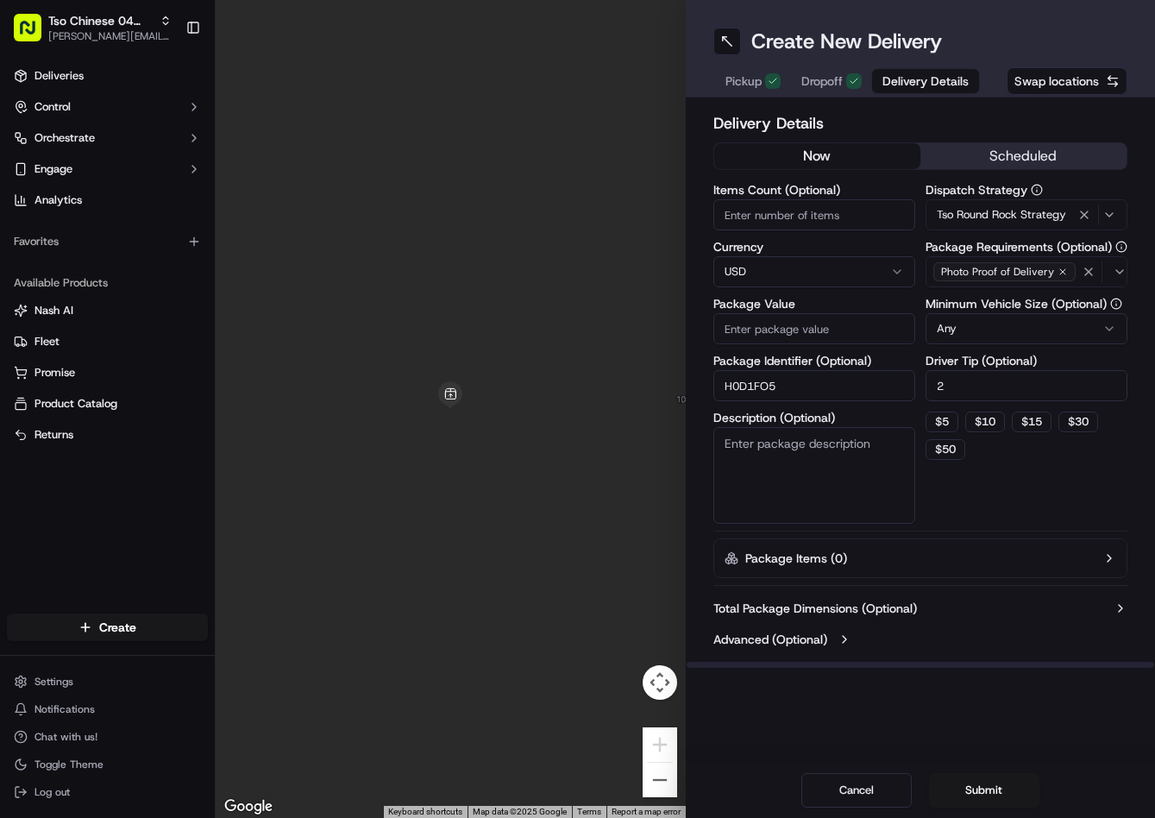
click at [841, 72] on span "Dropoff" at bounding box center [821, 80] width 41 height 17
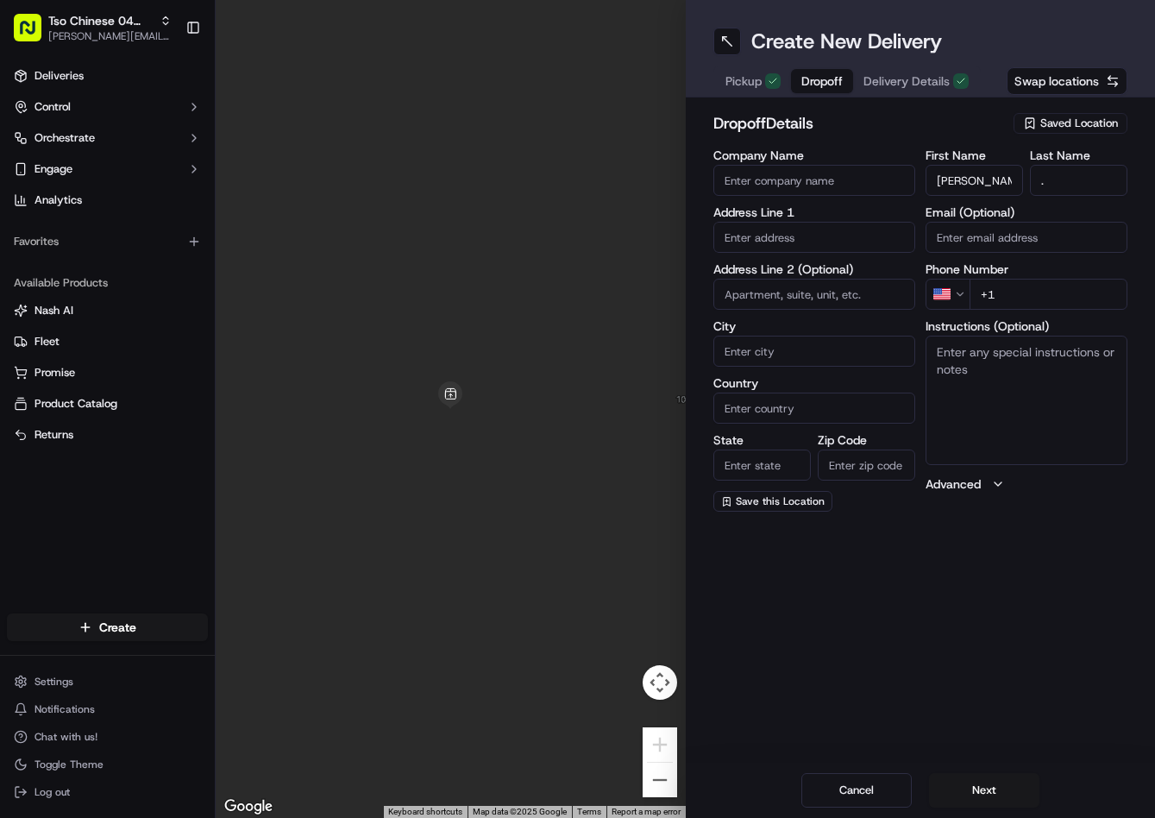
click at [834, 242] on input "text" at bounding box center [814, 237] width 202 height 31
paste input "3703 Monument Dr, Round Rock, TX 78681-3757, United States"
click at [812, 286] on div "3703 Monument Drive, Round Rock, TX" at bounding box center [814, 274] width 193 height 26
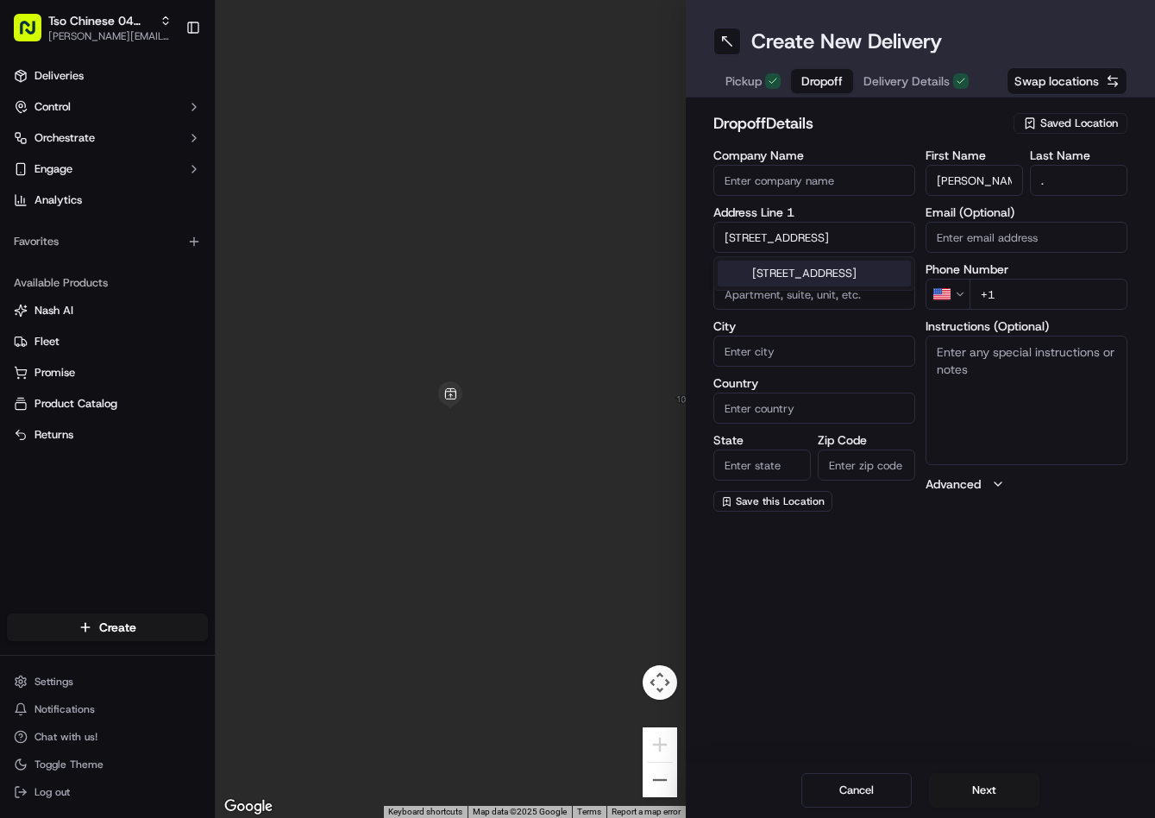
type input "[STREET_ADDRESS]"
type input "Round Rock"
type input "United States"
type input "TX"
type input "78681"
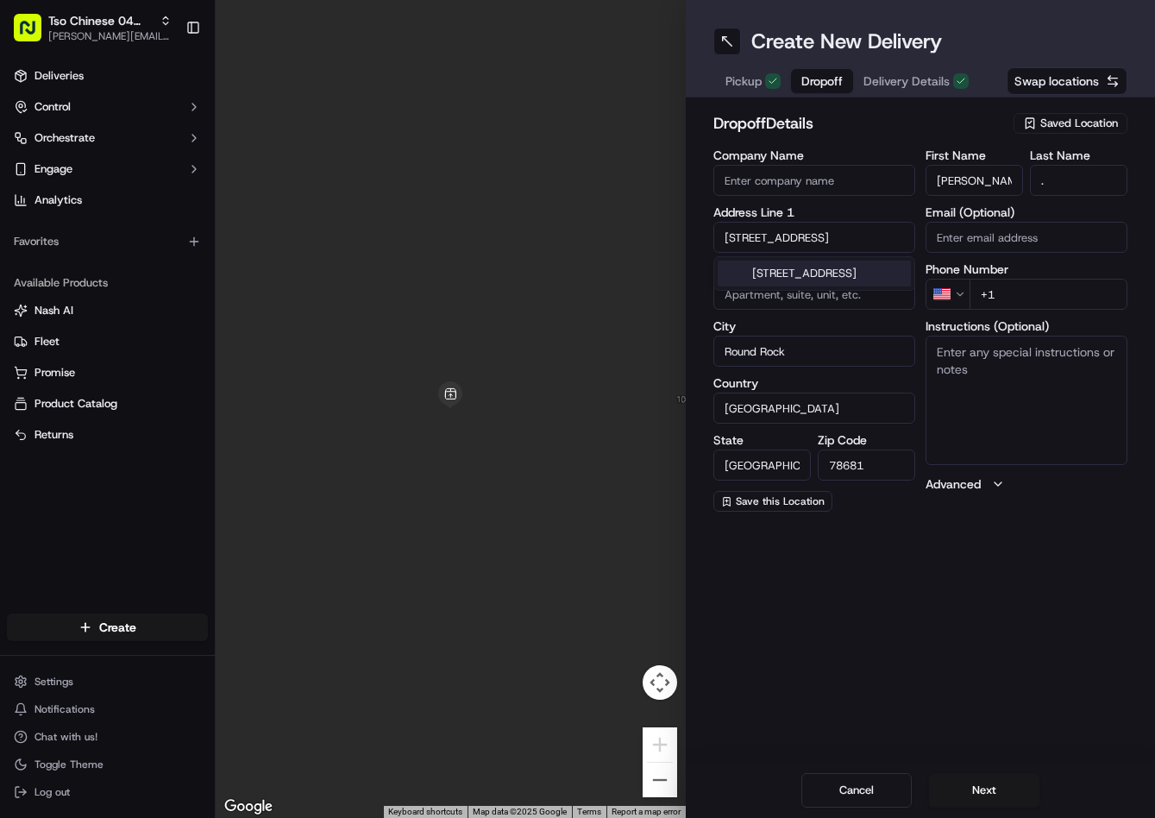
type input "3703 Monument Drive"
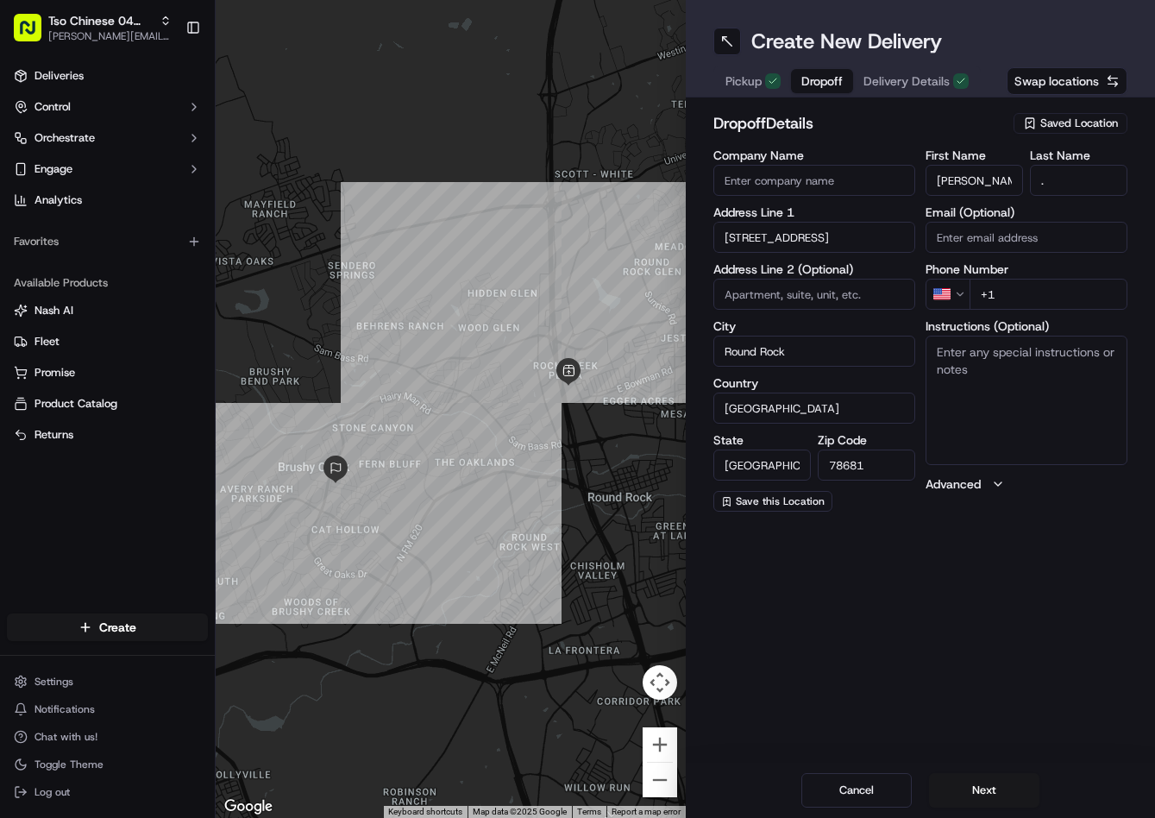
click at [1072, 292] on input "+1" at bounding box center [1049, 294] width 158 height 31
paste input "512 789 0915"
type input "+1 512 789 0915"
click at [933, 87] on span "Delivery Details" at bounding box center [907, 80] width 86 height 17
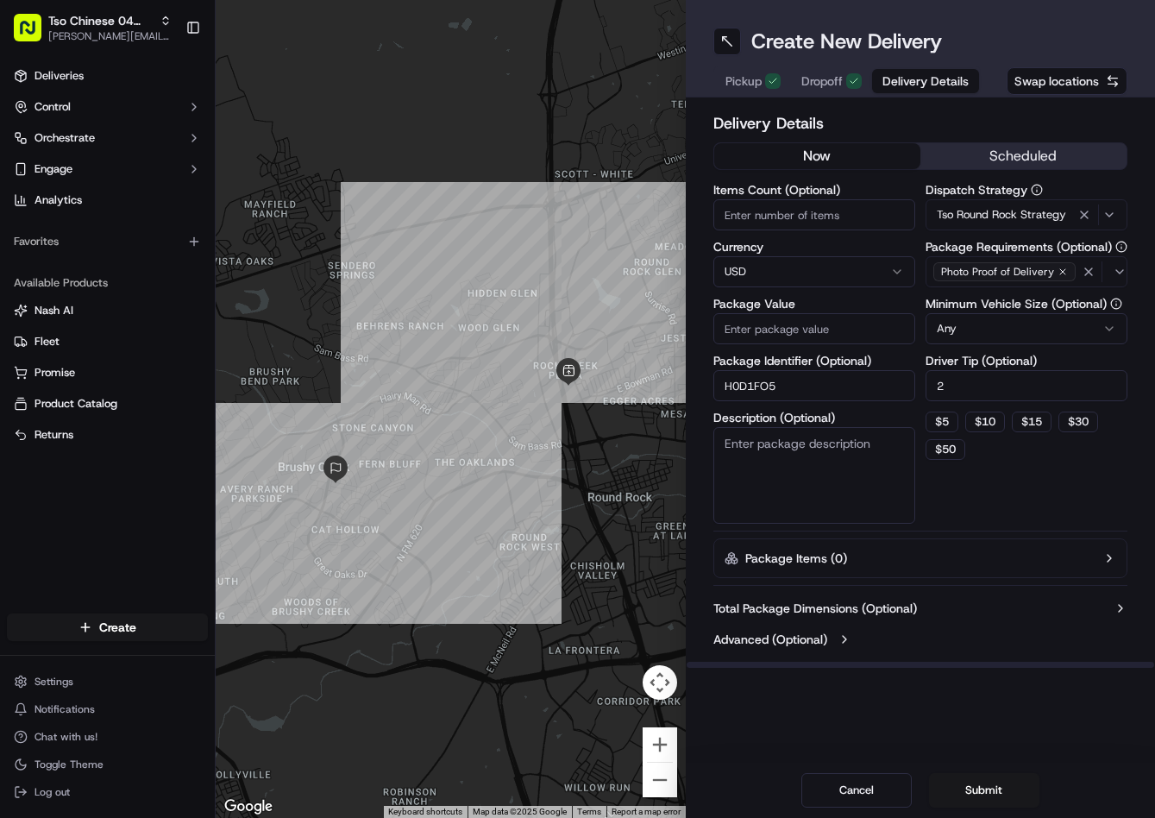
click at [815, 330] on input "Package Value" at bounding box center [814, 328] width 202 height 31
type input "45.25"
click at [953, 788] on button "Submit" at bounding box center [984, 790] width 110 height 35
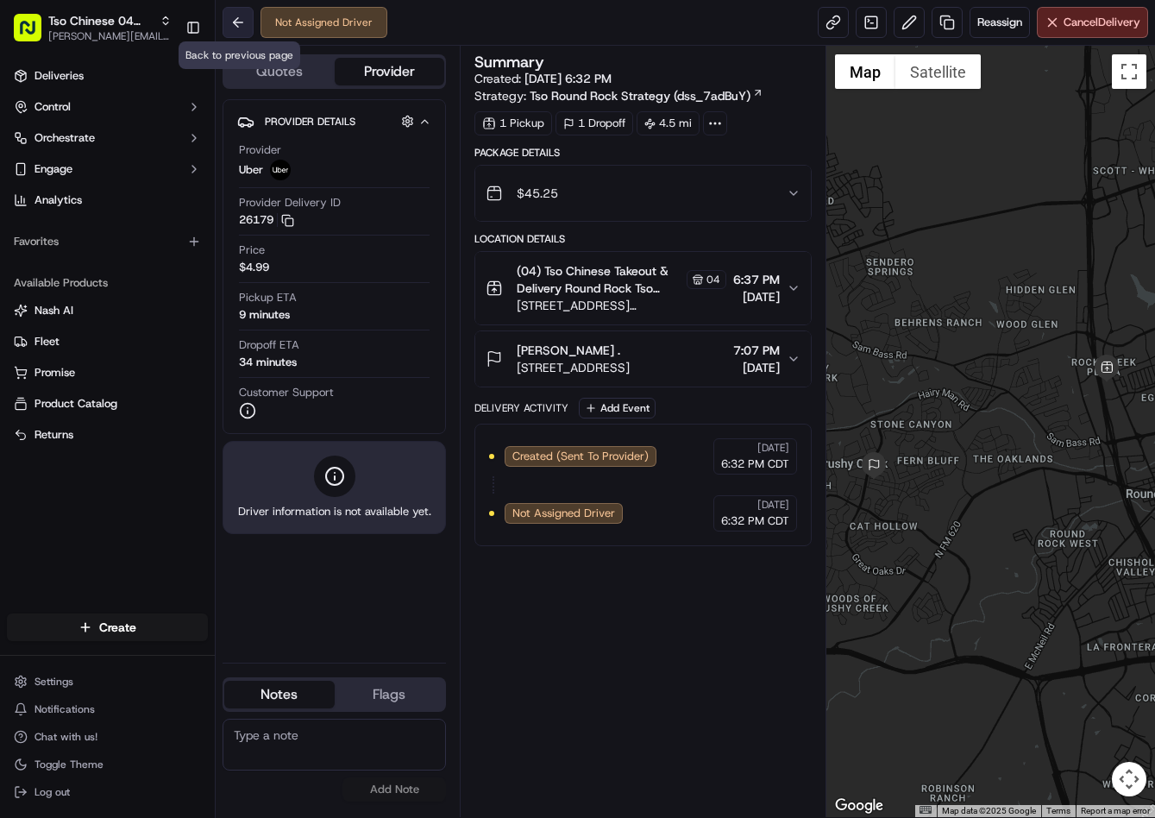
click at [236, 20] on button at bounding box center [238, 22] width 31 height 31
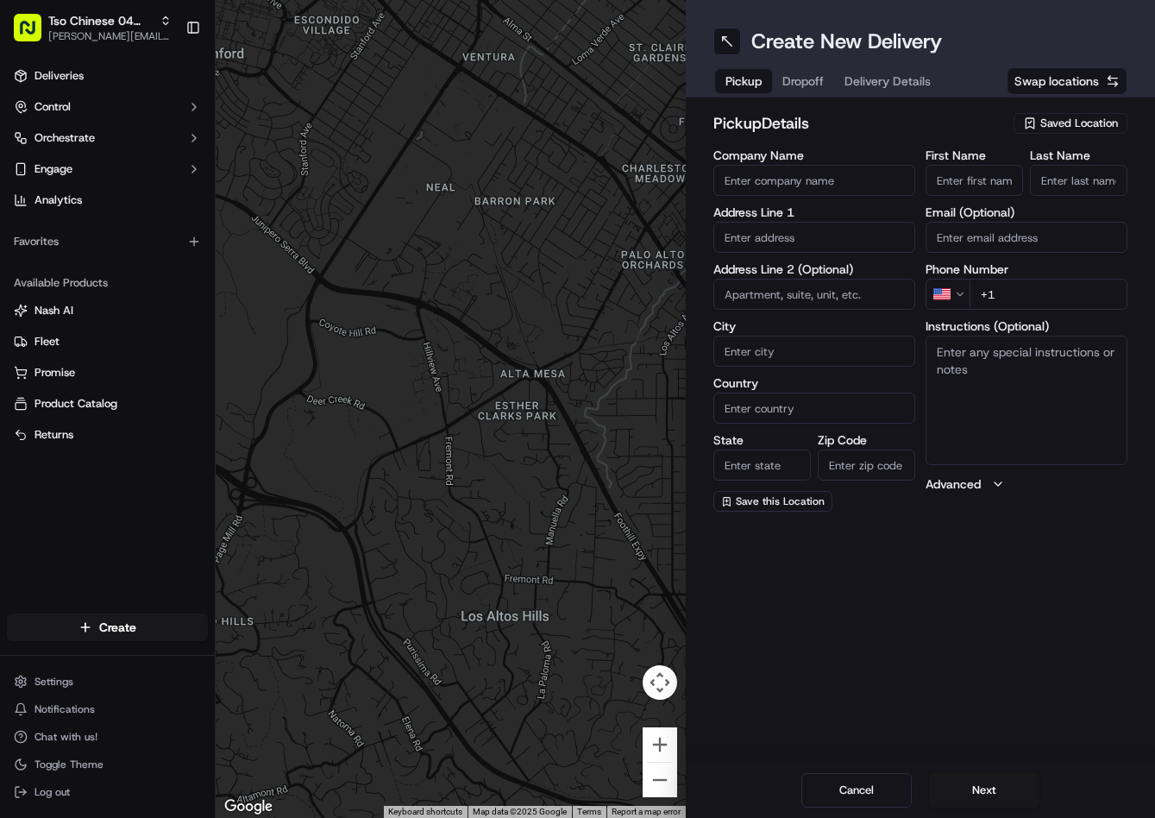
click at [1051, 122] on span "Saved Location" at bounding box center [1079, 124] width 78 height 16
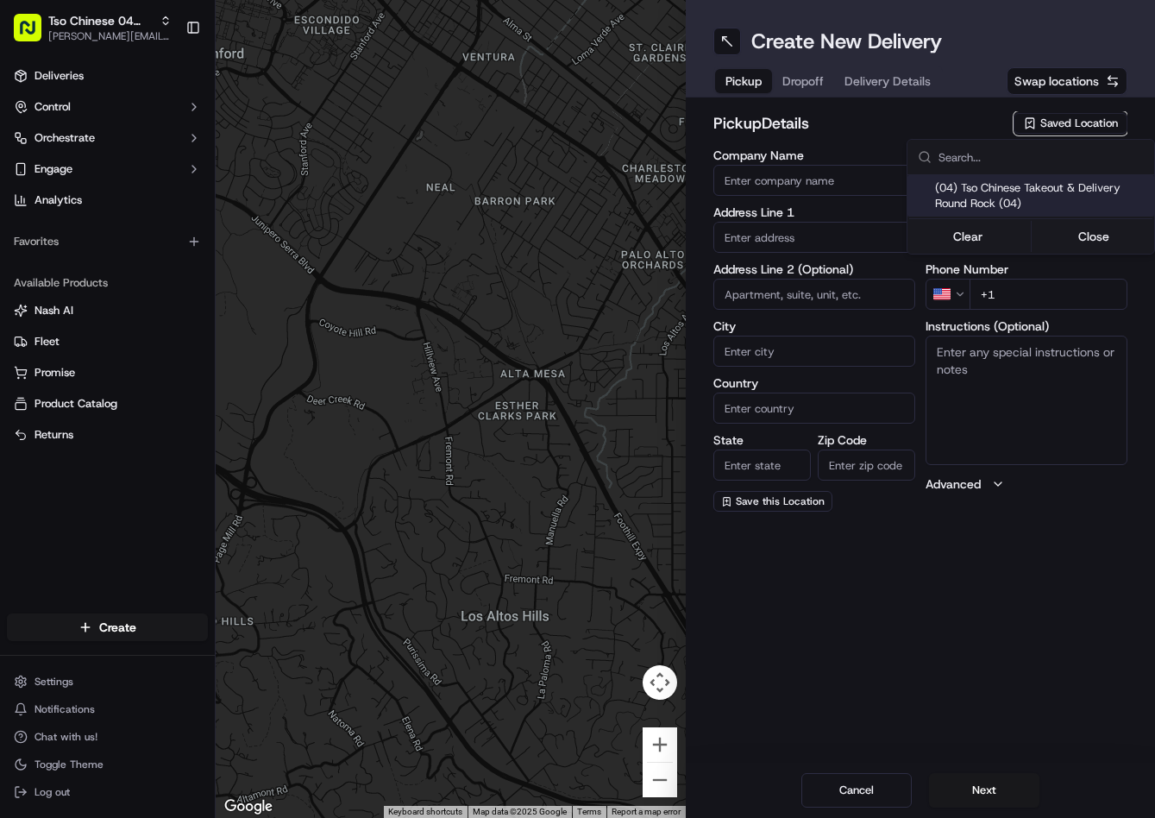
click at [1004, 195] on span "(04) Tso Chinese Takeout & Delivery Round Rock (04)" at bounding box center [1041, 195] width 212 height 31
type input "(04) Tso Chinese Takeout & Delivery Round Rock"
type input "2000 N Mays St"
type input "Ste 108"
type input "Round Rock"
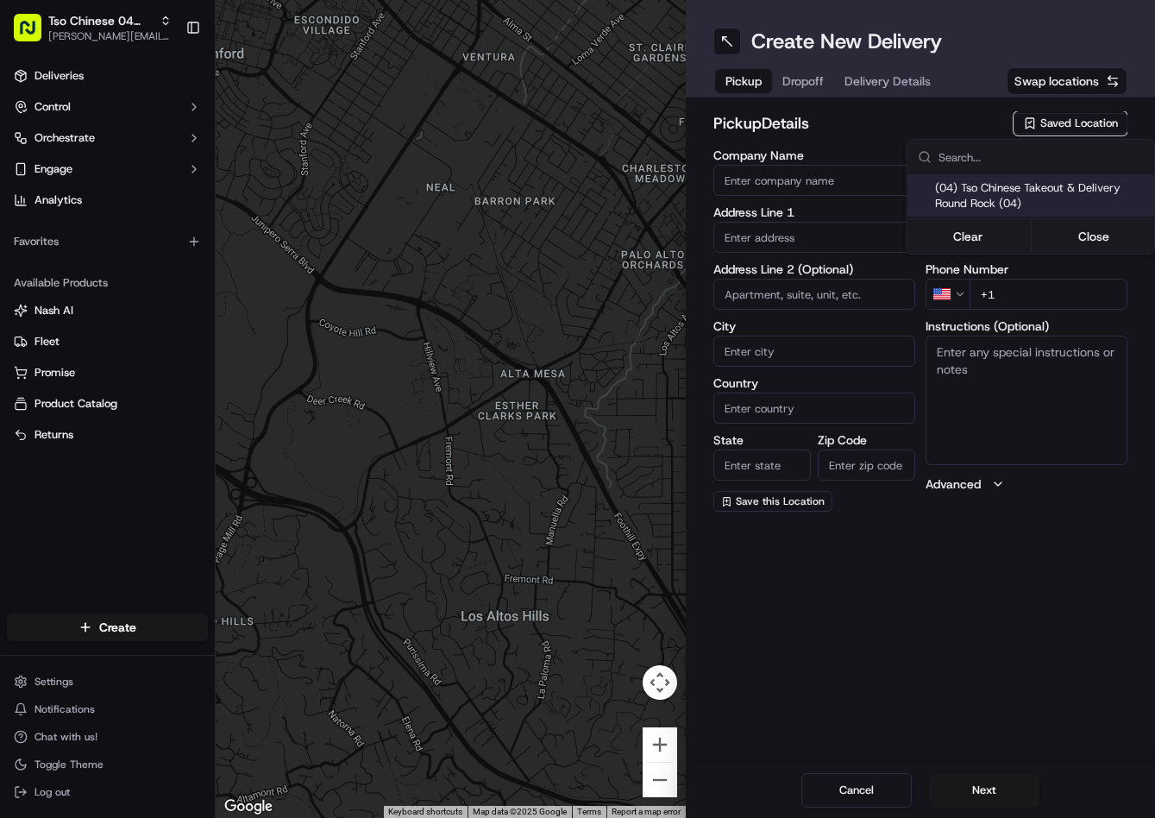
type input "US"
type input "TX"
type input "78664"
type input "Tso Chinese"
type input "Round Rock Manager"
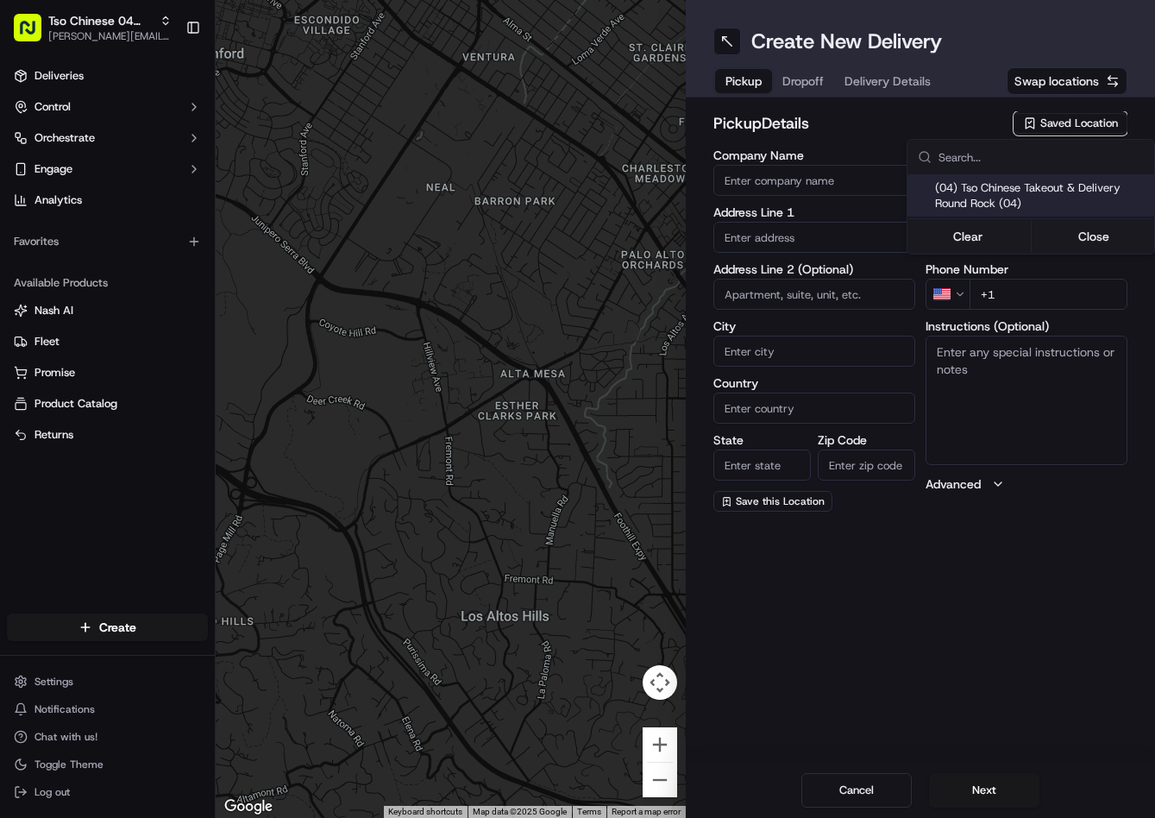
type input "roundrockstore@tsochinese.com"
type input "+1 512 956 9231"
type textarea "Submit a picture displaying address & food as Proof of Delivery. Envía una foto…"
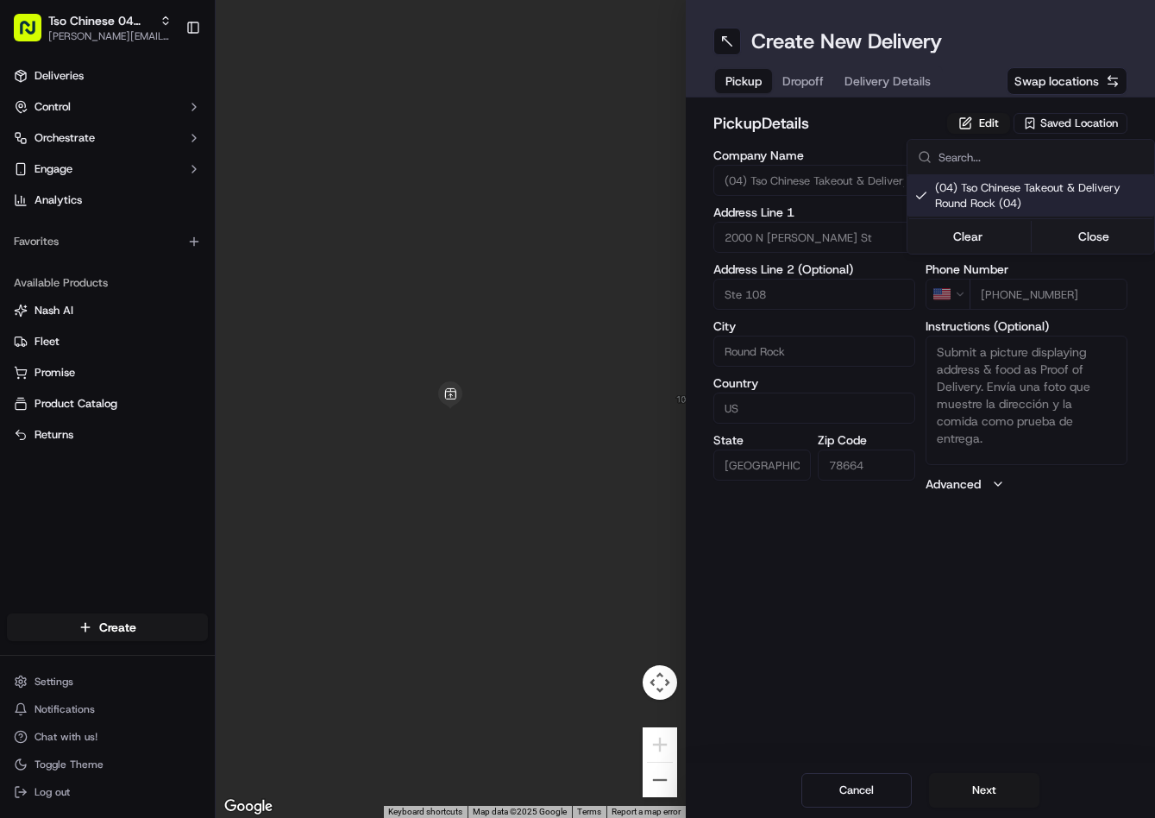
click at [792, 79] on html "Tso Chinese 04 Round Rock jason@tsochinese.com Toggle Sidebar Deliveries Contro…" at bounding box center [577, 409] width 1155 height 818
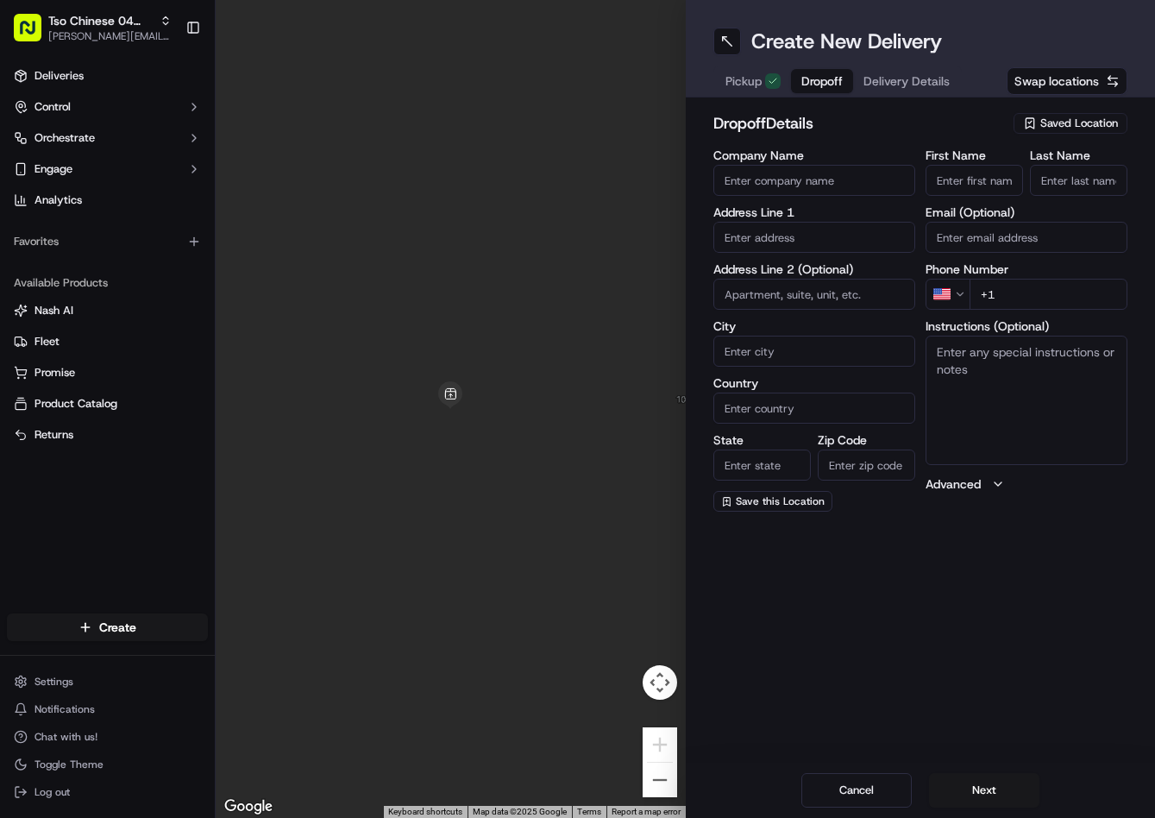
click at [813, 83] on span "Dropoff" at bounding box center [821, 80] width 41 height 17
click at [997, 181] on input "First Name" at bounding box center [974, 180] width 97 height 31
paste input "Rebekah Butterfield"
type input "Rebekah Butterfield"
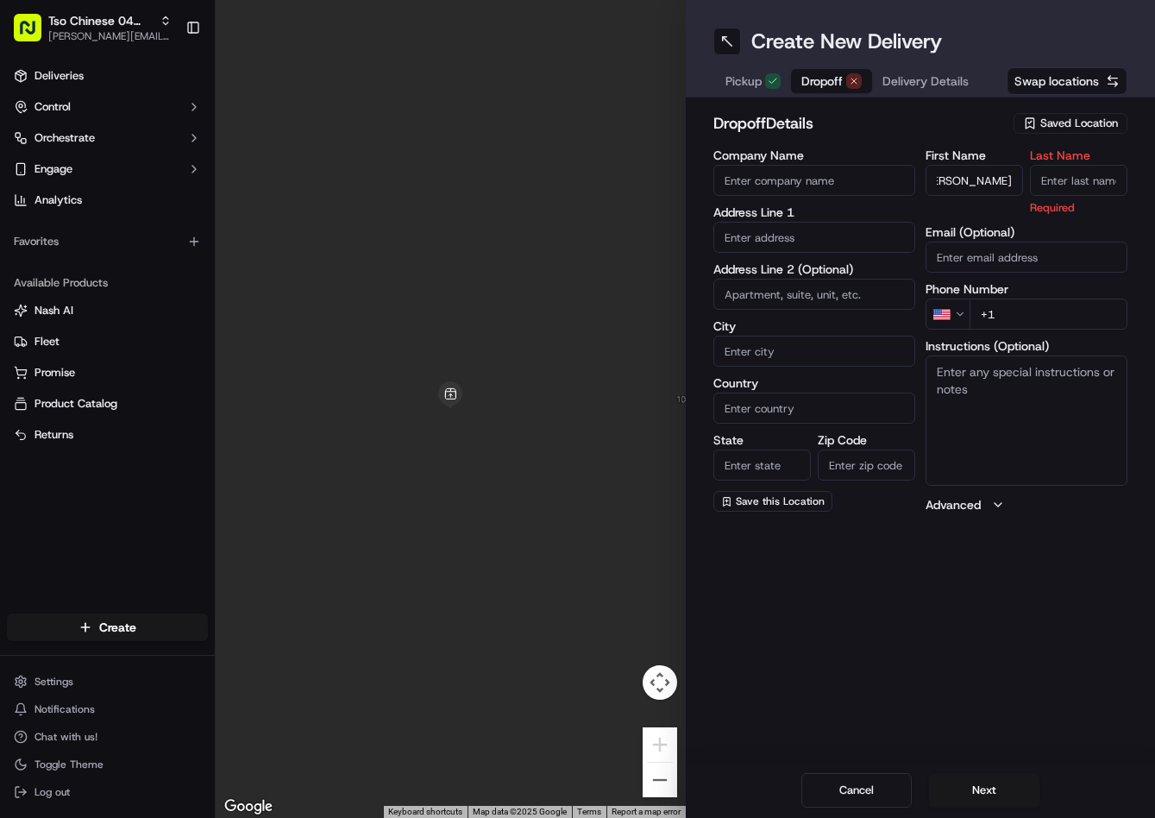
scroll to position [0, 0]
click at [1061, 188] on input "Last Name" at bounding box center [1078, 180] width 97 height 31
type input "."
click at [935, 136] on div "dropoff Details Saved Location" at bounding box center [920, 126] width 415 height 31
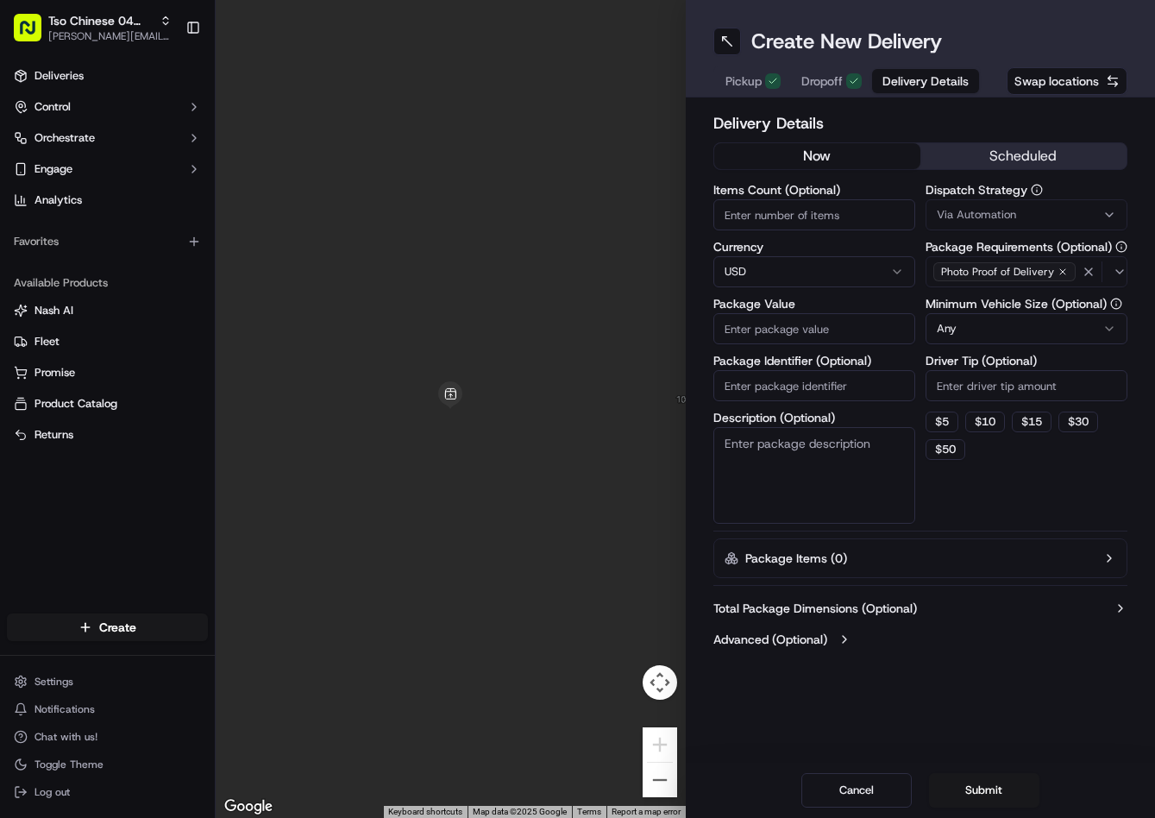
click at [890, 83] on span "Delivery Details" at bounding box center [926, 80] width 86 height 17
click at [994, 205] on button "Via Automation" at bounding box center [1027, 214] width 202 height 31
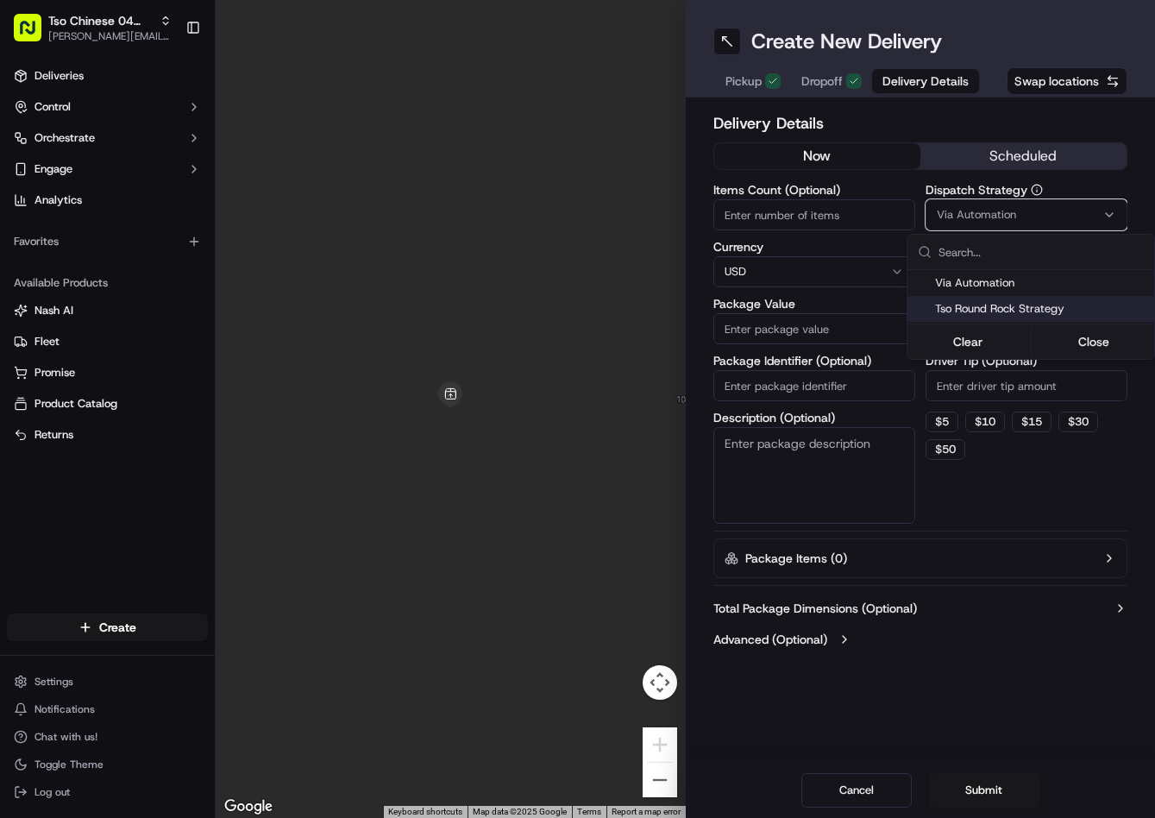
click at [1016, 314] on span "Tso Round Rock Strategy" at bounding box center [1041, 309] width 212 height 16
click at [990, 378] on html "Tso Chinese 04 Round Rock jason@tsochinese.com Toggle Sidebar Deliveries Contro…" at bounding box center [577, 409] width 1155 height 818
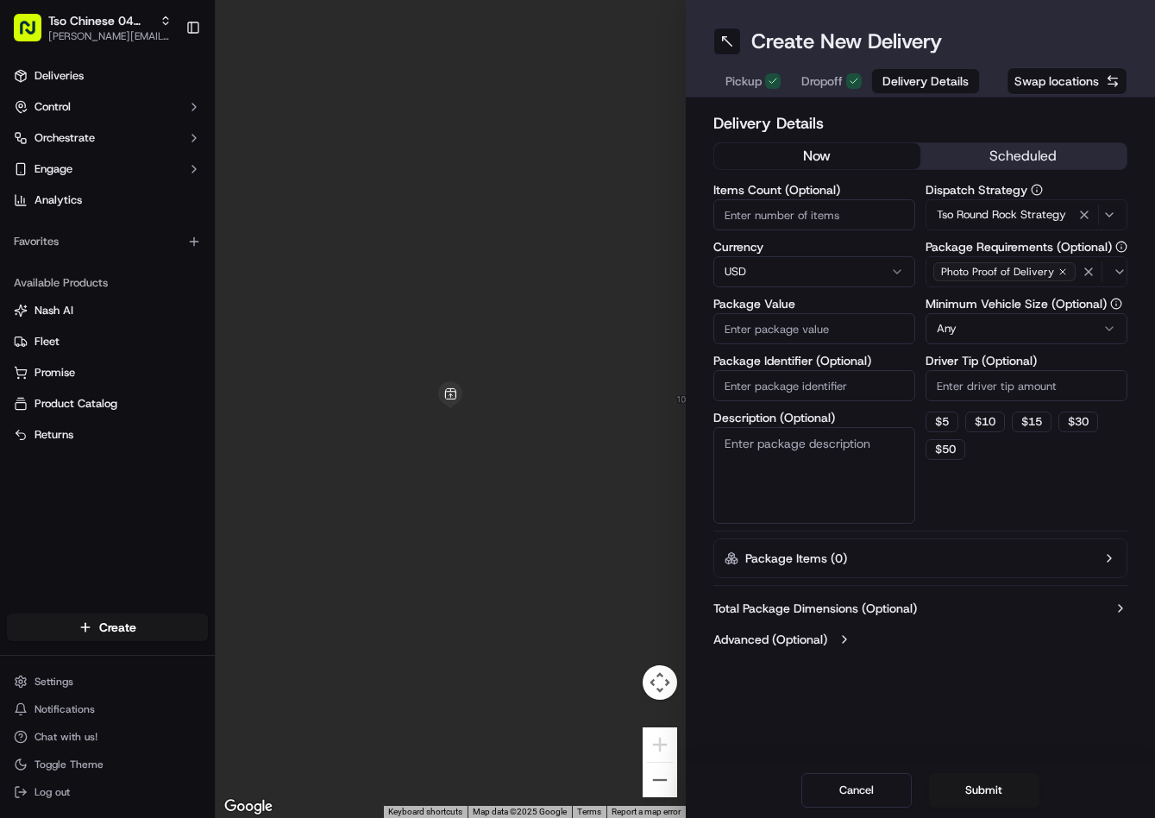
click at [990, 378] on input "Driver Tip (Optional)" at bounding box center [1027, 385] width 202 height 31
type input "2"
click at [852, 386] on input "Package Identifier (Optional)" at bounding box center [814, 385] width 202 height 31
paste input "S1EHYIG"
type input "S1EHYIG"
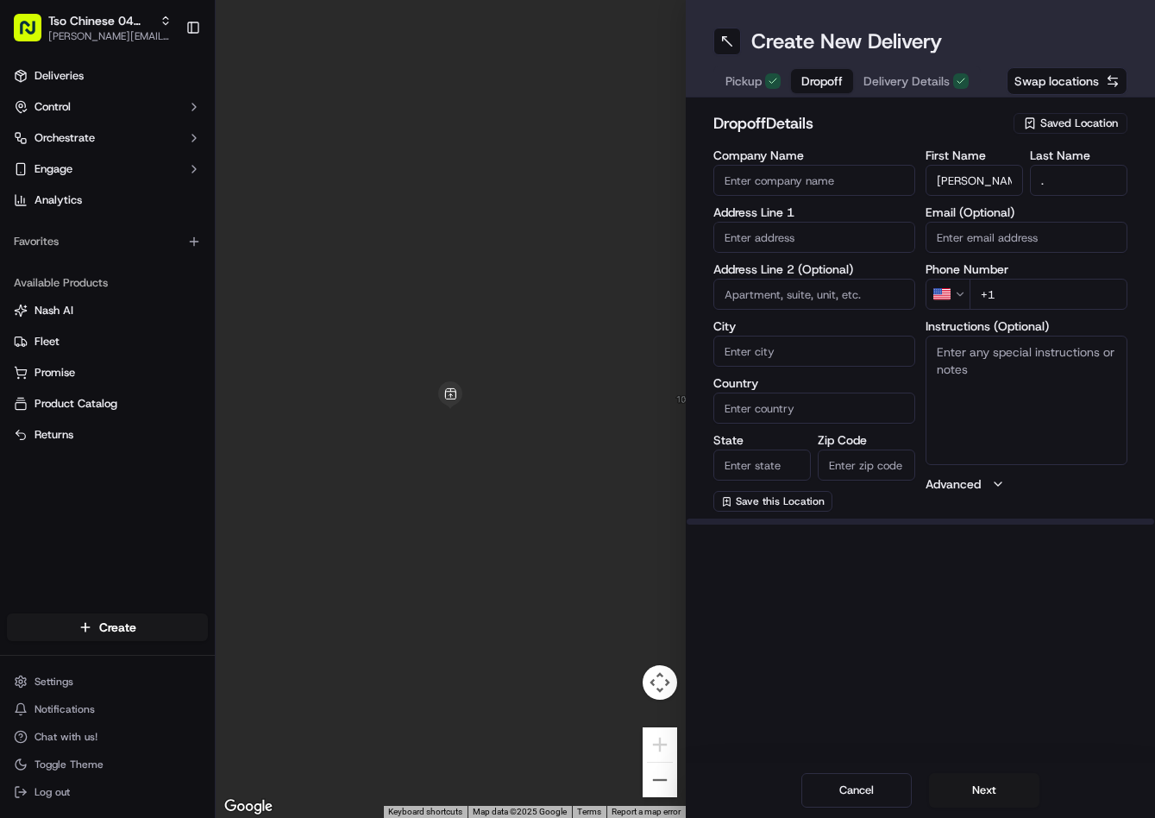
click at [814, 76] on span "Dropoff" at bounding box center [821, 80] width 41 height 17
click at [1047, 292] on input "+1" at bounding box center [1049, 294] width 158 height 31
paste input "512 656 1085"
type input "+1 512 656 1085"
click at [809, 240] on input "text" at bounding box center [814, 237] width 202 height 31
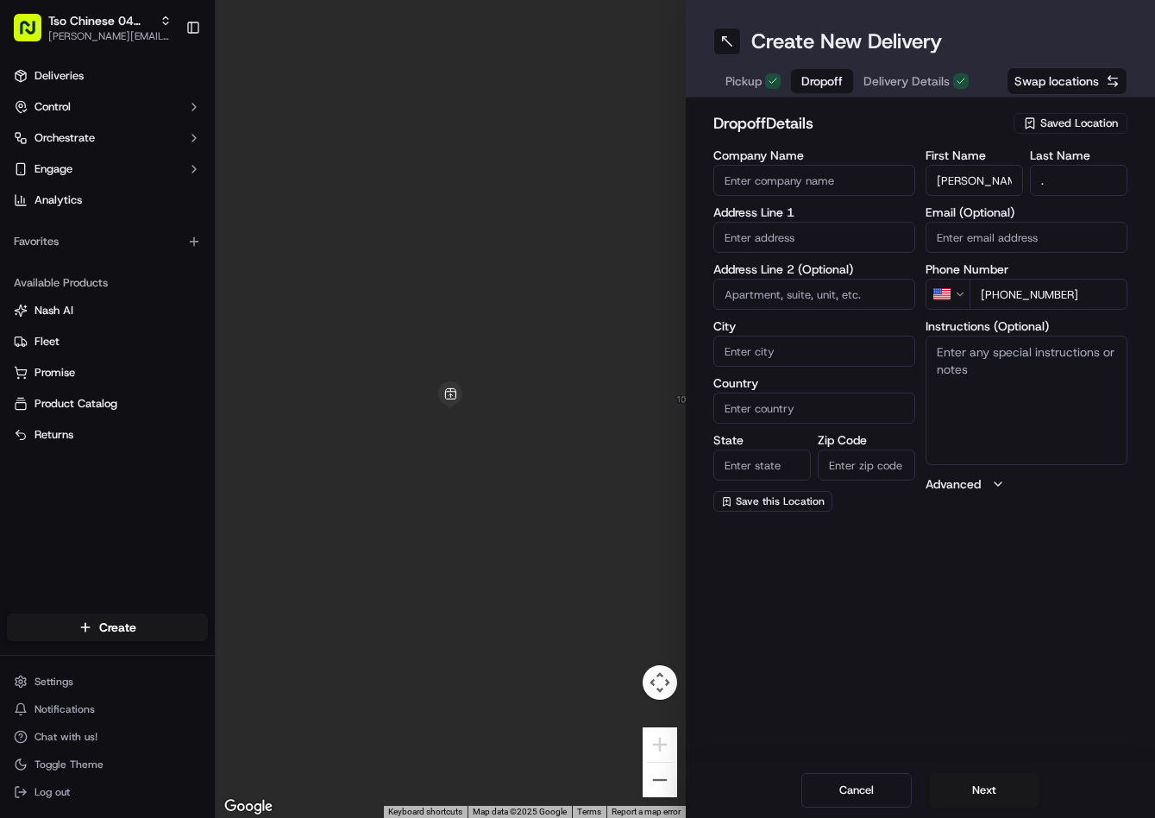
paste input "705 Saunders Dr, Round Rock, TX 78664-2749, United States"
click at [806, 292] on div "705 Saunders Drive, Round Rock, TX" at bounding box center [814, 281] width 193 height 41
type input "[STREET_ADDRESS][PERSON_NAME]"
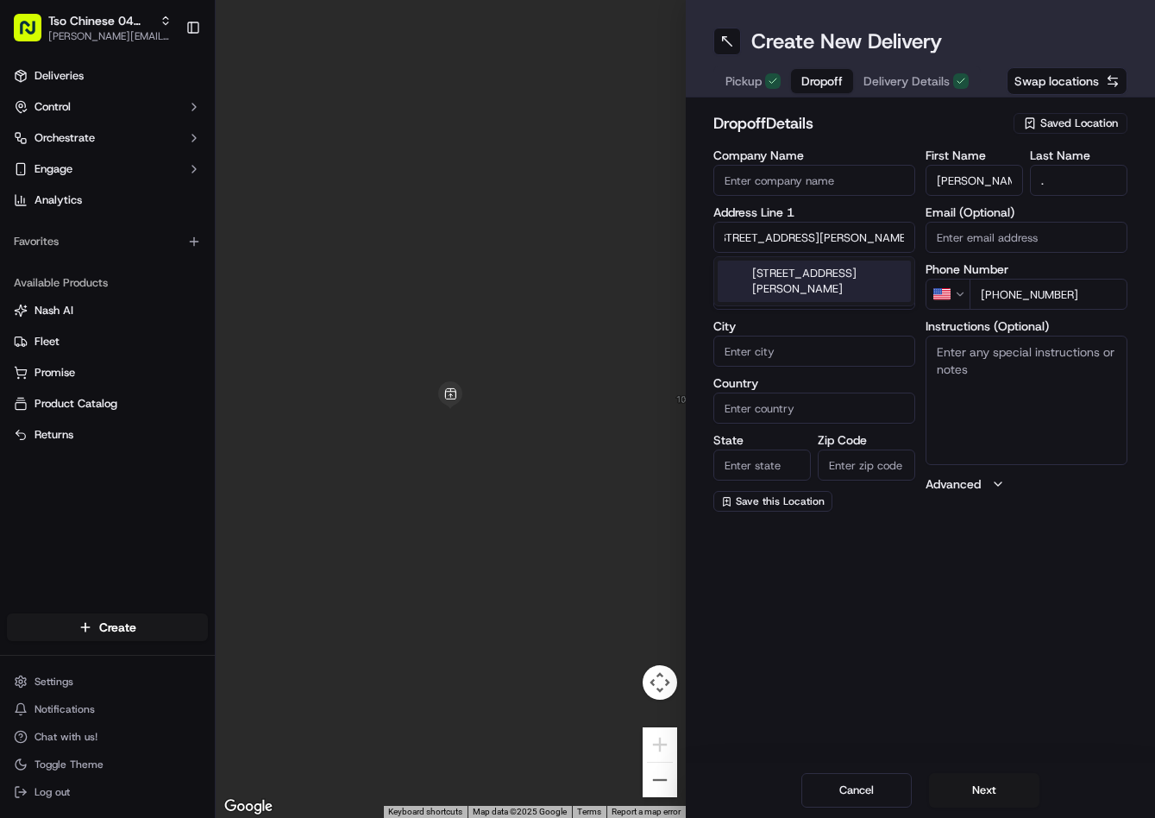
type input "Round Rock"
type input "United States"
type input "TX"
type input "78664"
type input "705 Saunders Drive"
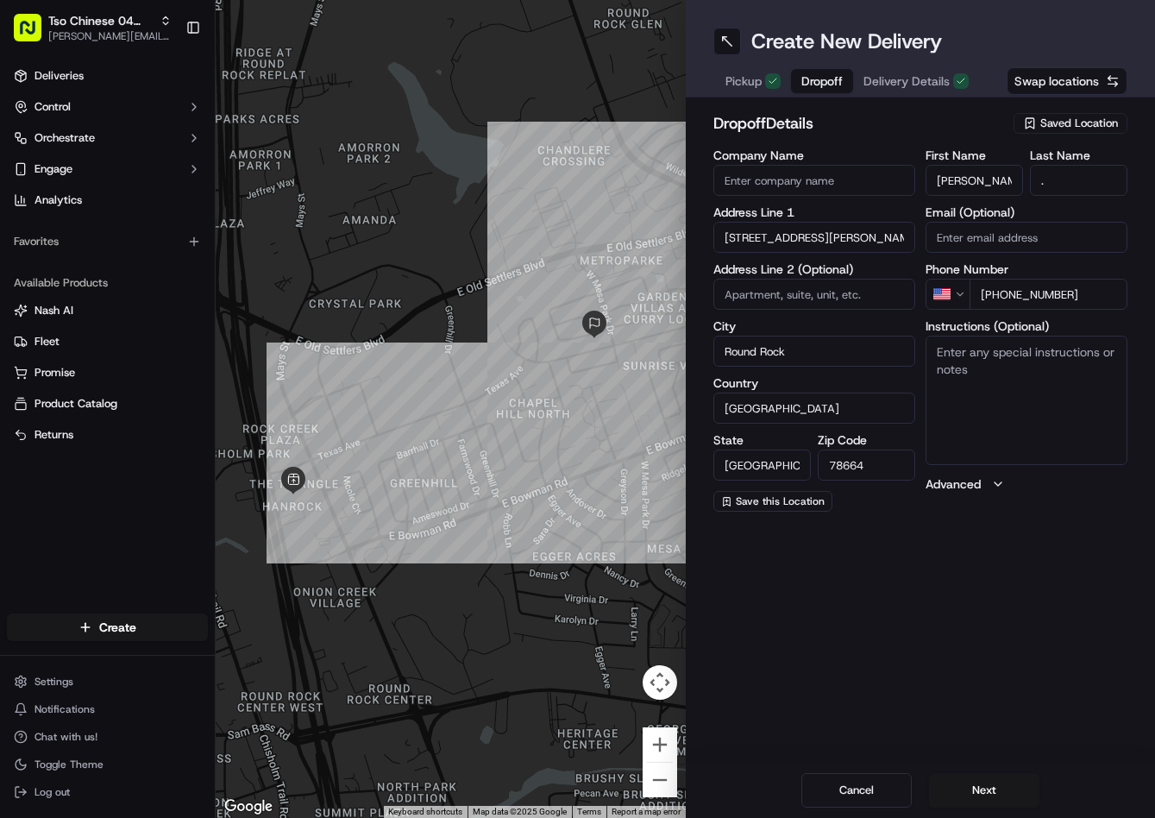
click at [899, 88] on span "Delivery Details" at bounding box center [907, 80] width 86 height 17
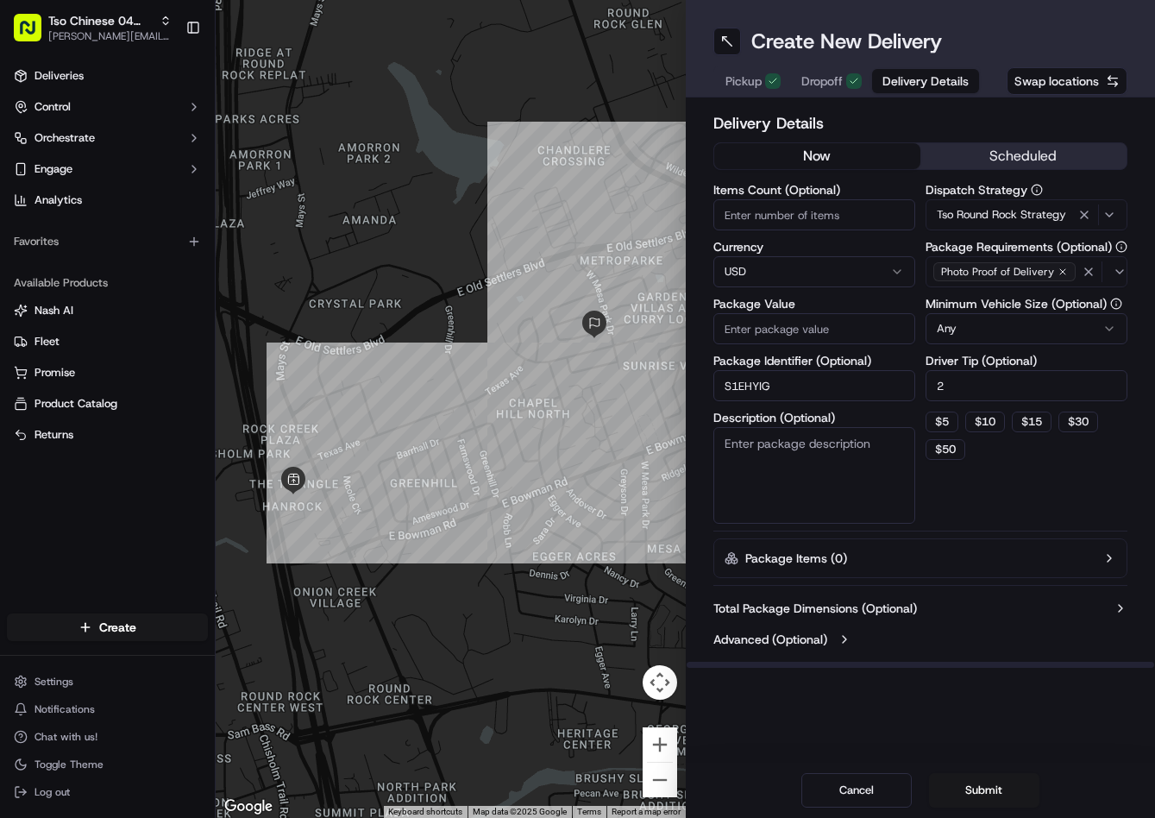
click at [835, 328] on input "Package Value" at bounding box center [814, 328] width 202 height 31
type input "48.01"
drag, startPoint x: 983, startPoint y: 767, endPoint x: 987, endPoint y: 777, distance: 10.9
click at [985, 774] on div "Cancel Submit" at bounding box center [921, 790] width 470 height 55
click at [987, 784] on button "Submit" at bounding box center [984, 790] width 110 height 35
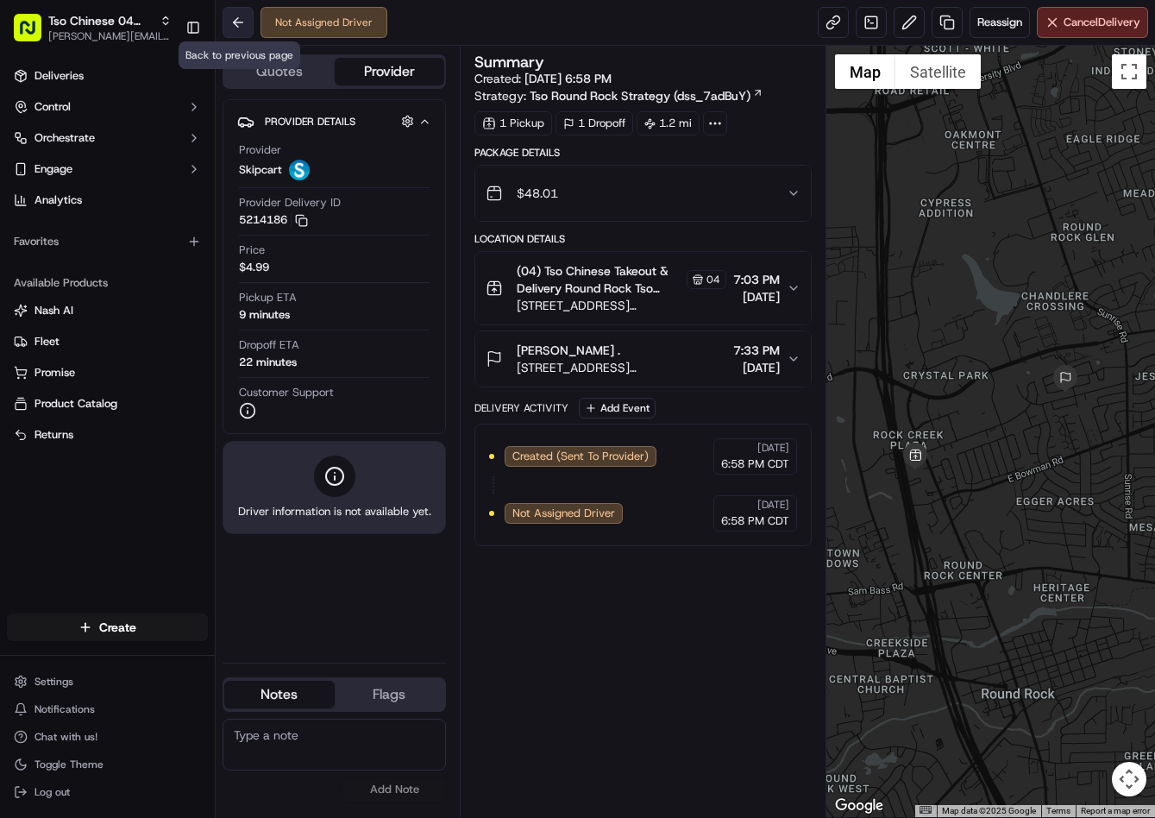
click at [235, 30] on button at bounding box center [238, 22] width 31 height 31
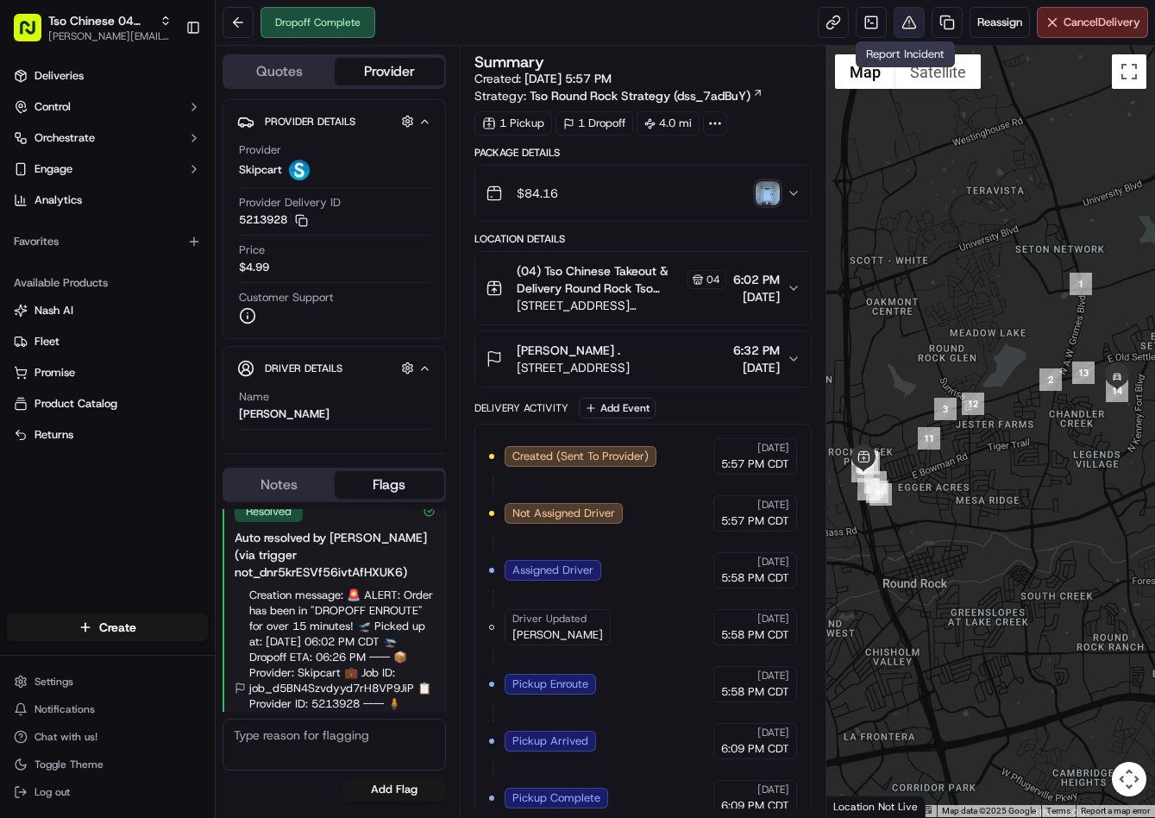
click at [903, 28] on button at bounding box center [909, 22] width 31 height 31
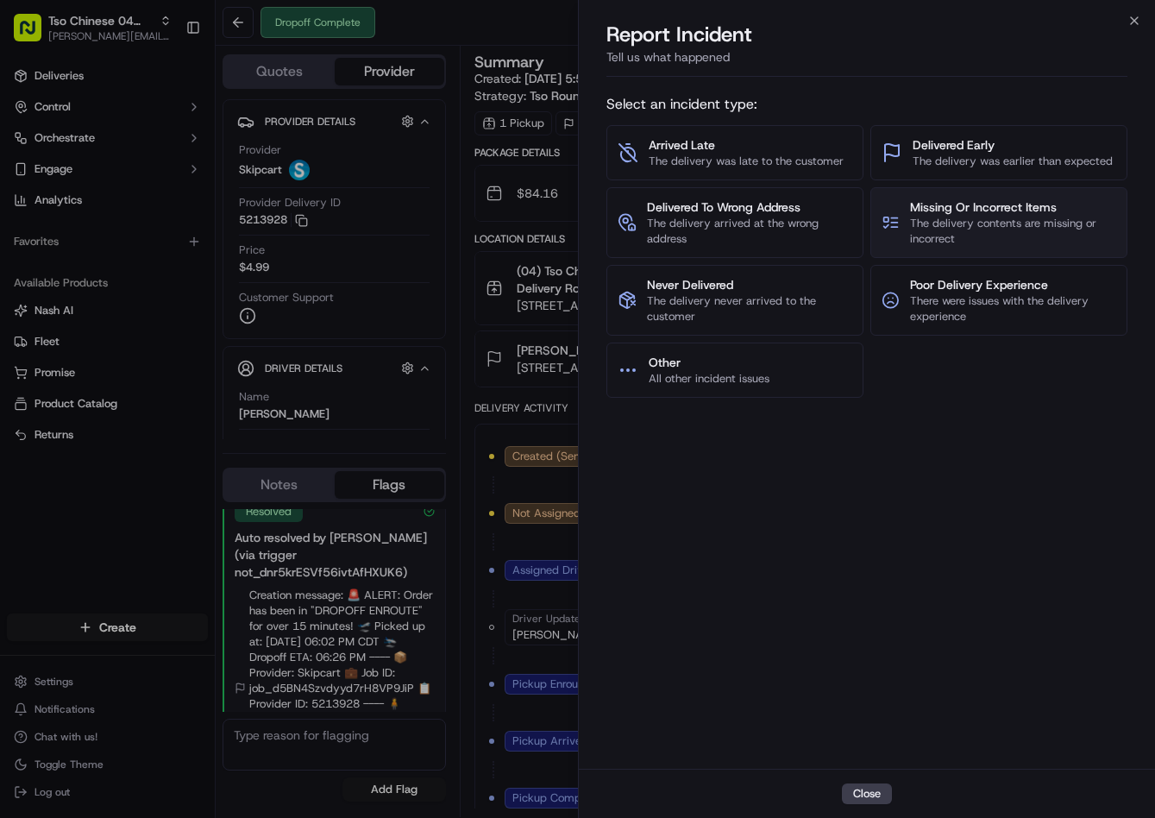
click at [1015, 228] on span "The delivery contents are missing or incorrect" at bounding box center [1013, 231] width 206 height 31
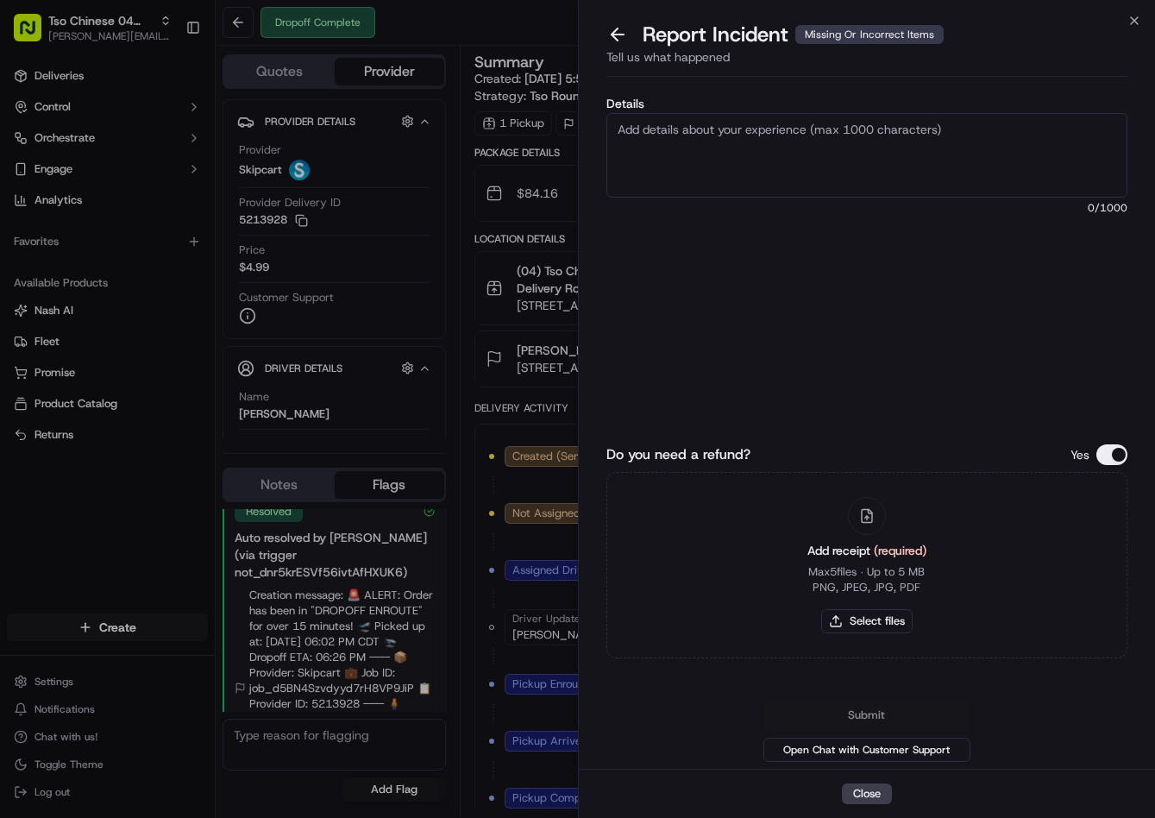
click at [881, 160] on textarea "Details" at bounding box center [867, 155] width 522 height 85
type textarea "The driver was given the soda for this order and forgot to give it to the custo…"
click at [857, 623] on button "Select files" at bounding box center [866, 621] width 91 height 24
type input "C:\fakepath\Screenshot [DATE] 6.51.20 PM (2).png"
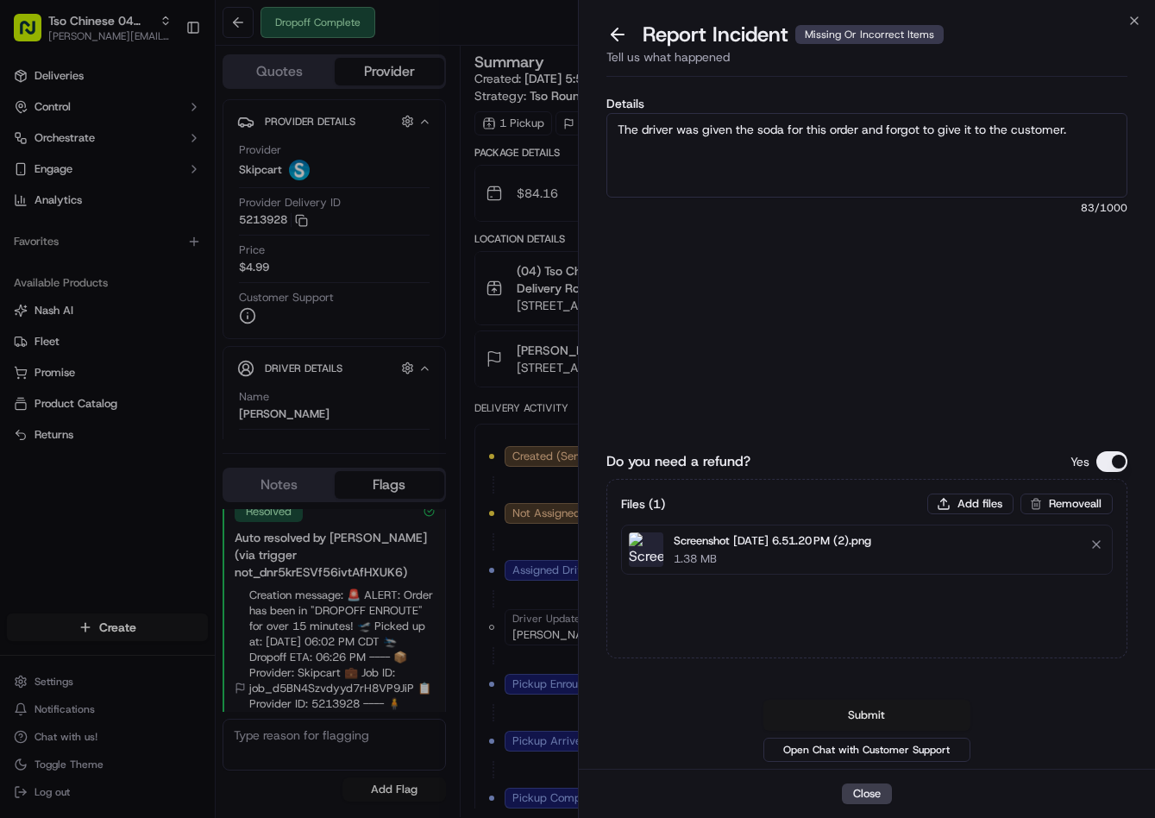
click at [867, 711] on button "Submit" at bounding box center [866, 715] width 207 height 31
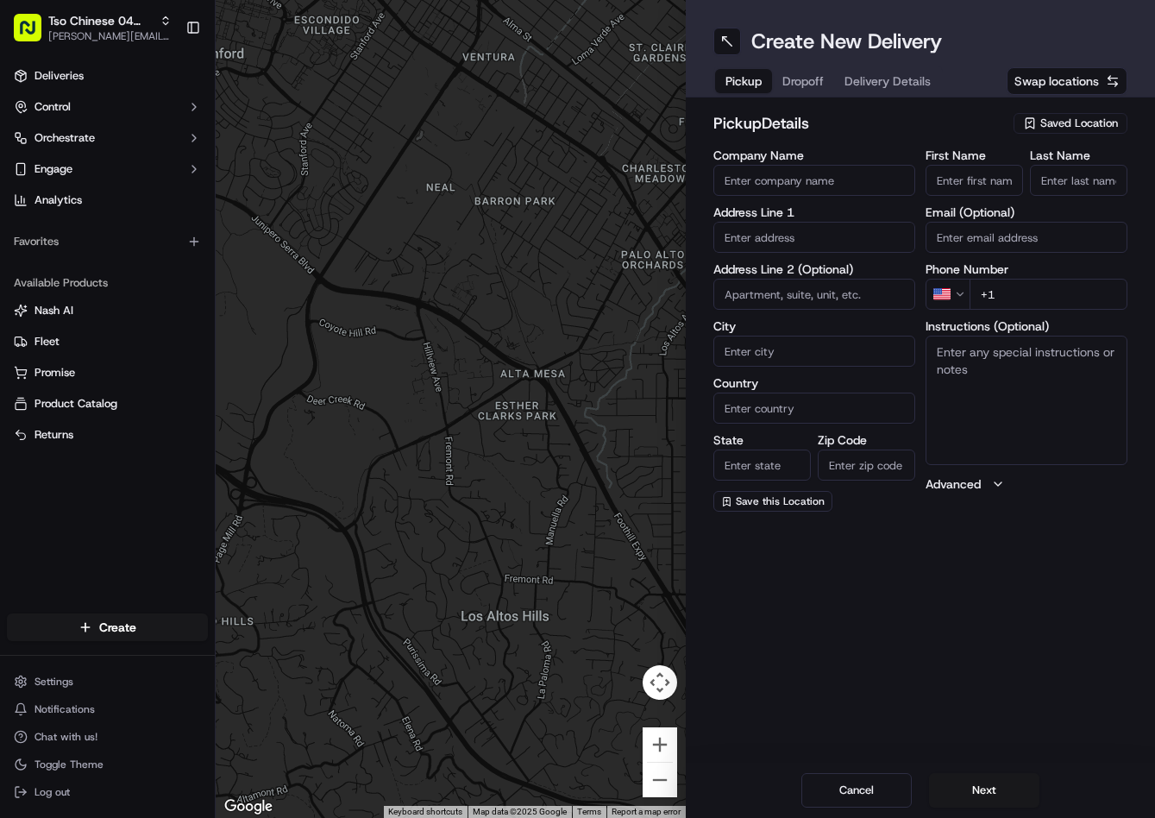
click at [1071, 122] on span "Saved Location" at bounding box center [1079, 124] width 78 height 16
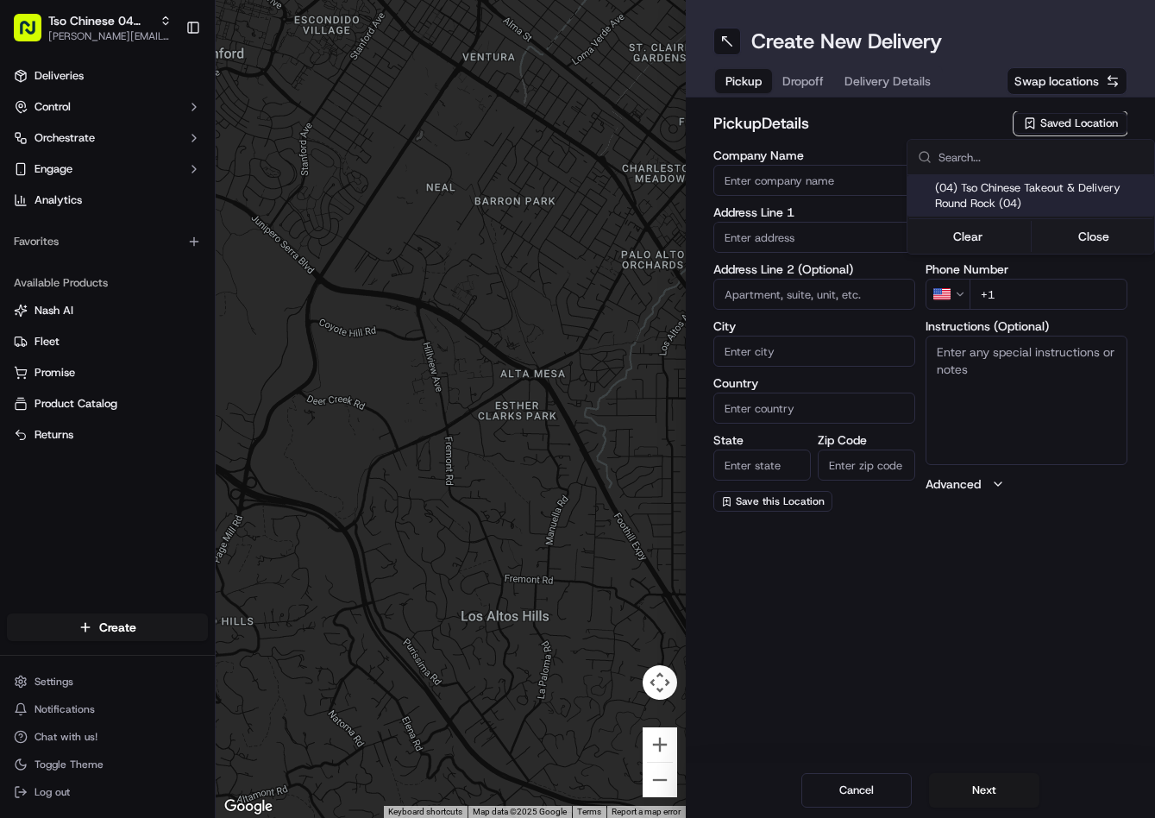
drag, startPoint x: 1044, startPoint y: 173, endPoint x: 1040, endPoint y: 183, distance: 10.9
click at [1044, 174] on div at bounding box center [1031, 157] width 247 height 35
click at [1035, 195] on span "(04) Tso Chinese Takeout & Delivery Round Rock (04)" at bounding box center [1041, 195] width 212 height 31
type input "(04) Tso Chinese Takeout & Delivery Round Rock"
type input "2000 N [PERSON_NAME] St"
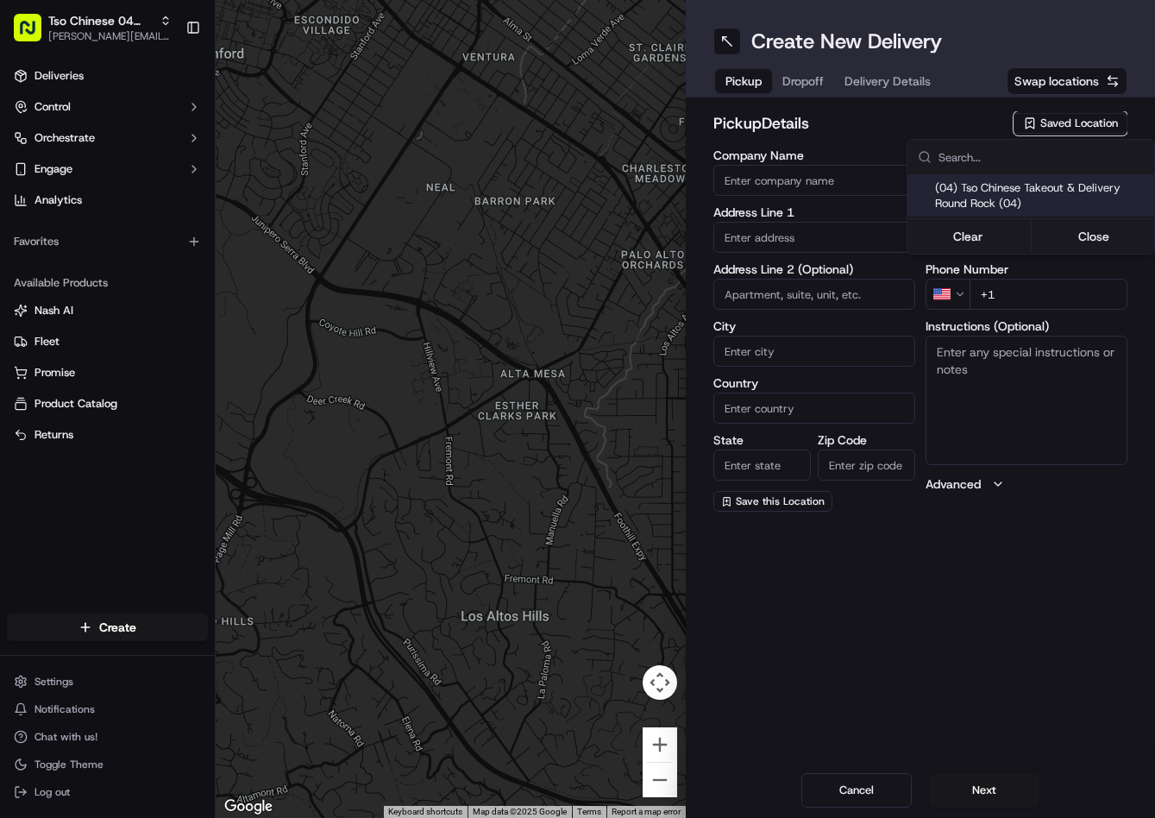
type input "Ste 108"
type input "Round Rock"
type input "US"
type input "[GEOGRAPHIC_DATA]"
type input "78664"
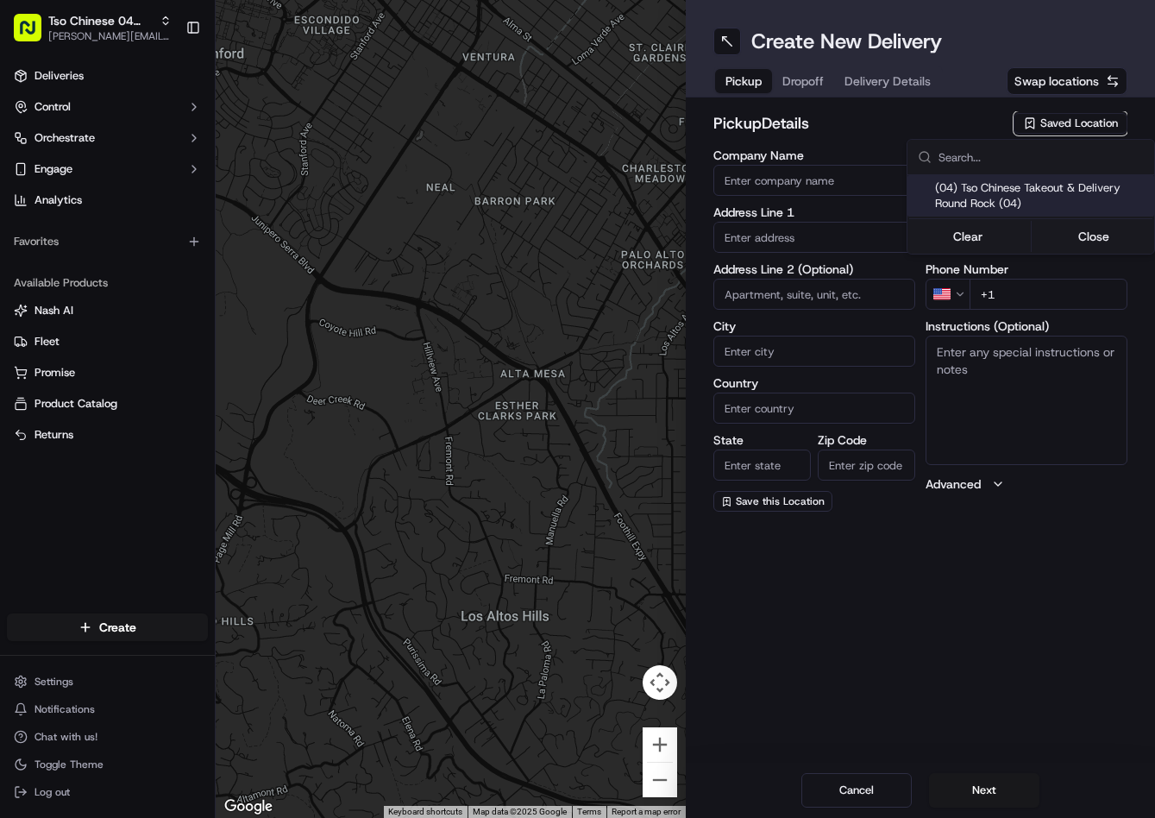
type input "Tso Chinese"
type input "Round Rock Manager"
type input "[EMAIL_ADDRESS][DOMAIN_NAME]"
type input "[PHONE_NUMBER]"
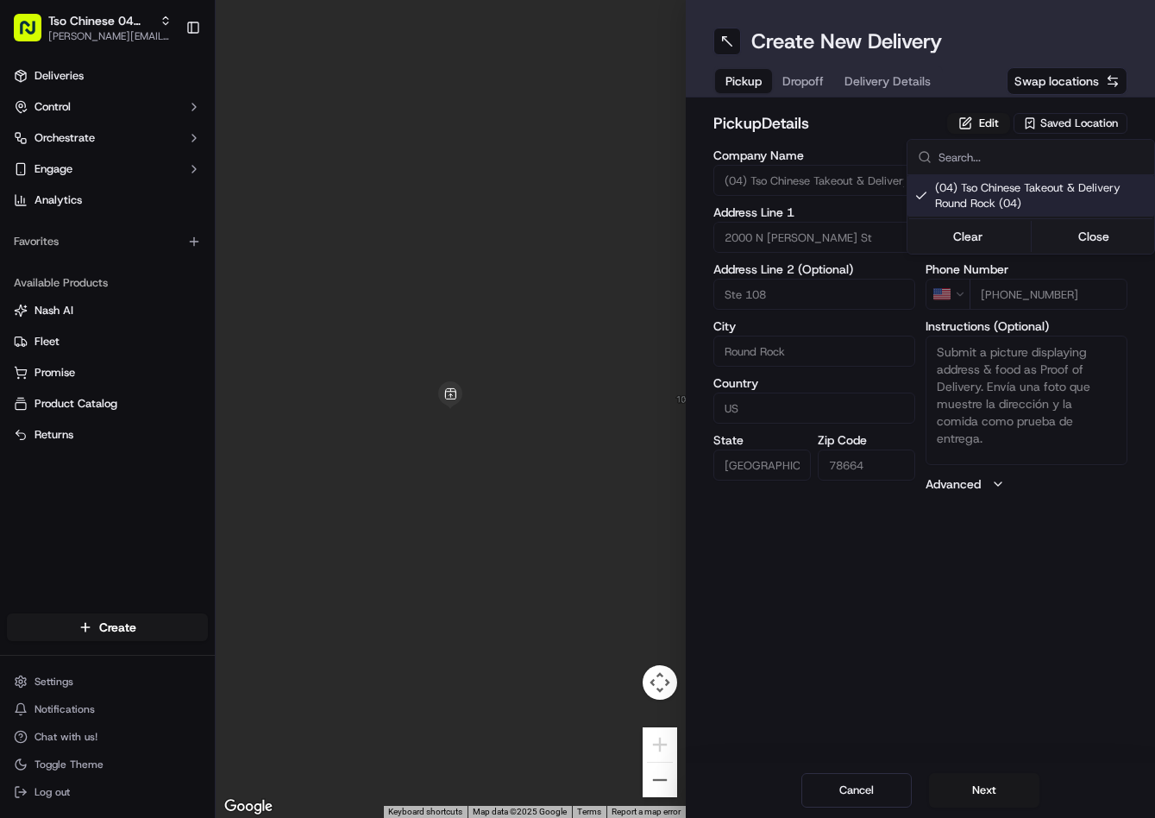
click at [821, 76] on html "Tso Chinese 04 Round Rock [PERSON_NAME][EMAIL_ADDRESS][DOMAIN_NAME] Toggle Side…" at bounding box center [577, 409] width 1155 height 818
click at [821, 76] on span "Dropoff" at bounding box center [802, 80] width 41 height 17
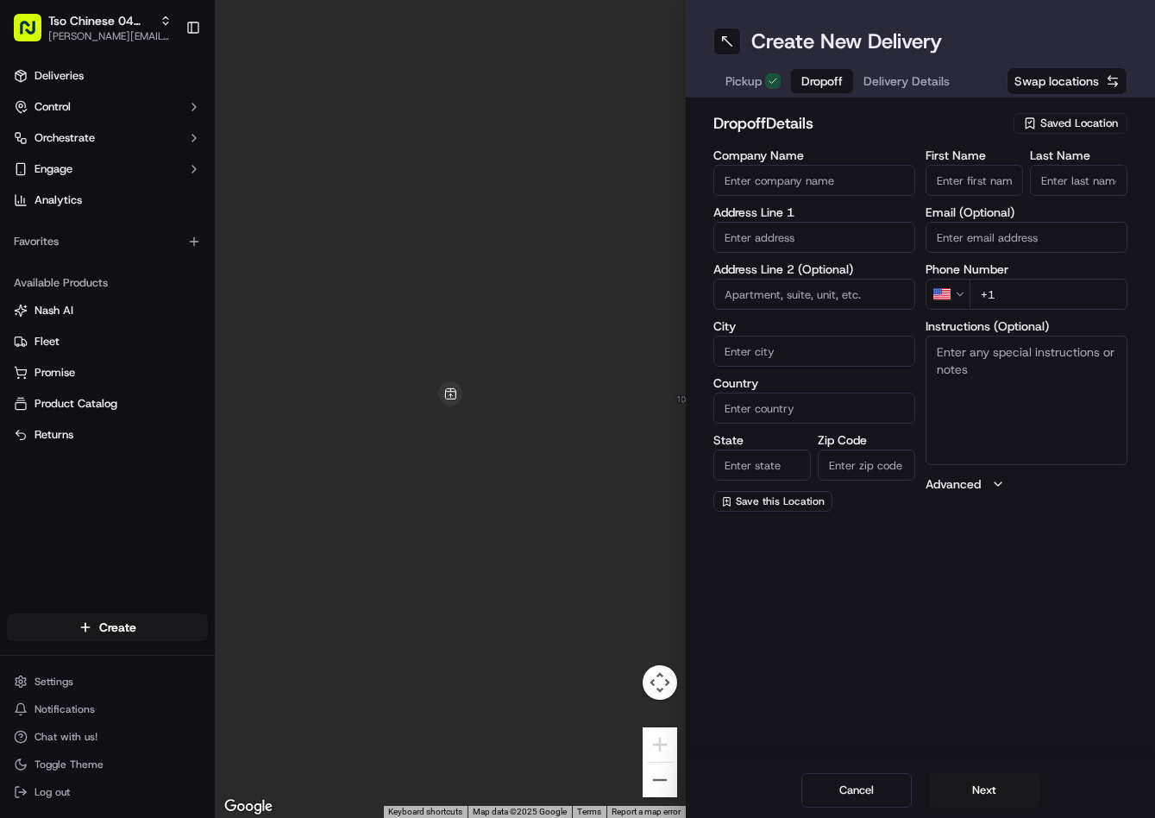
click at [956, 169] on input "First Name" at bounding box center [974, 180] width 97 height 31
paste input "[PERSON_NAME]"
type input "[PERSON_NAME]"
click at [1084, 183] on input "Last Name" at bounding box center [1078, 180] width 97 height 31
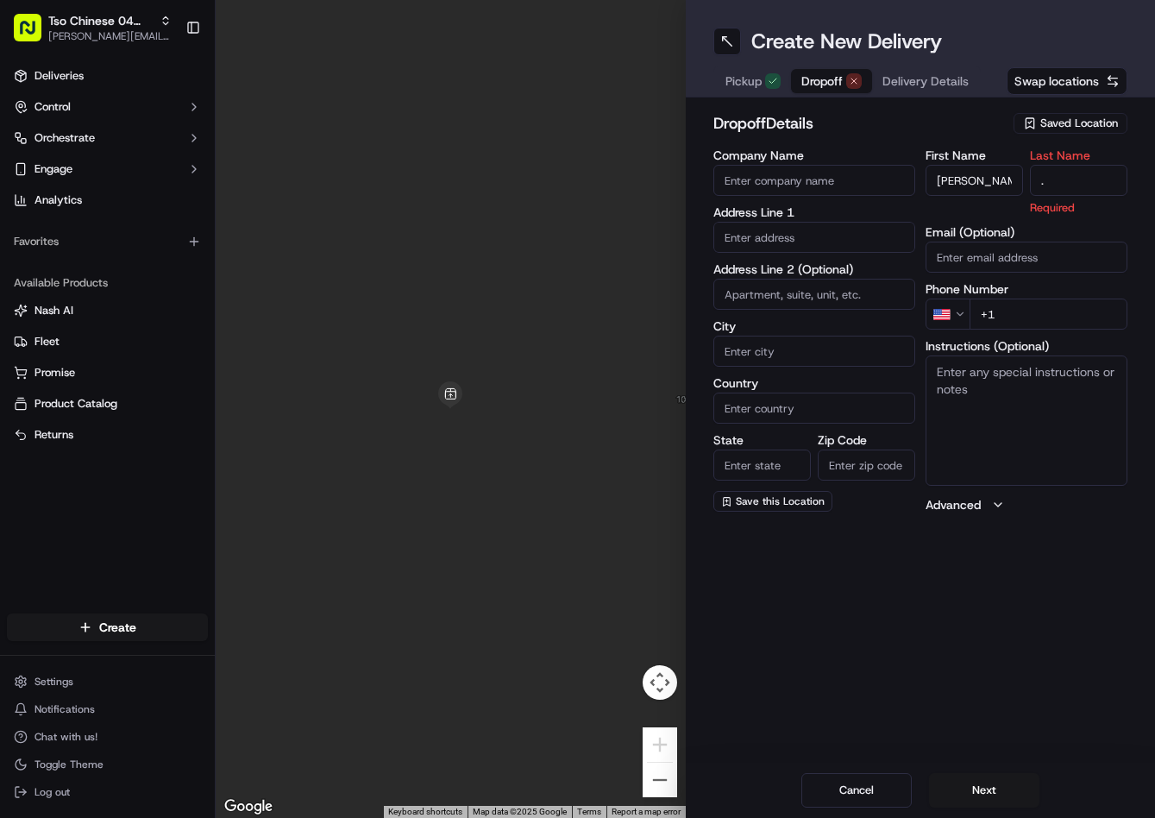
type input "."
click at [961, 149] on label "First Name" at bounding box center [974, 155] width 97 height 12
click at [961, 165] on input "[PERSON_NAME]" at bounding box center [974, 180] width 97 height 31
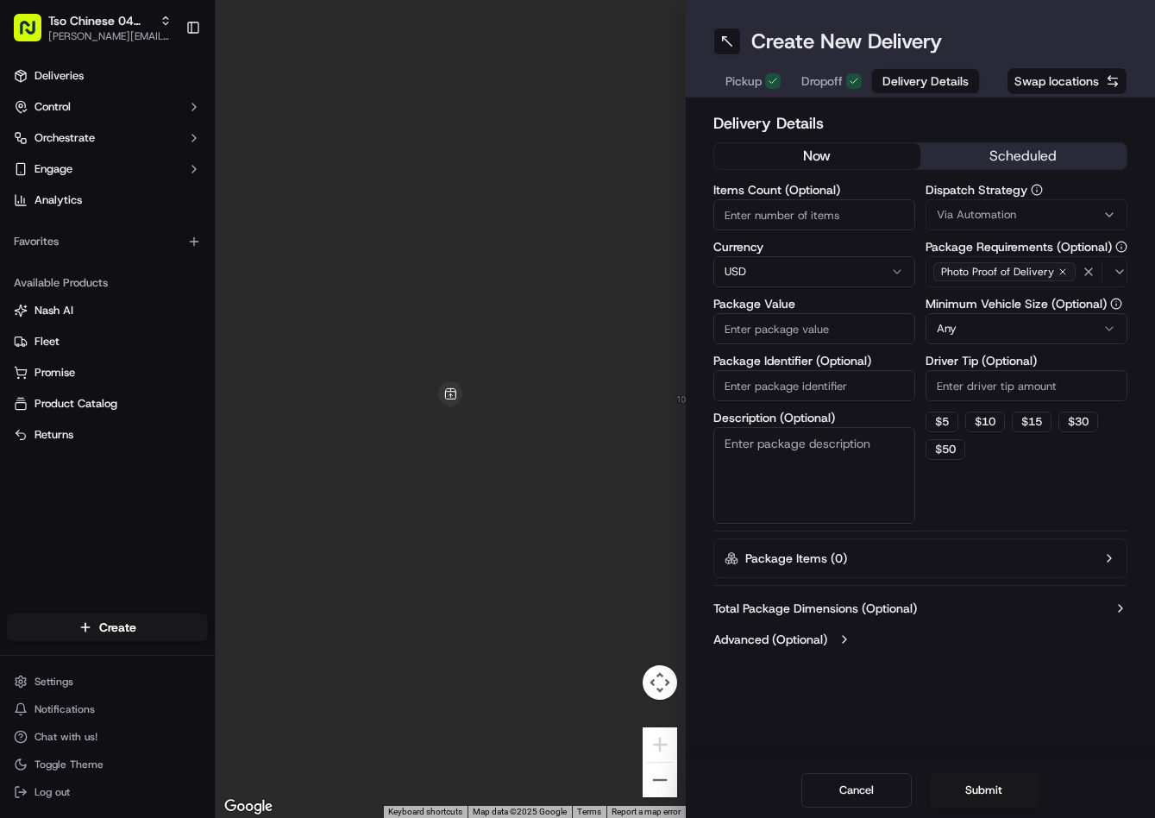
click at [914, 72] on span "Delivery Details" at bounding box center [926, 80] width 86 height 17
click at [973, 226] on button "Via Automation" at bounding box center [1027, 214] width 202 height 31
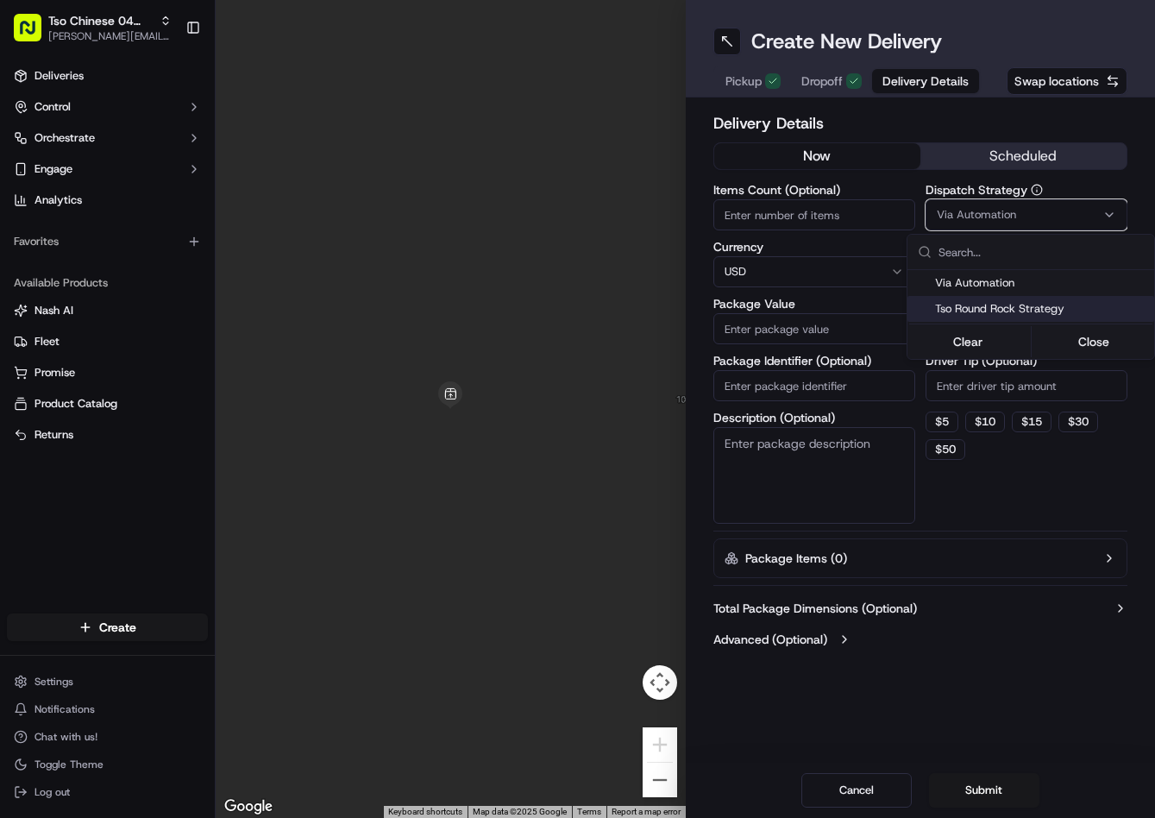
click at [1001, 307] on span "Tso Round Rock Strategy" at bounding box center [1041, 309] width 212 height 16
click at [994, 373] on html "Tso Chinese 04 Round Rock [PERSON_NAME][EMAIL_ADDRESS][DOMAIN_NAME] Toggle Side…" at bounding box center [577, 409] width 1155 height 818
click at [990, 376] on input "Driver Tip (Optional)" at bounding box center [1027, 385] width 202 height 31
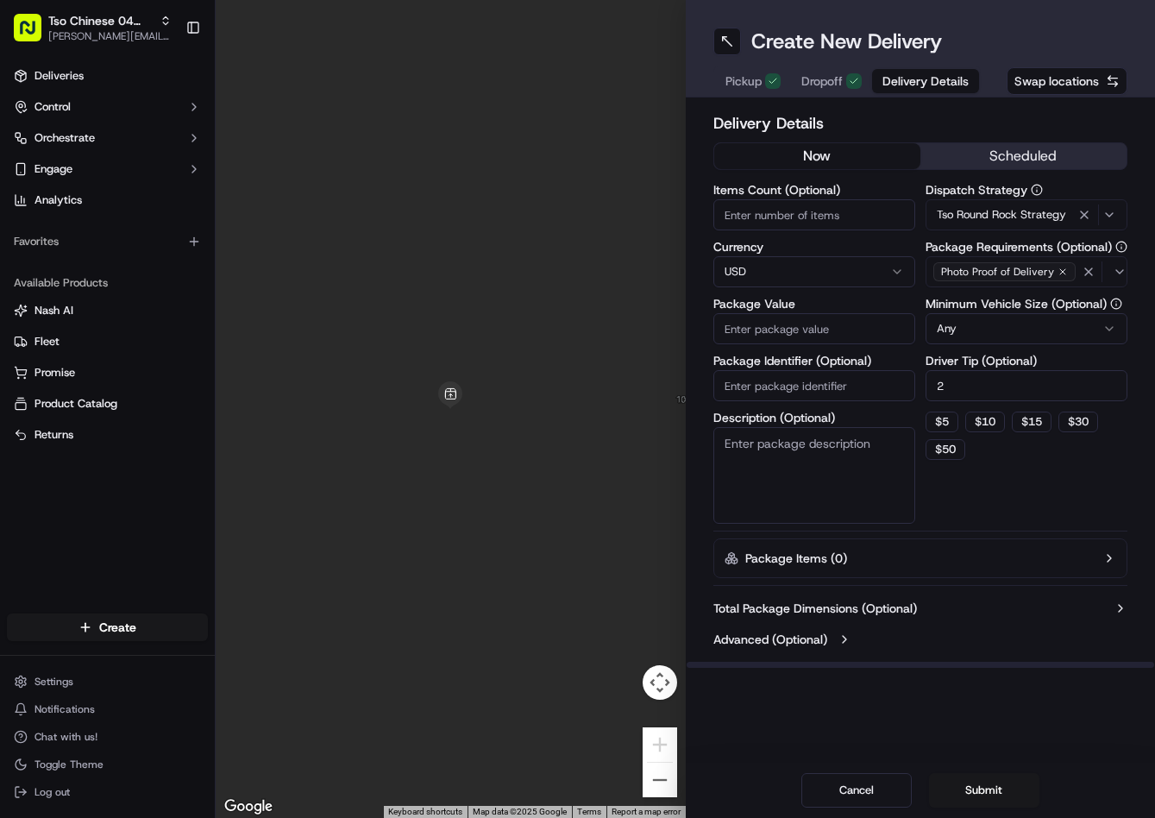
type input "2"
click at [875, 378] on input "Package Identifier (Optional)" at bounding box center [814, 385] width 202 height 31
paste input "FSTZB5B"
type input "FSTZB5B"
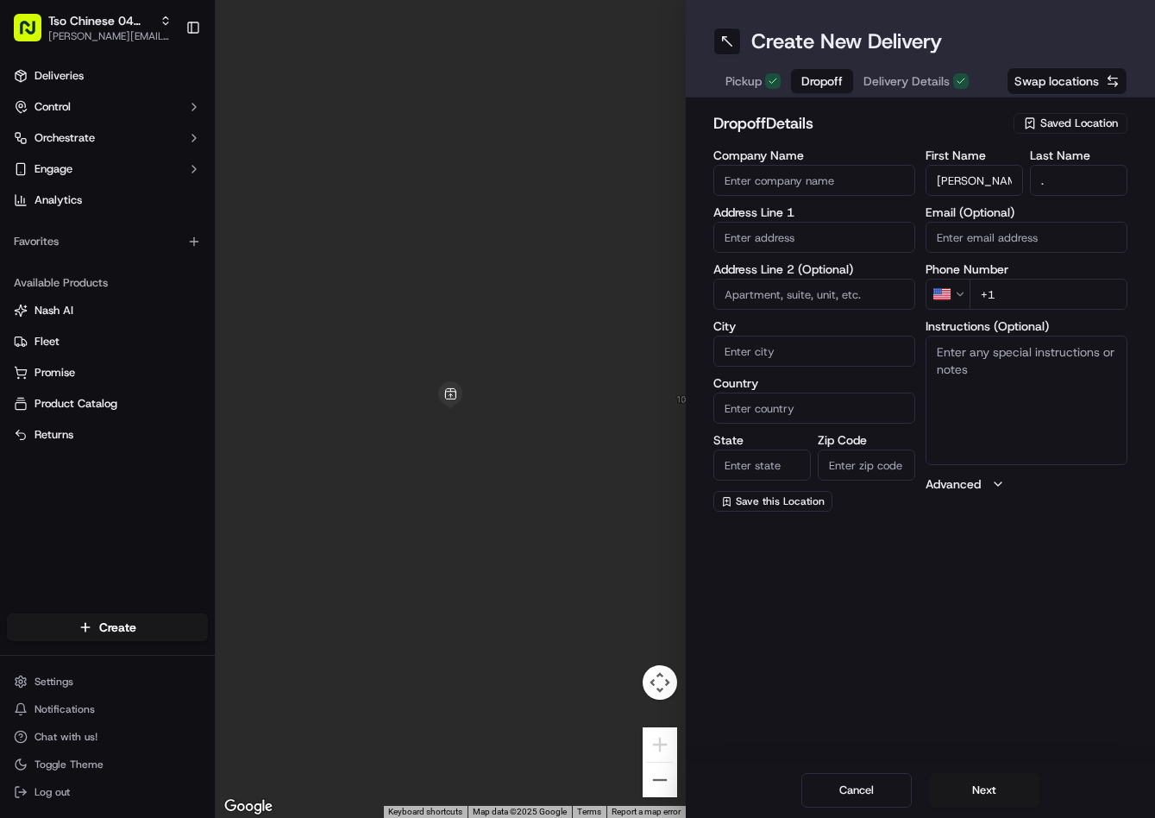
click at [830, 83] on span "Dropoff" at bounding box center [821, 80] width 41 height 17
click at [999, 418] on textarea "Instructions (Optional)" at bounding box center [1027, 400] width 202 height 129
paste textarea "Ranch apartment"
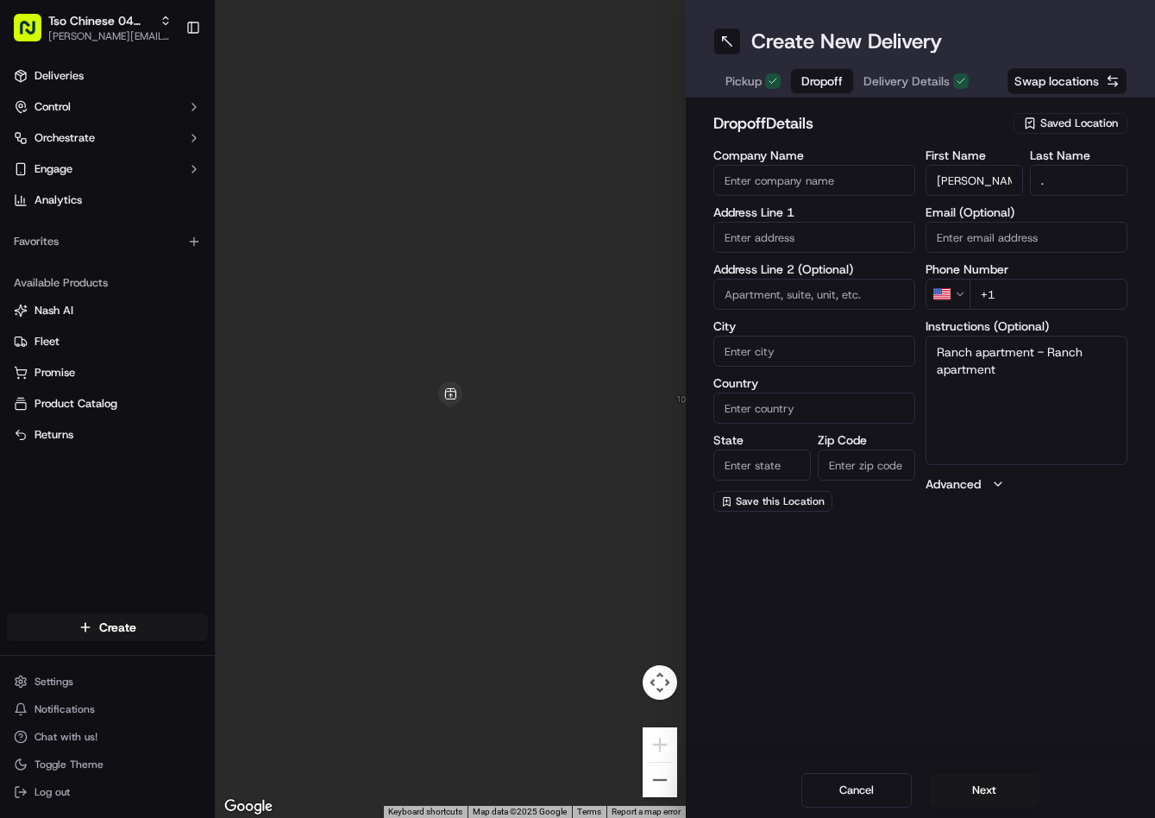
type textarea "Ranch apartment - Ranch apartment"
click at [823, 248] on input "text" at bounding box center [814, 237] width 202 height 31
paste input "[STREET_ADDRESS][PERSON_NAME]"
click at [826, 278] on div "[STREET_ADDRESS][PERSON_NAME]" at bounding box center [814, 281] width 193 height 41
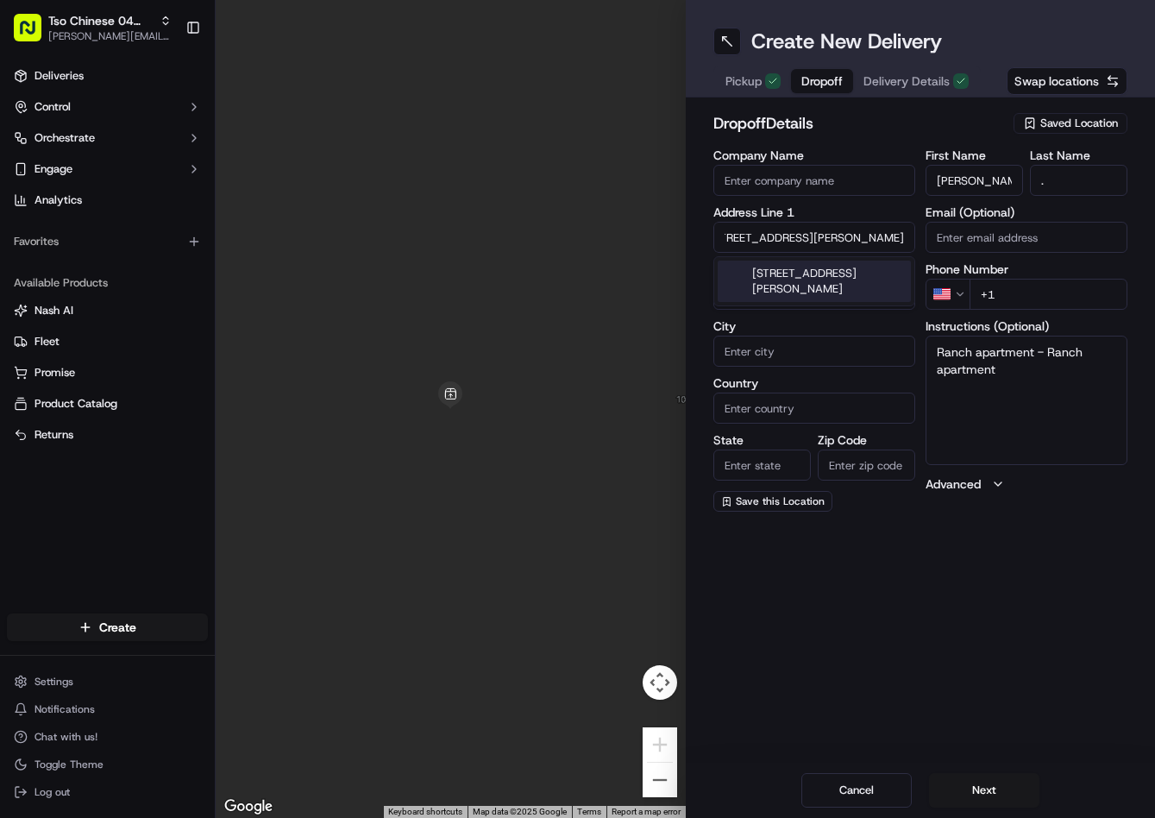
type input "[STREET_ADDRESS][PERSON_NAME]"
type input "Austin"
type input "[GEOGRAPHIC_DATA]"
type input "78717"
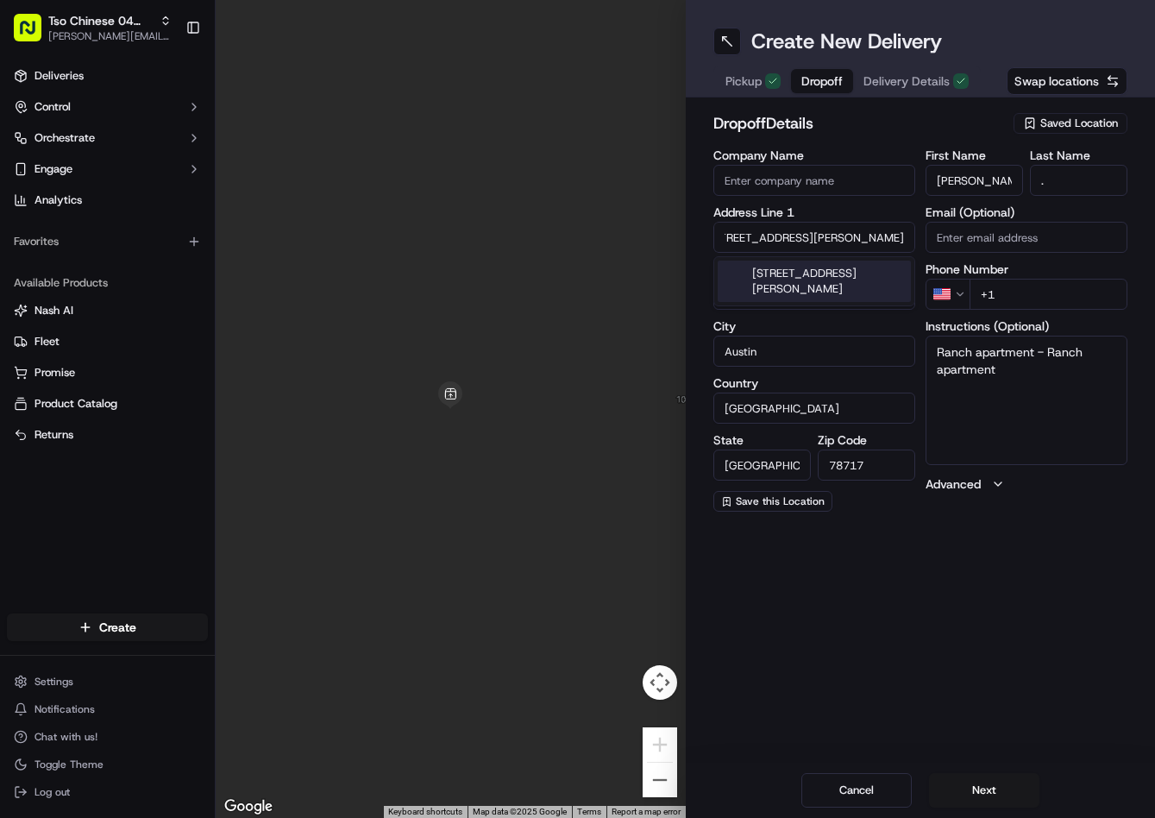
type input "[STREET_ADDRESS][PERSON_NAME]"
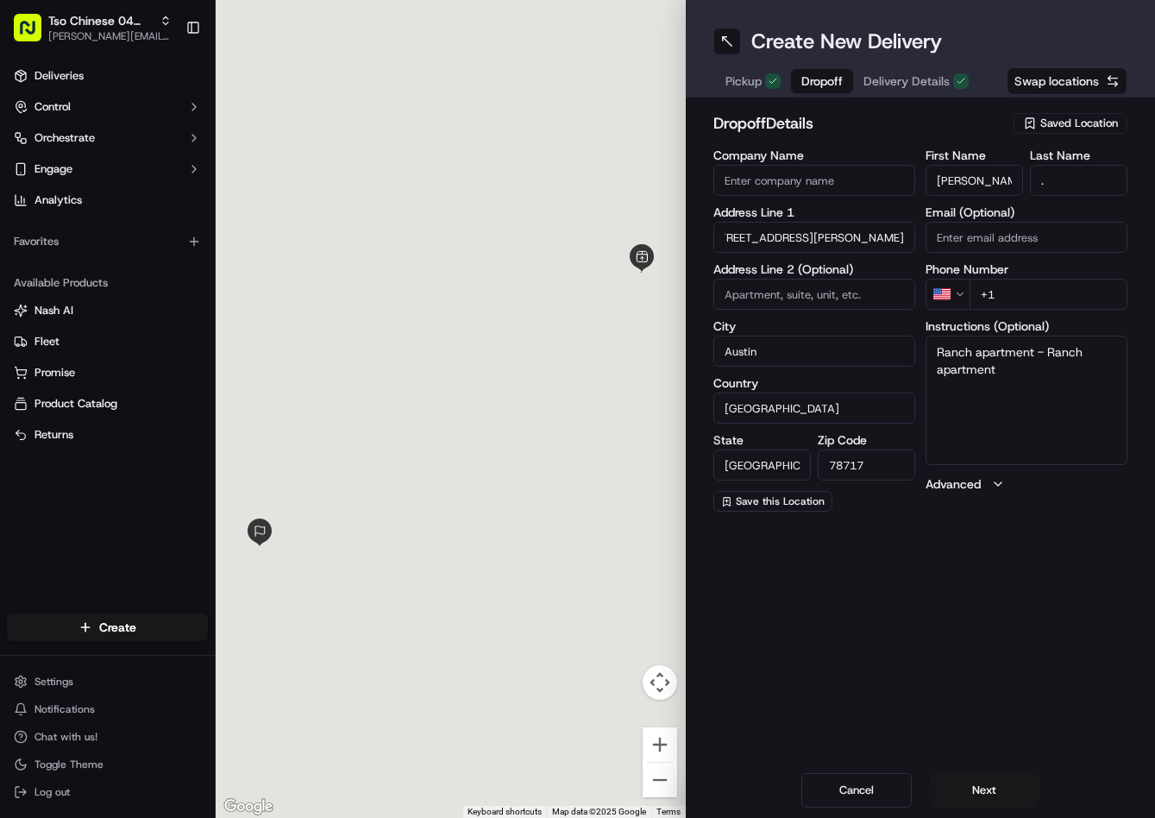
scroll to position [0, 0]
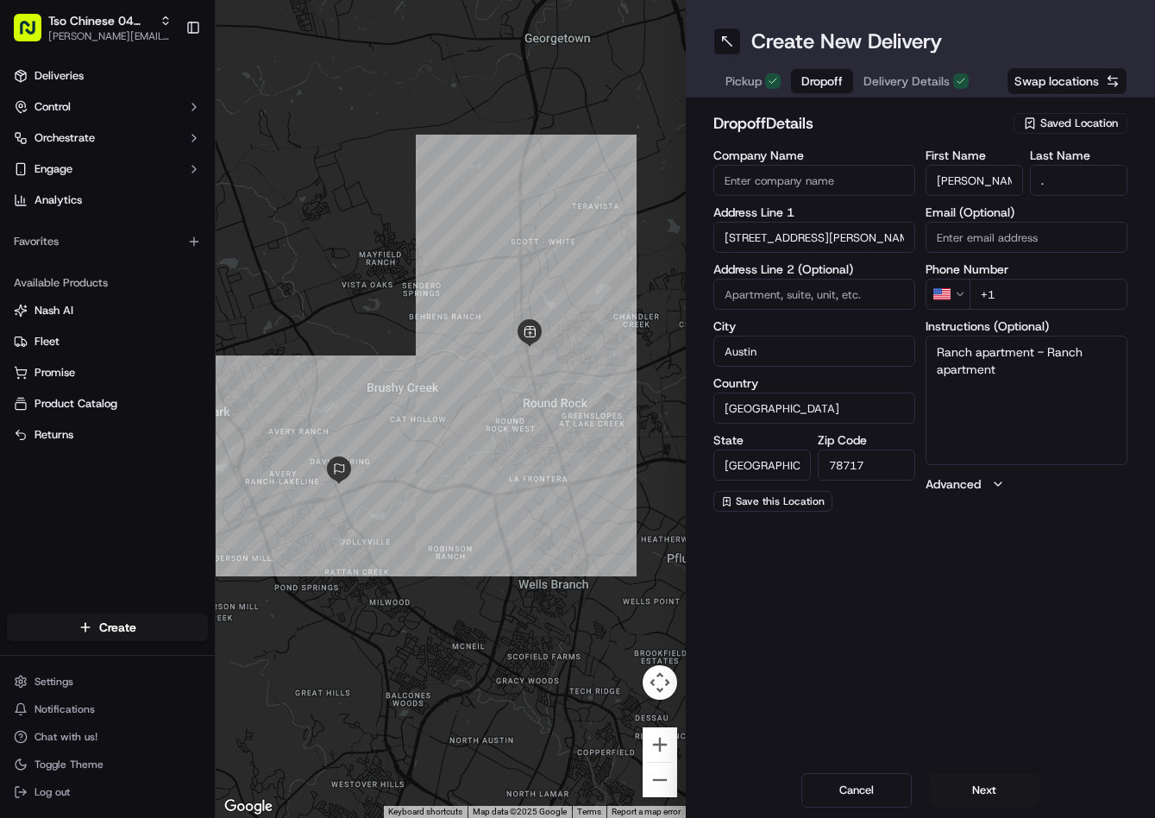
click at [1065, 307] on input "+1" at bounding box center [1049, 294] width 158 height 31
paste input "[PHONE_NUMBER]"
type input "[PHONE_NUMBER]"
click at [942, 71] on button "Delivery Details" at bounding box center [916, 81] width 126 height 24
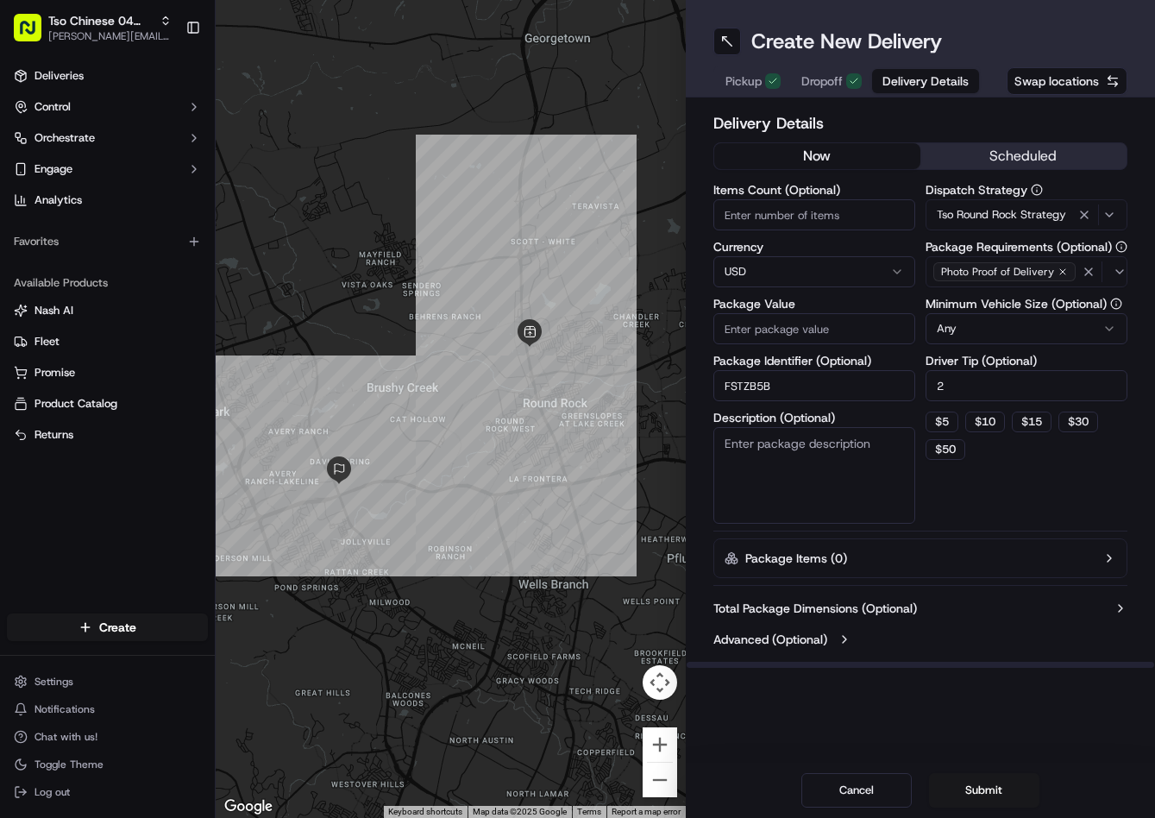
click at [813, 338] on input "Package Value" at bounding box center [814, 328] width 202 height 31
type input "28.7"
drag, startPoint x: 1004, startPoint y: 811, endPoint x: 1004, endPoint y: 799, distance: 12.1
click at [1004, 809] on div "Cancel Submit" at bounding box center [921, 790] width 470 height 55
click at [1004, 799] on button "Submit" at bounding box center [984, 790] width 110 height 35
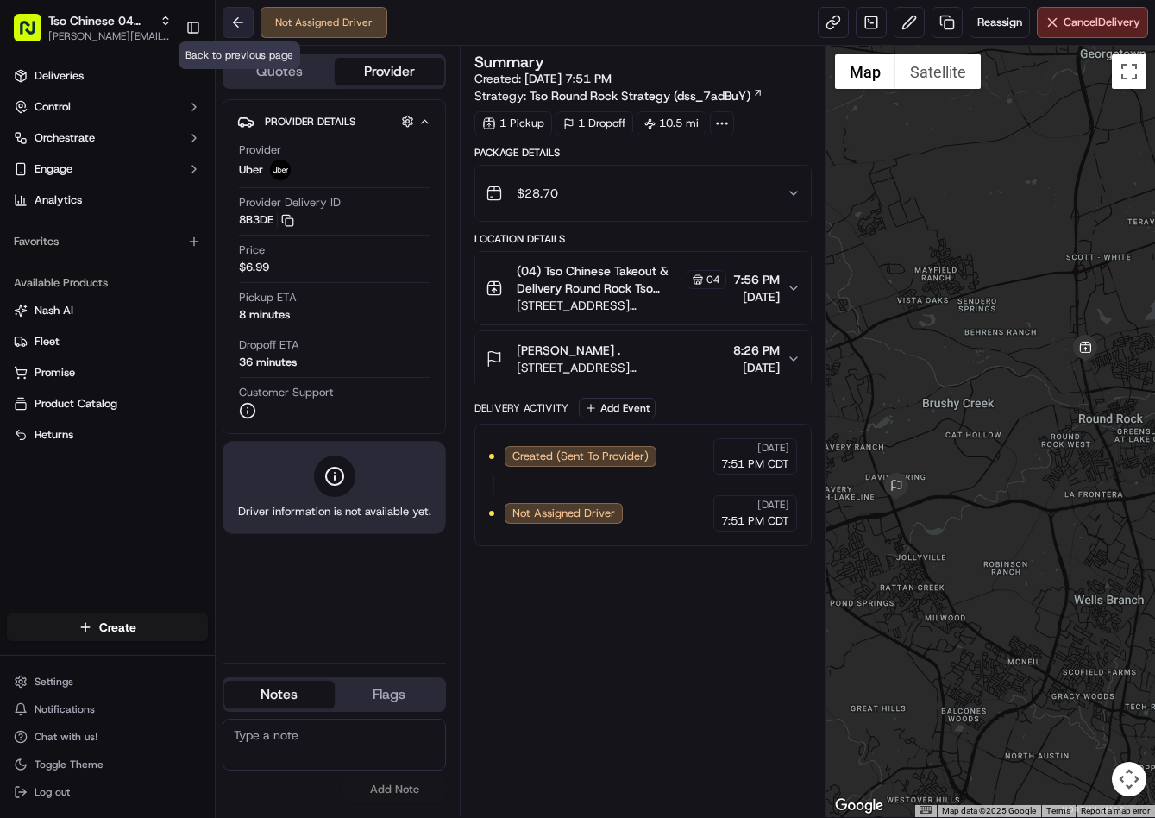
click at [247, 19] on button at bounding box center [238, 22] width 31 height 31
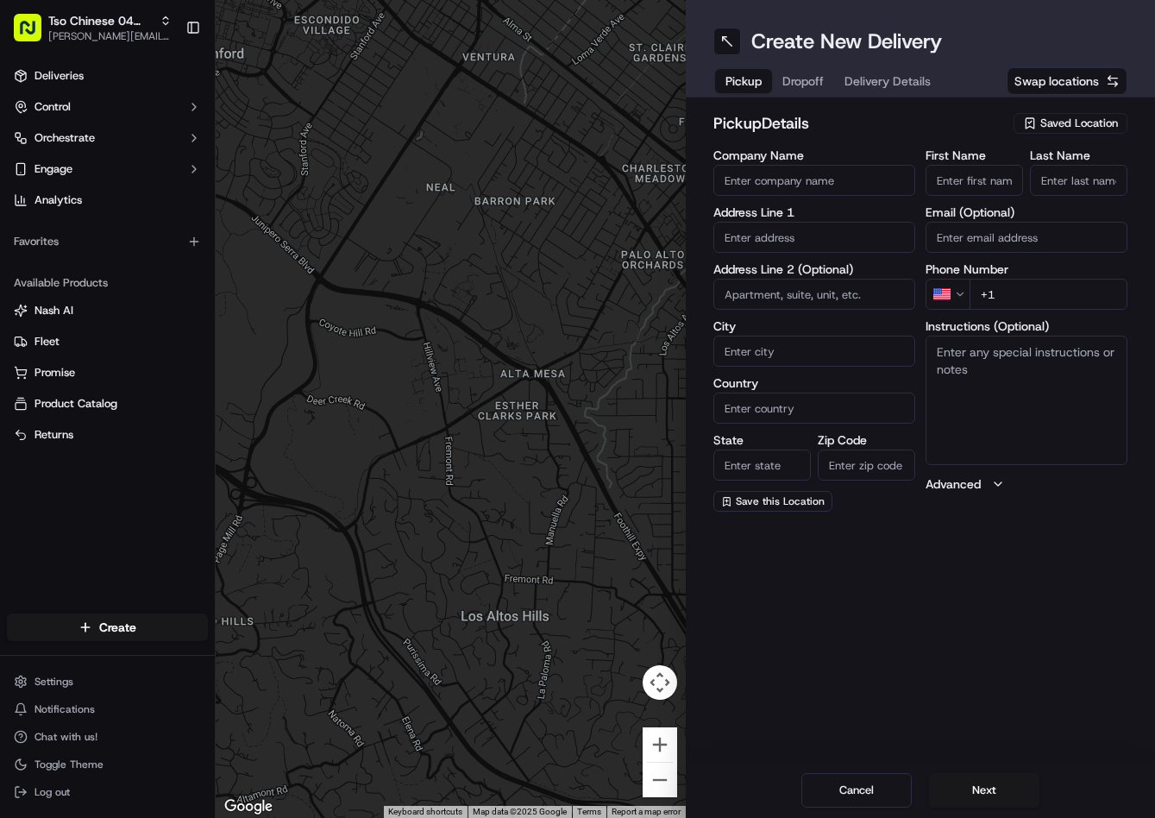
click at [1080, 128] on span "Saved Location" at bounding box center [1079, 124] width 78 height 16
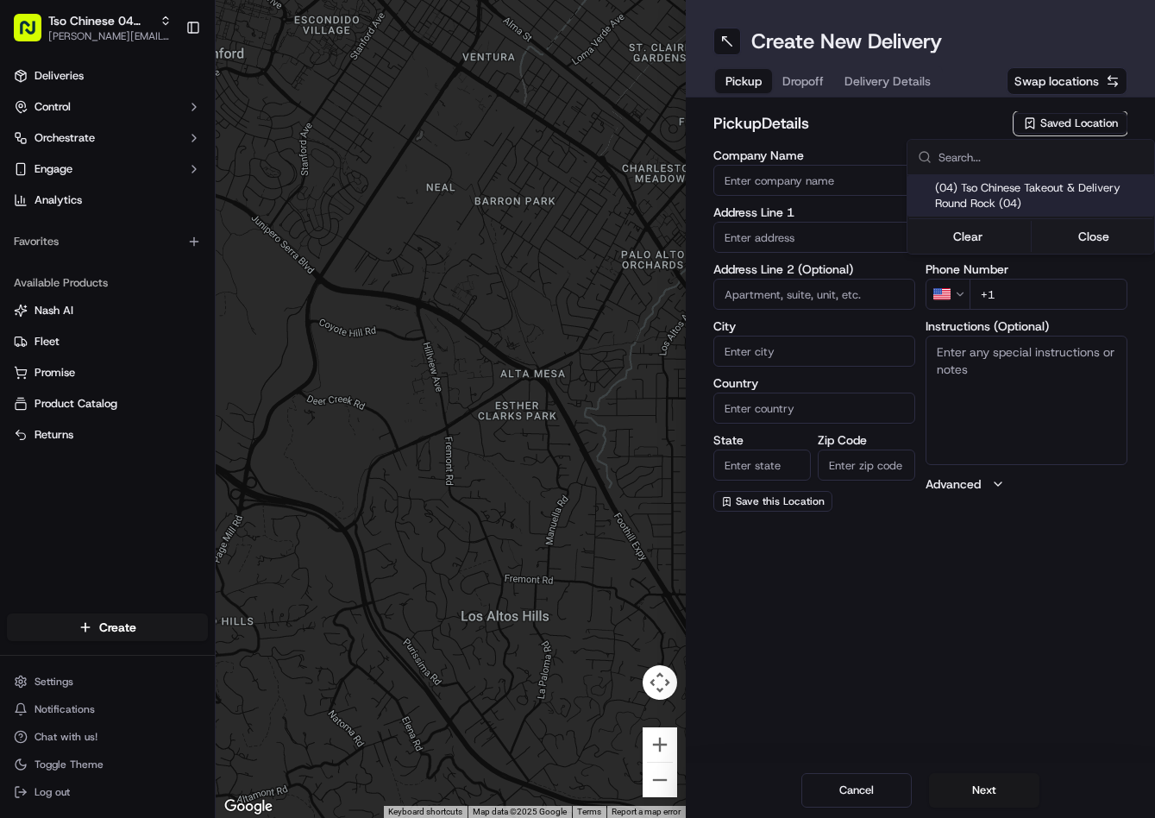
click at [1040, 188] on span "(04) Tso Chinese Takeout & Delivery Round Rock (04)" at bounding box center [1041, 195] width 212 height 31
type input "(04) Tso Chinese Takeout & Delivery Round Rock"
type input "2000 N [PERSON_NAME] St"
type input "Ste 108"
type input "Round Rock"
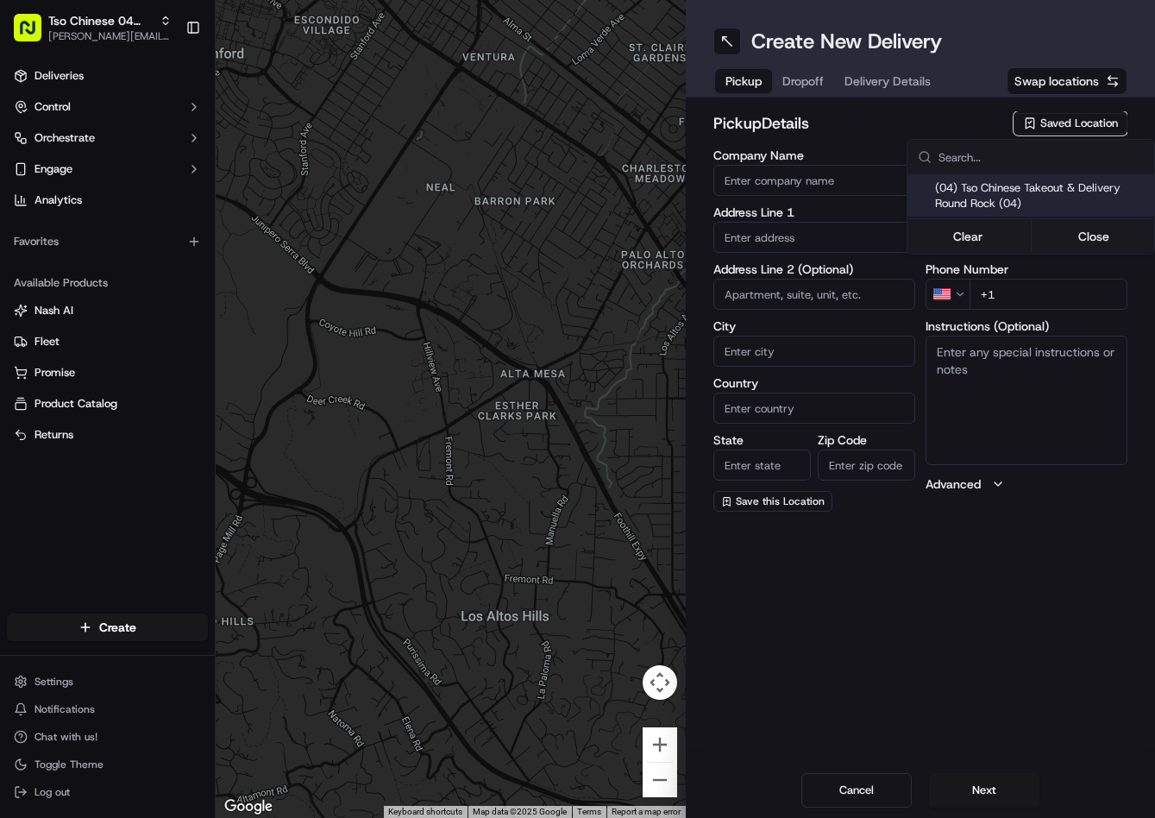
type input "US"
type input "[GEOGRAPHIC_DATA]"
type input "78664"
type input "Tso Chinese"
type input "Round Rock Manager"
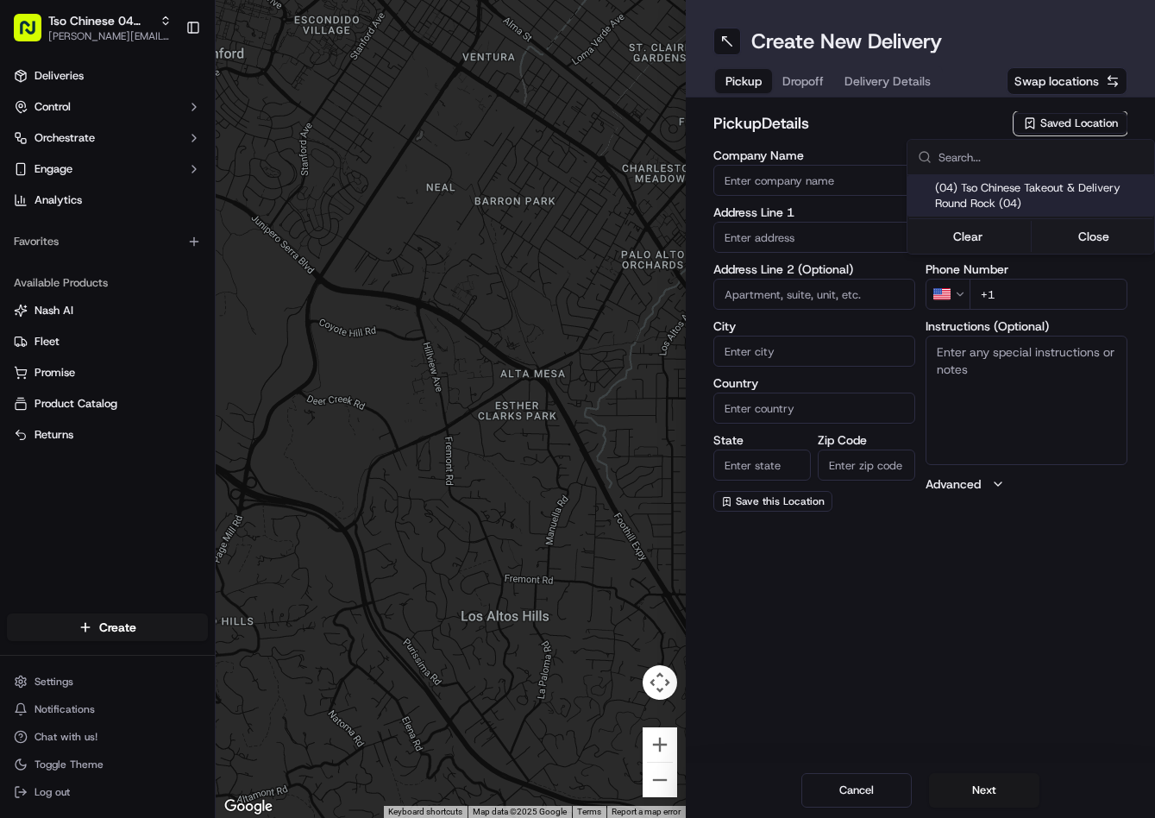
type input "[EMAIL_ADDRESS][DOMAIN_NAME]"
type input "[PHONE_NUMBER]"
type textarea "Submit a picture displaying address & food as Proof of Delivery. Envía una foto…"
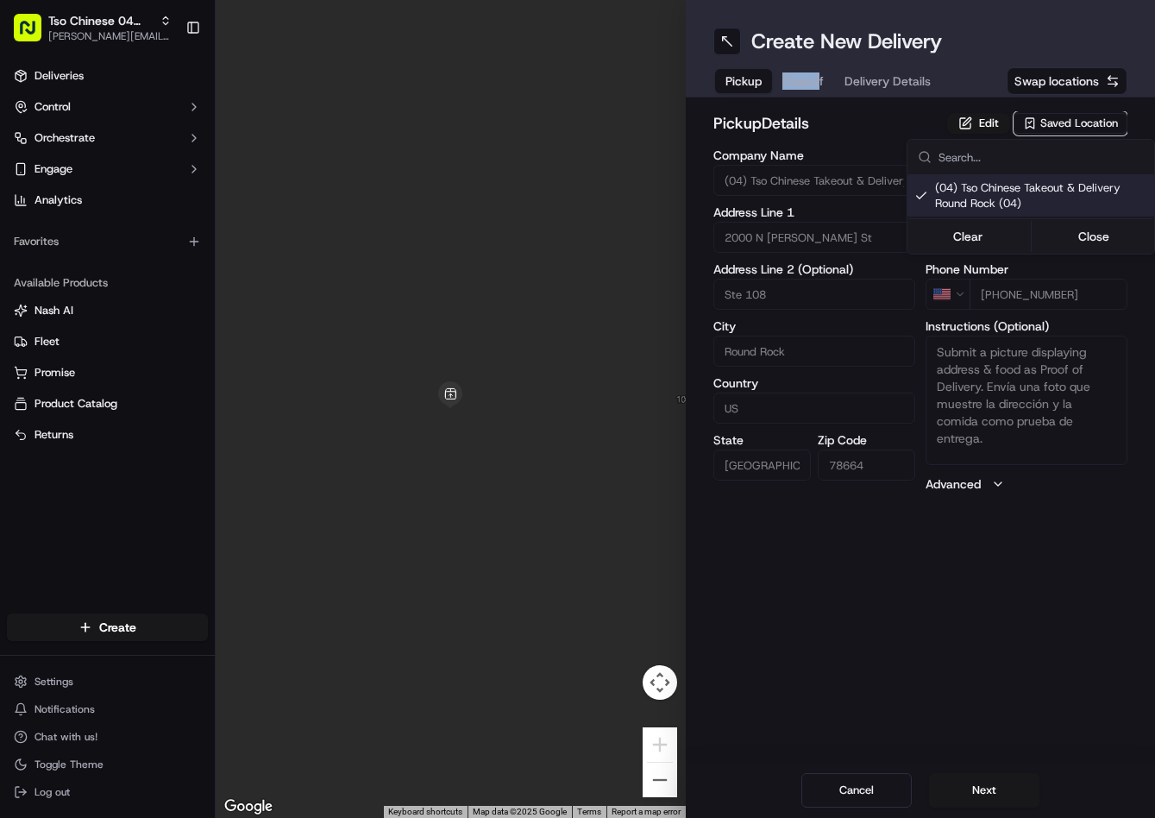
click at [816, 74] on html "Tso Chinese 04 Round Rock [PERSON_NAME][EMAIL_ADDRESS][DOMAIN_NAME] Toggle Side…" at bounding box center [577, 409] width 1155 height 818
click at [816, 78] on span "Dropoff" at bounding box center [802, 80] width 41 height 17
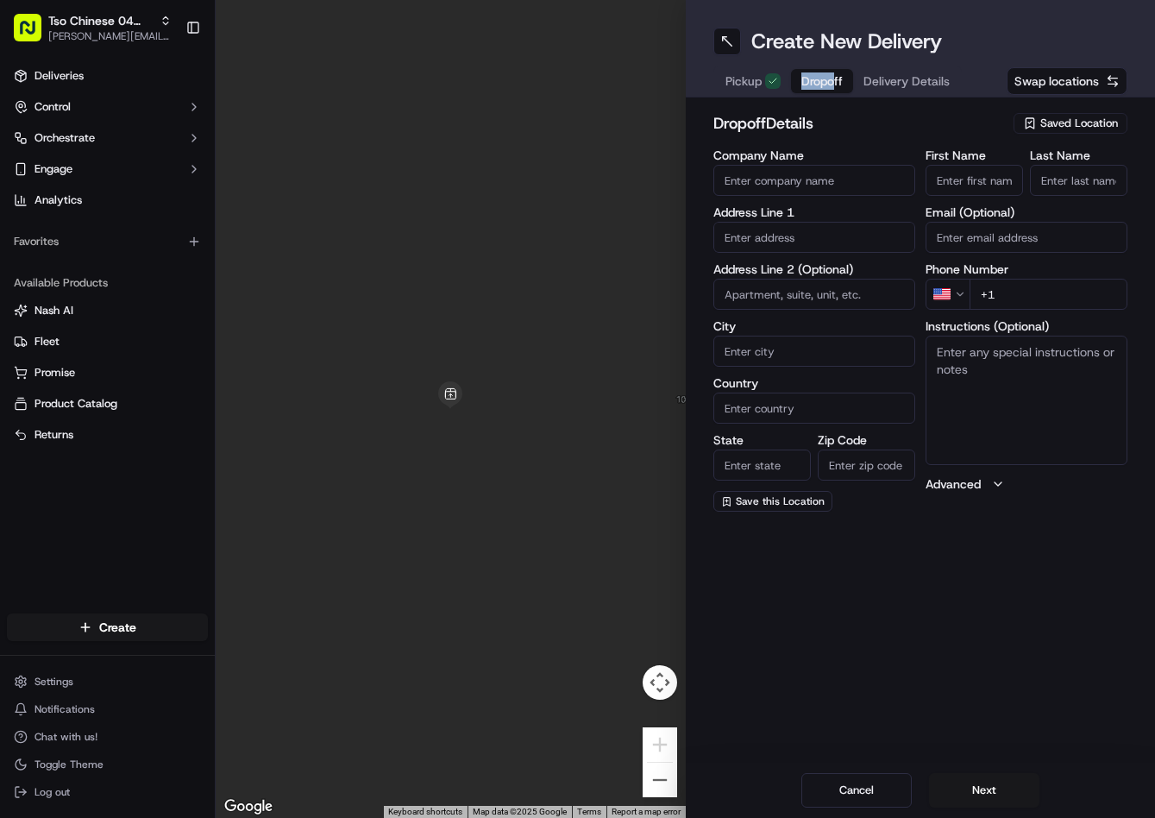
click at [813, 242] on input "text" at bounding box center [814, 237] width 202 height 31
paste input "[STREET_ADDRESS]"
click at [826, 267] on div "[STREET_ADDRESS]" at bounding box center [814, 274] width 193 height 26
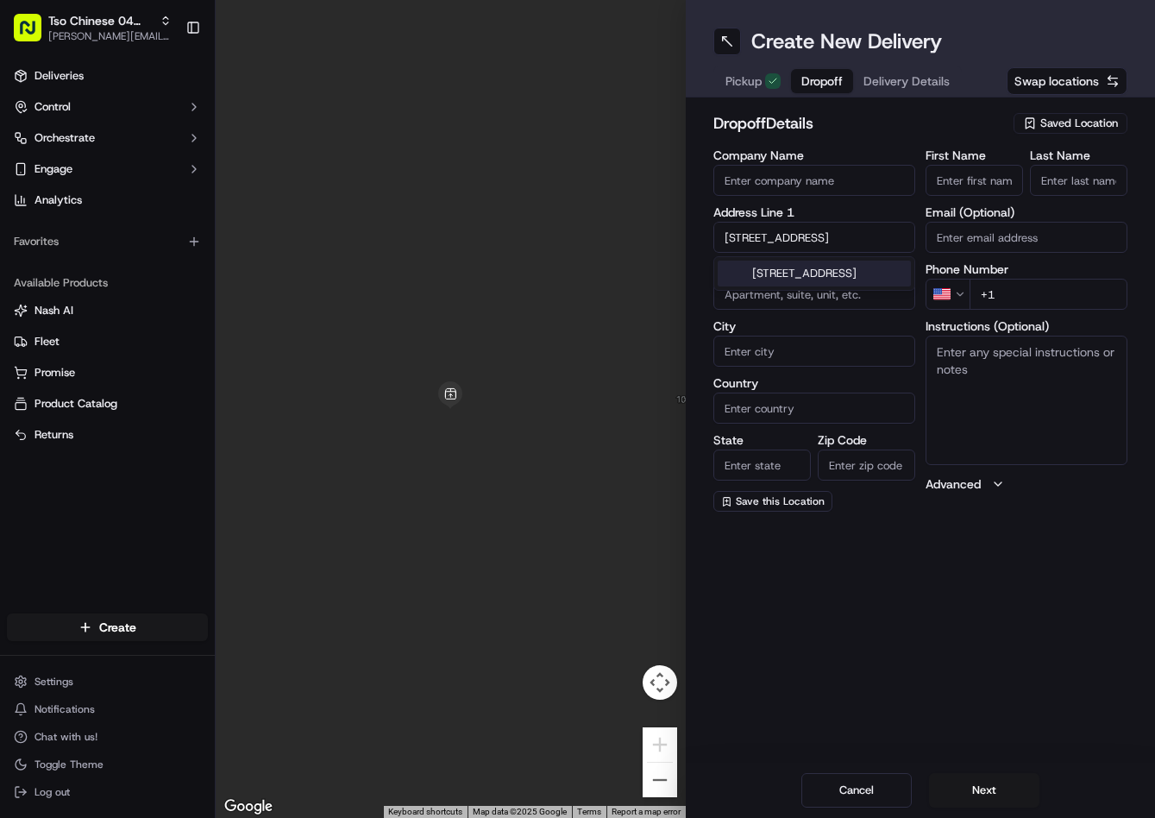
type input "[STREET_ADDRESS]"
type input "Round Rock"
type input "[GEOGRAPHIC_DATA]"
type input "78681"
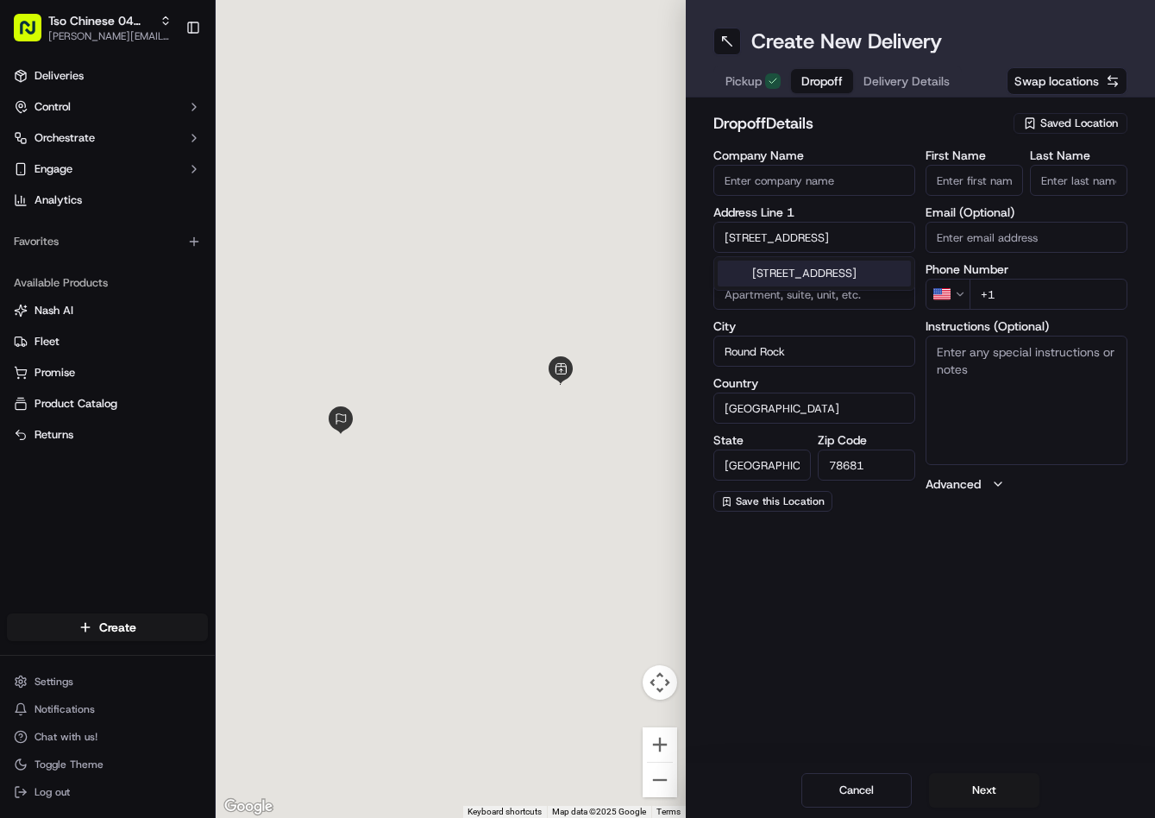
type input "[STREET_ADDRESS]"
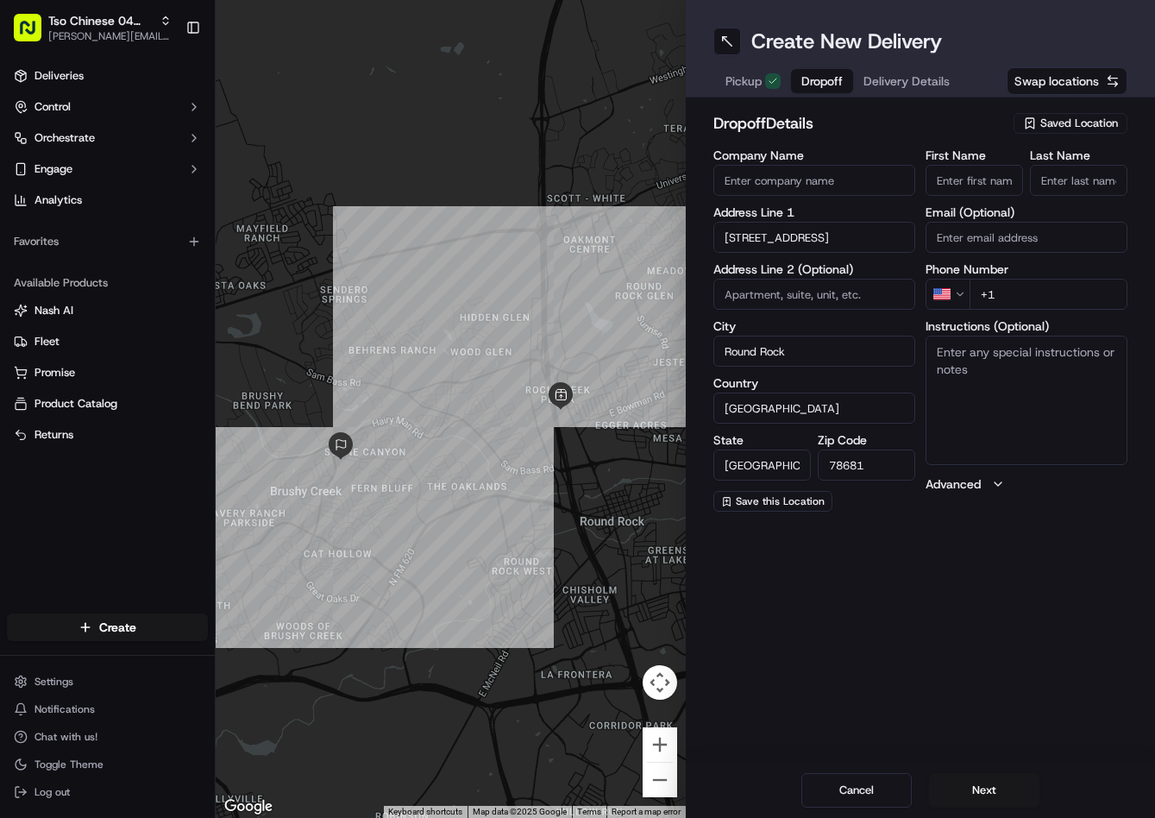
click at [1068, 300] on input "+1" at bounding box center [1049, 294] width 158 height 31
paste input "[PHONE_NUMBER]"
paste input "tel"
type input "[PHONE_NUMBER]"
click at [982, 176] on input "First Name" at bounding box center [974, 180] width 97 height 31
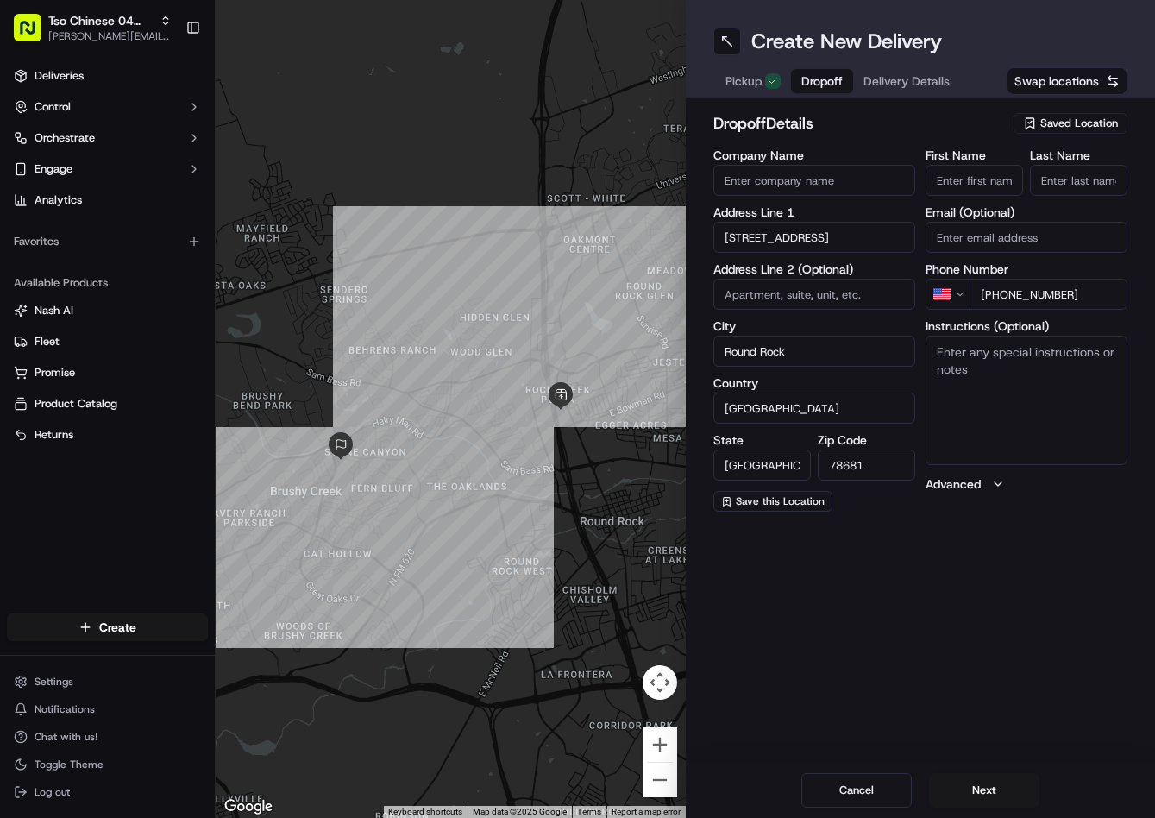
paste input "[PERSON_NAME]"
type input "[PERSON_NAME]"
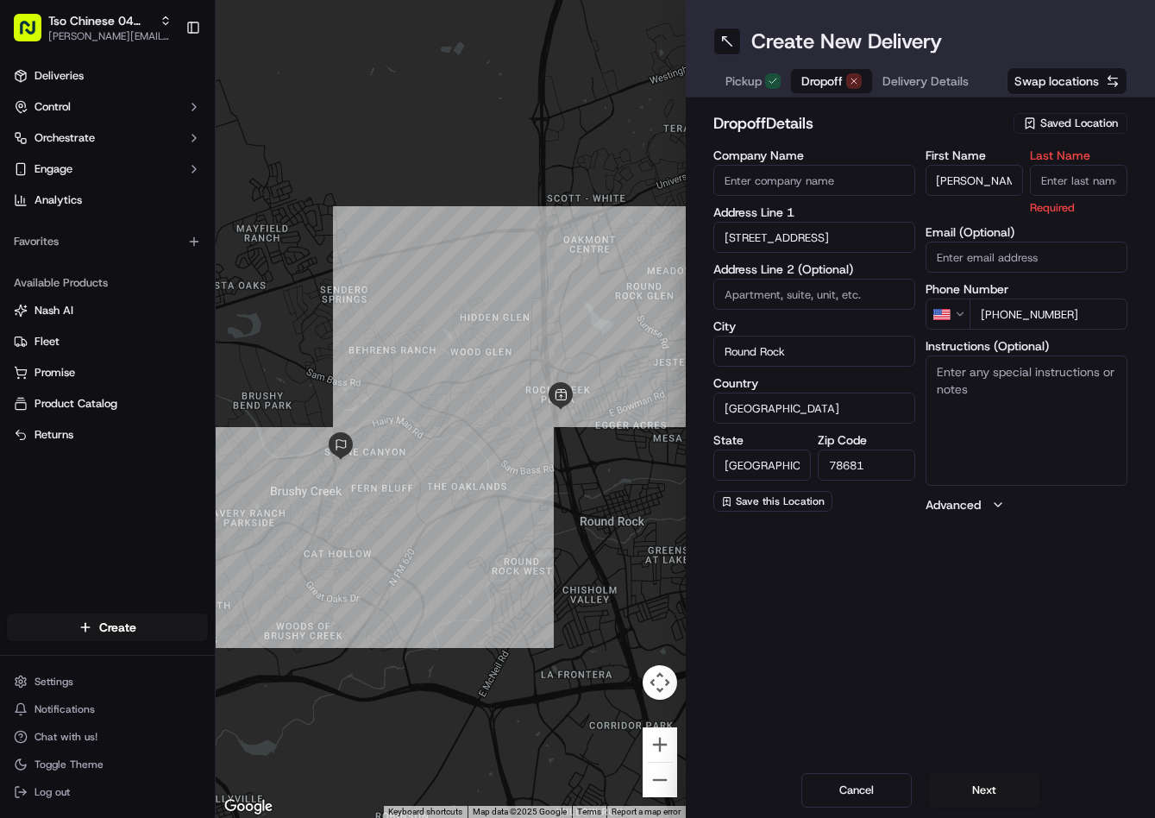
click at [1058, 181] on input "Last Name" at bounding box center [1078, 180] width 97 height 31
type input "."
click at [954, 126] on h2 "dropoff Details" at bounding box center [858, 123] width 291 height 24
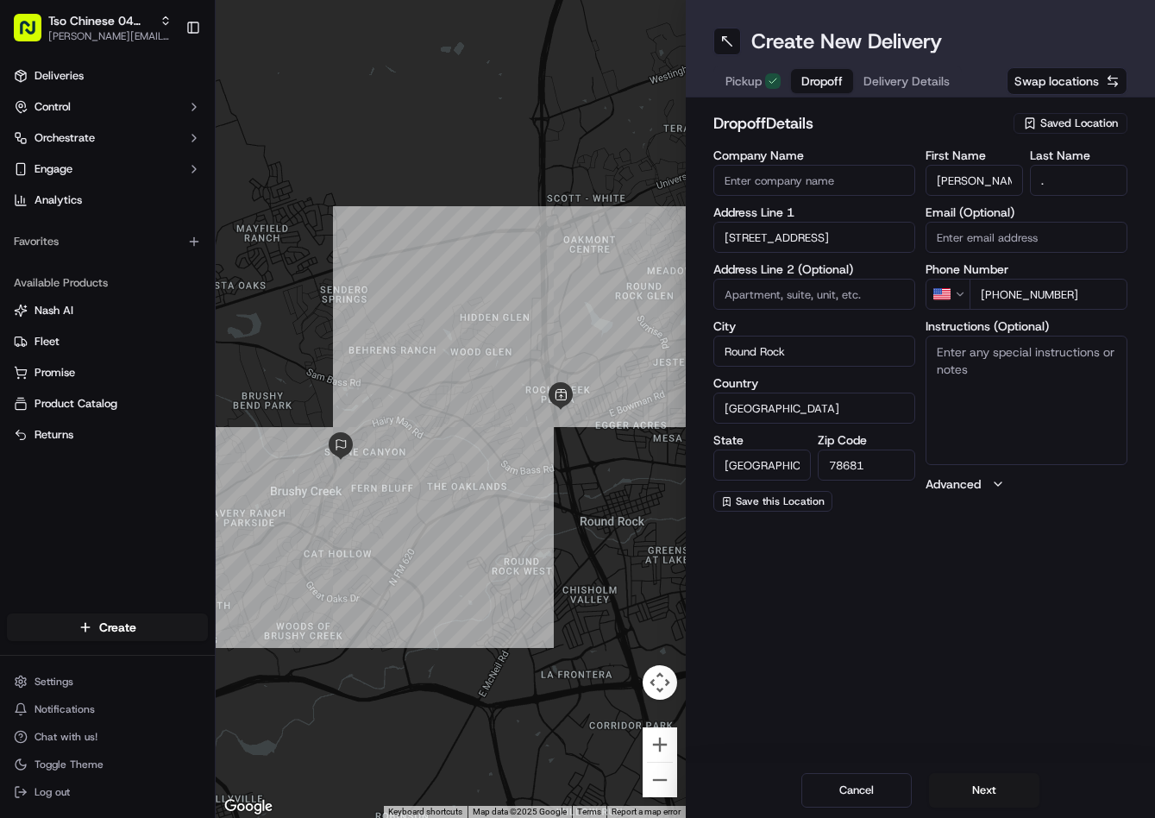
click at [914, 93] on div "Pickup Dropoff Delivery Details" at bounding box center [837, 81] width 248 height 31
click at [921, 88] on span "Delivery Details" at bounding box center [907, 80] width 86 height 17
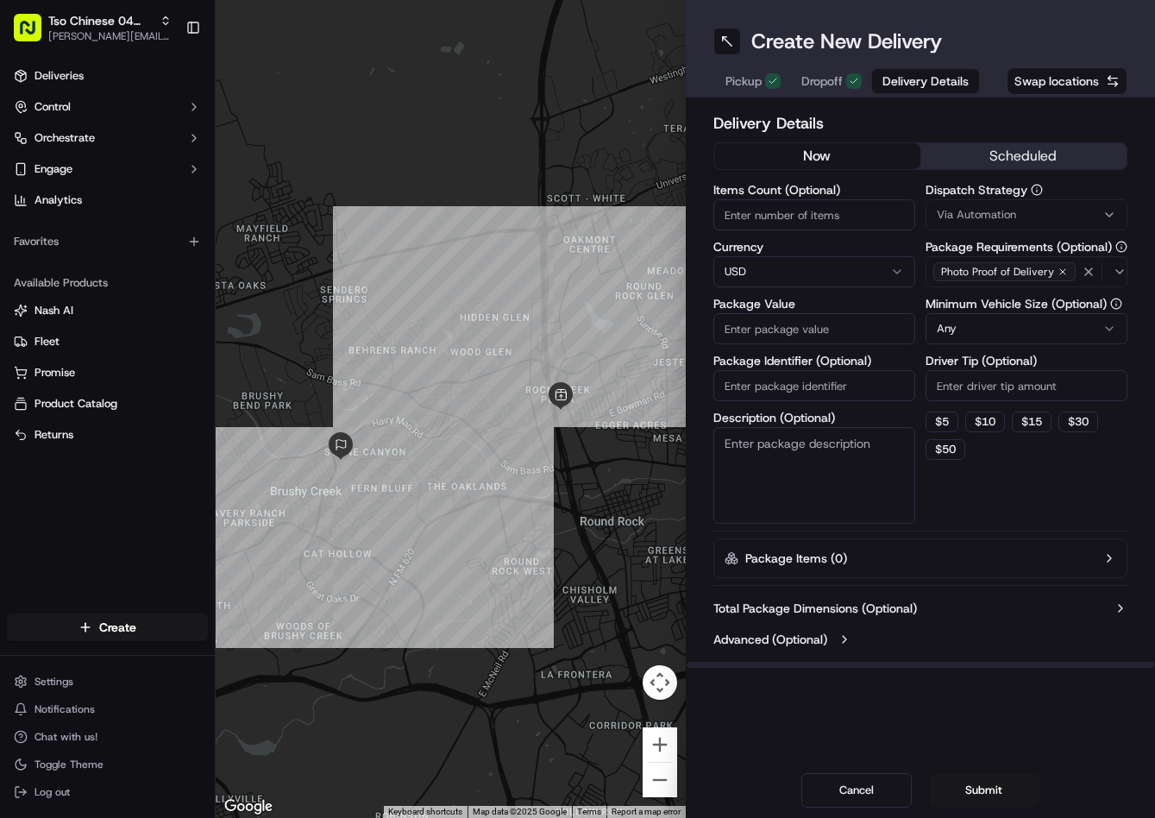
click at [992, 216] on span "Via Automation" at bounding box center [976, 215] width 79 height 16
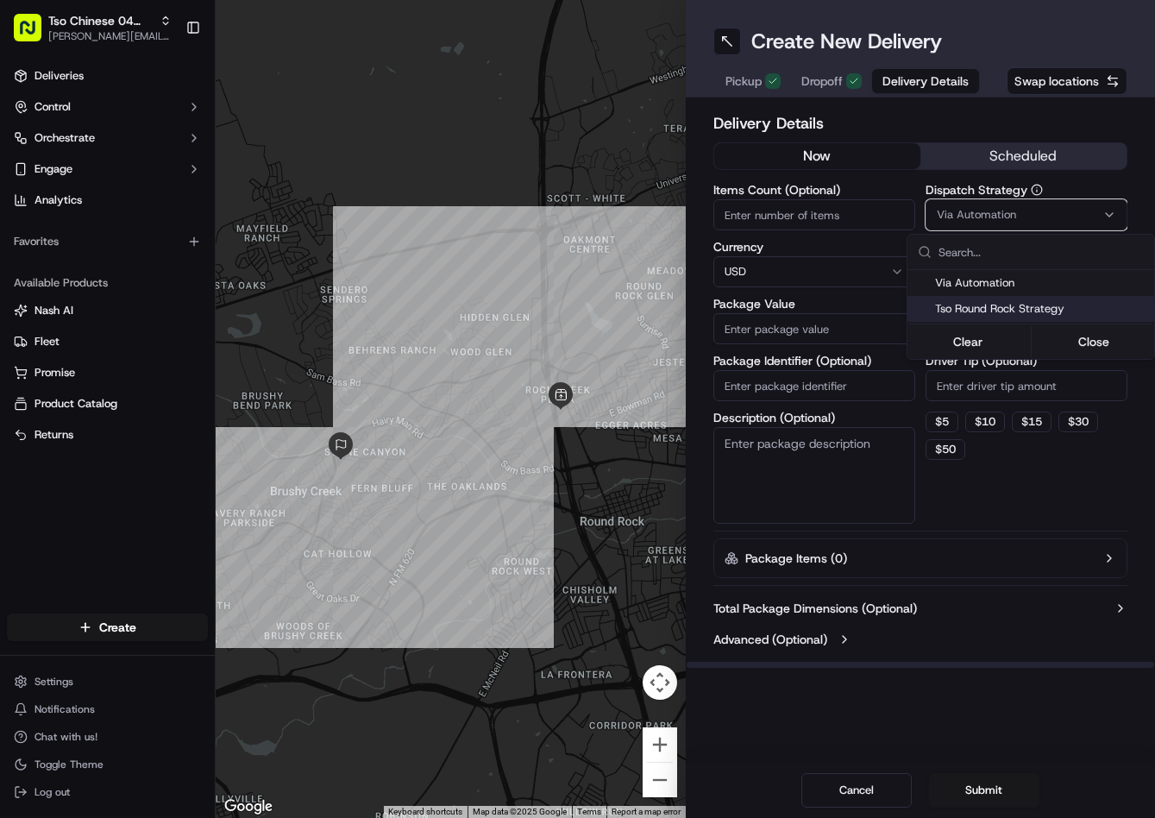
click at [1001, 300] on div "Tso Round Rock Strategy" at bounding box center [1031, 309] width 247 height 26
click at [973, 383] on html "Tso Chinese 04 Round Rock [PERSON_NAME][EMAIL_ADDRESS][DOMAIN_NAME] Toggle Side…" at bounding box center [577, 409] width 1155 height 818
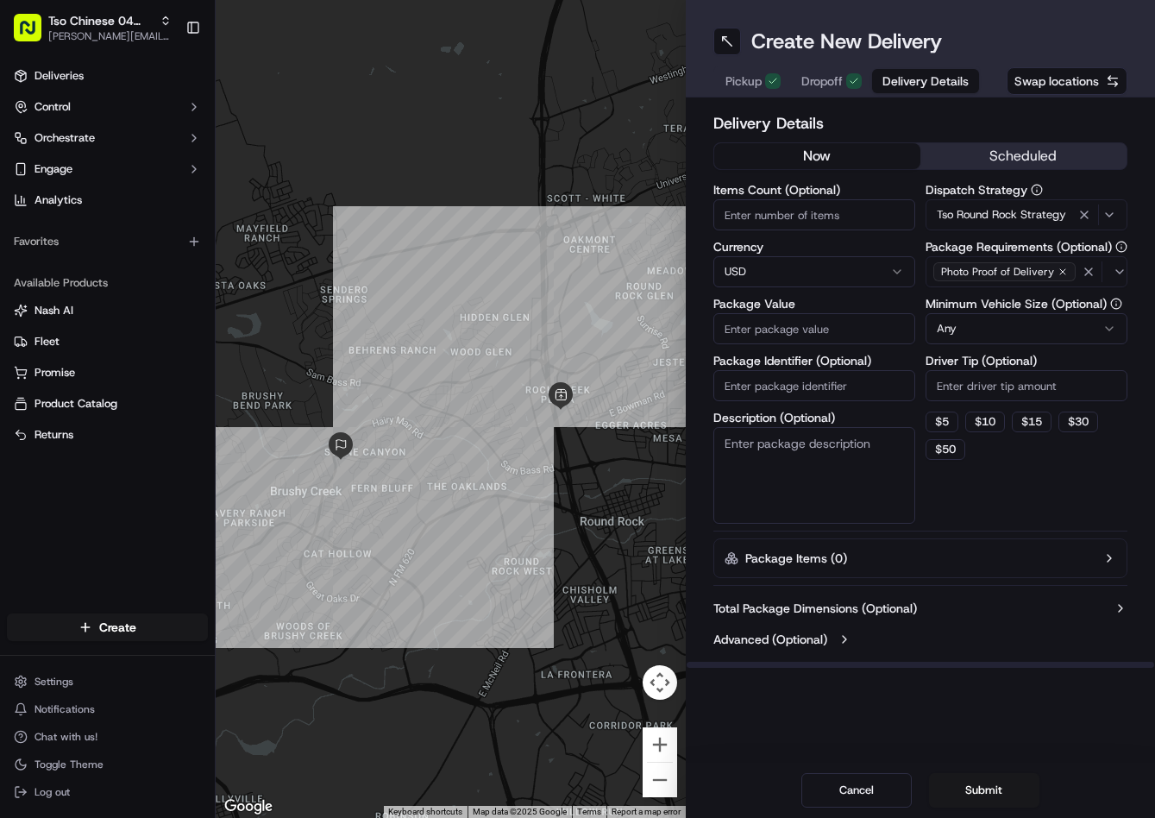
click at [973, 383] on input "Driver Tip (Optional)" at bounding box center [1027, 385] width 202 height 31
type input "2"
click at [842, 328] on input "Package Value" at bounding box center [814, 328] width 202 height 31
type input "52.91"
click at [833, 392] on input "Package Identifier (Optional)" at bounding box center [814, 385] width 202 height 31
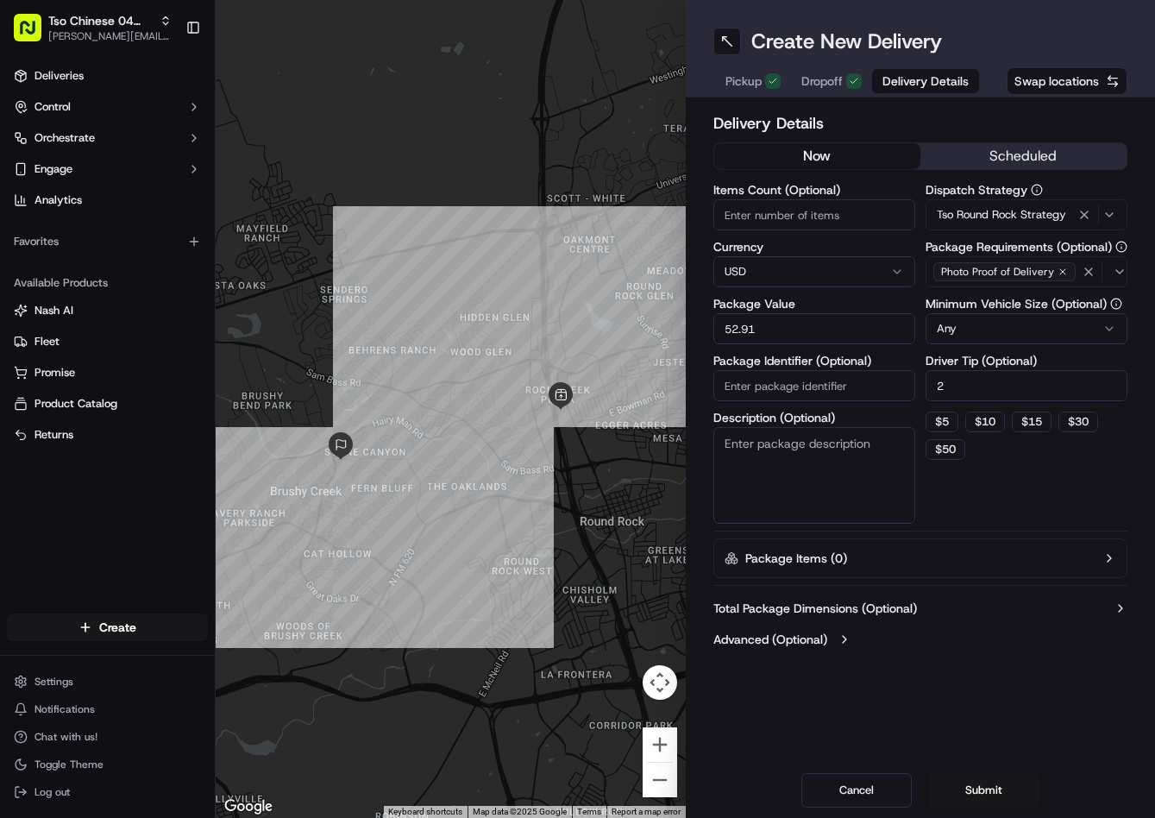
click at [833, 392] on input "Package Identifier (Optional)" at bounding box center [814, 385] width 202 height 31
paste input "R7NJLBI"
type input "R7NJLBI"
click at [970, 776] on button "Submit" at bounding box center [984, 790] width 110 height 35
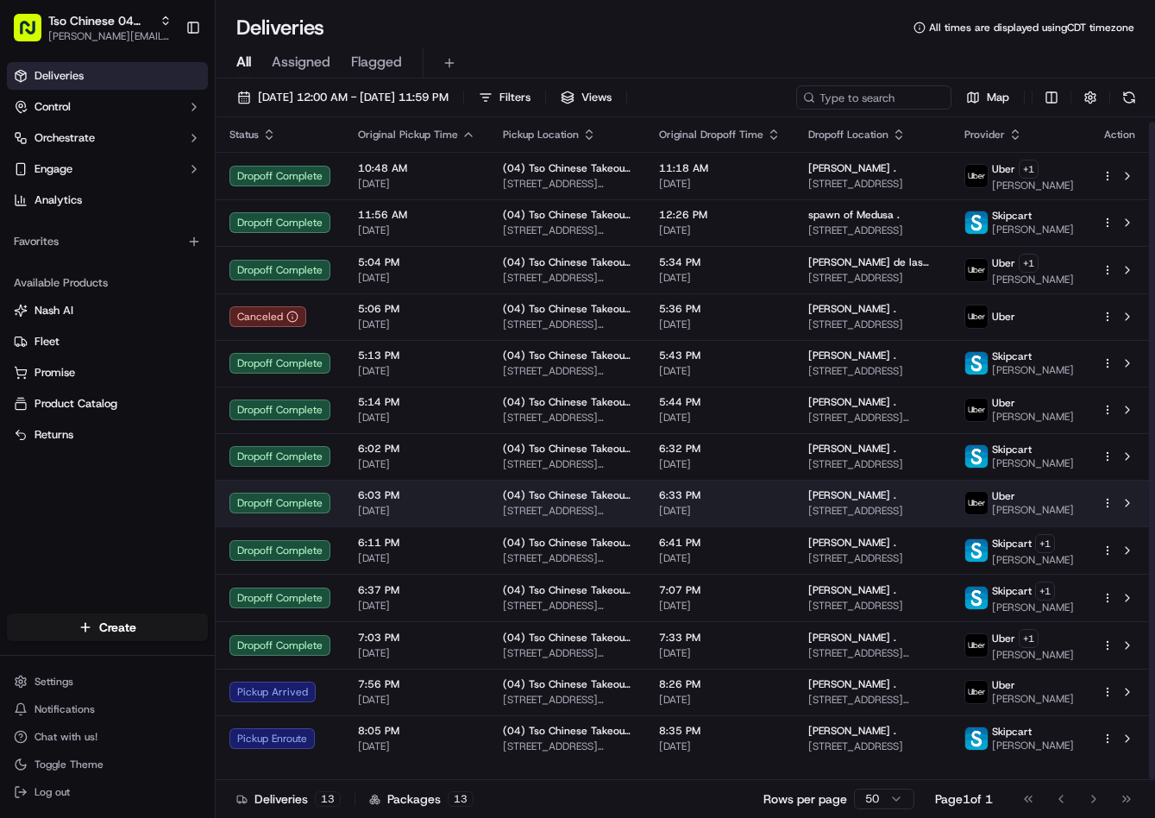
scroll to position [5, 0]
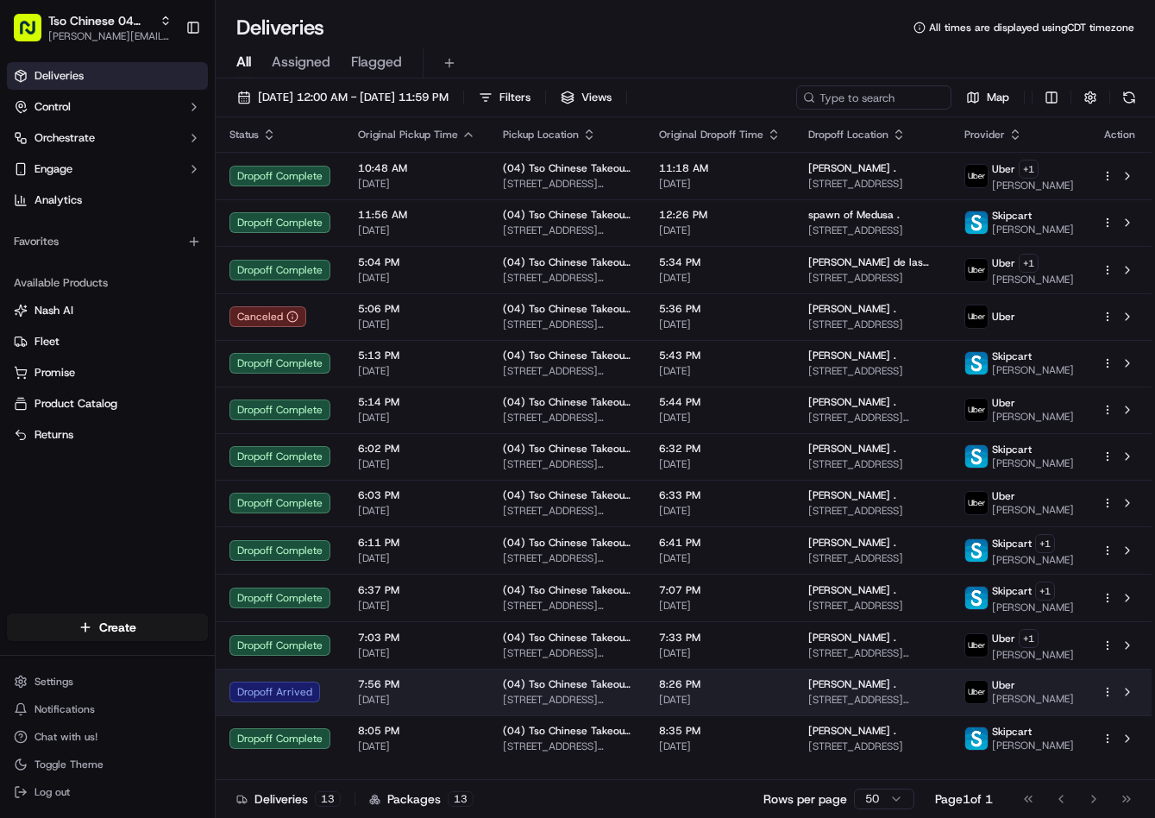
click at [525, 691] on span "(04) Tso Chinese Takeout & Delivery Round Rock" at bounding box center [567, 684] width 129 height 14
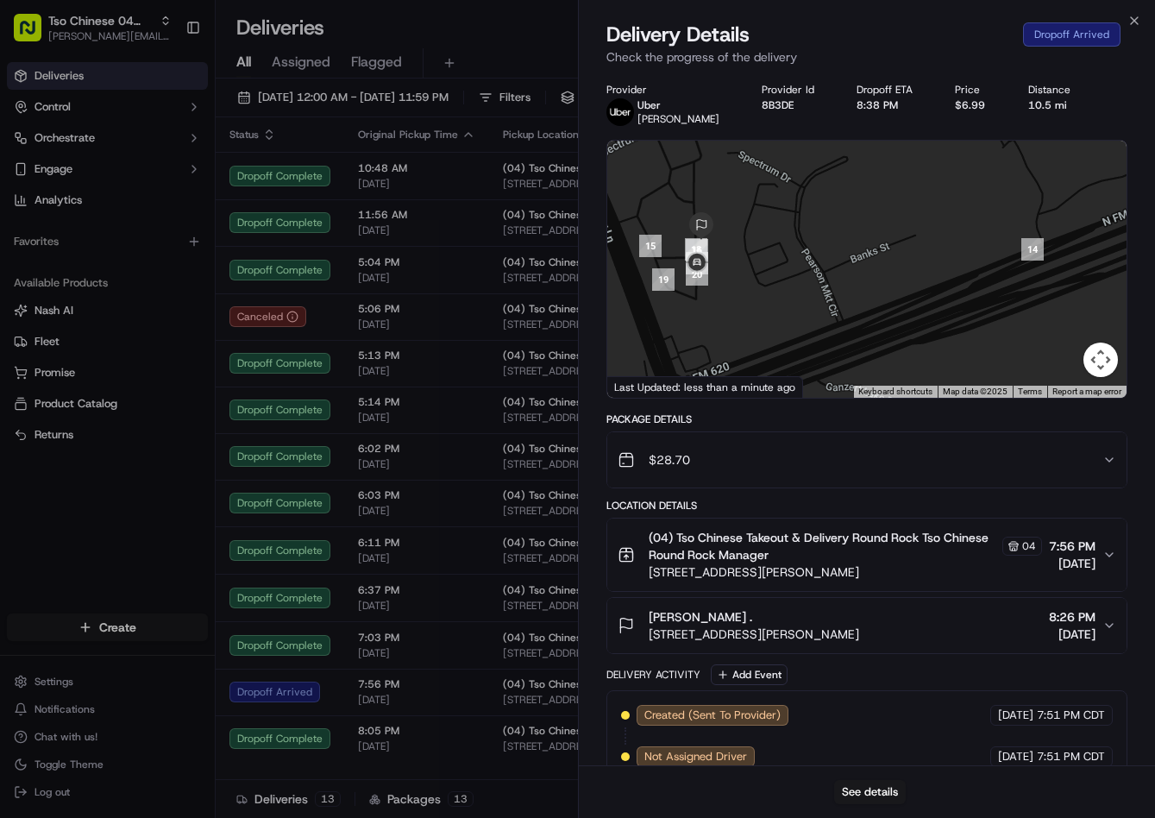
drag, startPoint x: 682, startPoint y: 267, endPoint x: 752, endPoint y: 310, distance: 82.9
click at [752, 310] on div at bounding box center [867, 269] width 520 height 257
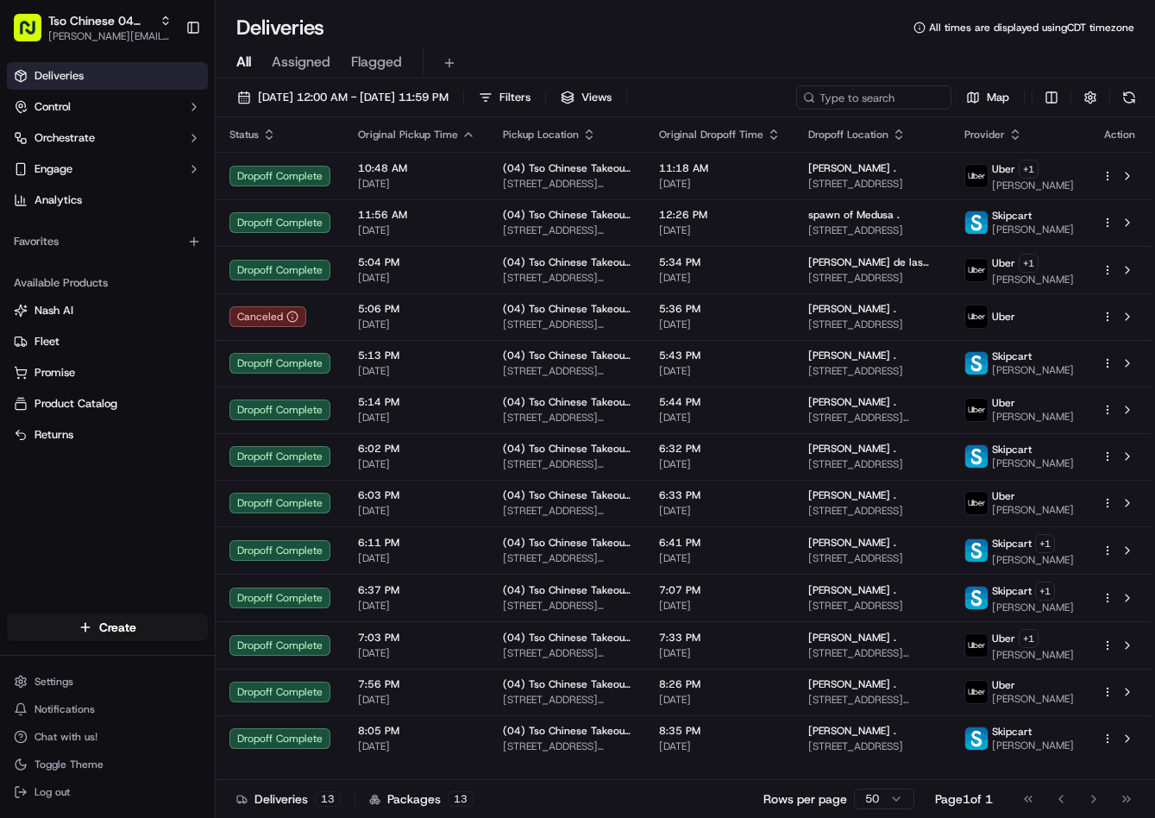
click at [145, 612] on div "Create" at bounding box center [107, 626] width 215 height 41
click at [150, 612] on div "Create" at bounding box center [107, 626] width 215 height 41
click at [154, 619] on html "Tso Chinese 04 Round Rock [PERSON_NAME][EMAIL_ADDRESS][DOMAIN_NAME] Toggle Side…" at bounding box center [577, 409] width 1155 height 818
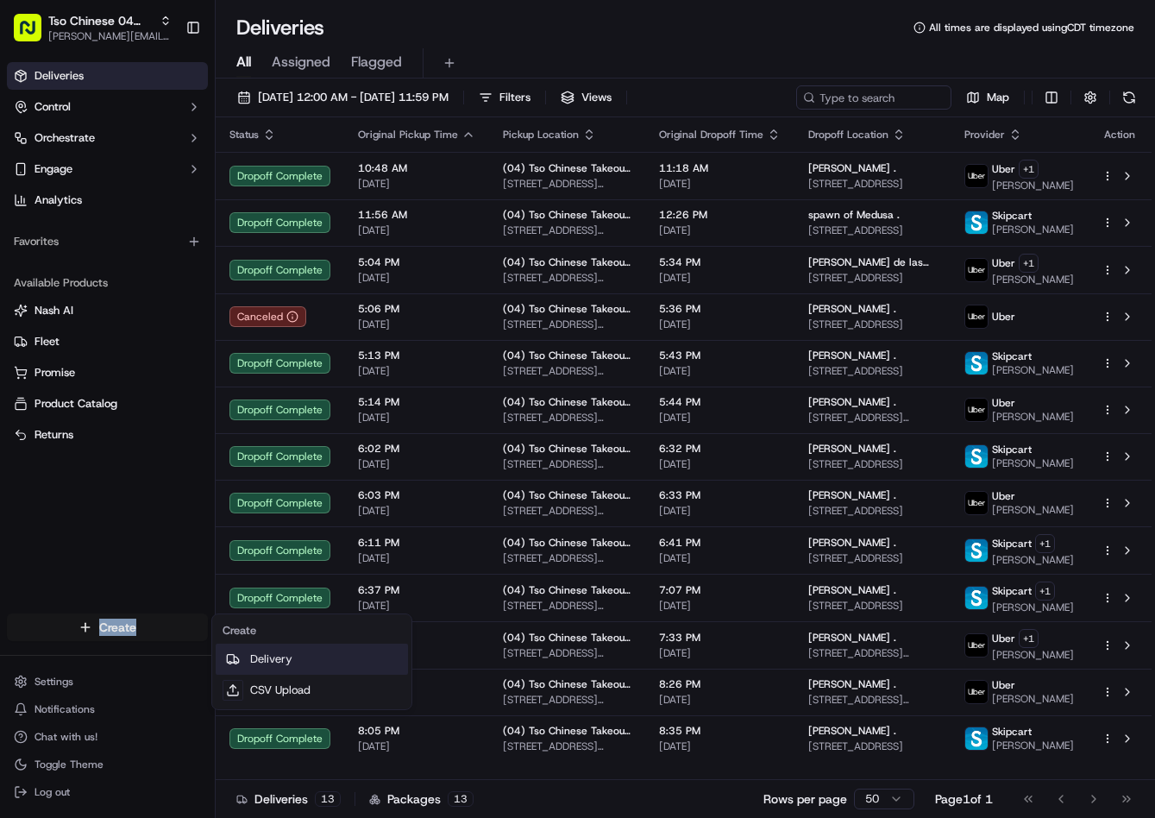
click at [271, 657] on link "Delivery" at bounding box center [312, 659] width 192 height 31
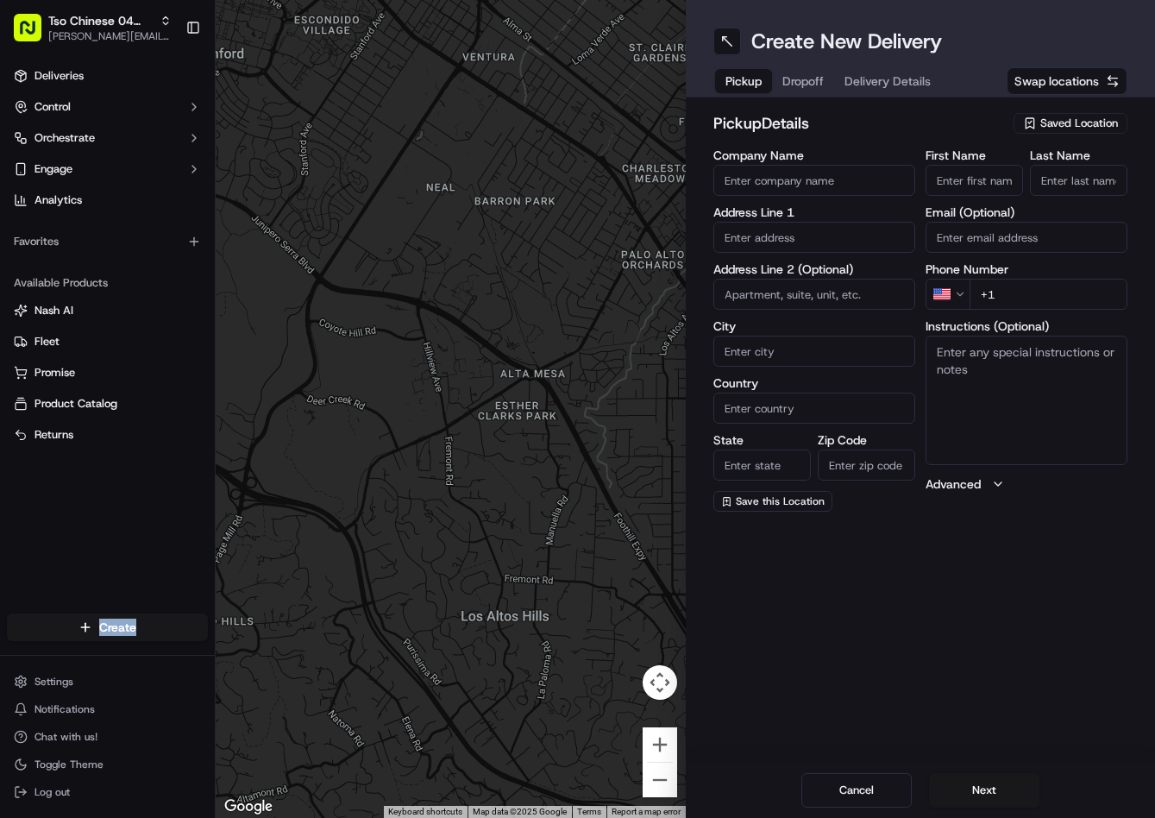
click at [1104, 124] on span "Saved Location" at bounding box center [1079, 124] width 78 height 16
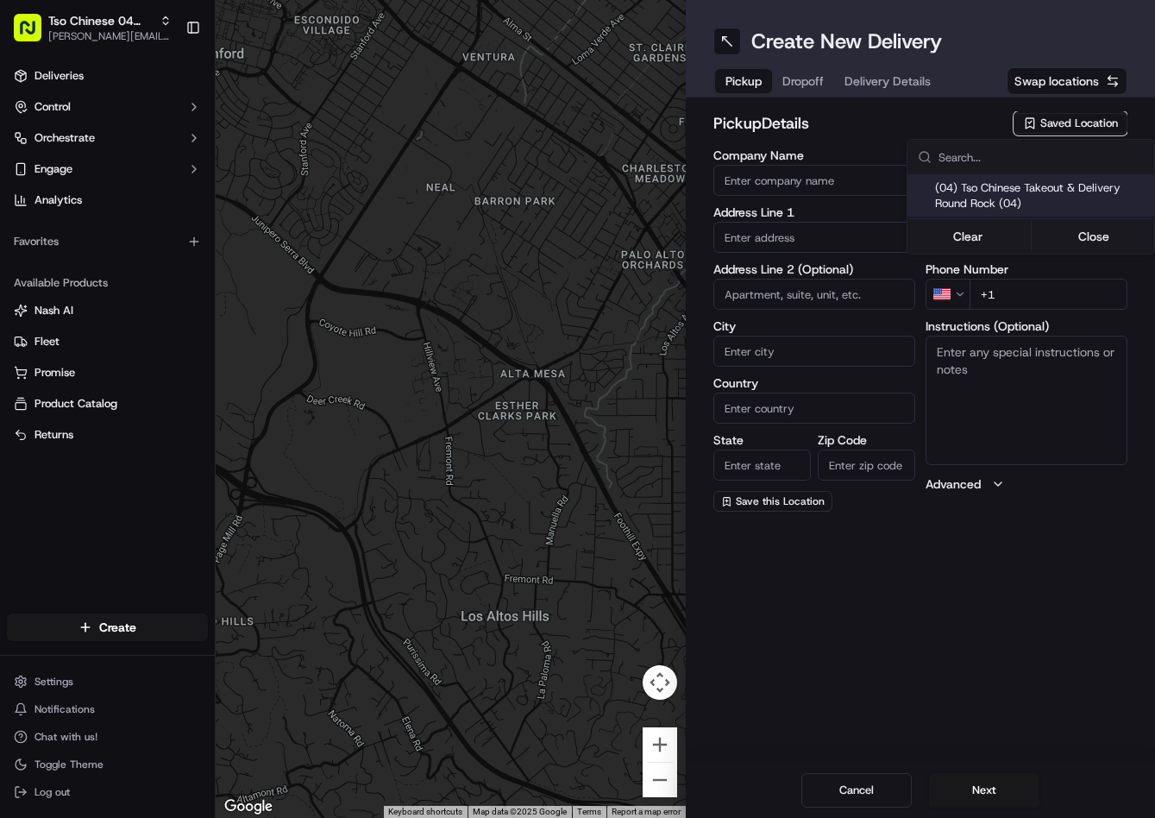
click at [1080, 188] on span "(04) Tso Chinese Takeout & Delivery Round Rock (04)" at bounding box center [1041, 195] width 212 height 31
type input "(04) Tso Chinese Takeout & Delivery Round Rock"
type input "2000 N [PERSON_NAME] St"
type input "Ste 108"
type input "Round Rock"
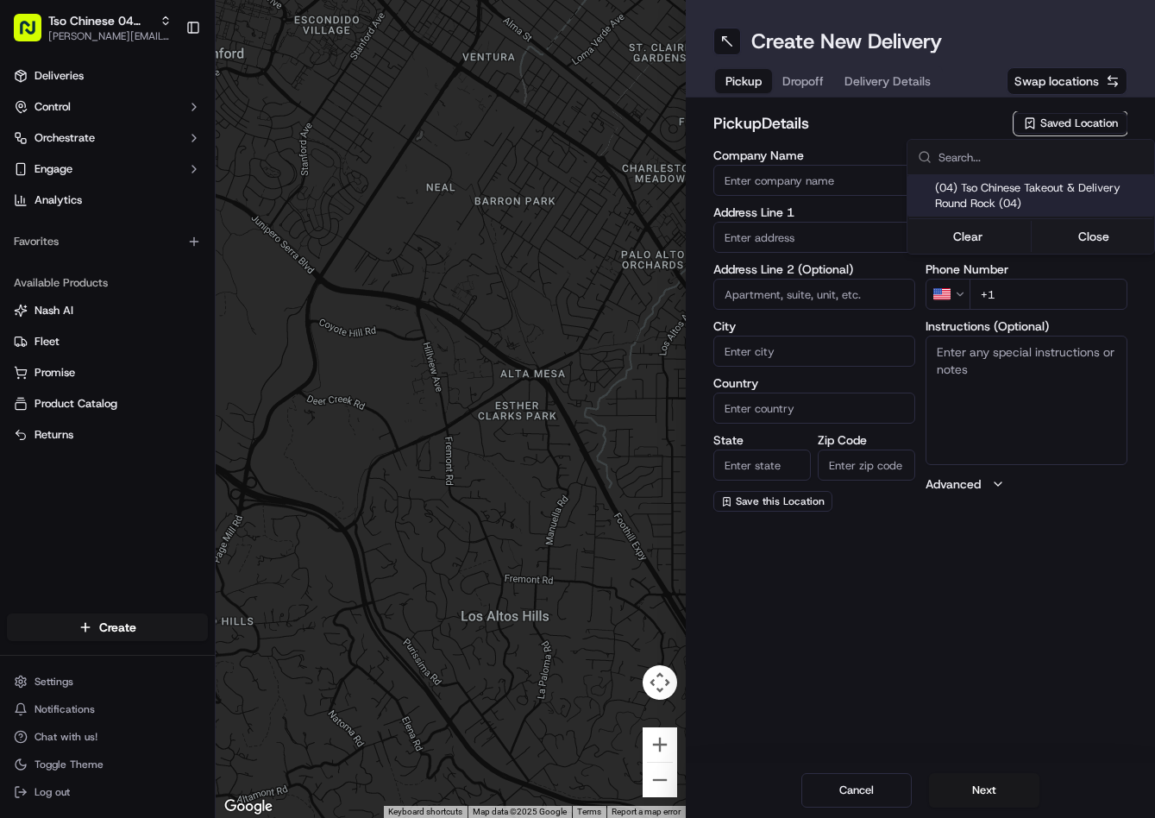
type input "US"
type input "[GEOGRAPHIC_DATA]"
type input "78664"
type input "Tso Chinese"
type input "Round Rock Manager"
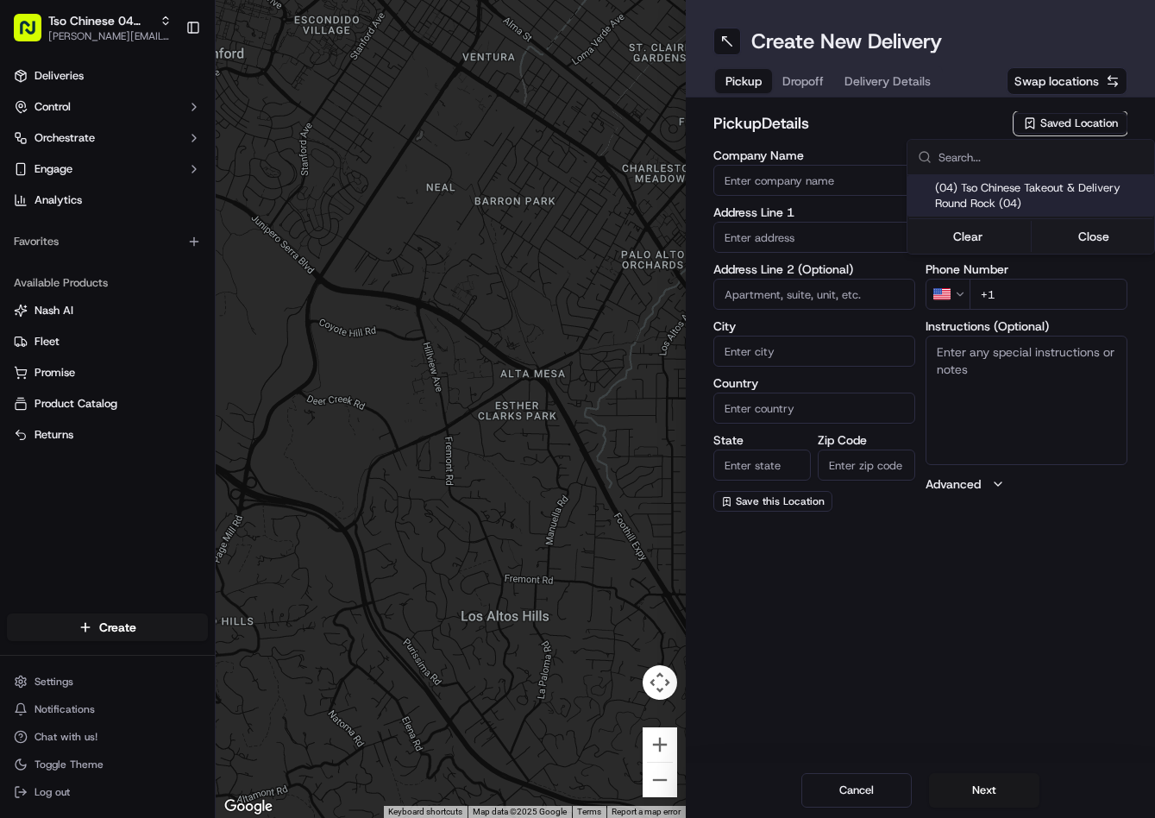
type input "[EMAIL_ADDRESS][DOMAIN_NAME]"
type input "[PHONE_NUMBER]"
type textarea "Submit a picture displaying address & food as Proof of Delivery. Envía una foto…"
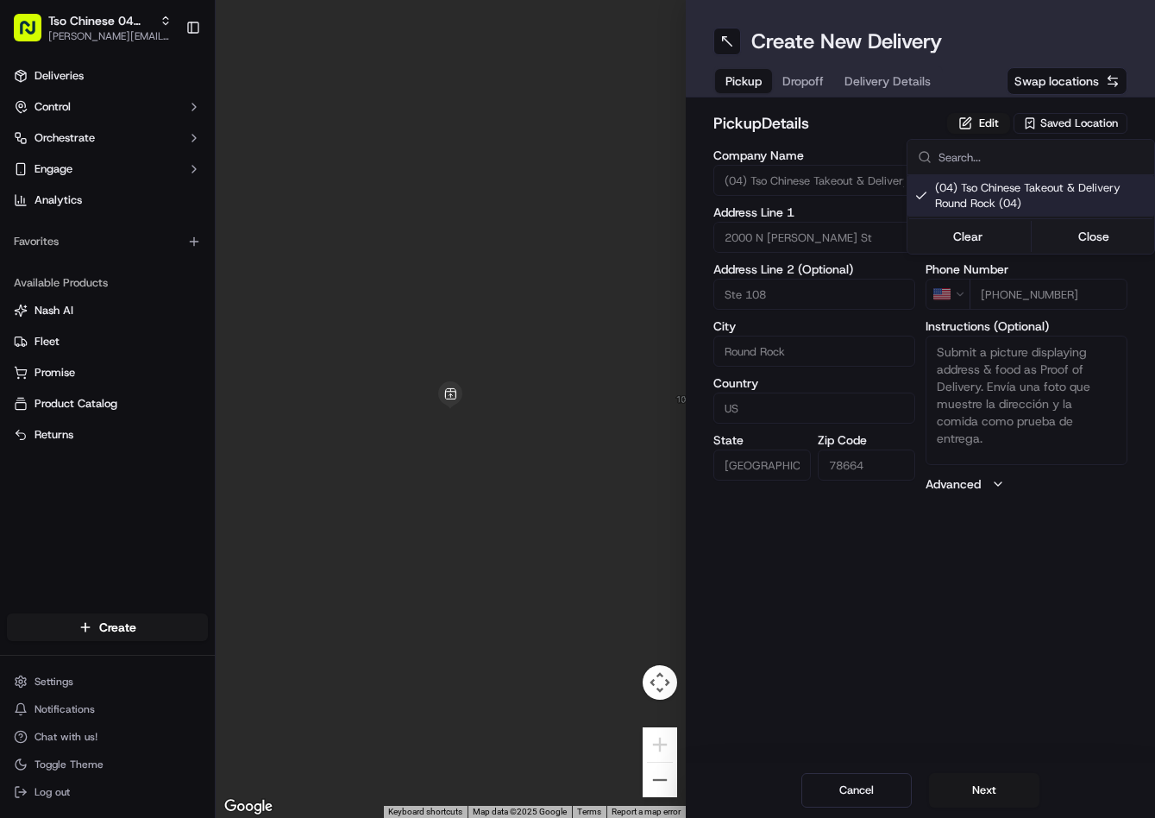
click at [857, 623] on html "Tso Chinese 04 Round Rock [PERSON_NAME][EMAIL_ADDRESS][DOMAIN_NAME] Toggle Side…" at bounding box center [577, 409] width 1155 height 818
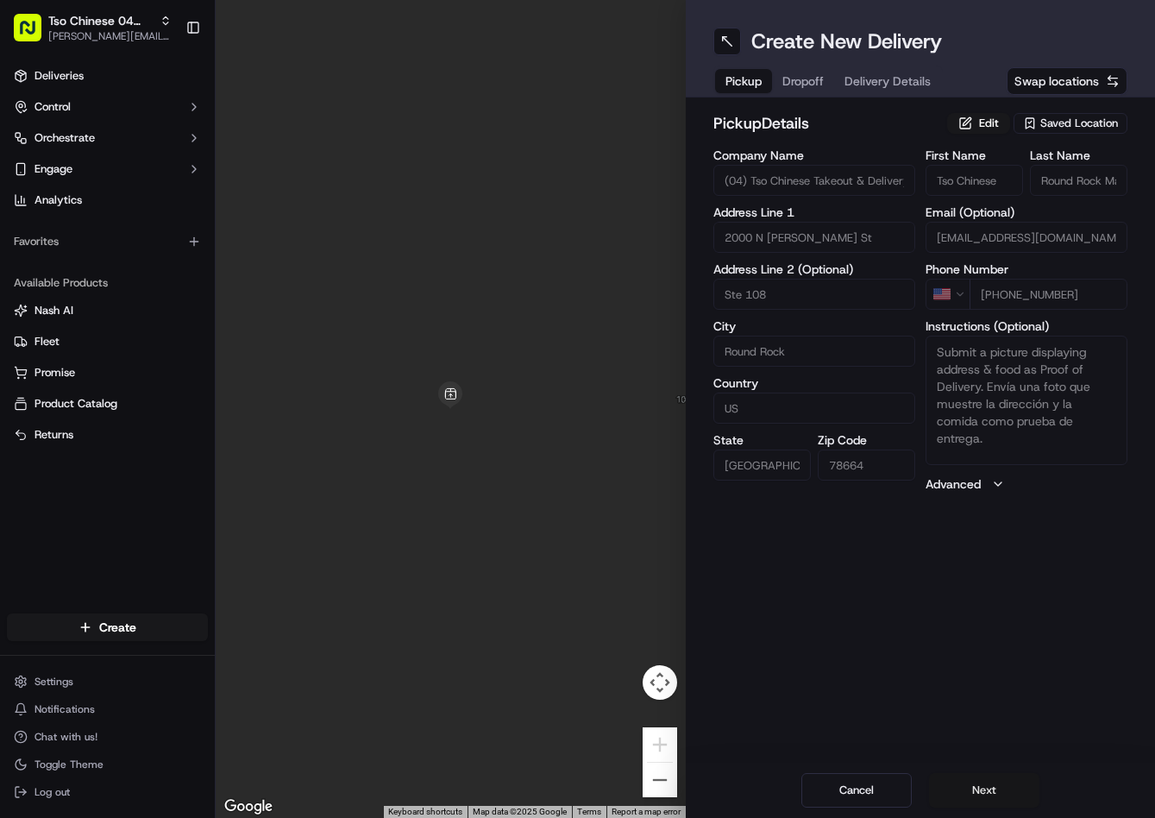
click at [959, 790] on button "Next" at bounding box center [984, 790] width 110 height 35
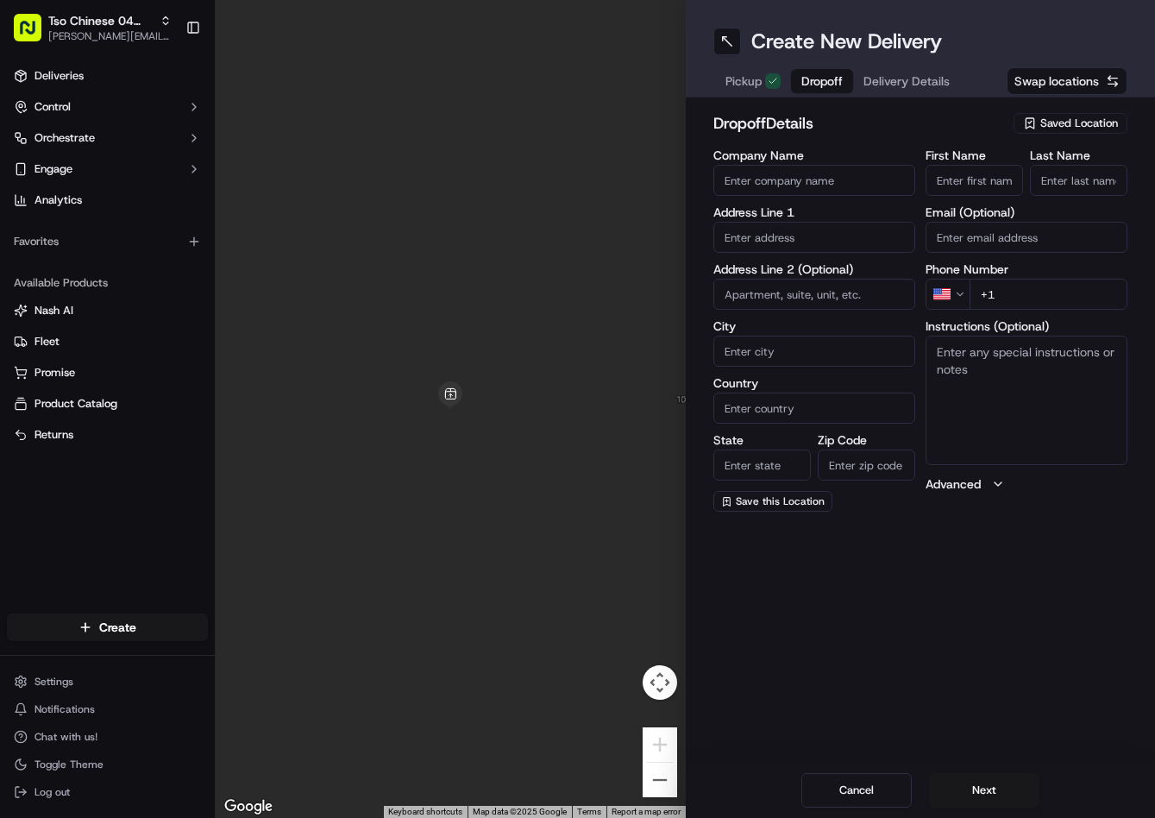
click at [977, 167] on input "First Name" at bounding box center [974, 180] width 97 height 31
type input "[PERSON_NAME]"
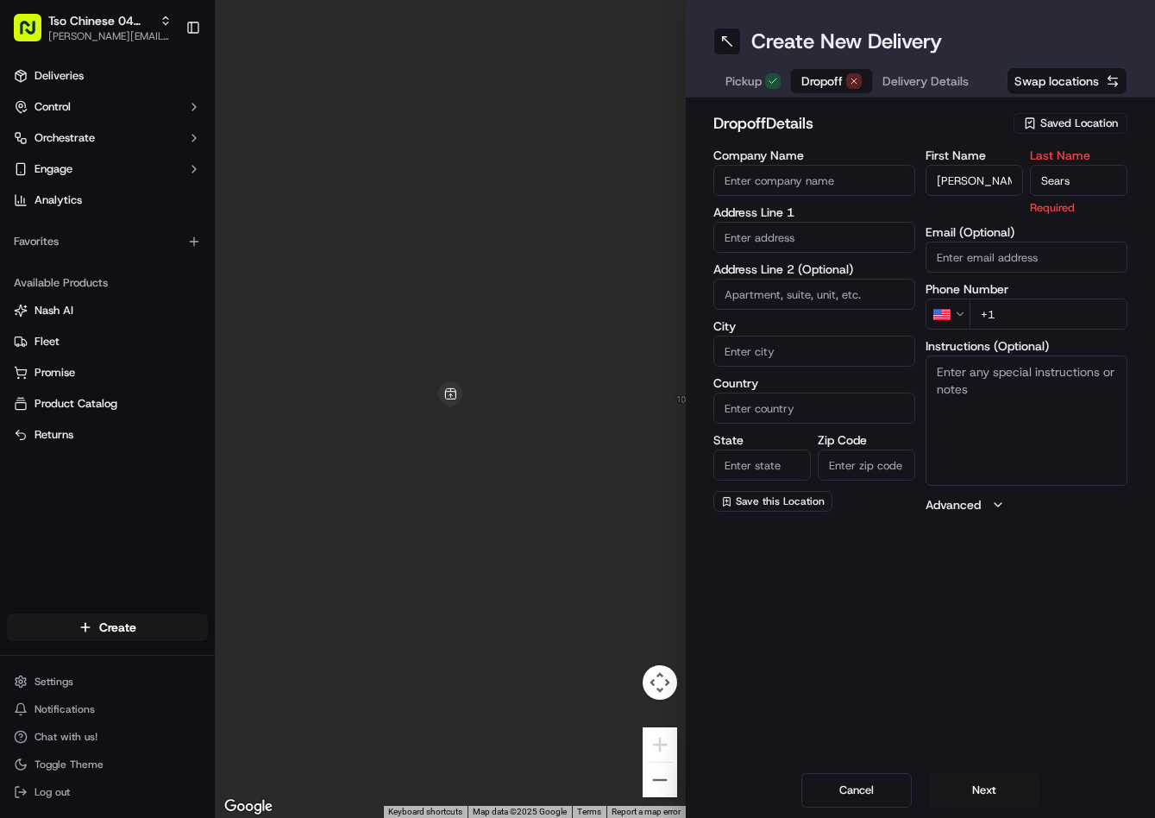
type input "Sears"
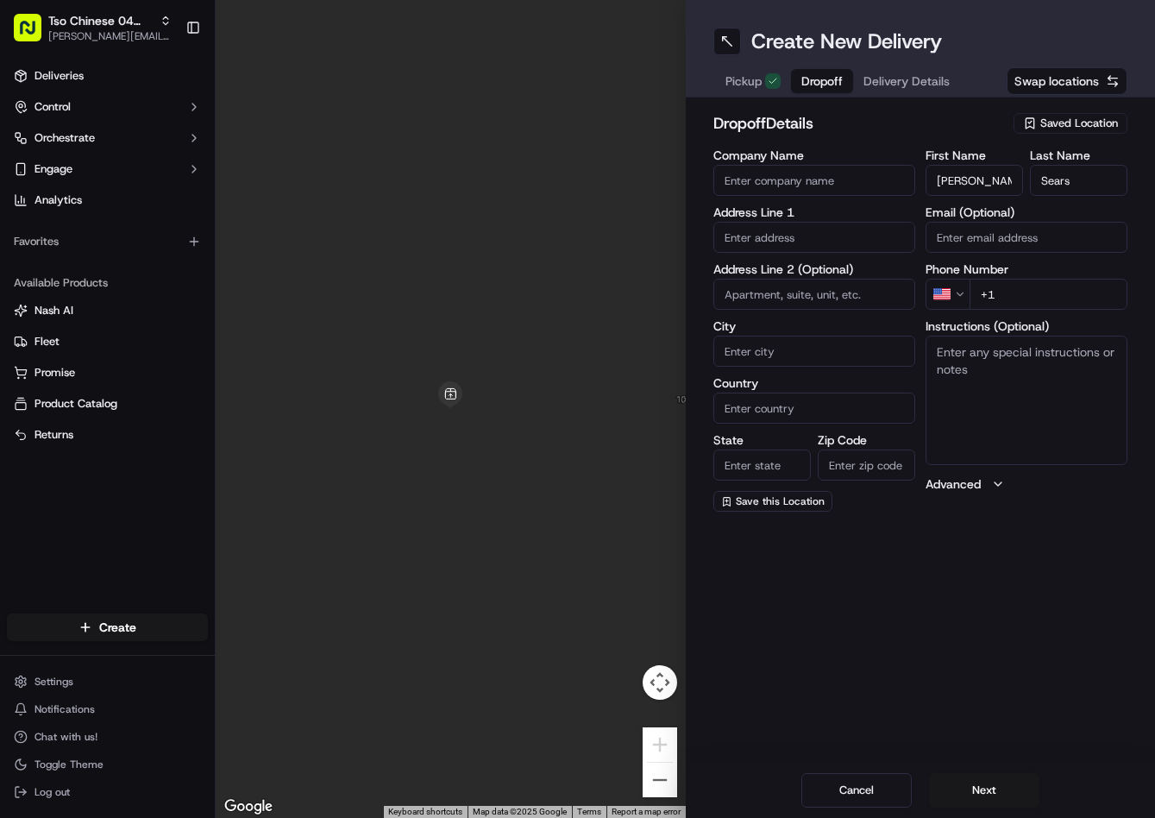
click at [1046, 297] on input "+1" at bounding box center [1049, 294] width 158 height 31
type input "[PHONE_NUMBER]"
click at [807, 235] on input "text" at bounding box center [814, 237] width 202 height 31
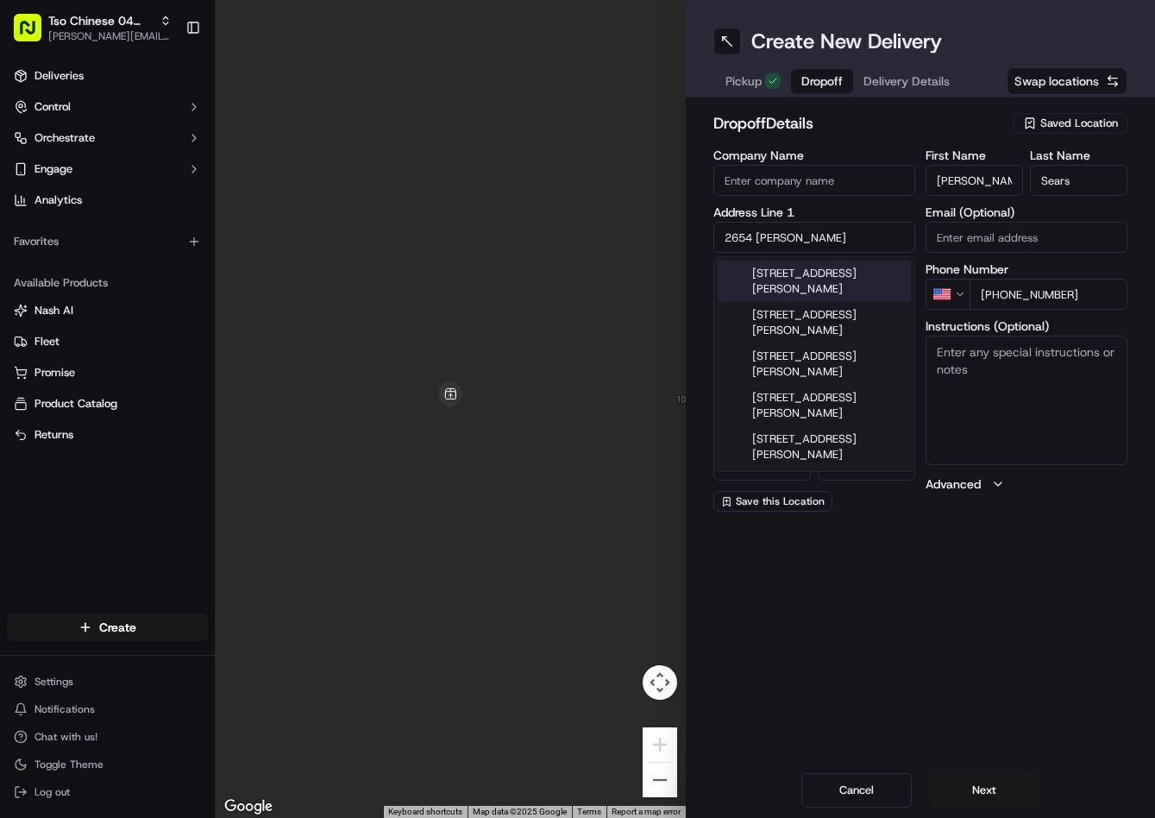
click at [857, 288] on div "[STREET_ADDRESS][PERSON_NAME]" at bounding box center [814, 281] width 193 height 41
type input "[STREET_ADDRESS][PERSON_NAME]"
type input "Round Rock"
type input "[GEOGRAPHIC_DATA]"
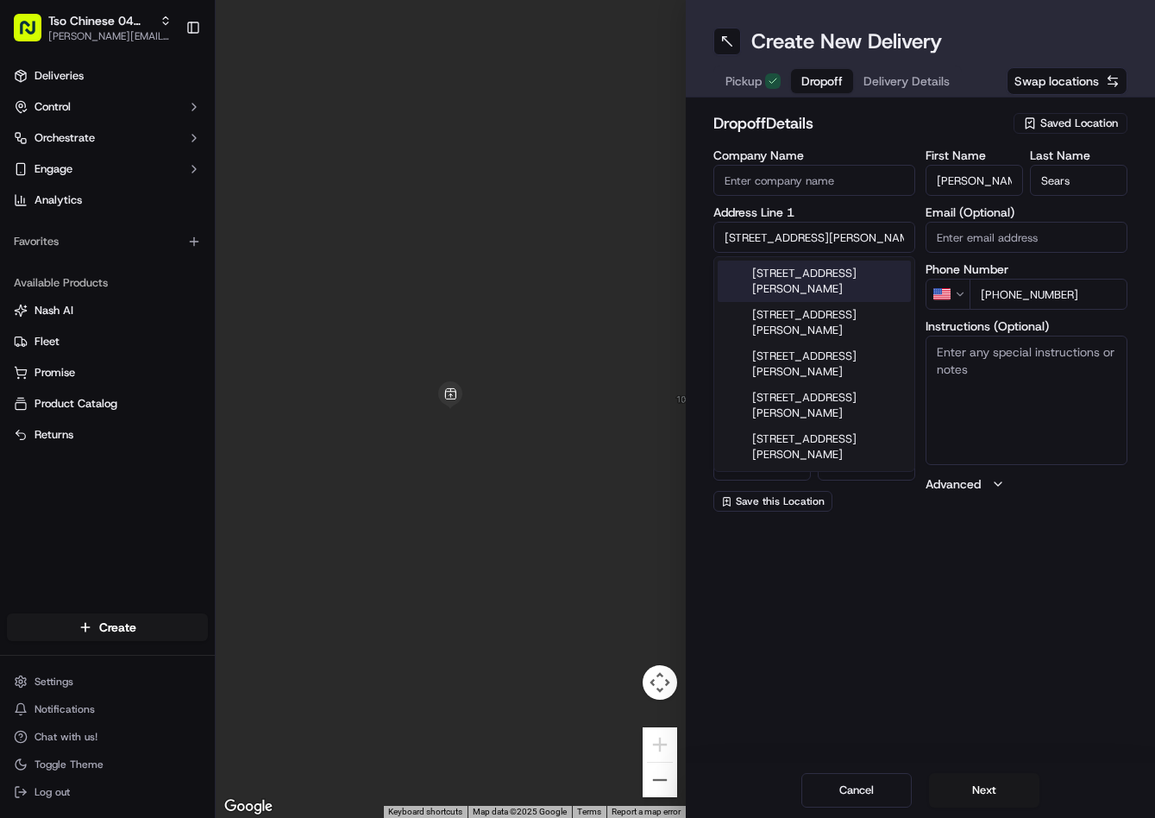
type input "78664"
type input "[STREET_ADDRESS][PERSON_NAME]"
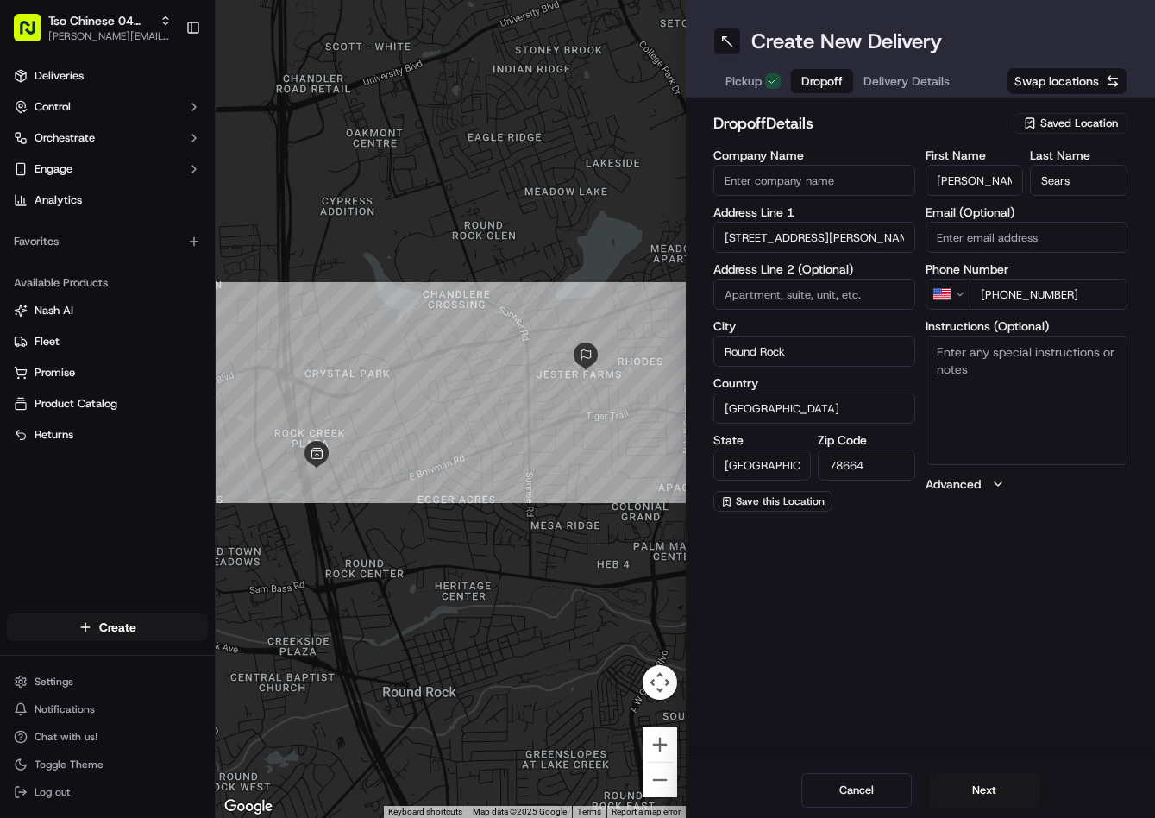
click at [1009, 409] on textarea "Instructions (Optional)" at bounding box center [1027, 400] width 202 height 129
click at [1008, 407] on textarea "Instructions (Optional)" at bounding box center [1027, 400] width 202 height 129
paste textarea "Please ring door [PERSON_NAME]"
type textarea "Please ring door [PERSON_NAME]"
click at [985, 781] on button "Next" at bounding box center [984, 790] width 110 height 35
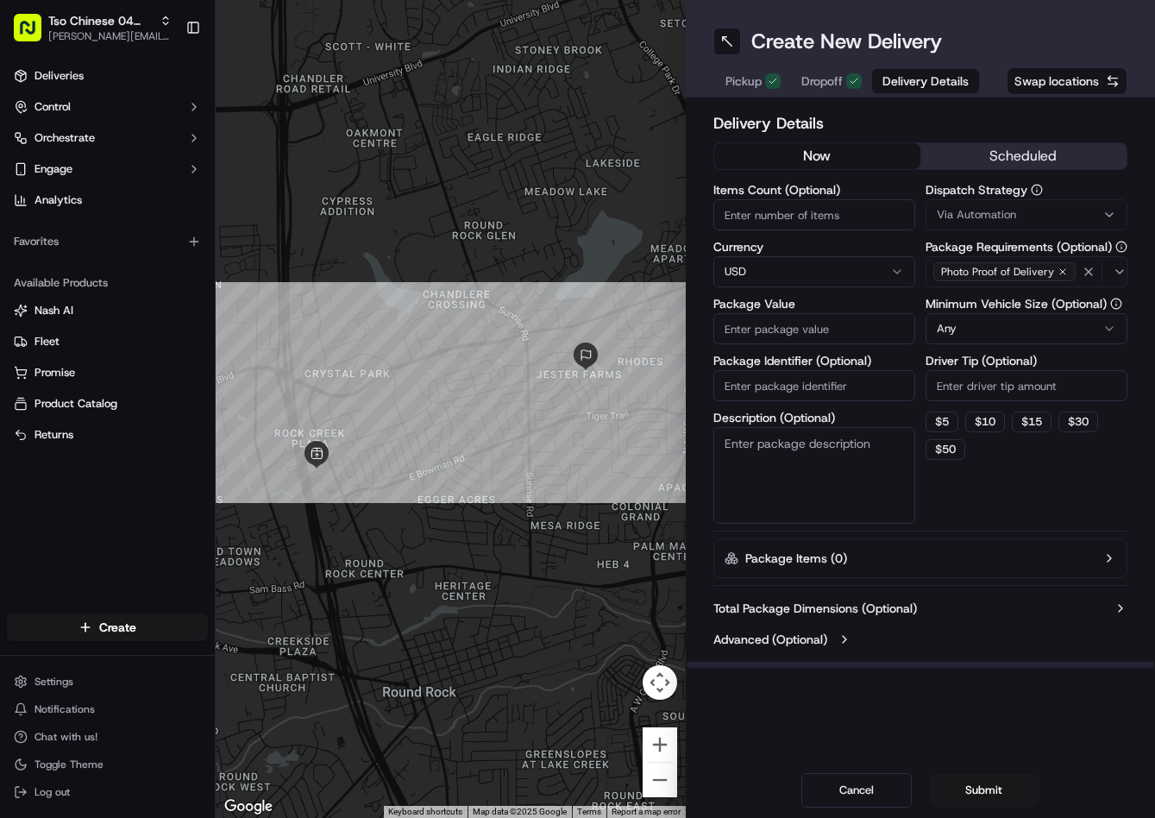
click at [978, 207] on span "Via Automation" at bounding box center [976, 215] width 79 height 16
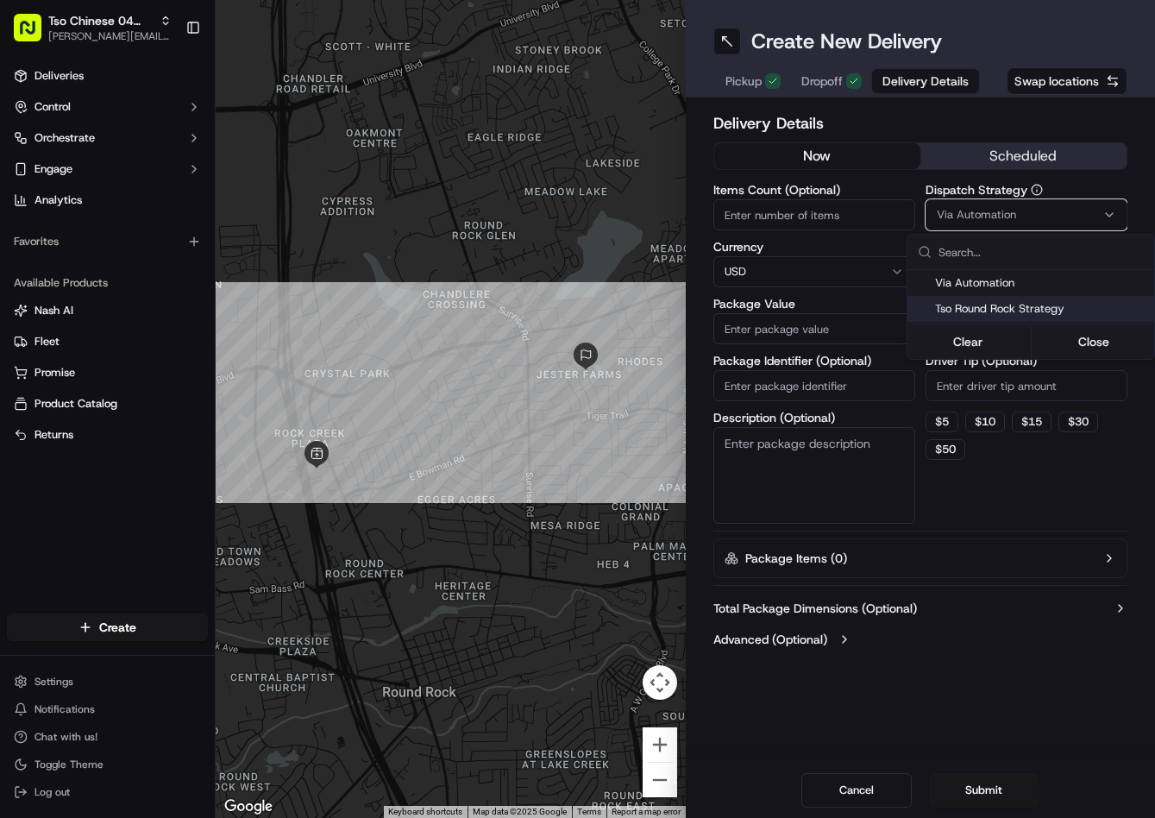
click at [980, 310] on span "Tso Round Rock Strategy" at bounding box center [1041, 309] width 212 height 16
click at [1018, 458] on html "Tso Chinese 04 Round Rock [PERSON_NAME][EMAIL_ADDRESS][DOMAIN_NAME] Toggle Side…" at bounding box center [577, 409] width 1155 height 818
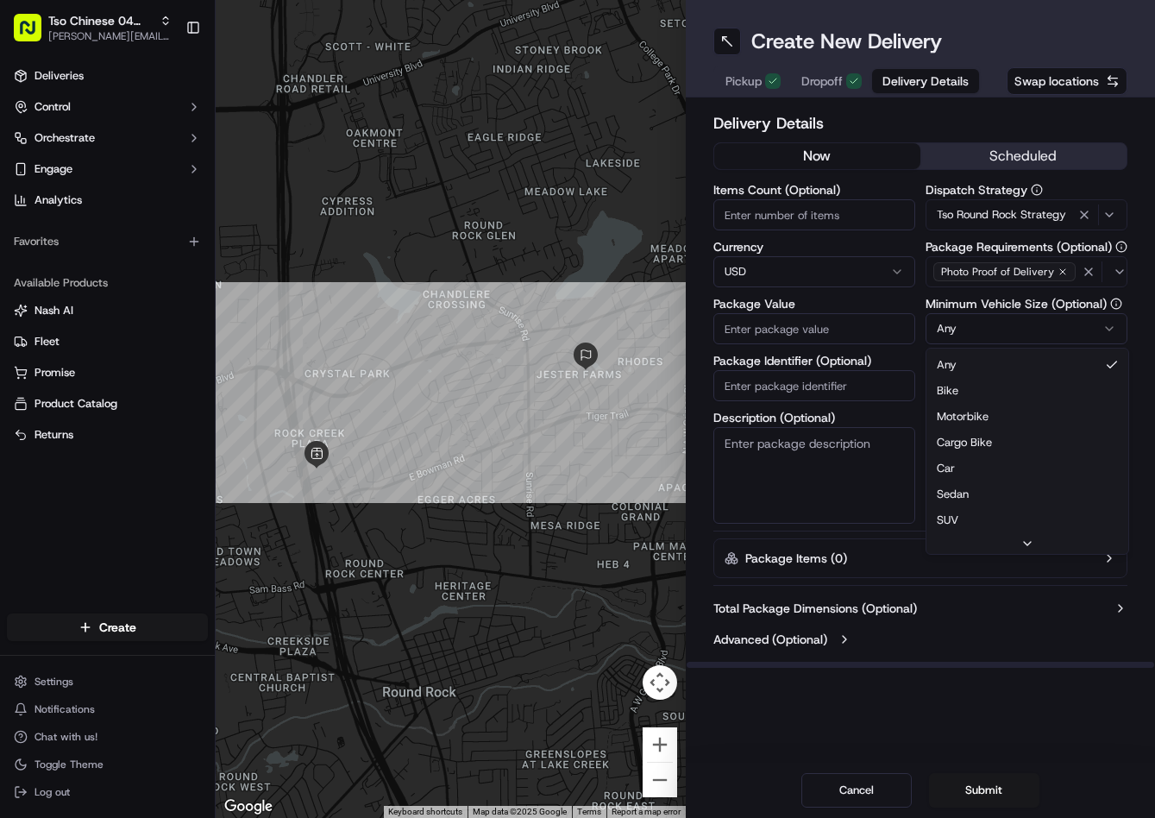
click at [989, 329] on html "Tso Chinese 04 Round Rock [PERSON_NAME][EMAIL_ADDRESS][DOMAIN_NAME] Toggle Side…" at bounding box center [577, 409] width 1155 height 818
click at [1015, 389] on input "Driver Tip (Optional)" at bounding box center [1027, 385] width 202 height 31
type input "2"
click at [845, 204] on input "Items Count (Optional)" at bounding box center [814, 214] width 202 height 31
type input "2"
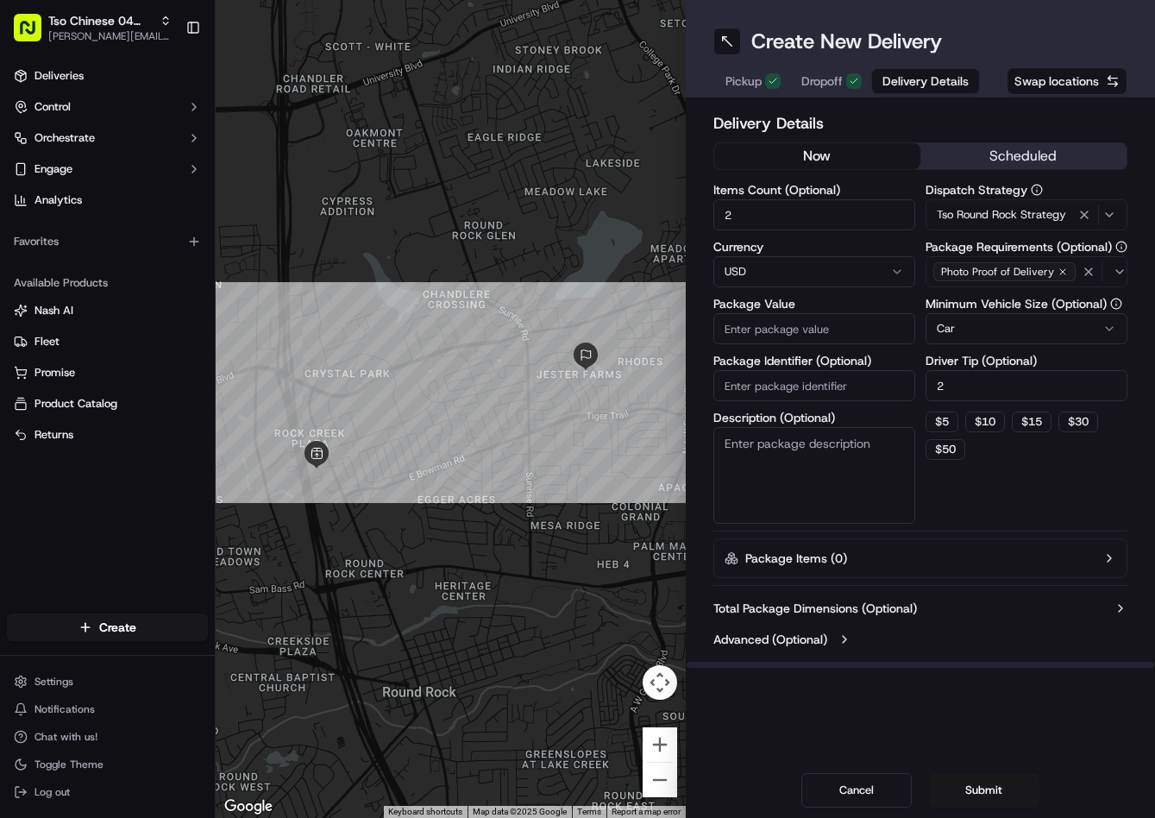
click at [797, 318] on input "Package Value" at bounding box center [814, 328] width 202 height 31
type input "28.04"
click at [773, 391] on input "Package Identifier (Optional)" at bounding box center [814, 385] width 202 height 31
paste input "V67TGJS"
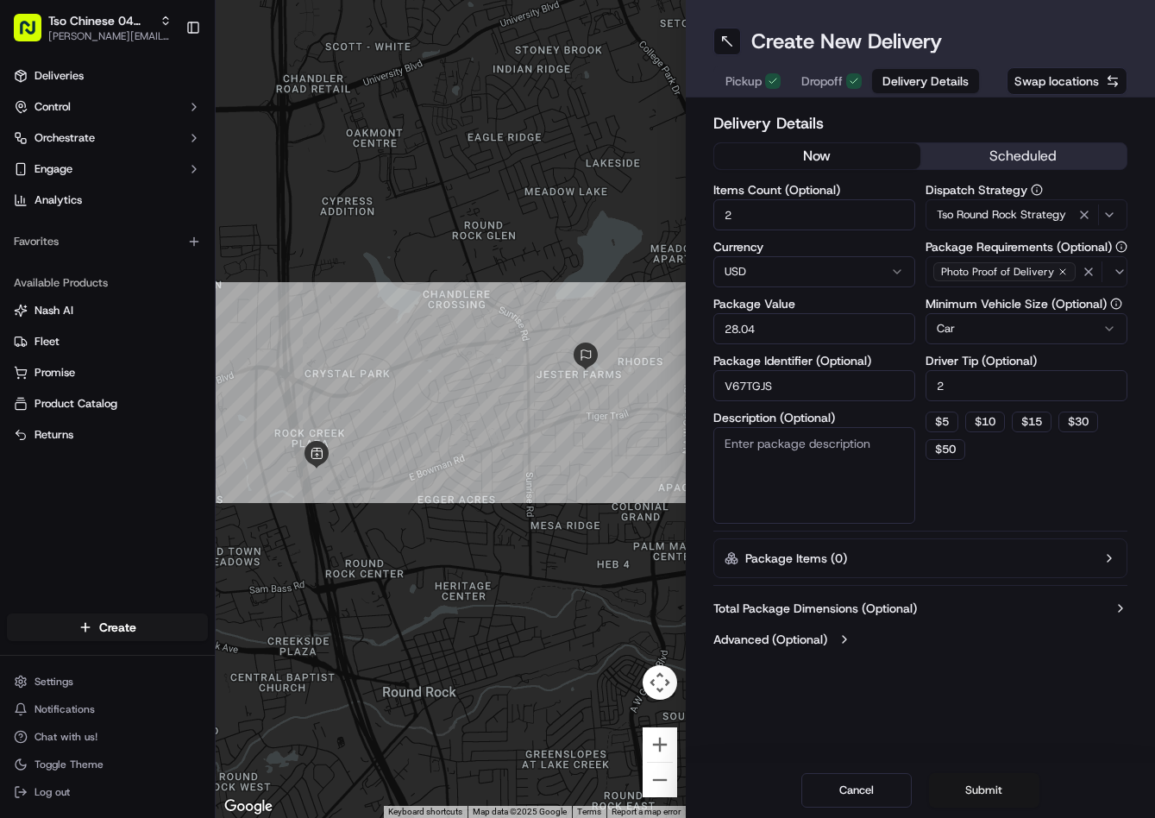
type input "V67TGJS"
drag, startPoint x: 978, startPoint y: 789, endPoint x: 978, endPoint y: 776, distance: 13.8
click at [978, 782] on button "Submit" at bounding box center [984, 790] width 110 height 35
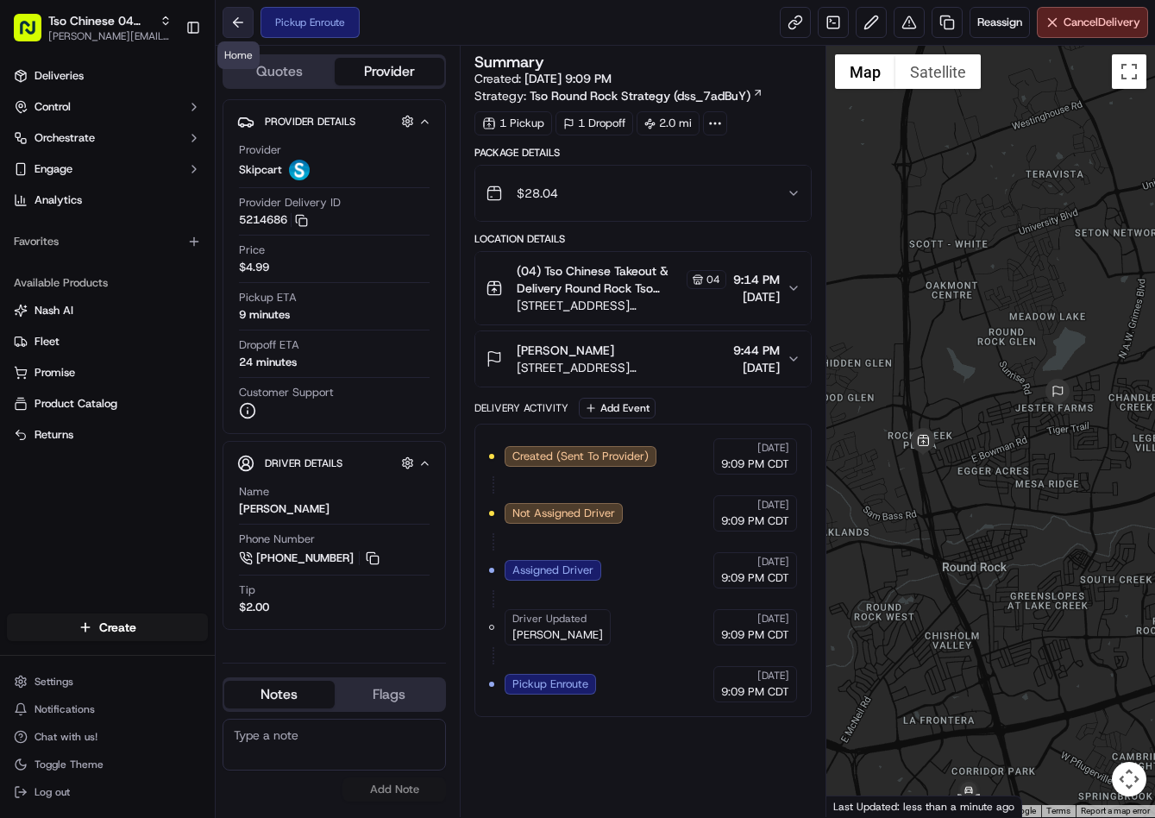
click at [242, 24] on button at bounding box center [238, 22] width 31 height 31
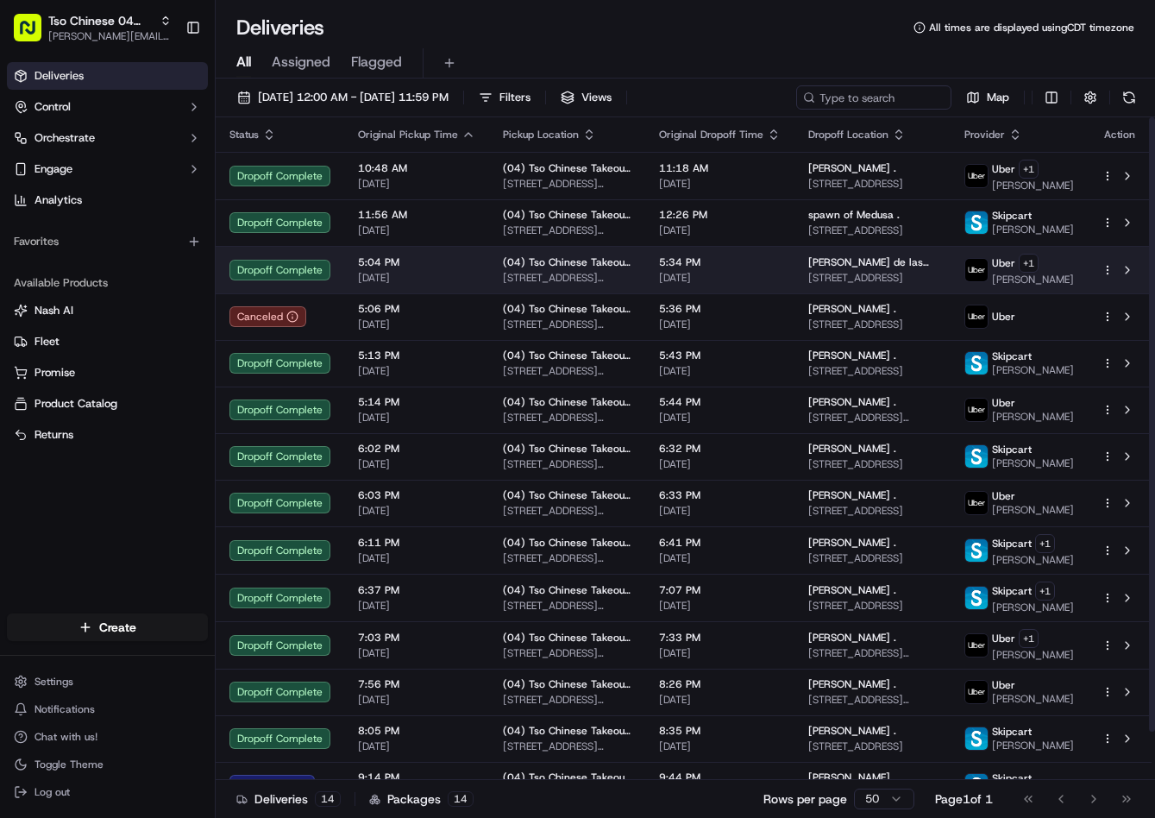
scroll to position [52, 0]
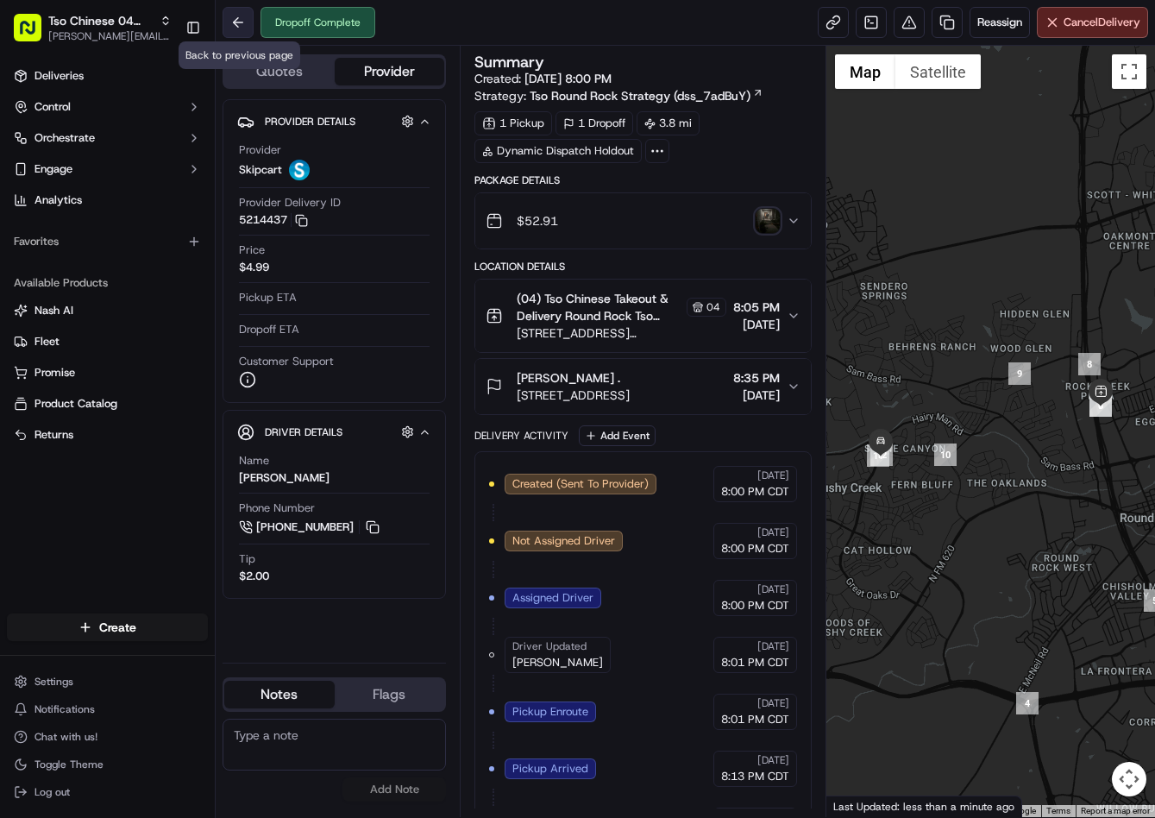
click at [240, 17] on button at bounding box center [238, 22] width 31 height 31
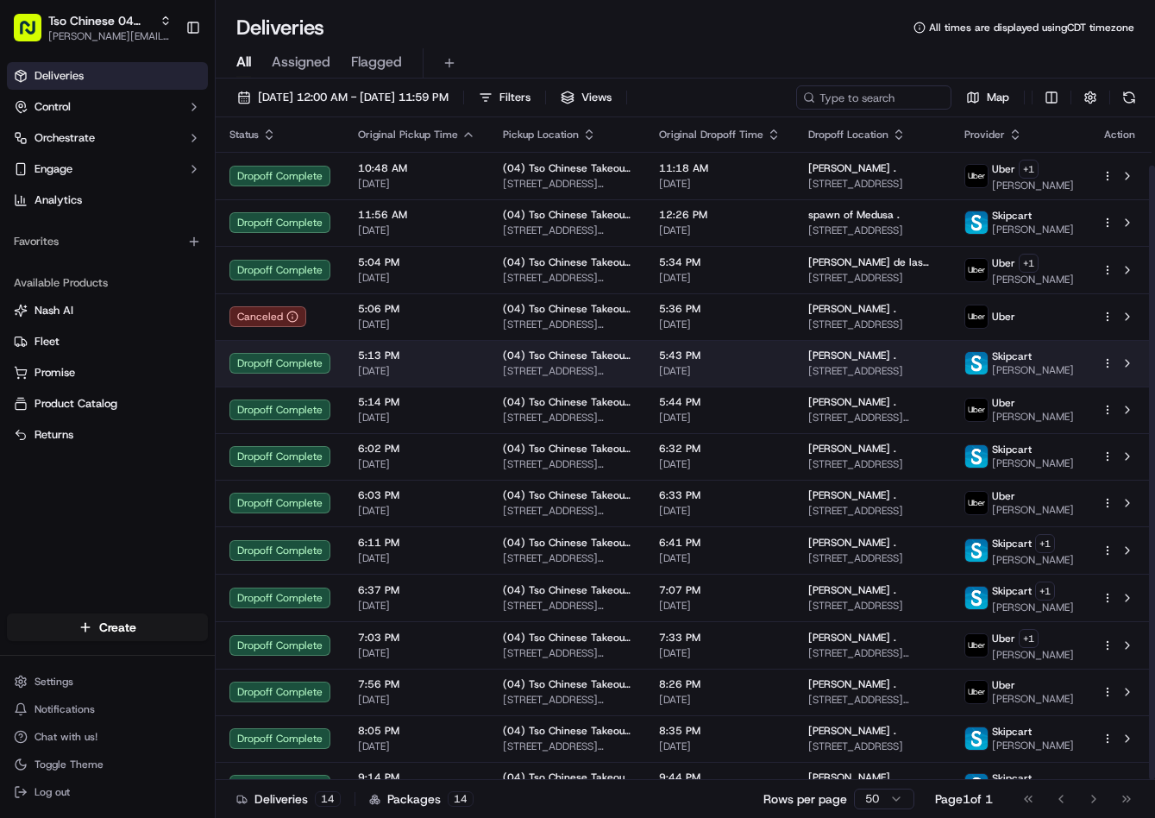
scroll to position [52, 0]
